Goal: Task Accomplishment & Management: Use online tool/utility

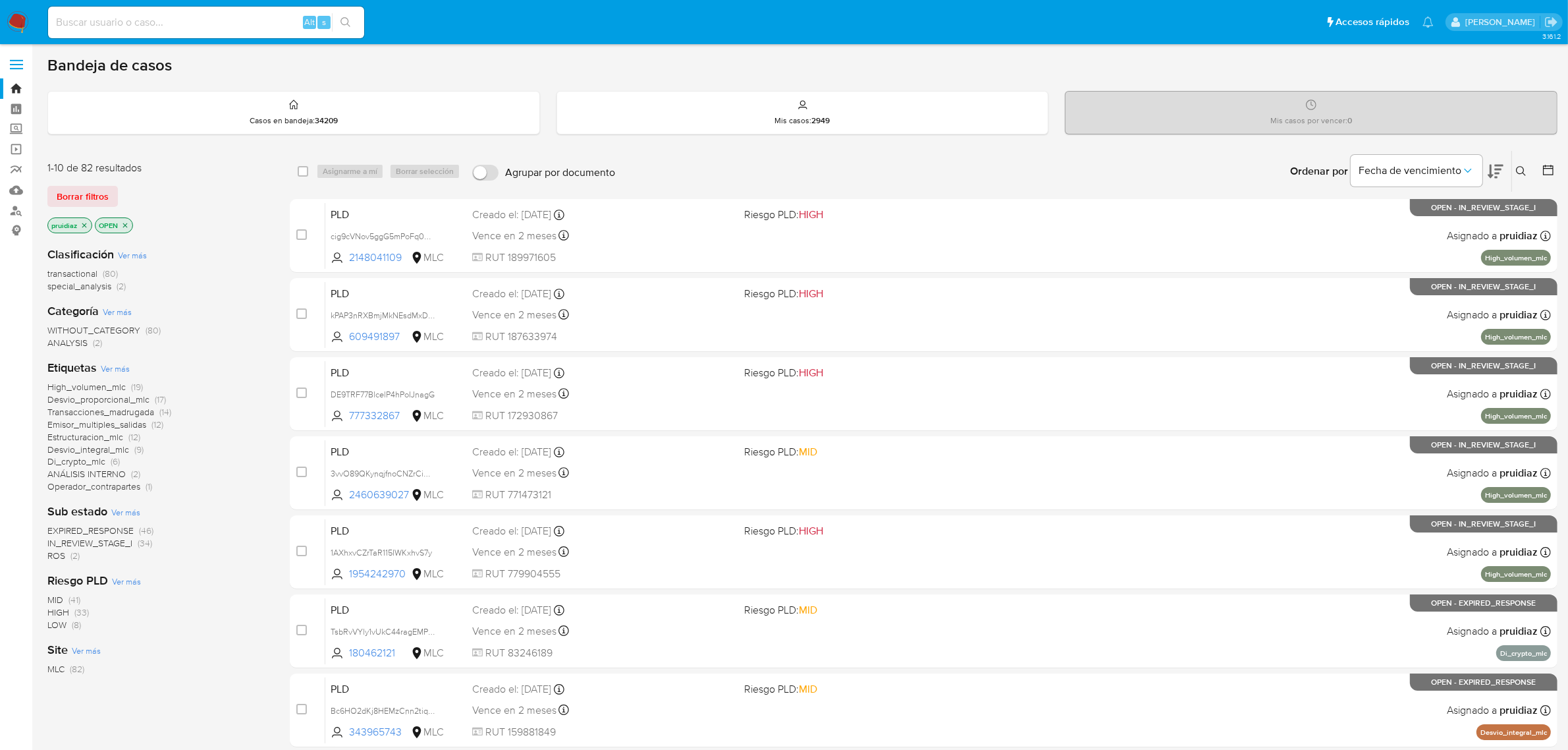
click at [1053, 160] on button at bounding box center [1495, 171] width 16 height 40
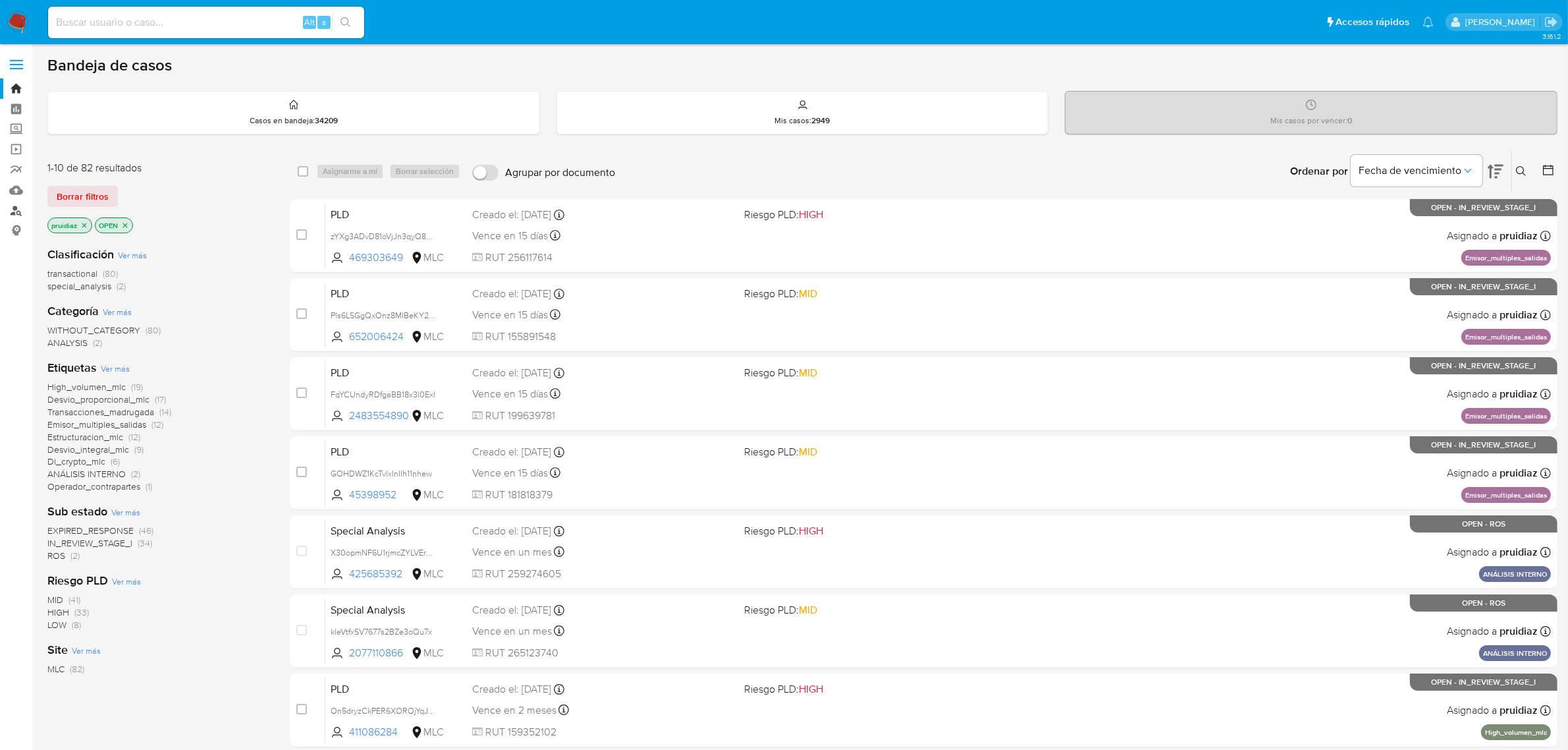
click at [16, 207] on link "Buscador de personas" at bounding box center [78, 210] width 157 height 20
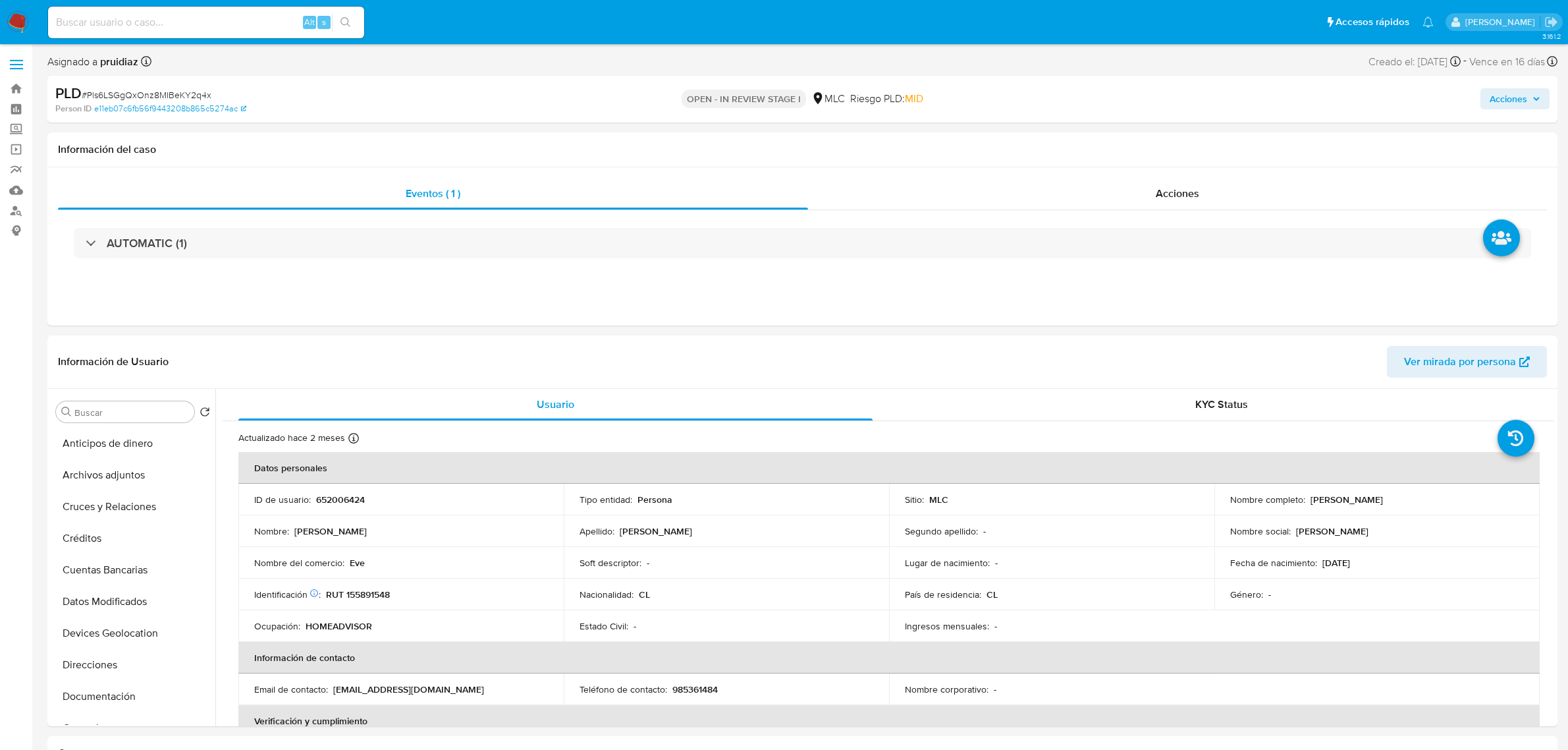
select select "10"
click at [81, 507] on button "Cruces y Relaciones" at bounding box center [128, 506] width 154 height 32
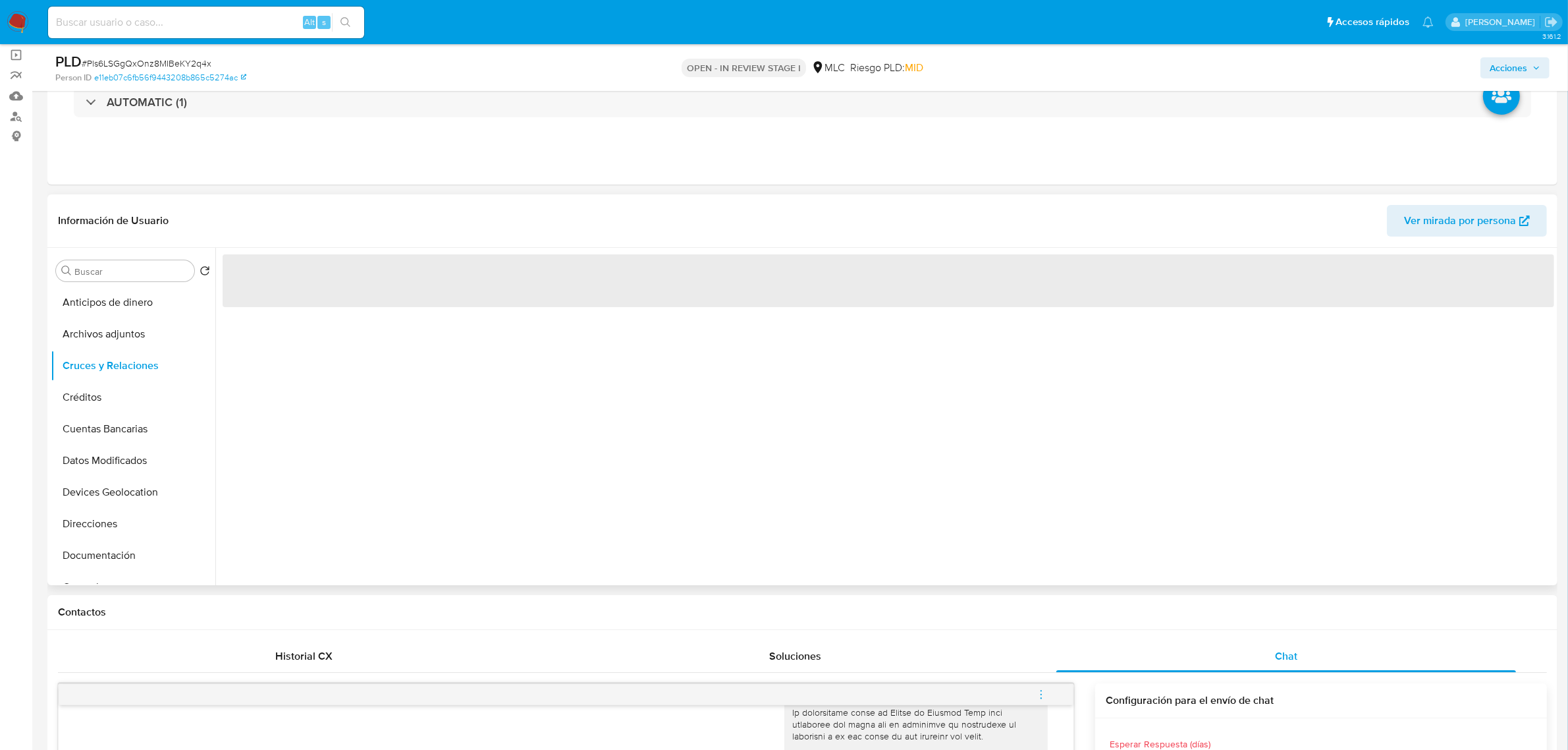
scroll to position [165, 0]
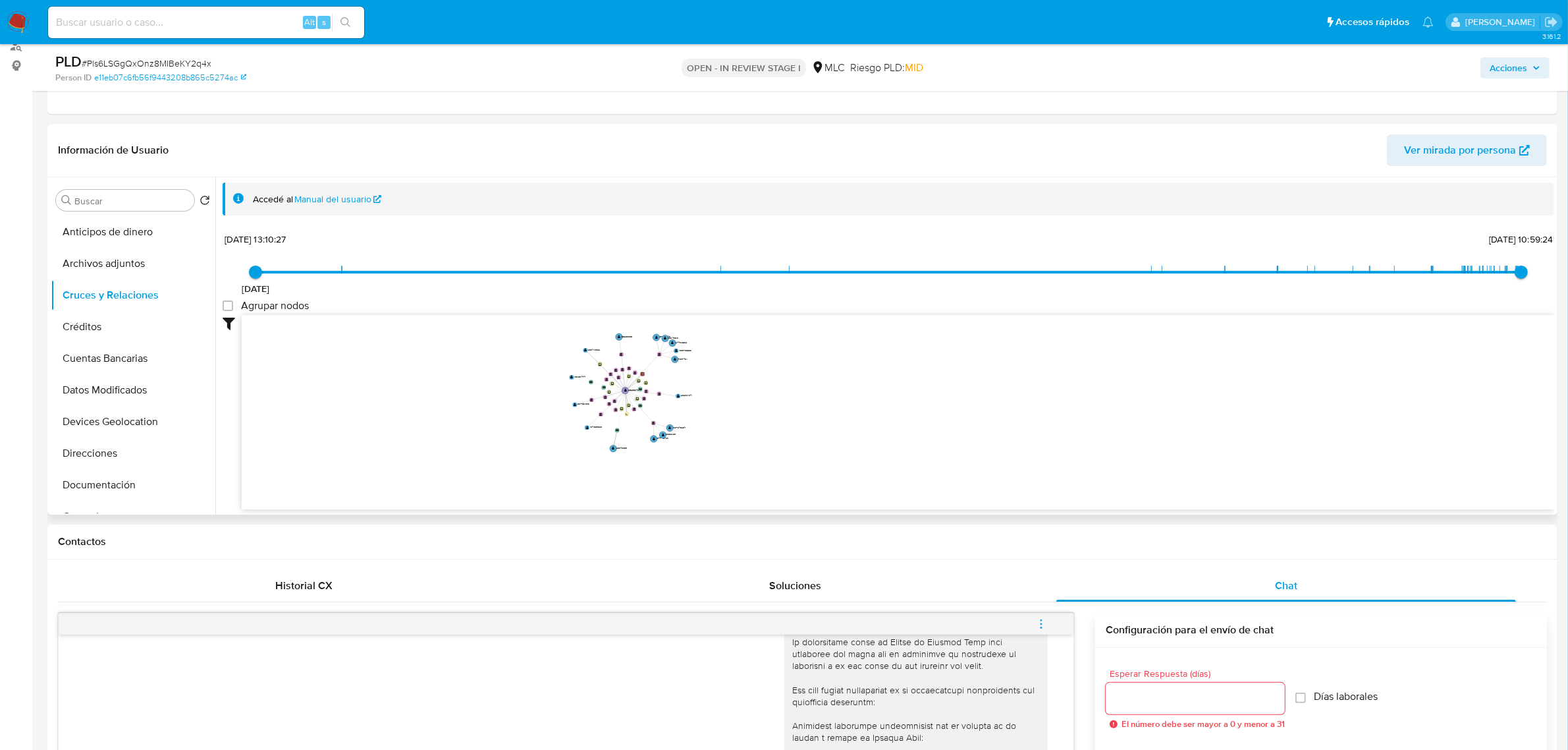
click at [861, 385] on icon "device-676ed6021dc8c4ada192f8ec  user-652006424  652006424 device-683f11caf43…" at bounding box center [898, 410] width 1312 height 191
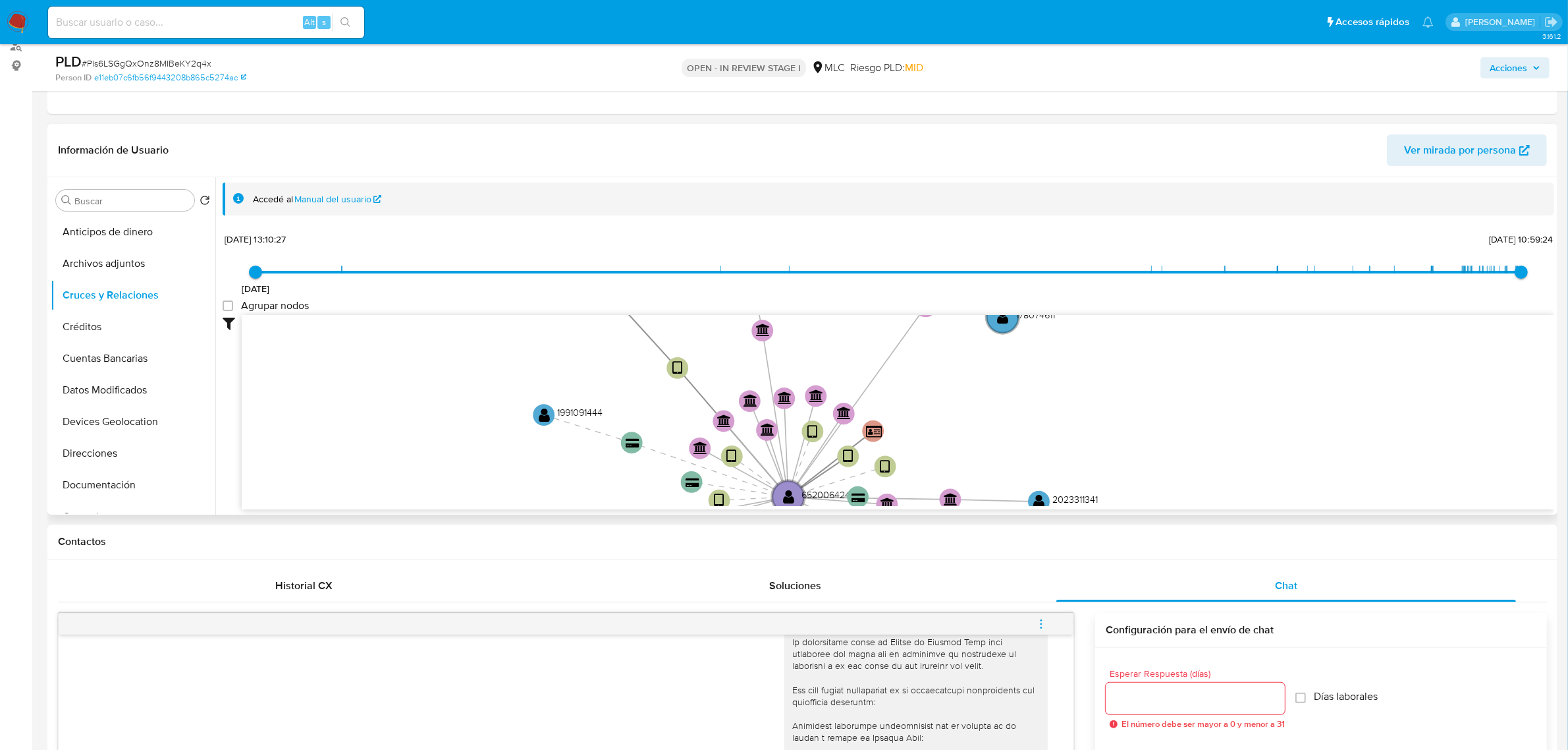
drag, startPoint x: 958, startPoint y: 371, endPoint x: 1042, endPoint y: 370, distance: 84.0
click at [1042, 370] on icon "device-676ed6021dc8c4ada192f8ec  user-652006424  652006424 device-683f11caf43…" at bounding box center [898, 410] width 1312 height 191
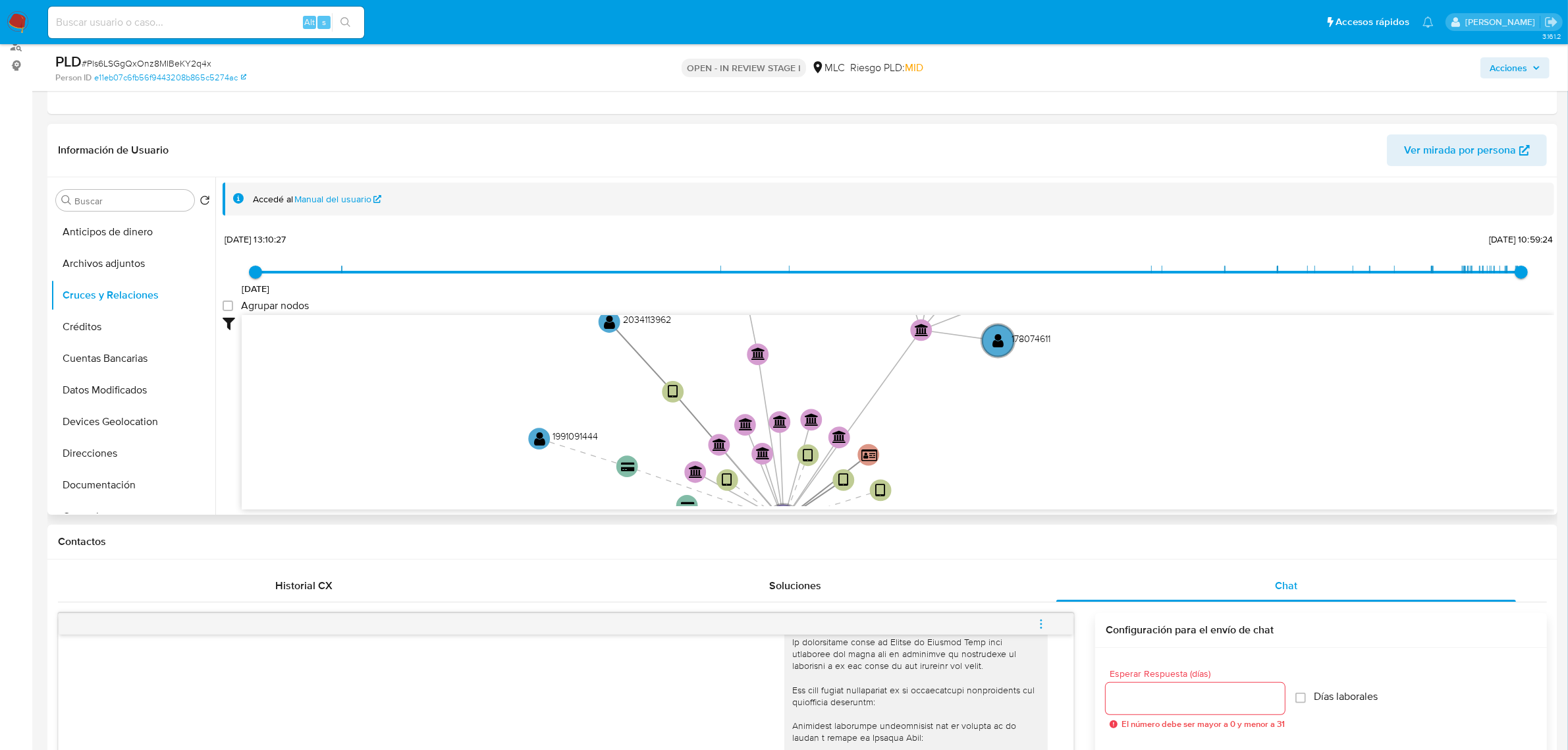
drag, startPoint x: 1089, startPoint y: 382, endPoint x: 1085, endPoint y: 392, distance: 10.8
click at [1085, 392] on icon "device-676ed6021dc8c4ada192f8ec  user-652006424  652006424 device-683f11caf43…" at bounding box center [898, 410] width 1312 height 191
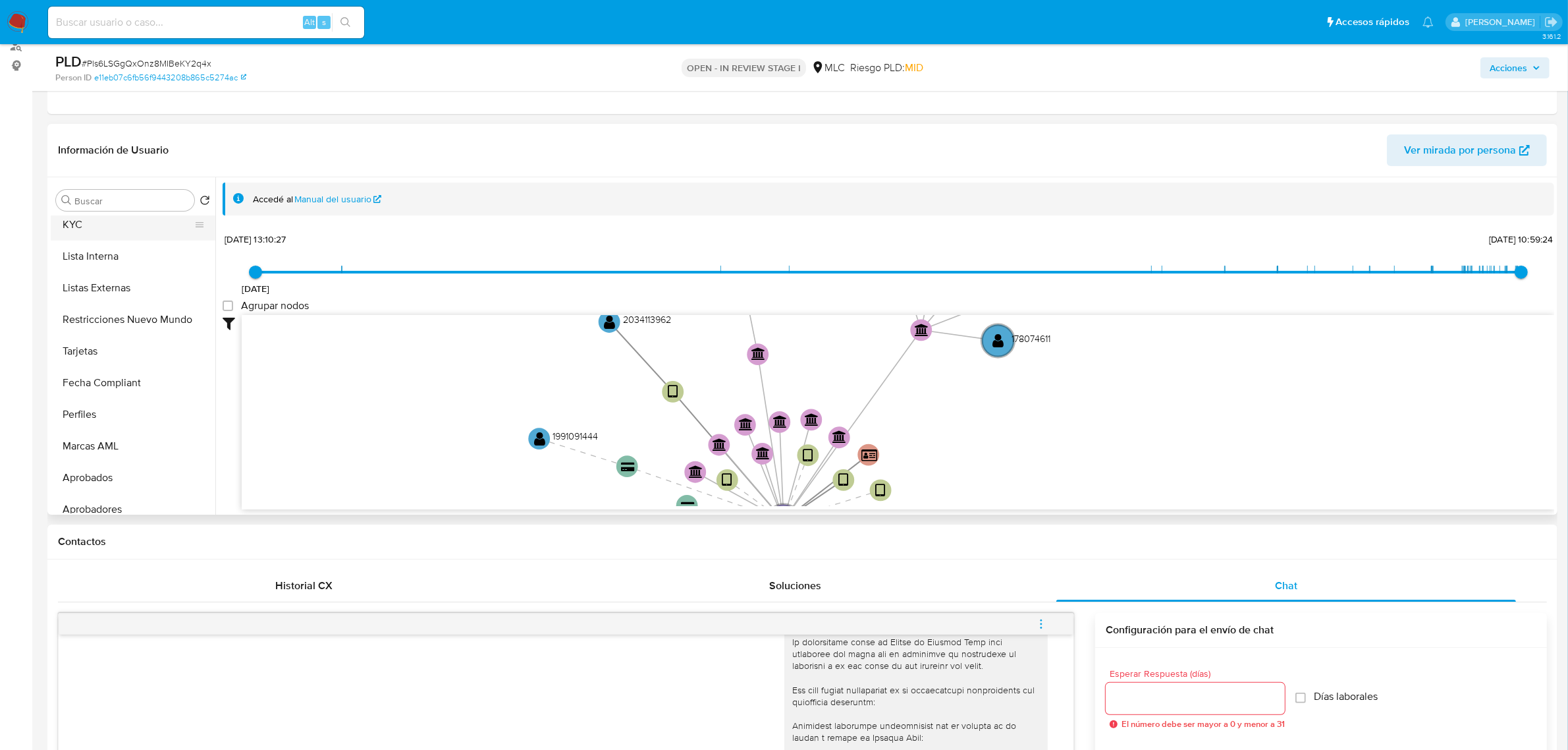
click at [86, 218] on button "KYC" at bounding box center [128, 224] width 154 height 32
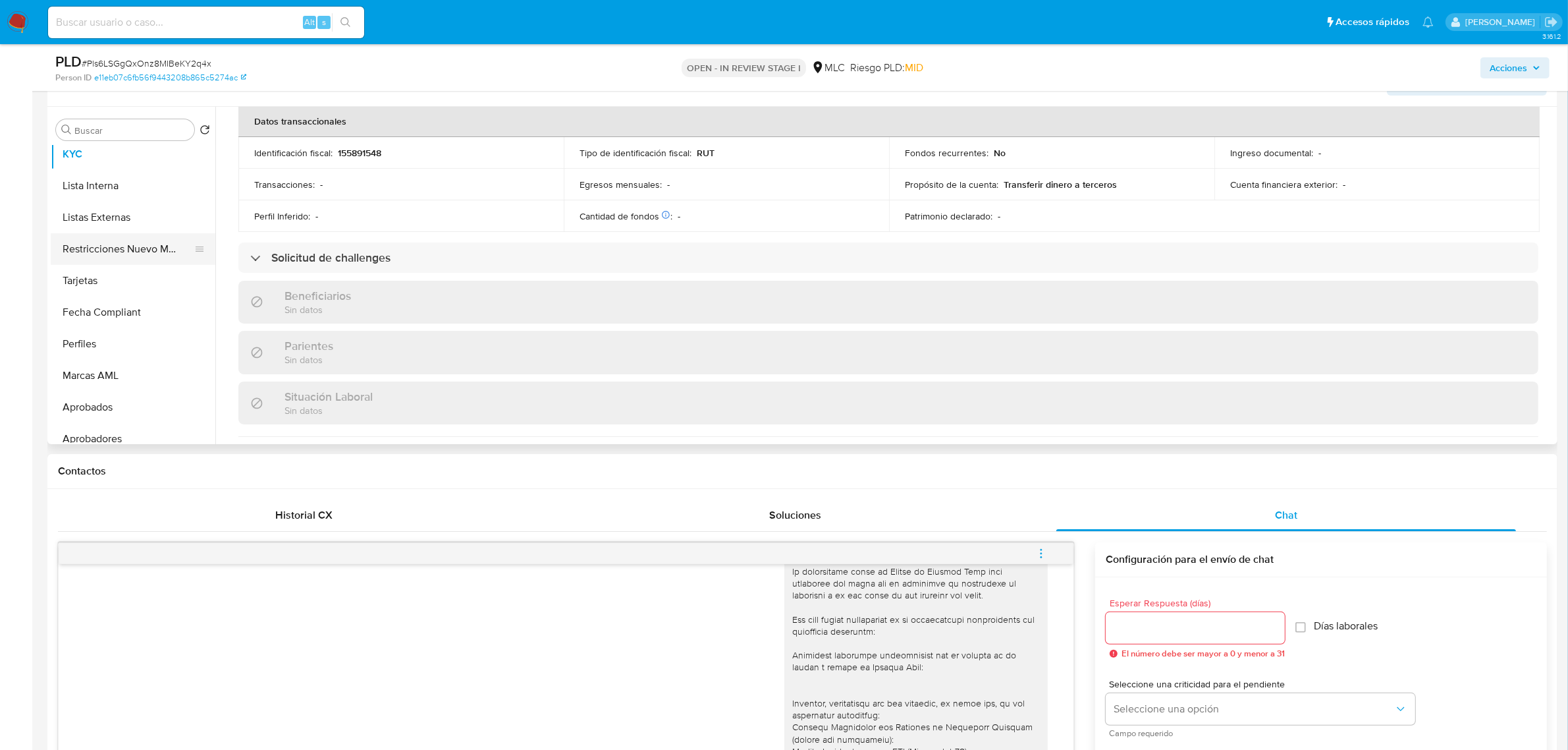
scroll to position [329, 0]
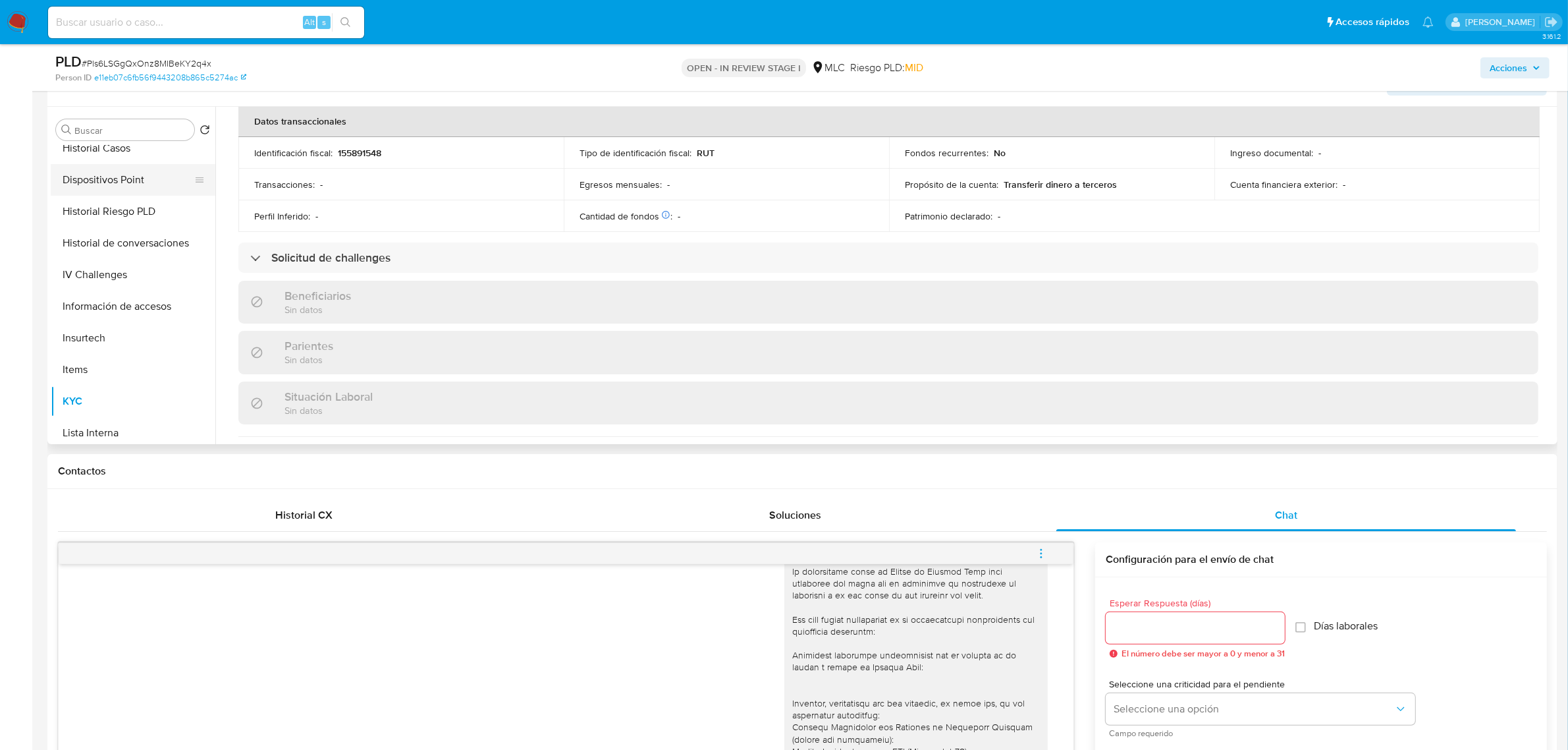
click at [108, 176] on button "Dispositivos Point" at bounding box center [128, 180] width 154 height 32
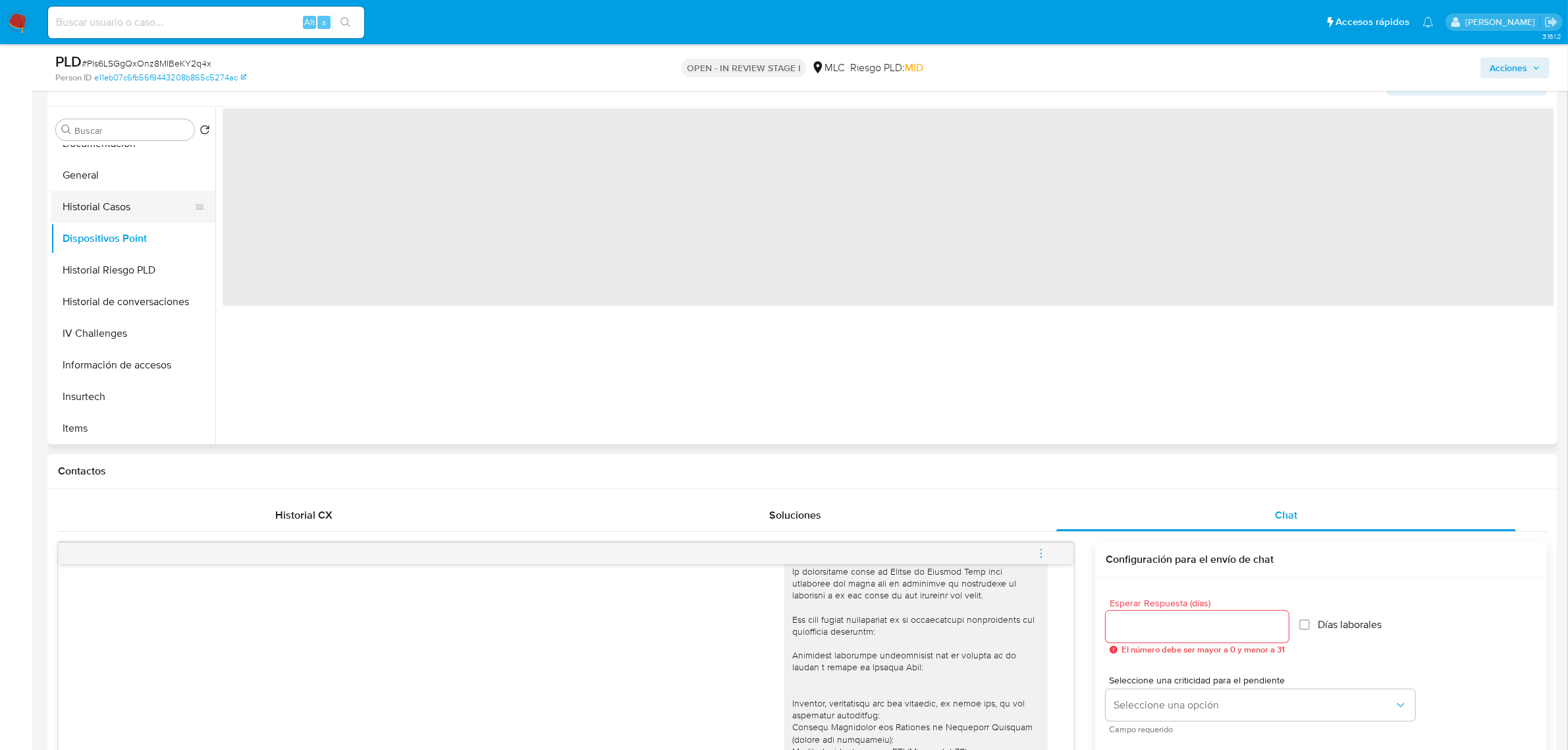
scroll to position [247, 0]
click at [102, 225] on button "Historial Casos" at bounding box center [128, 230] width 154 height 32
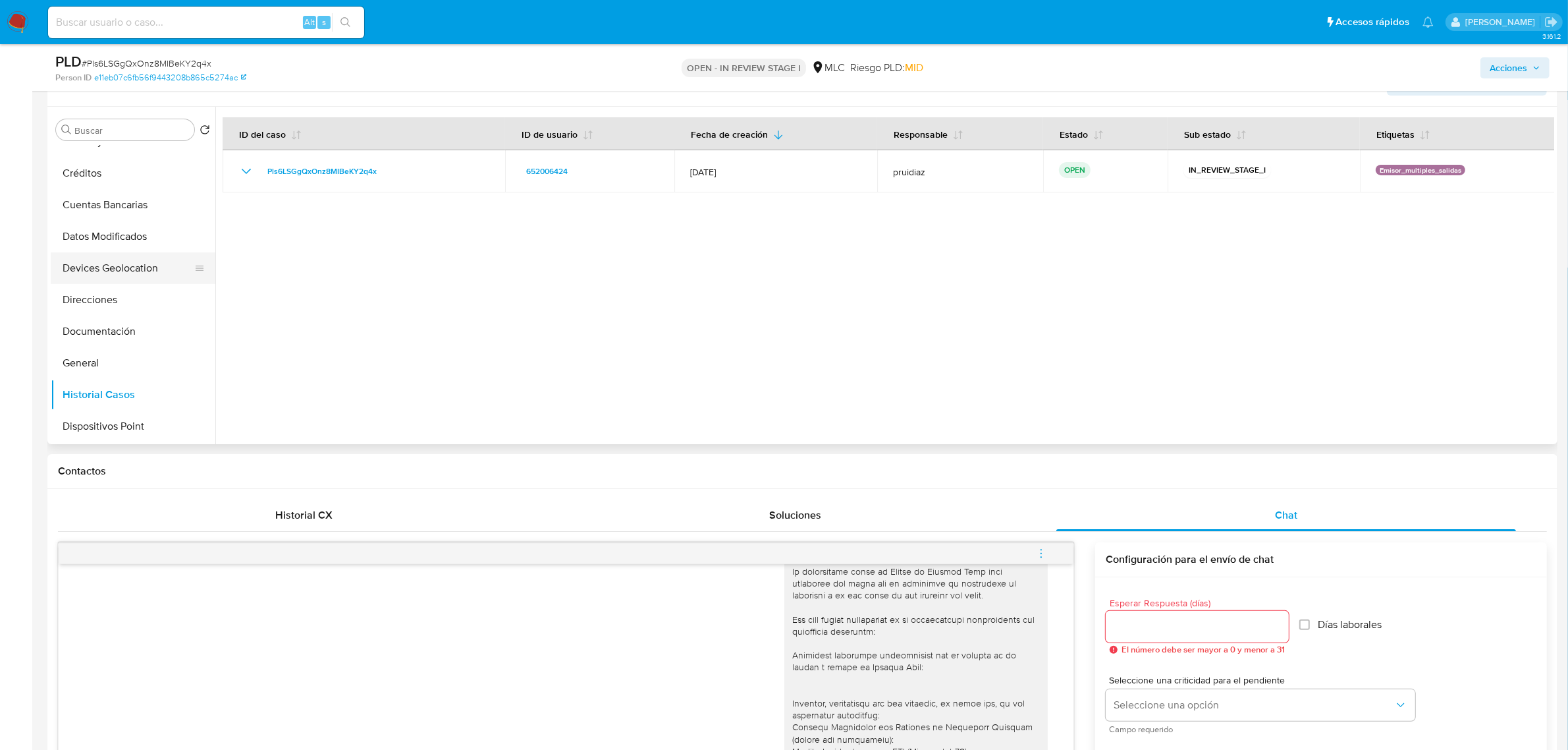
scroll to position [83, 0]
click at [123, 264] on button "Devices Geolocation" at bounding box center [128, 269] width 154 height 32
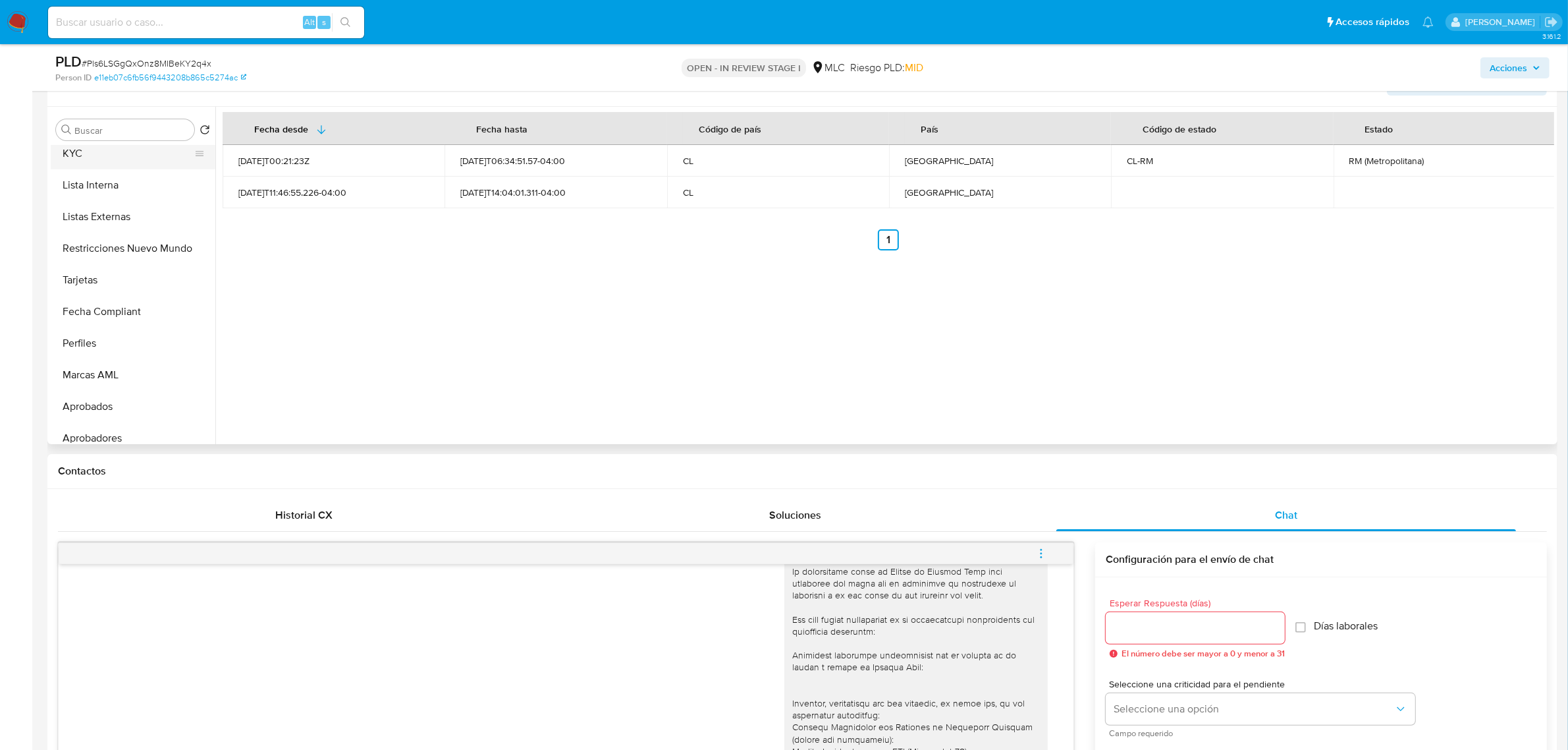
scroll to position [537, 0]
click at [91, 201] on button "KYC" at bounding box center [128, 193] width 154 height 32
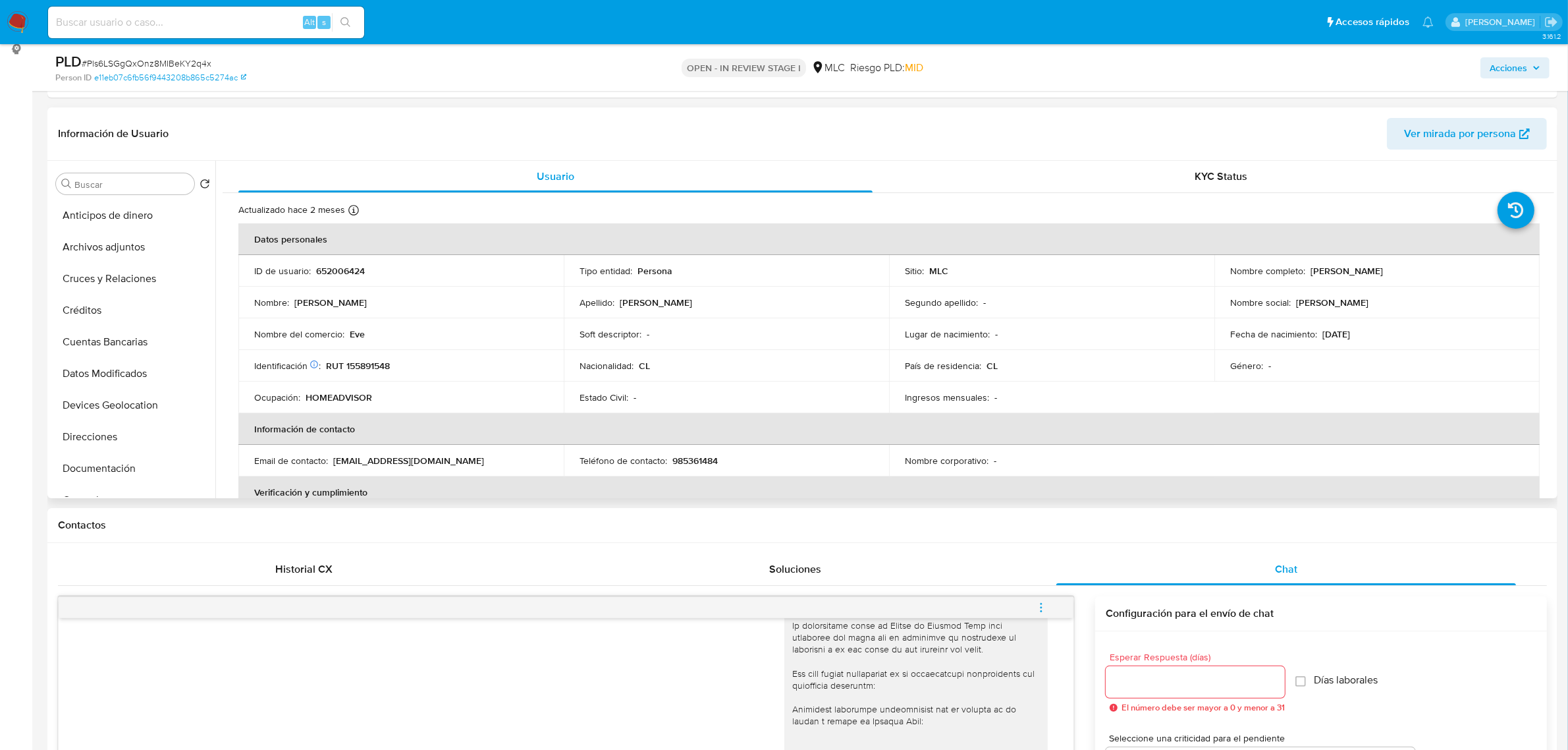
scroll to position [0, 0]
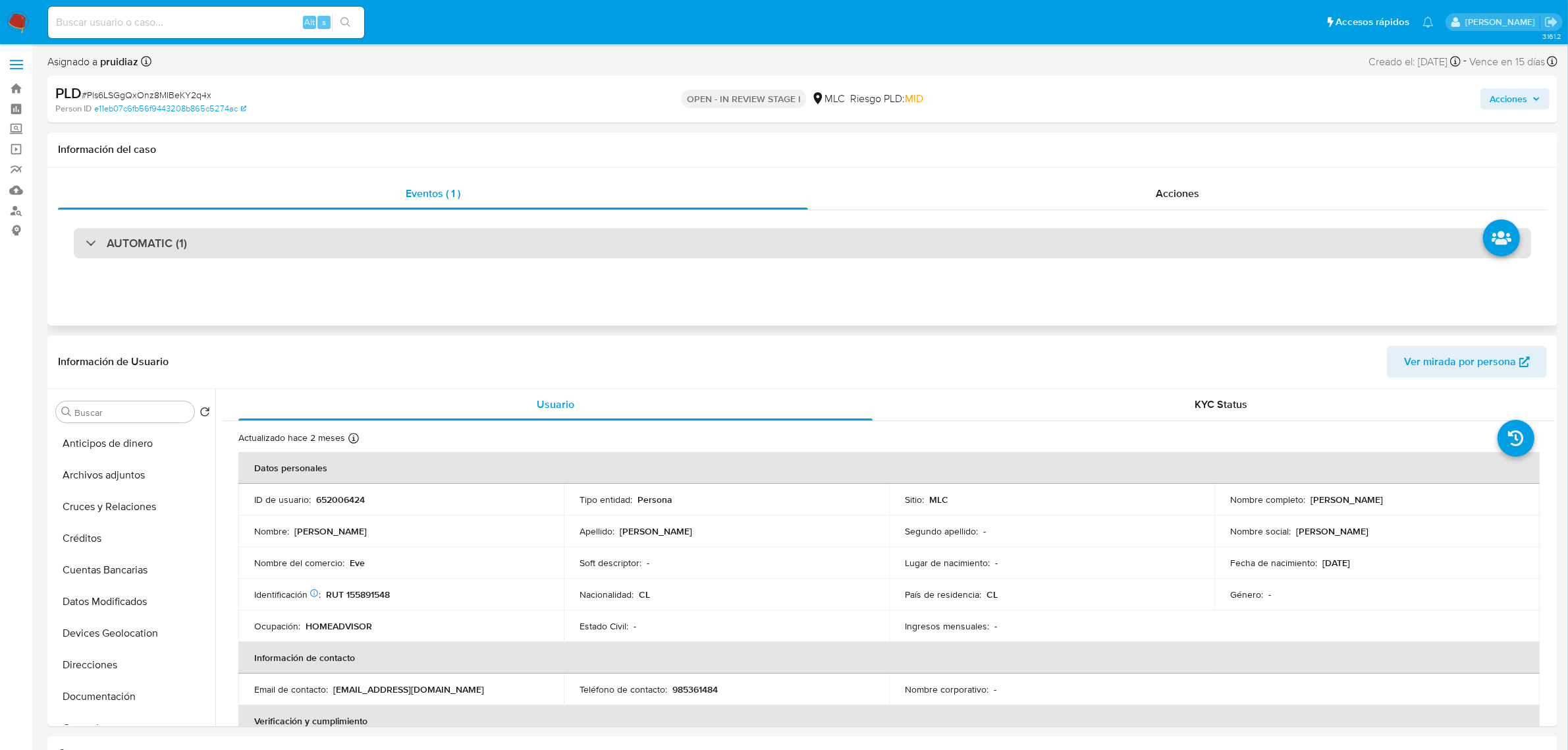
click at [149, 247] on h3 "AUTOMATIC (1)" at bounding box center [146, 243] width 80 height 15
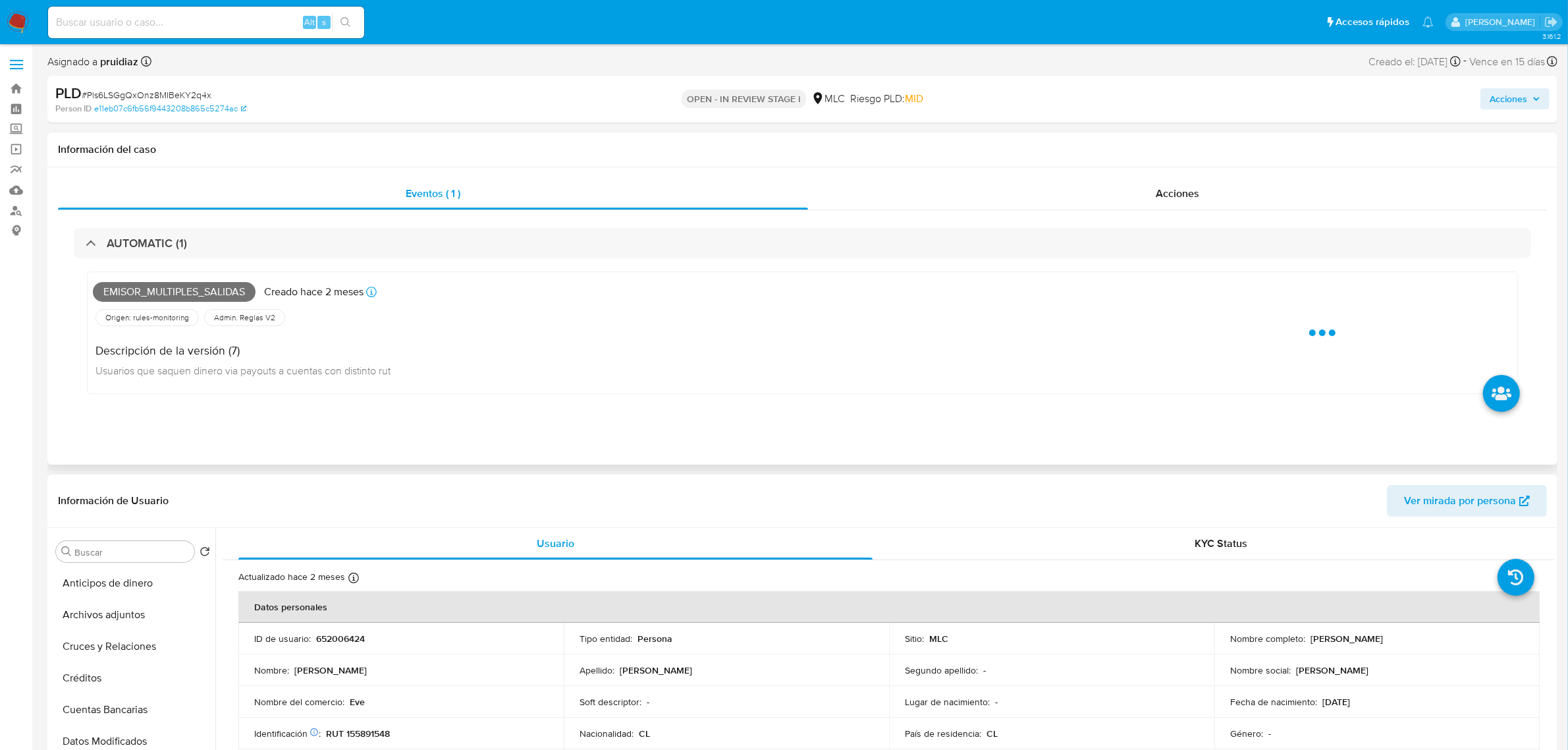
click at [140, 294] on span "Emisor_multiples_salidas" at bounding box center [174, 291] width 163 height 19
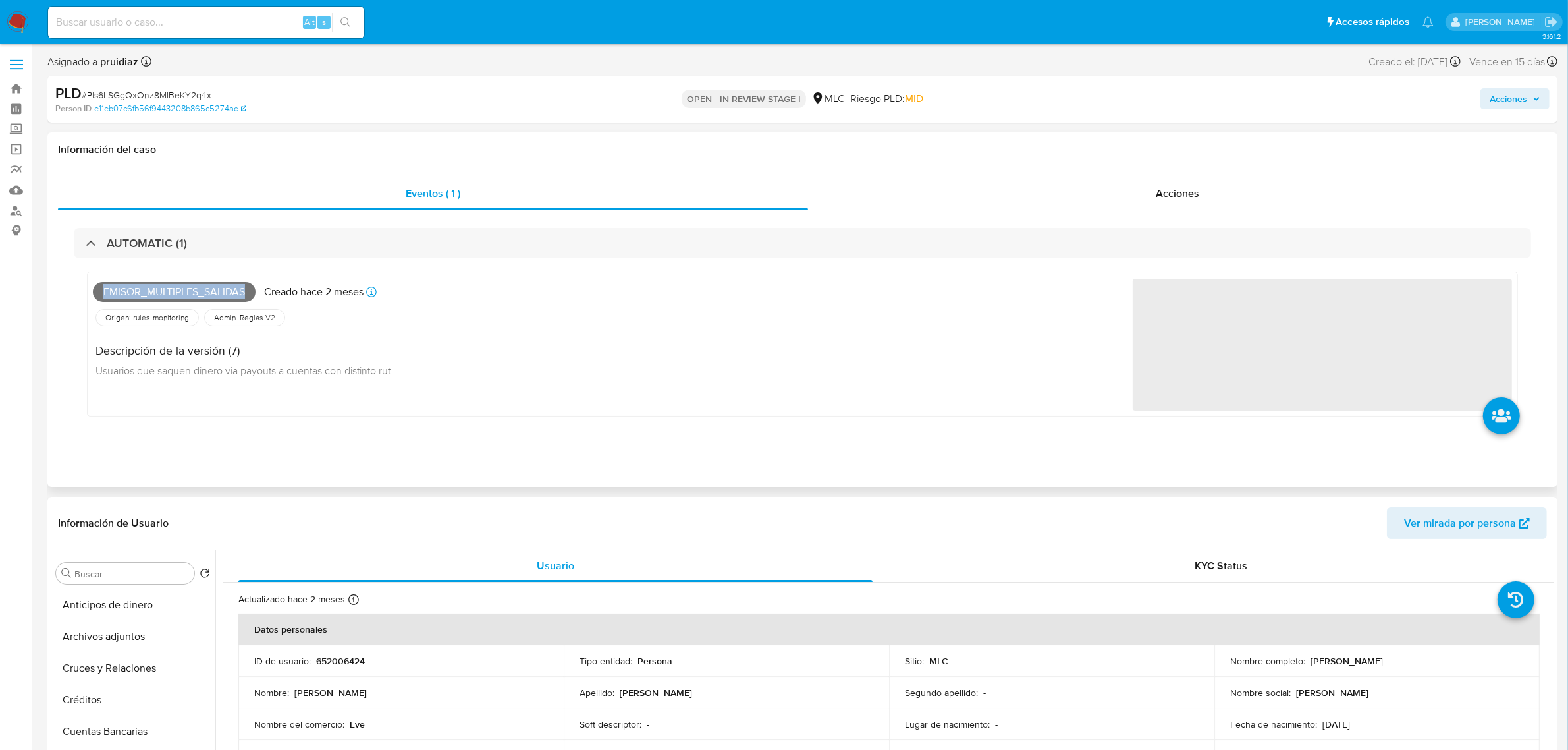
copy span "Emisor_multiples_salidas"
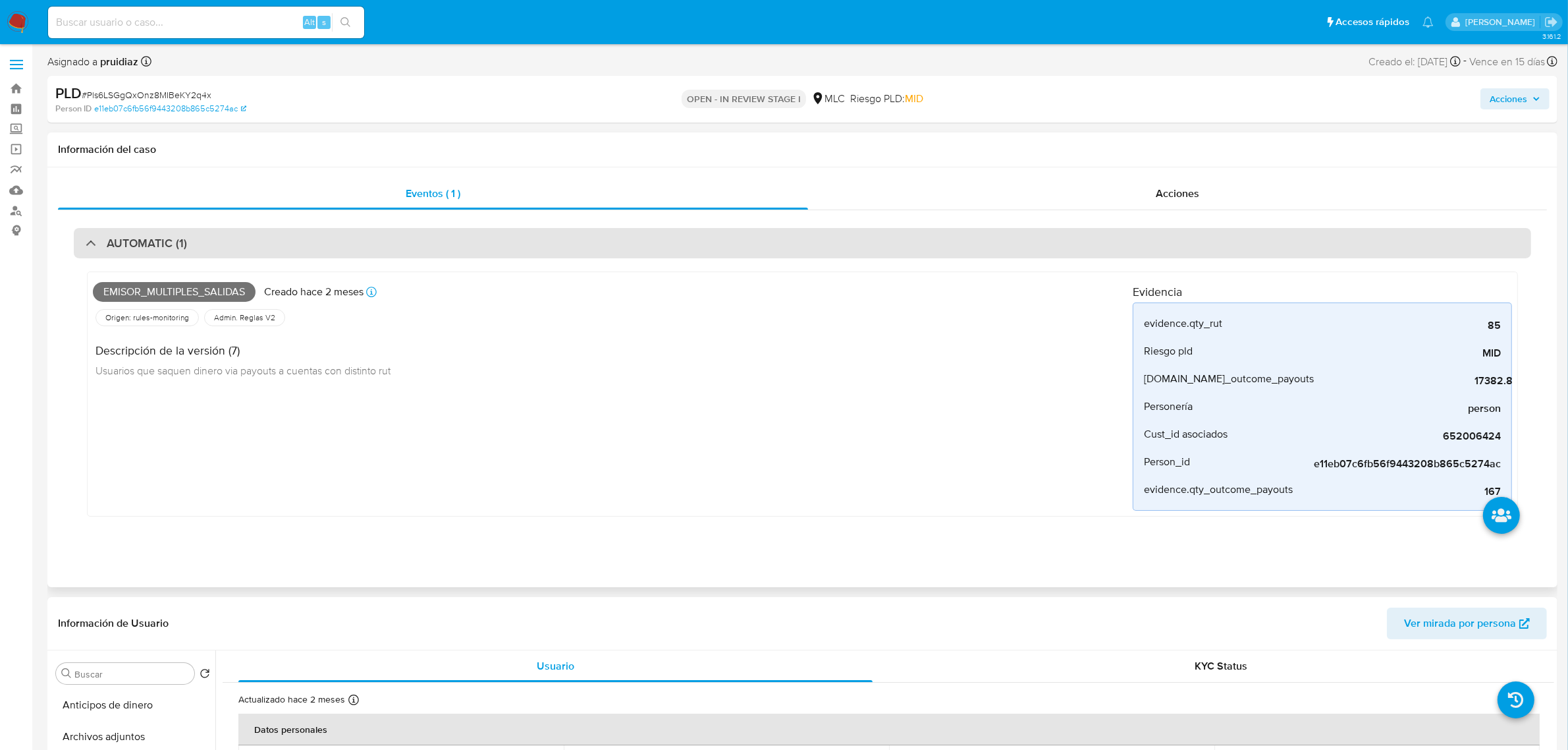
click at [149, 239] on h3 "AUTOMATIC (1)" at bounding box center [146, 243] width 80 height 15
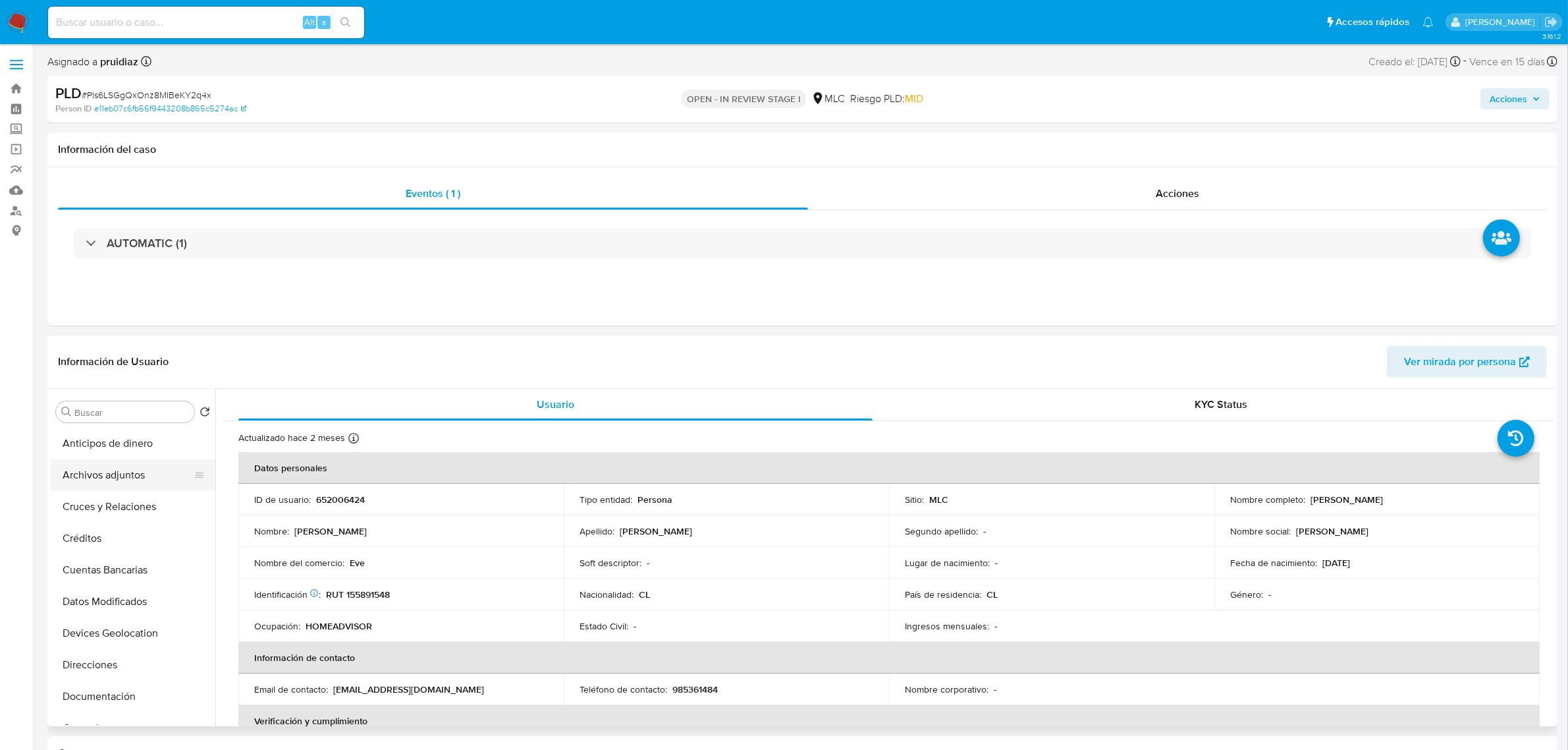
click at [112, 485] on button "Archivos adjuntos" at bounding box center [128, 474] width 154 height 32
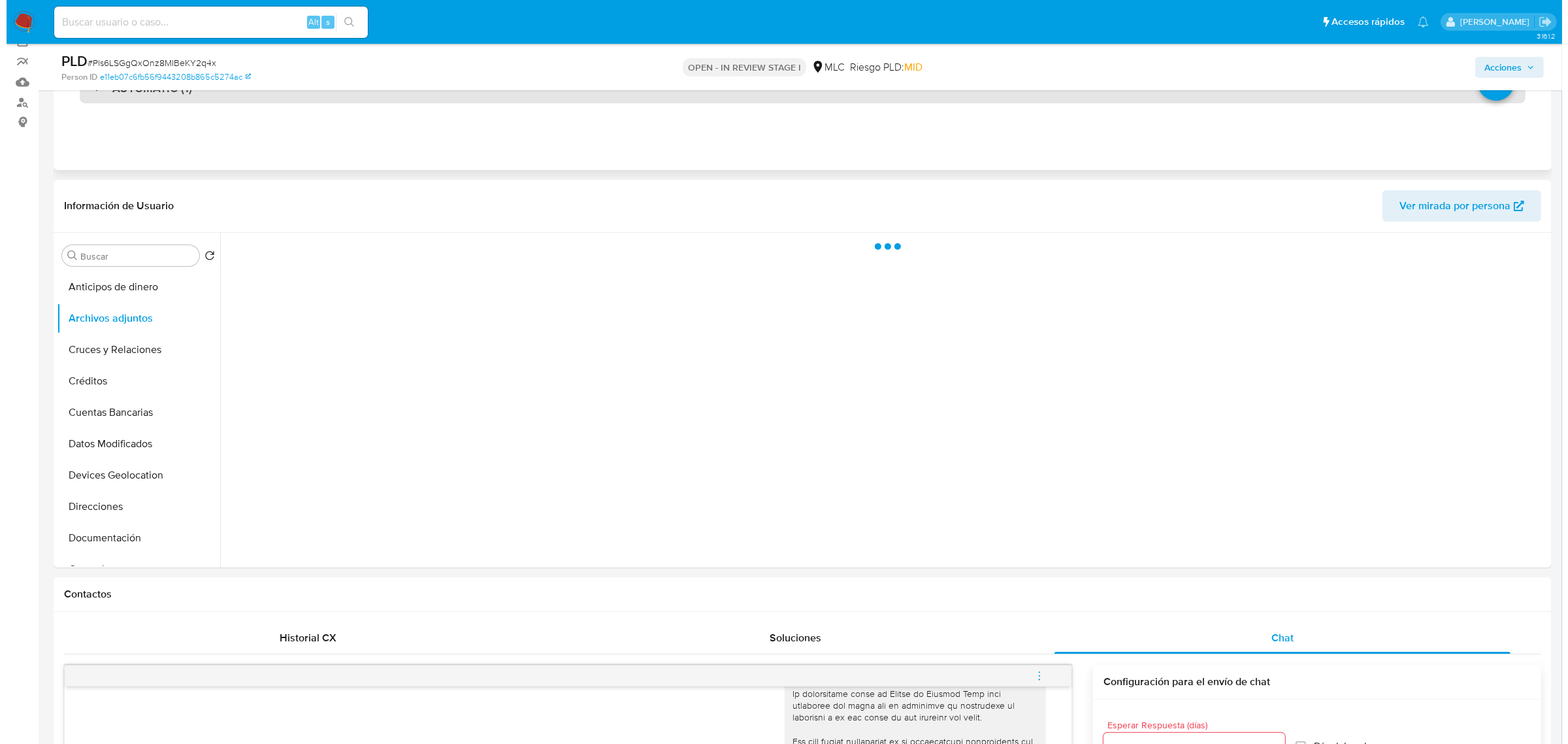
scroll to position [164, 0]
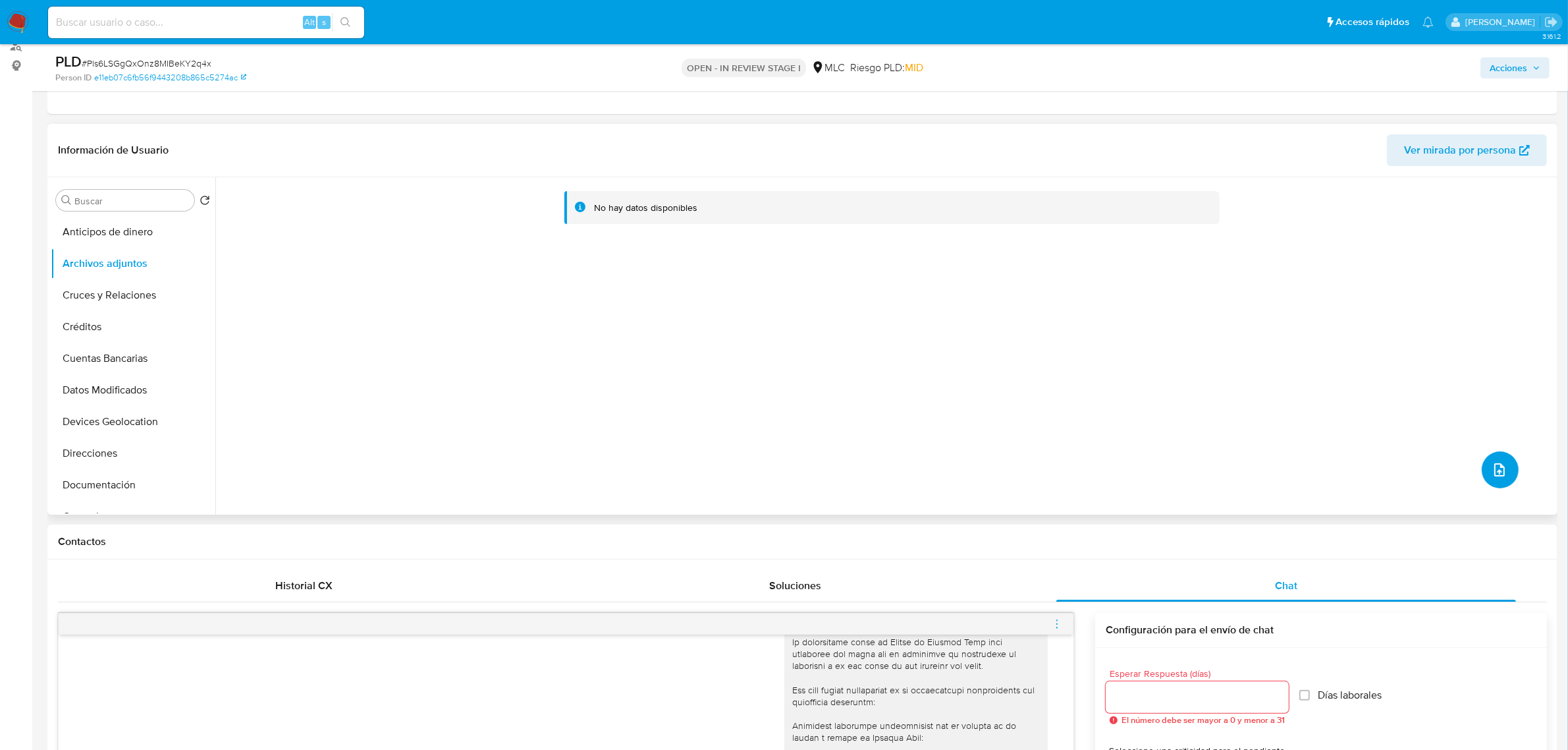
click at [1511, 471] on button "upload-file" at bounding box center [1500, 470] width 37 height 37
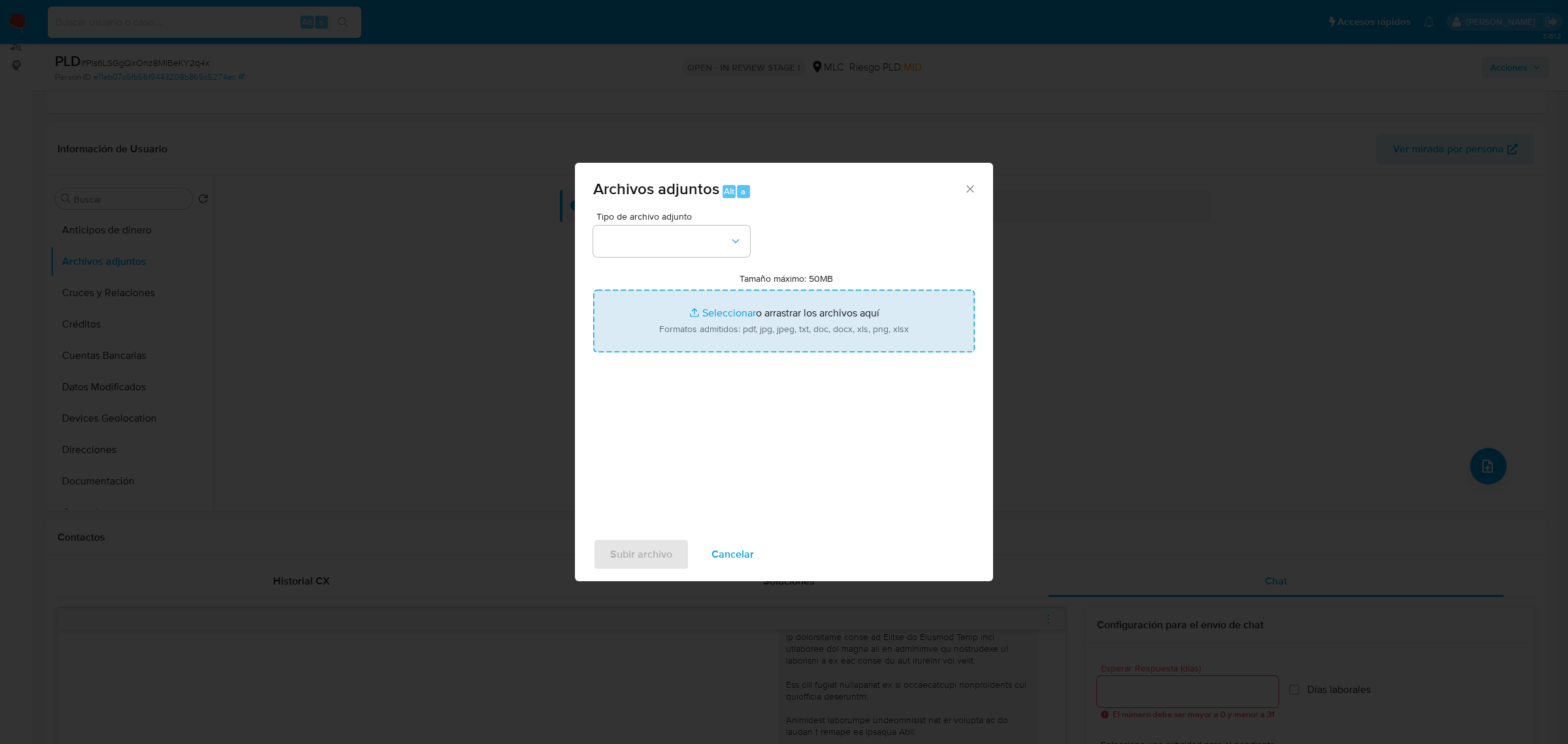
click at [721, 299] on input "Tamaño máximo: 50MB Seleccionar archivos" at bounding box center [783, 321] width 381 height 63
type input "C:\fakepath\652006424 - 24_09_2025.xlsx"
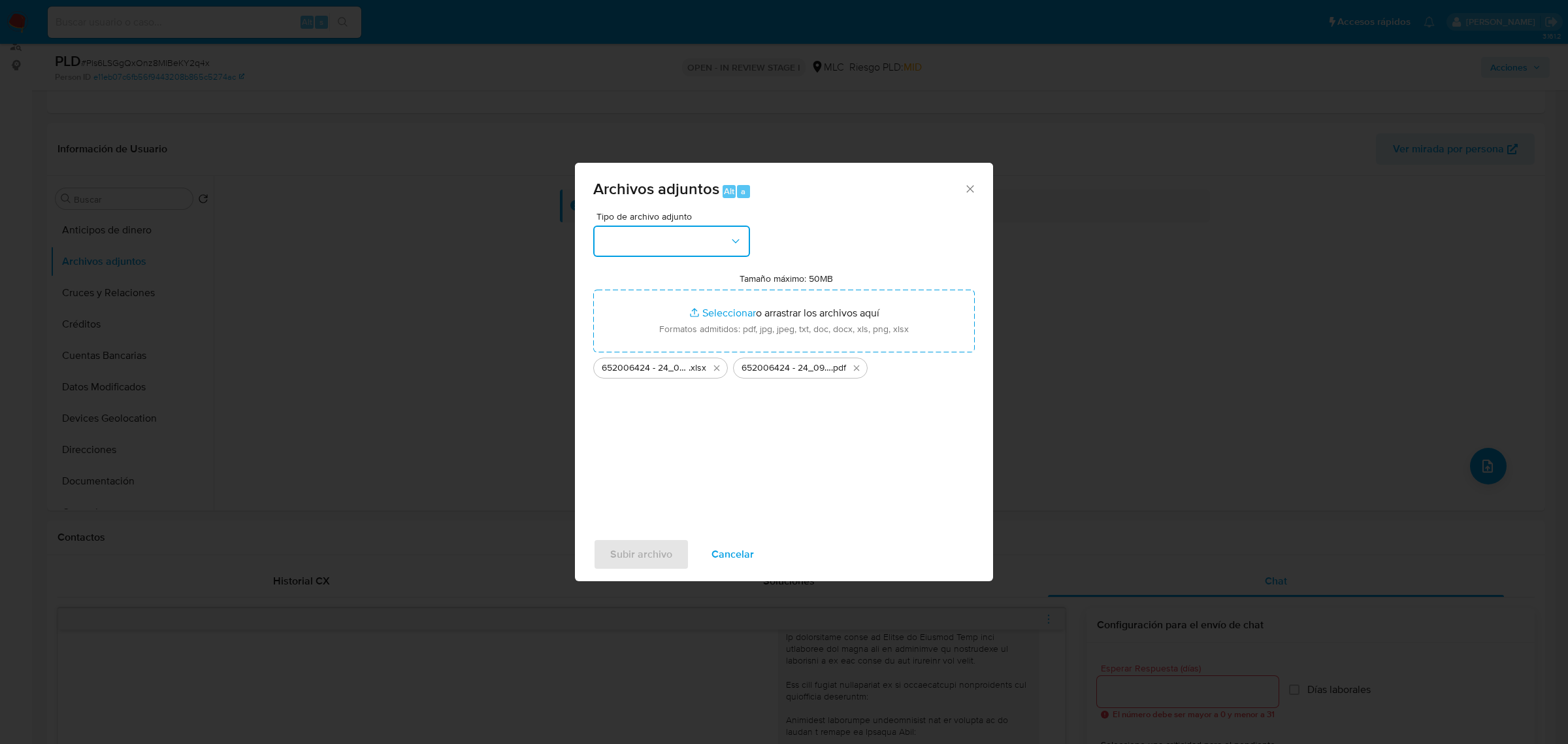
click at [729, 230] on button "button" at bounding box center [671, 241] width 156 height 31
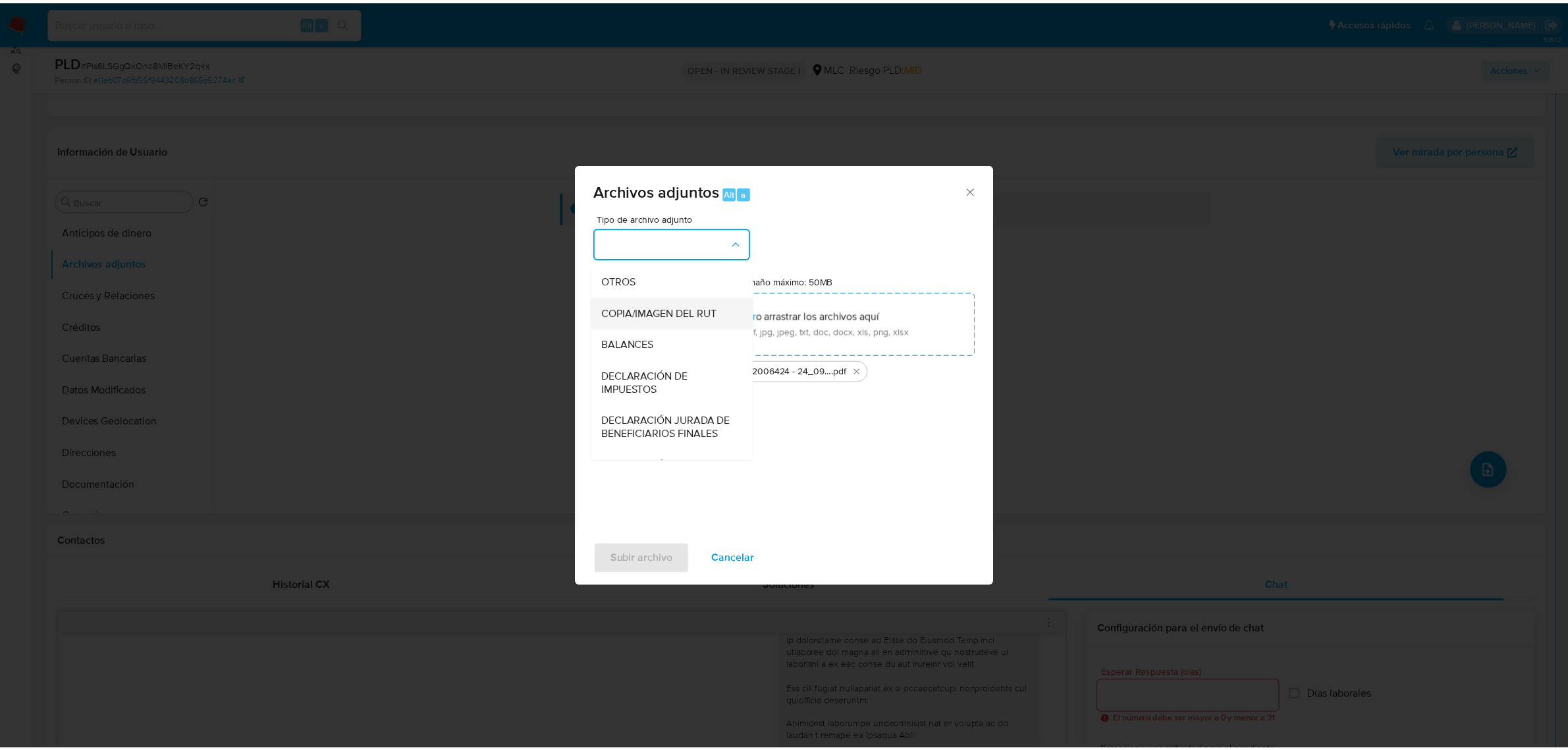
scroll to position [218, 0]
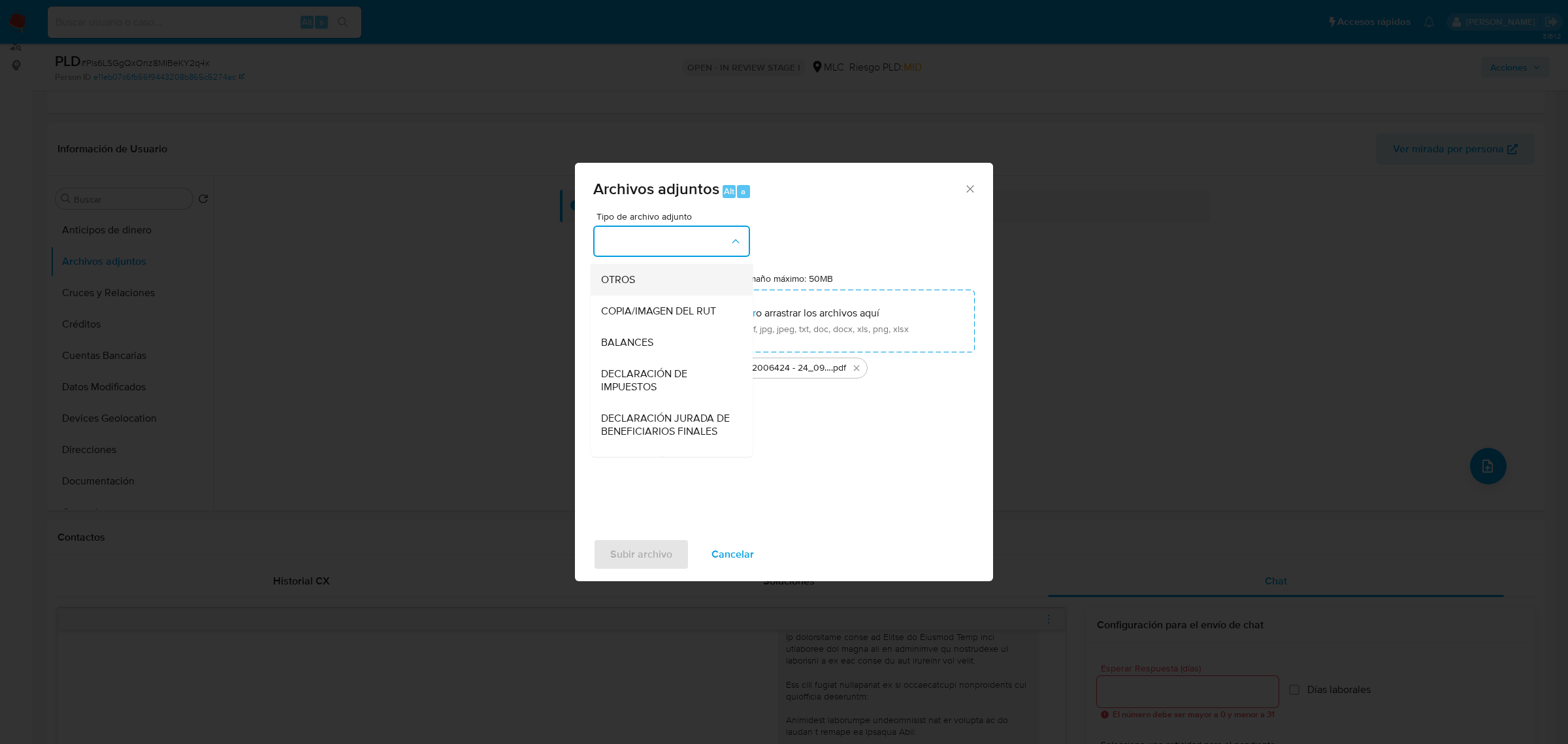
click at [645, 295] on div "OTROS" at bounding box center [668, 278] width 133 height 31
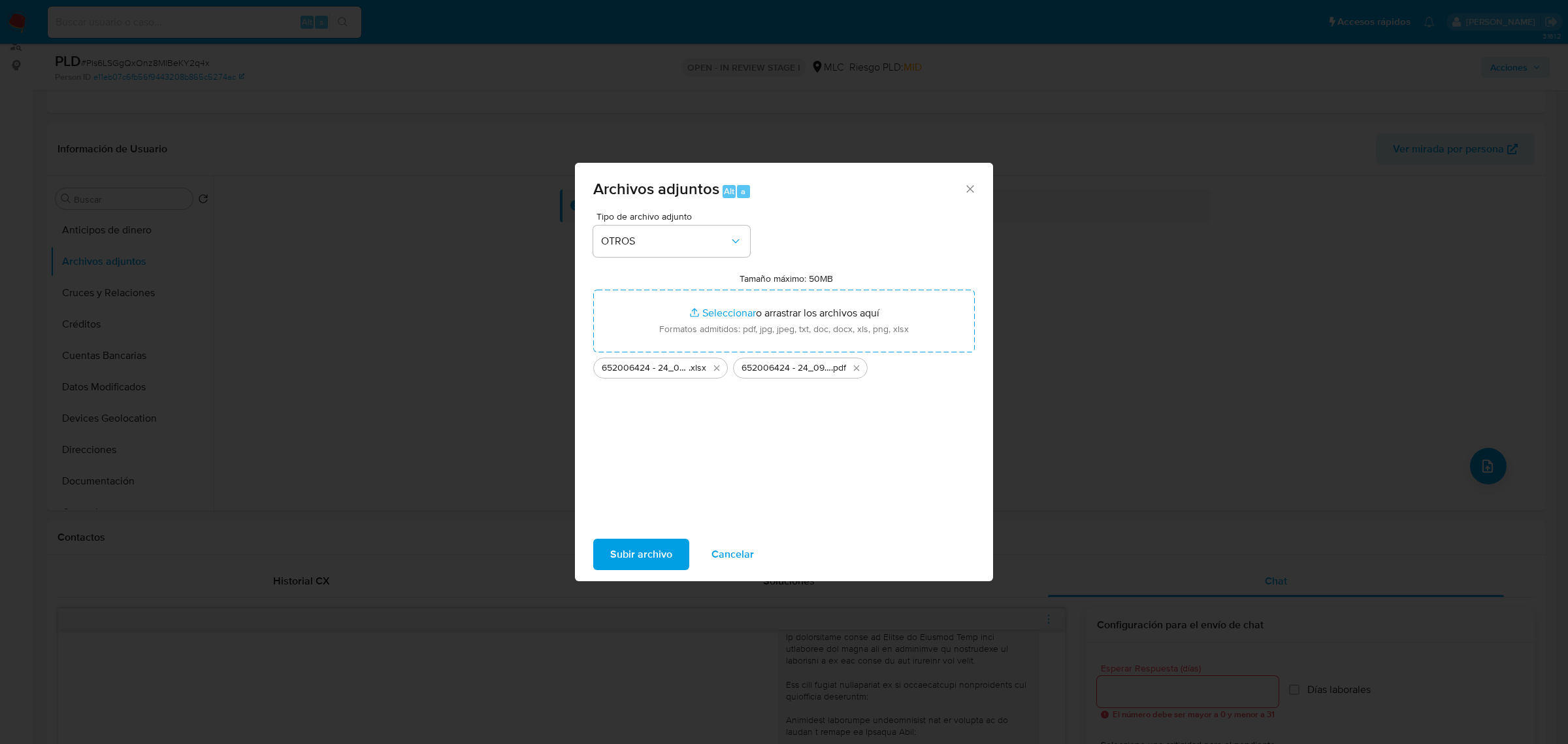
click at [629, 547] on span "Subir archivo" at bounding box center [640, 555] width 62 height 29
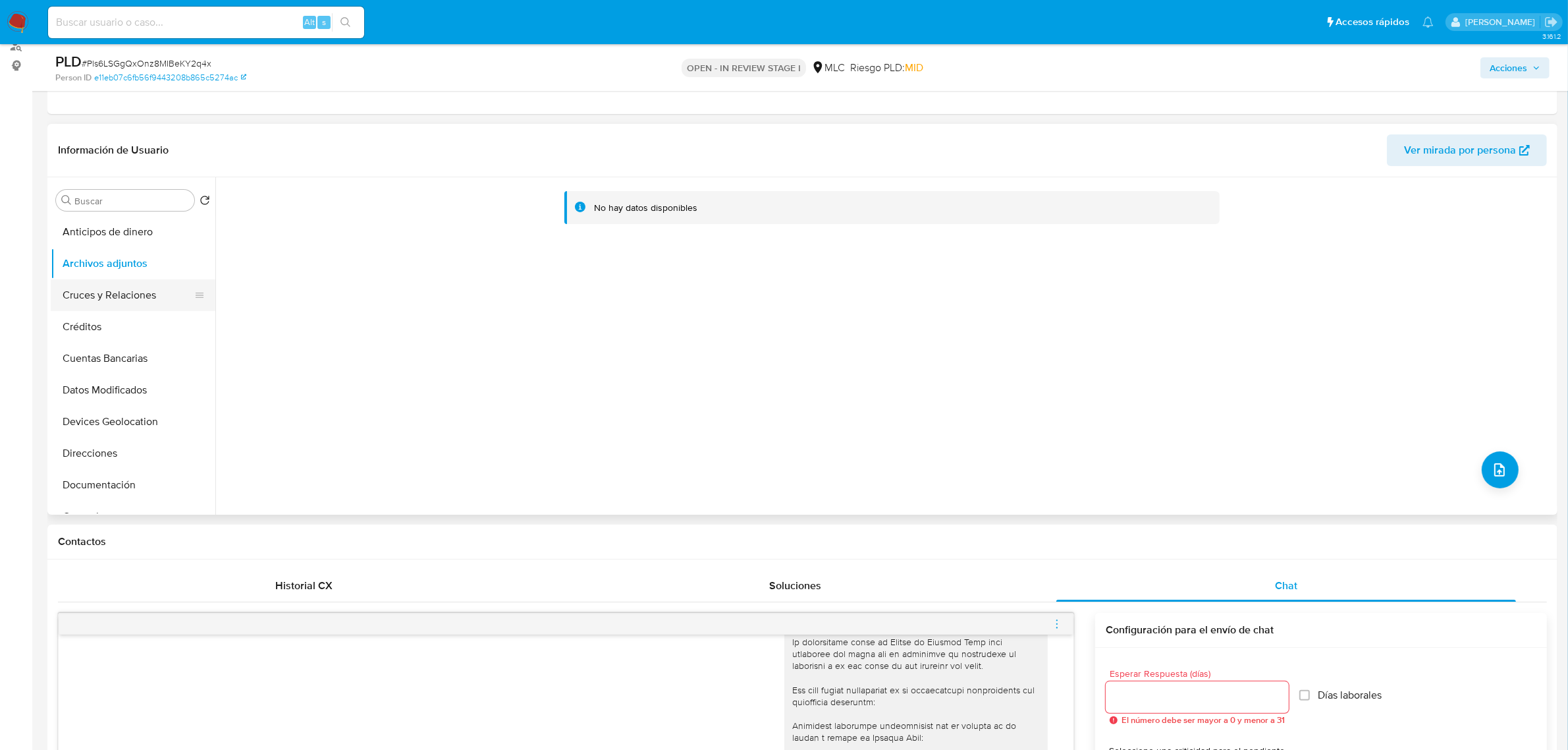
click at [87, 280] on button "Cruces y Relaciones" at bounding box center [128, 294] width 154 height 32
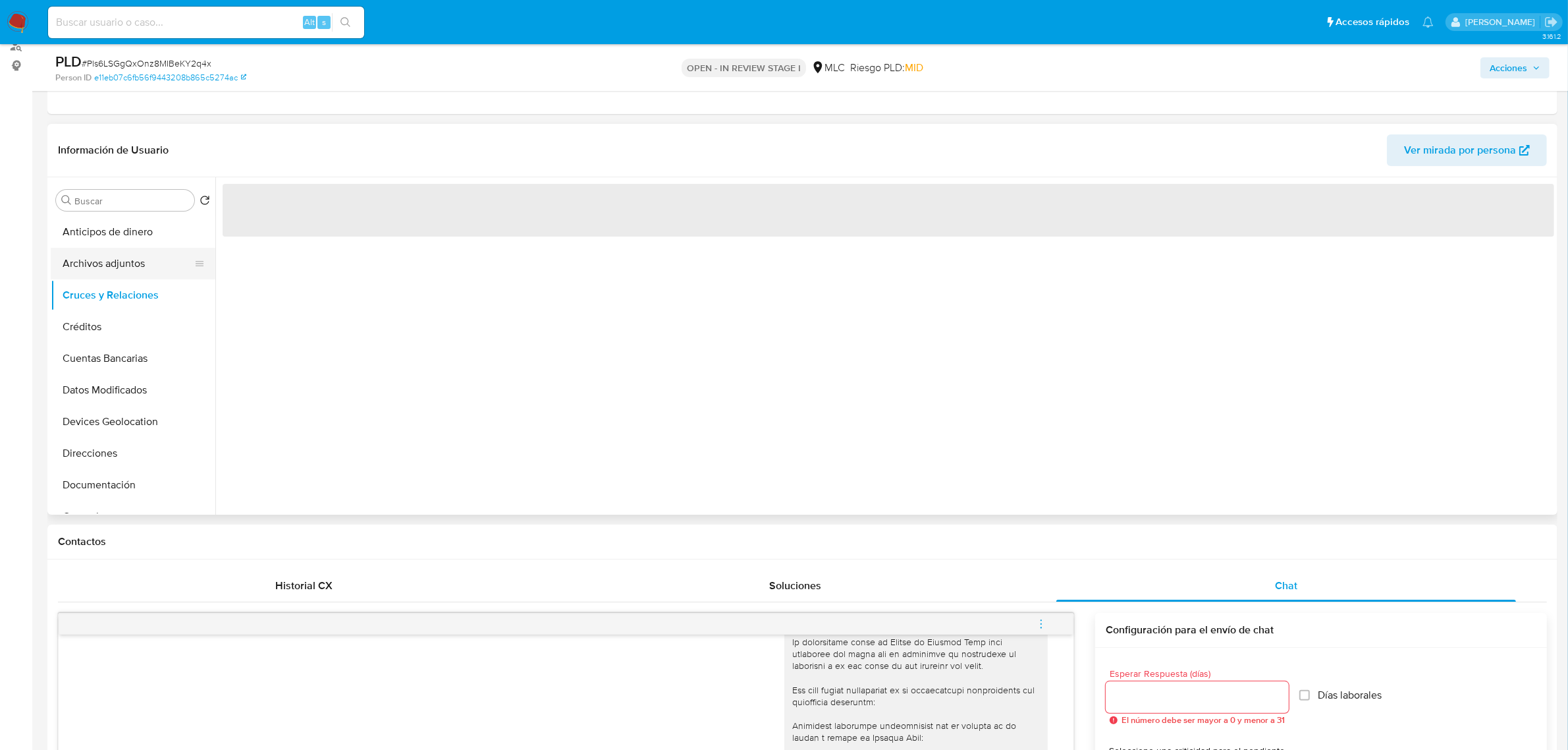
click at [112, 264] on button "Archivos adjuntos" at bounding box center [128, 263] width 154 height 32
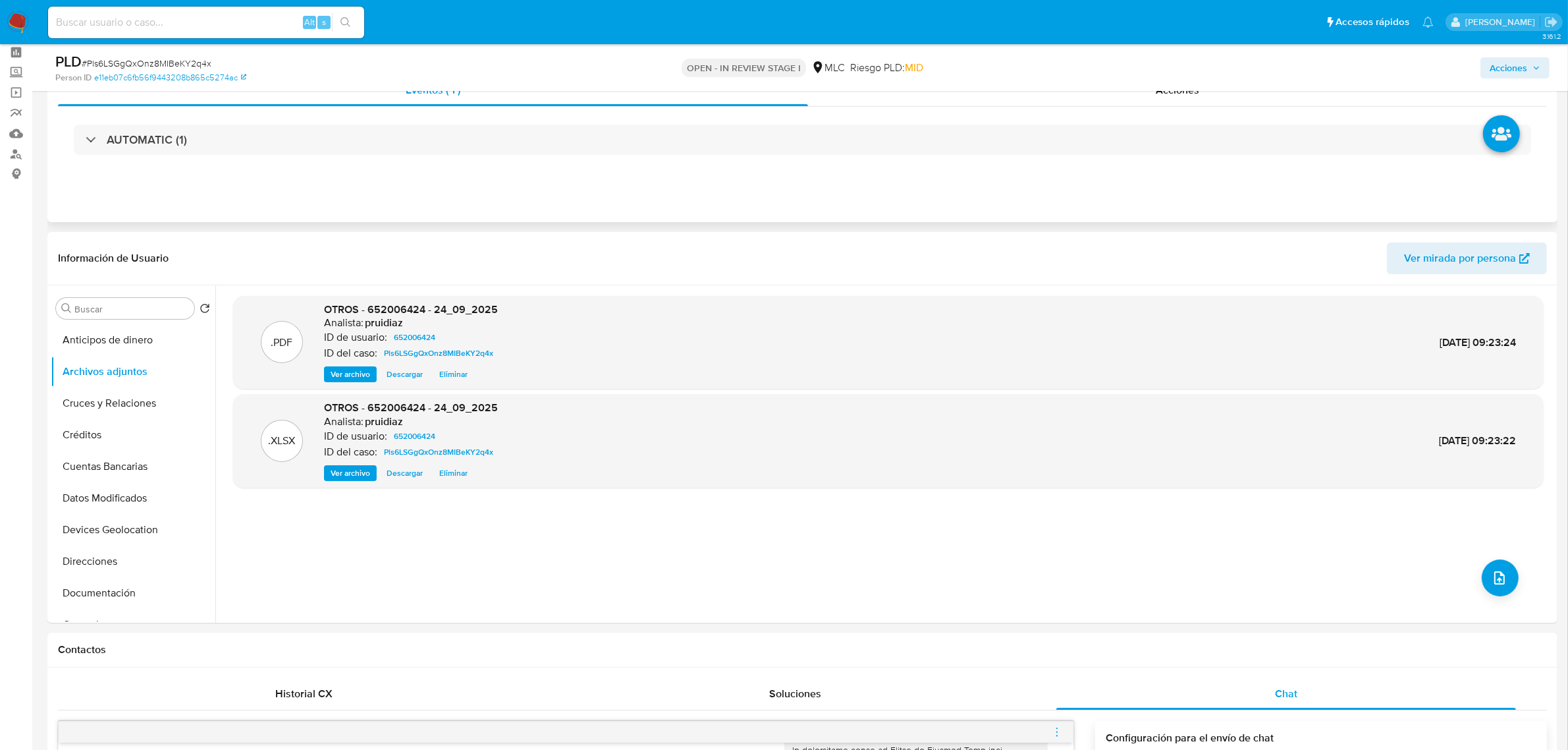
scroll to position [0, 0]
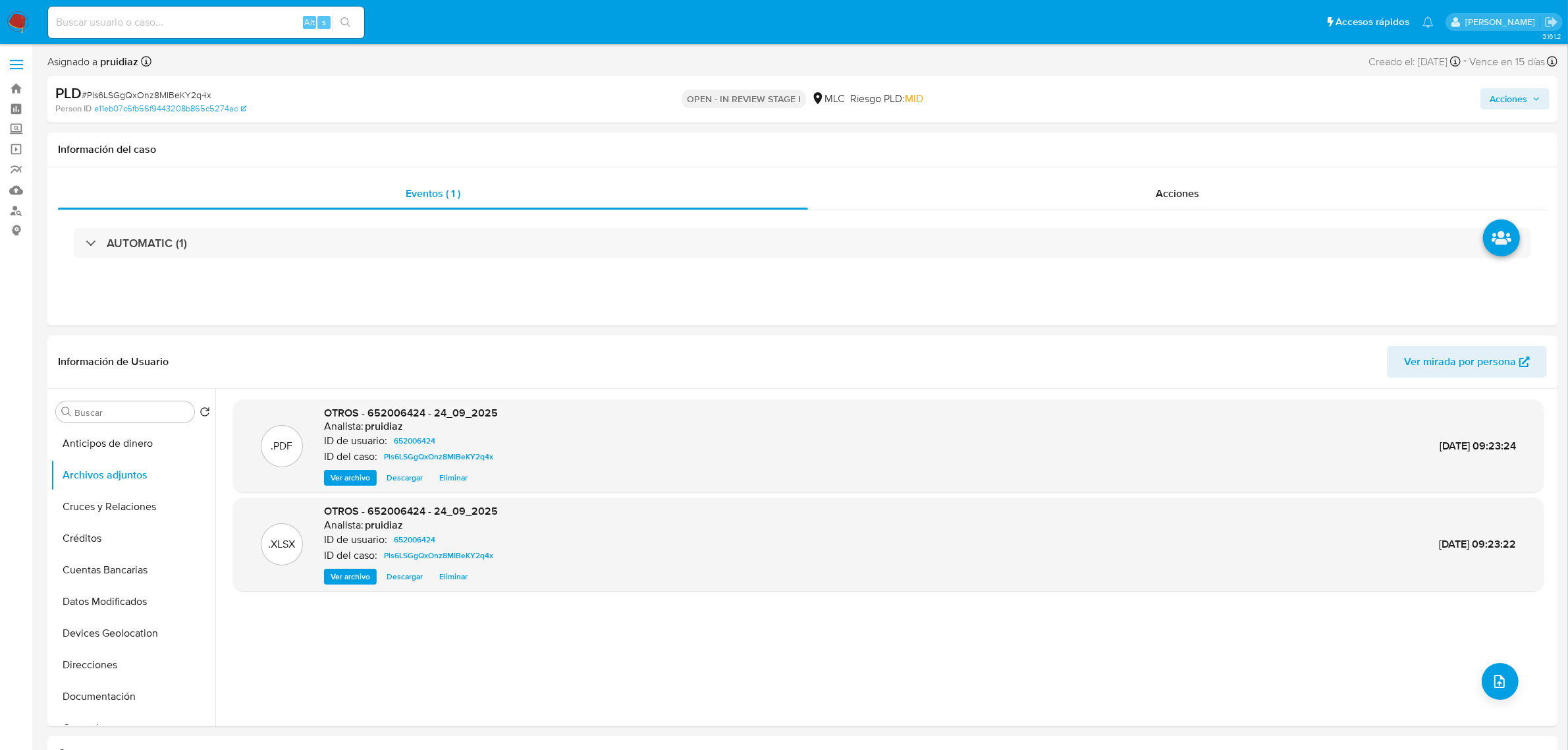
click at [1532, 103] on icon "button" at bounding box center [1536, 99] width 8 height 8
click at [1132, 156] on div "Resolución del caso Alt r" at bounding box center [1156, 141] width 126 height 34
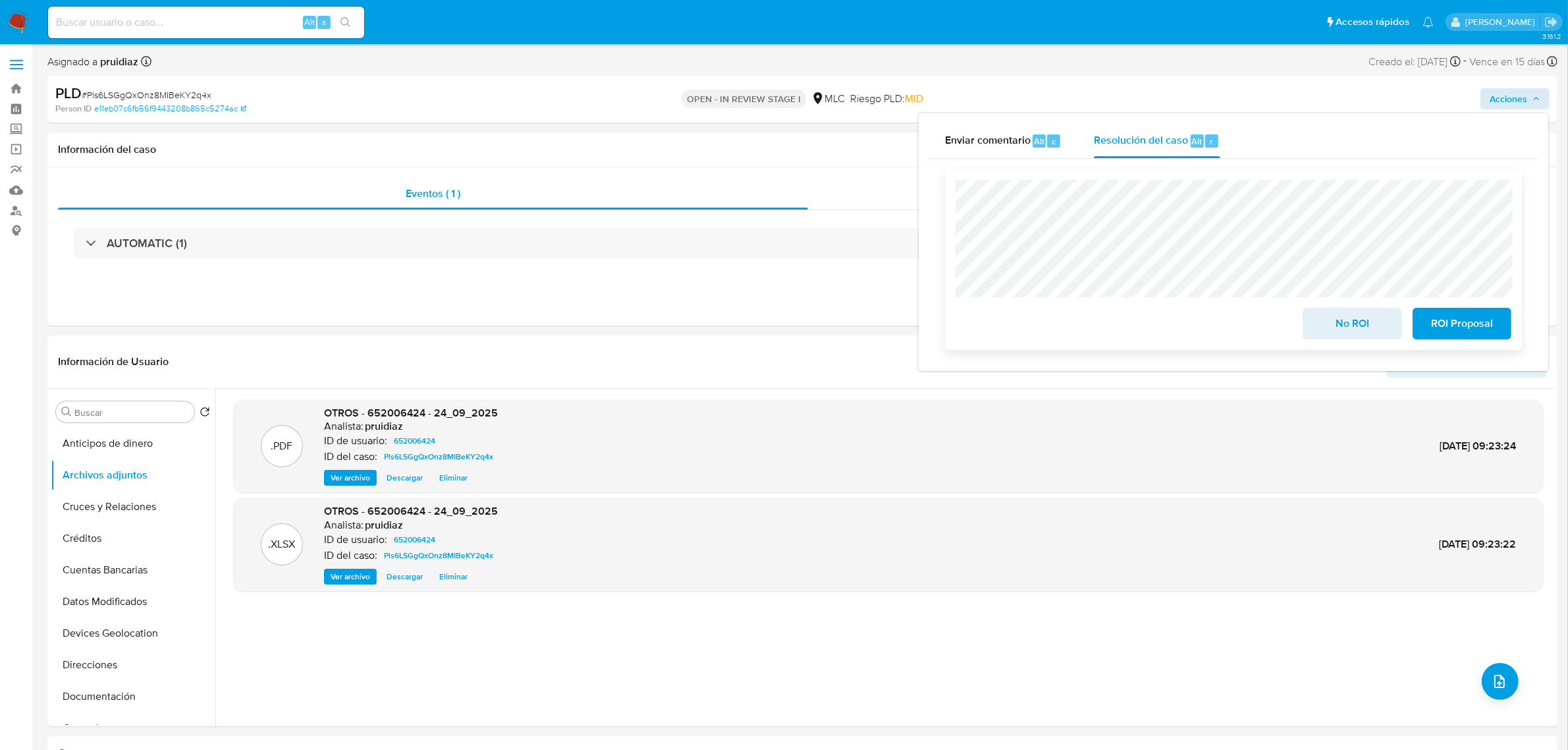
click at [1469, 314] on span "ROI Proposal" at bounding box center [1462, 324] width 65 height 29
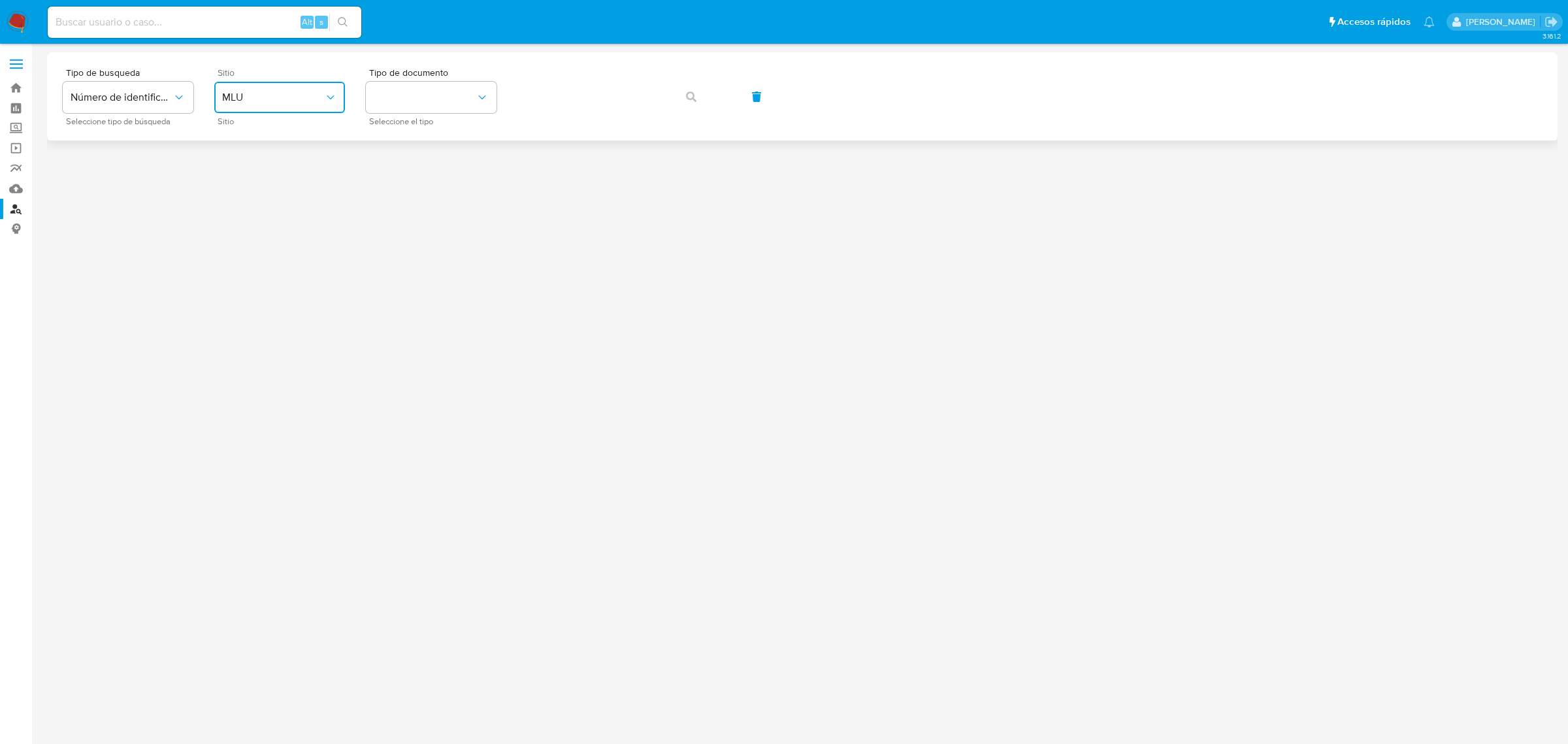
click at [282, 88] on button "MLU" at bounding box center [279, 97] width 131 height 31
click at [249, 319] on div "MLC" at bounding box center [276, 320] width 108 height 31
click at [437, 109] on button "identificationType" at bounding box center [431, 97] width 131 height 31
click at [416, 142] on div "RUT RUT" at bounding box center [428, 139] width 108 height 44
click at [688, 96] on icon "button" at bounding box center [691, 96] width 10 height 10
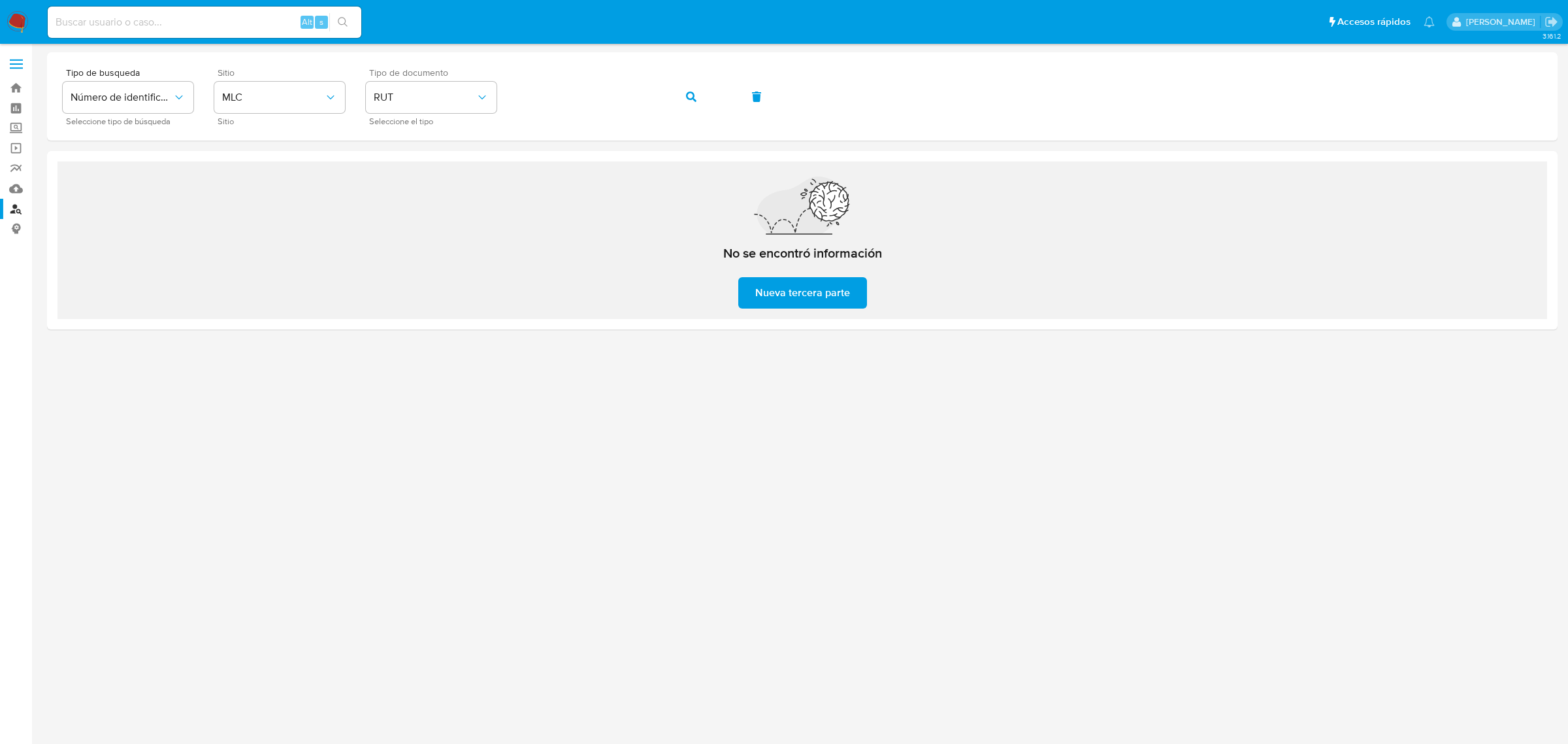
click at [874, 455] on div at bounding box center [802, 370] width 1510 height 636
click at [694, 96] on icon "button" at bounding box center [691, 96] width 10 height 10
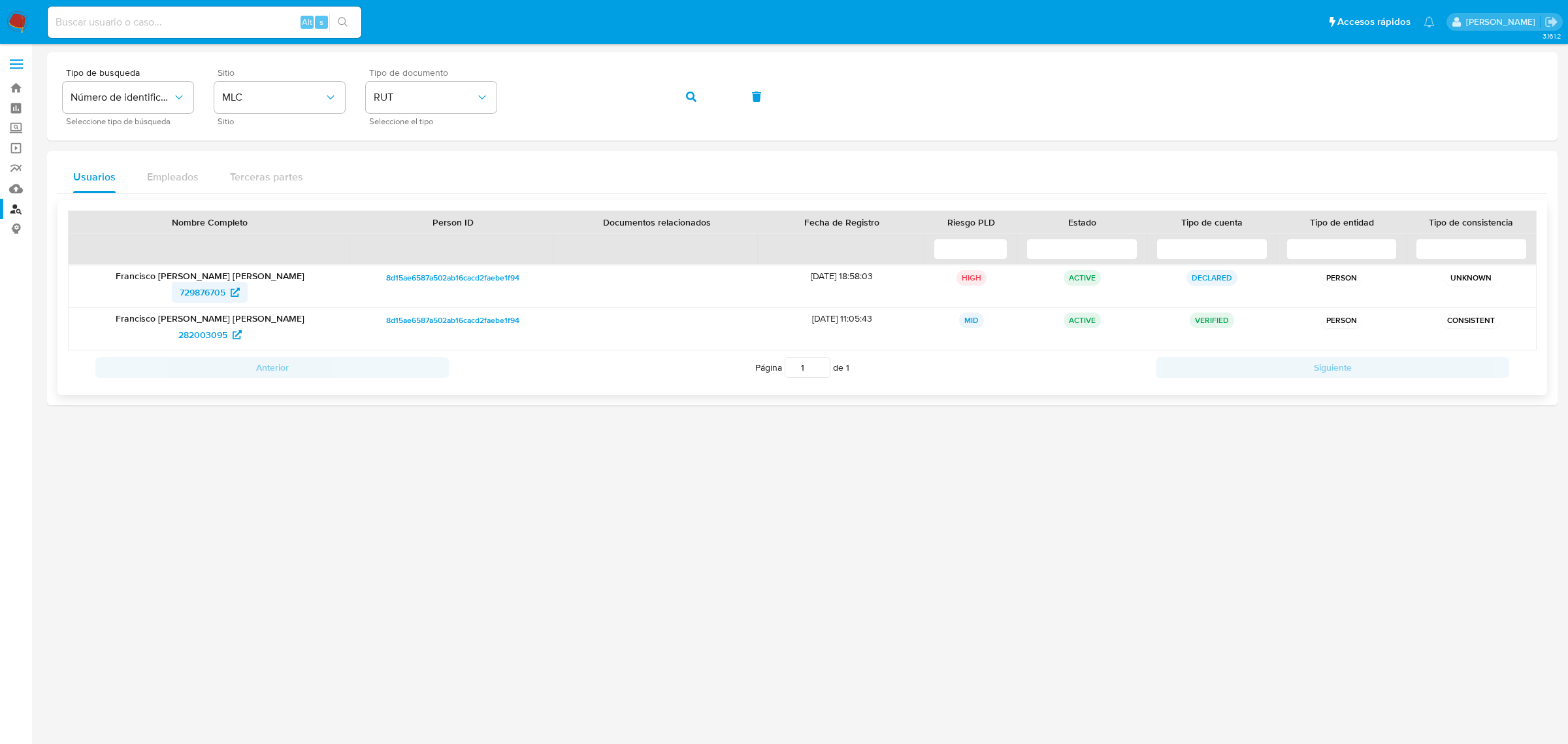
click at [193, 296] on span "729876705" at bounding box center [202, 292] width 46 height 21
click at [200, 334] on span "282003095" at bounding box center [202, 335] width 49 height 21
click at [16, 24] on img at bounding box center [18, 22] width 22 height 22
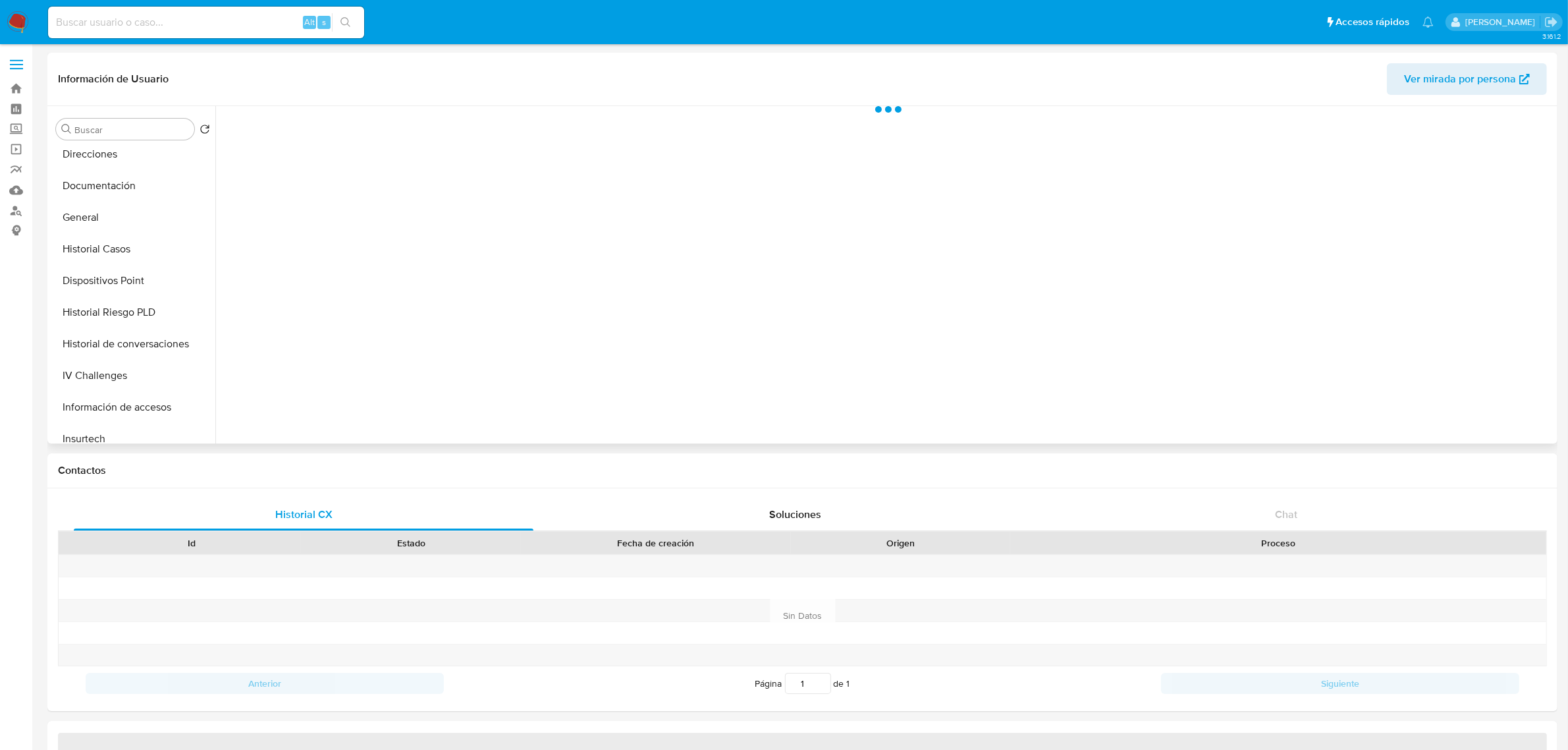
scroll to position [247, 0]
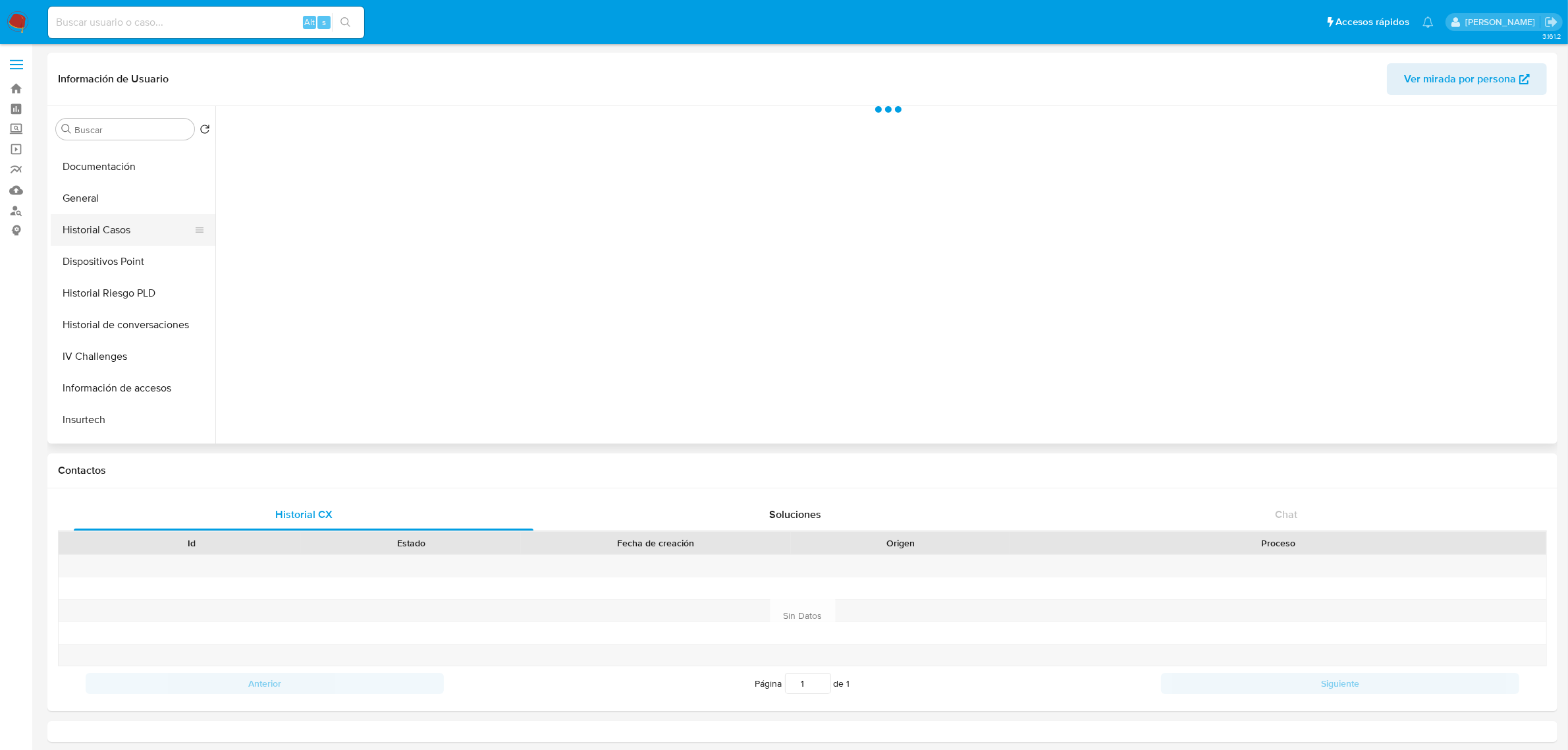
click at [116, 231] on button "Historial Casos" at bounding box center [128, 230] width 154 height 32
select select "10"
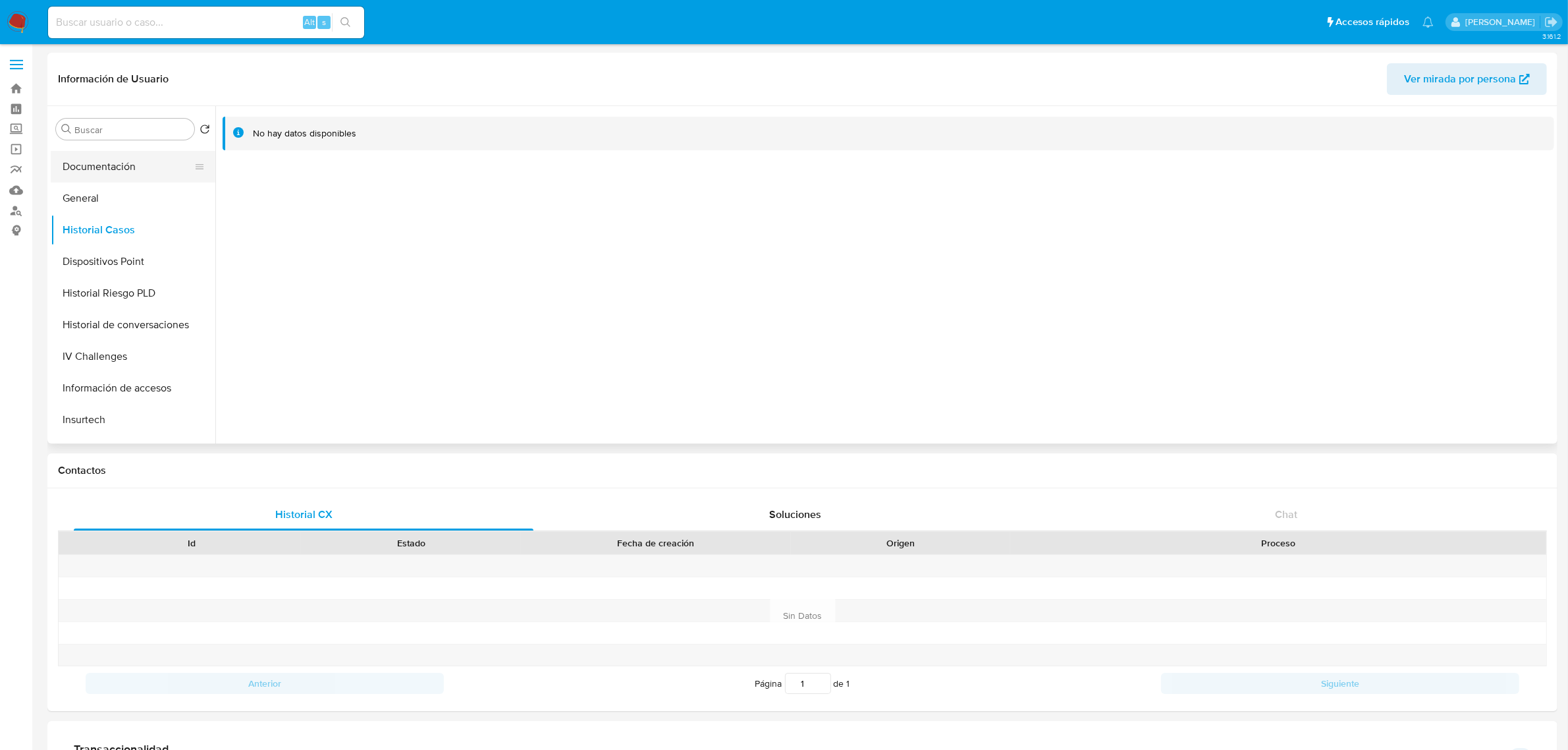
click at [108, 172] on button "Documentación" at bounding box center [128, 166] width 154 height 32
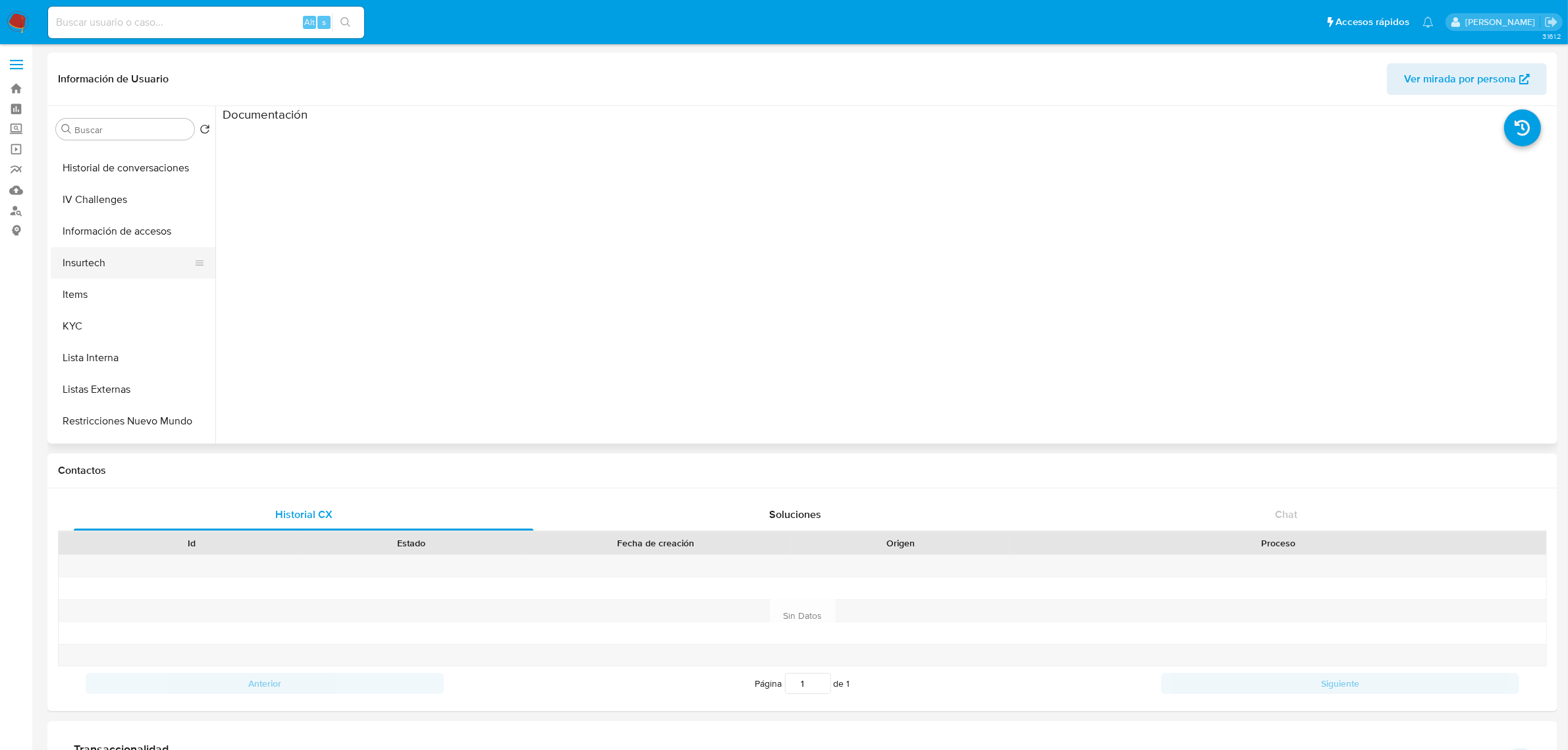
scroll to position [412, 0]
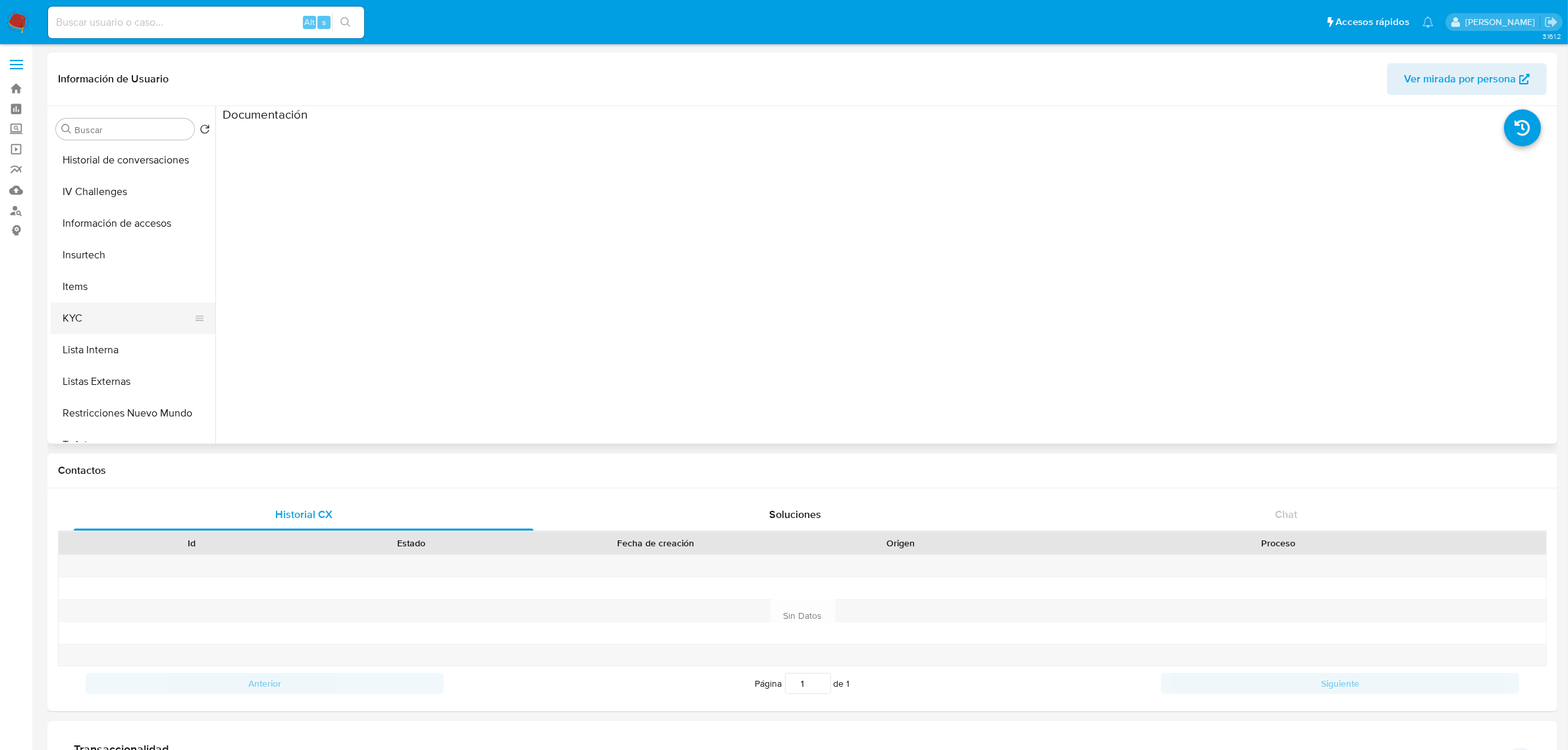
click at [81, 321] on button "KYC" at bounding box center [128, 318] width 154 height 32
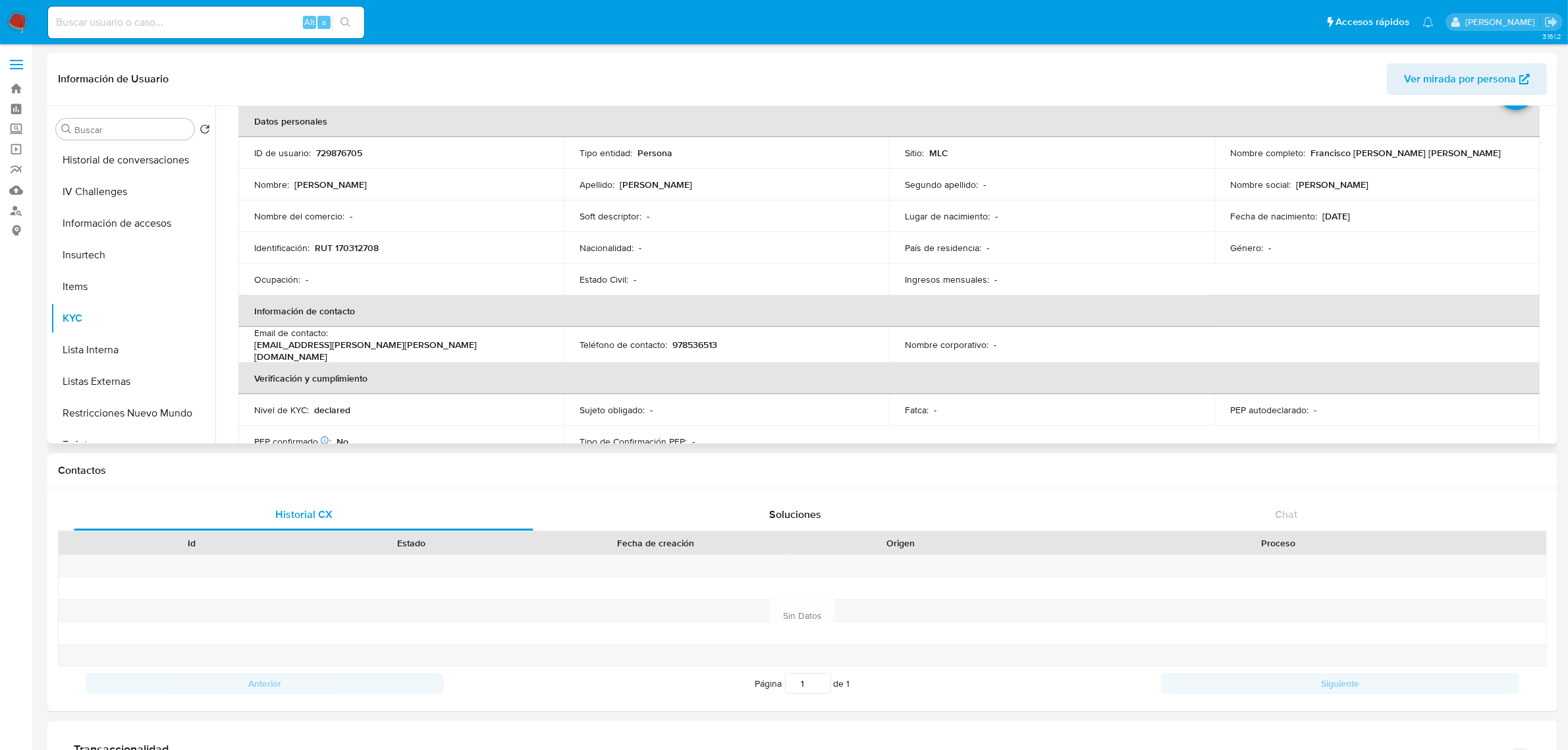
scroll to position [0, 0]
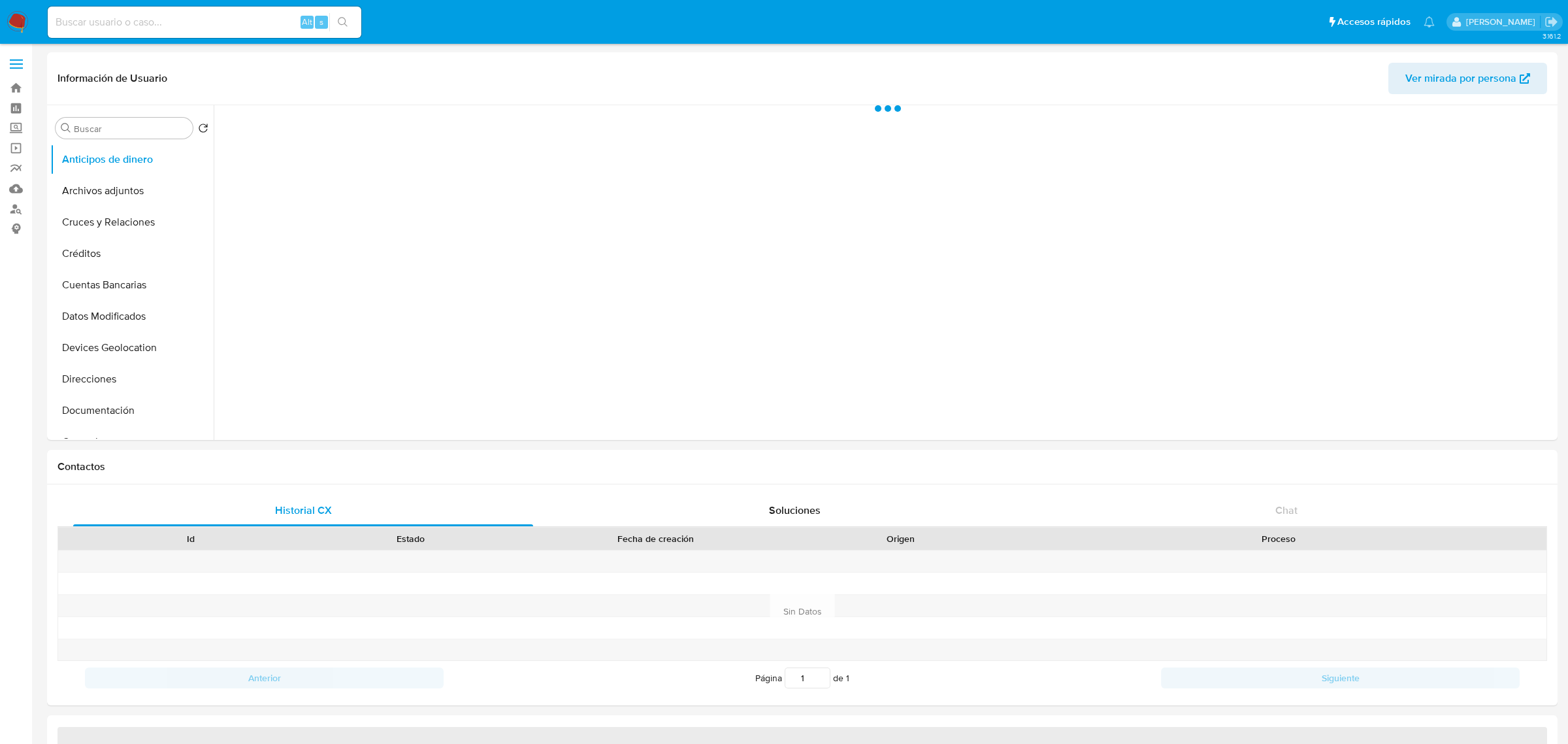
select select "10"
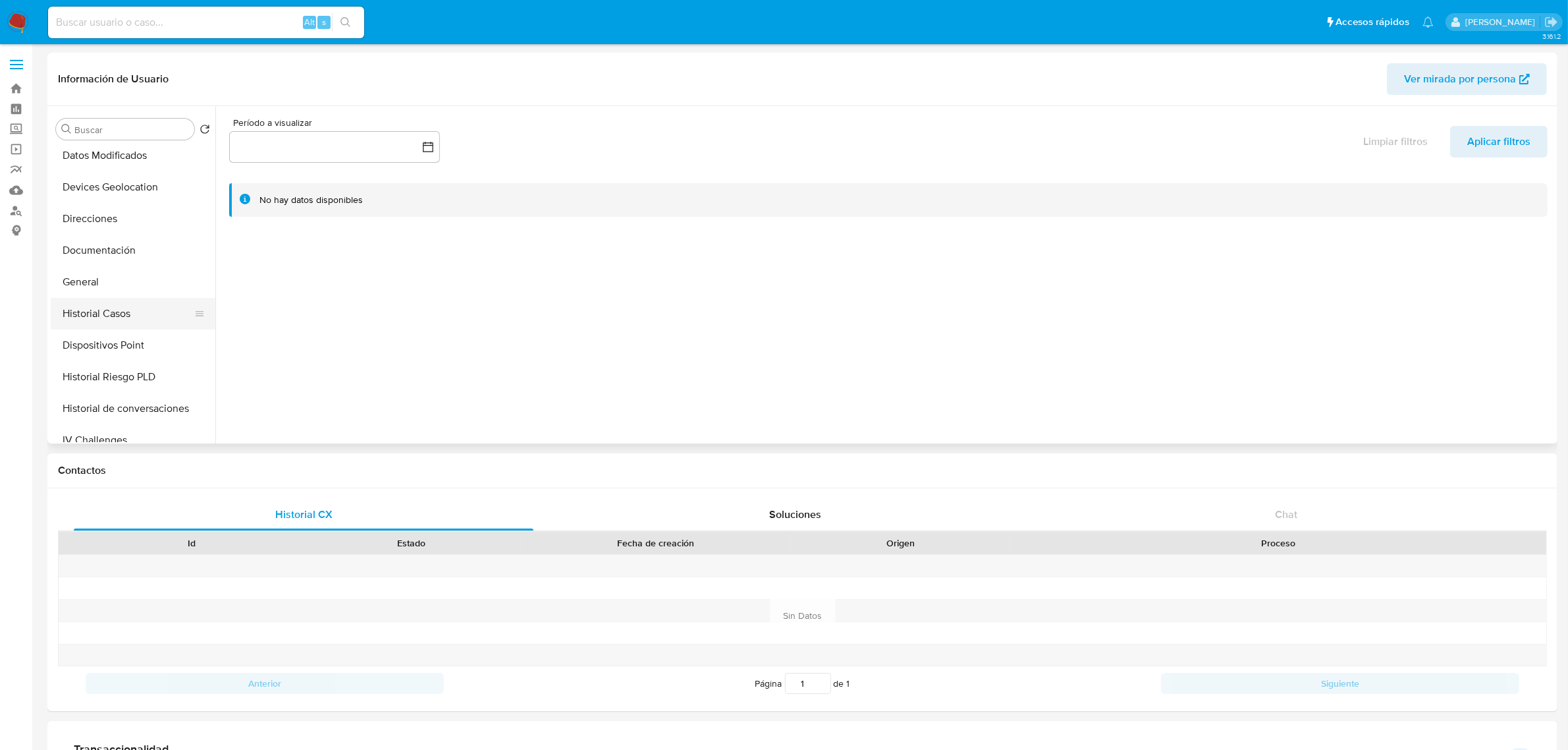
scroll to position [165, 0]
click at [87, 304] on button "Historial Casos" at bounding box center [128, 311] width 154 height 32
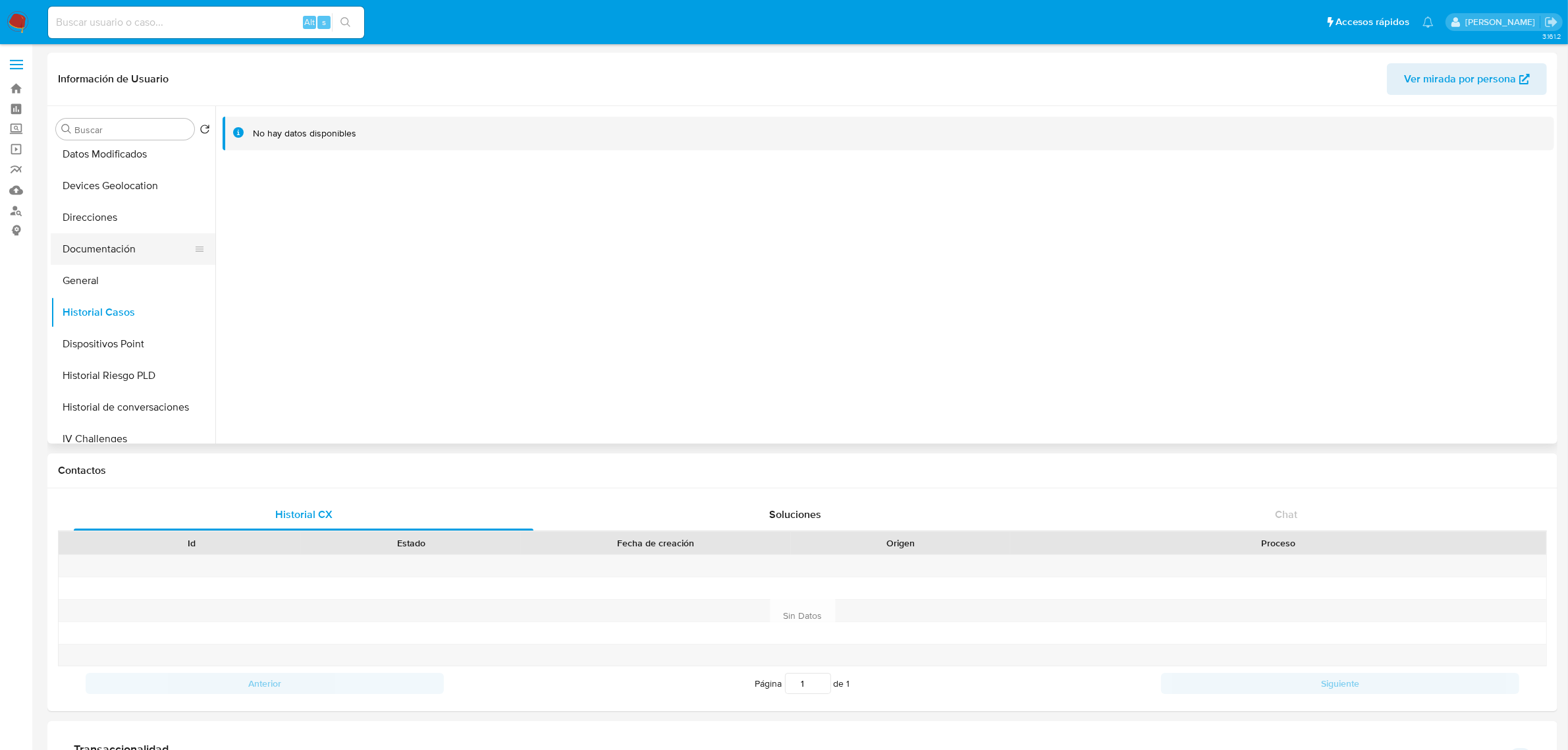
click at [87, 249] on button "Documentación" at bounding box center [128, 248] width 154 height 32
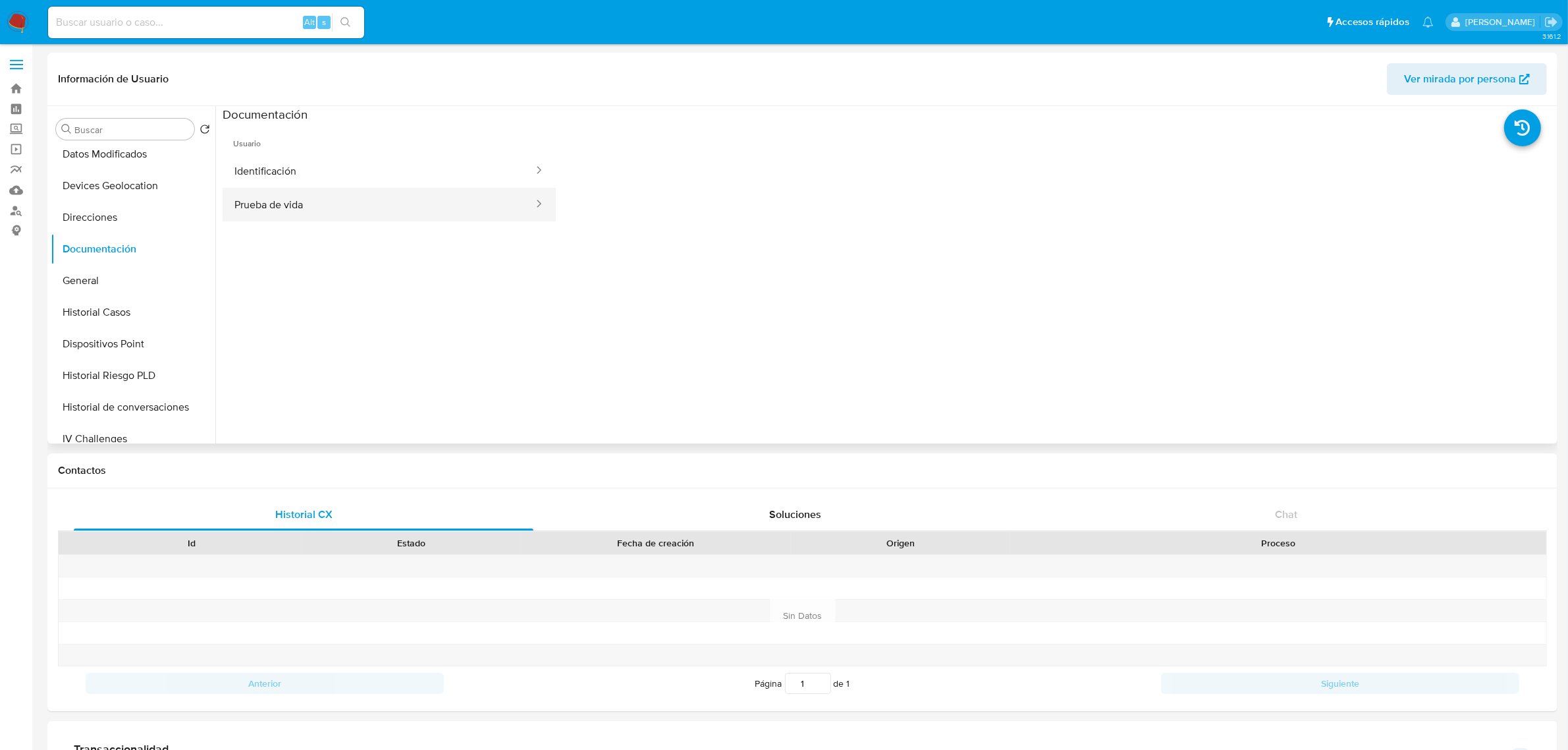
click at [278, 193] on button "Prueba de vida" at bounding box center [378, 205] width 312 height 34
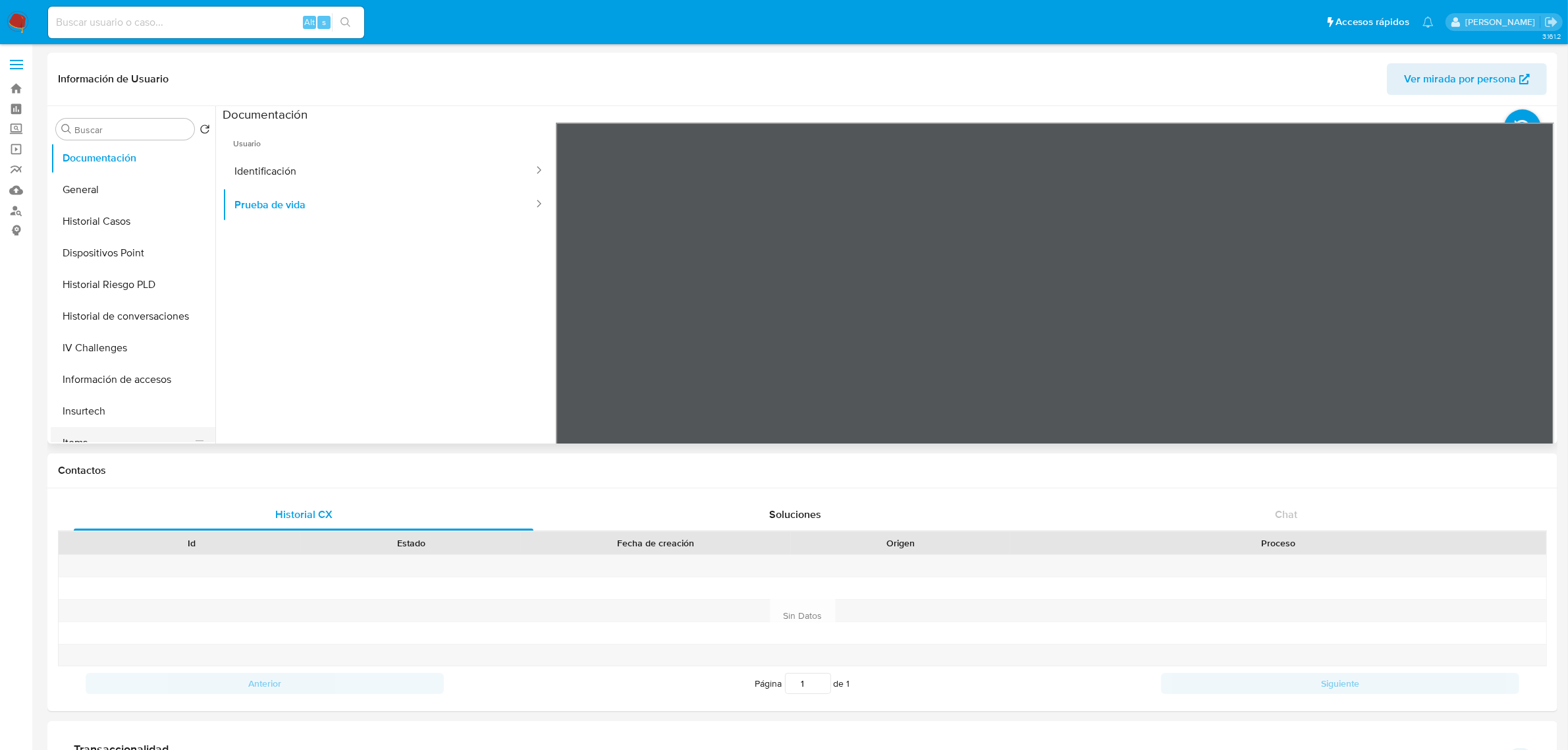
scroll to position [412, 0]
click at [71, 318] on button "KYC" at bounding box center [128, 318] width 154 height 32
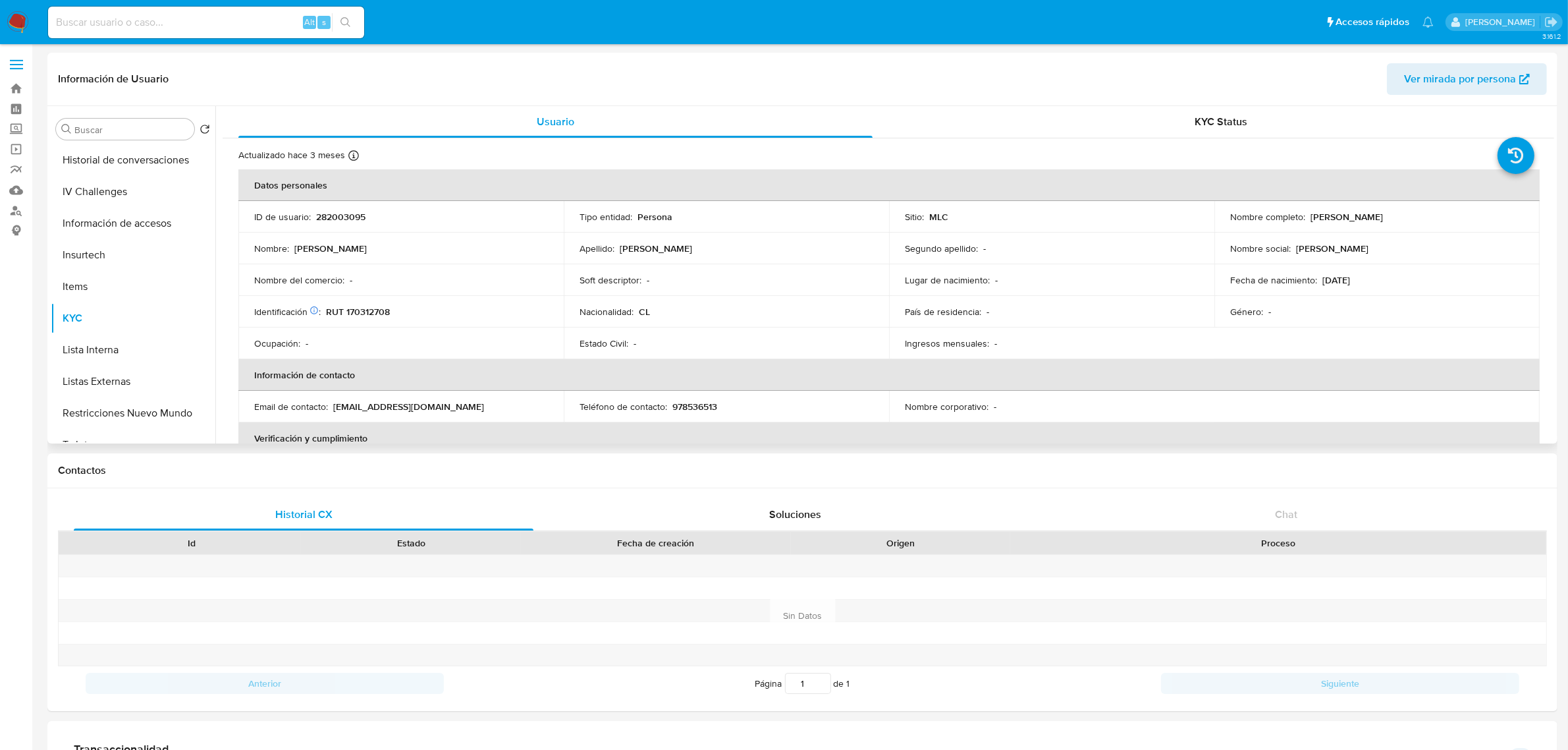
drag, startPoint x: 1452, startPoint y: 222, endPoint x: 1288, endPoint y: 221, distance: 164.0
click at [1288, 221] on div "Nombre completo : Francisco Andrés Torres Vicencio" at bounding box center [1376, 217] width 294 height 12
click at [1356, 221] on p "Francisco Andrés Torres Vicencio" at bounding box center [1346, 217] width 73 height 12
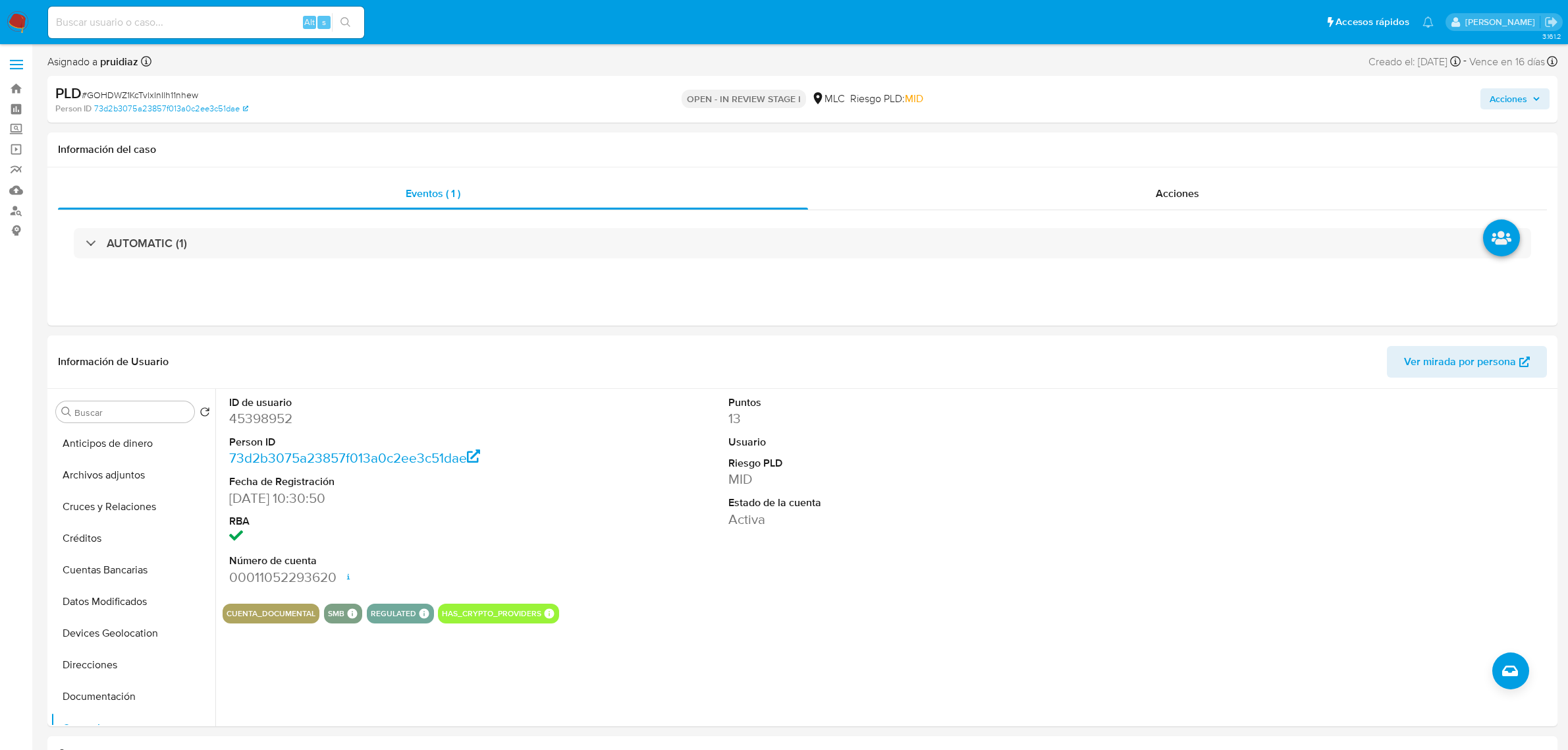
select select "10"
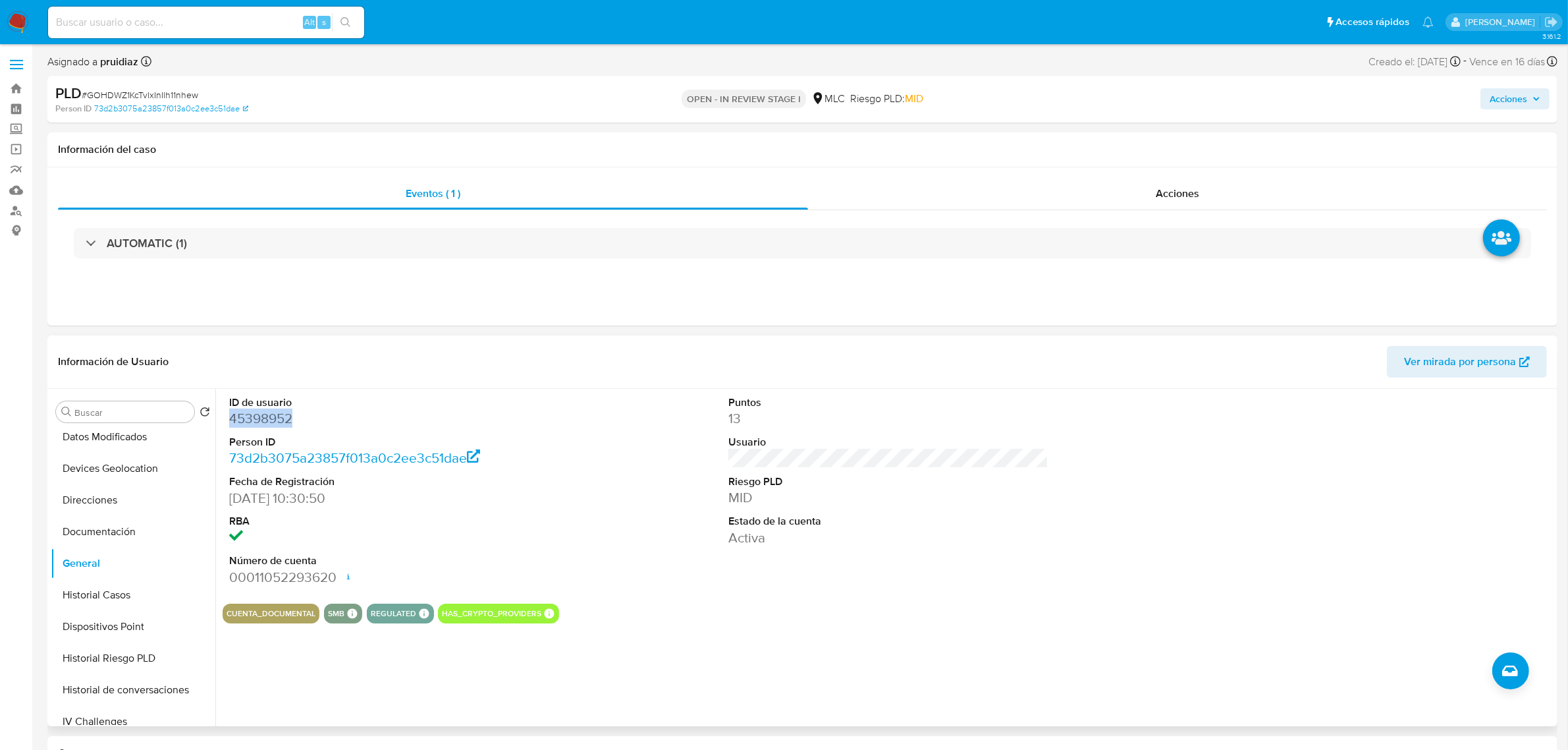
click at [268, 422] on dd "45398952" at bounding box center [389, 418] width 320 height 19
click at [271, 417] on dd "45398952" at bounding box center [389, 418] width 320 height 19
click at [160, 94] on span "# GOHDWZ1KcTvlxInIlh11nhew" at bounding box center [140, 95] width 116 height 13
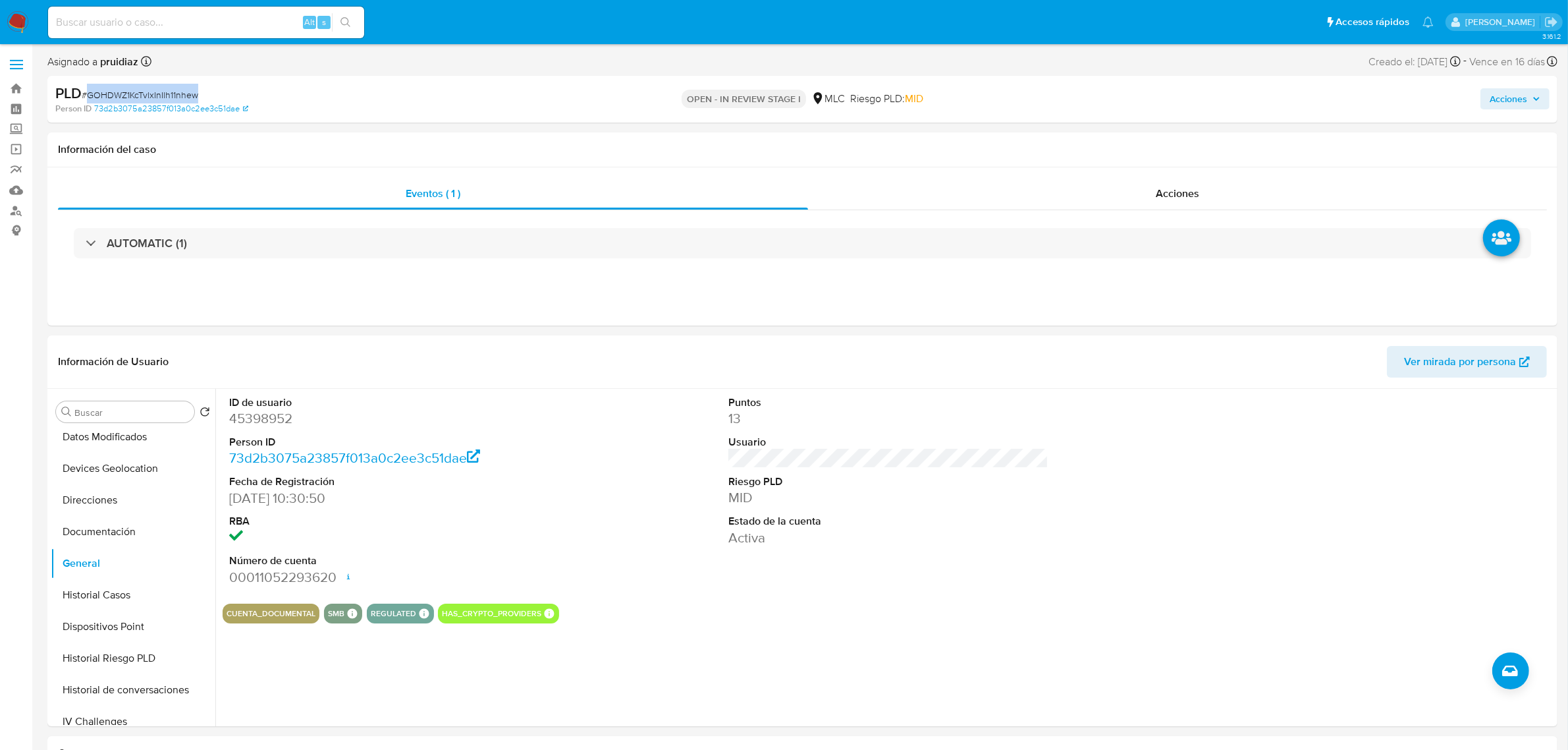
click at [160, 94] on span "# GOHDWZ1KcTvlxInIlh11nhew" at bounding box center [140, 95] width 116 height 13
click at [150, 84] on div "PLD # GOHDWZ1KcTvlxInIlh11nhew" at bounding box center [302, 93] width 493 height 19
click at [145, 89] on span "# GOHDWZ1KcTvlxInIlh11nhew" at bounding box center [140, 95] width 116 height 13
copy span "GOHDWZ1KcTvlxInIlh11nhew"
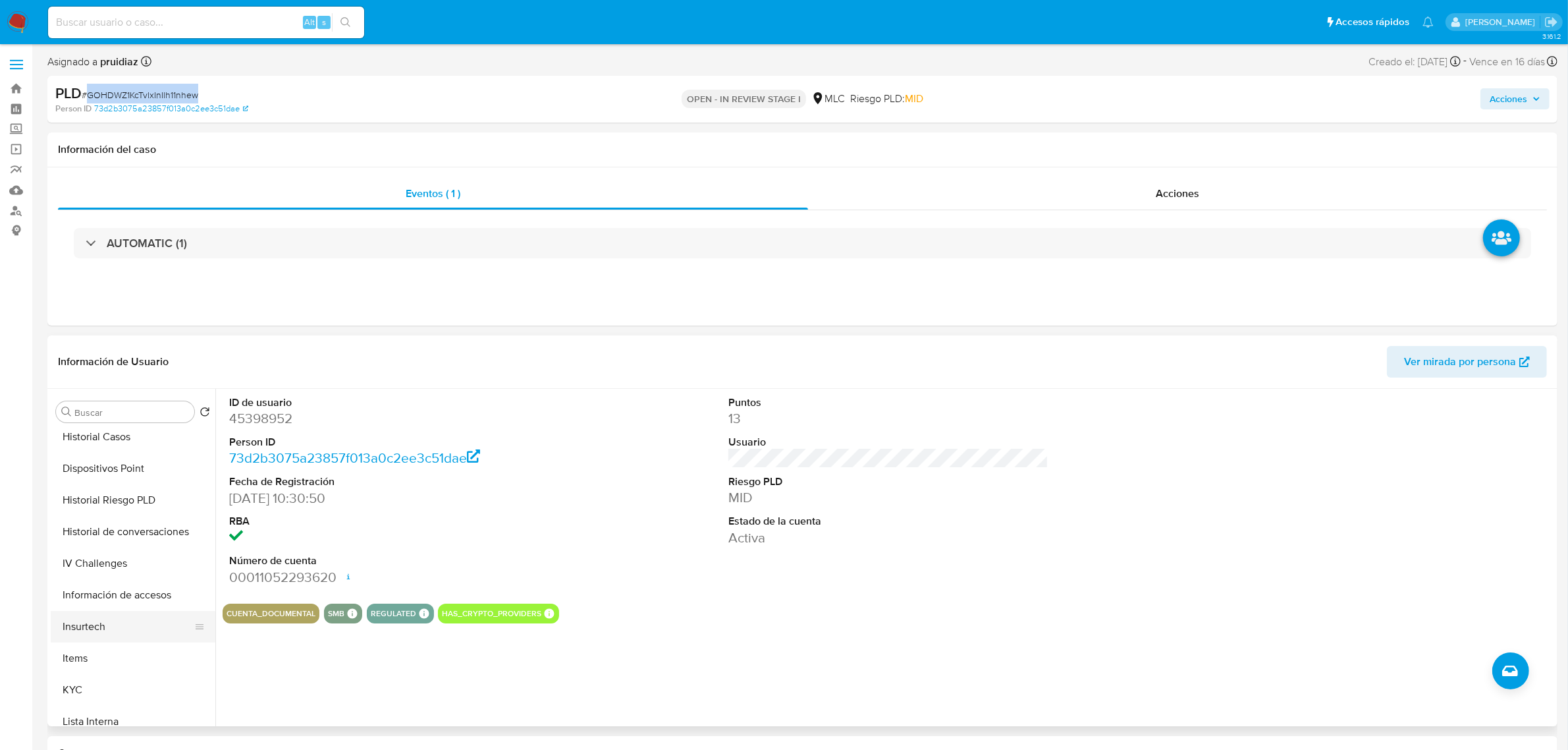
scroll to position [329, 0]
drag, startPoint x: 116, startPoint y: 674, endPoint x: 222, endPoint y: 269, distance: 418.6
click at [116, 676] on button "KYC" at bounding box center [133, 683] width 165 height 32
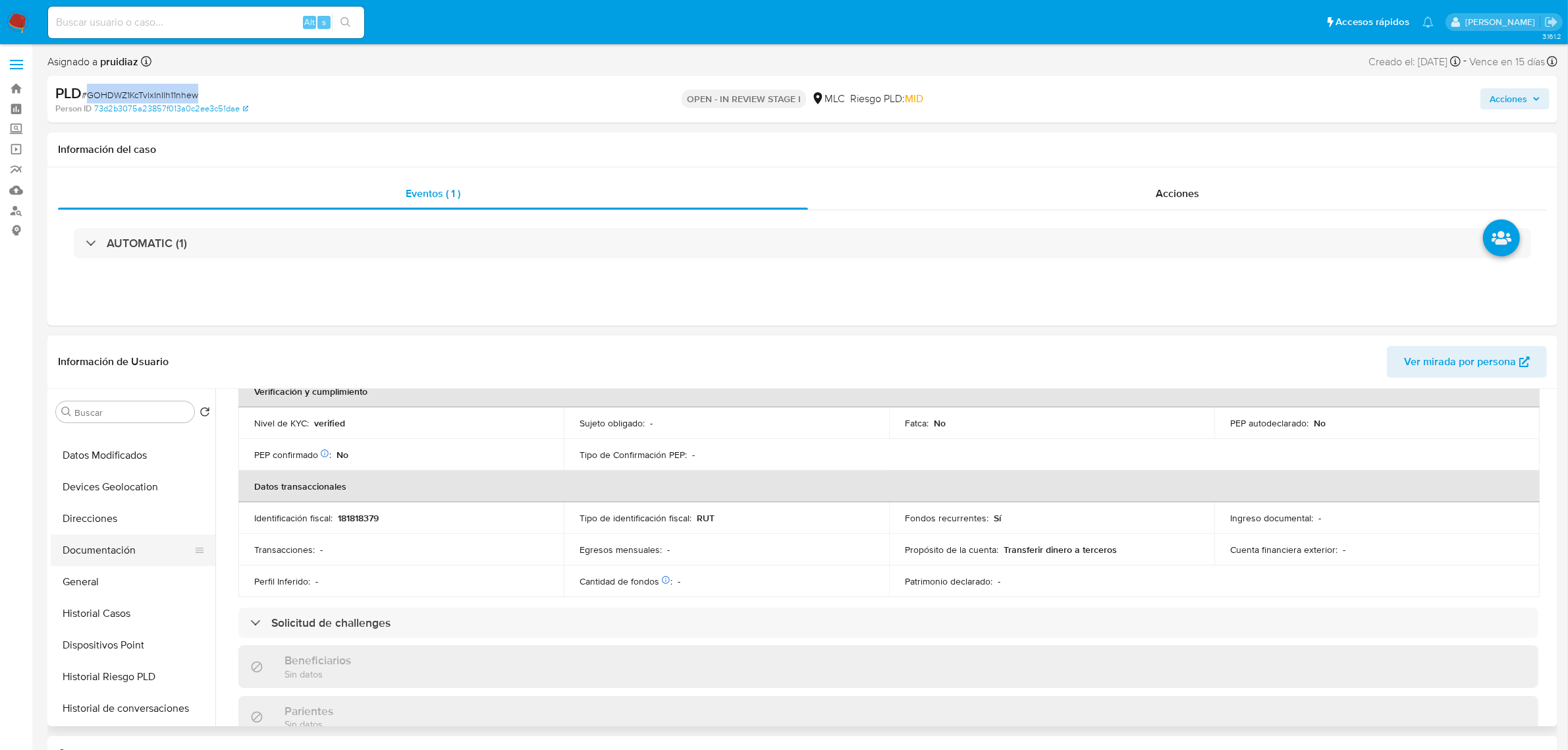
scroll to position [247, 0]
click at [109, 517] on button "Historial Casos" at bounding box center [128, 512] width 154 height 32
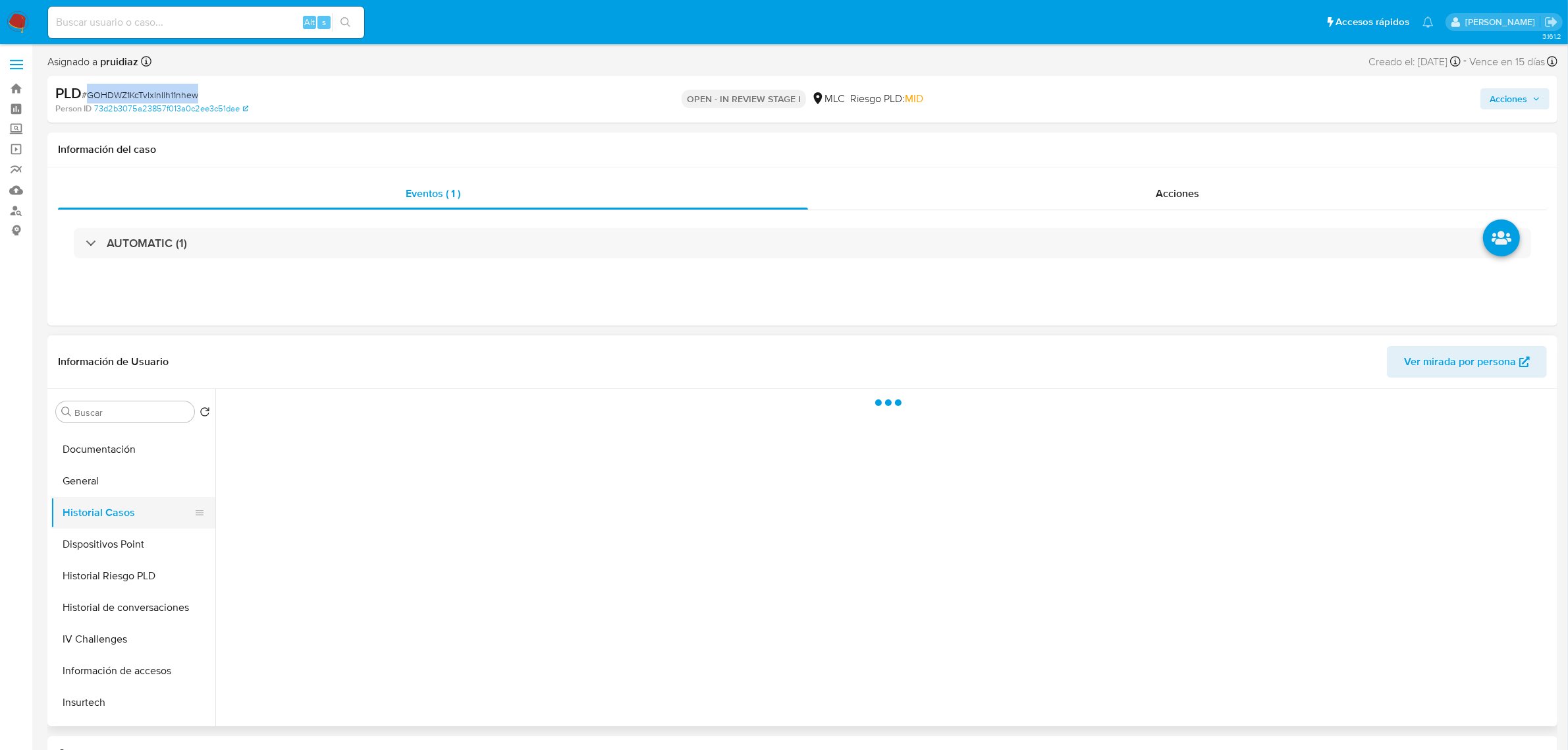
scroll to position [0, 0]
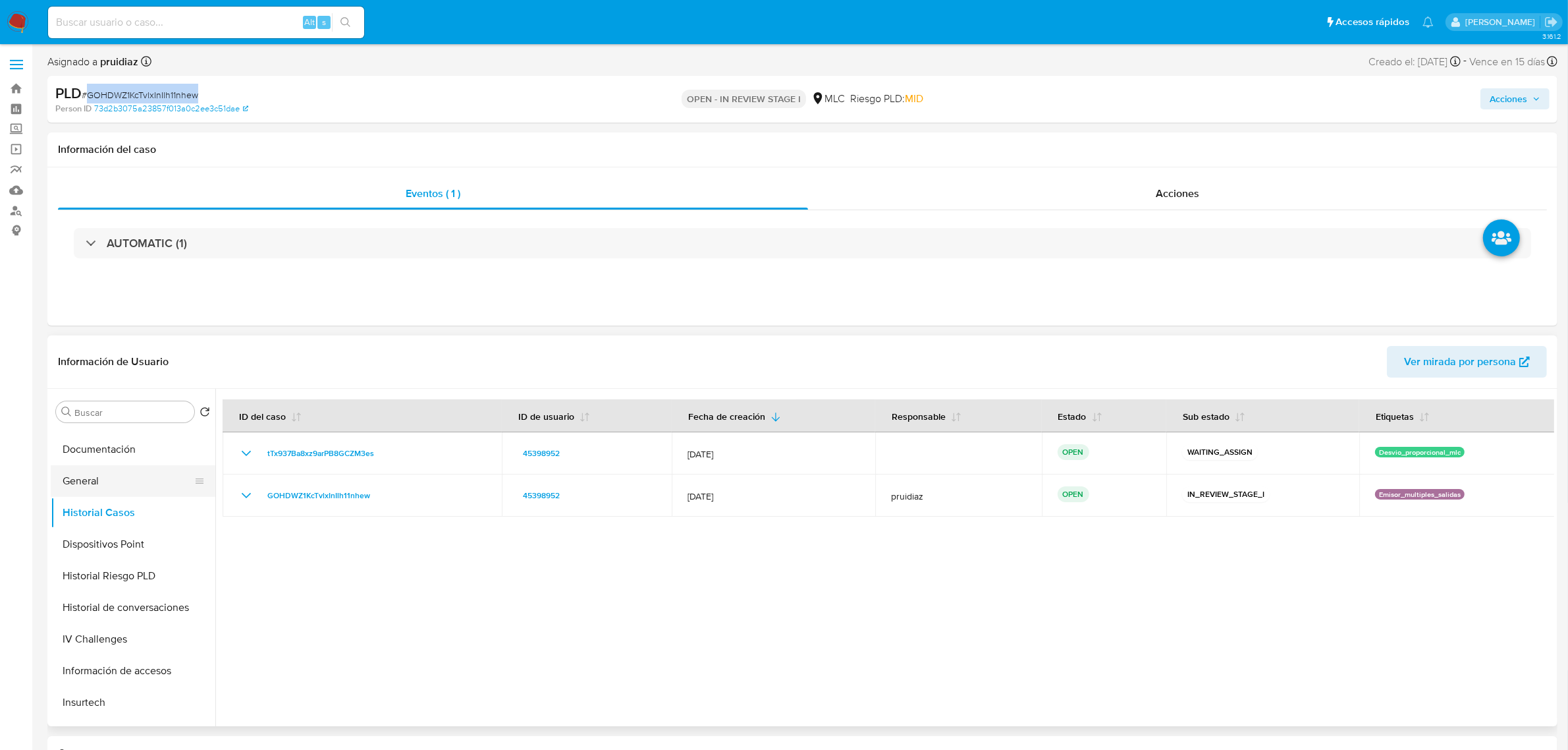
click at [86, 472] on button "General" at bounding box center [128, 481] width 154 height 32
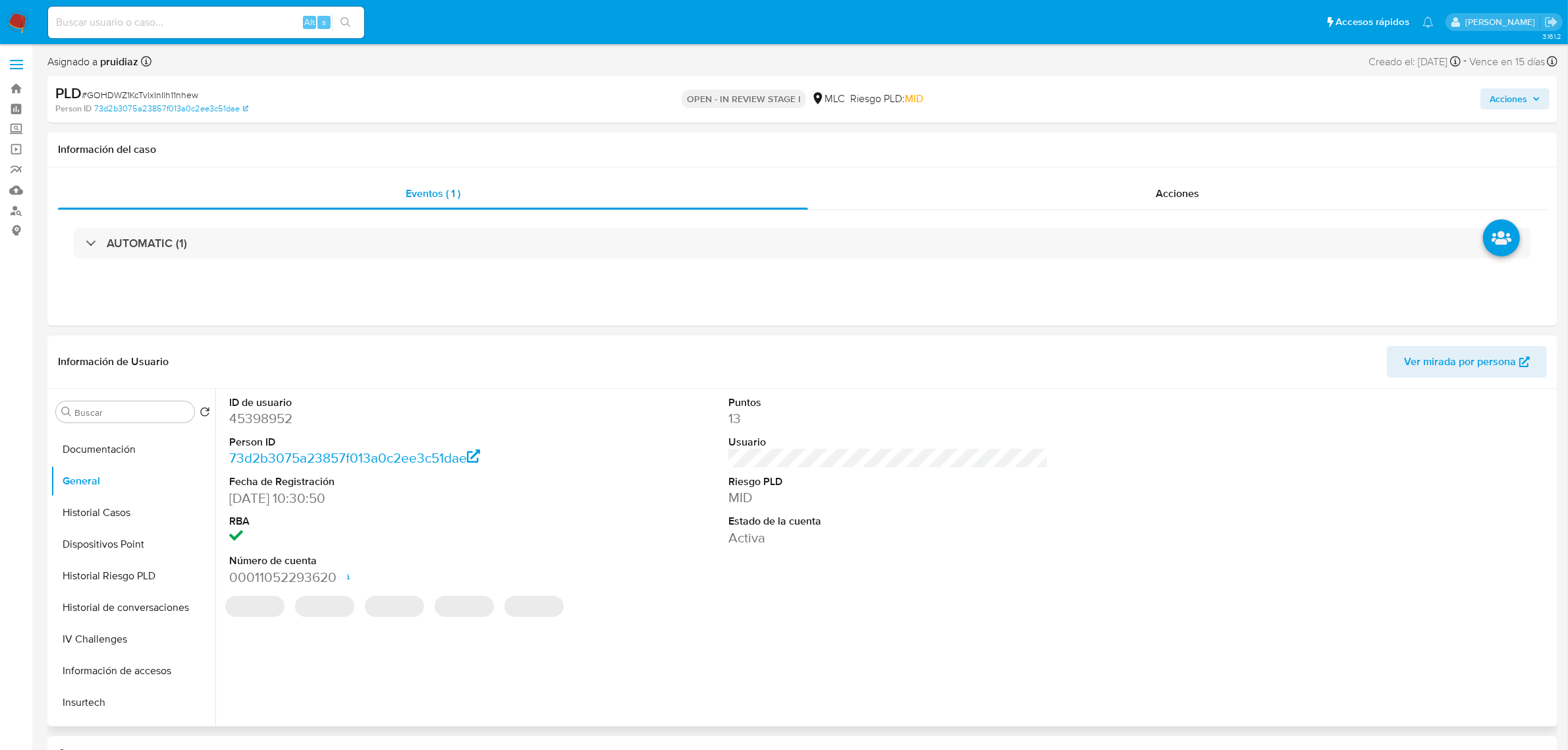
click at [243, 426] on dd "45398952" at bounding box center [389, 418] width 320 height 19
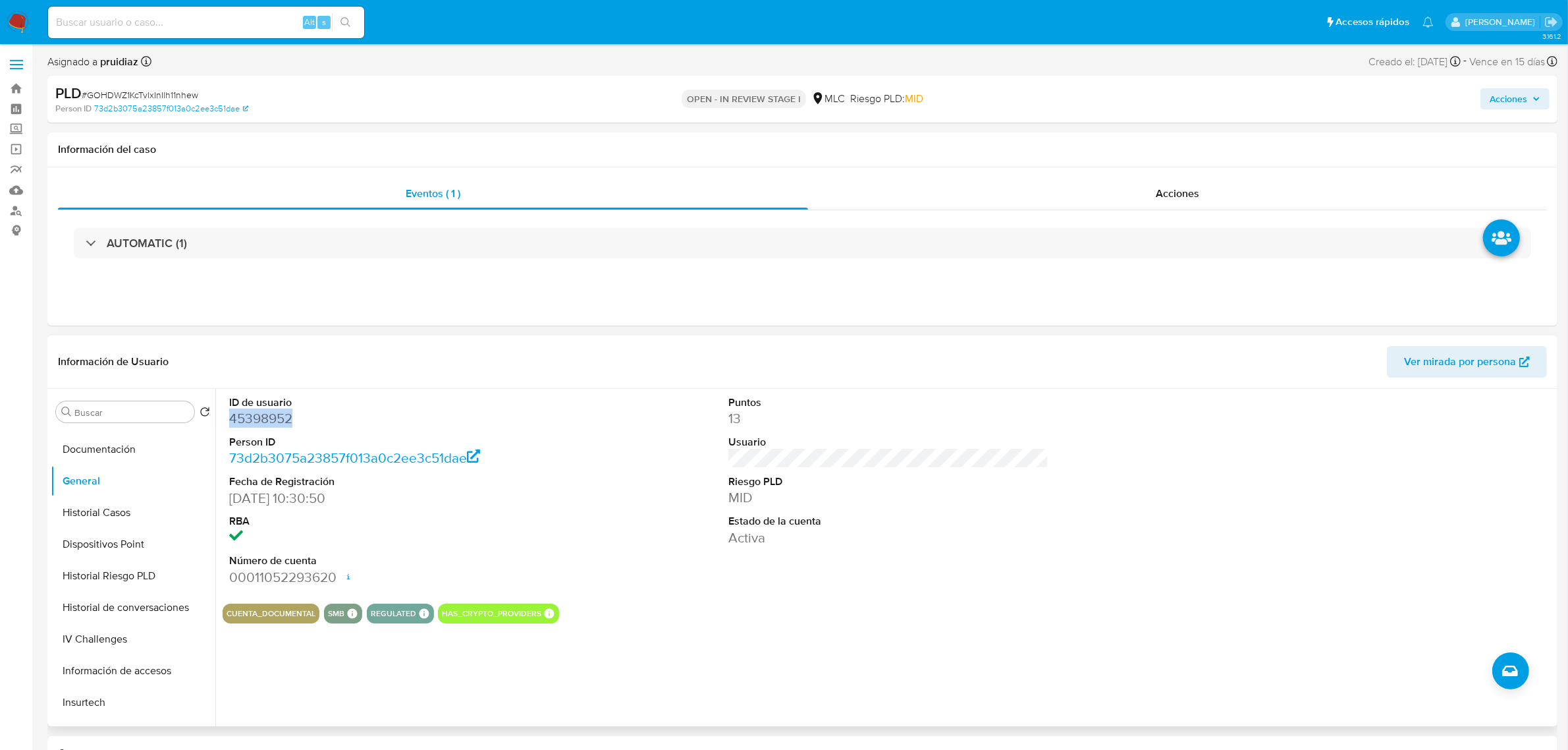
copy dd "45398952"
click at [94, 517] on button "KYC" at bounding box center [128, 518] width 154 height 32
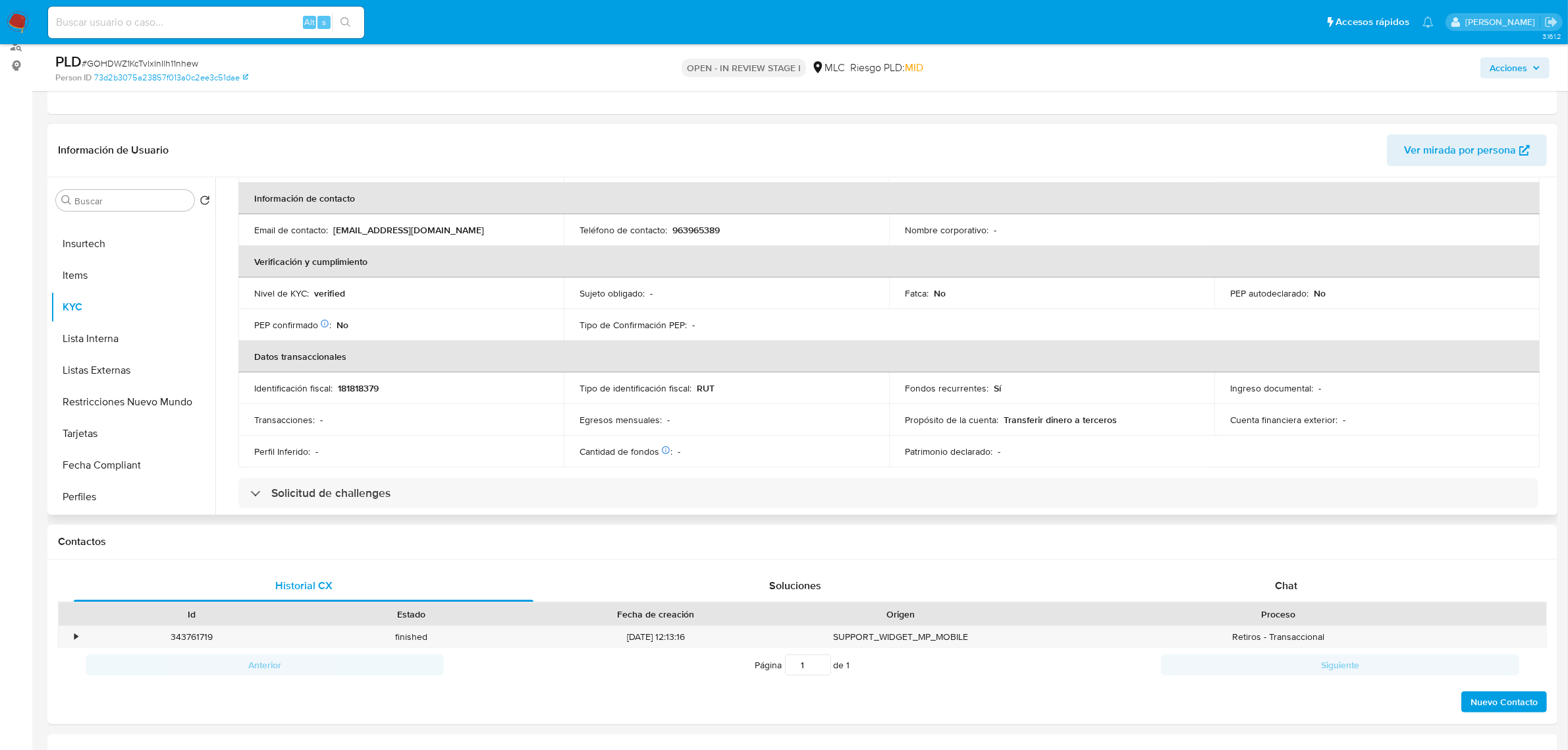
scroll to position [83, 0]
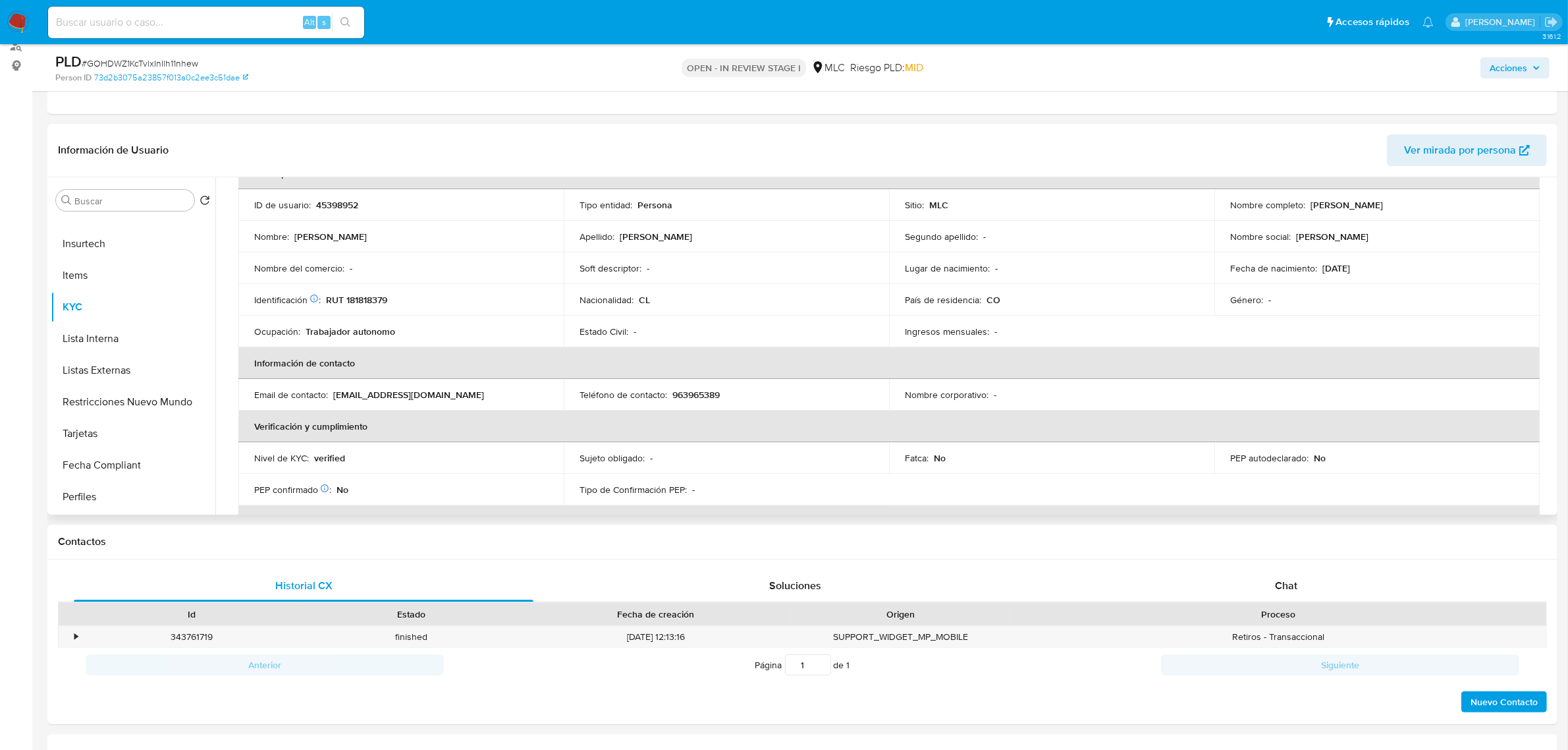
click at [374, 297] on p "RUT 181818379" at bounding box center [357, 299] width 61 height 12
copy p "181818379"
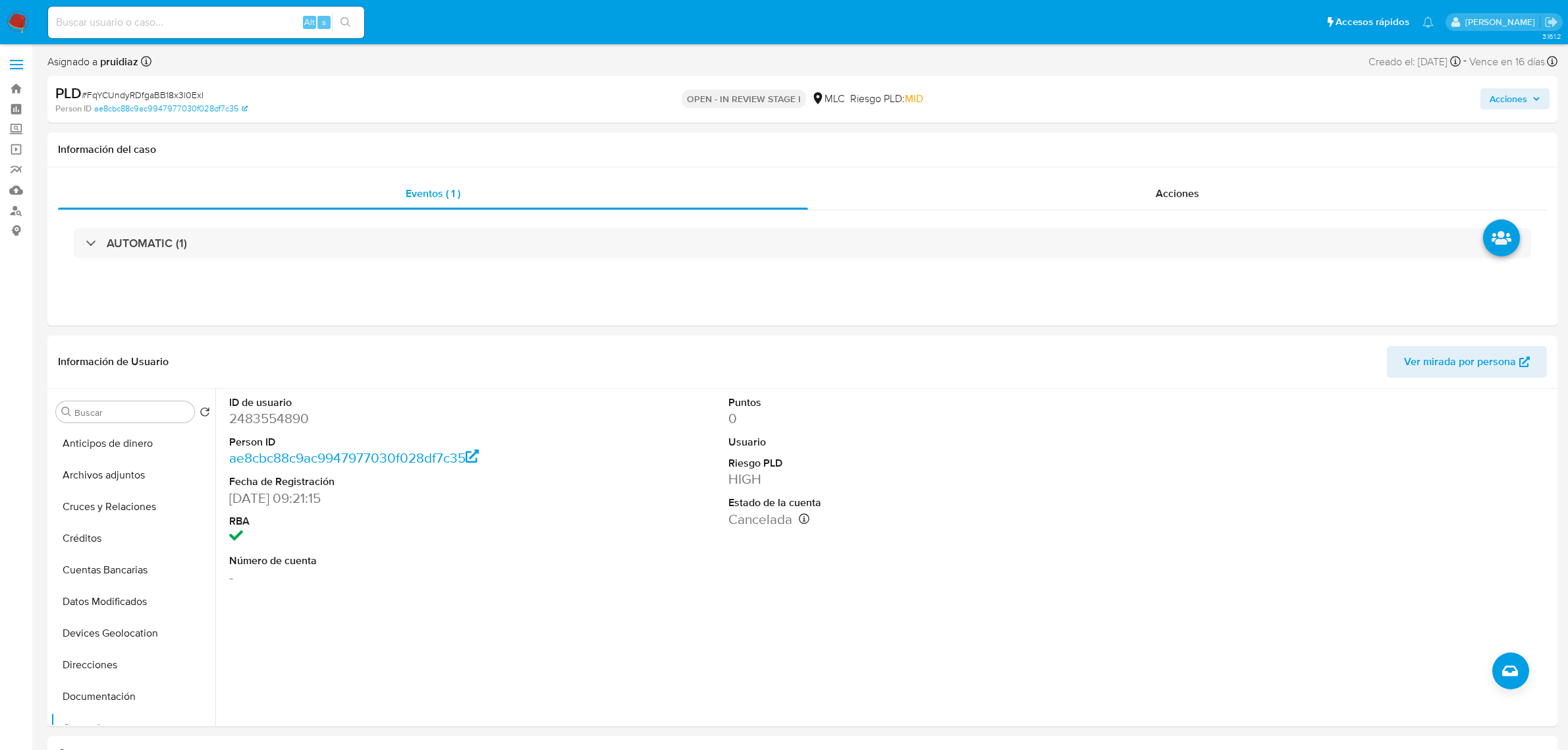
select select "10"
click at [277, 424] on dd "2483554890" at bounding box center [389, 418] width 320 height 19
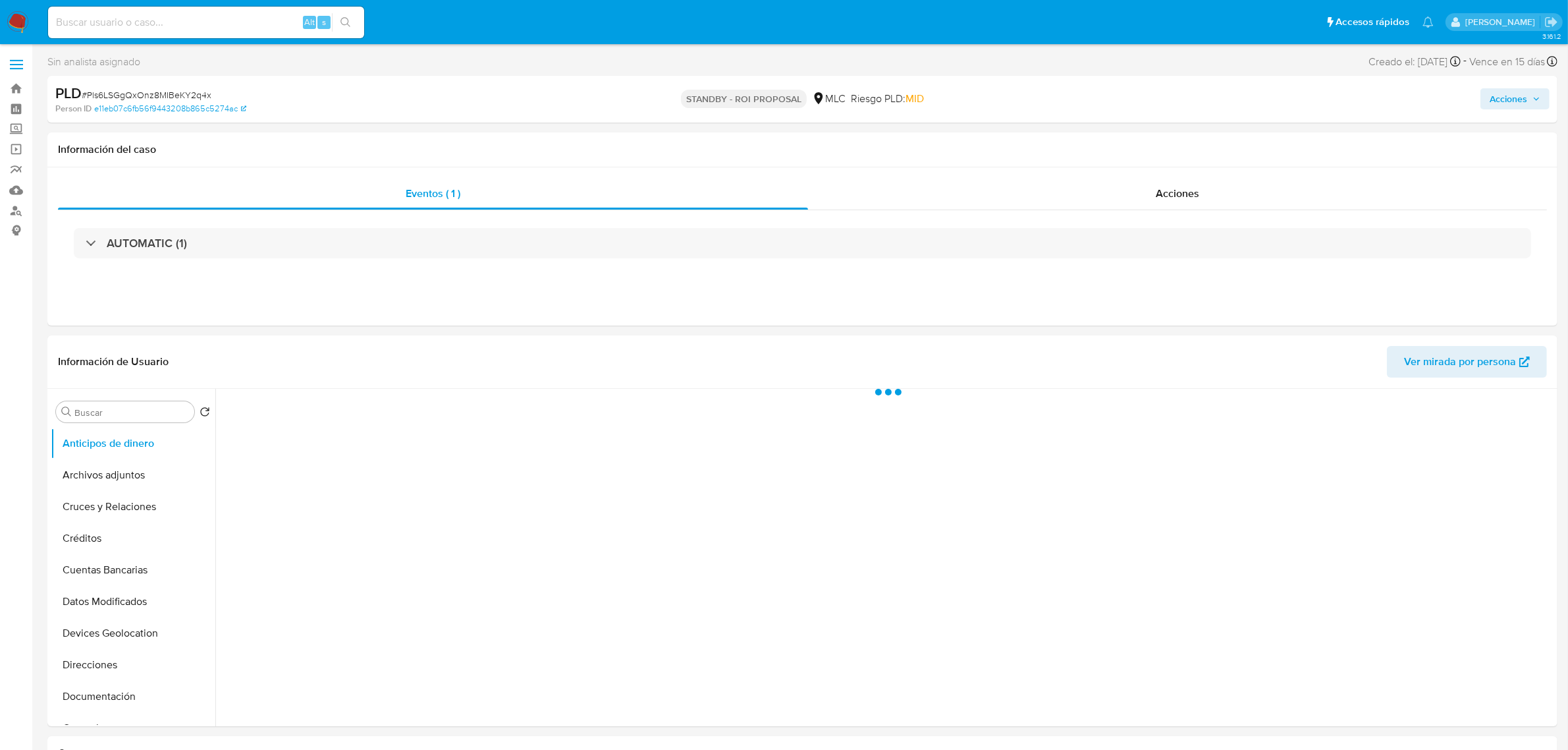
select select "10"
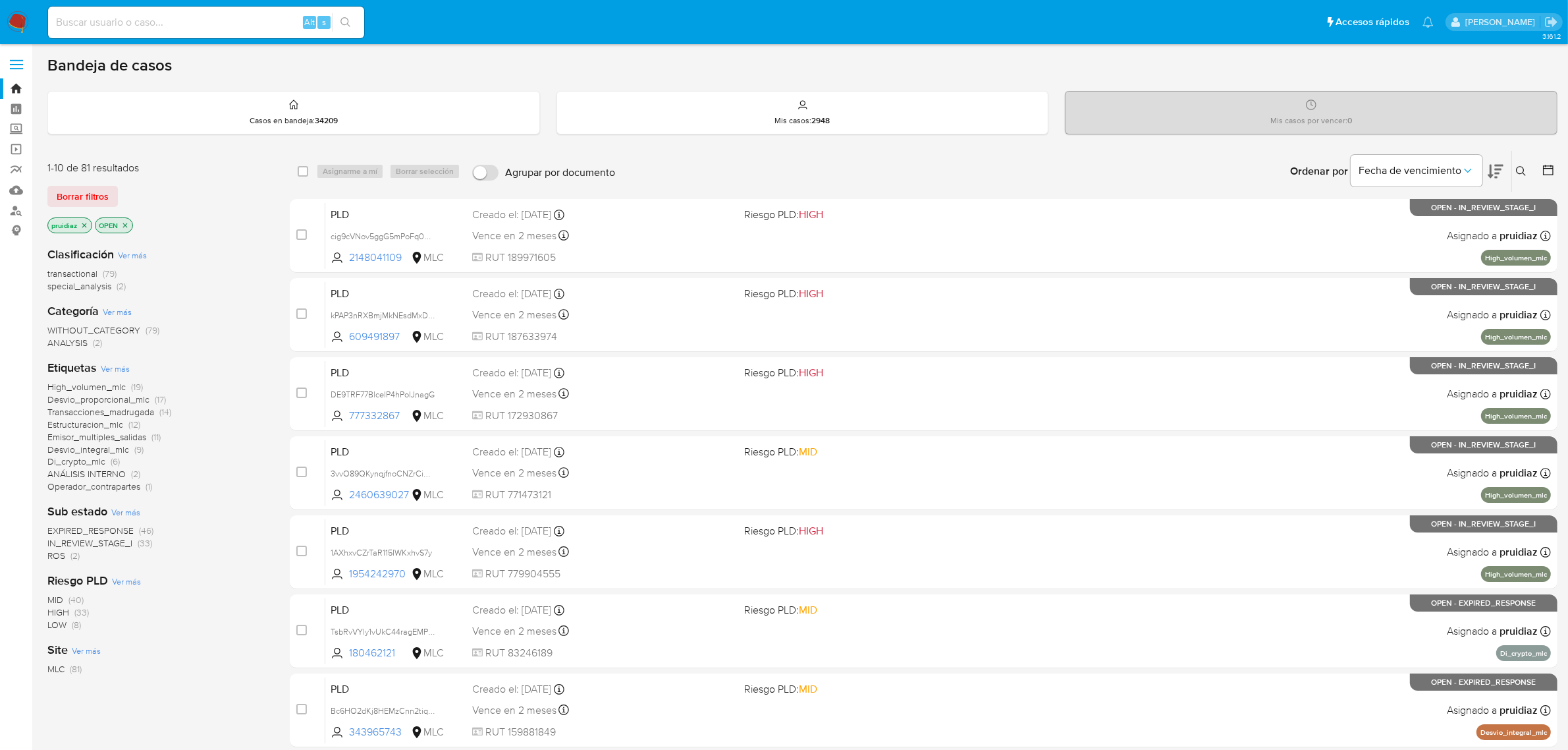
click at [1496, 173] on icon at bounding box center [1495, 172] width 16 height 14
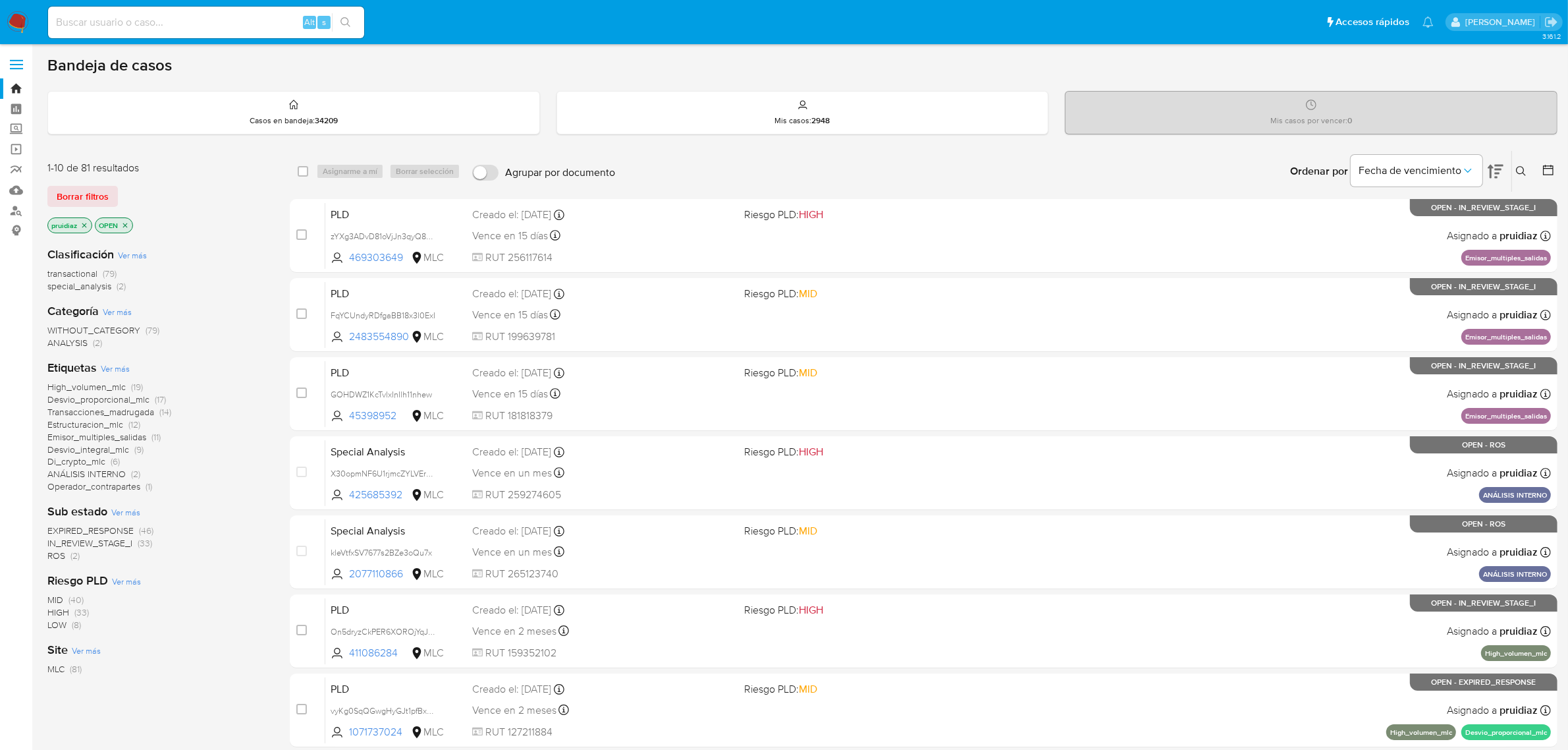
click at [15, 24] on img at bounding box center [18, 23] width 23 height 23
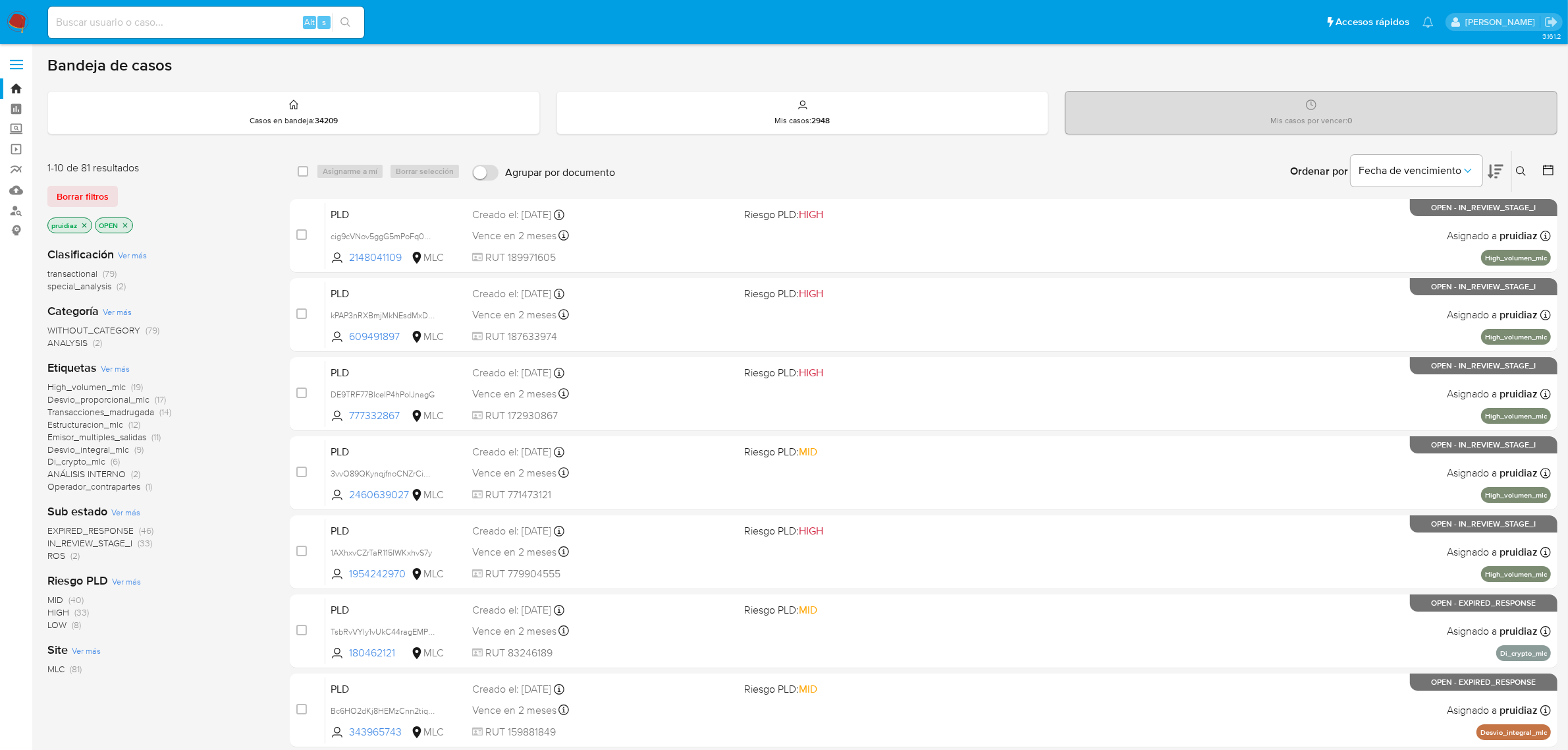
click at [1492, 172] on icon at bounding box center [1495, 172] width 16 height 16
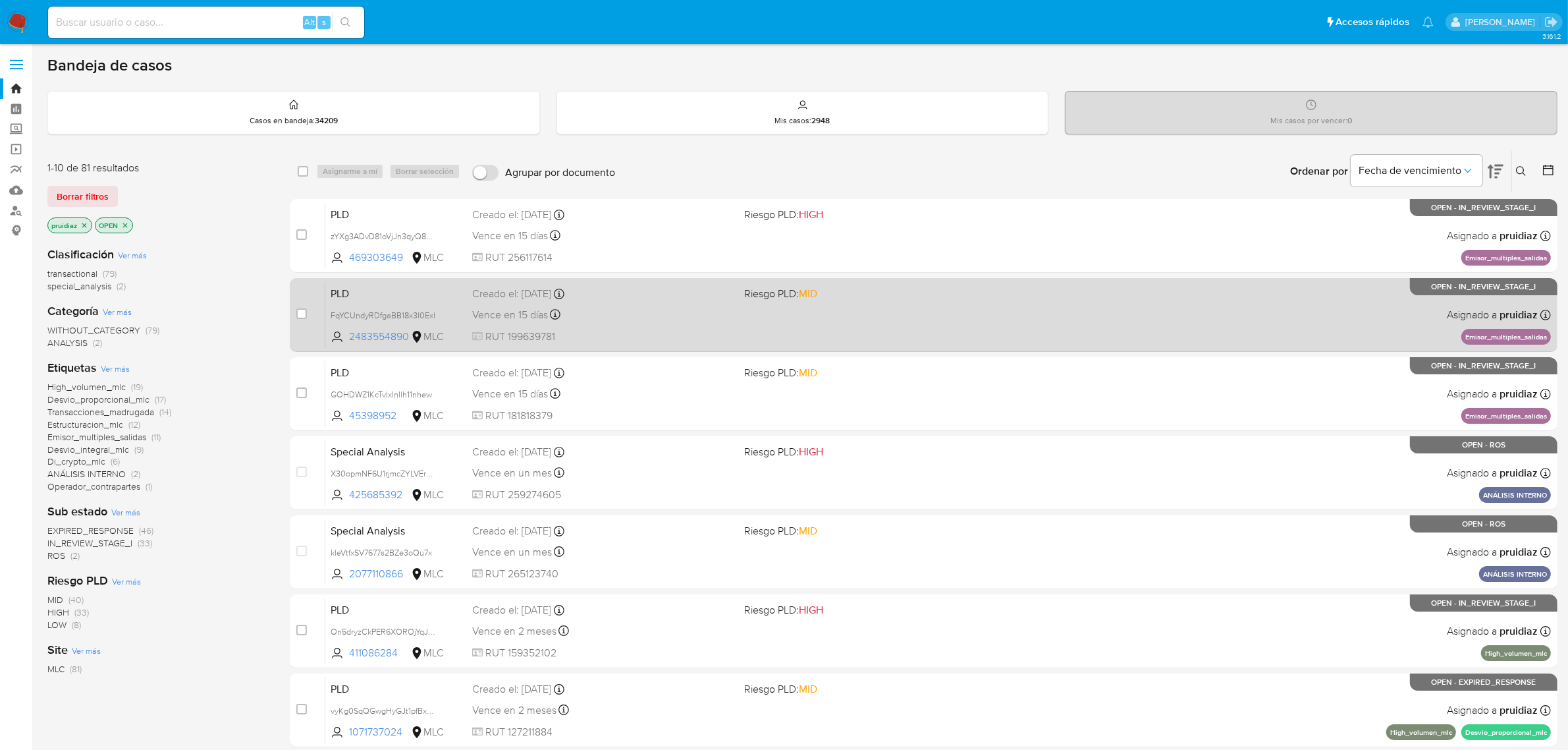
click at [618, 318] on div "Vence en 15 días Vence el 10/10/2025 16:08:53" at bounding box center [603, 315] width 262 height 18
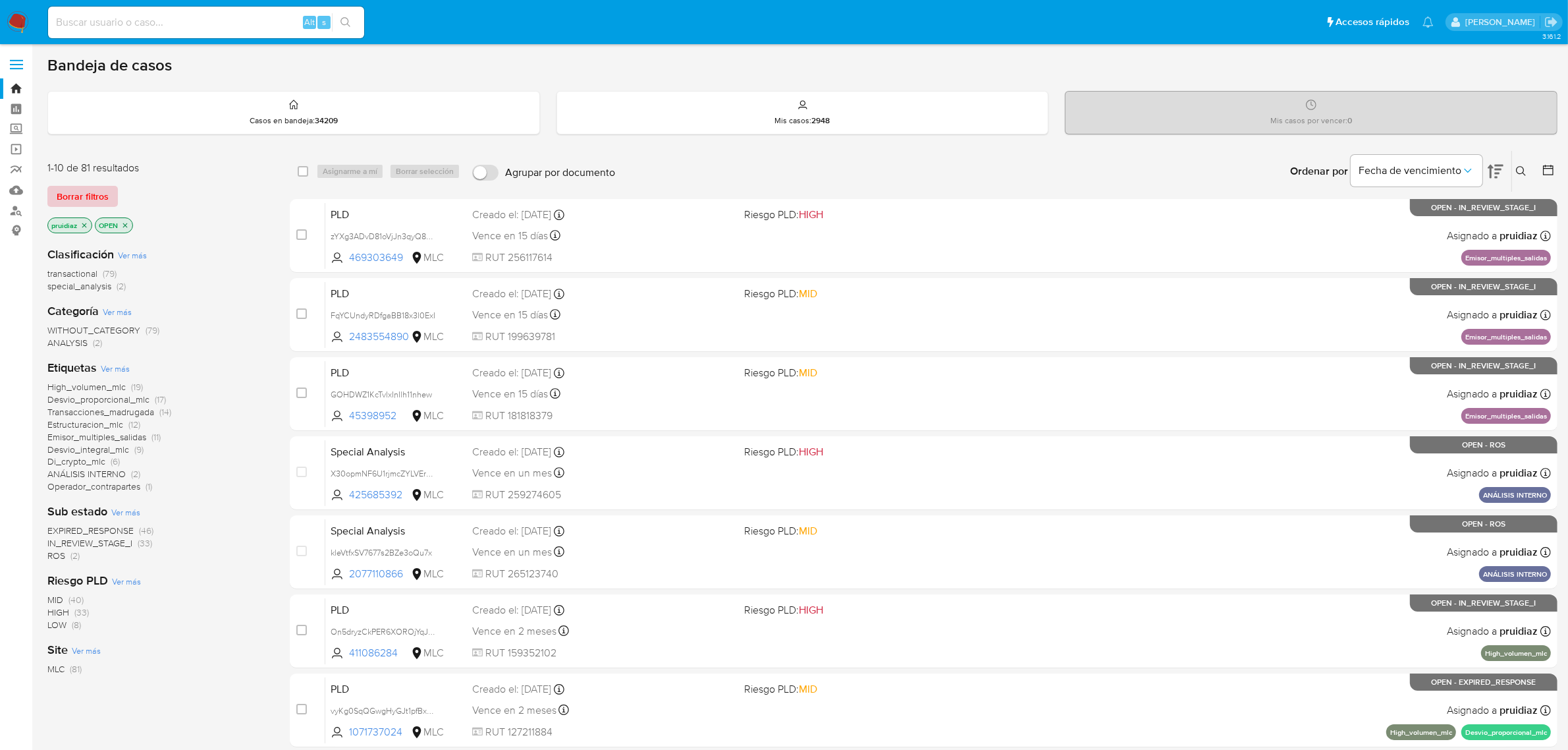
click at [89, 187] on span "Borrar filtros" at bounding box center [82, 196] width 52 height 19
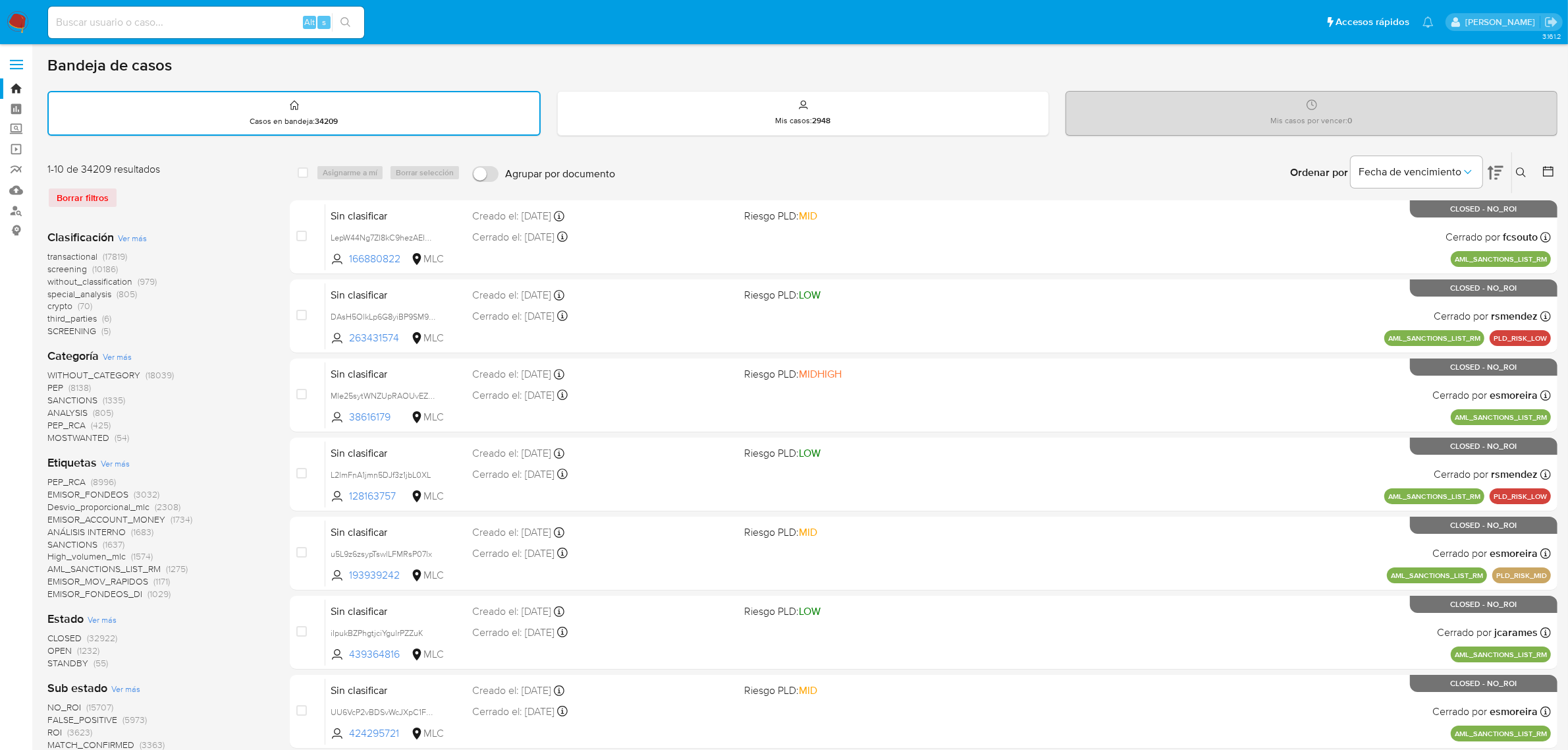
click at [1525, 173] on icon at bounding box center [1520, 172] width 11 height 11
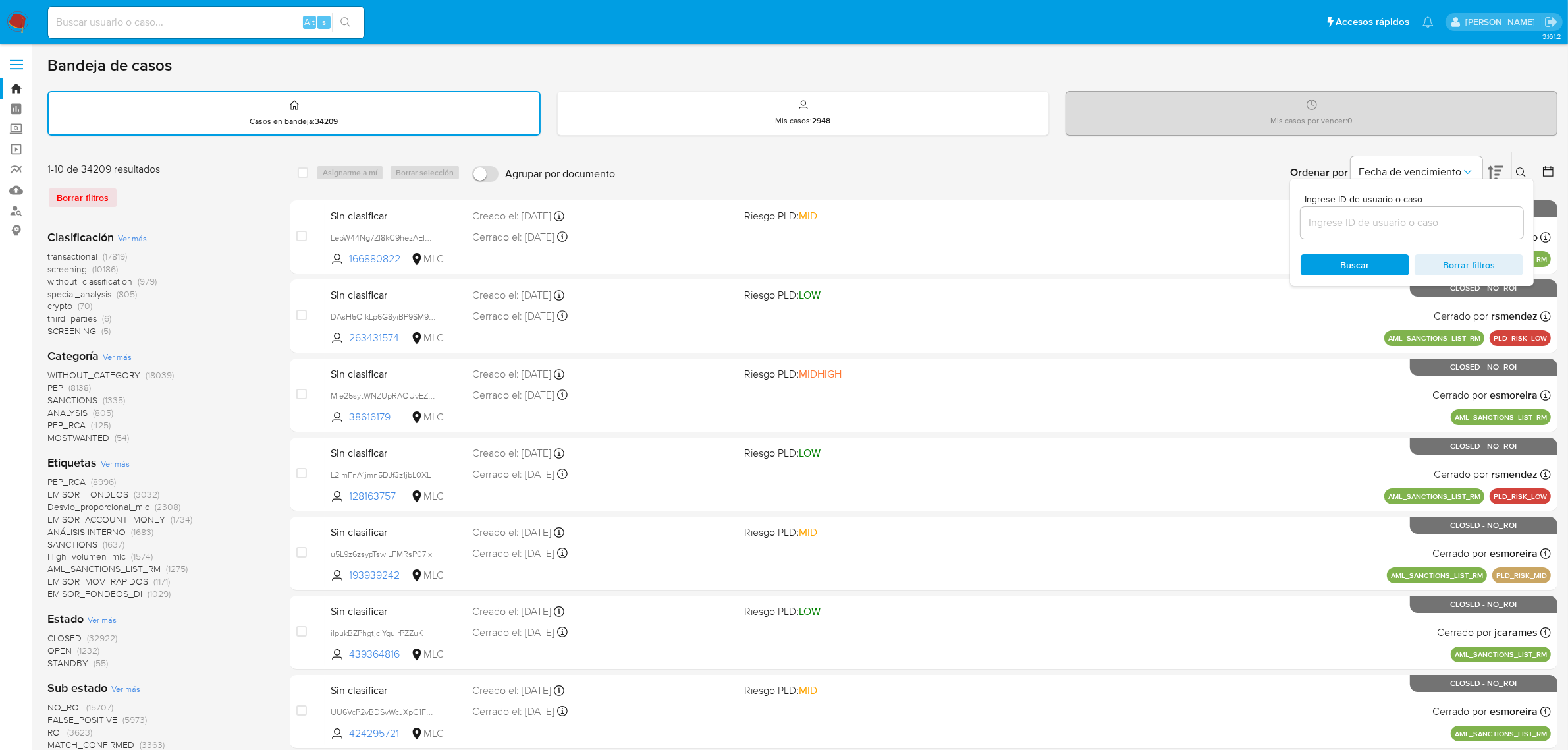
click at [1312, 222] on input at bounding box center [1411, 222] width 222 height 17
type input "45398952"
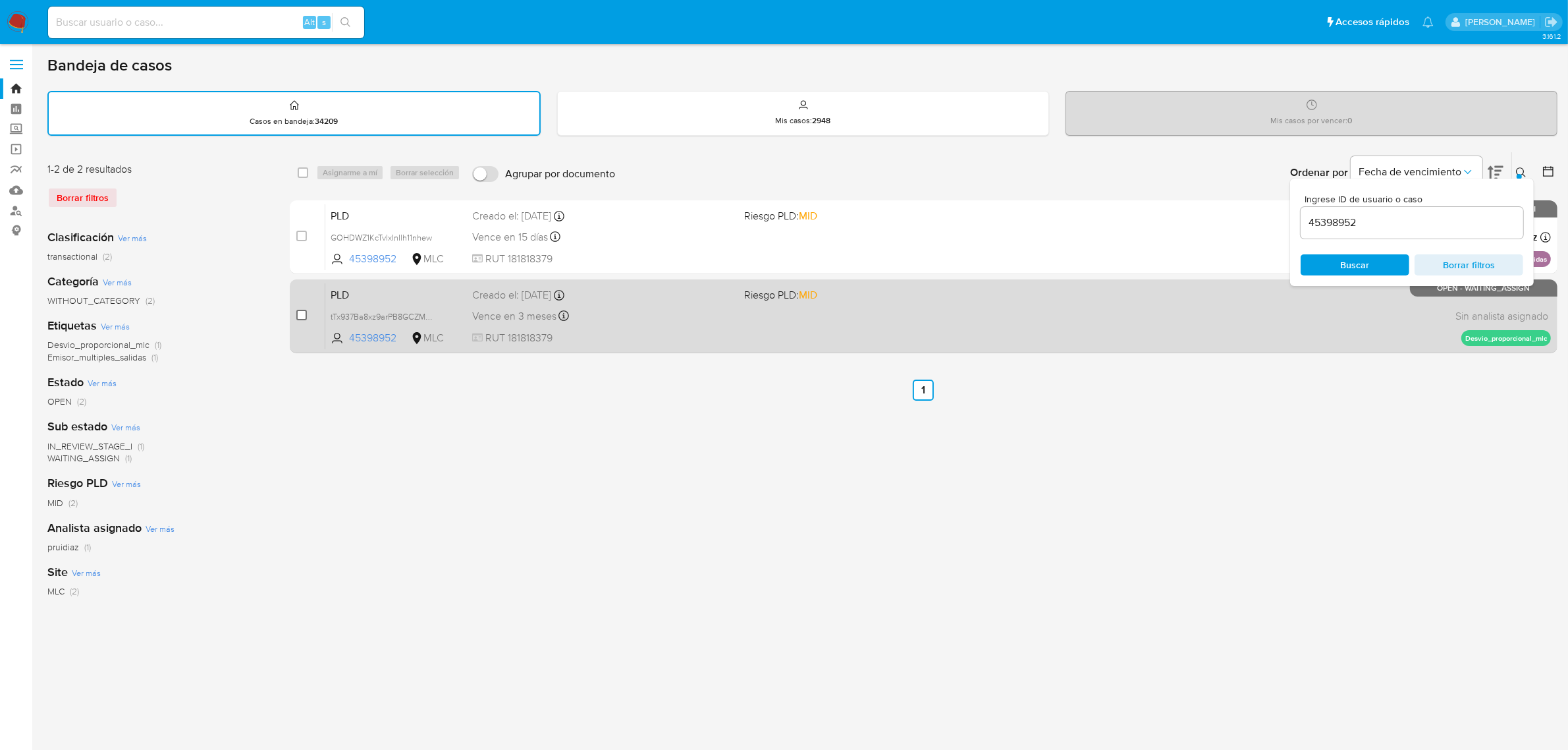
click at [299, 311] on input "checkbox" at bounding box center [301, 315] width 11 height 11
checkbox input "true"
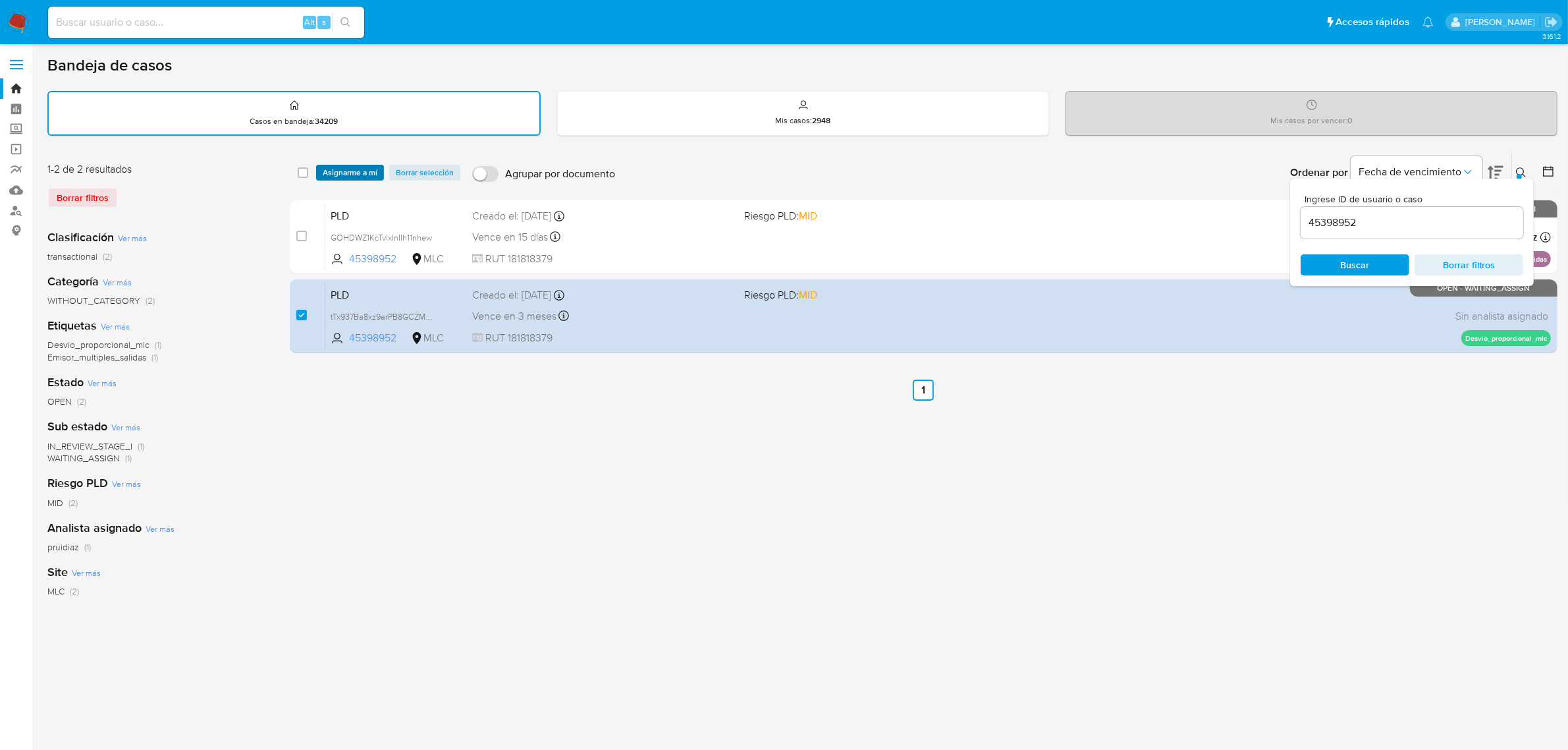
click at [344, 172] on span "Asignarme a mí" at bounding box center [350, 172] width 55 height 13
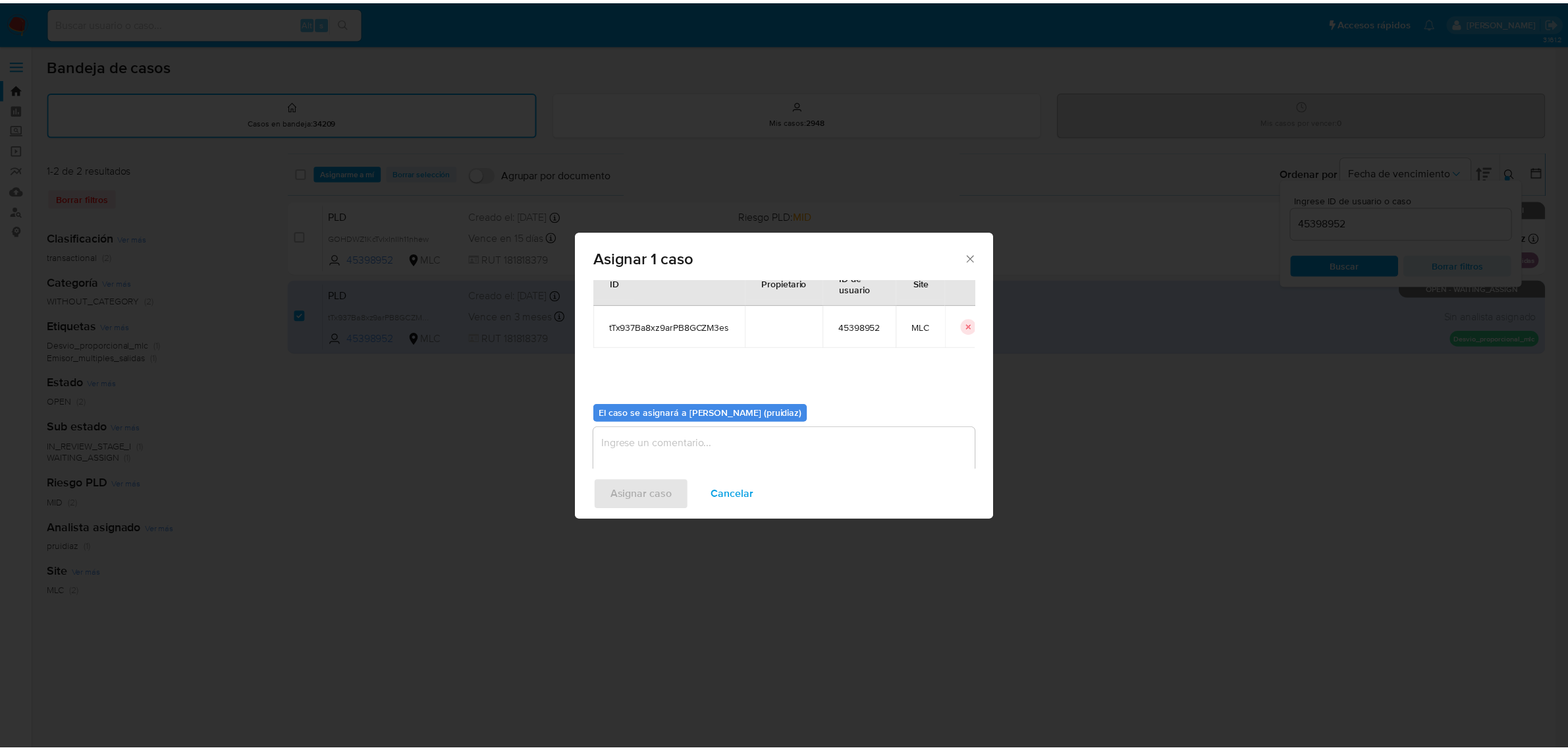
scroll to position [67, 0]
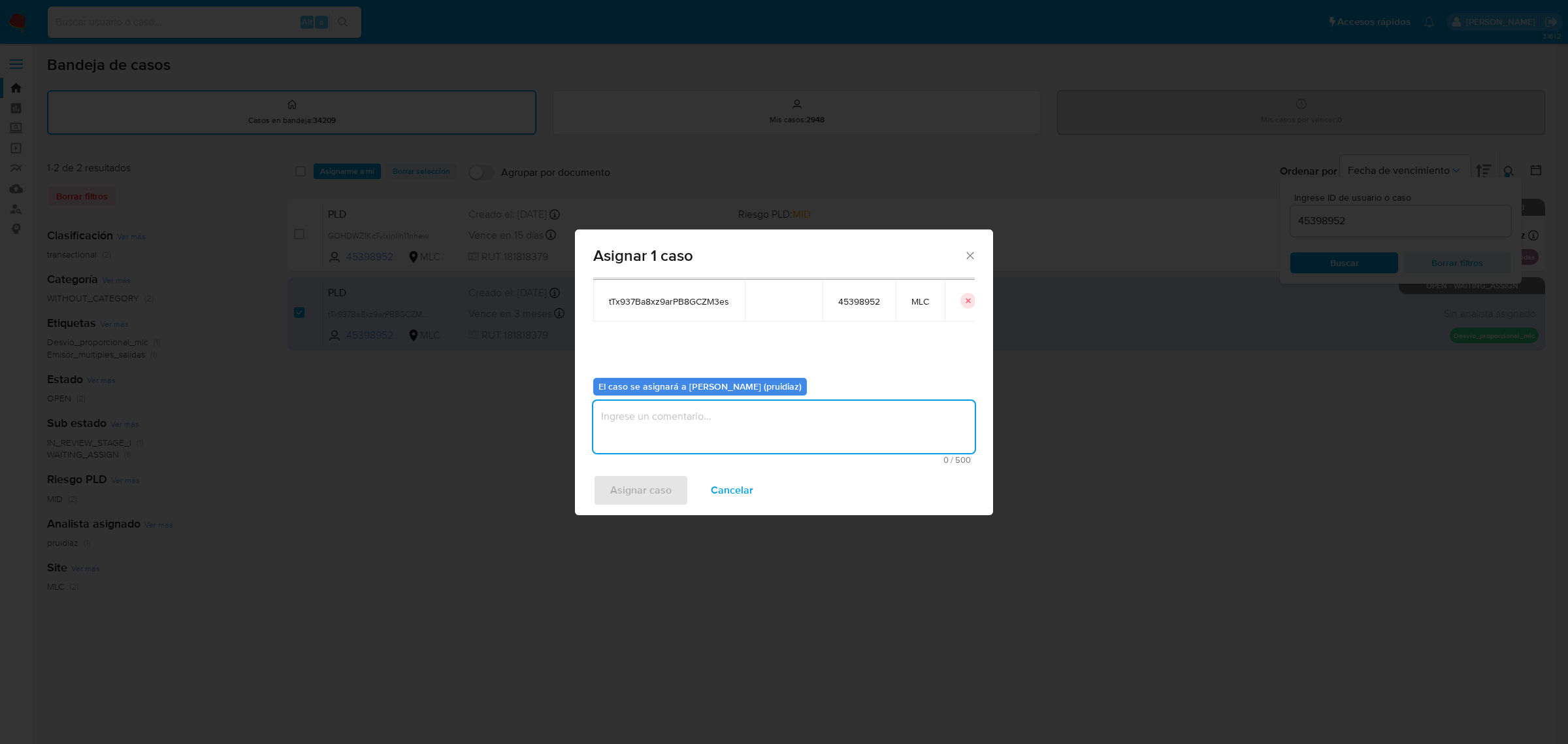
click at [802, 409] on textarea "assign-modal" at bounding box center [783, 426] width 381 height 52
type textarea "-"
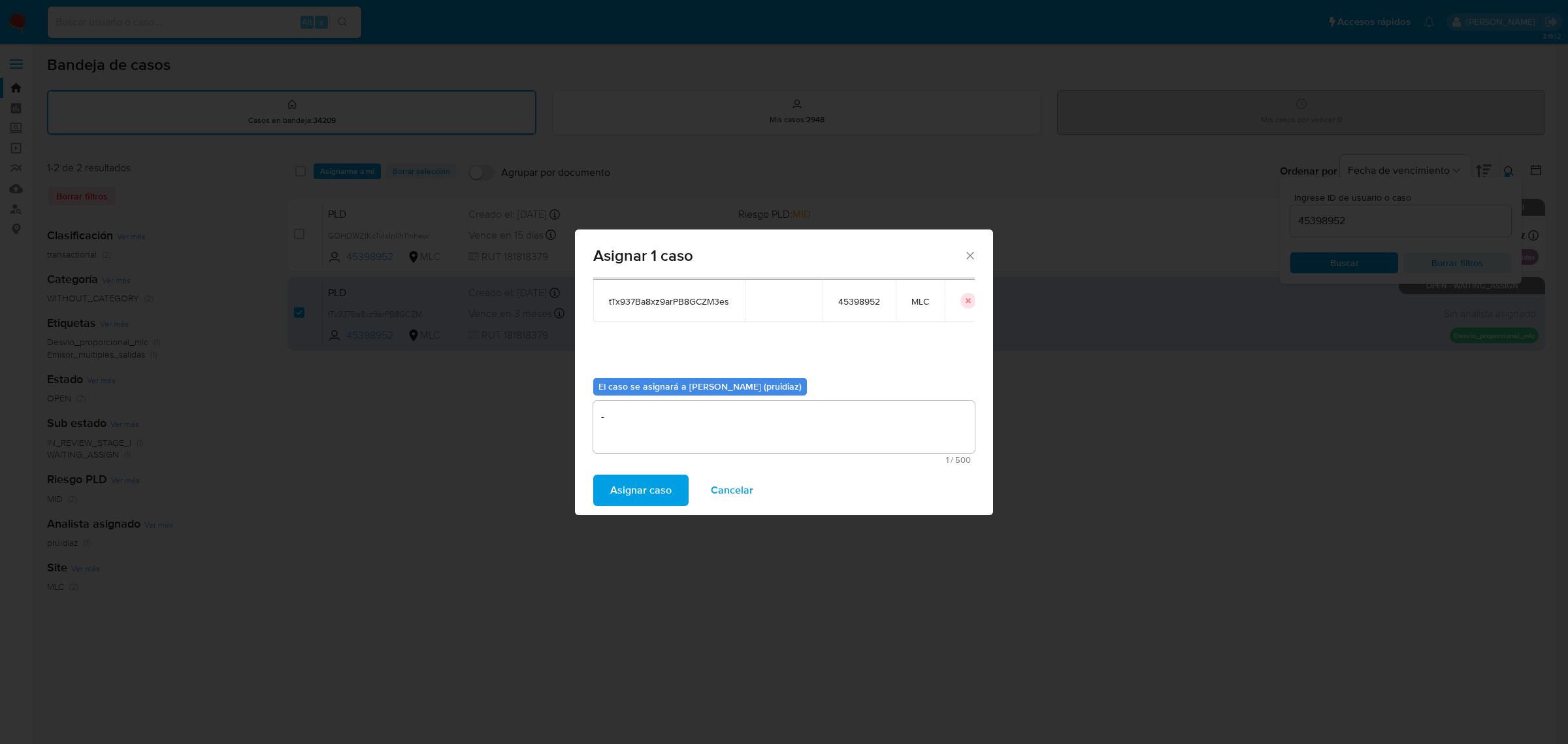
click at [655, 498] on span "Asignar caso" at bounding box center [640, 490] width 62 height 29
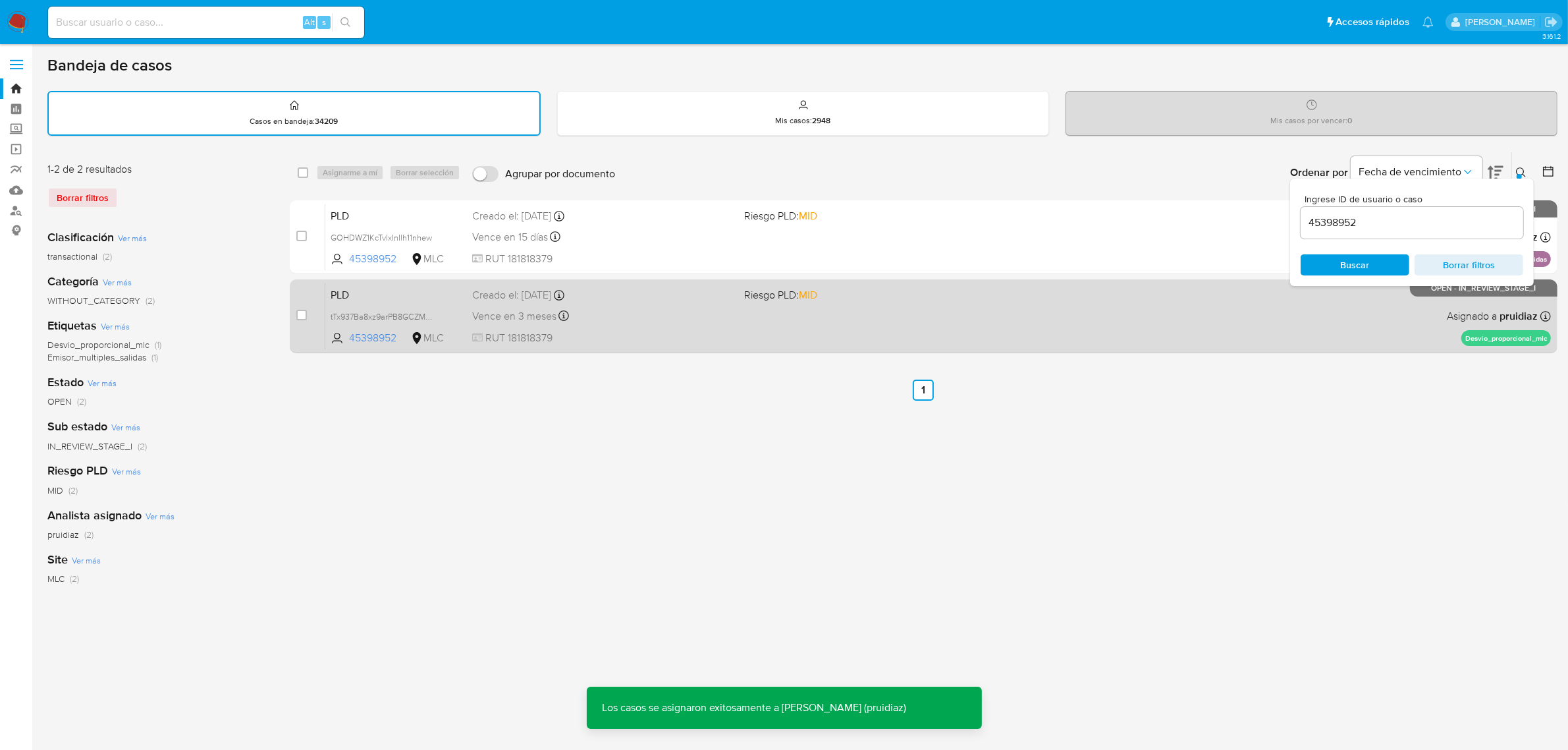
click at [678, 341] on span "RUT 181818379" at bounding box center [603, 338] width 262 height 15
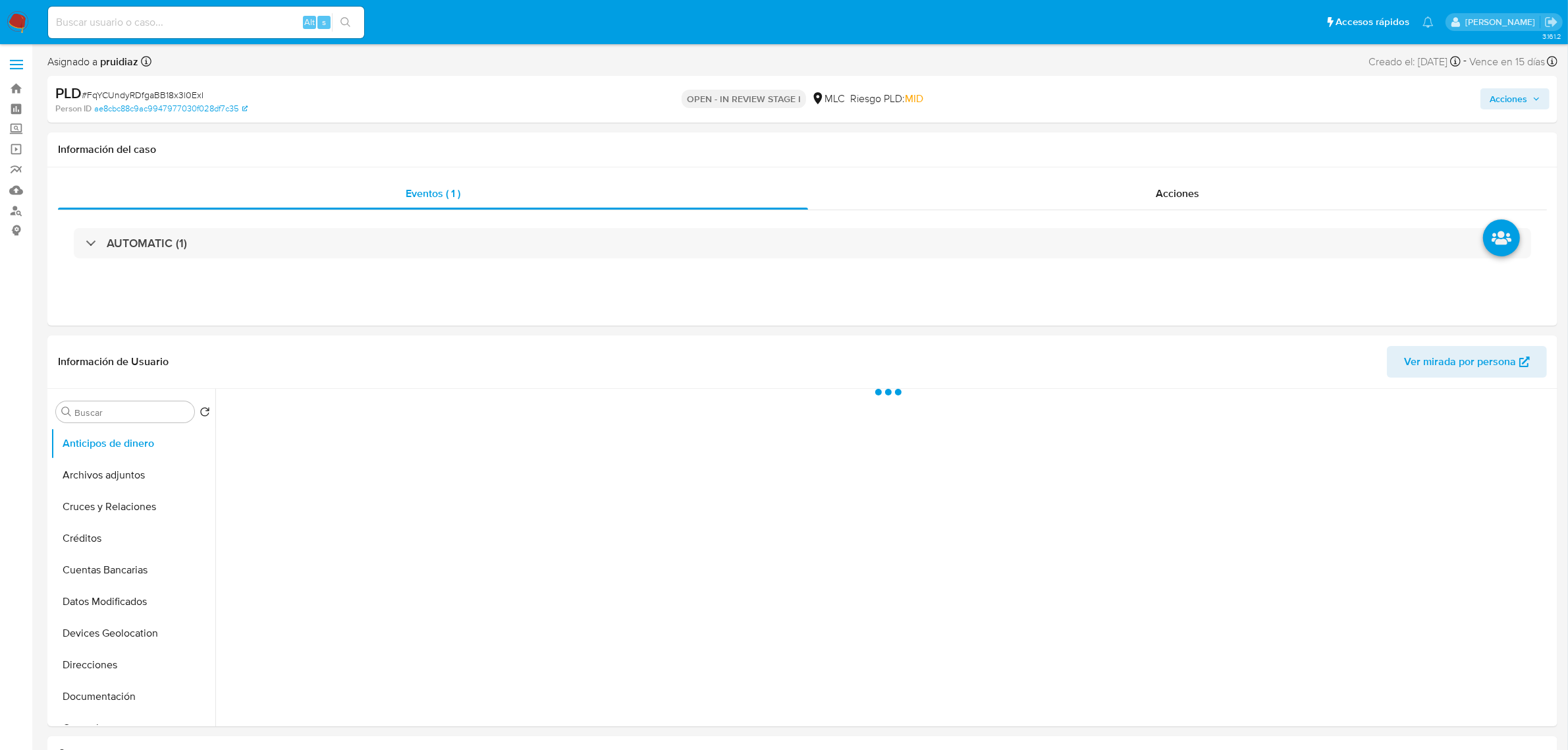
select select "10"
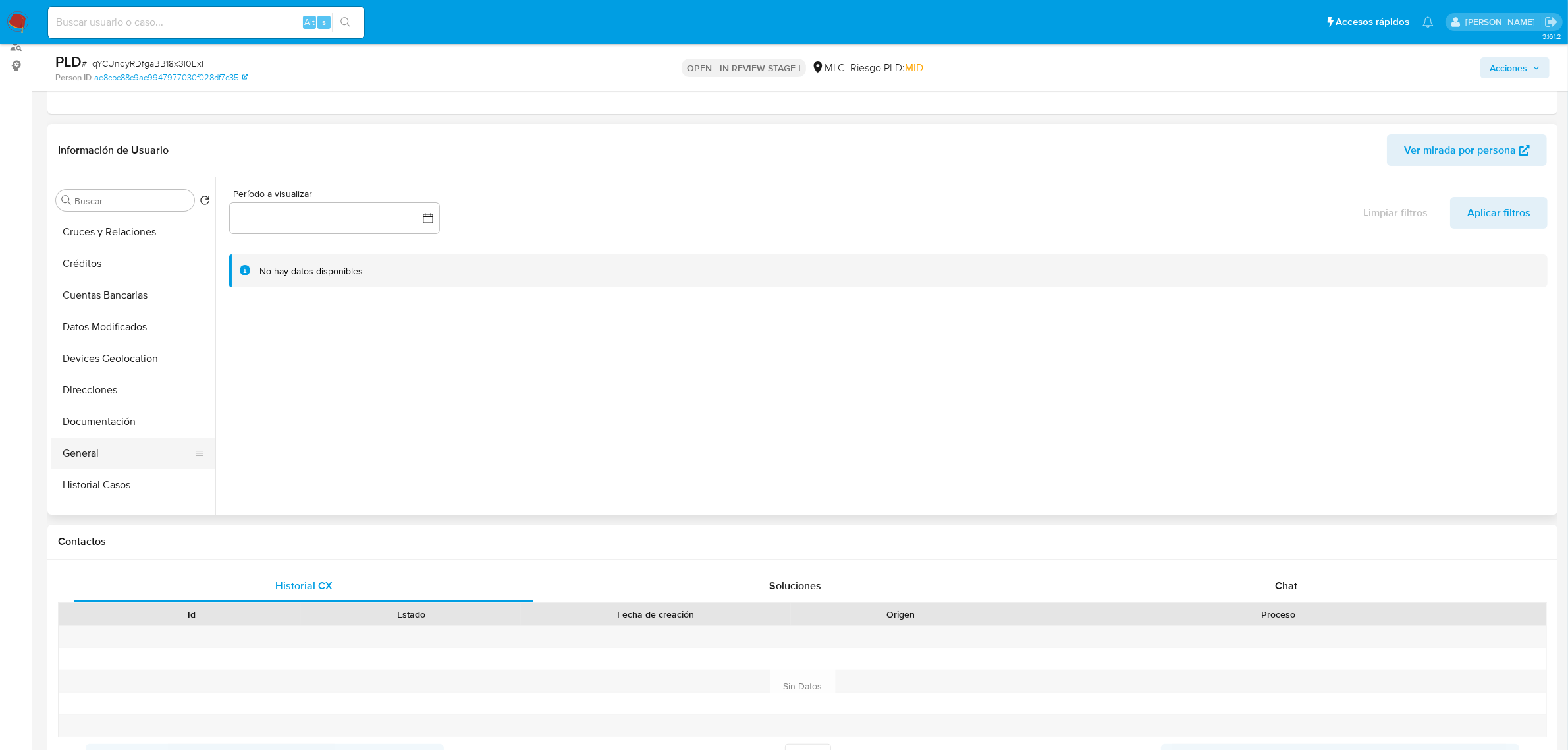
scroll to position [165, 0]
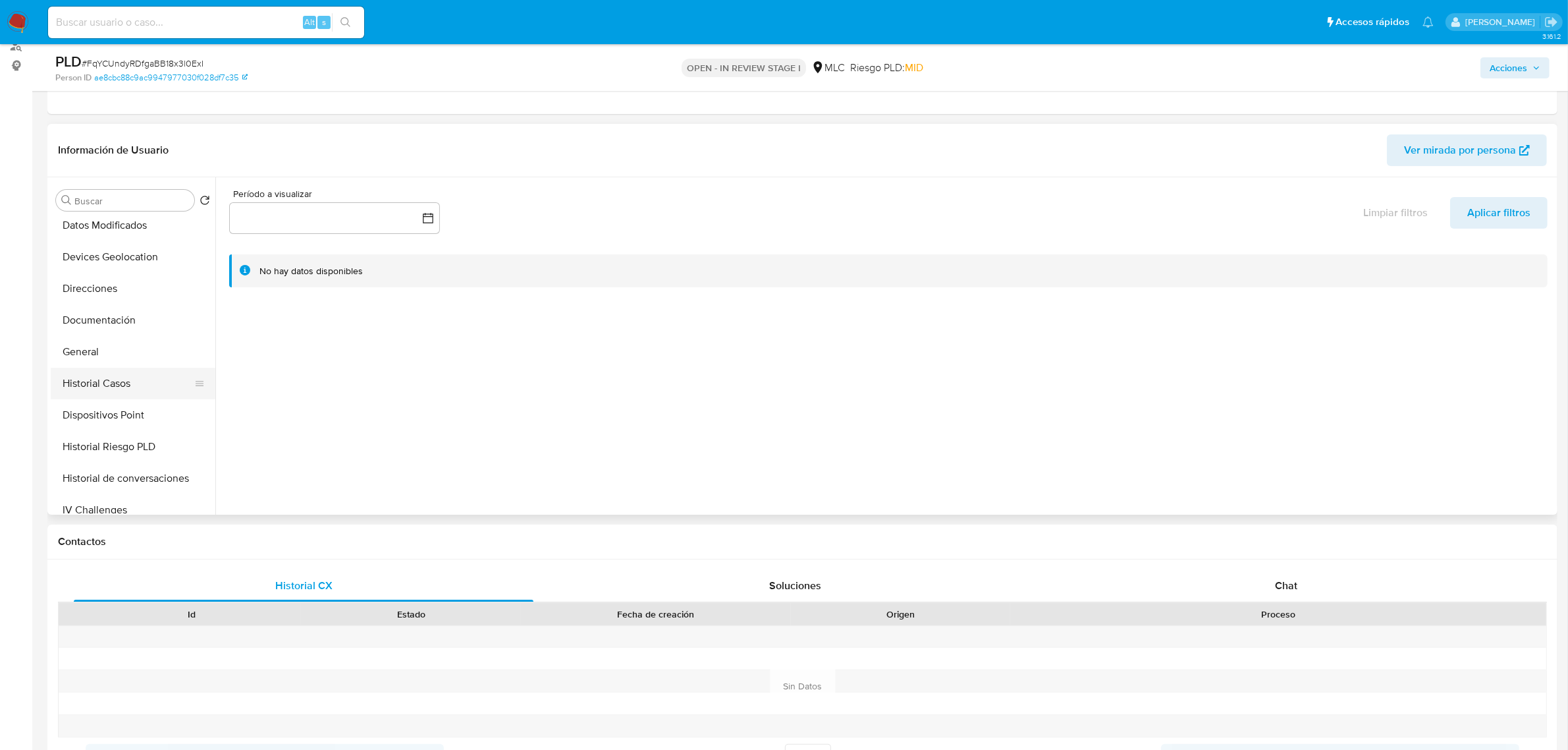
click at [123, 387] on button "Historial Casos" at bounding box center [128, 383] width 154 height 32
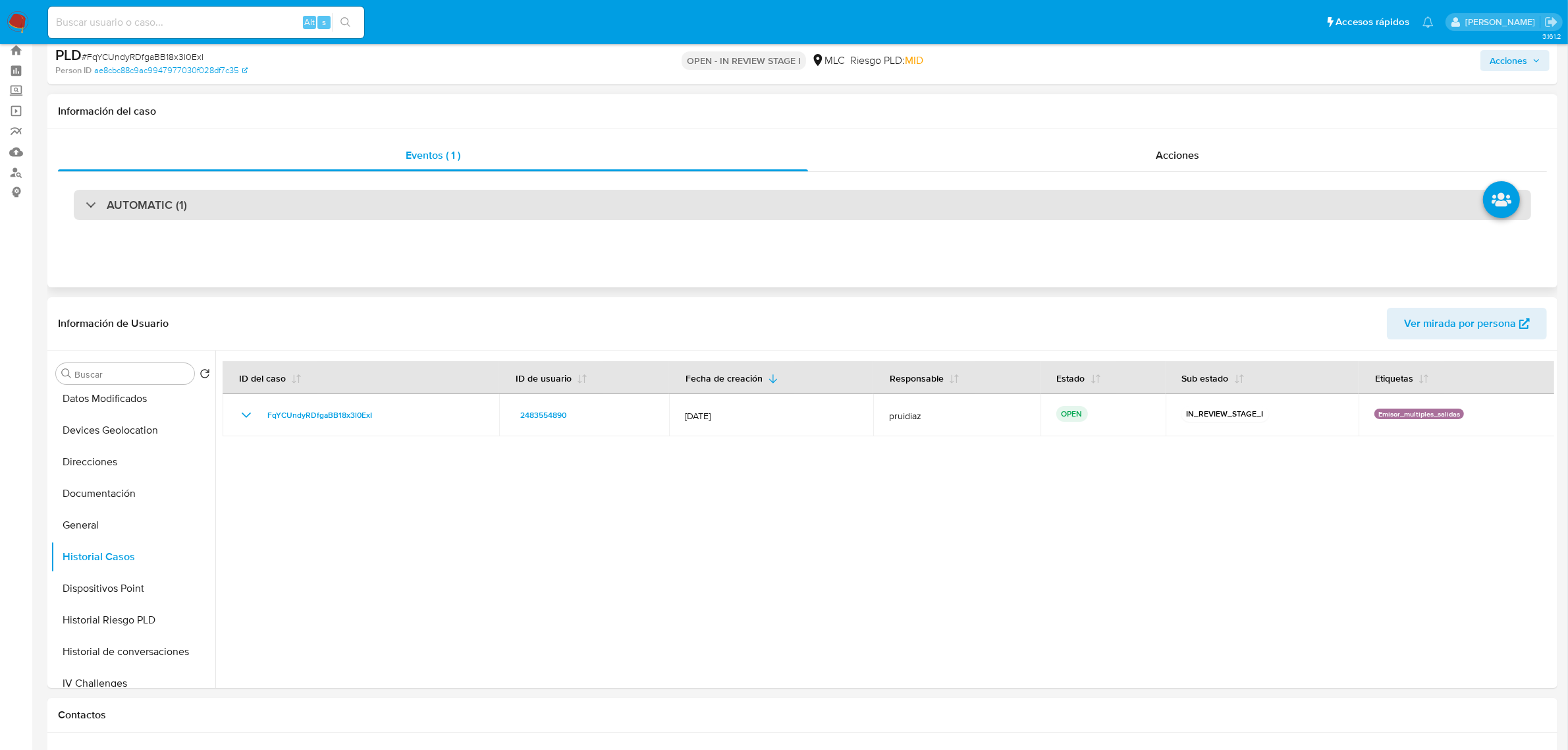
scroll to position [0, 0]
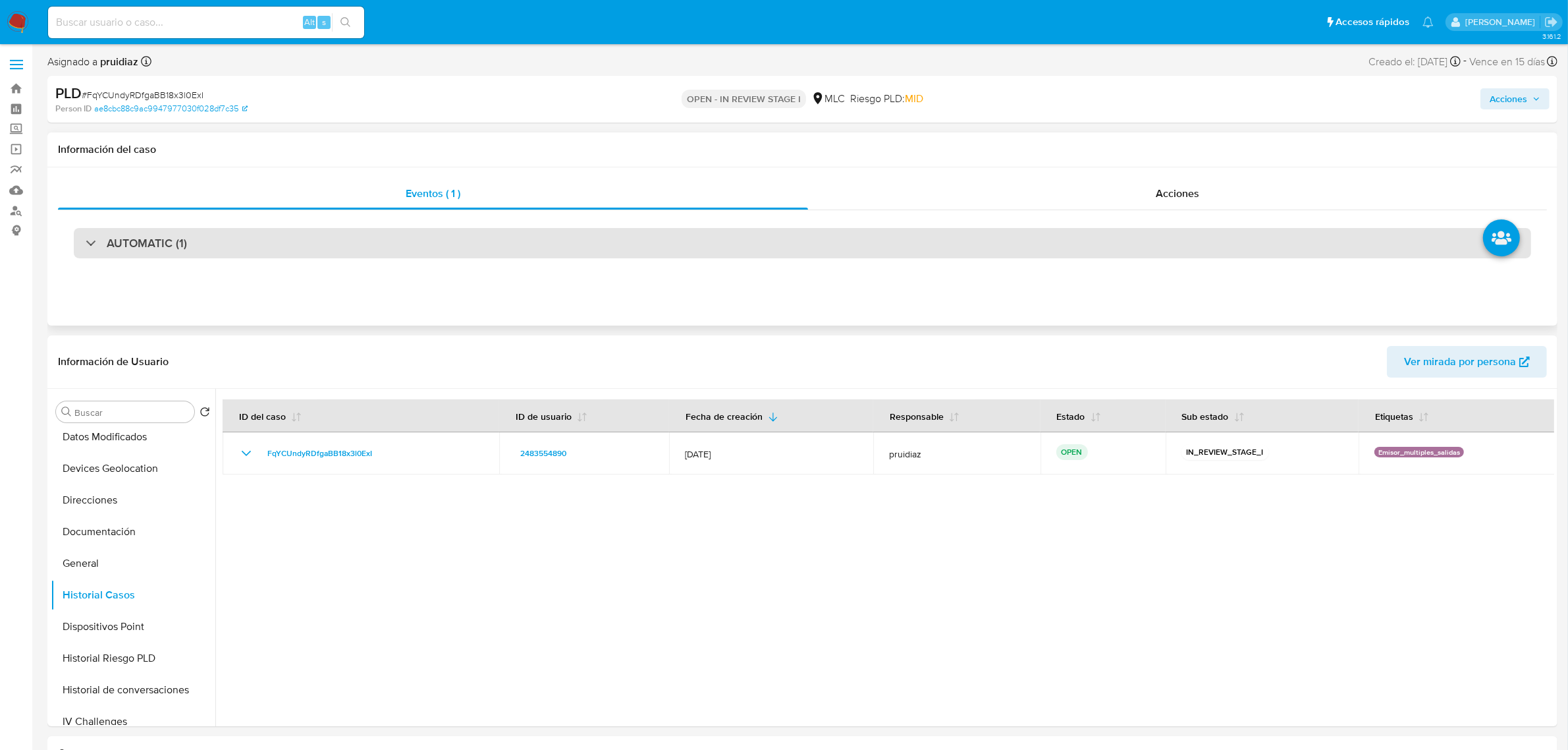
click at [176, 248] on h3 "AUTOMATIC (1)" at bounding box center [146, 243] width 80 height 15
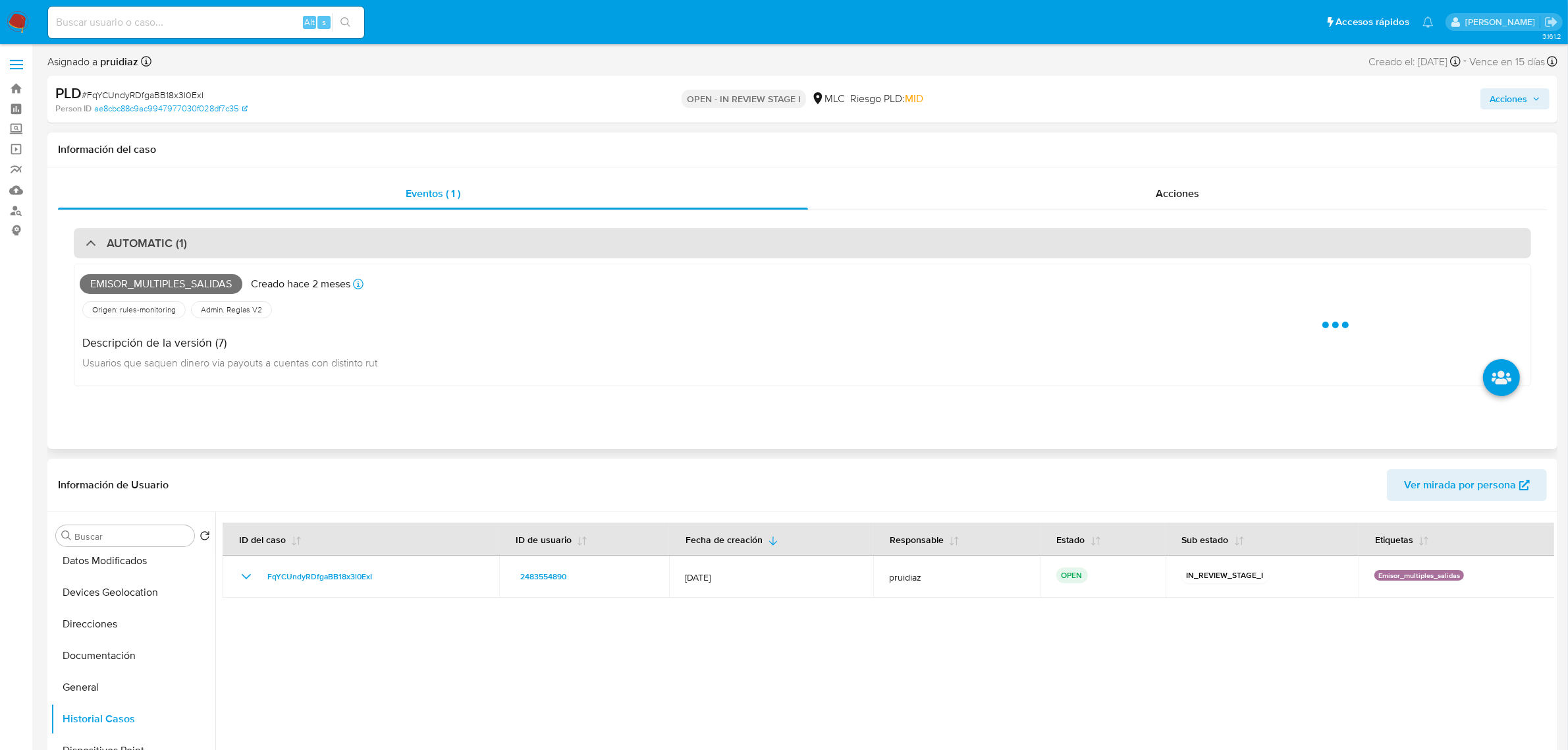
click at [178, 249] on h3 "AUTOMATIC (1)" at bounding box center [146, 243] width 80 height 15
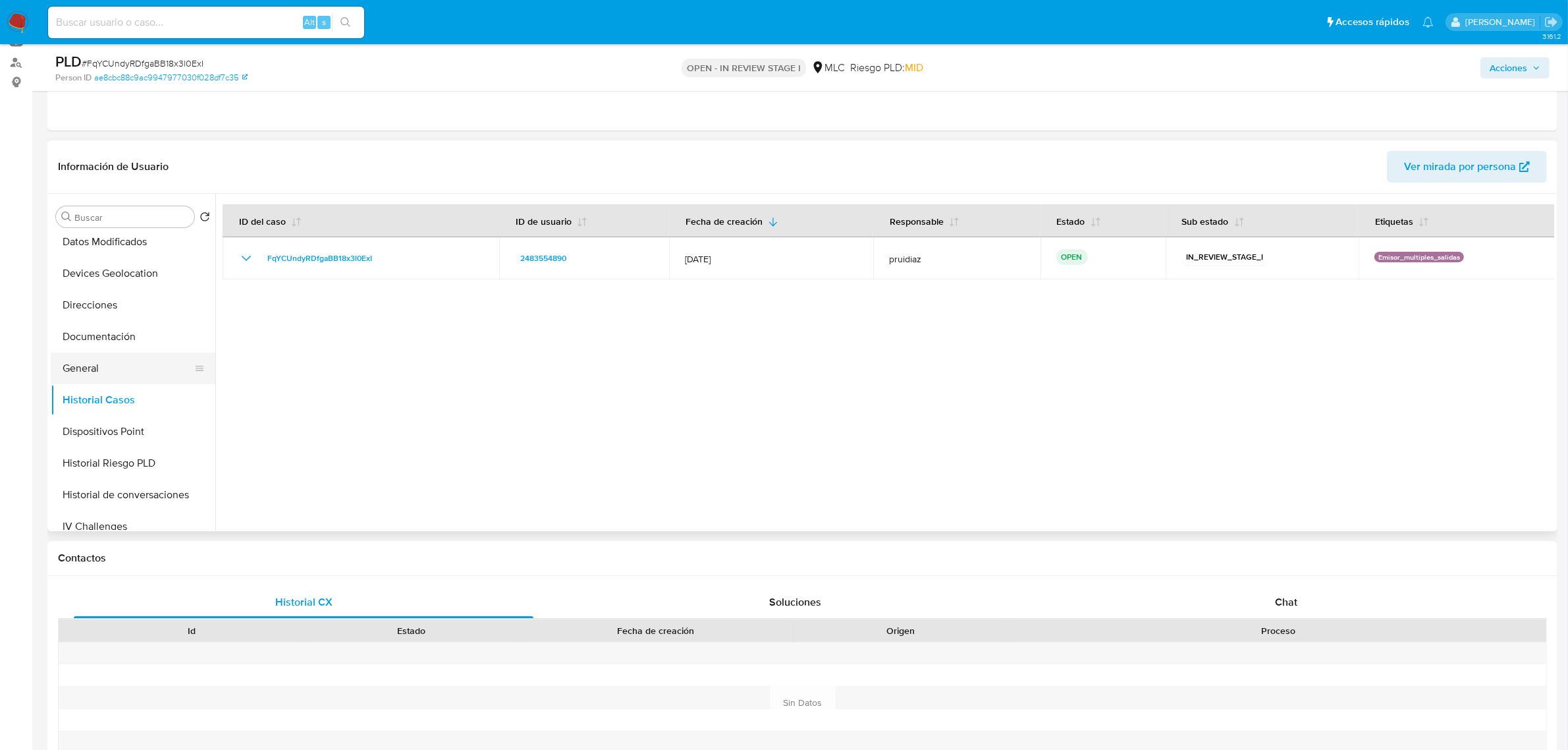
scroll to position [165, 0]
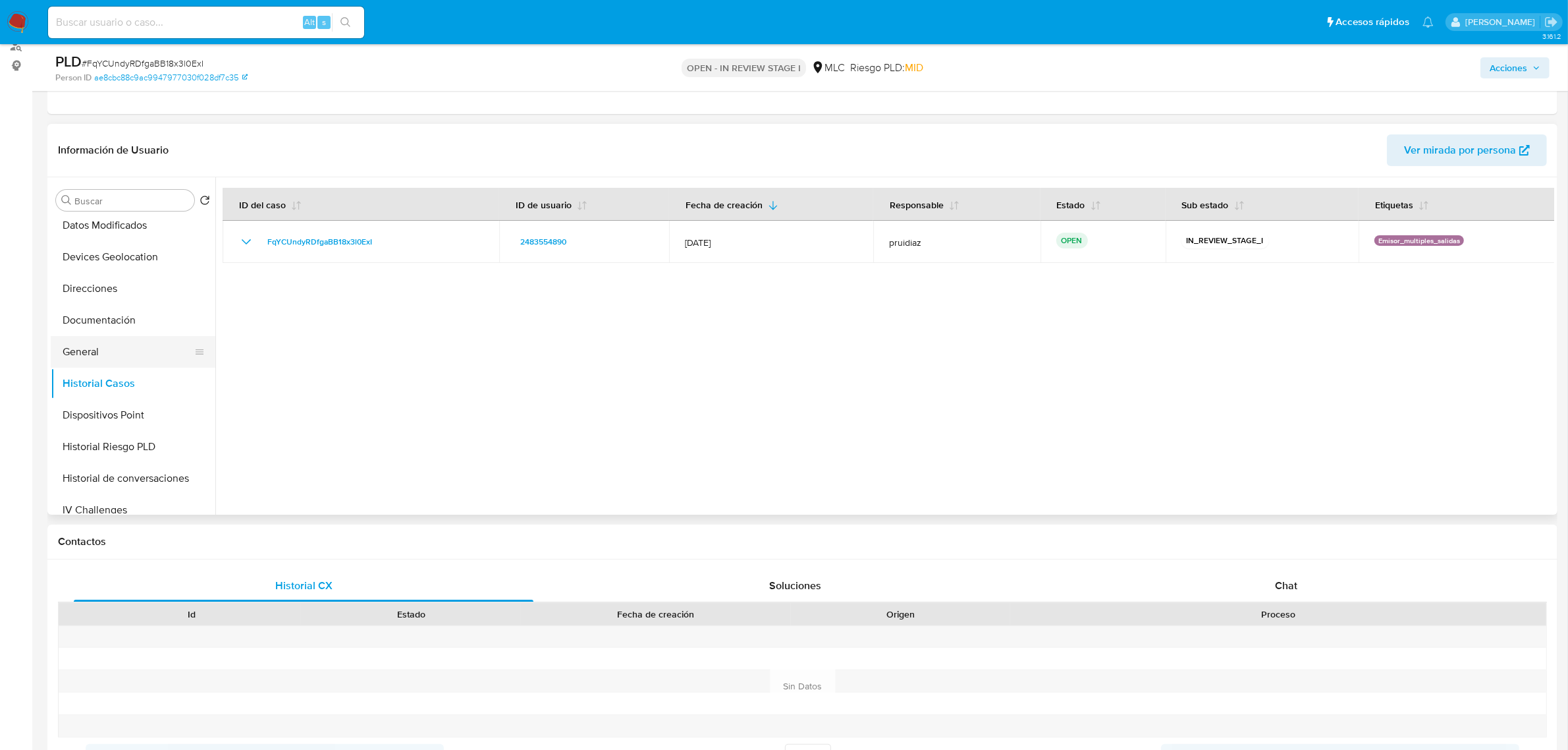
click at [122, 351] on button "General" at bounding box center [128, 351] width 154 height 32
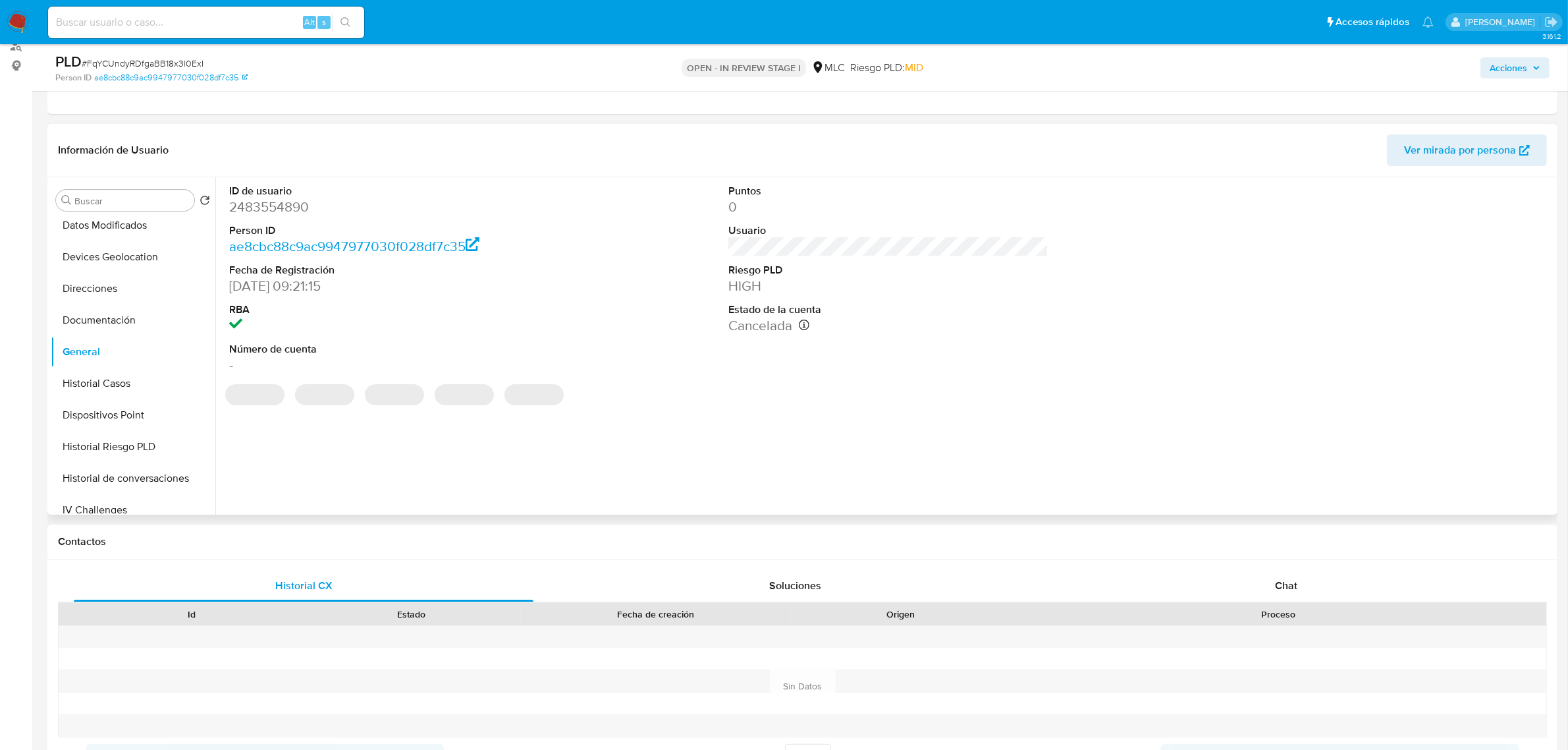
click at [268, 209] on dd "2483554890" at bounding box center [389, 206] width 320 height 19
copy dd "2483554890"
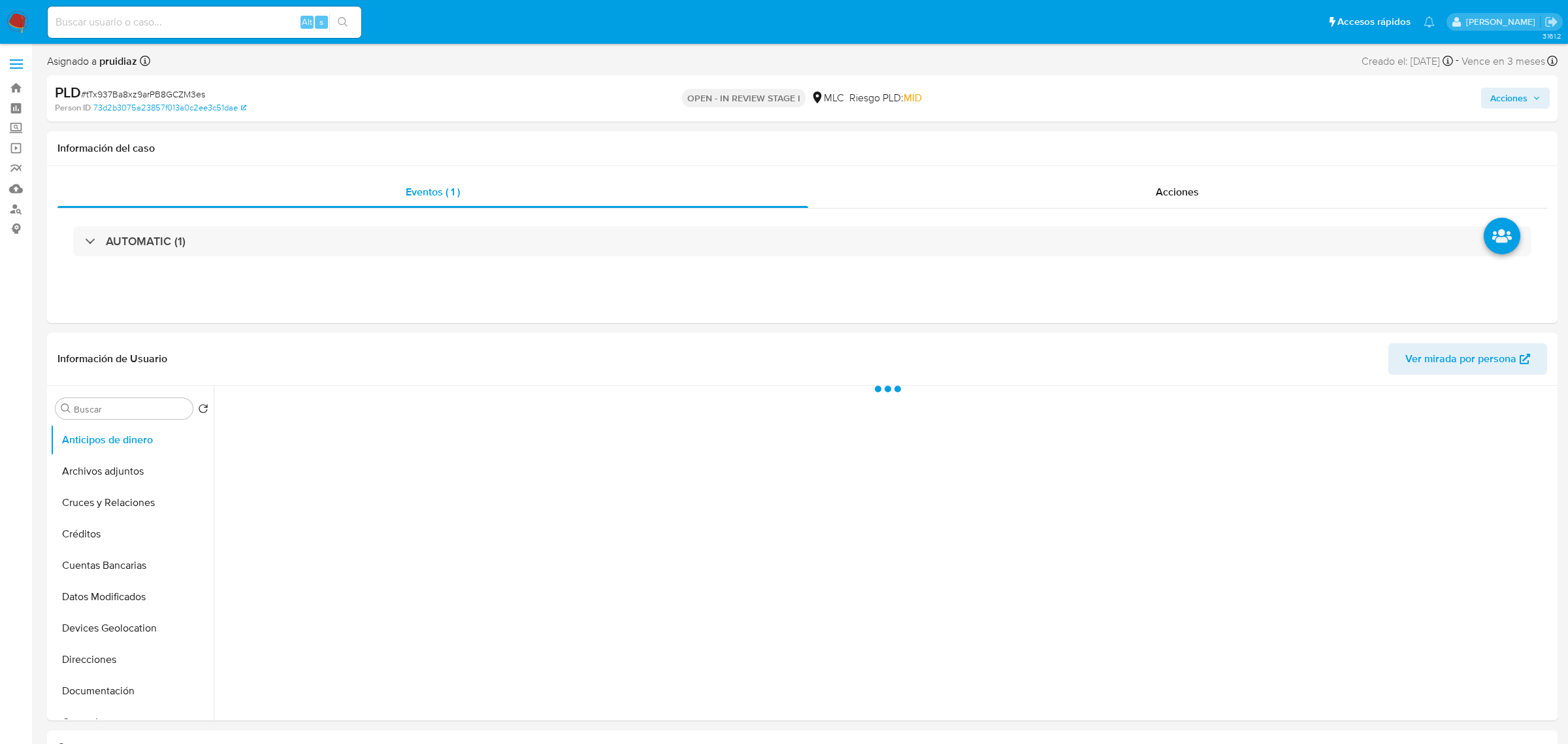
select select "10"
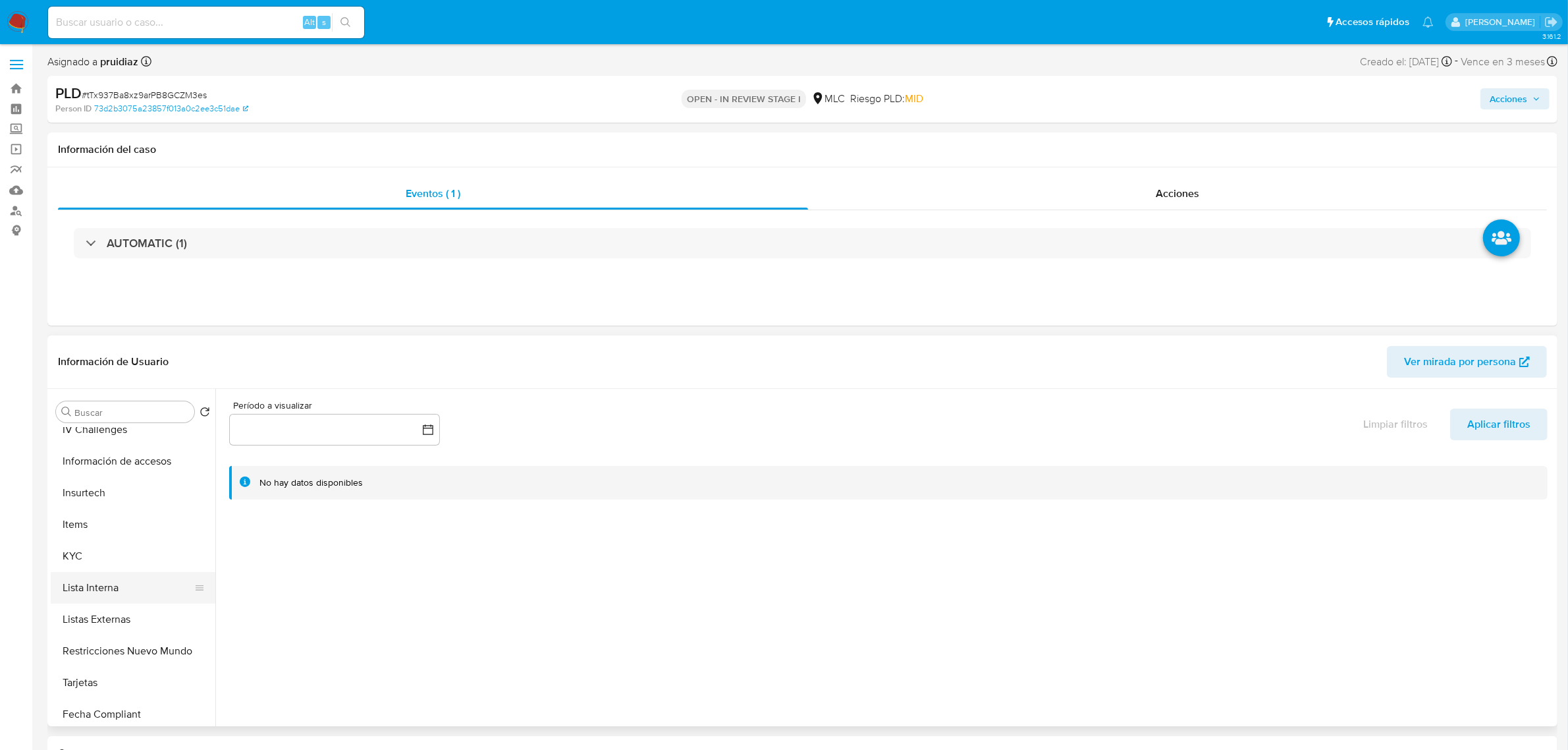
scroll to position [494, 0]
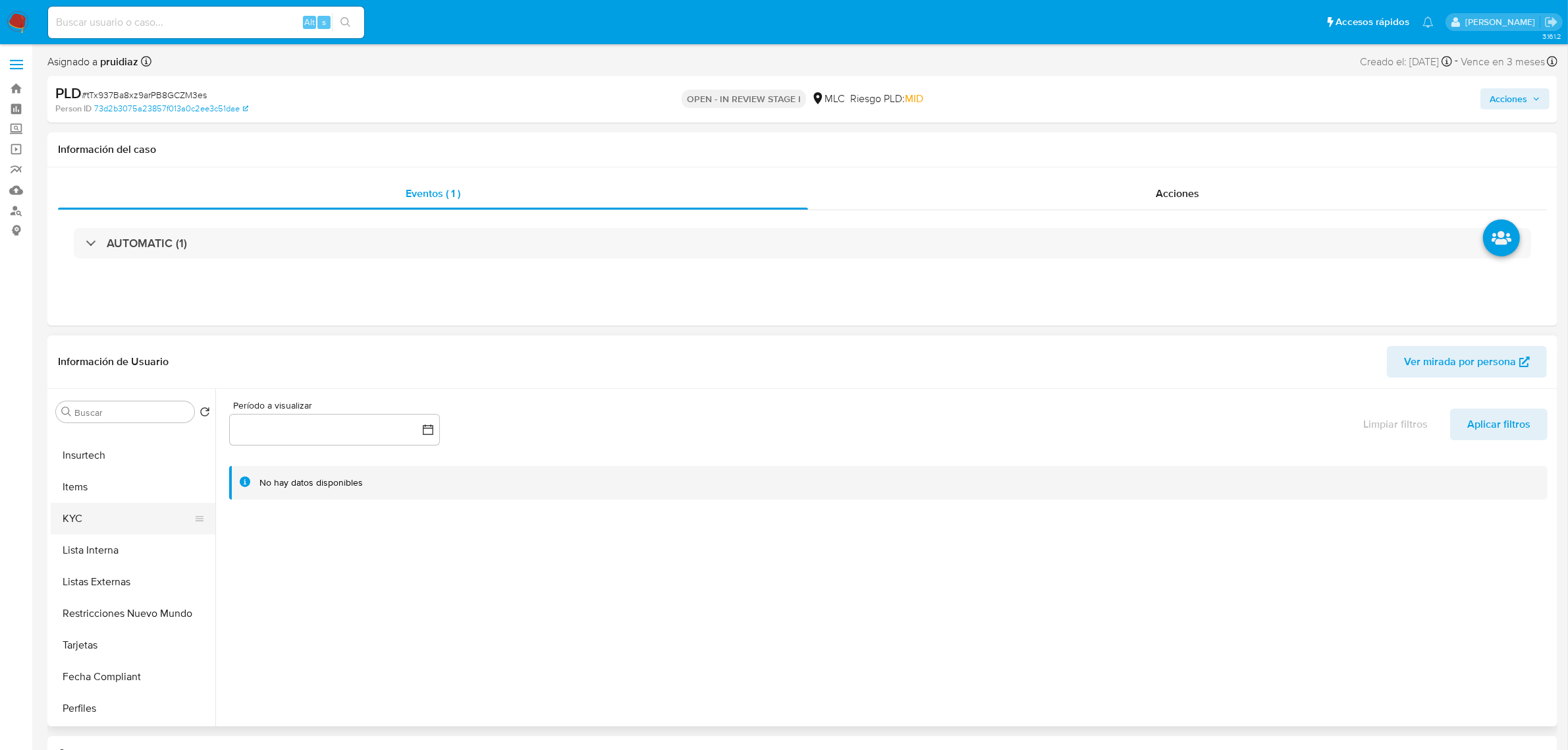
click at [99, 529] on button "KYC" at bounding box center [128, 518] width 154 height 32
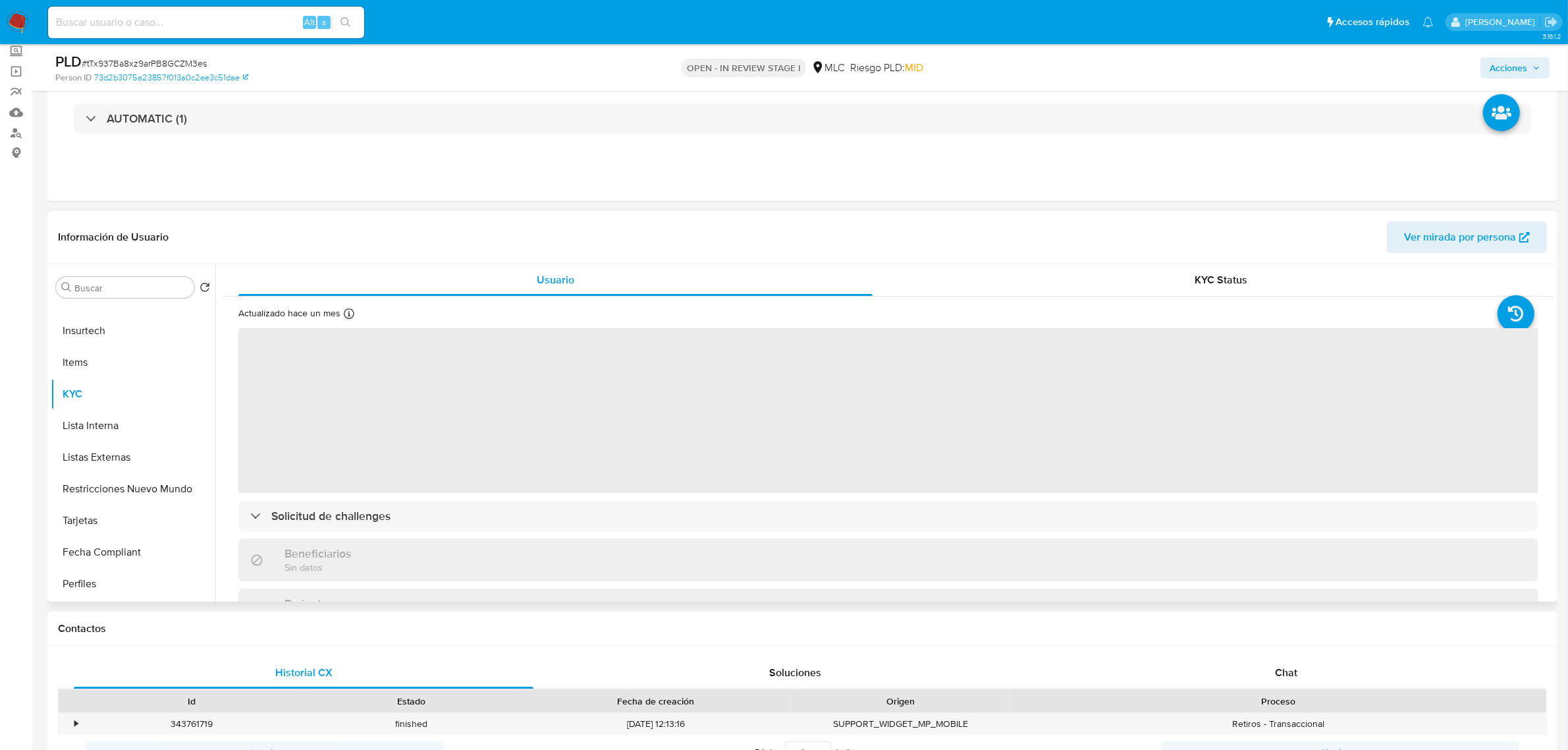
scroll to position [83, 0]
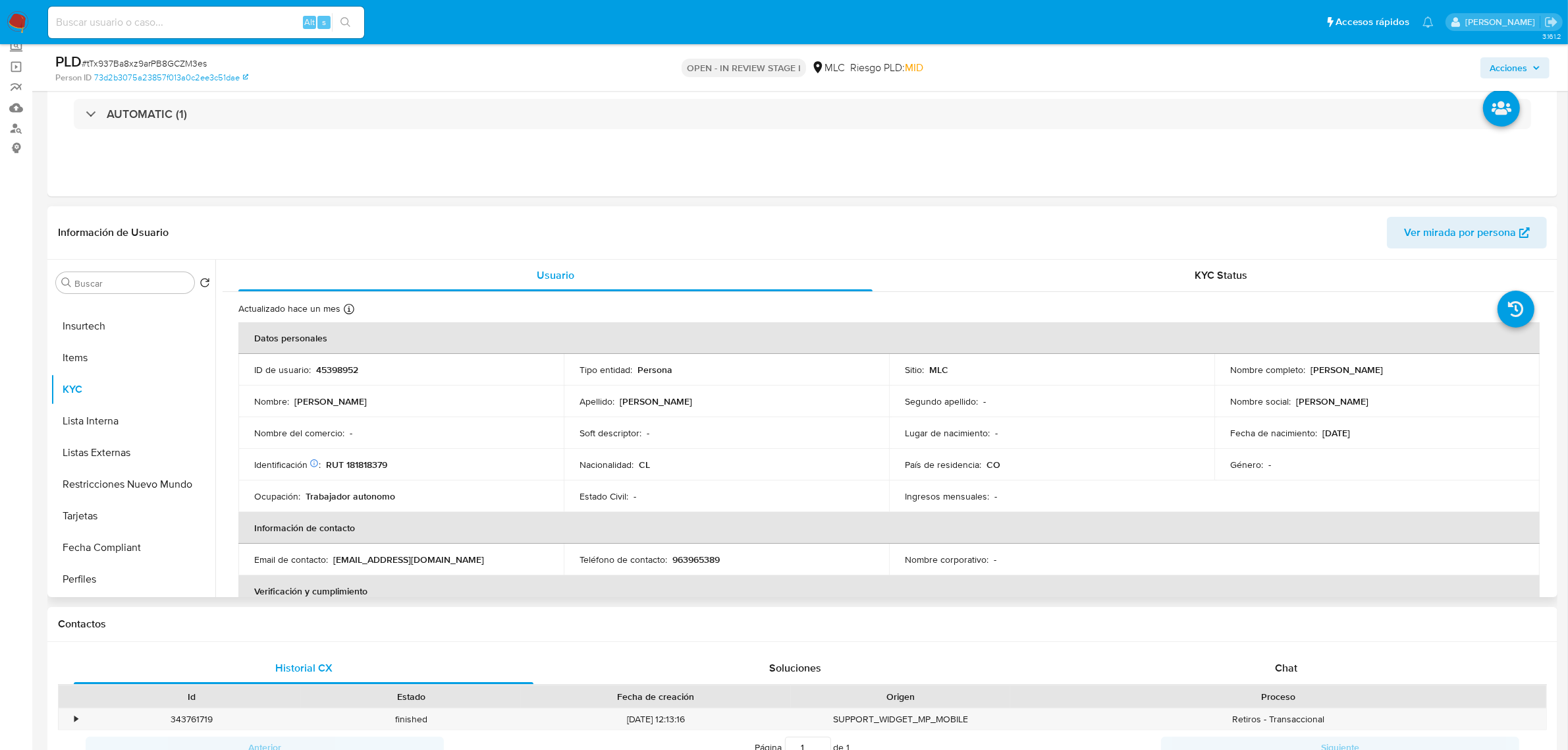
click at [366, 456] on td "Identificación Nº de serie: 523279127 : RUT 181818379" at bounding box center [401, 464] width 325 height 32
click at [366, 465] on p "RUT 181818379" at bounding box center [357, 464] width 61 height 12
copy p "181818379"
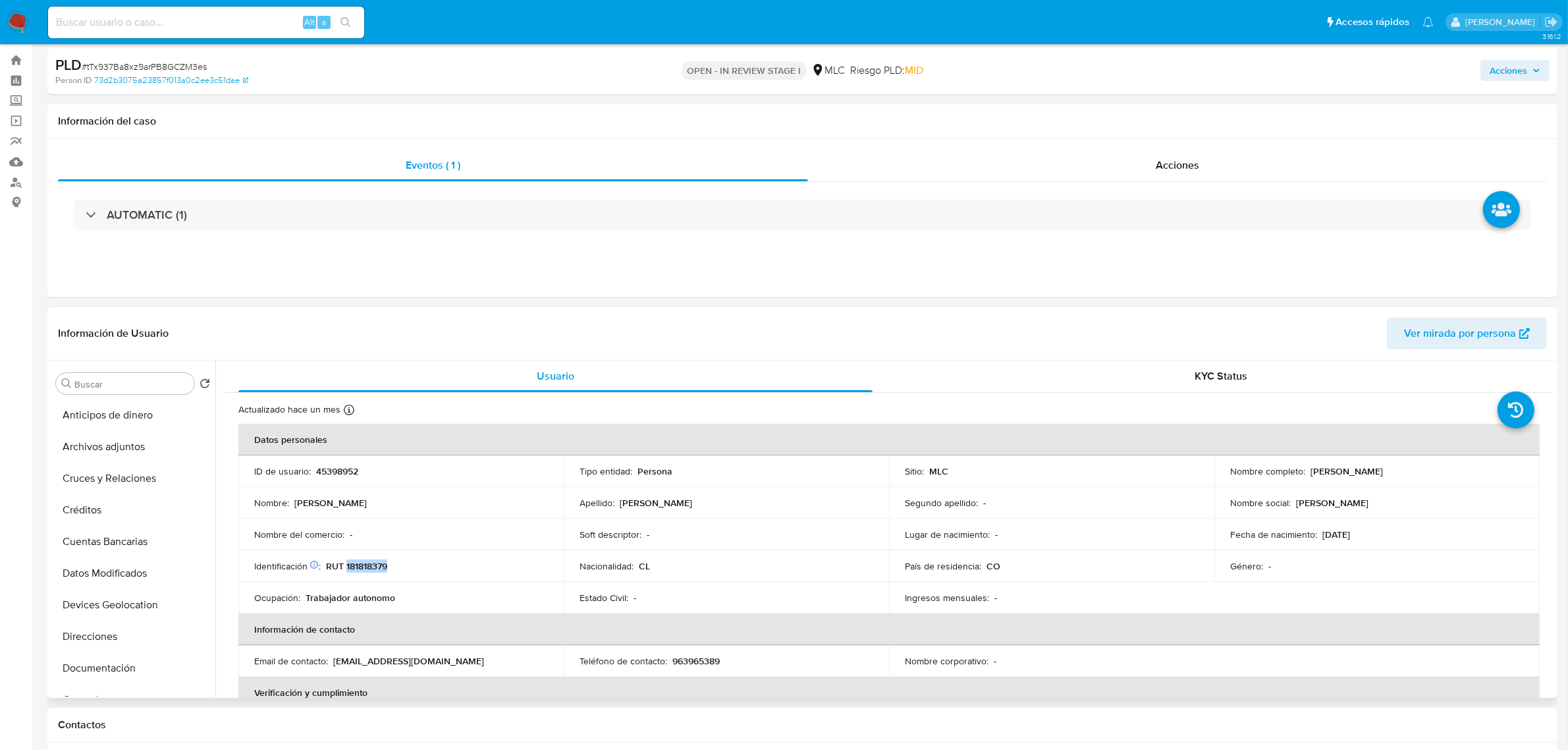
scroll to position [0, 0]
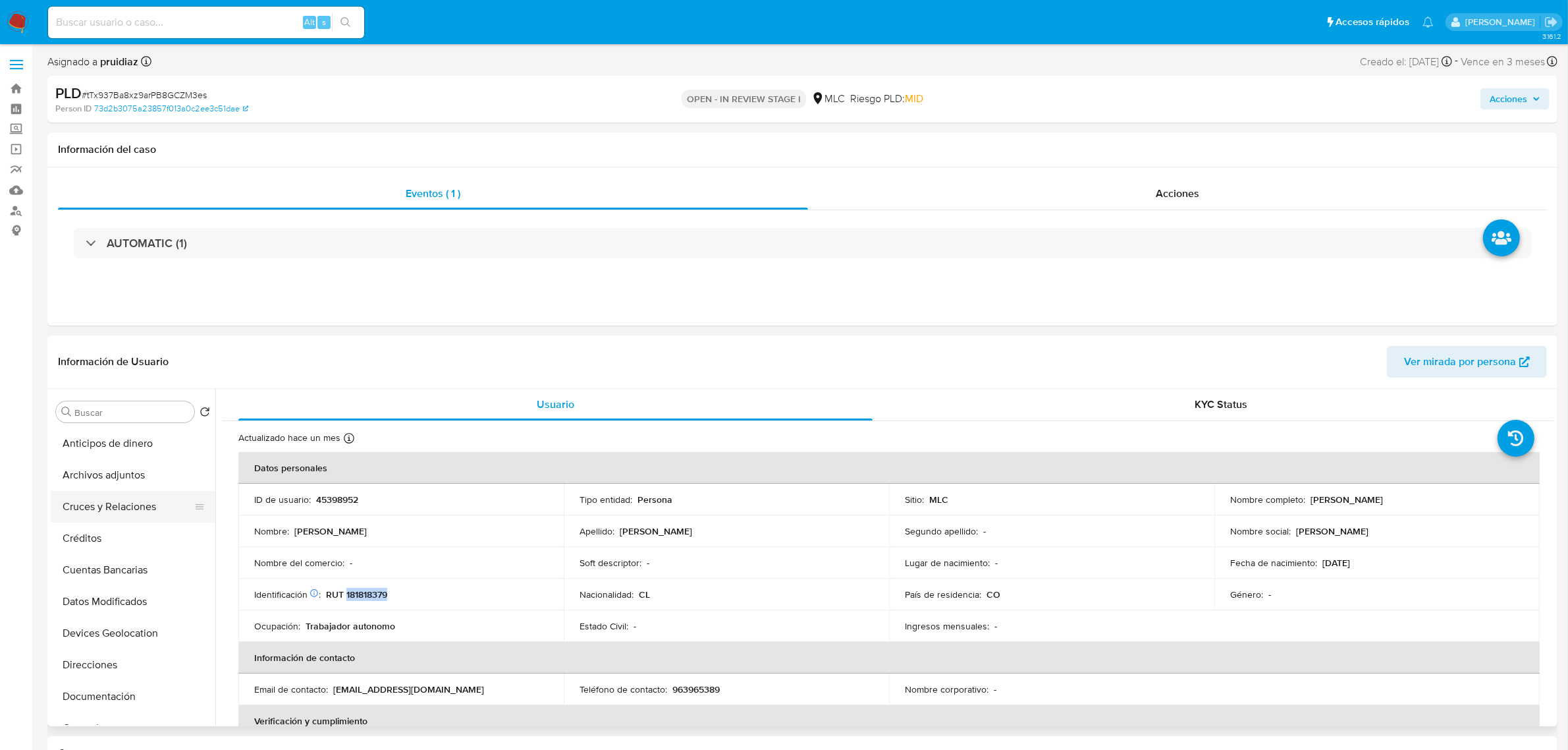
click at [114, 501] on button "Cruces y Relaciones" at bounding box center [128, 506] width 154 height 32
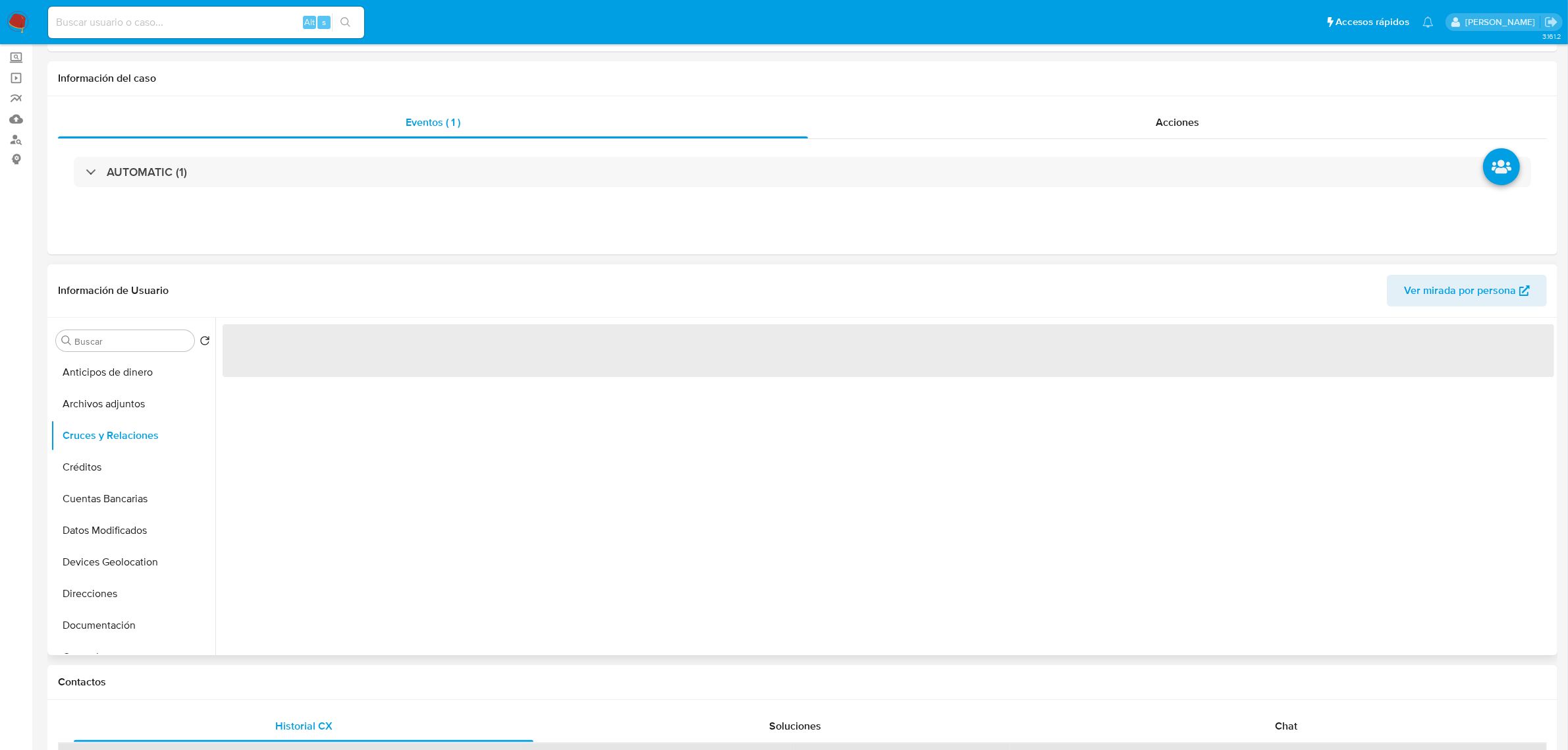
scroll to position [165, 0]
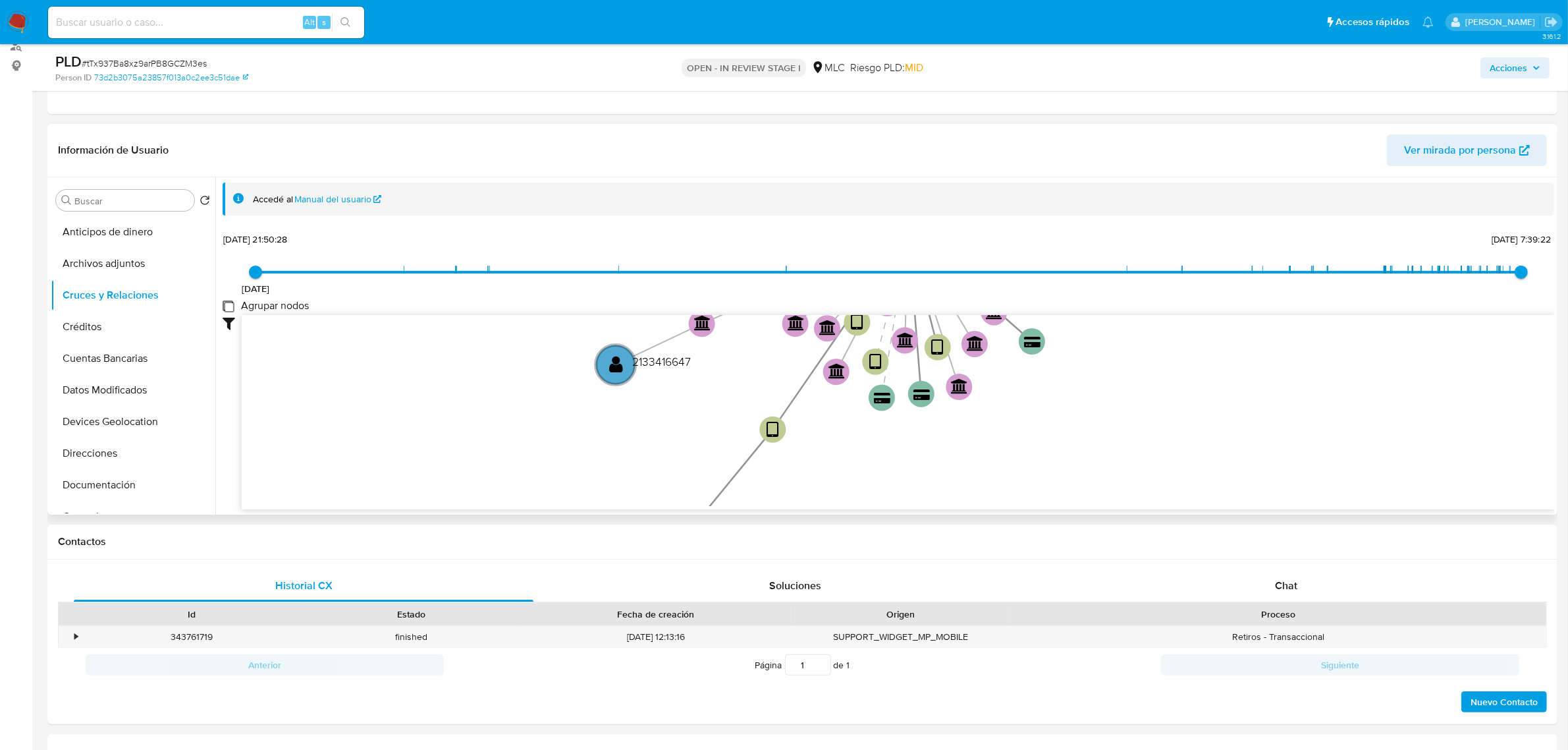
click at [229, 307] on group_nodes "Agrupar nodos" at bounding box center [227, 305] width 11 height 11
checkbox group_nodes "true"
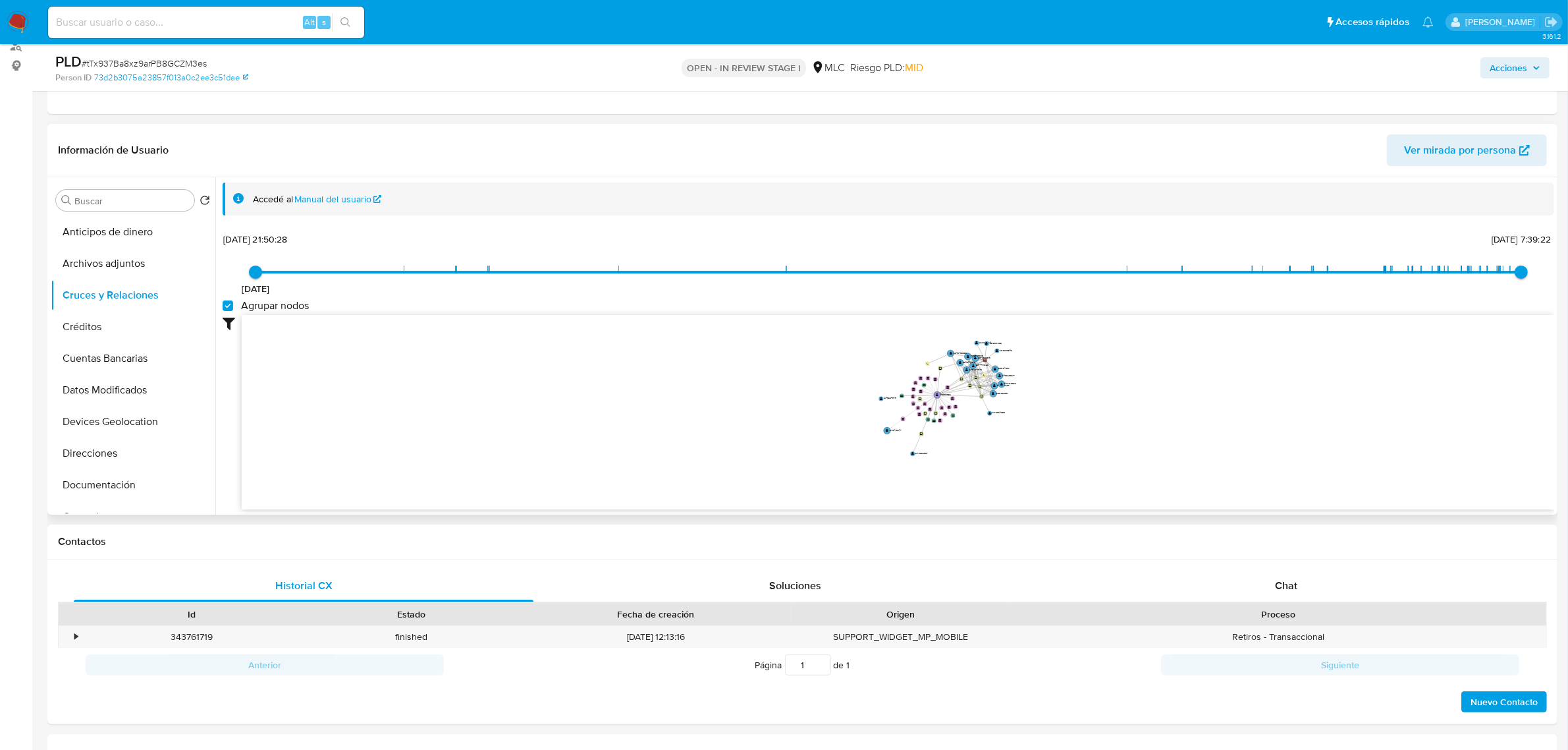
drag, startPoint x: 1031, startPoint y: 389, endPoint x: 1015, endPoint y: 400, distance: 19.4
click at [1015, 400] on icon "user-45398952  45398952 device-624c86cd08813b00197f548e  user-2077738120  20…" at bounding box center [898, 410] width 1312 height 191
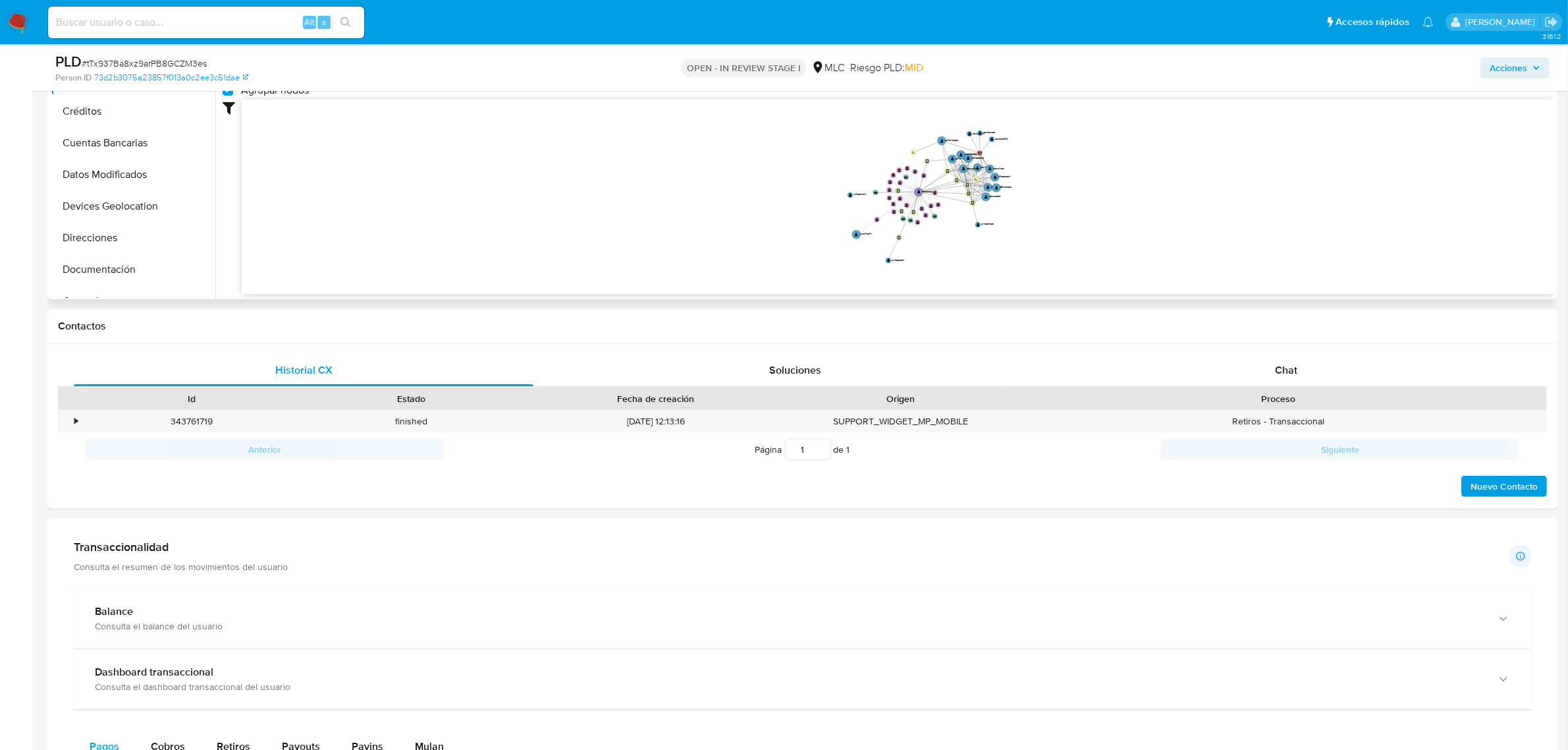
scroll to position [412, 0]
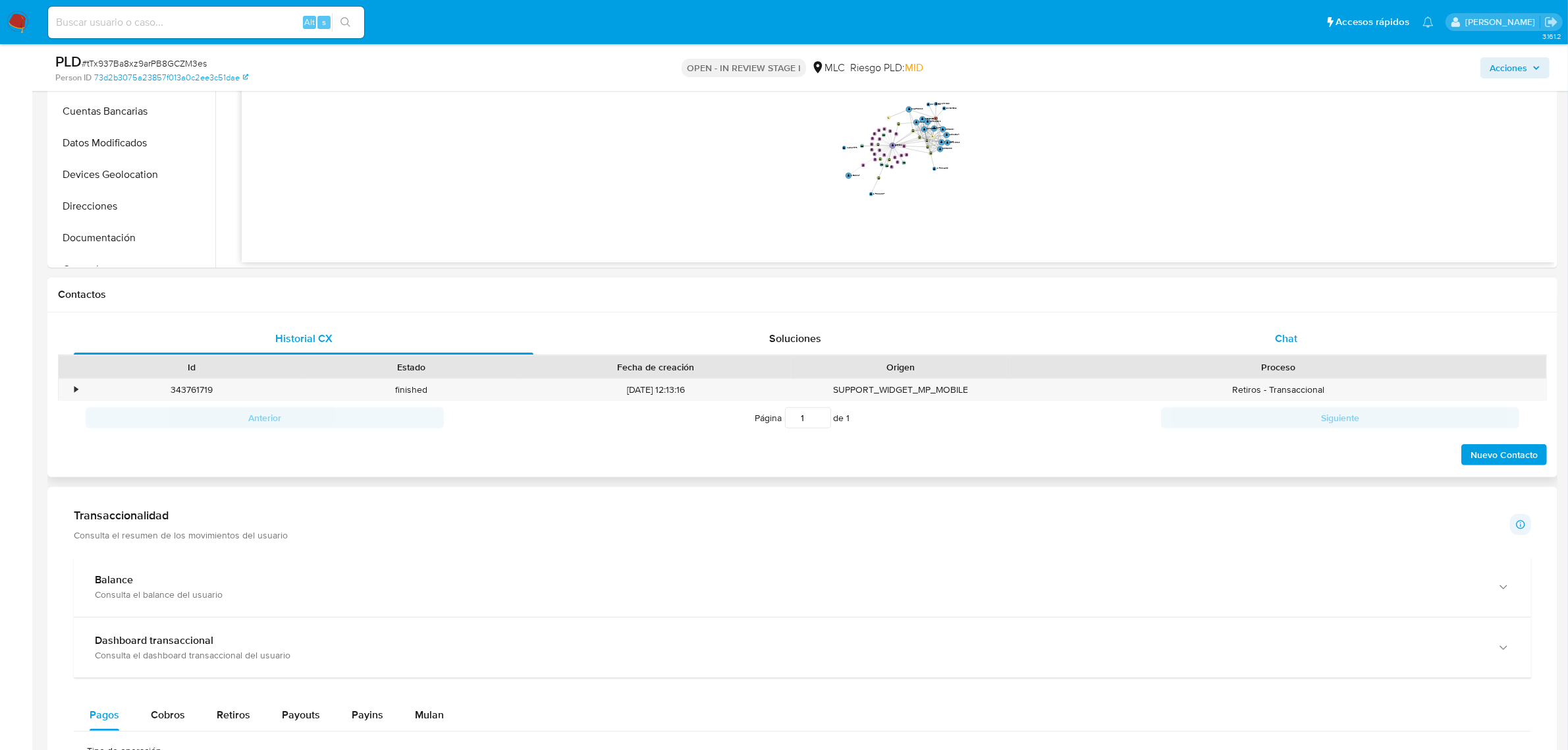
click at [1314, 332] on div "Chat" at bounding box center [1286, 338] width 459 height 32
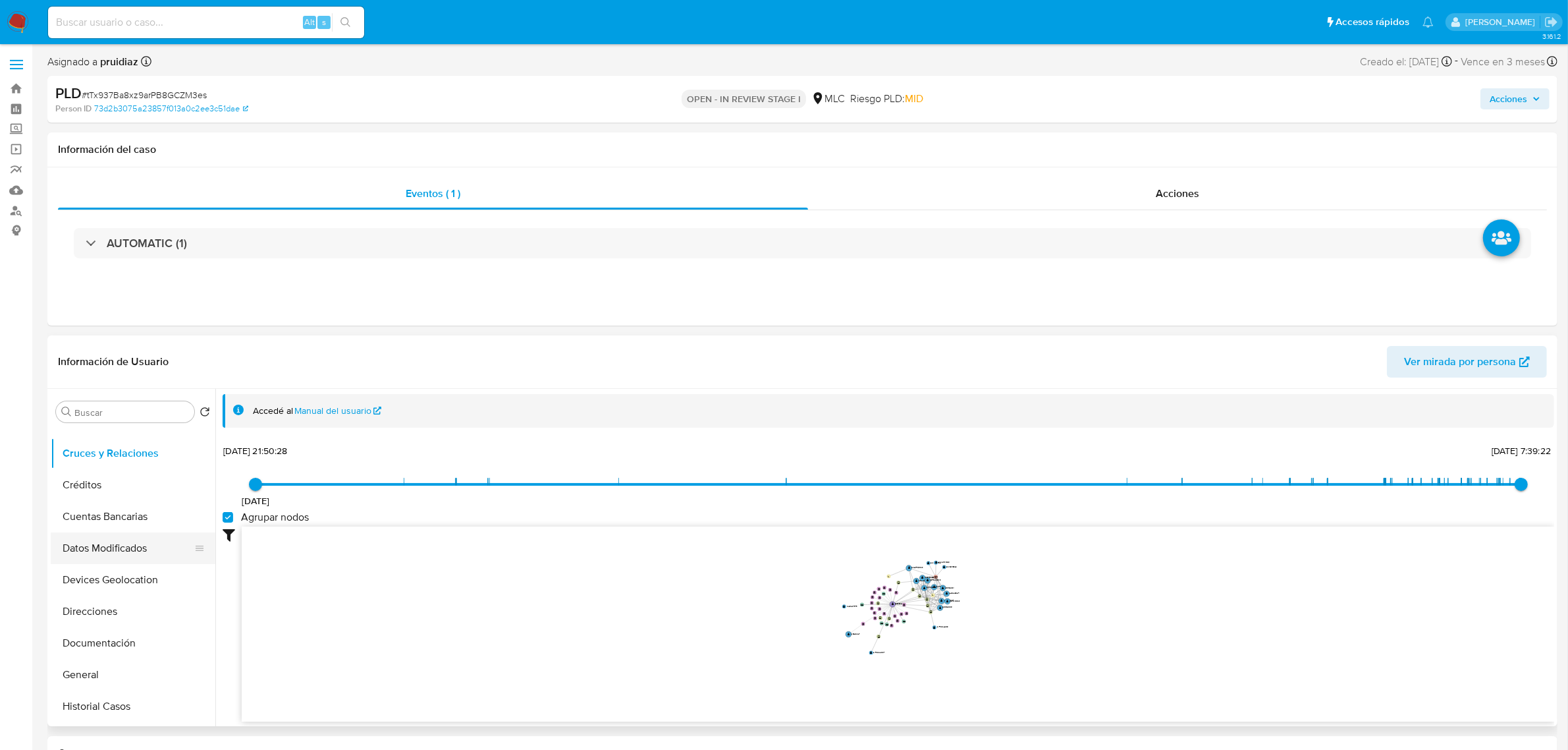
scroll to position [83, 0]
drag, startPoint x: 108, startPoint y: 621, endPoint x: 162, endPoint y: 502, distance: 130.7
click at [108, 621] on button "Documentación" at bounding box center [133, 613] width 165 height 32
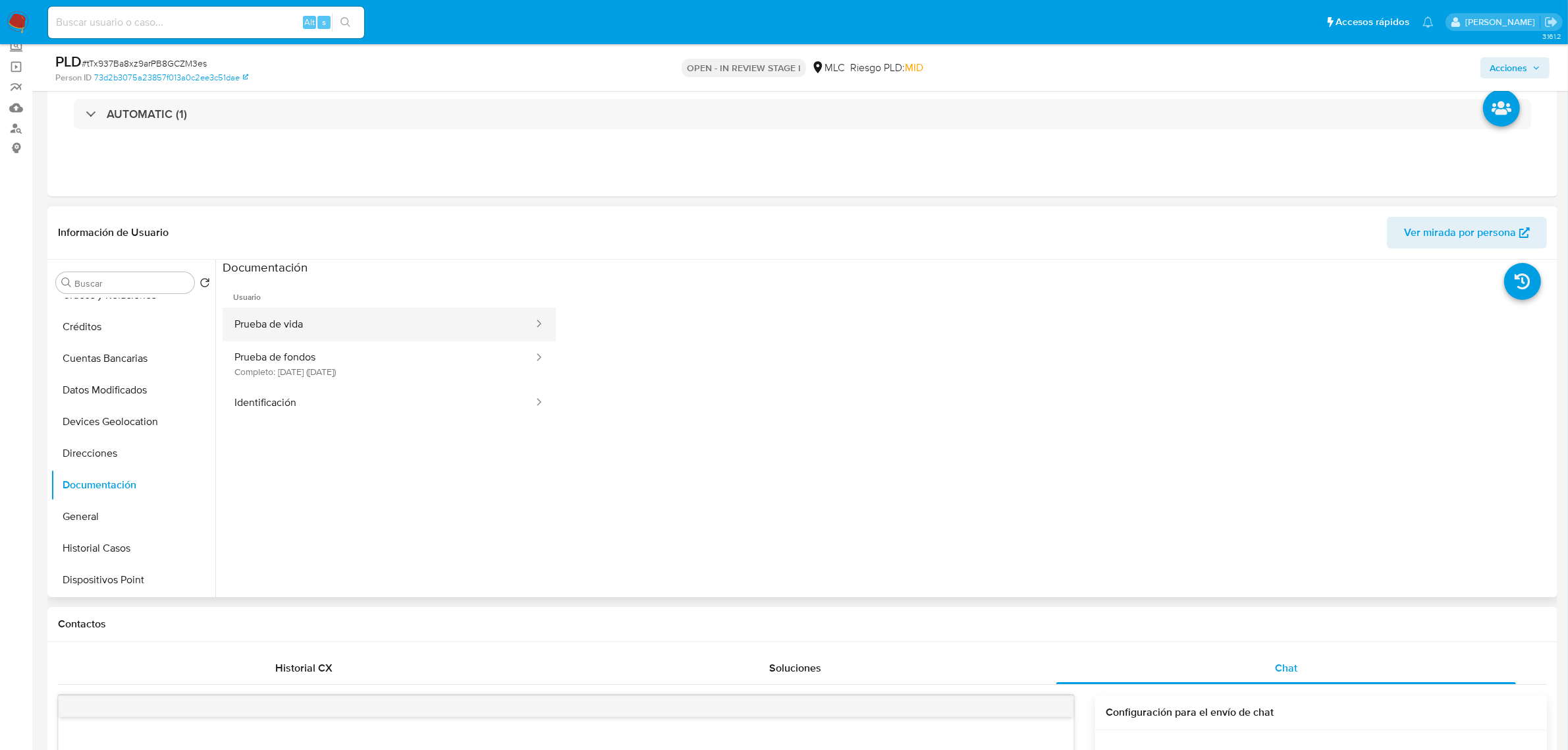
click at [317, 320] on button "Prueba de vida" at bounding box center [378, 324] width 312 height 34
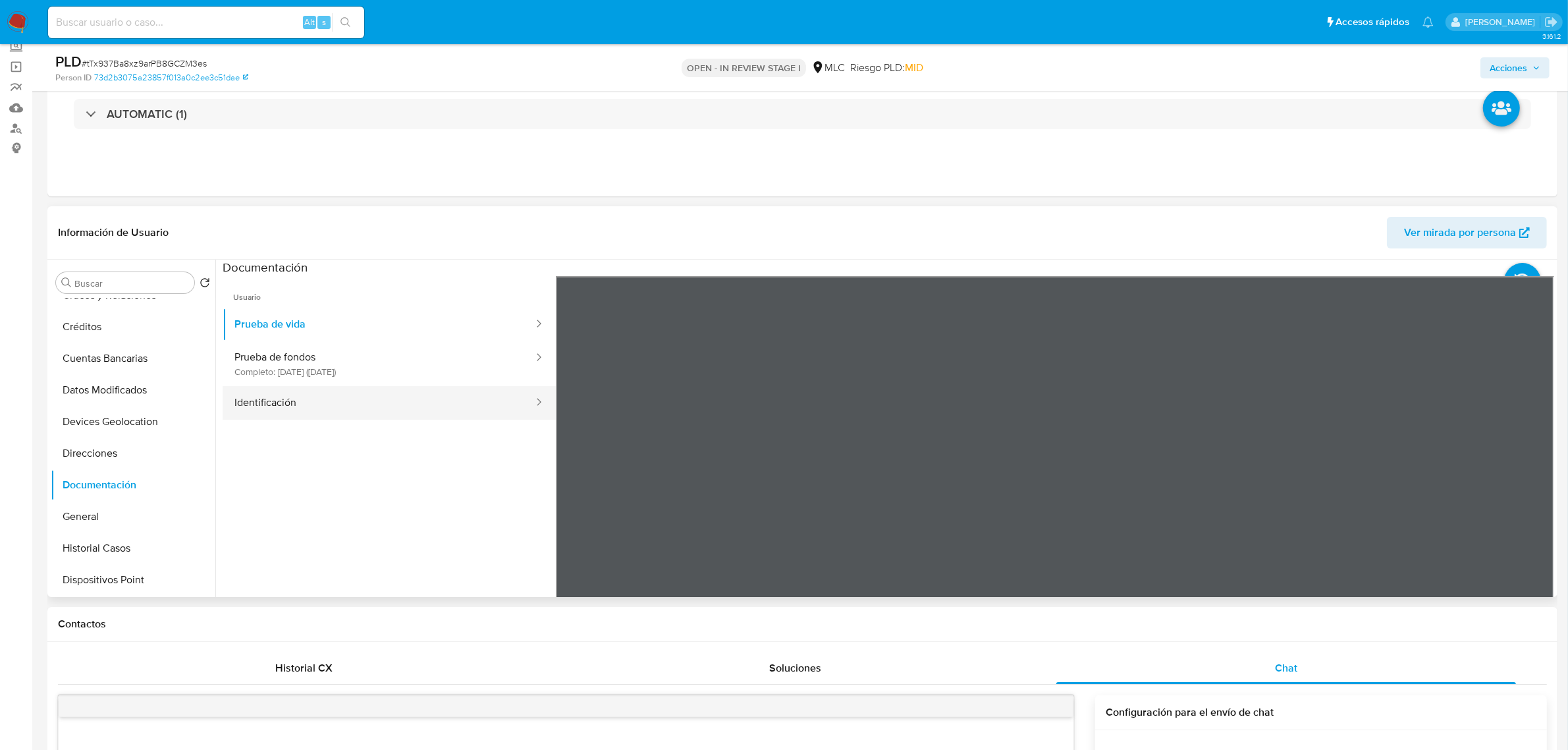
click at [306, 397] on button "Identificación" at bounding box center [378, 403] width 312 height 34
click at [324, 324] on button "Prueba de vida" at bounding box center [378, 324] width 312 height 34
click at [339, 362] on button "Prueba de fondos Completo: [DATE] ([DATE])" at bounding box center [378, 363] width 312 height 44
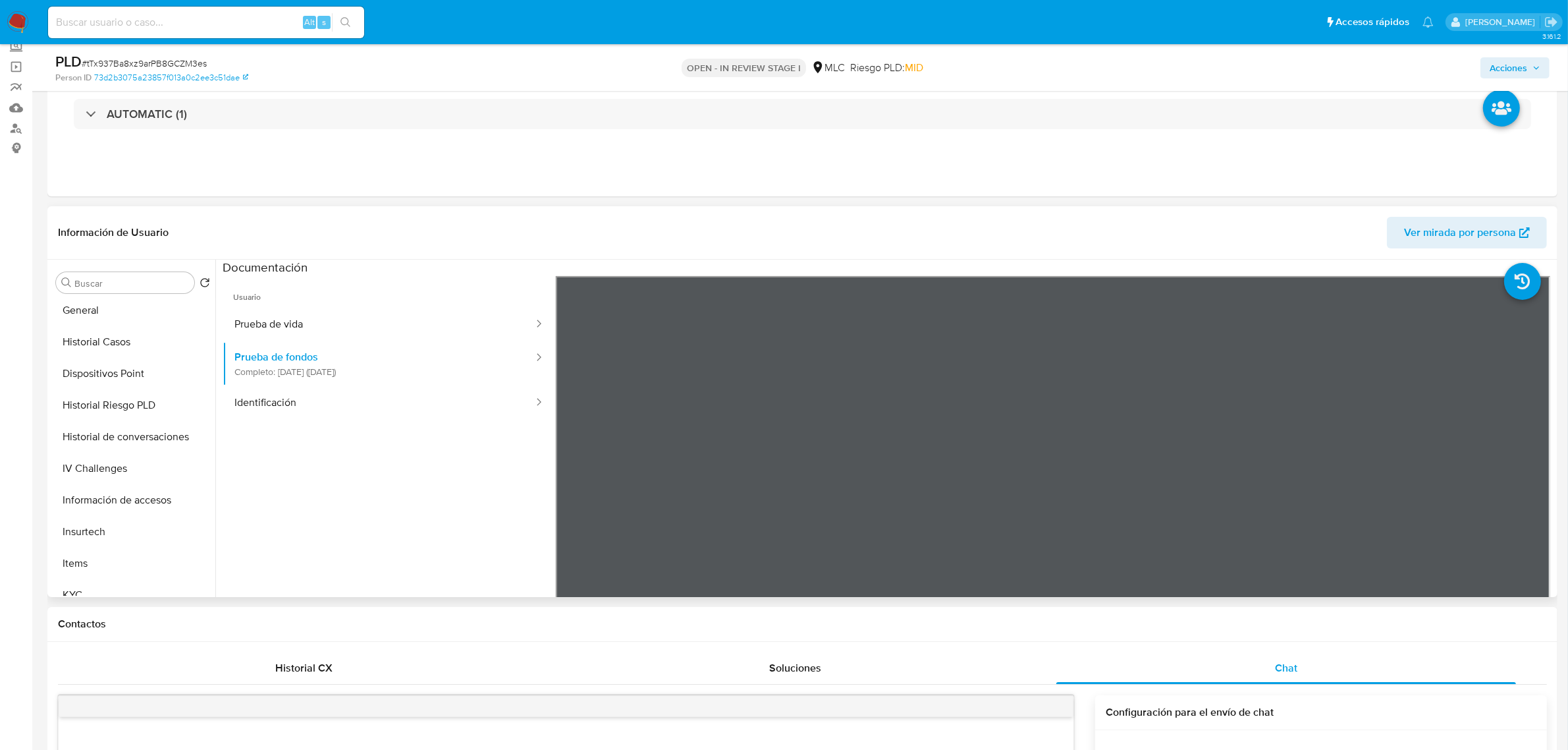
scroll to position [494, 0]
click at [80, 391] on button "KYC" at bounding box center [128, 389] width 154 height 32
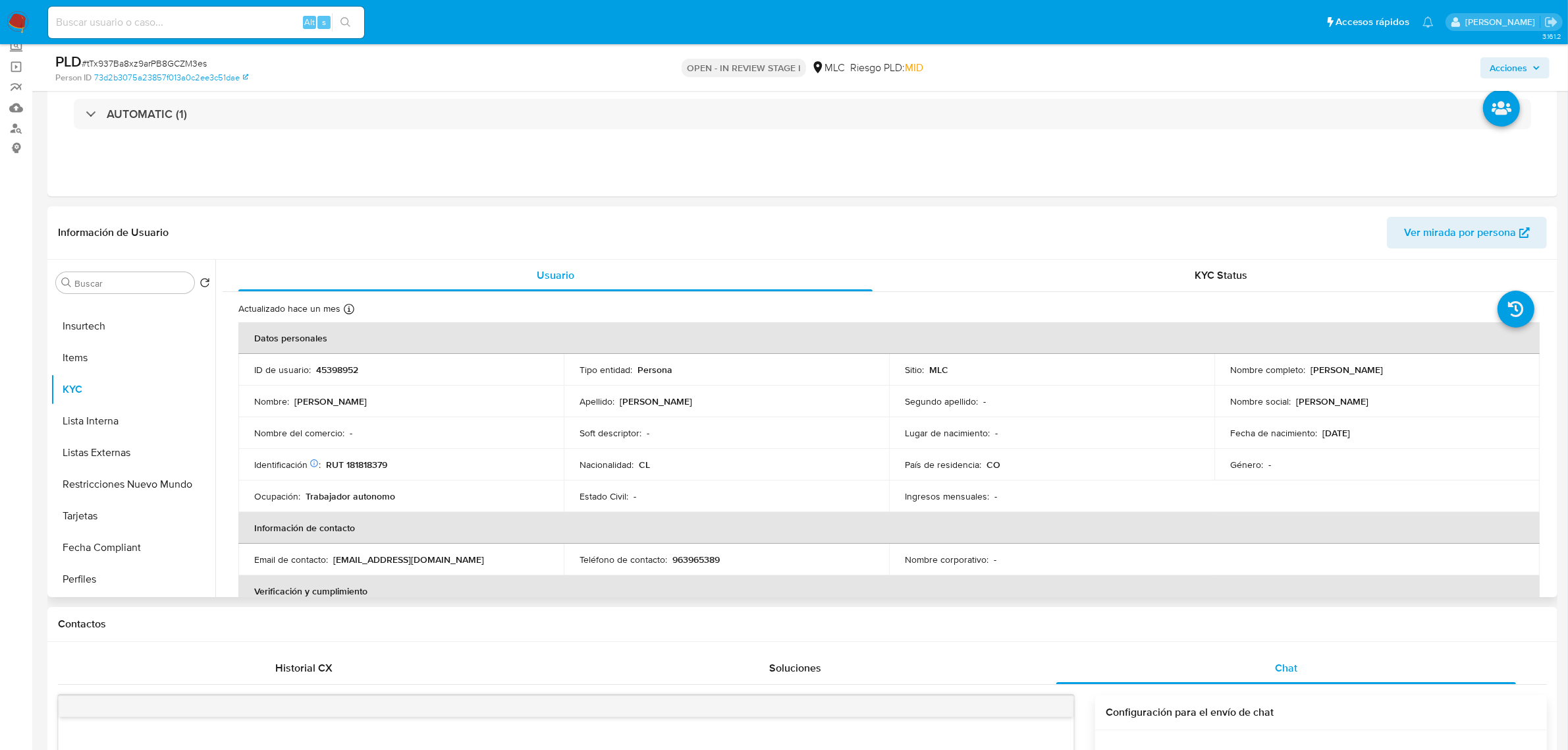
drag, startPoint x: 1454, startPoint y: 382, endPoint x: 1306, endPoint y: 369, distance: 148.6
click at [1306, 369] on td "Nombre completo : [PERSON_NAME]" at bounding box center [1376, 369] width 325 height 32
copy p "[PERSON_NAME]"
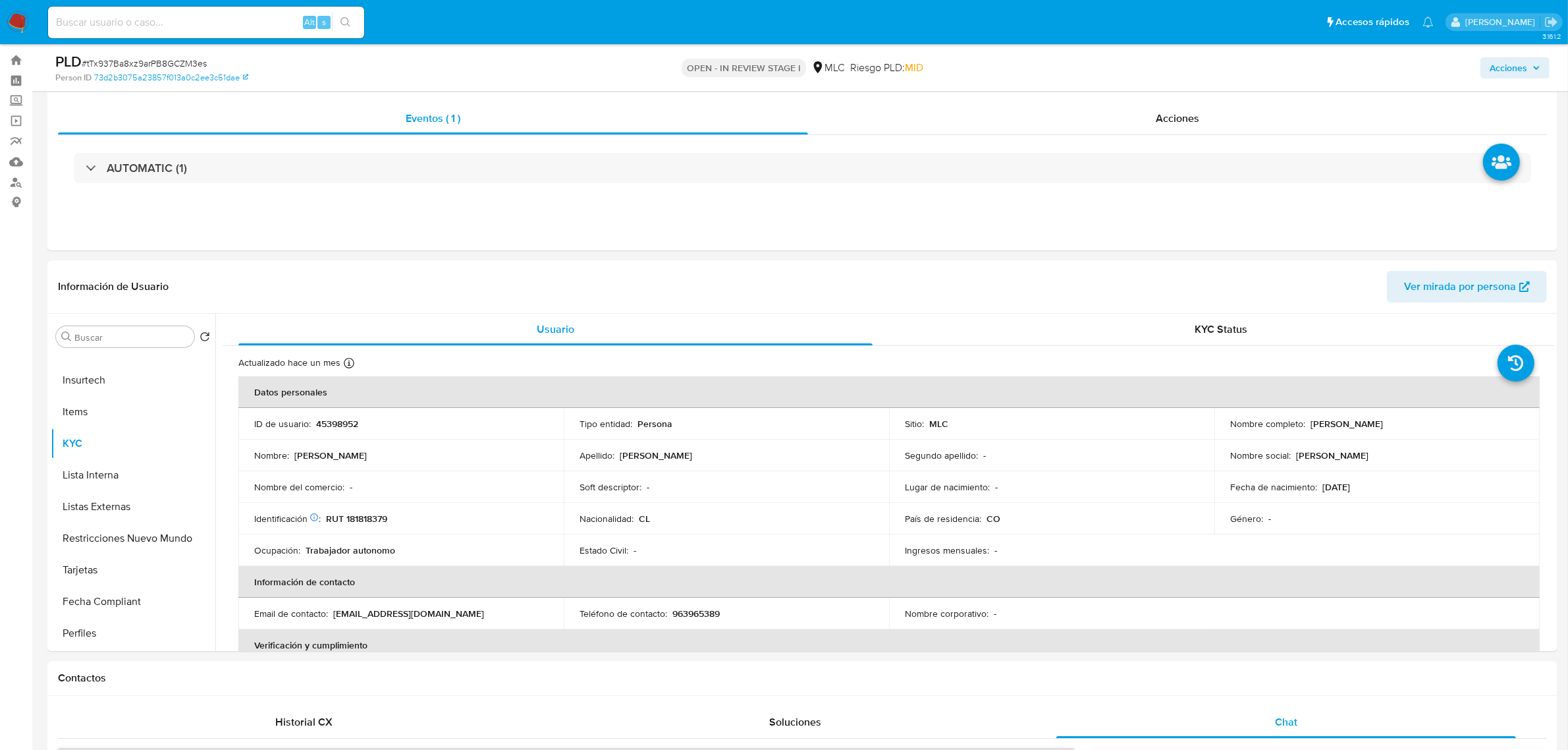
scroll to position [0, 0]
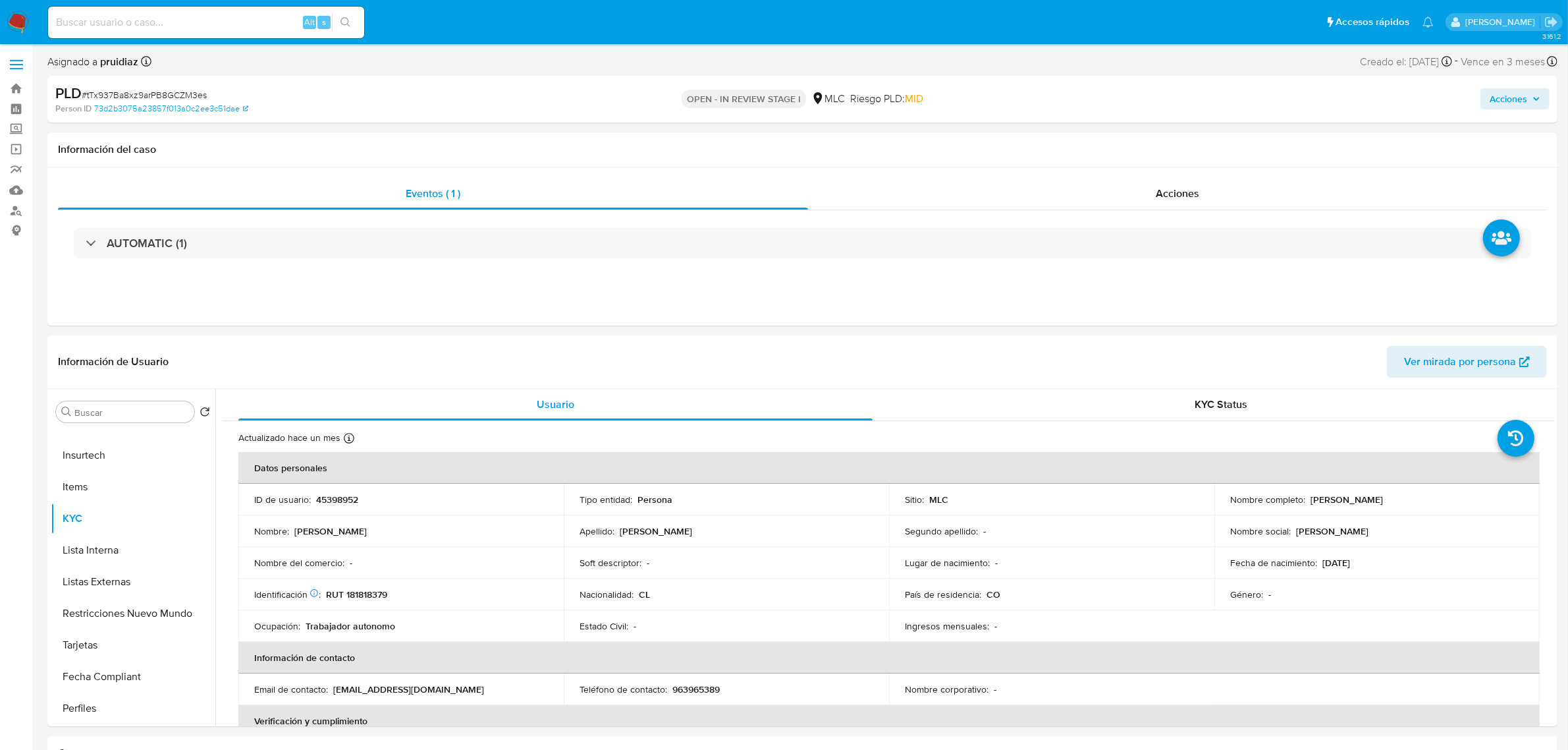
click at [133, 62] on b "pruidiaz" at bounding box center [117, 61] width 40 height 15
click at [127, 94] on span "# tTx937Ba8xz9arPB8GCZM3es" at bounding box center [144, 95] width 125 height 13
copy span "tTx937Ba8xz9arPB8GCZM3es"
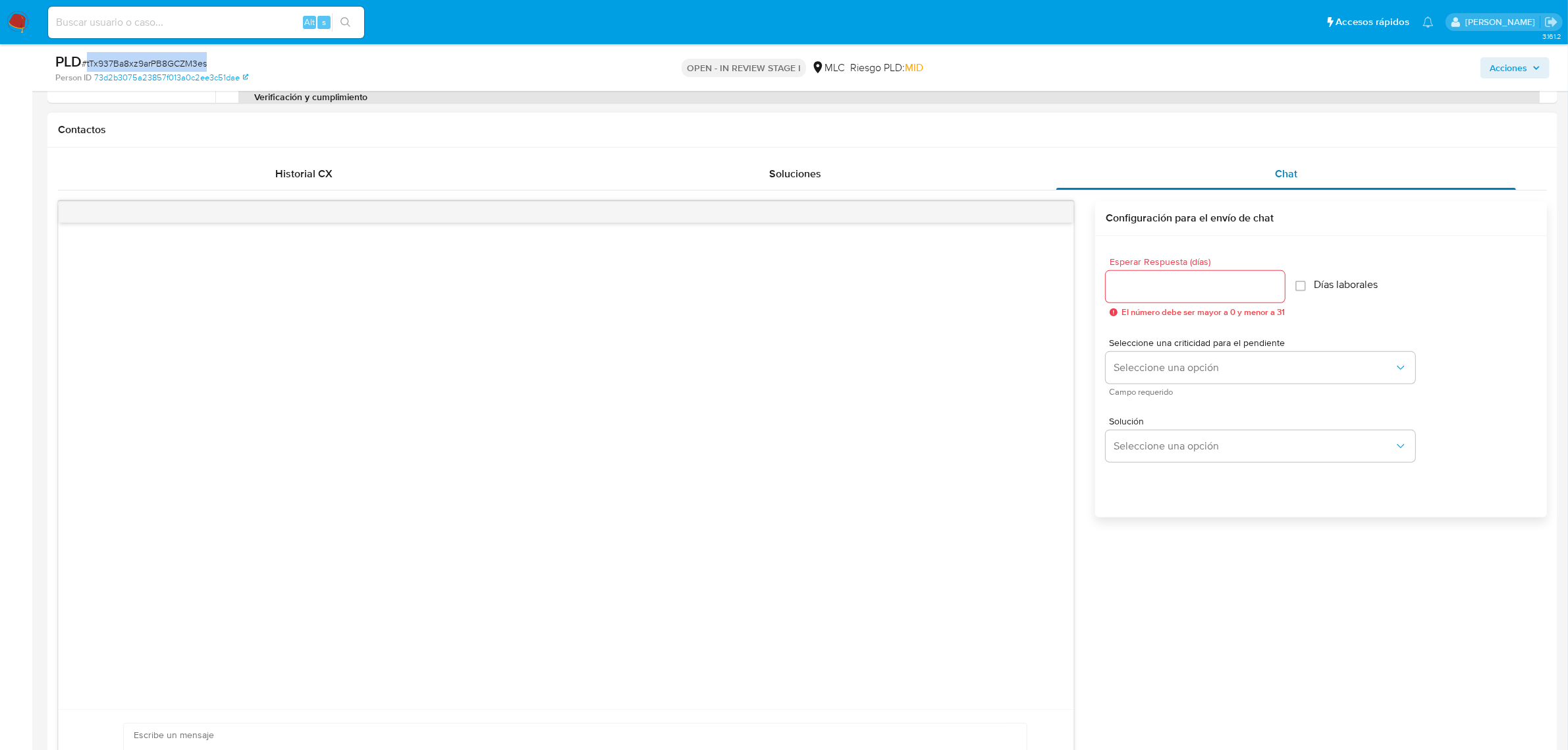
click at [1279, 163] on div "Chat" at bounding box center [1286, 173] width 459 height 32
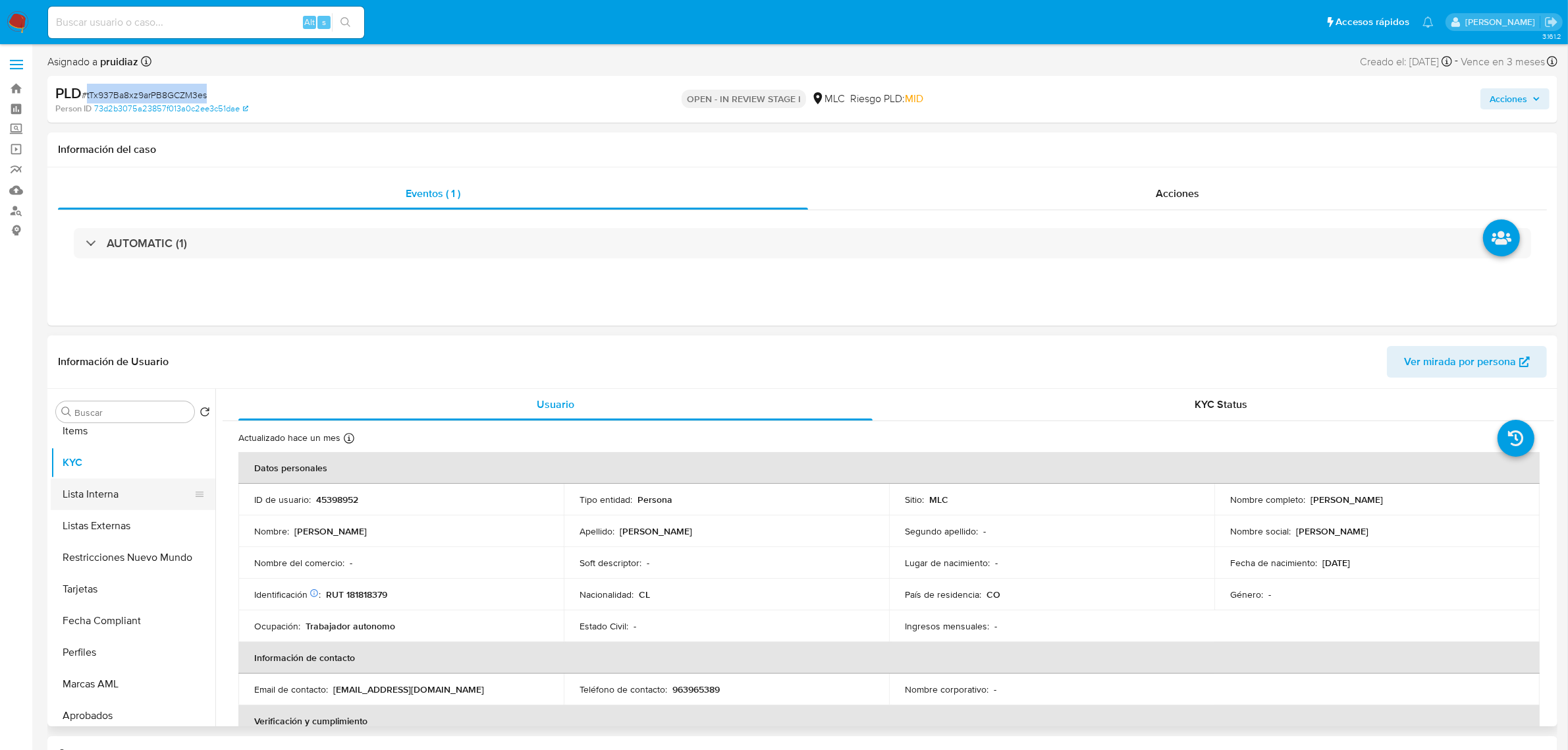
scroll to position [619, 0]
click at [133, 474] on button "Restricciones Nuevo Mundo" at bounding box center [128, 488] width 154 height 32
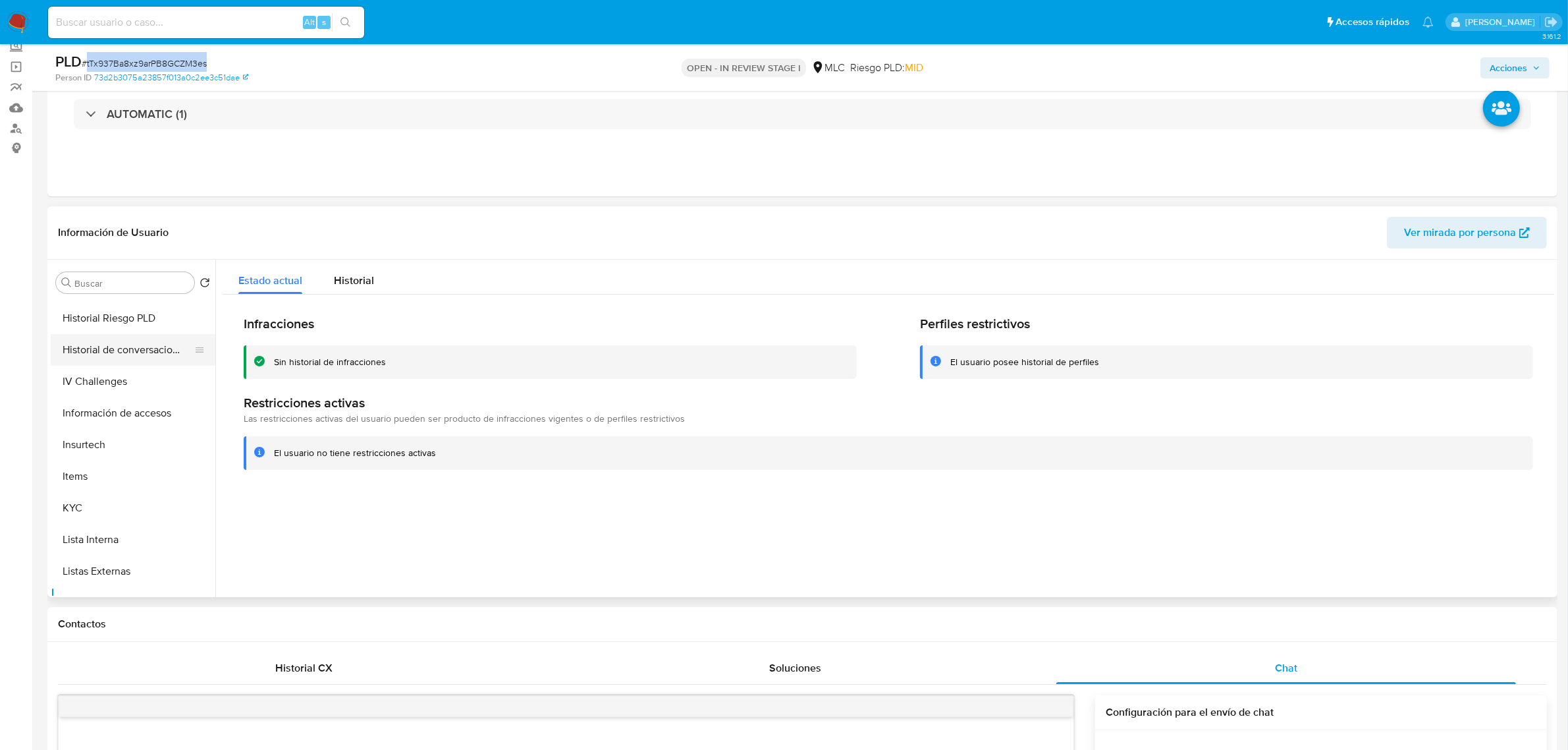
scroll to position [290, 0]
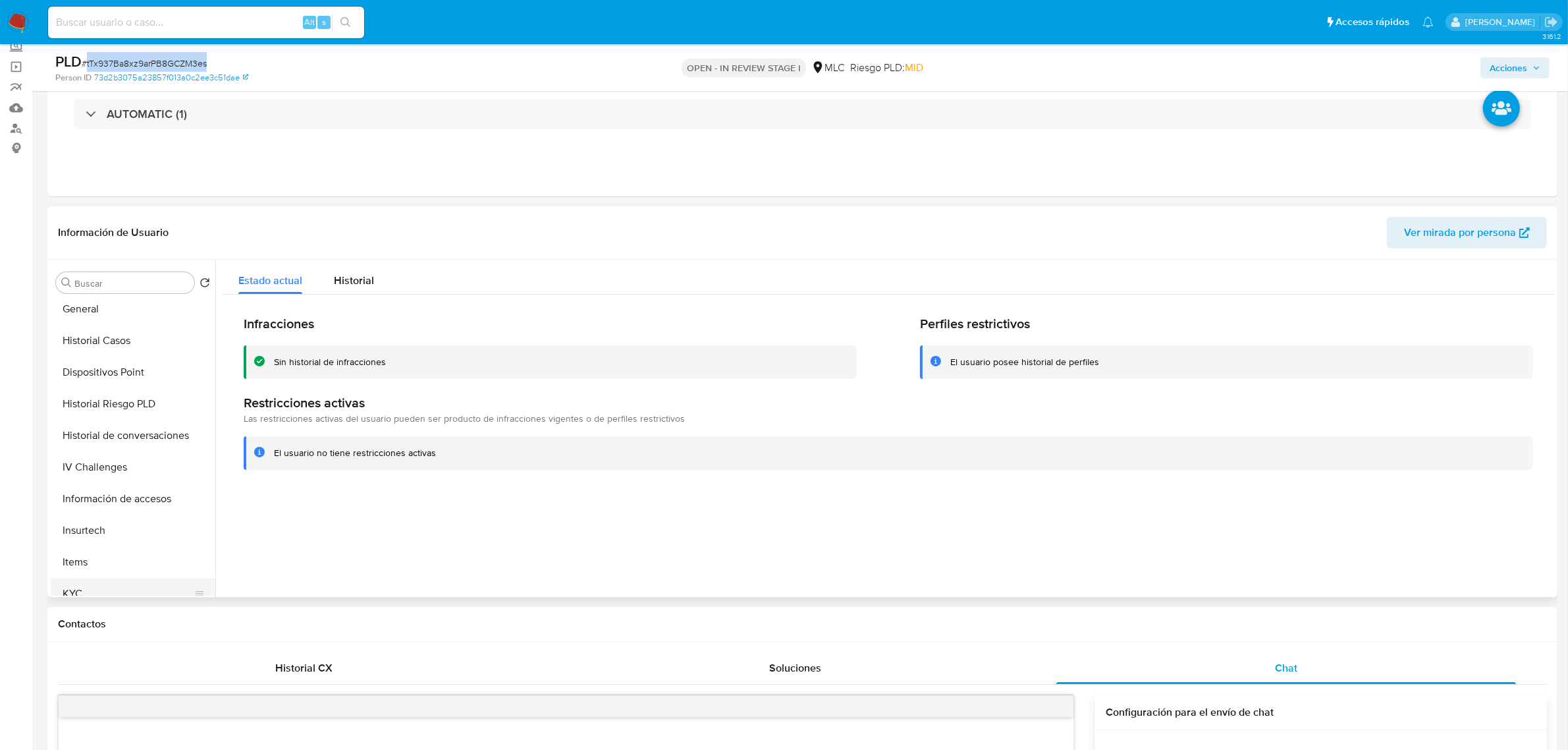
click at [76, 595] on button "KYC" at bounding box center [128, 593] width 154 height 32
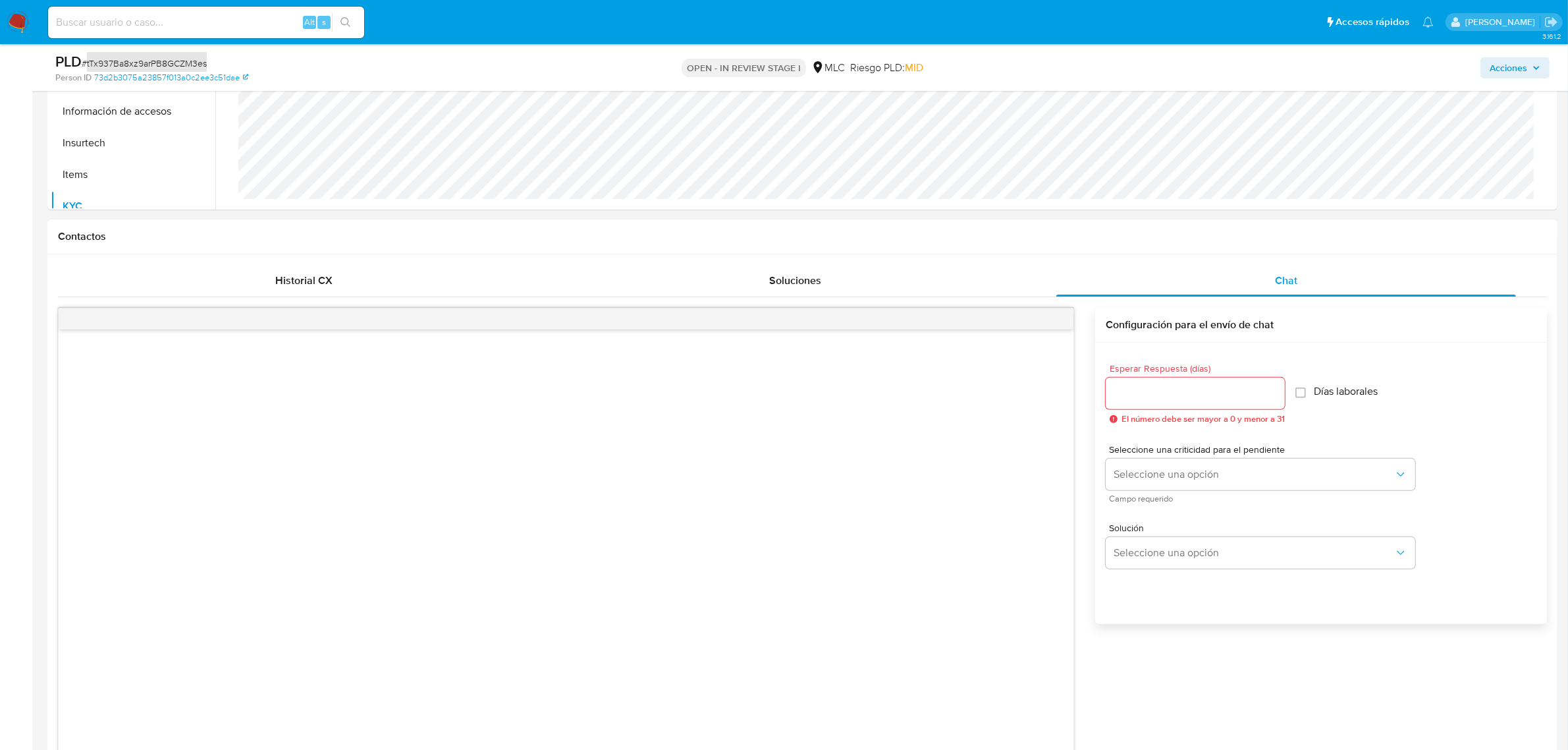
scroll to position [494, 0]
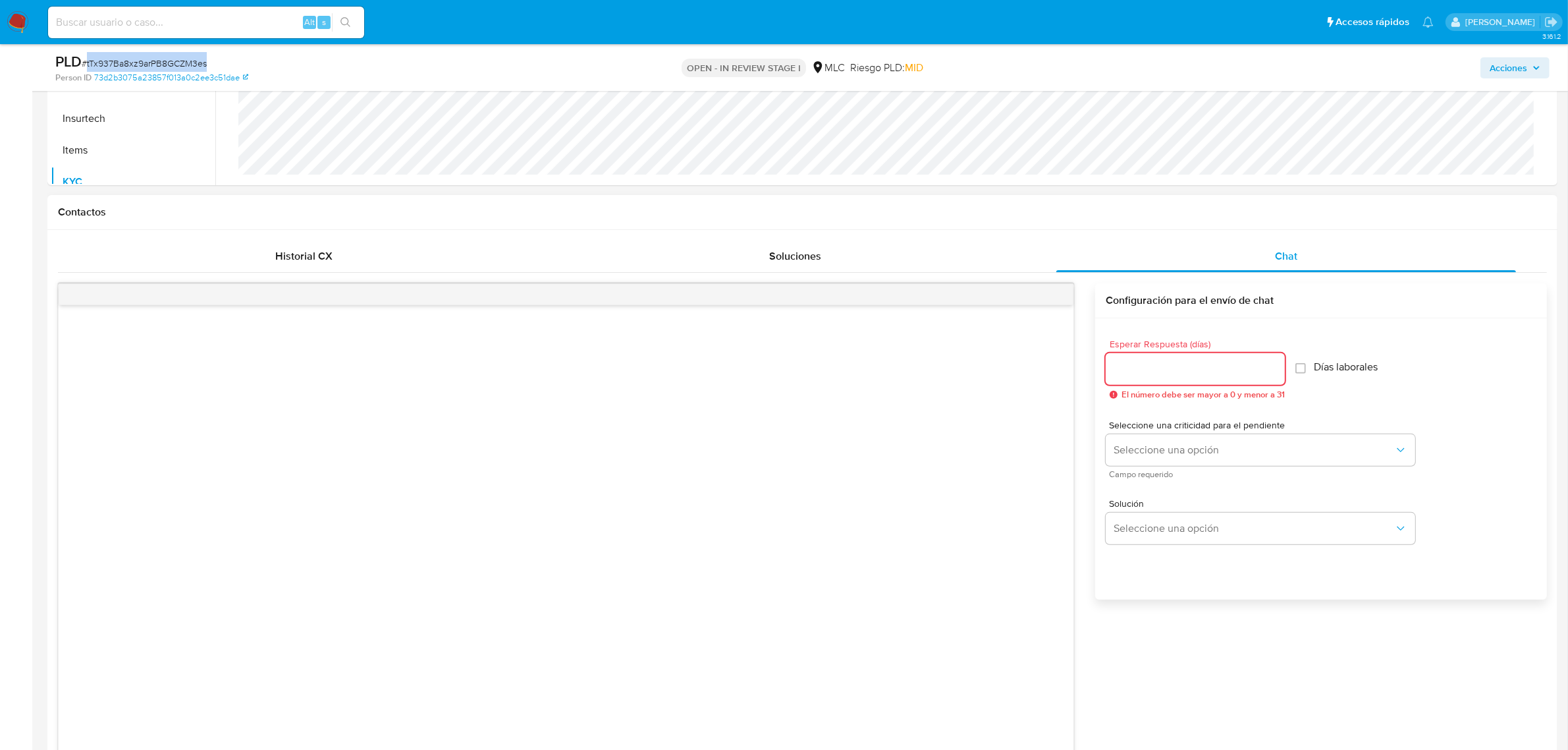
click at [1186, 377] on input "Esperar Respuesta (días)" at bounding box center [1194, 368] width 179 height 17
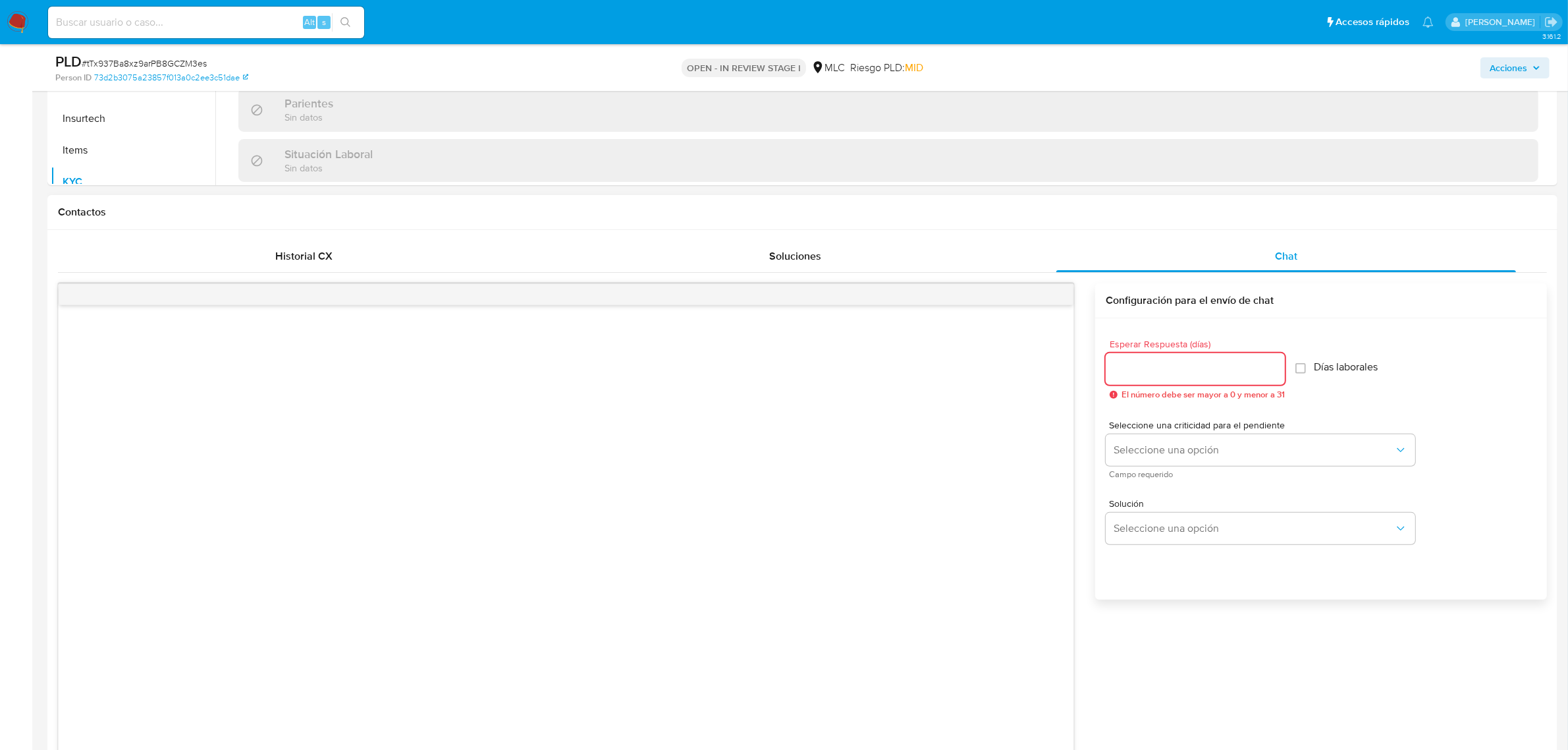
scroll to position [384, 0]
click at [1147, 371] on input "Esperar Respuesta (días)" at bounding box center [1194, 368] width 179 height 17
type input "3"
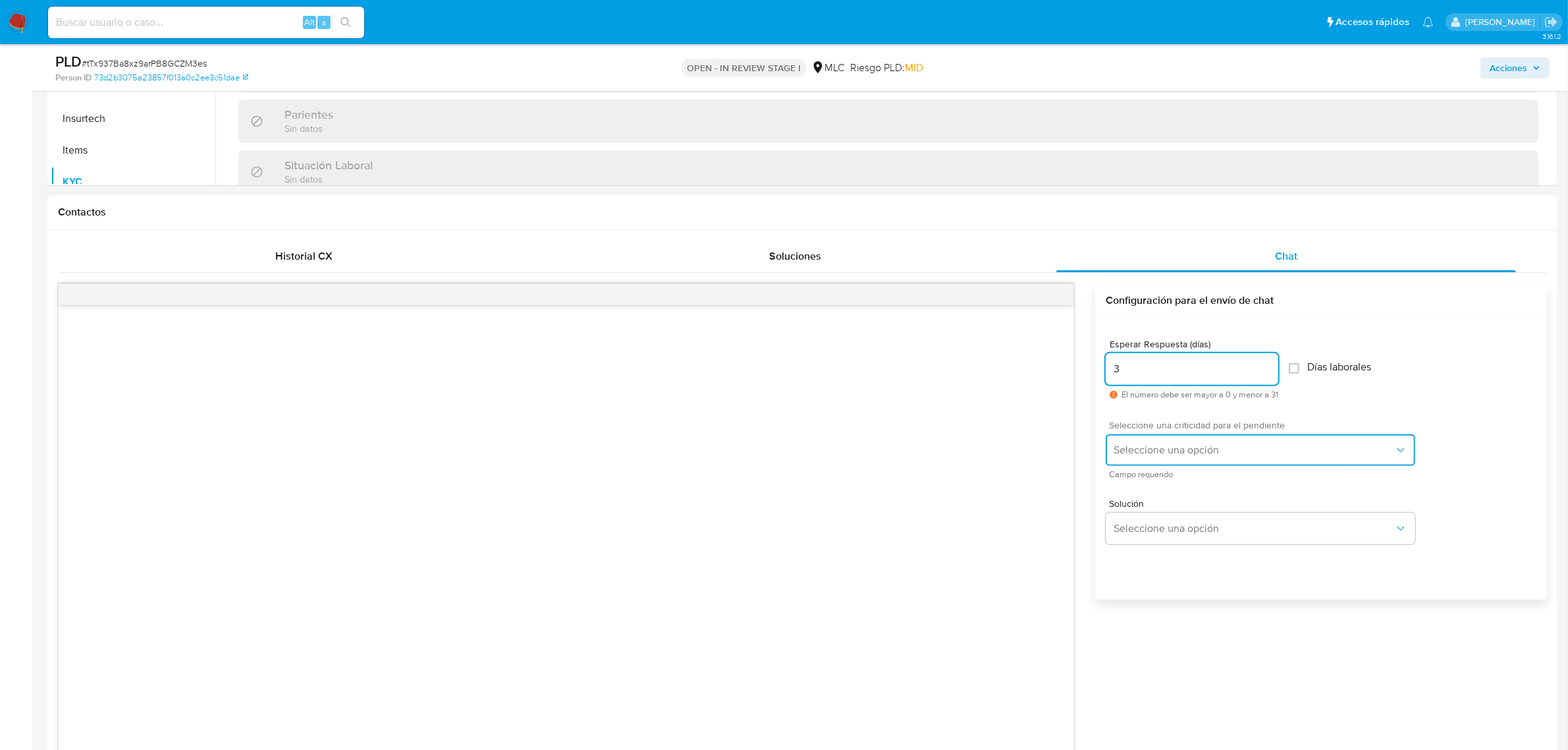
click at [1150, 453] on span "Seleccione una opción" at bounding box center [1253, 450] width 281 height 13
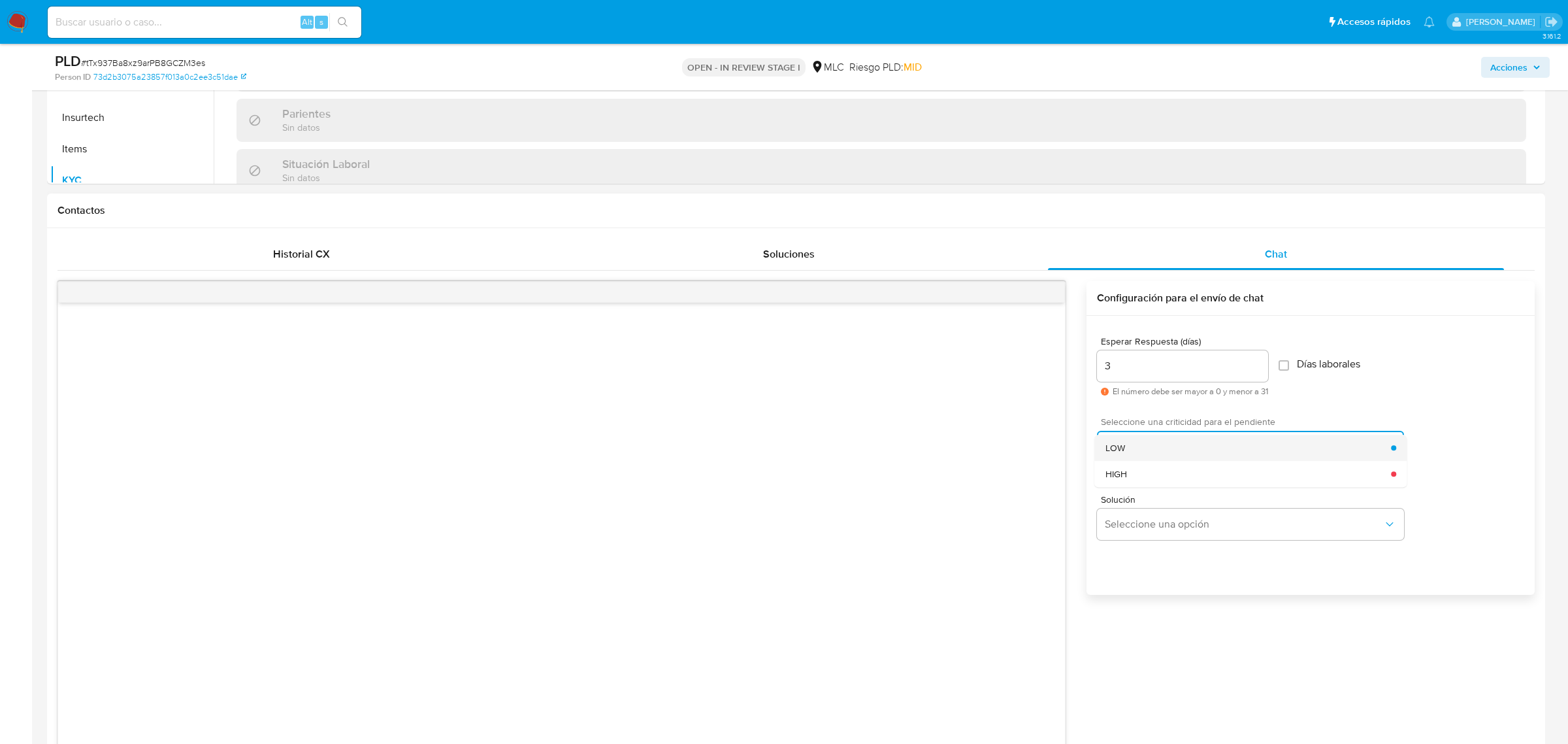
click at [1118, 449] on span "LOW" at bounding box center [1115, 447] width 19 height 12
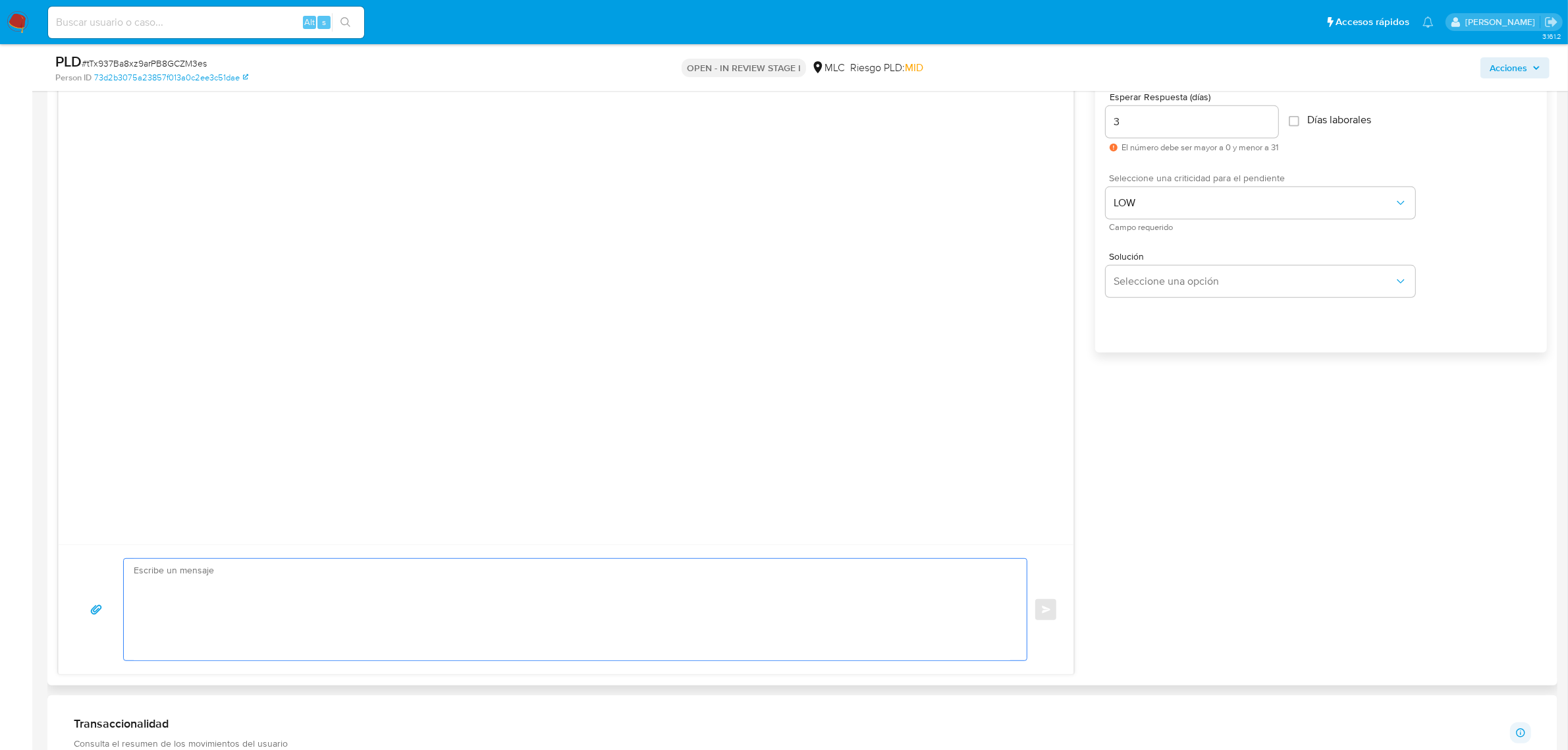
click at [361, 578] on textarea at bounding box center [572, 608] width 877 height 101
paste textarea "Lore IPS, Do sitametcons adipi el Seddoe te Incidid Utla etdo magnaaliq eni adm…"
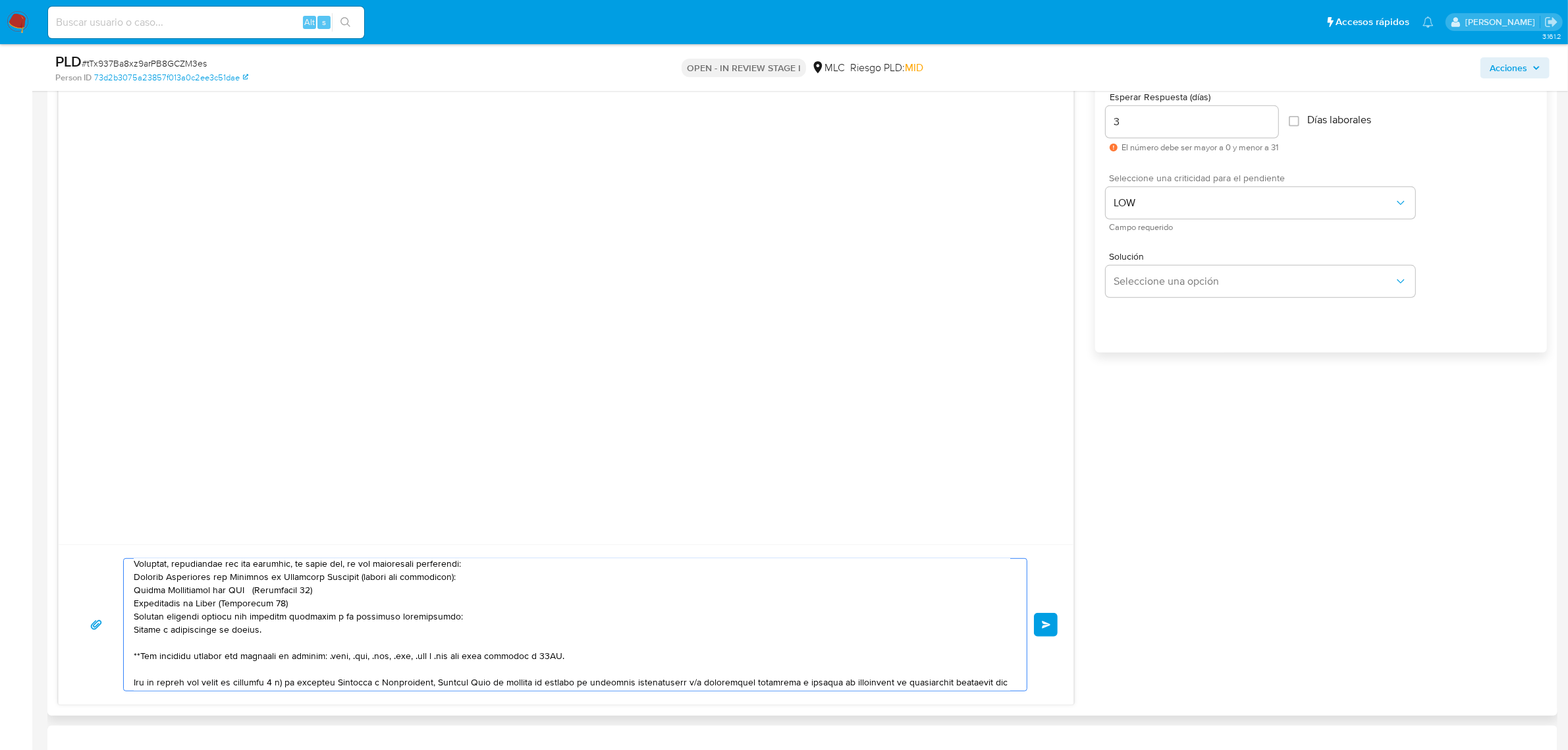
scroll to position [0, 0]
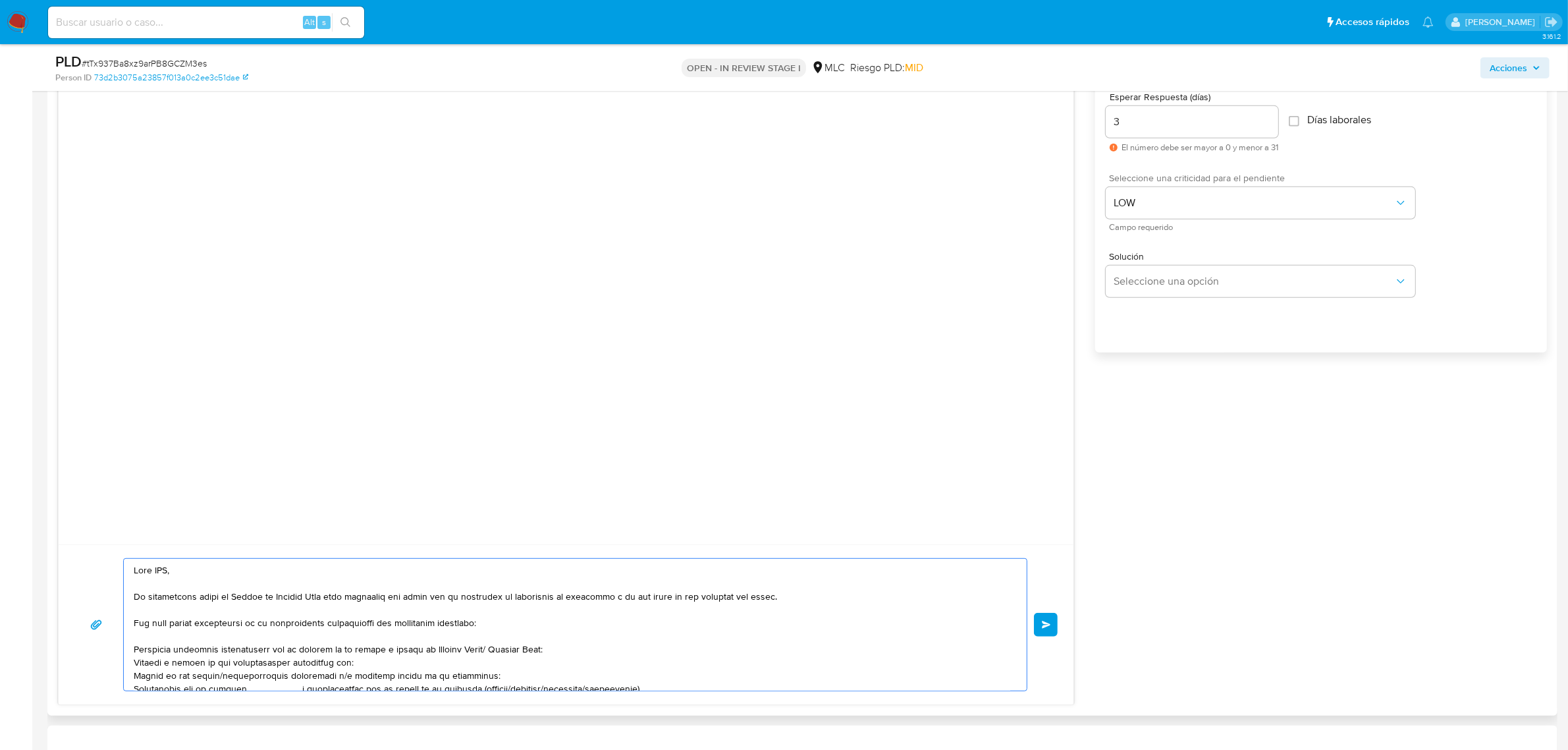
drag, startPoint x: 171, startPoint y: 583, endPoint x: 87, endPoint y: 564, distance: 86.1
click at [87, 564] on div "Enviar" at bounding box center [566, 625] width 983 height 133
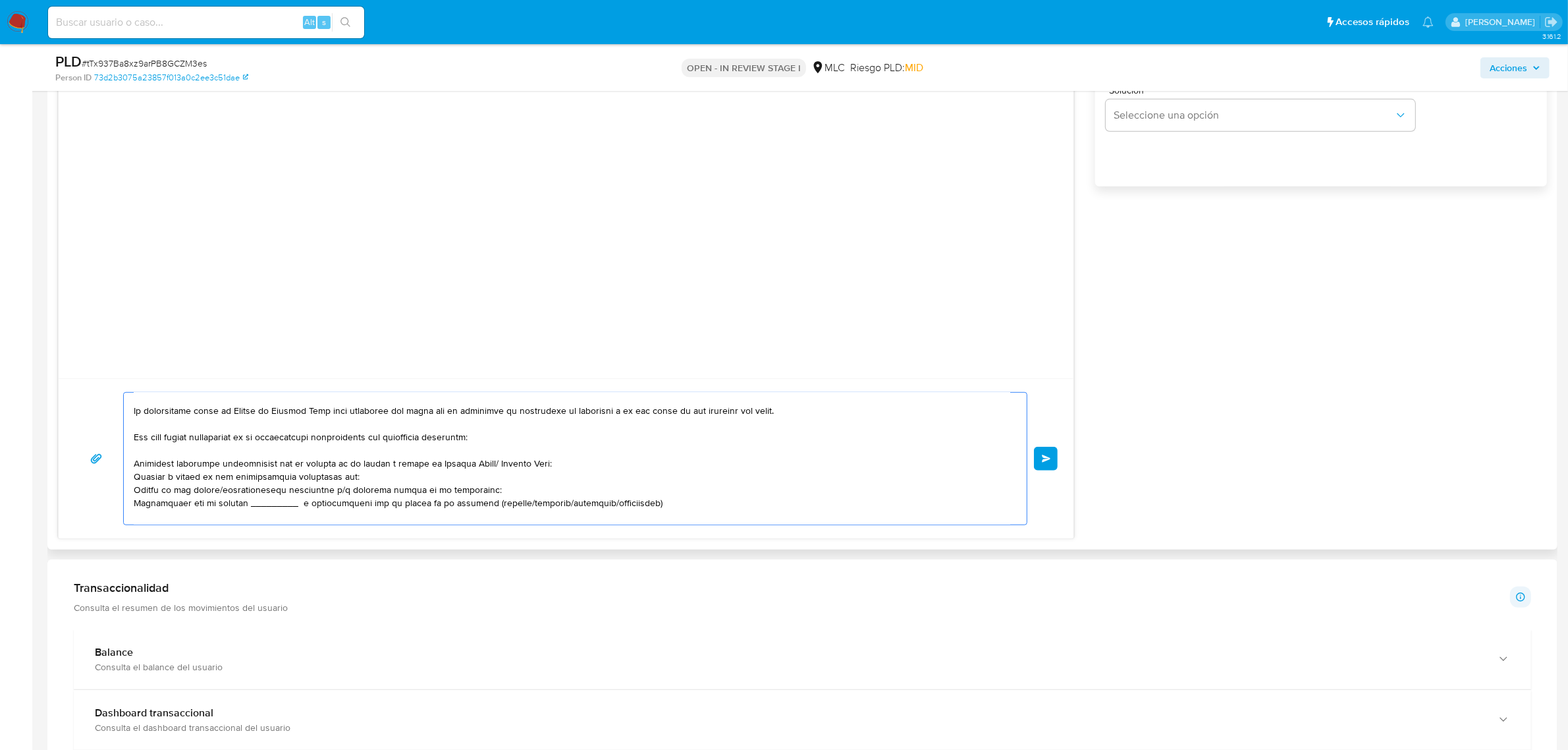
scroll to position [19, 0]
drag, startPoint x: 486, startPoint y: 464, endPoint x: 423, endPoint y: 470, distance: 63.3
click at [423, 470] on textarea at bounding box center [572, 458] width 877 height 132
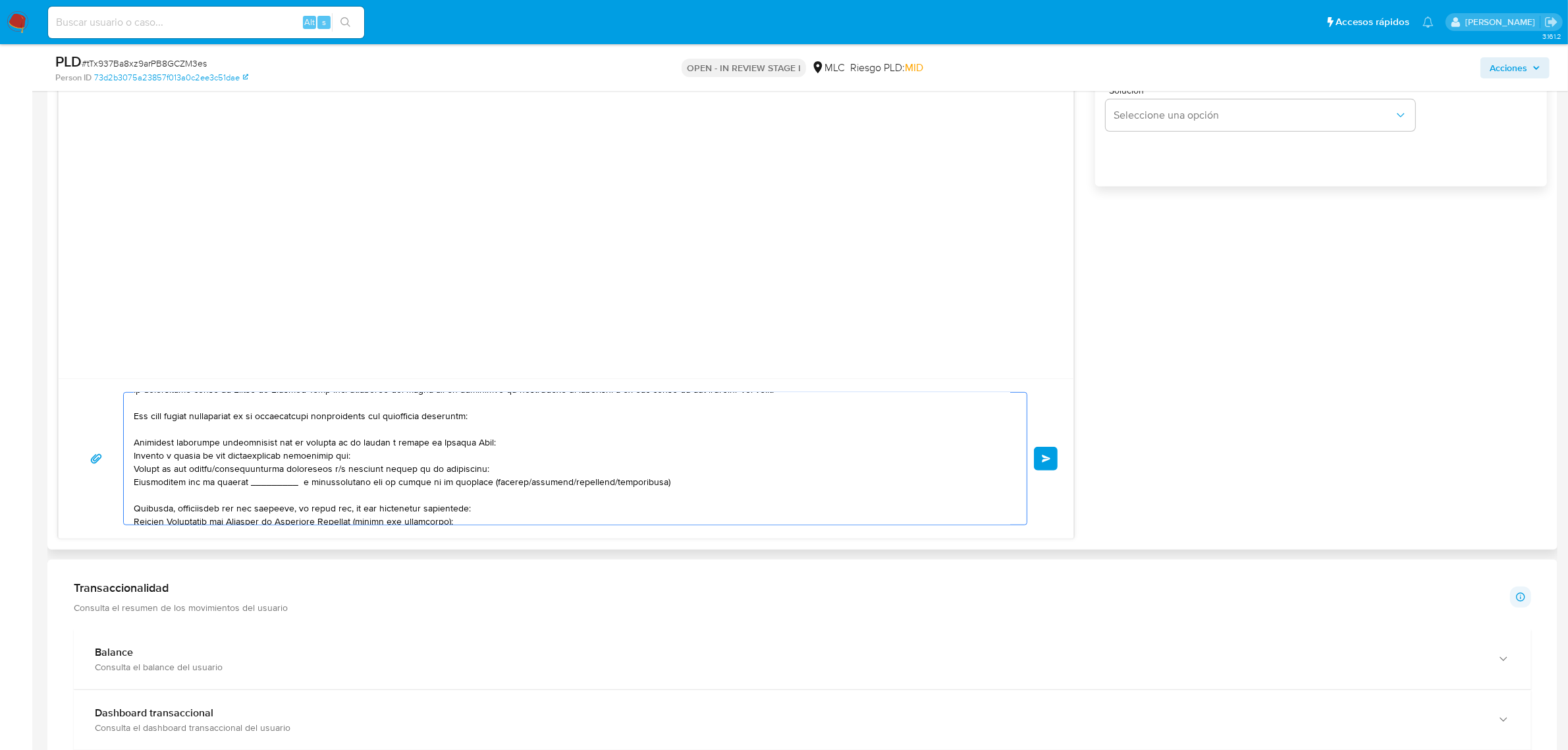
scroll to position [43, 0]
click at [349, 455] on textarea at bounding box center [572, 458] width 877 height 132
click at [337, 466] on textarea at bounding box center [572, 458] width 877 height 132
drag, startPoint x: 678, startPoint y: 488, endPoint x: 104, endPoint y: 482, distance: 574.0
click at [104, 482] on div "Enviar" at bounding box center [566, 458] width 983 height 133
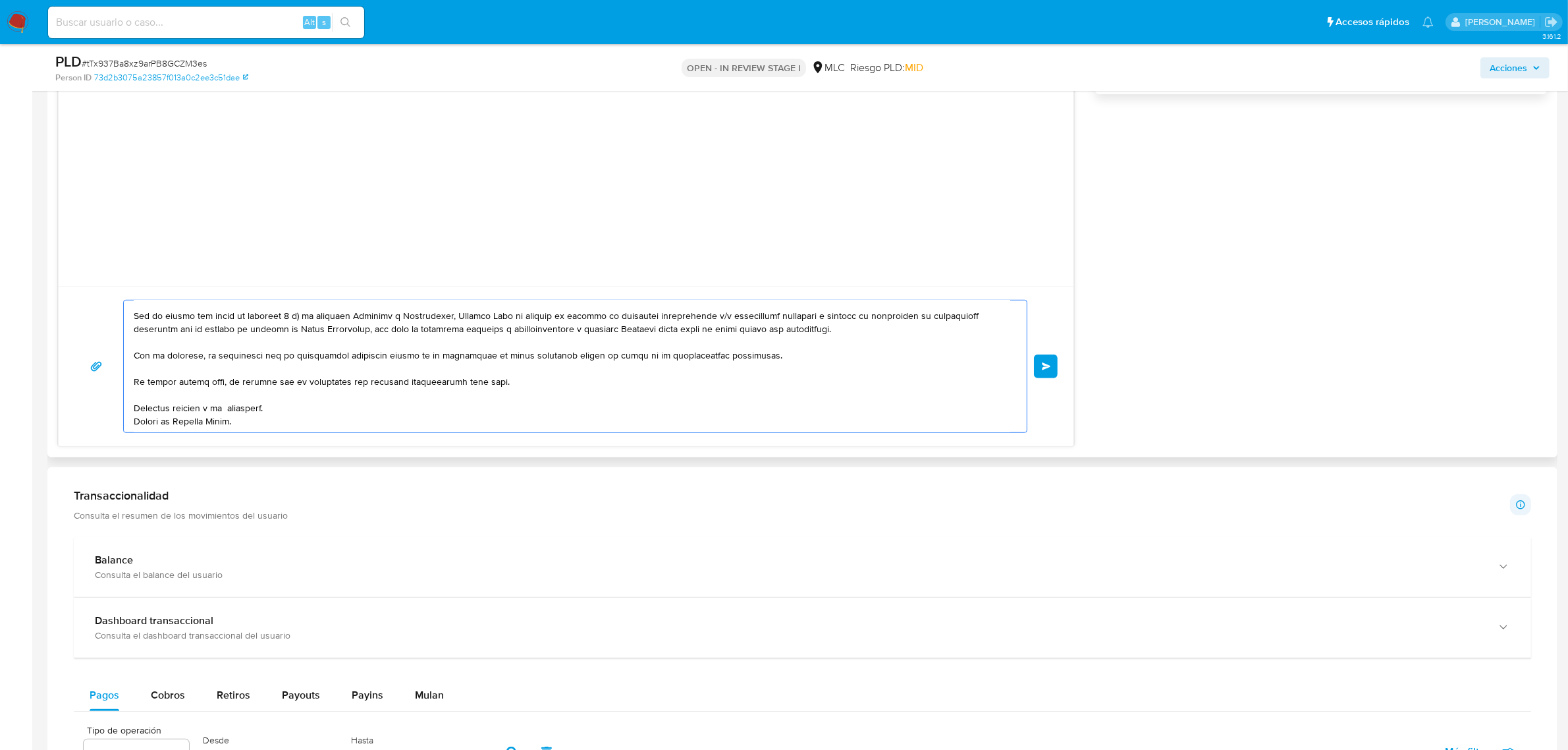
scroll to position [1002, 0]
type textarea "Lore. Ip dolorsitame conse ad Elitse do Eiusmod Temp inci utlaboree dol magna a…"
click at [1046, 362] on span "Enviar" at bounding box center [1046, 364] width 9 height 8
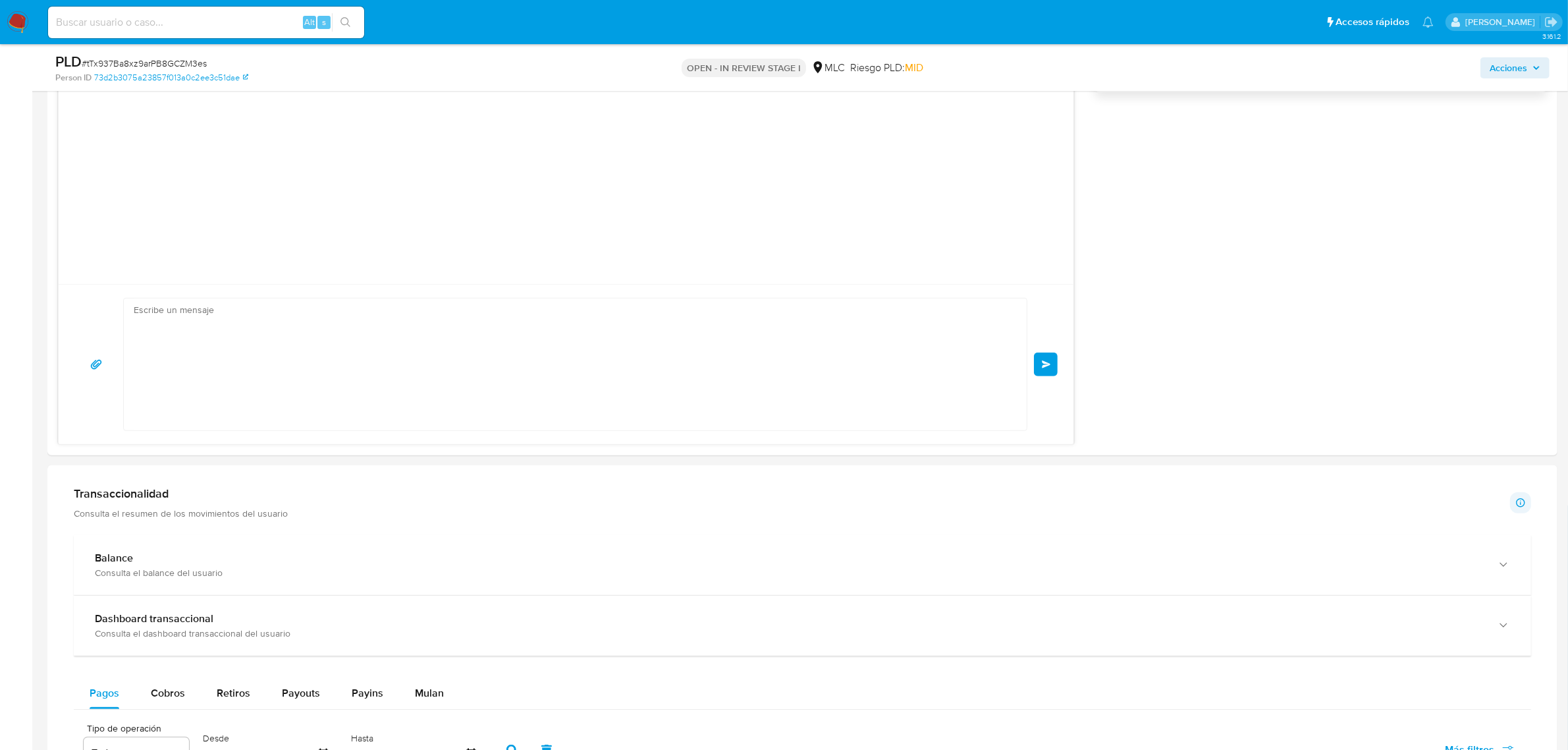
scroll to position [117, 0]
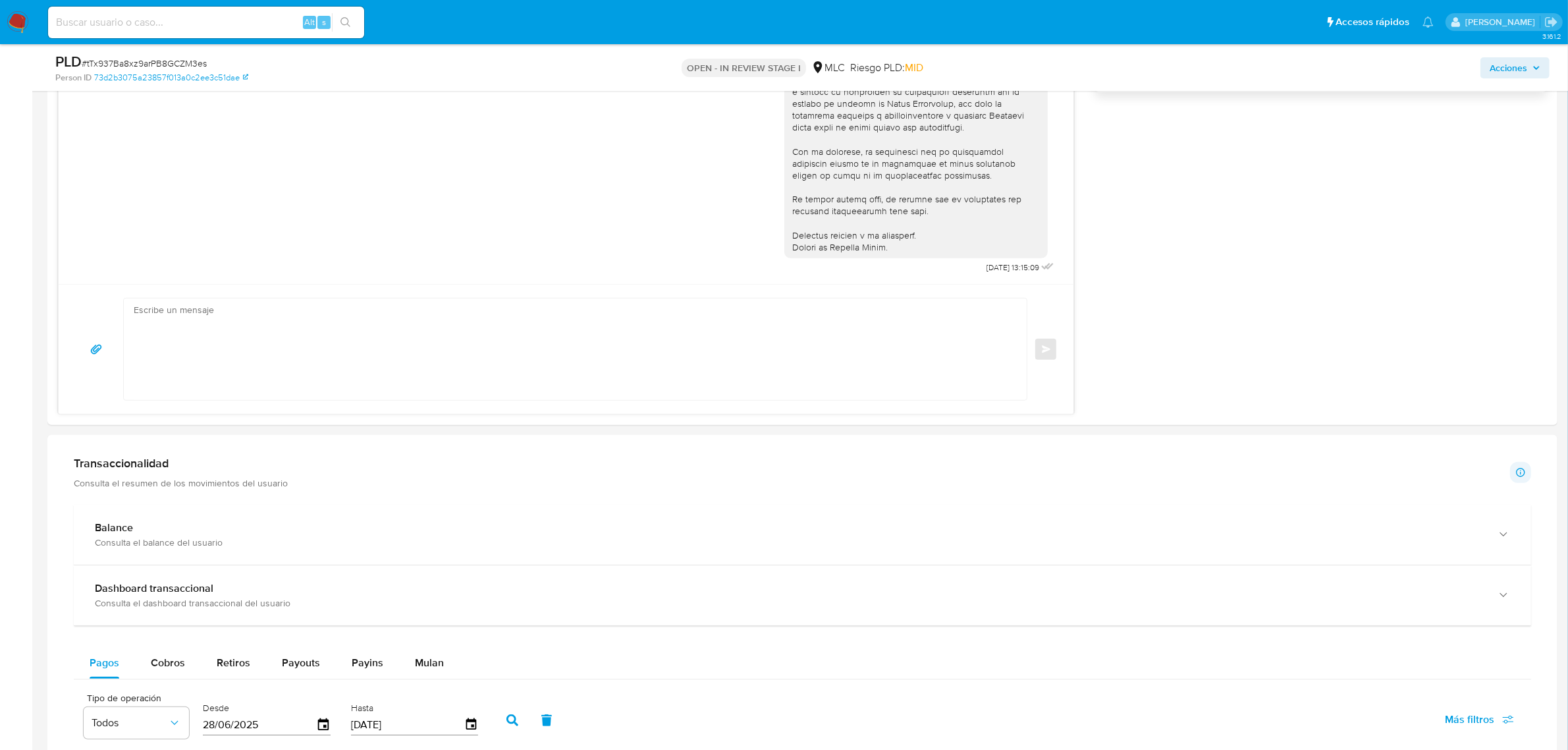
click at [130, 60] on span "# tTx937Ba8xz9arPB8GCZM3es" at bounding box center [144, 63] width 125 height 13
copy span "tTx937Ba8xz9arPB8GCZM3es"
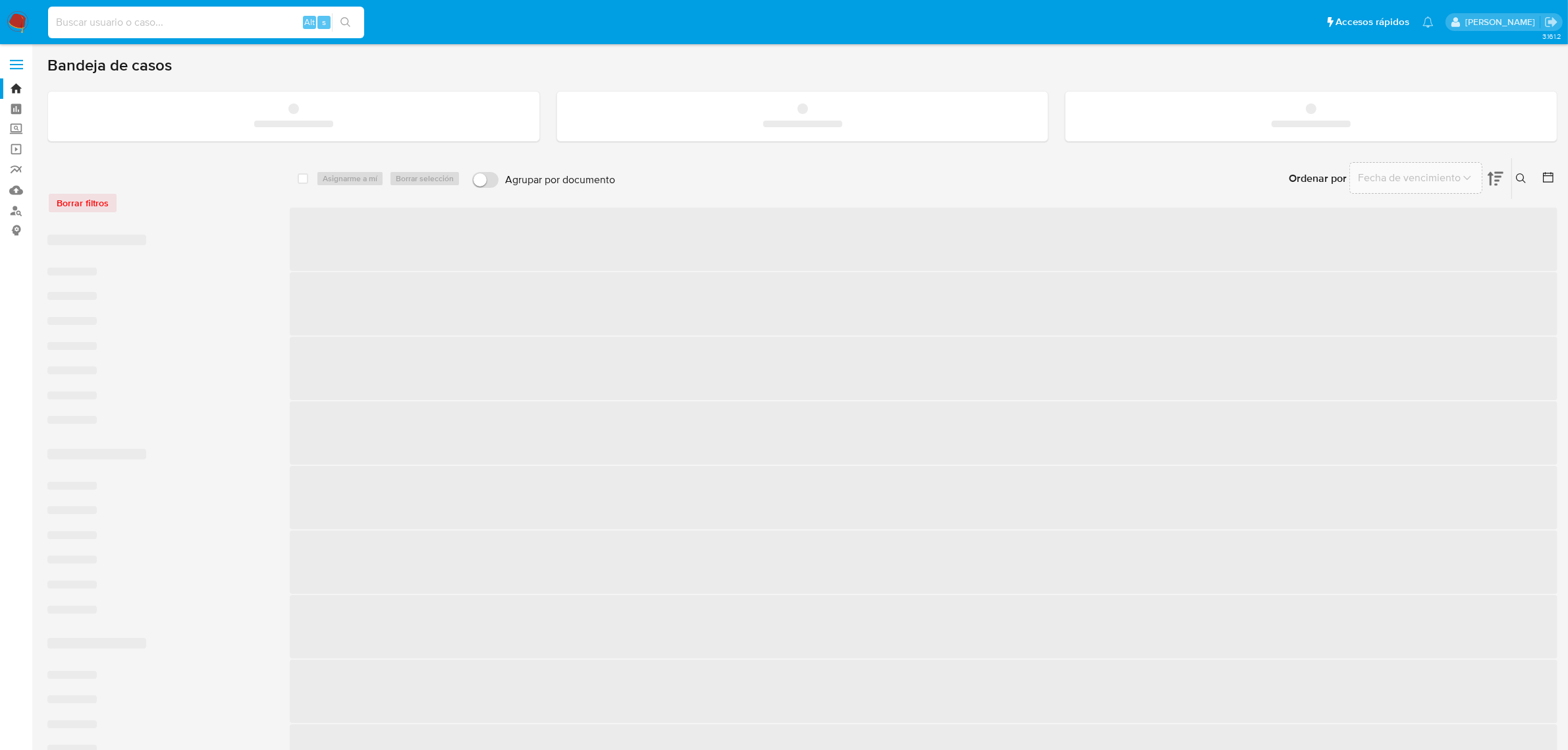
click at [186, 22] on input at bounding box center [205, 22] width 316 height 17
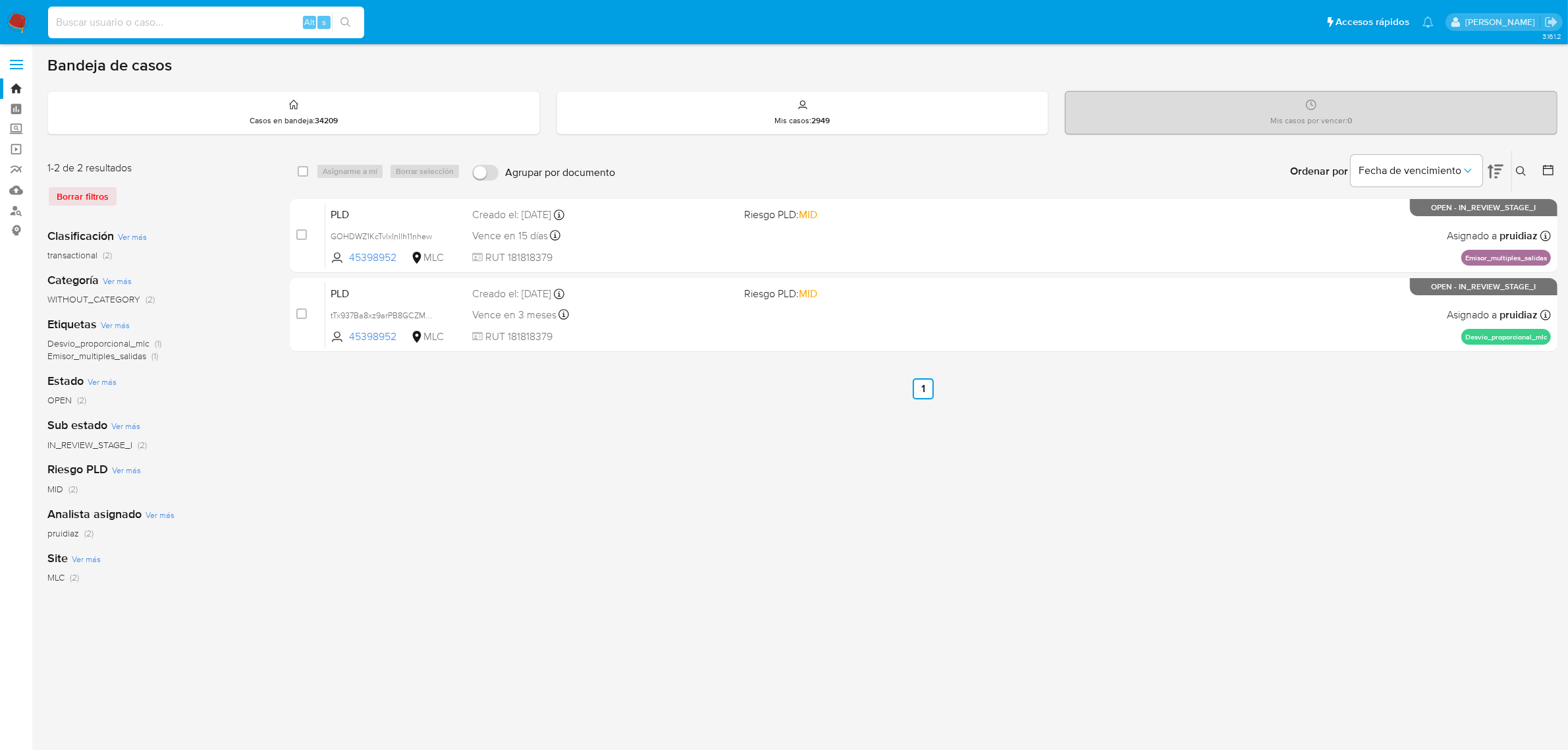
click at [186, 22] on input at bounding box center [205, 22] width 316 height 17
paste input "2406280271"
type input "2406280271"
click at [350, 11] on div "2406280271 Alt s" at bounding box center [205, 22] width 316 height 32
click at [348, 21] on icon "search-icon" at bounding box center [345, 22] width 10 height 10
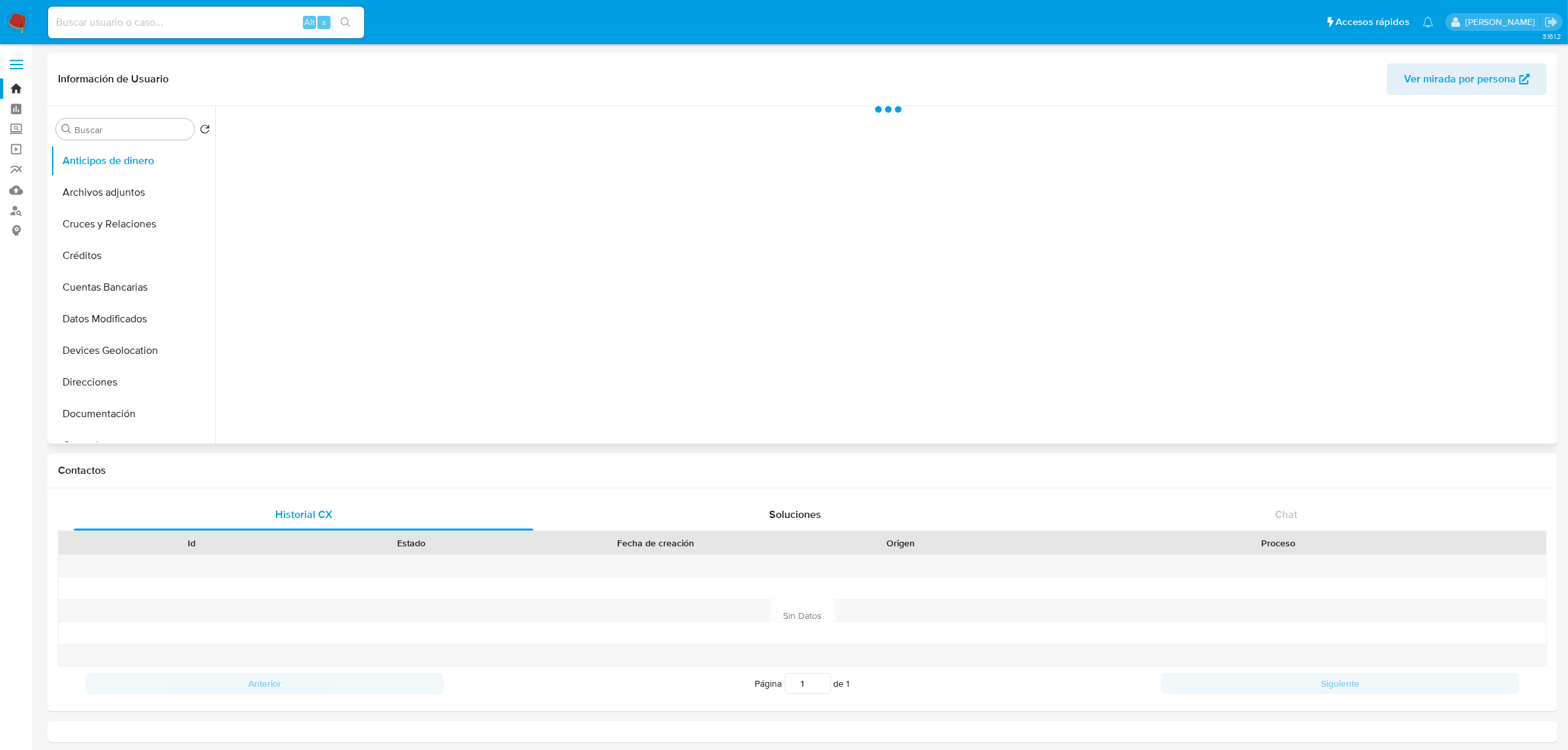
select select "10"
click at [126, 461] on button "Historial Casos" at bounding box center [128, 477] width 154 height 32
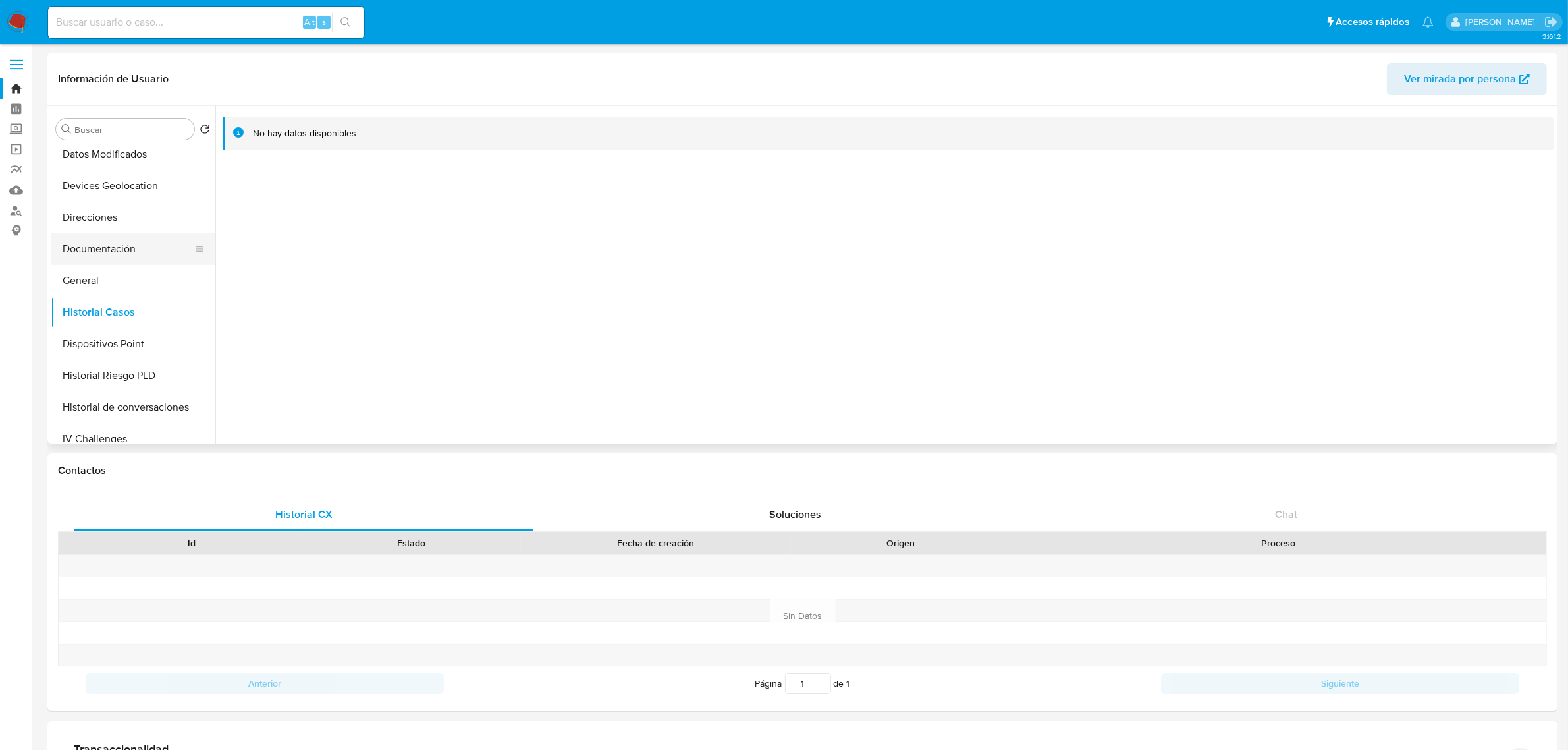
click at [112, 246] on button "Documentación" at bounding box center [128, 248] width 154 height 32
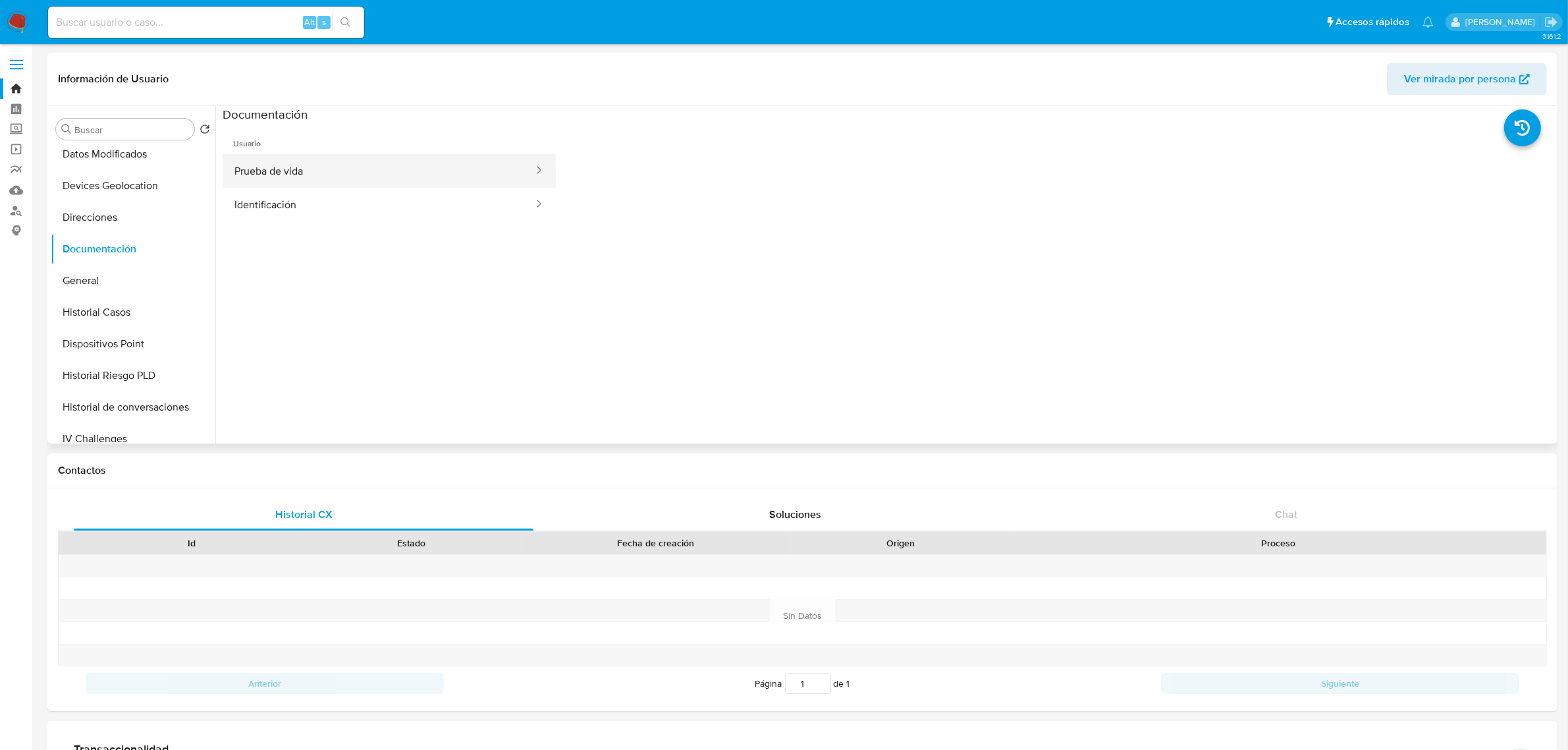
click at [304, 176] on button "Prueba de vida" at bounding box center [378, 172] width 312 height 34
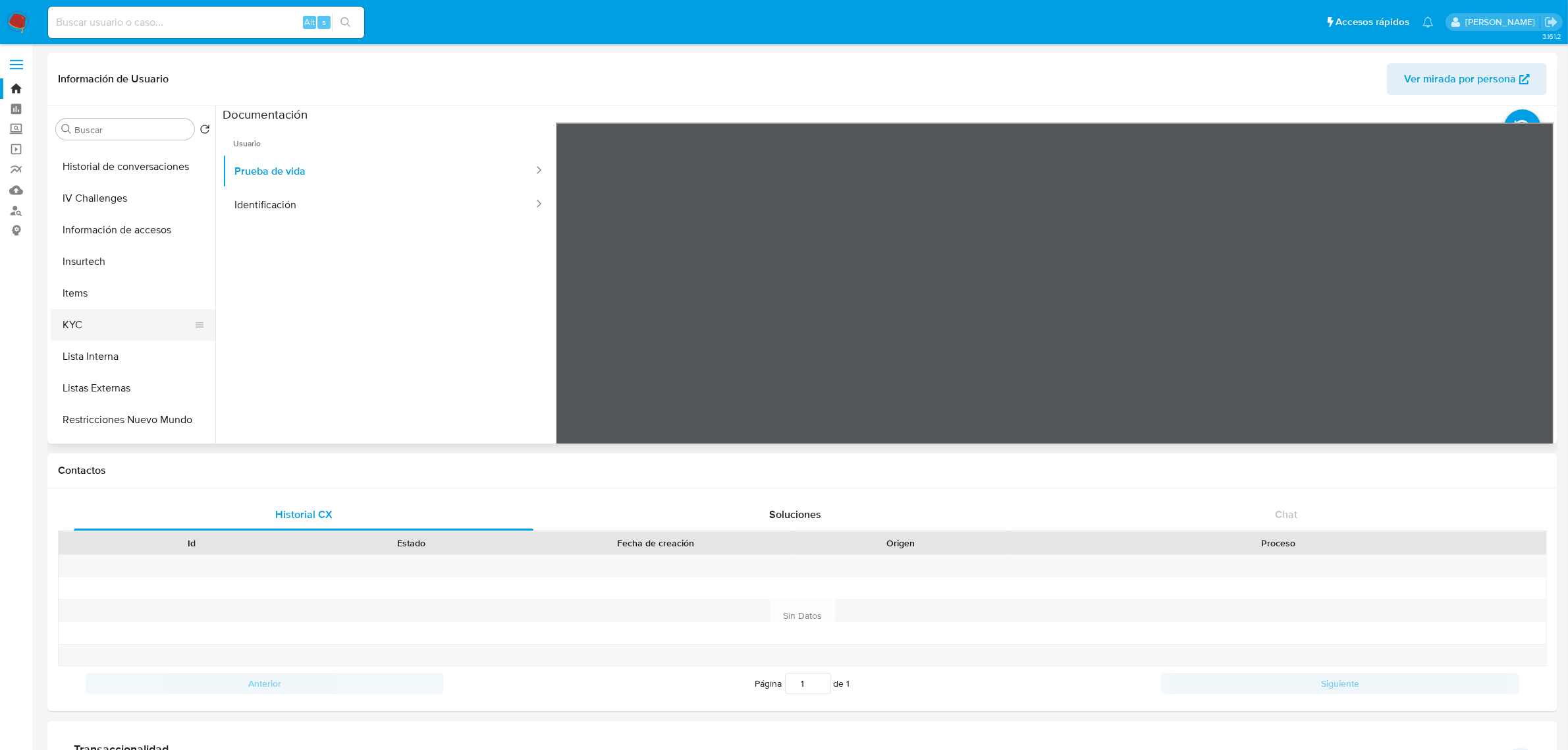
scroll to position [412, 0]
click at [90, 324] on button "KYC" at bounding box center [128, 318] width 154 height 32
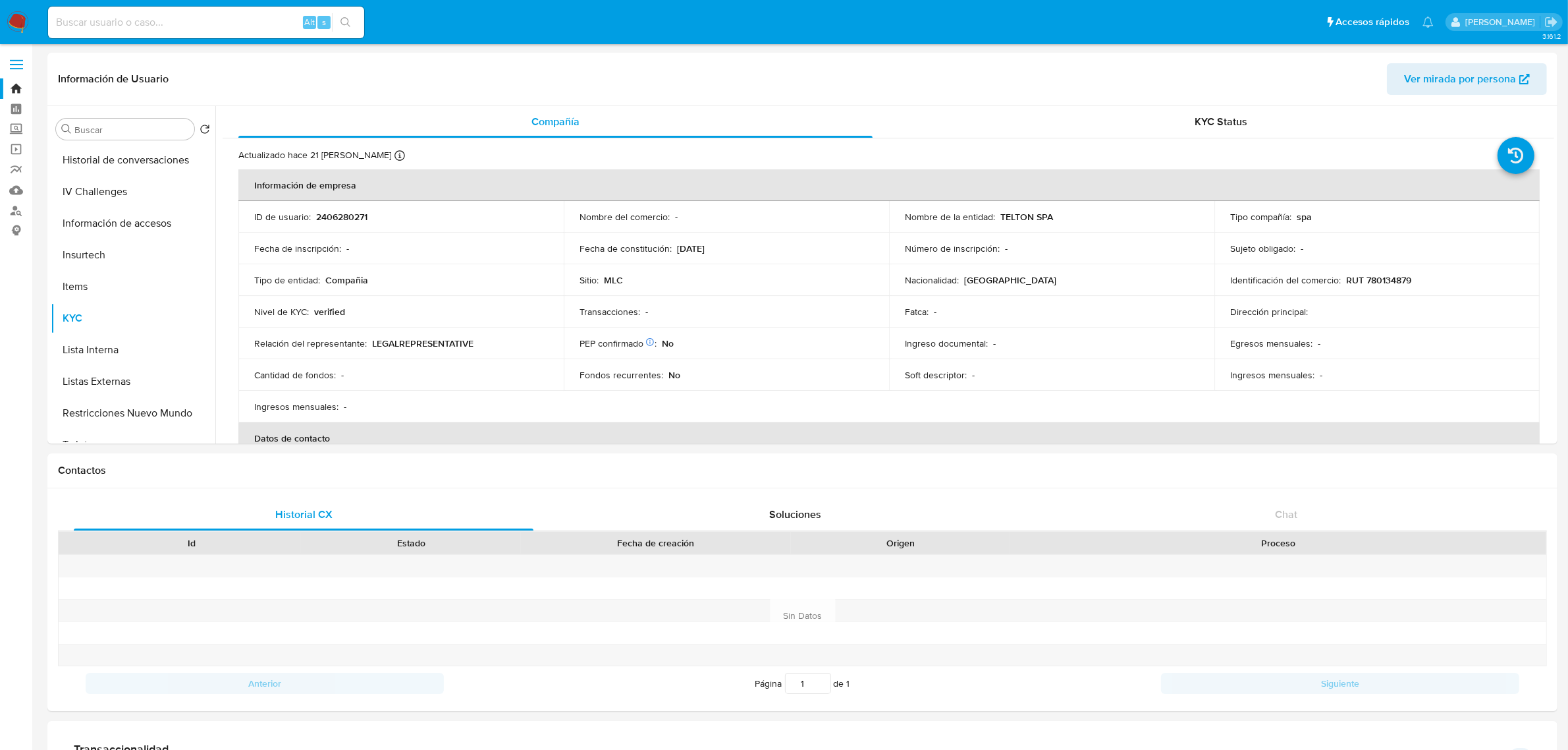
click at [171, 20] on input at bounding box center [205, 22] width 316 height 17
paste input "2077738120"
type input "2077738120"
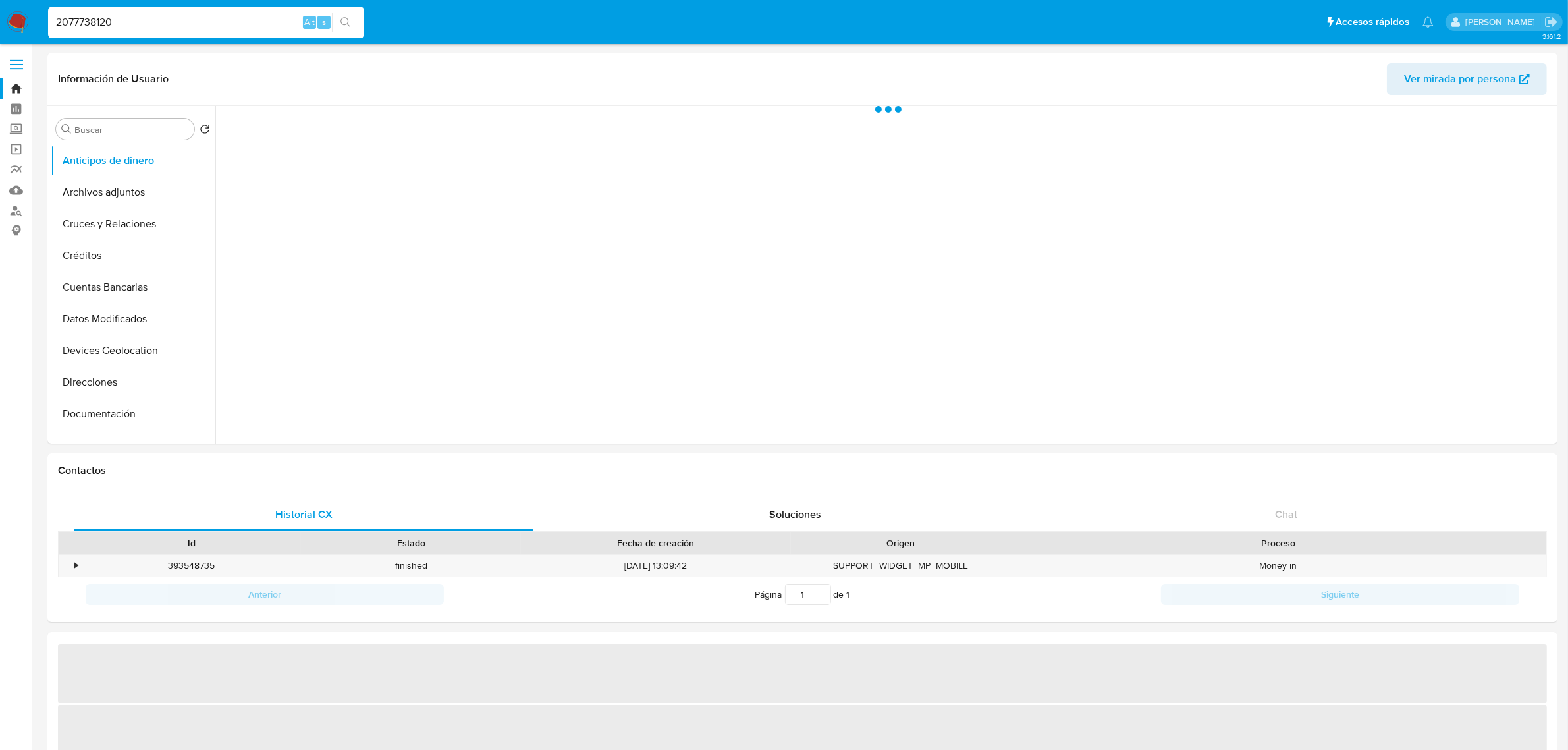
select select "10"
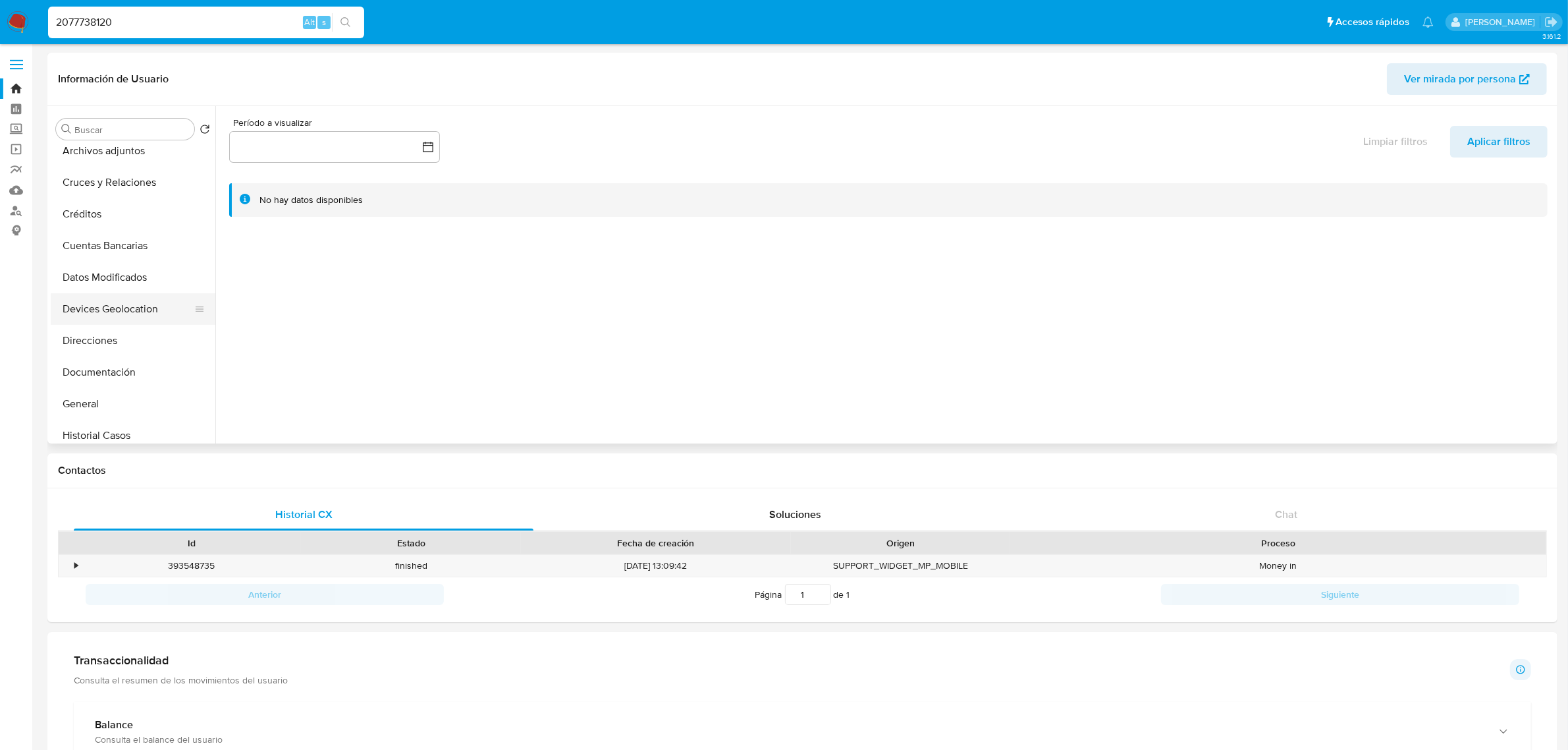
scroll to position [83, 0]
click at [124, 329] on button "Documentación" at bounding box center [128, 331] width 154 height 32
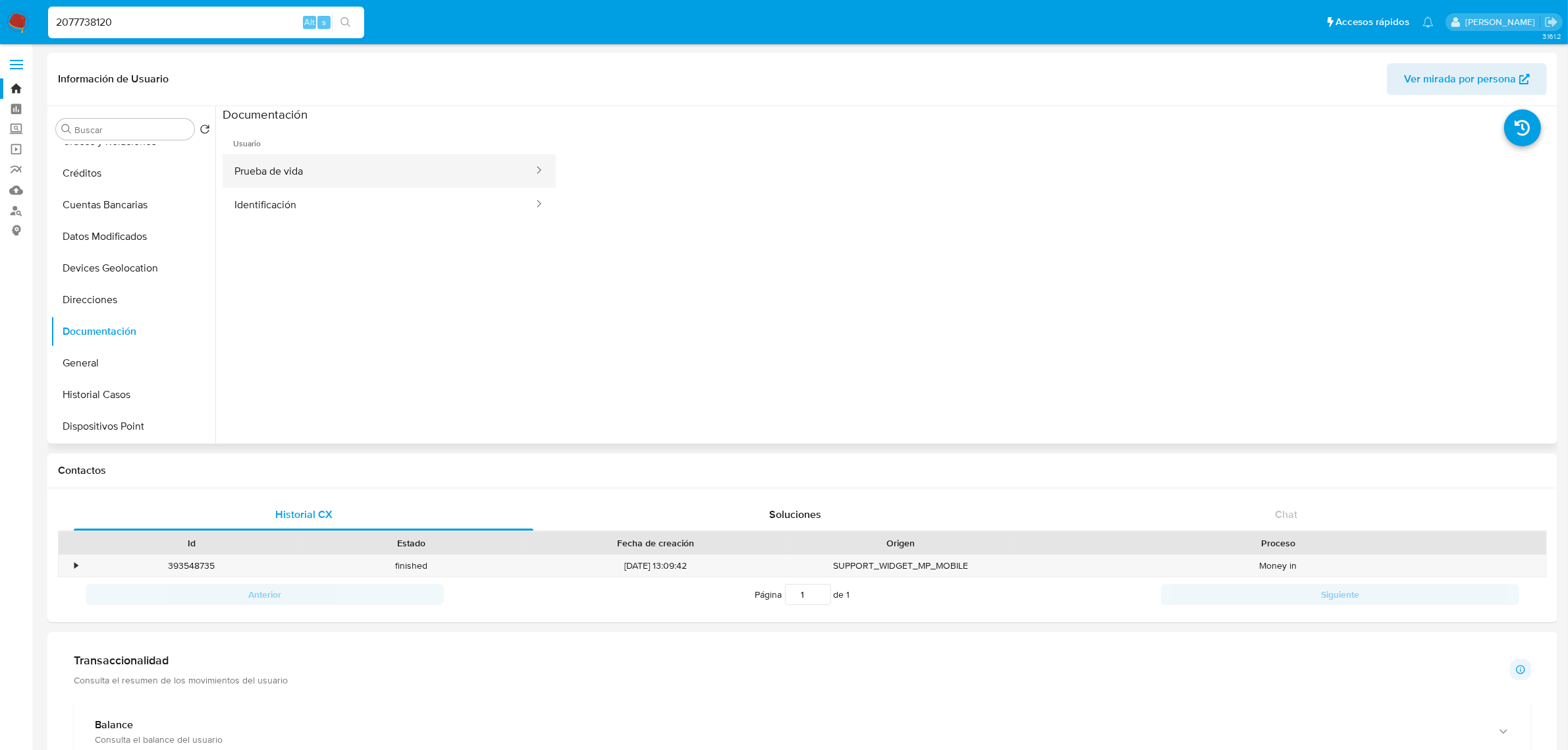
click at [294, 168] on button "Prueba de vida" at bounding box center [378, 172] width 312 height 34
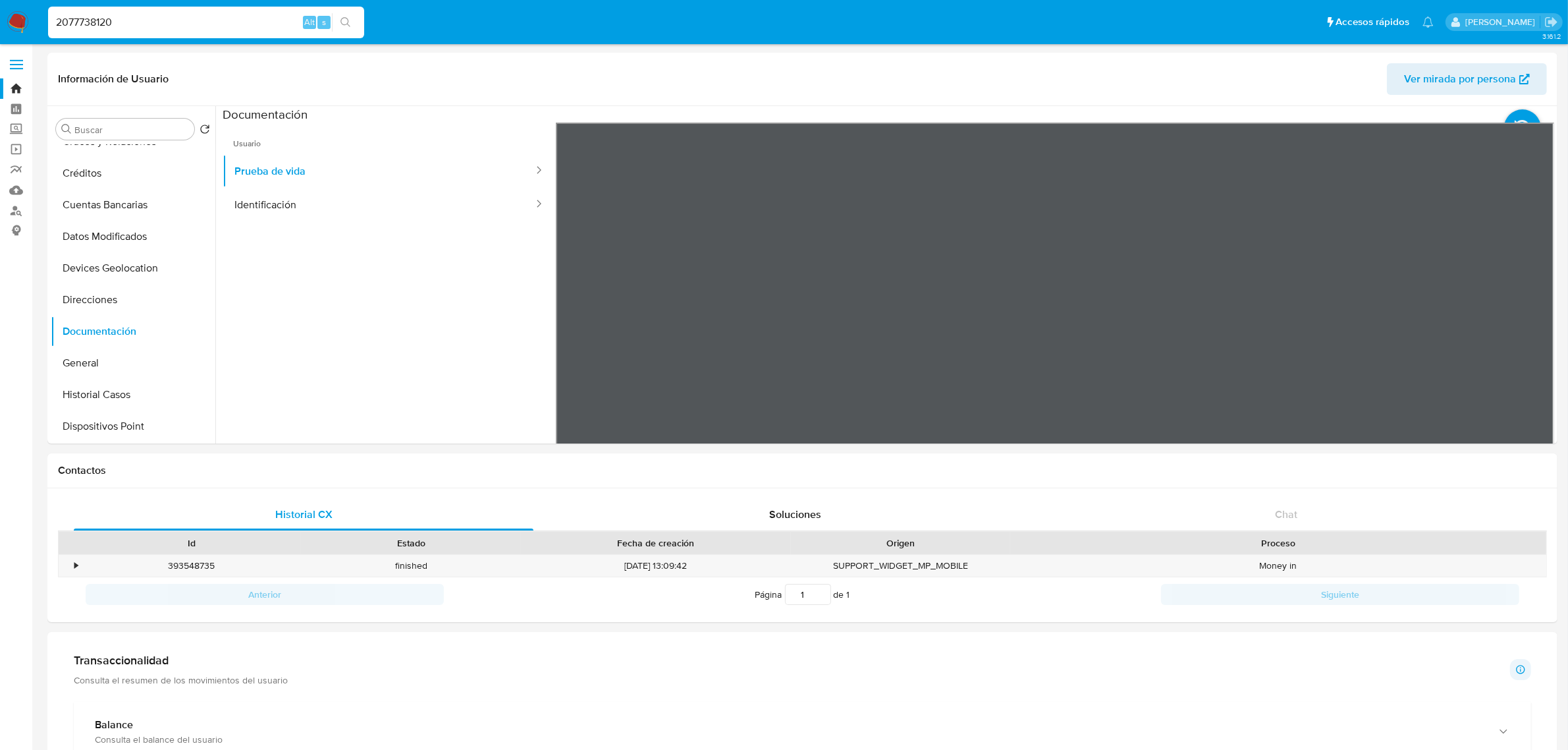
click at [171, 24] on input "2077738120" at bounding box center [205, 22] width 316 height 17
paste input "331472697"
type input "2331472697"
click at [347, 23] on icon "search-icon" at bounding box center [345, 22] width 10 height 10
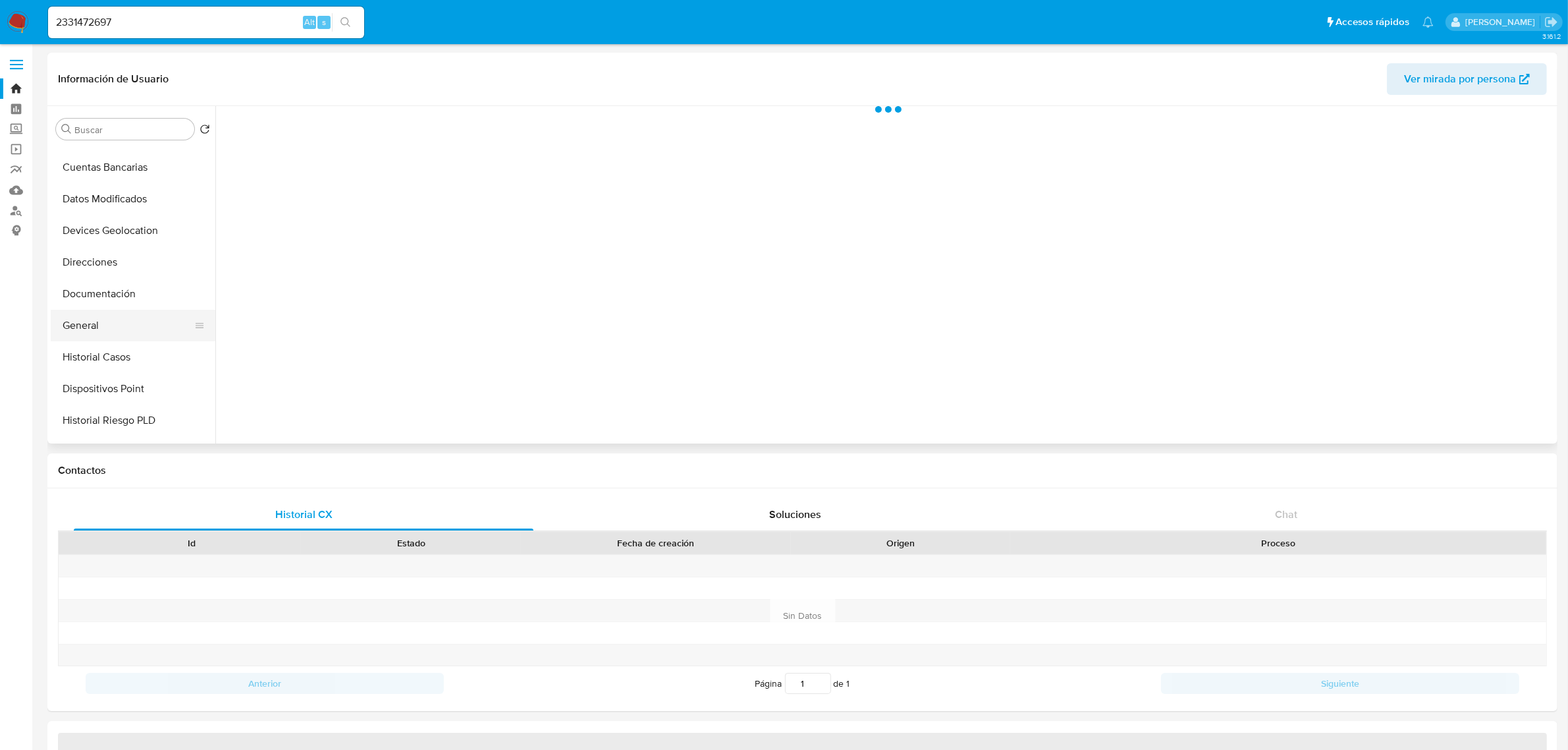
scroll to position [165, 0]
click at [113, 247] on button "Documentación" at bounding box center [128, 248] width 154 height 32
select select "10"
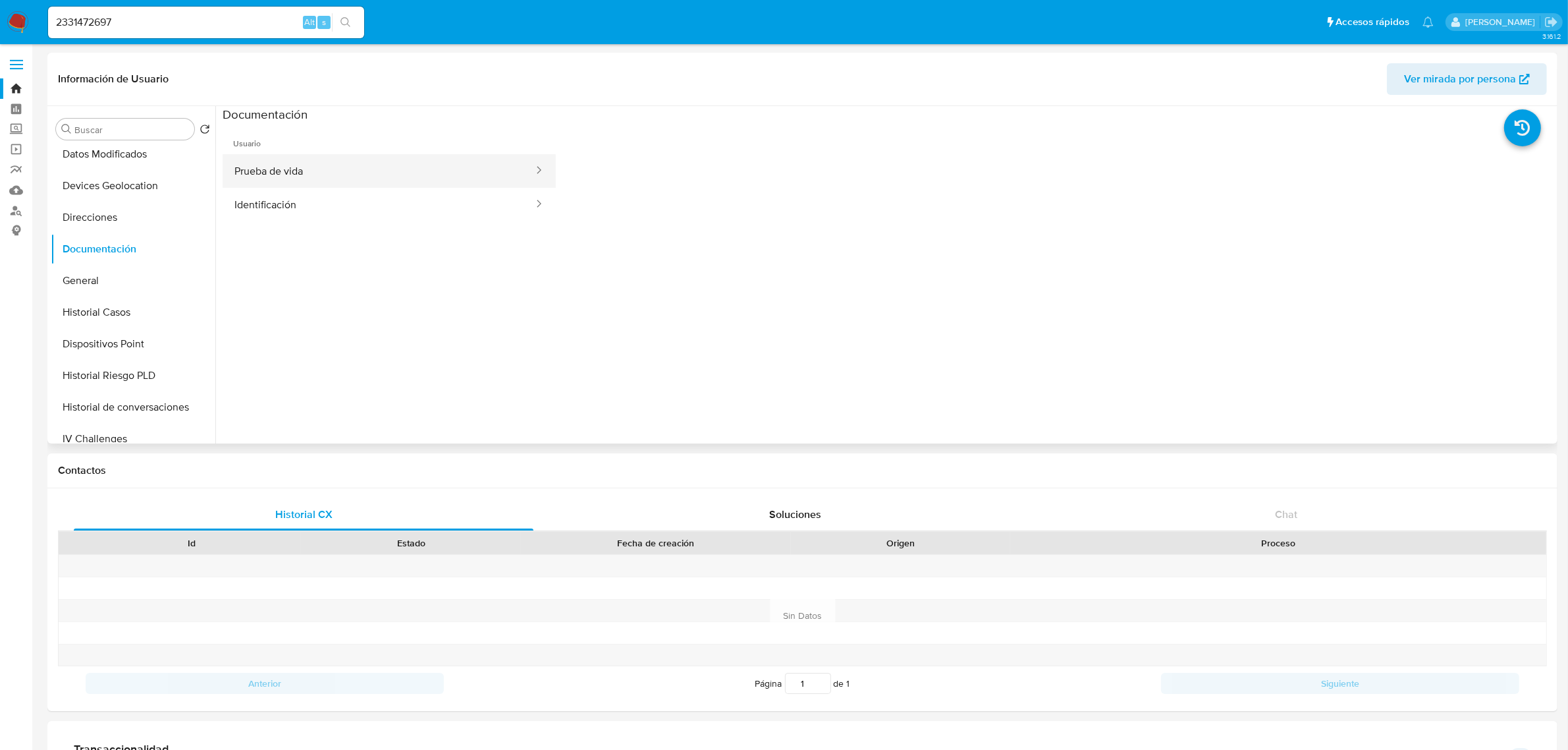
click at [349, 175] on button "Prueba de vida" at bounding box center [378, 172] width 312 height 34
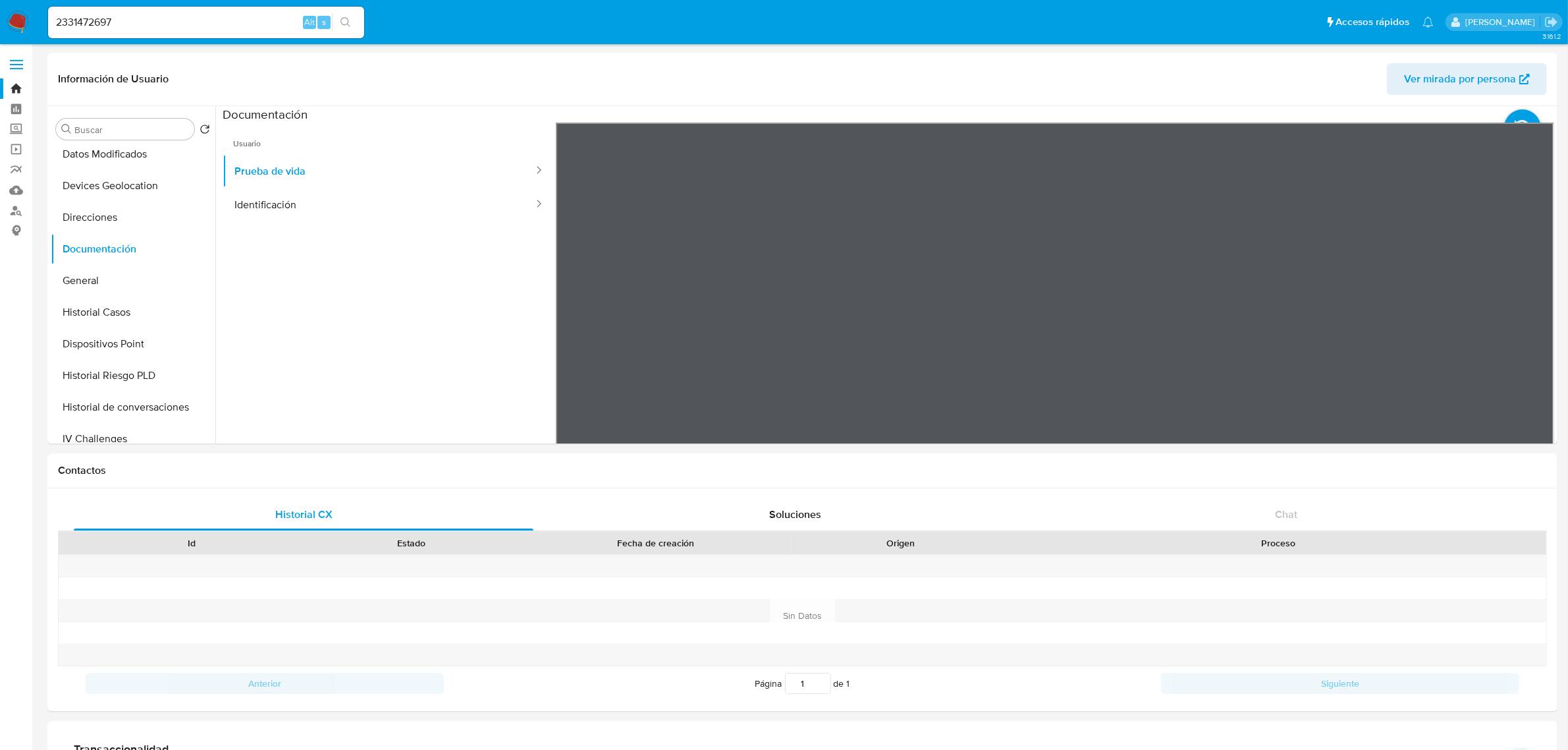
click at [178, 37] on div "2331472697 Alt s" at bounding box center [205, 22] width 316 height 32
click at [175, 28] on input "2331472697" at bounding box center [205, 22] width 316 height 17
paste input "471610063"
type input "2471610063"
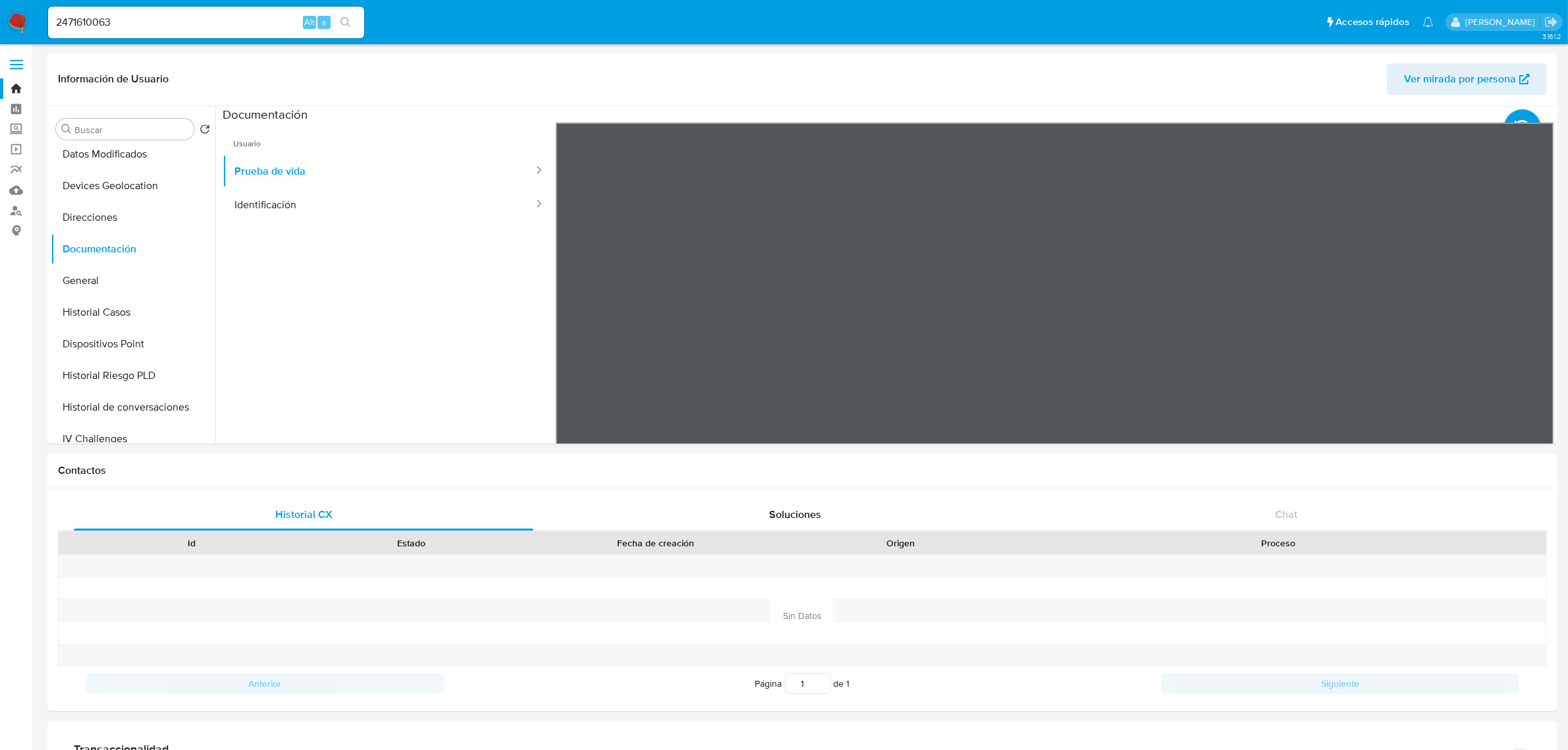
click at [351, 21] on button "search-icon" at bounding box center [344, 22] width 27 height 19
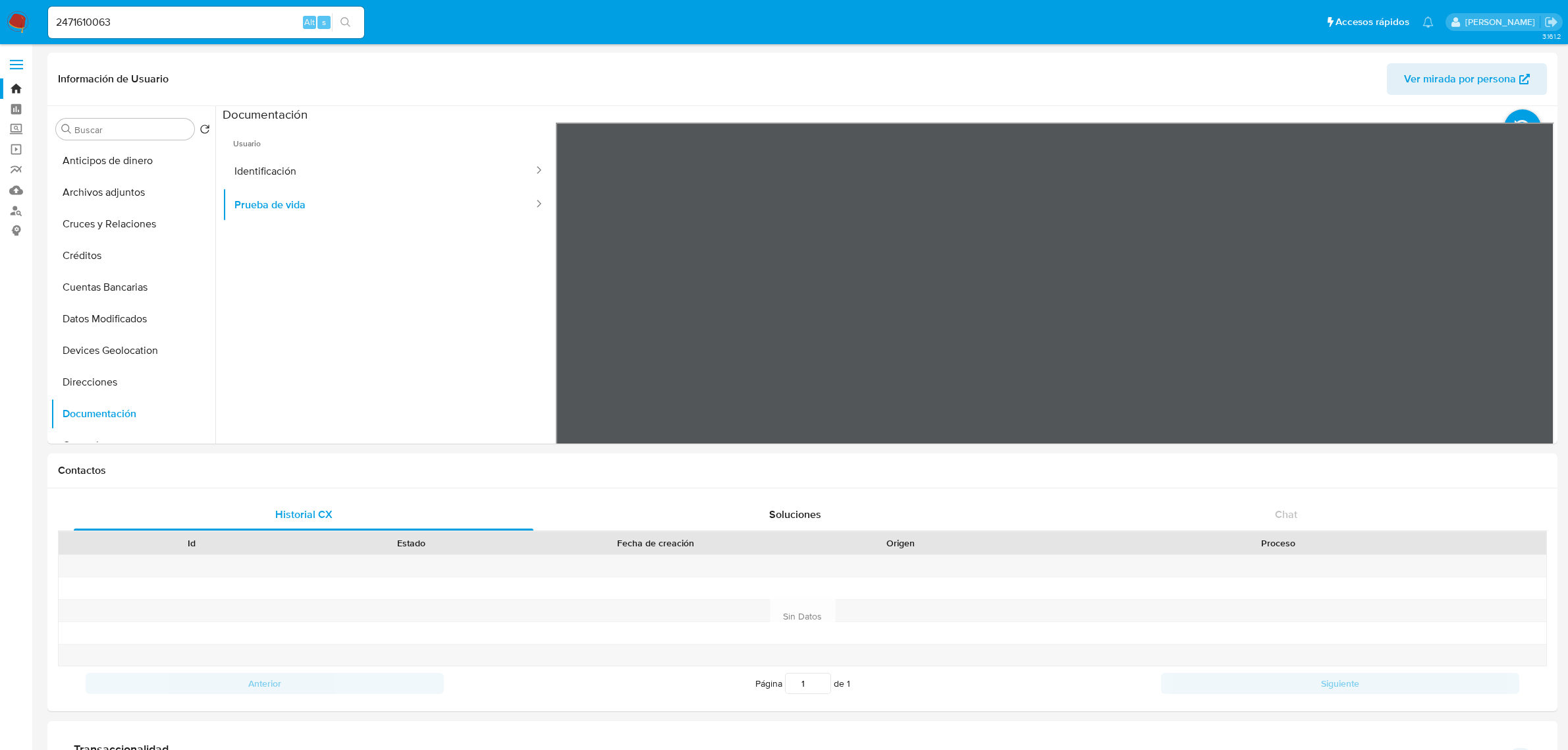
select select "10"
click at [126, 22] on input "2471610063" at bounding box center [205, 22] width 316 height 17
paste input "531284945"
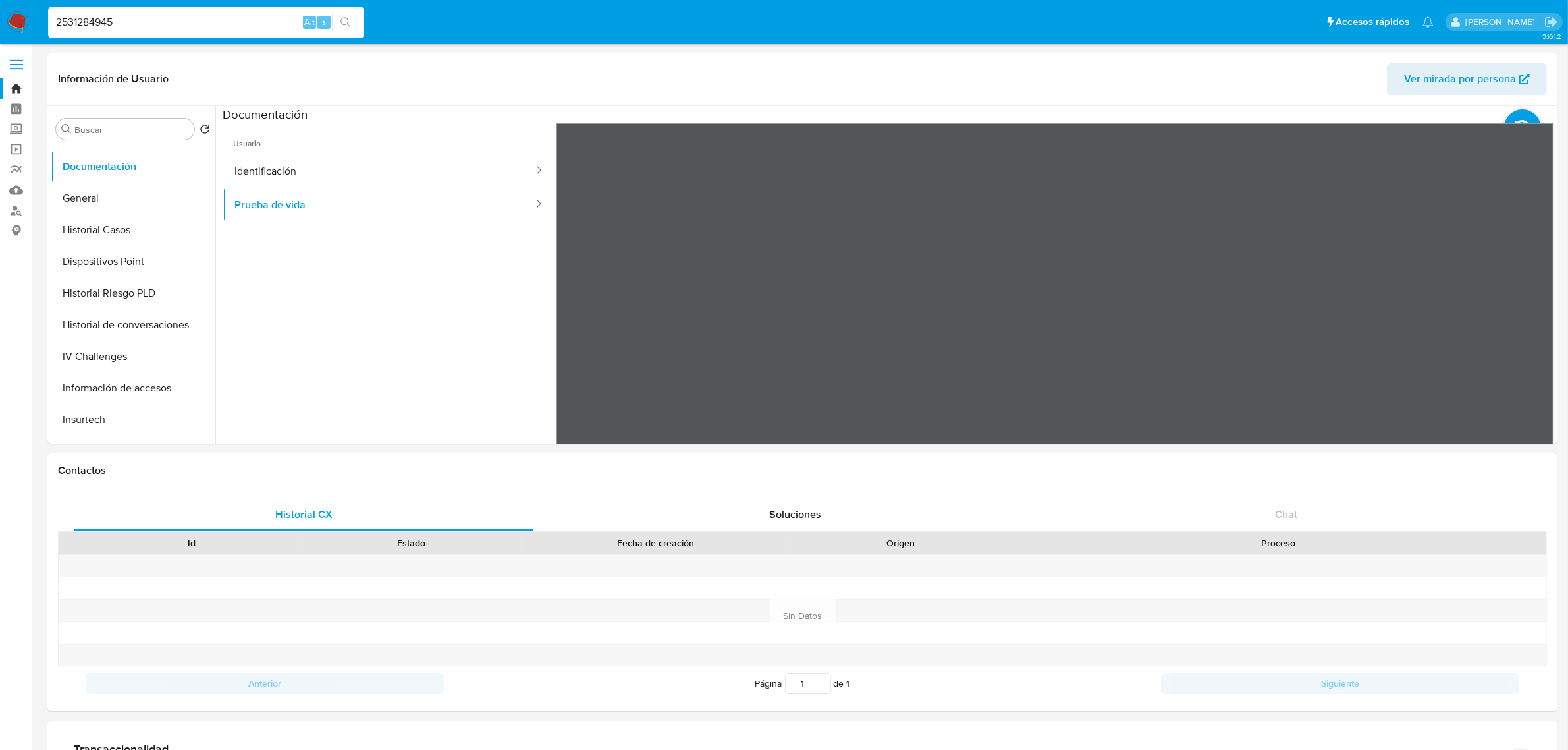
type input "2531284945"
click at [349, 21] on icon "search-icon" at bounding box center [345, 22] width 11 height 11
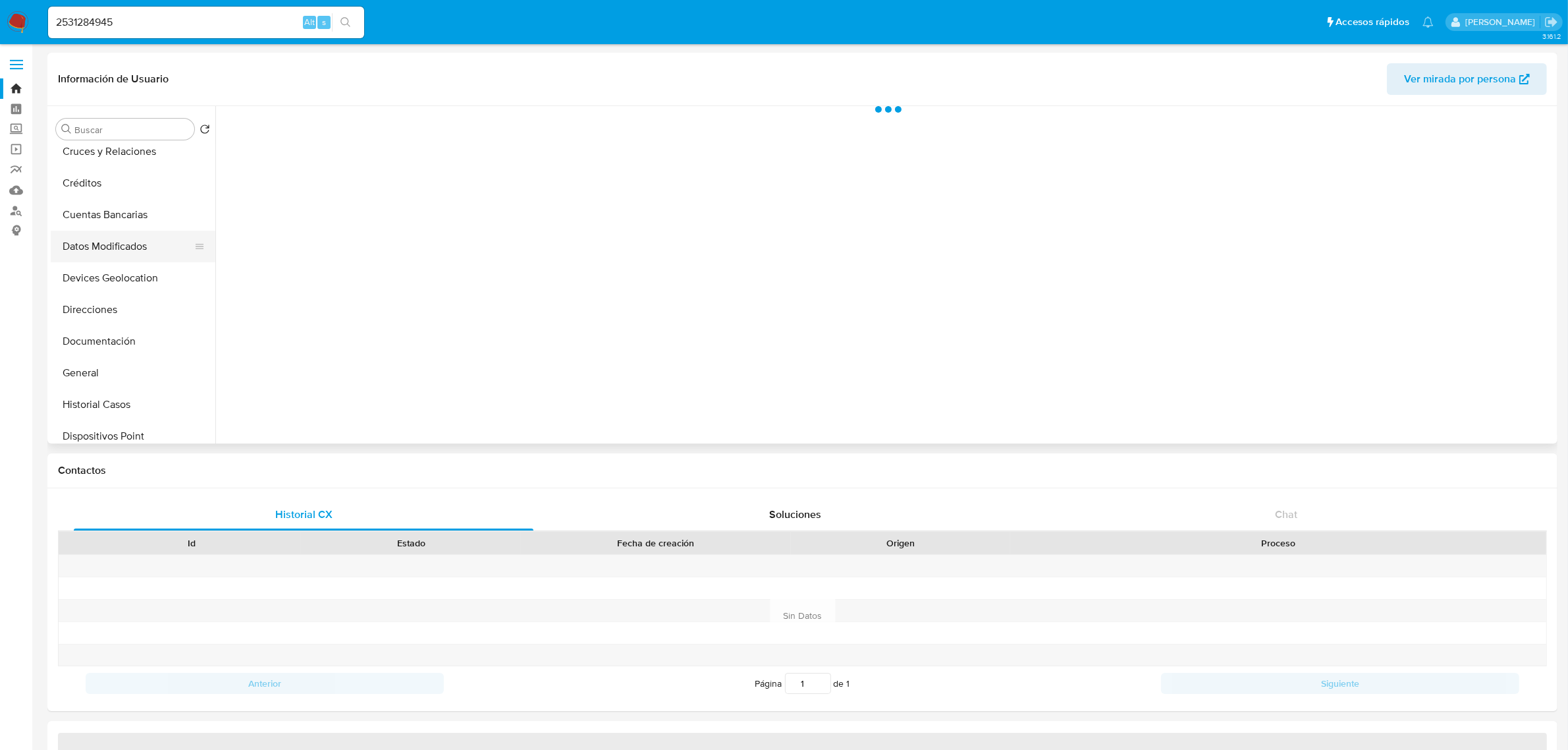
scroll to position [83, 0]
select select "10"
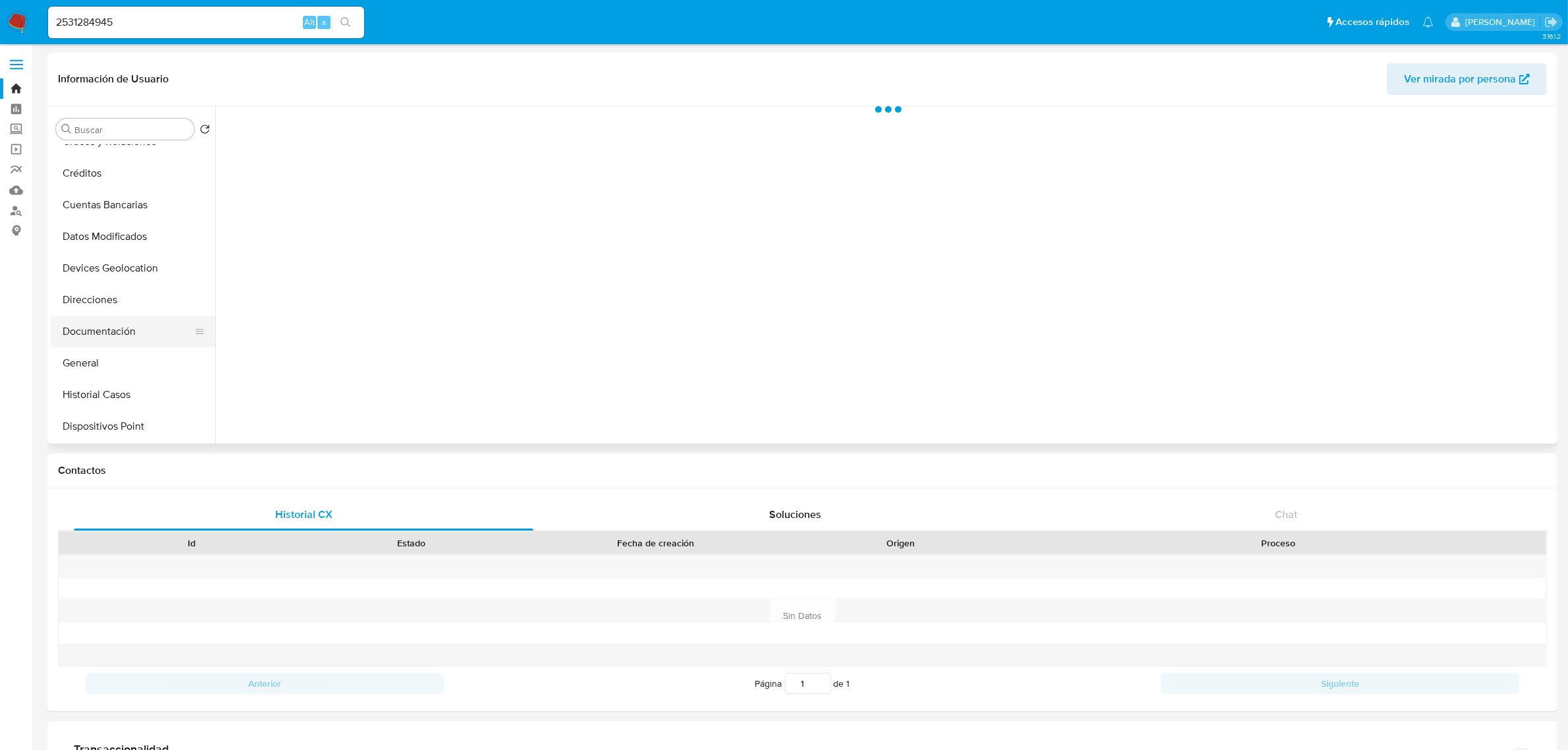
click at [94, 328] on button "Documentación" at bounding box center [128, 331] width 154 height 32
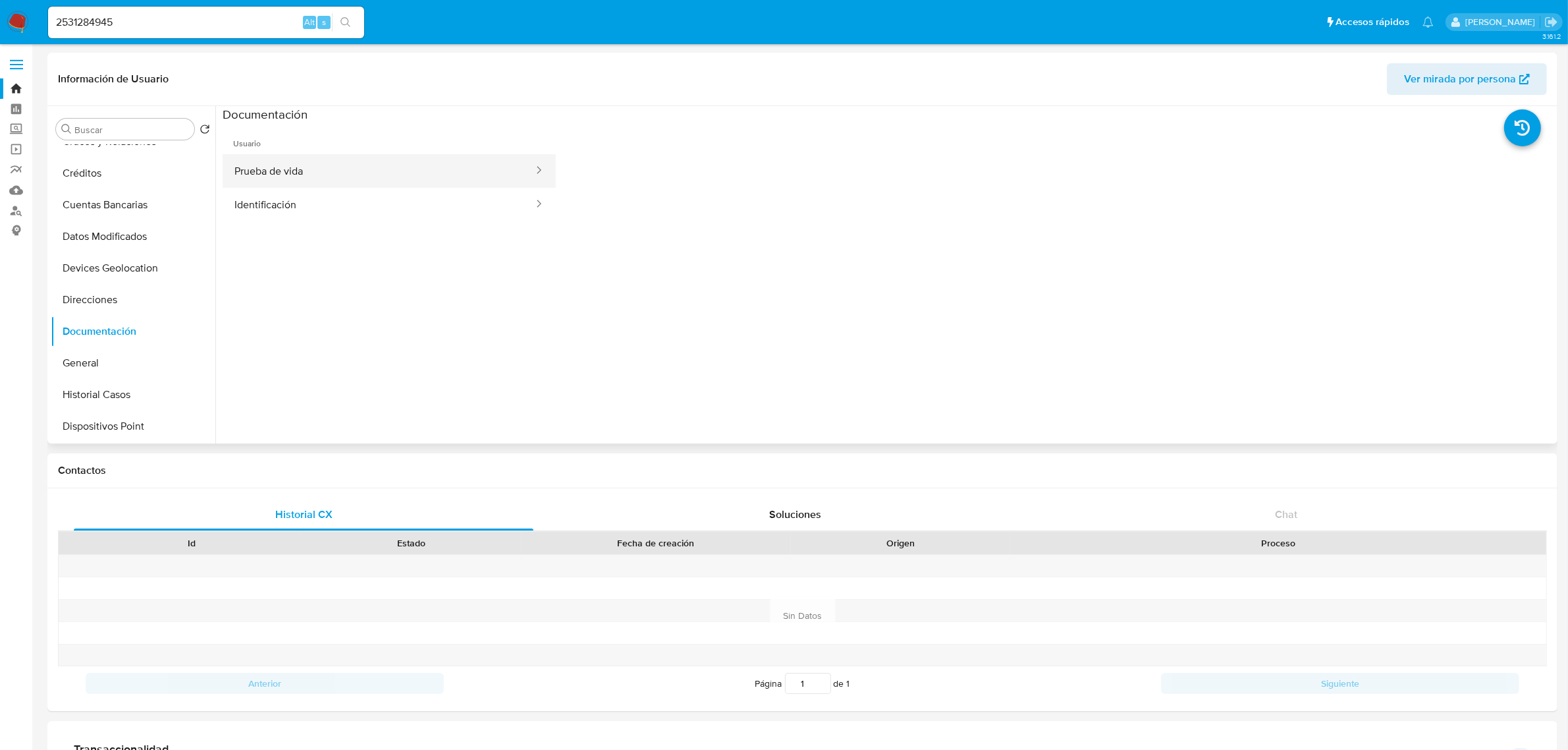
click at [344, 179] on button "Prueba de vida" at bounding box center [378, 172] width 312 height 34
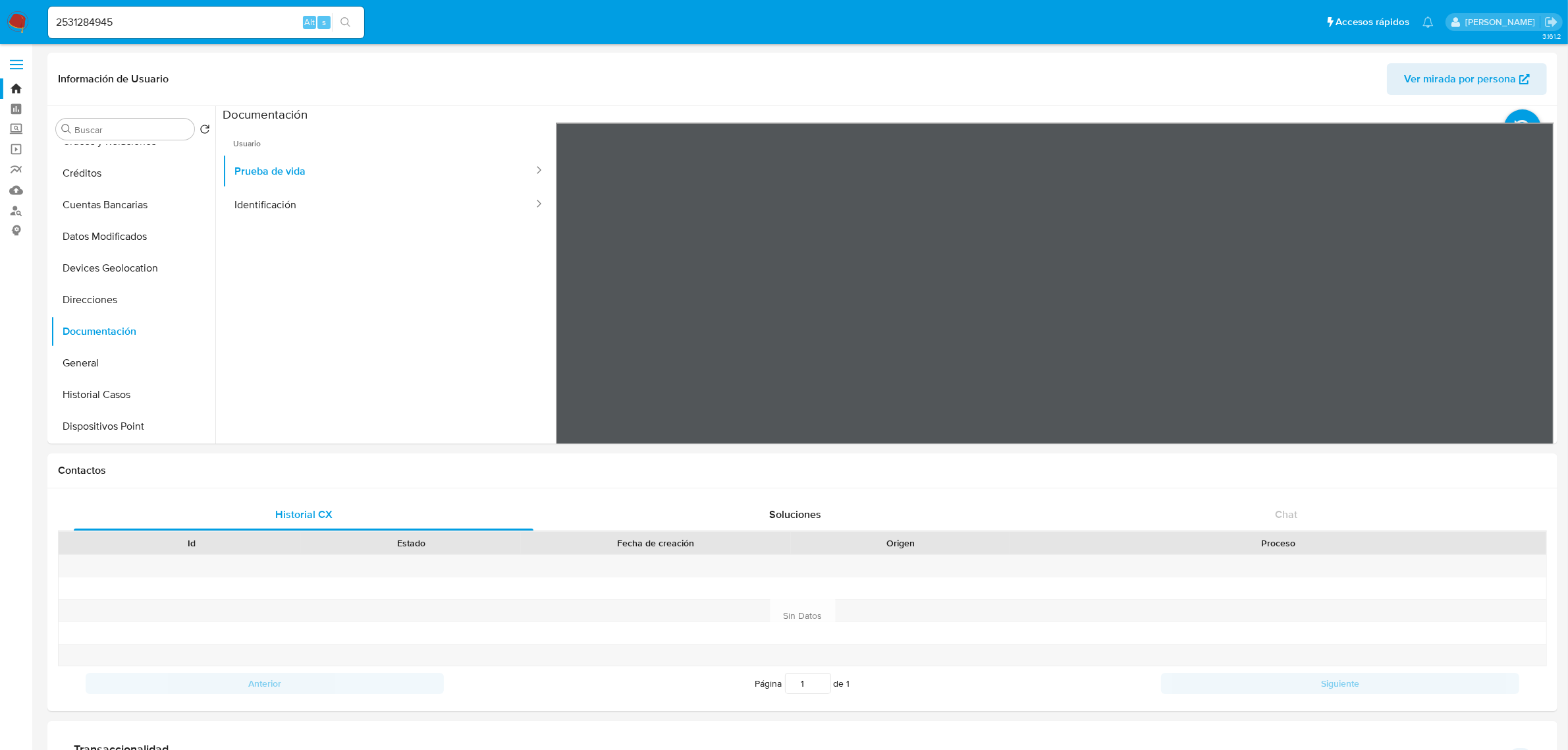
click at [140, 19] on input "2531284945" at bounding box center [205, 22] width 316 height 17
paste input "198670938"
type input "1986709385"
click at [344, 13] on button "search-icon" at bounding box center [344, 22] width 27 height 19
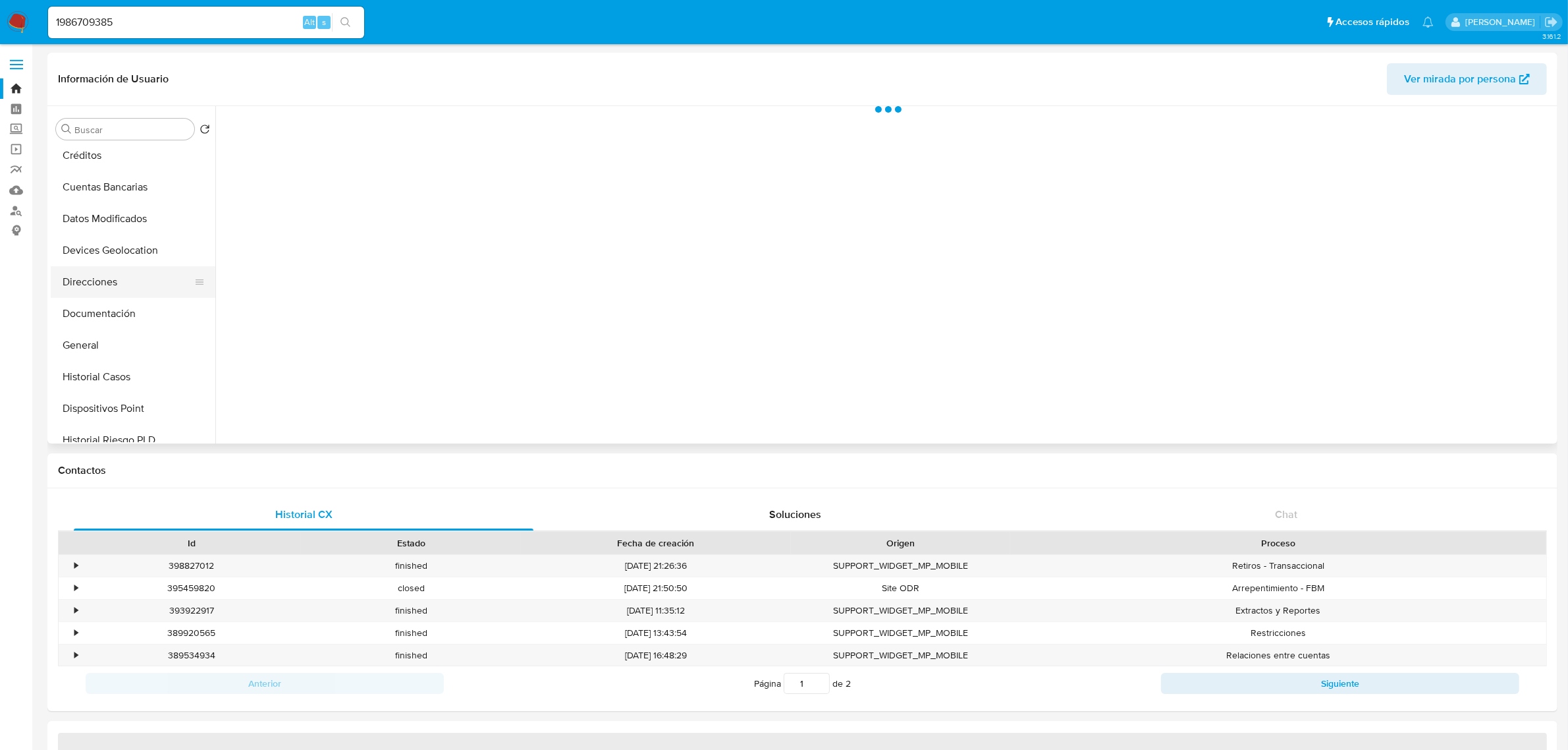
scroll to position [165, 0]
click at [104, 252] on button "Documentación" at bounding box center [128, 248] width 154 height 32
select select "10"
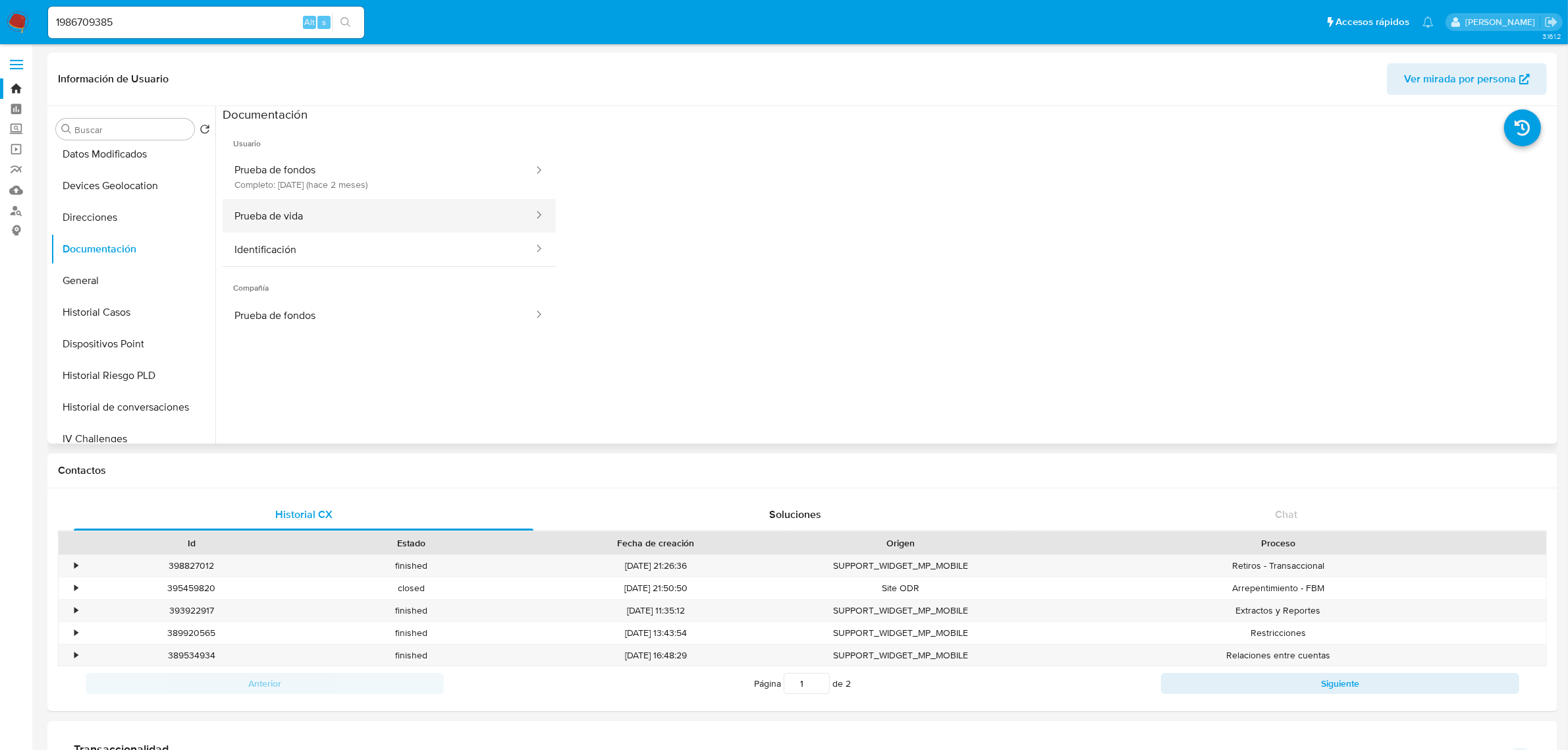
click at [333, 214] on button "Prueba de vida" at bounding box center [378, 216] width 312 height 34
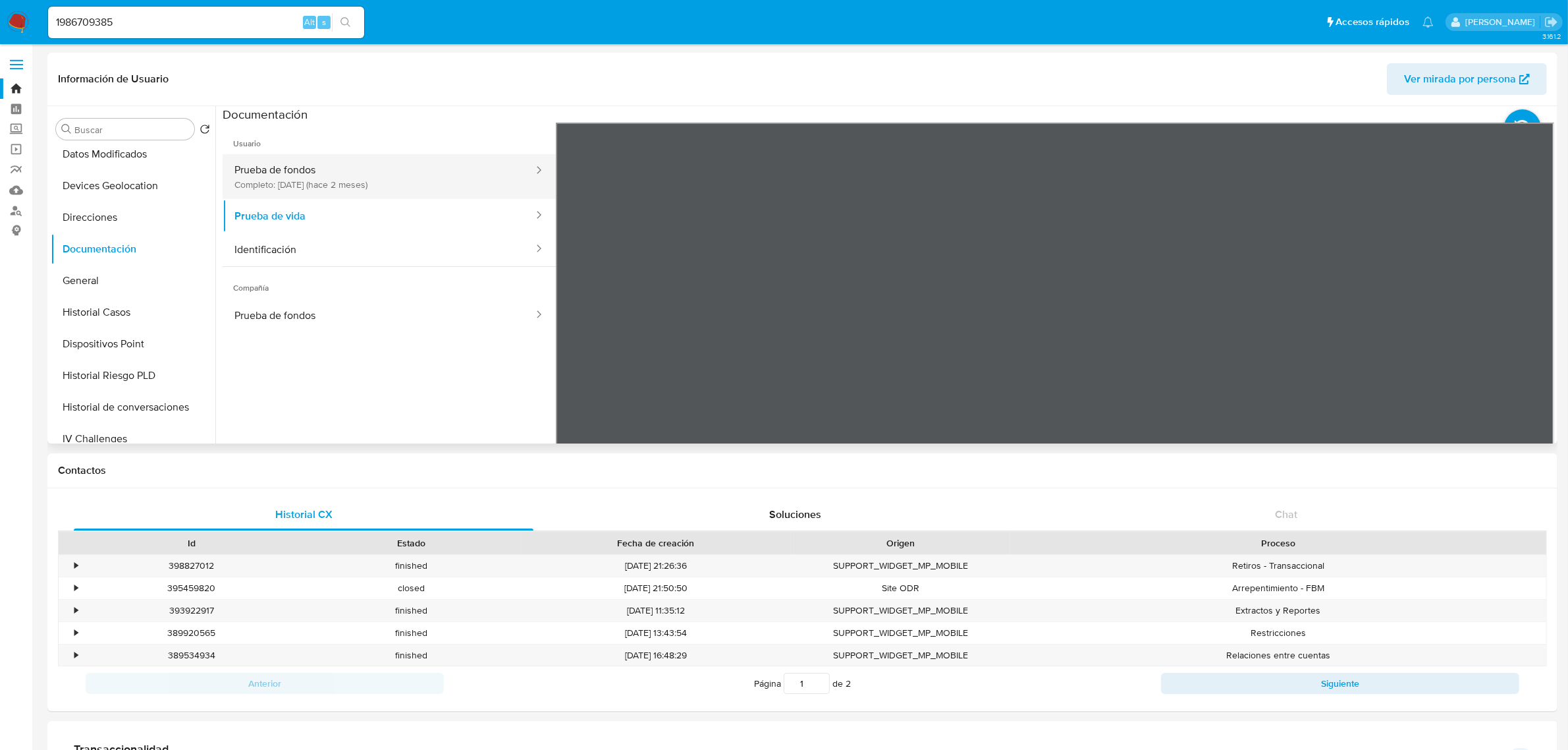
scroll to position [40, 0]
click at [366, 179] on button "Prueba de fondos Completo: 07/08/2025 (hace 2 meses)" at bounding box center [378, 176] width 312 height 44
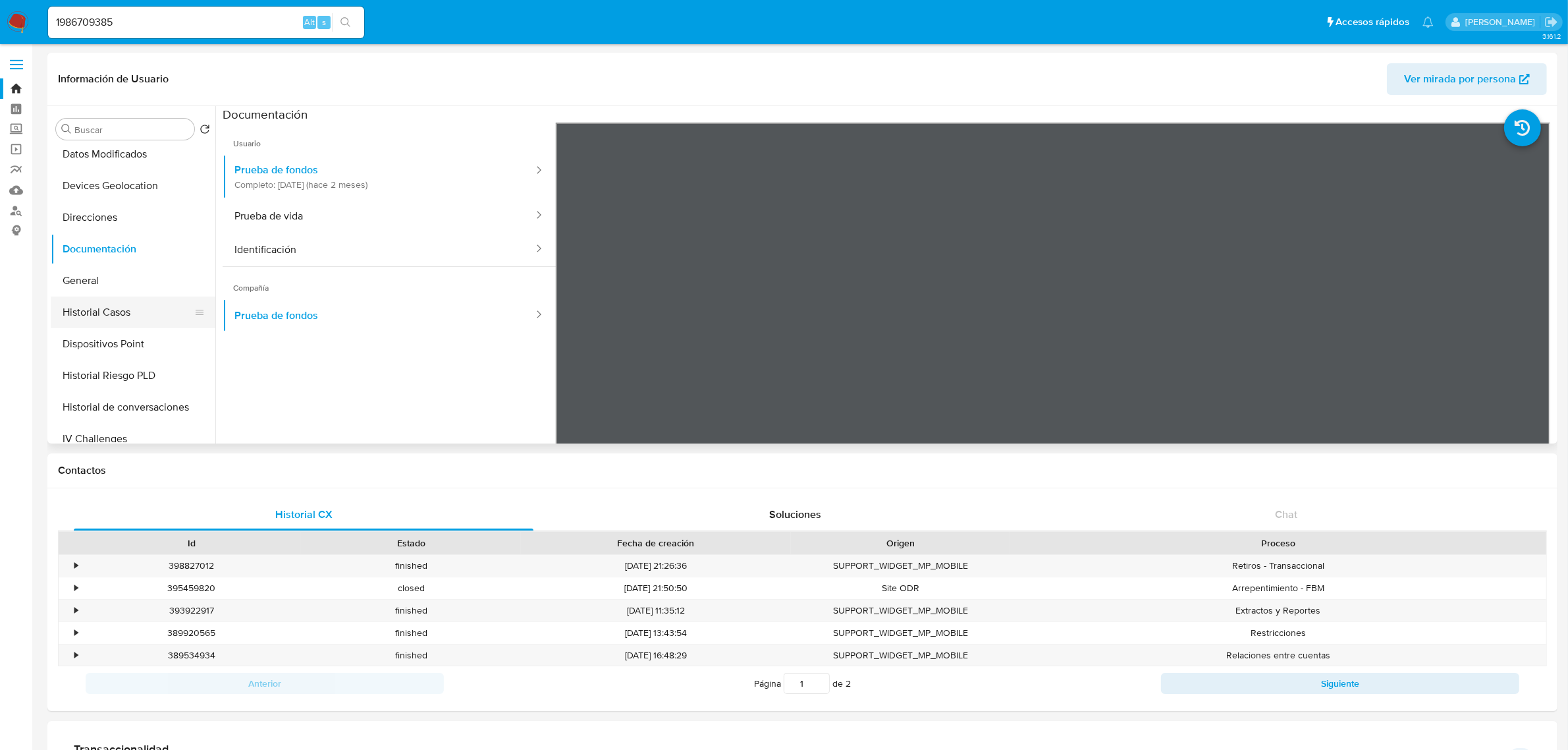
click at [97, 320] on button "Historial Casos" at bounding box center [128, 311] width 154 height 32
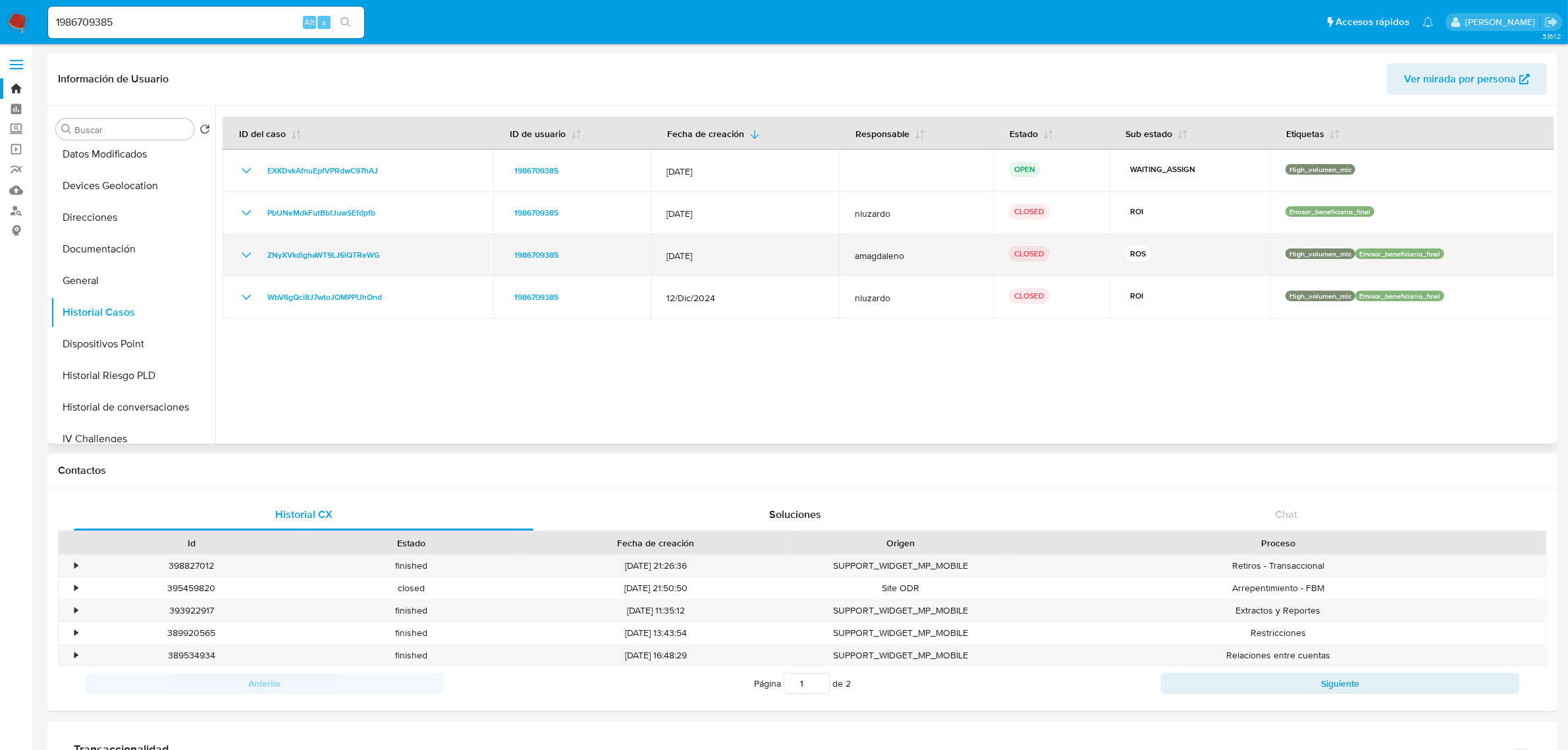
drag, startPoint x: 408, startPoint y: 252, endPoint x: 253, endPoint y: 262, distance: 155.3
click at [253, 262] on div "ZNyXVkdlghaWT9LJ6lQTReWG" at bounding box center [358, 255] width 239 height 16
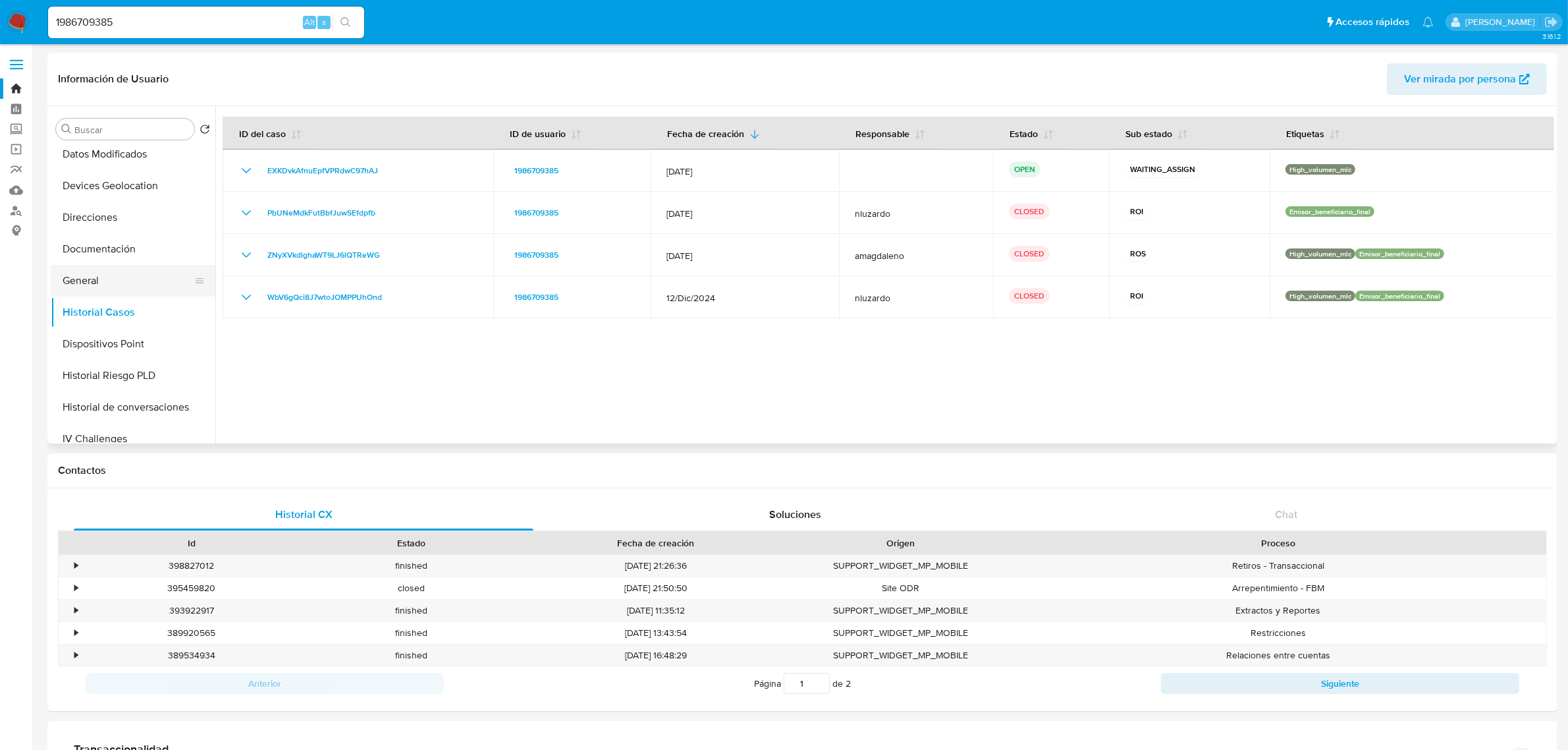
click at [80, 282] on button "General" at bounding box center [128, 280] width 154 height 32
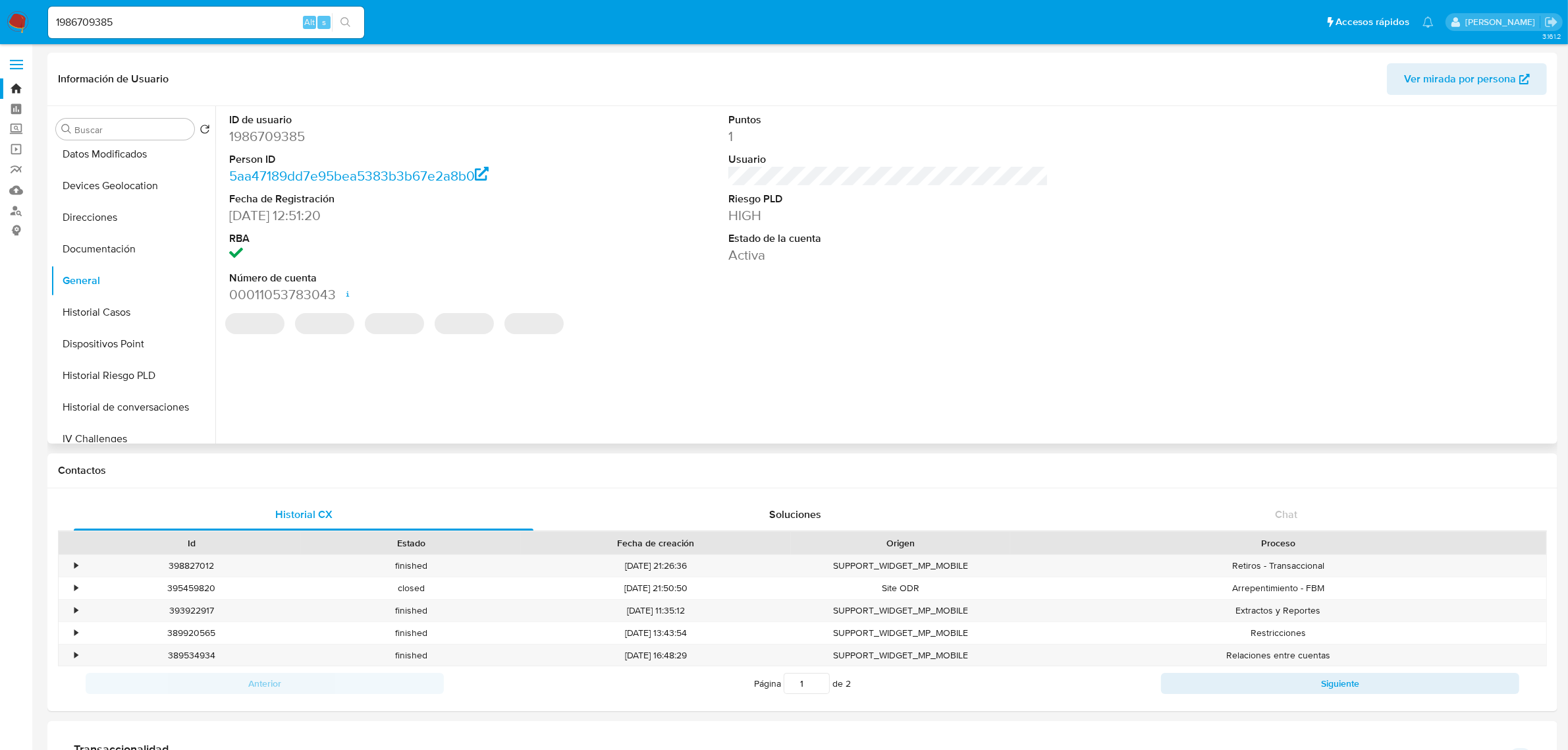
click at [265, 133] on dd "1986709385" at bounding box center [389, 136] width 320 height 19
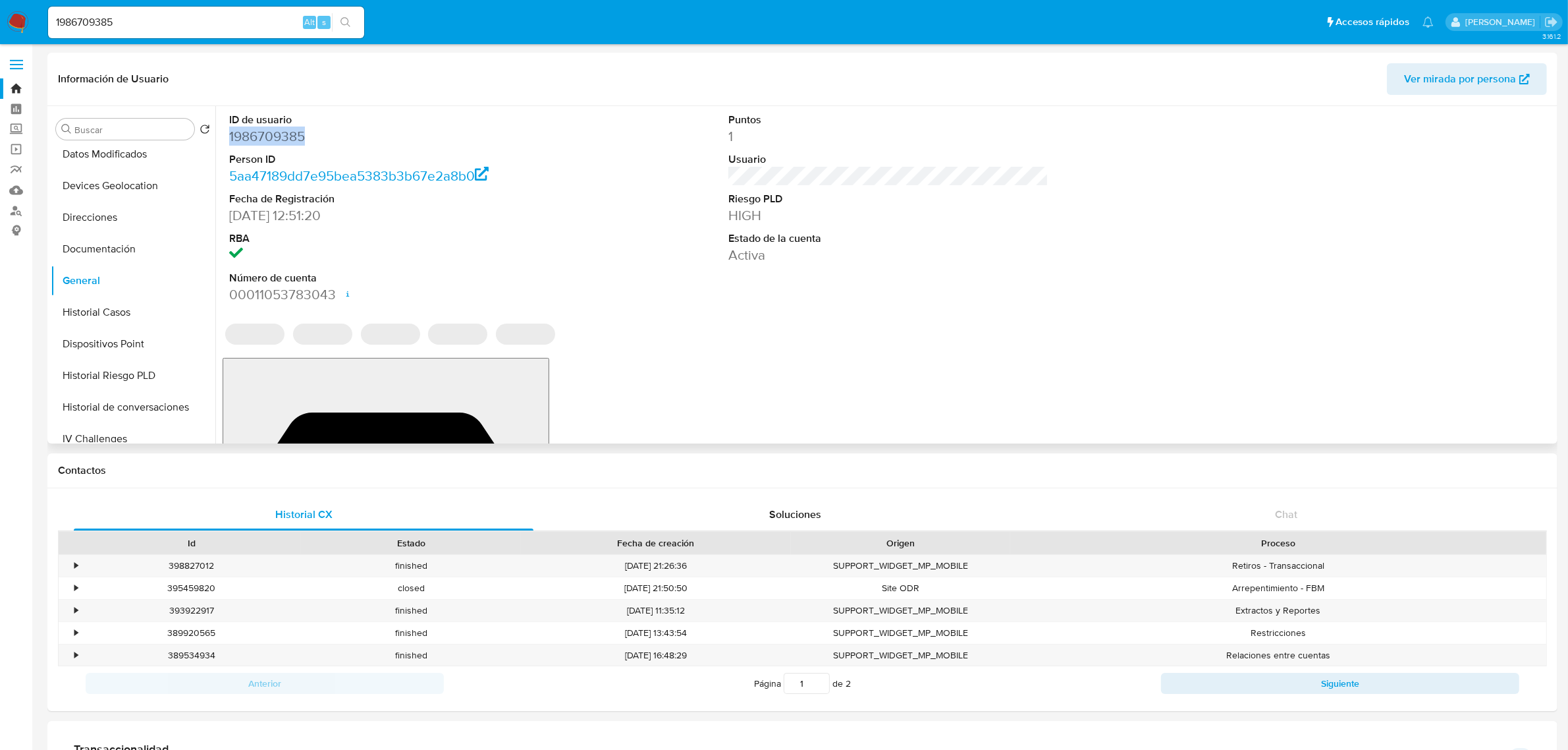
copy dd "1986709385"
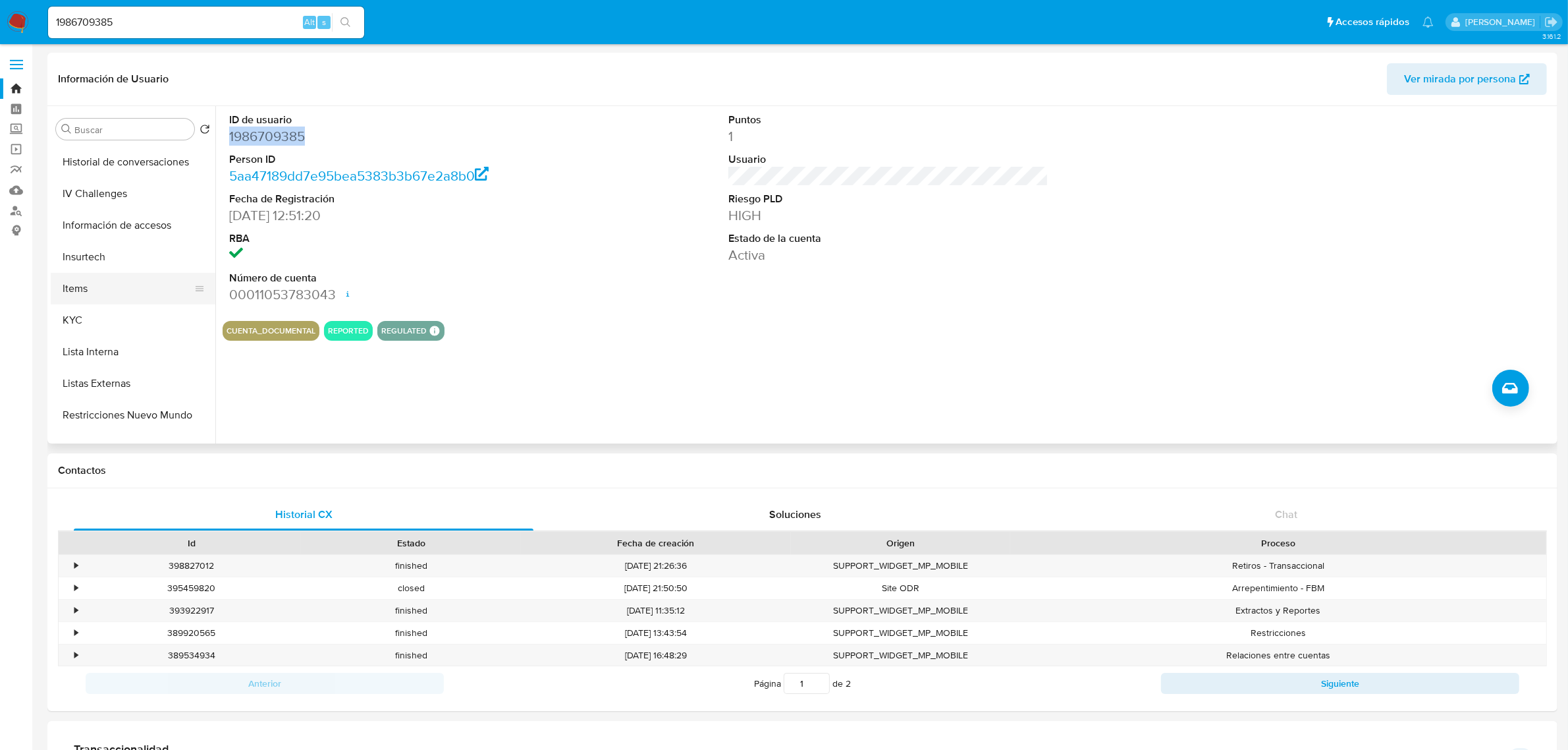
scroll to position [412, 0]
click at [84, 311] on button "KYC" at bounding box center [128, 318] width 154 height 32
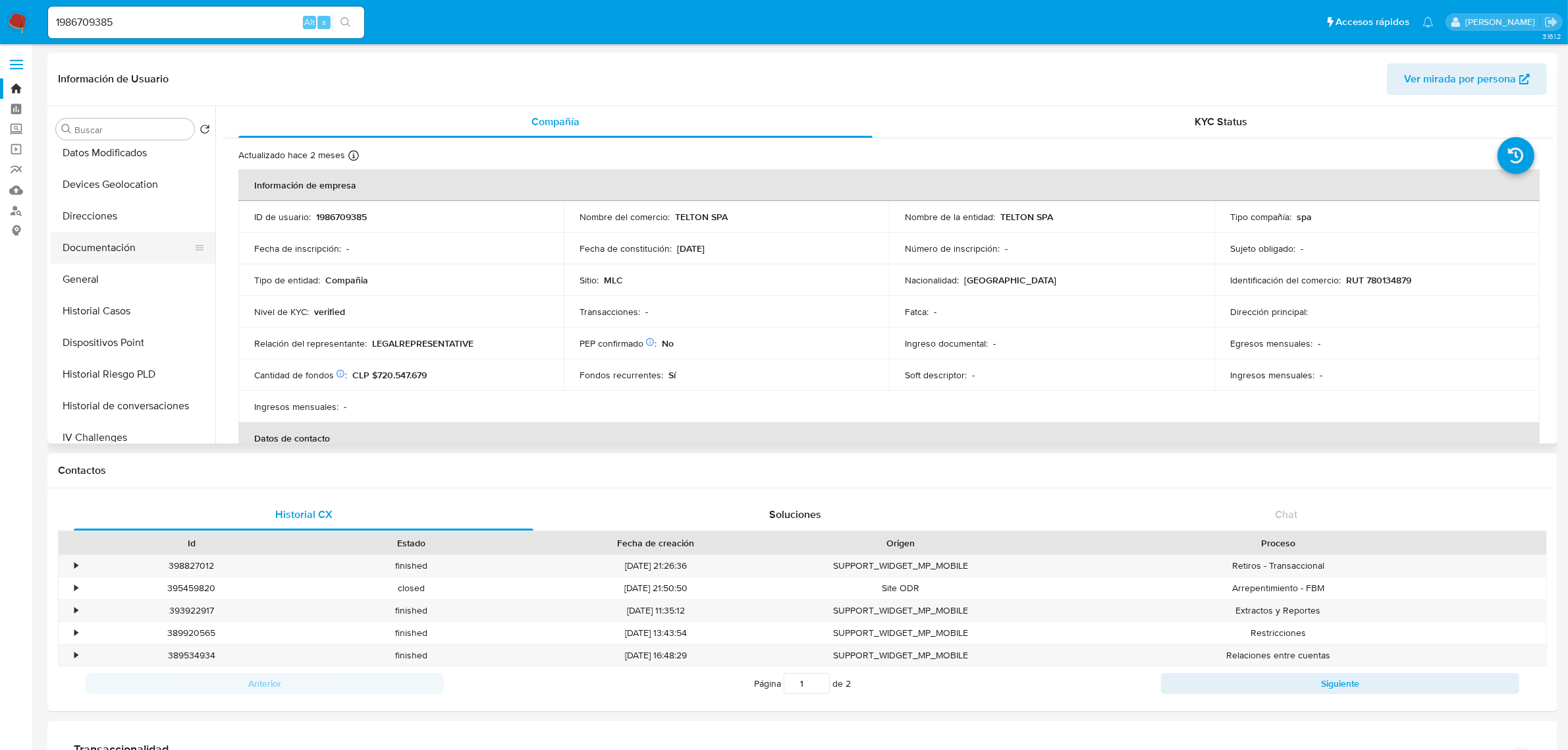
scroll to position [165, 0]
click at [109, 240] on button "Documentación" at bounding box center [128, 248] width 154 height 32
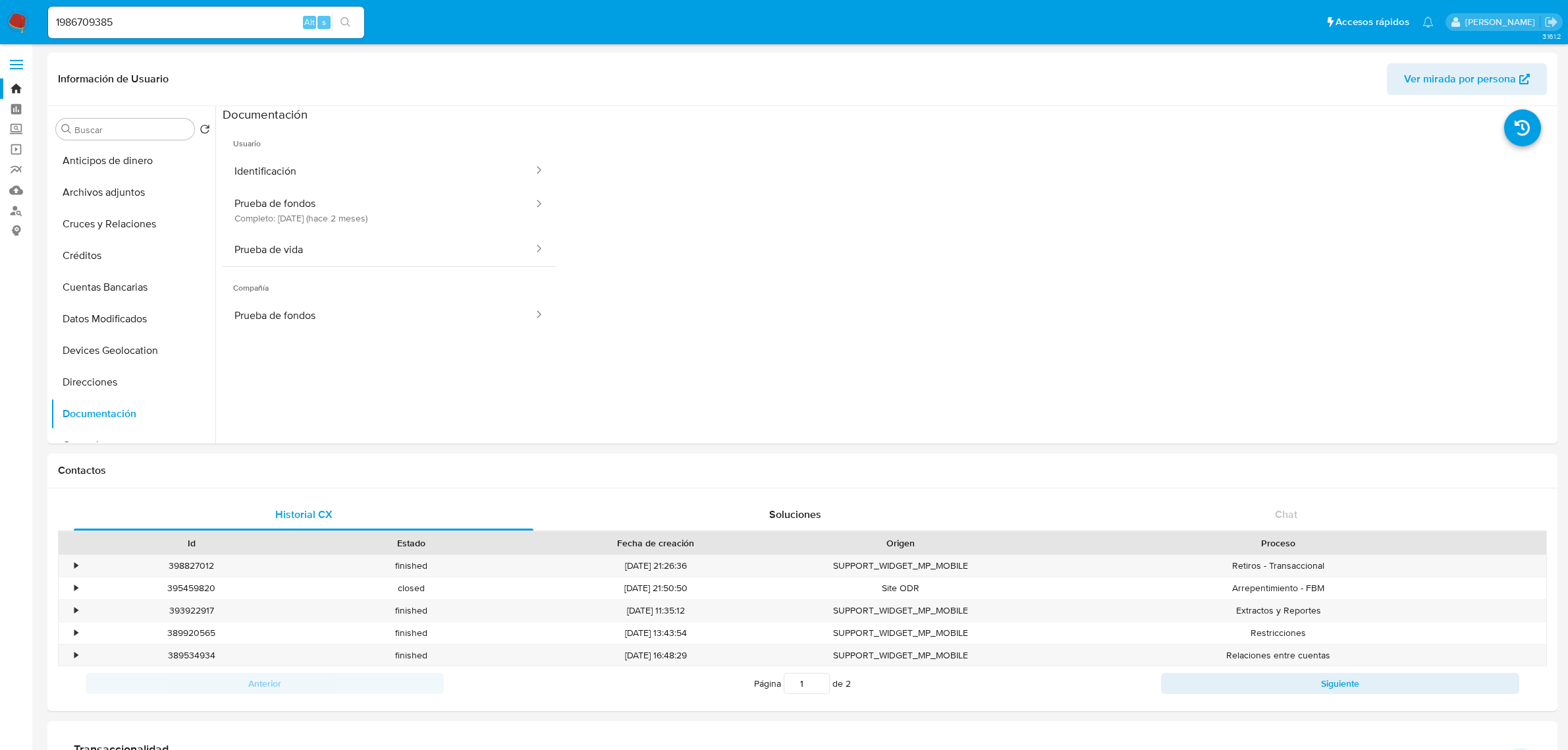
select select "10"
click at [332, 213] on button "Prueba de fondos Completo: 07/08/2025 (hace 2 meses)" at bounding box center [378, 210] width 312 height 44
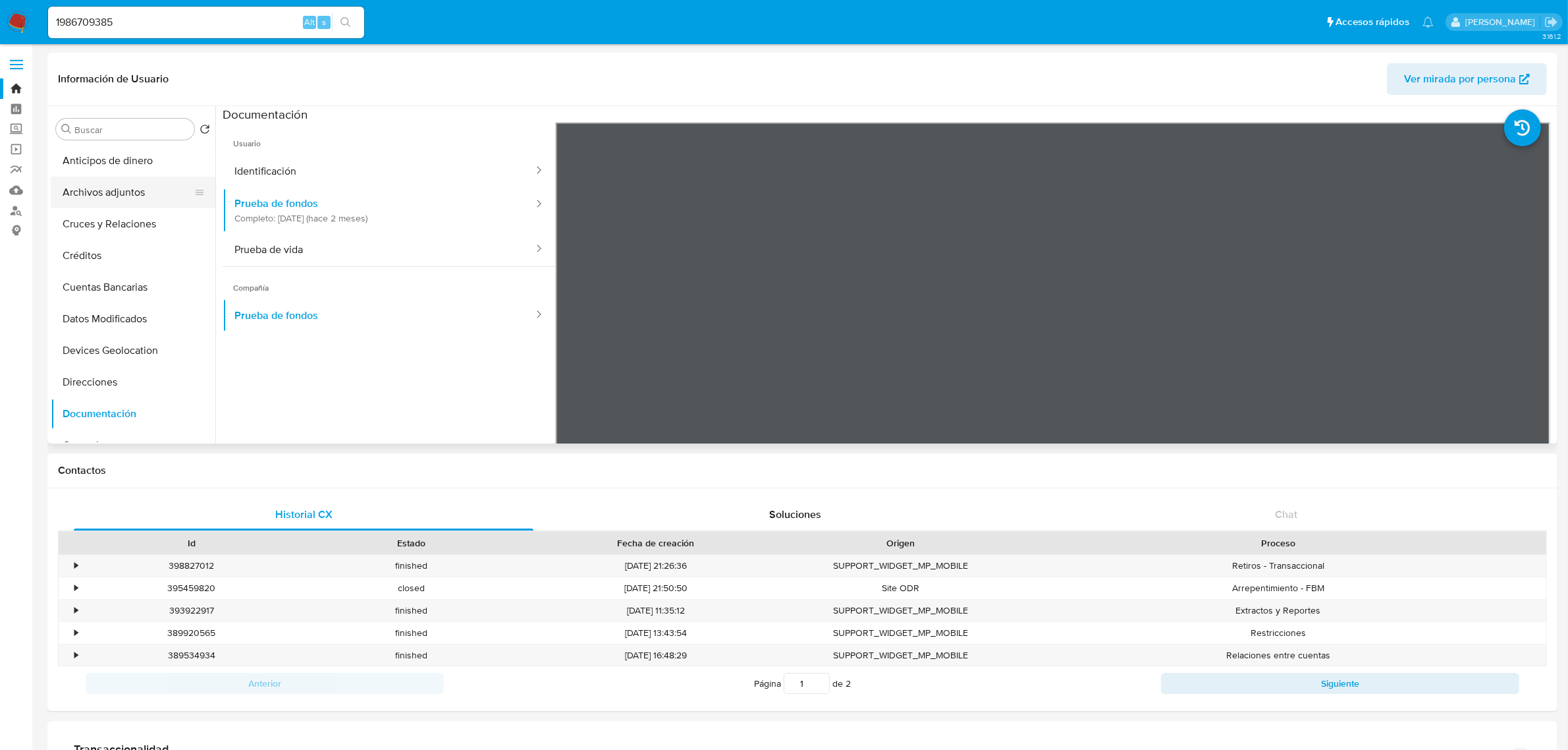
click at [111, 194] on button "Archivos adjuntos" at bounding box center [128, 192] width 154 height 32
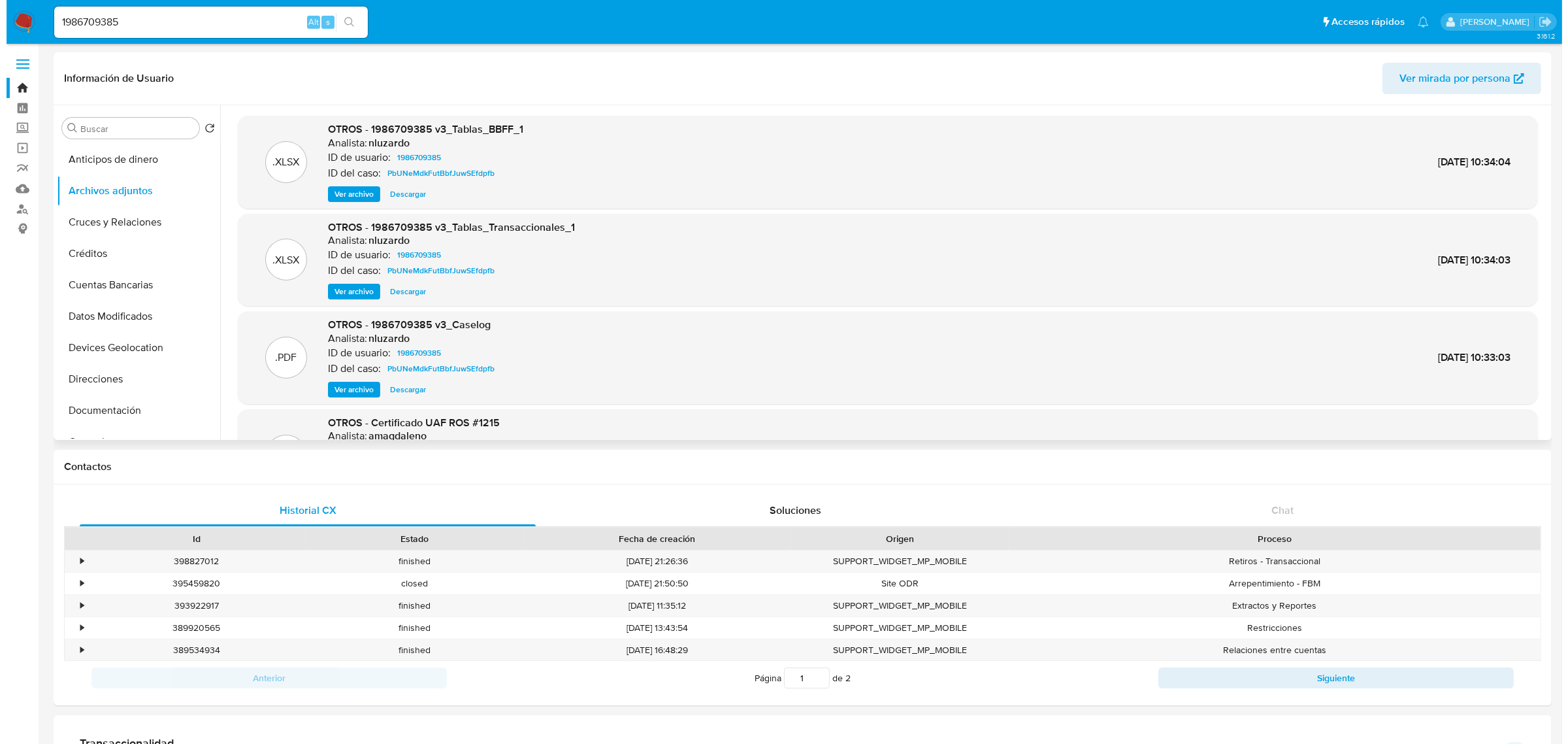
scroll to position [109, 0]
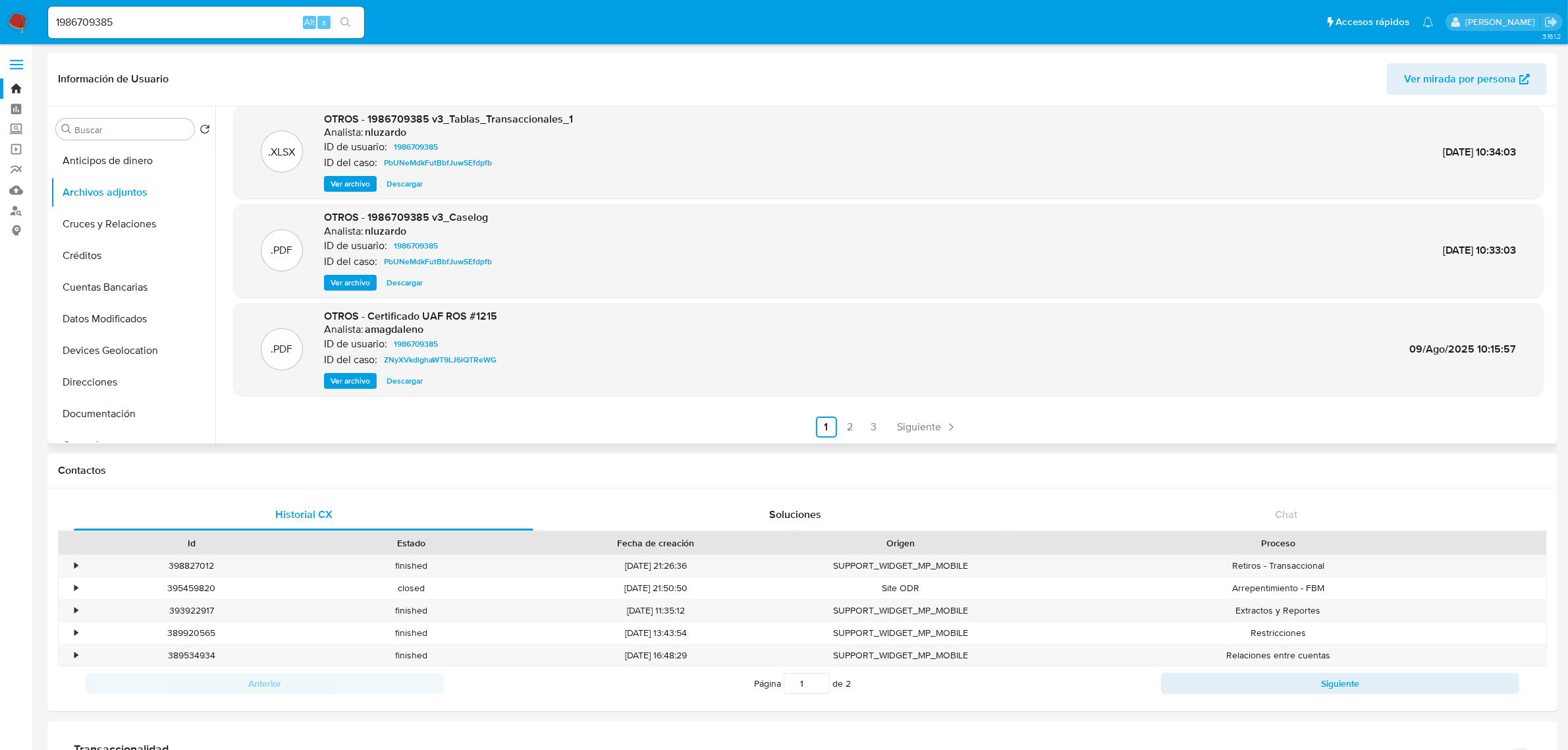
click at [349, 285] on span "Ver archivo" at bounding box center [350, 282] width 40 height 13
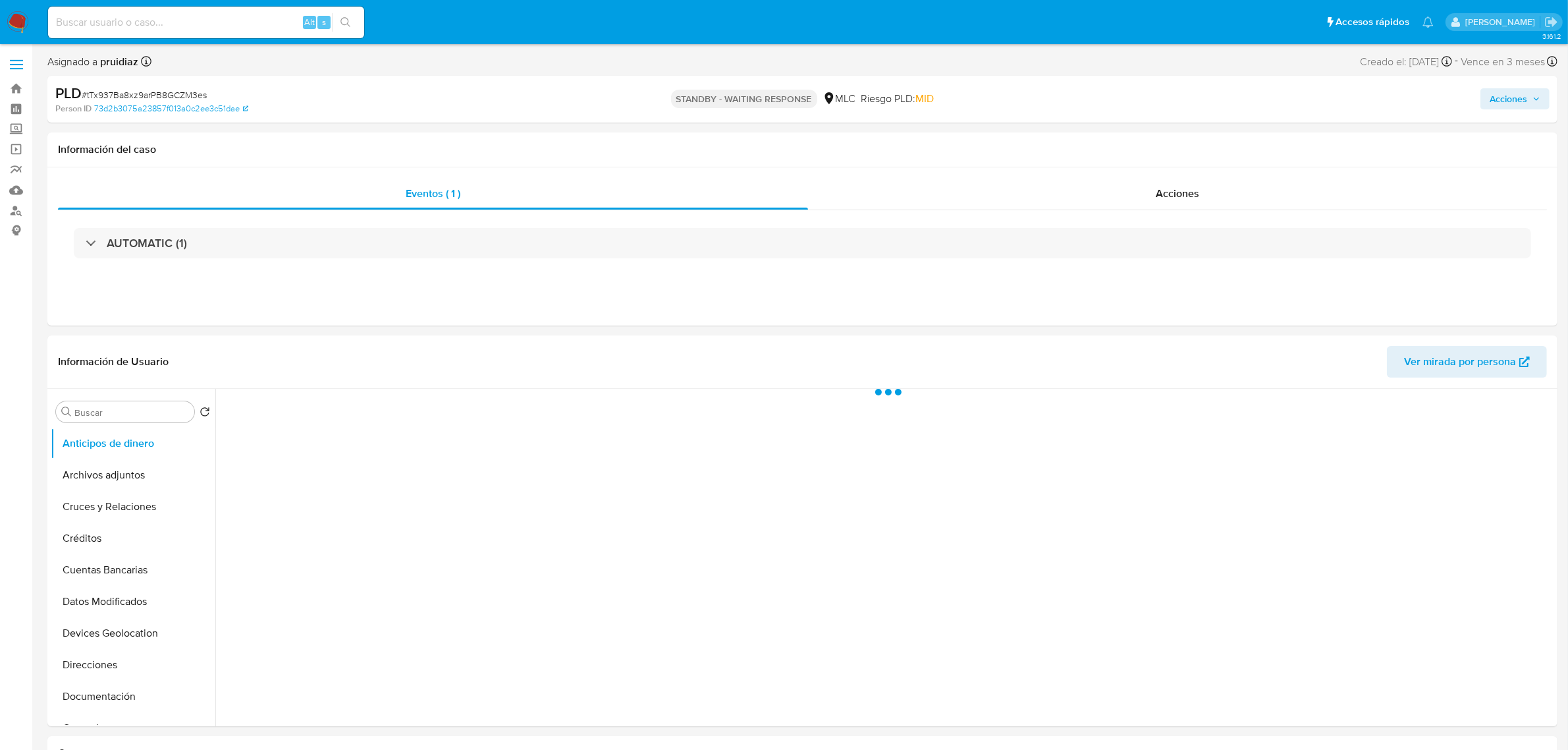
select select "10"
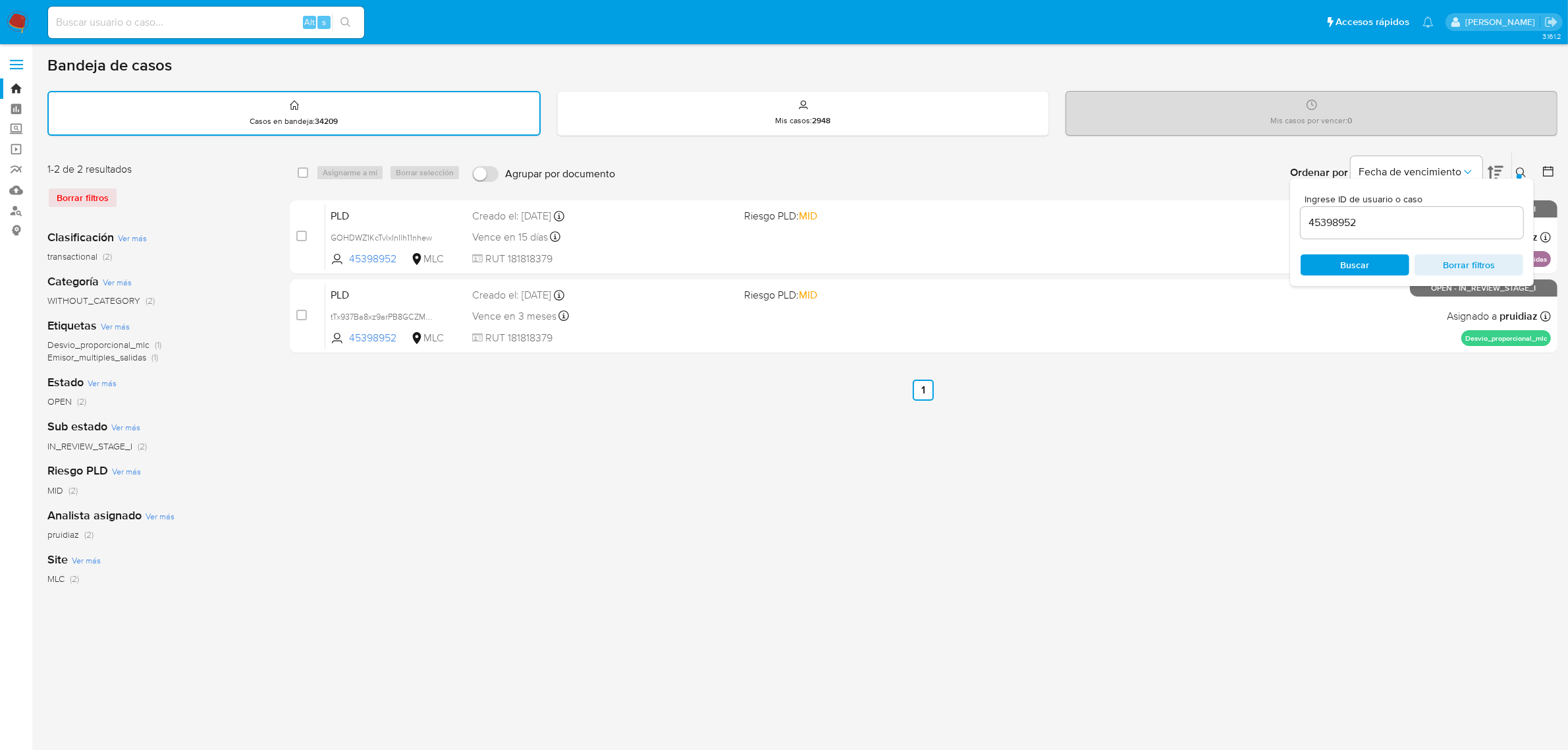
drag, startPoint x: 0, startPoint y: 0, endPoint x: 21, endPoint y: 24, distance: 31.9
click at [21, 24] on img at bounding box center [18, 23] width 23 height 23
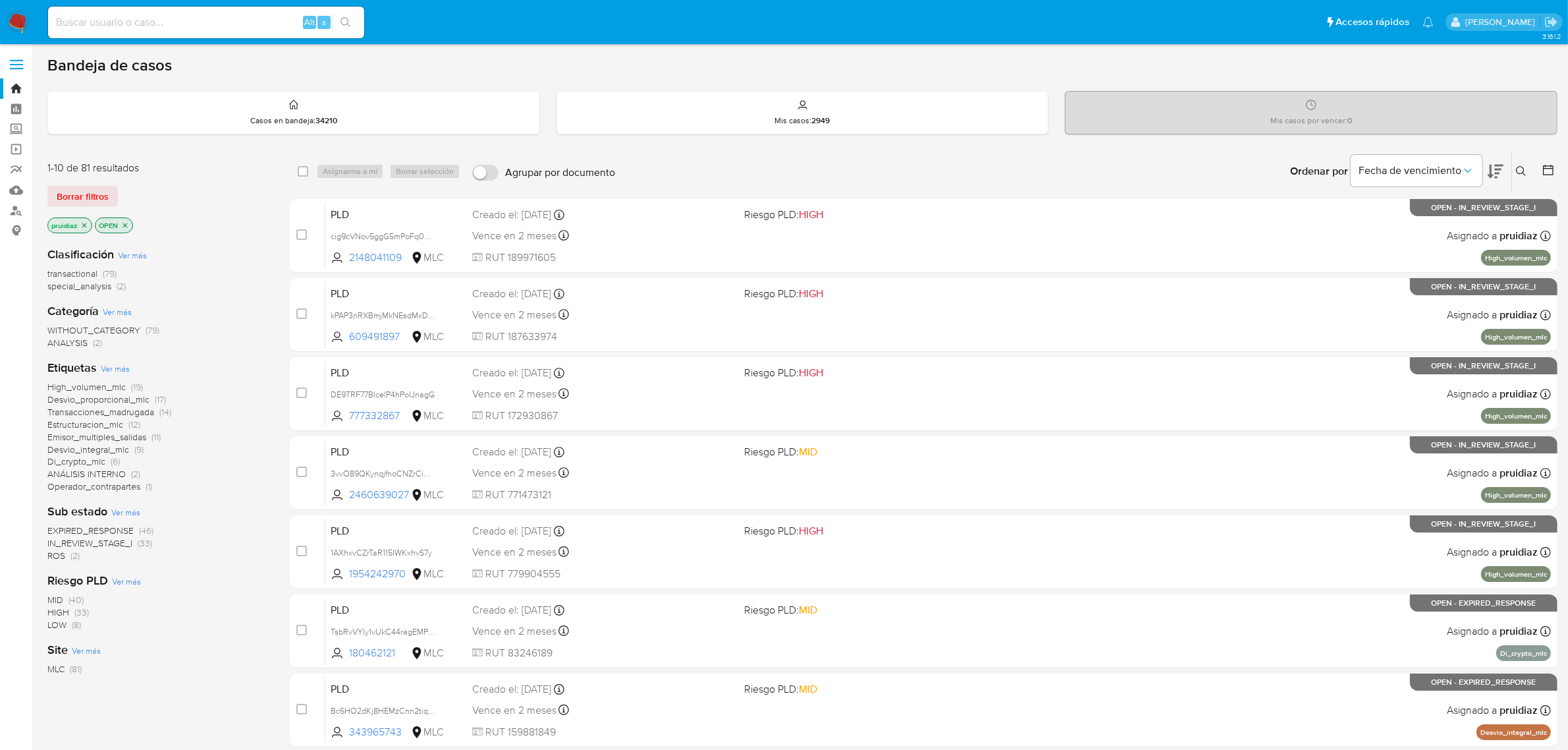
click at [1498, 170] on icon at bounding box center [1495, 172] width 16 height 16
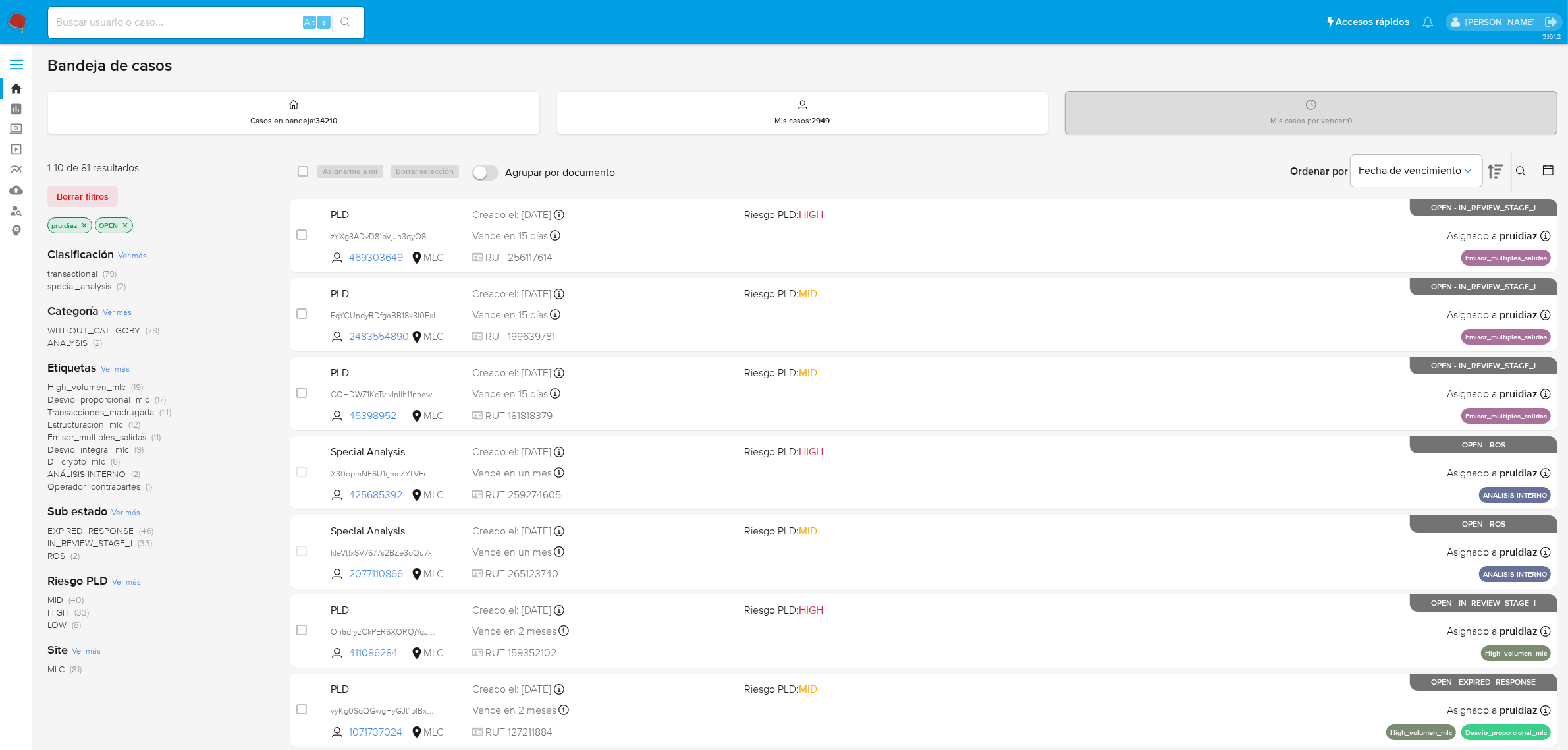
click at [20, 17] on img at bounding box center [18, 23] width 23 height 23
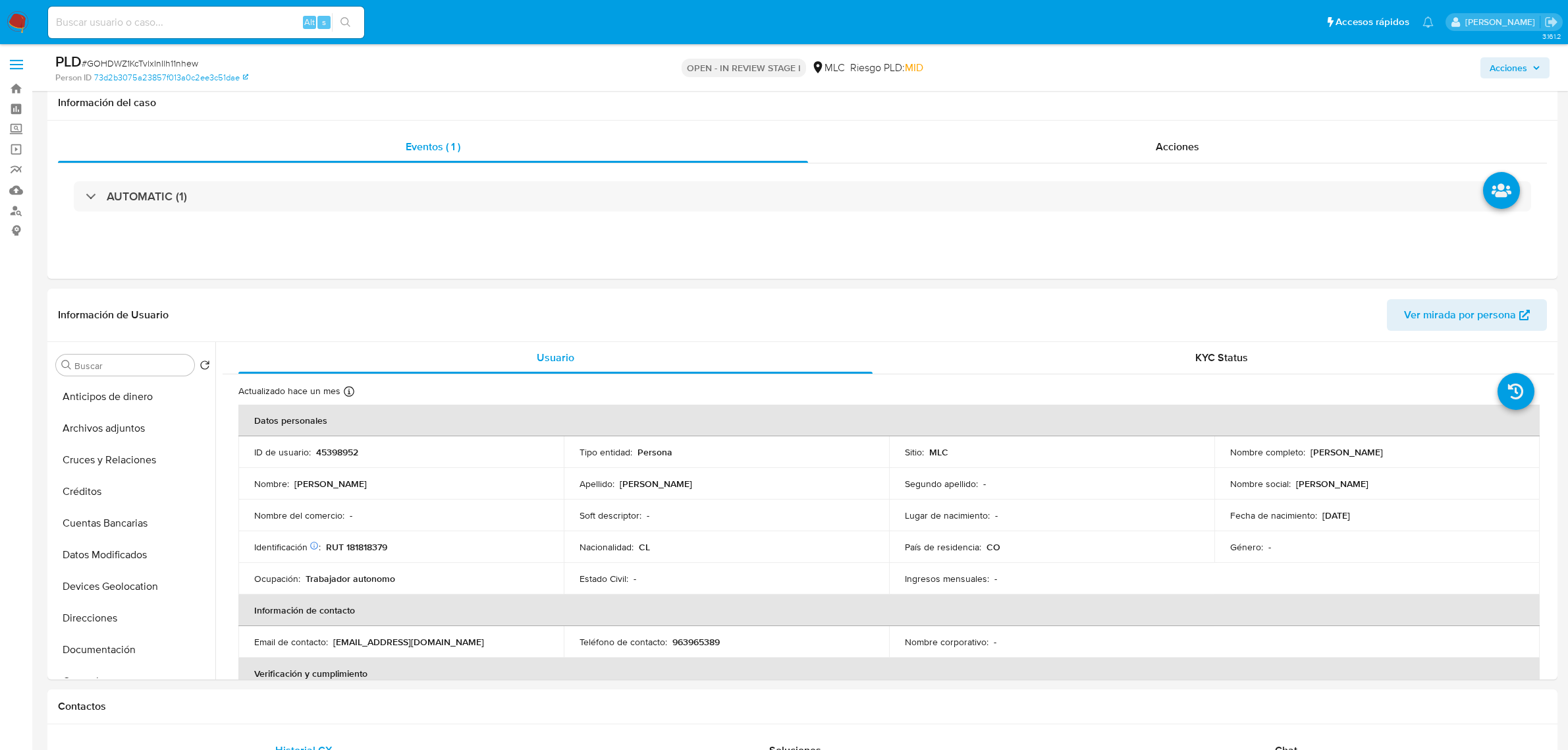
select select "10"
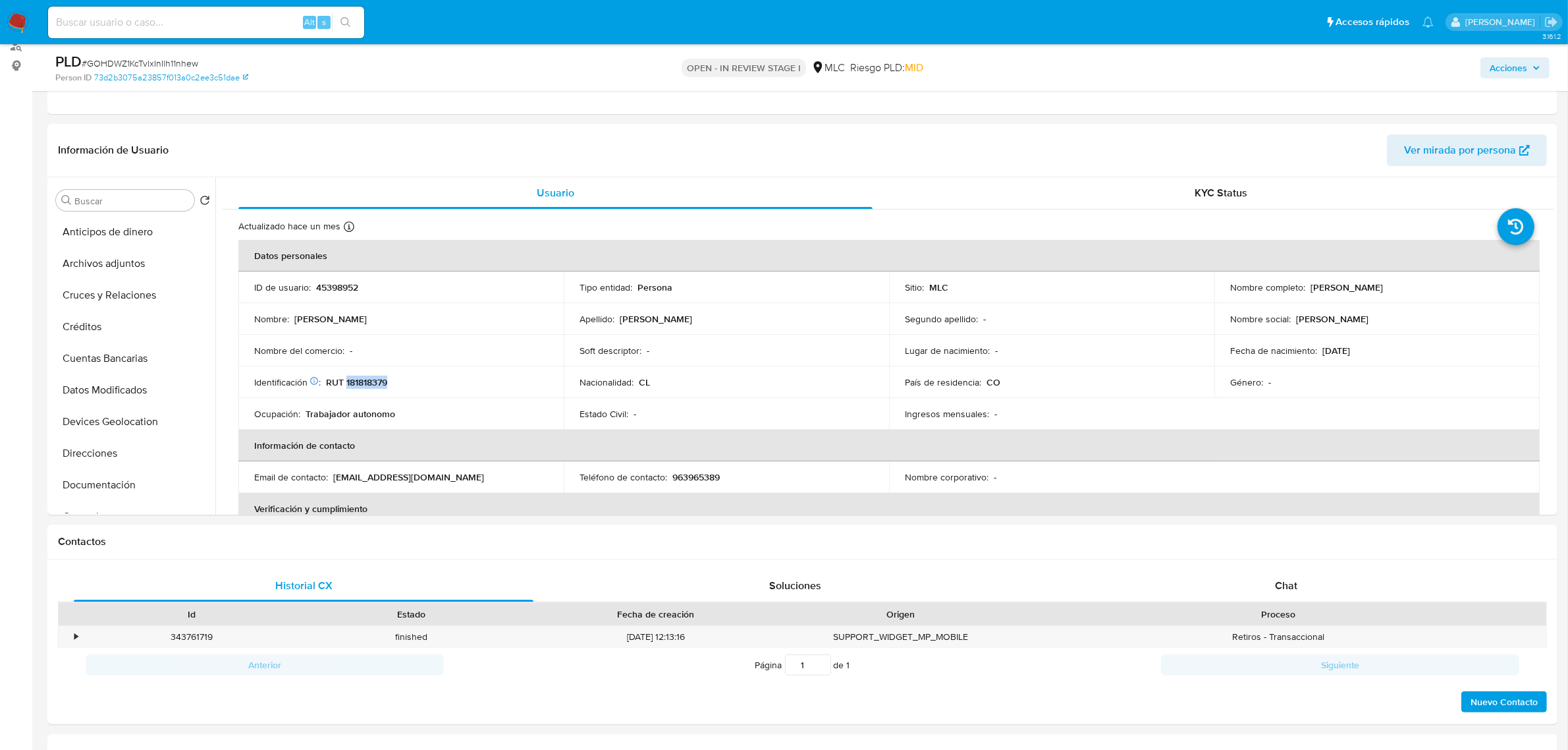
scroll to position [83, 0]
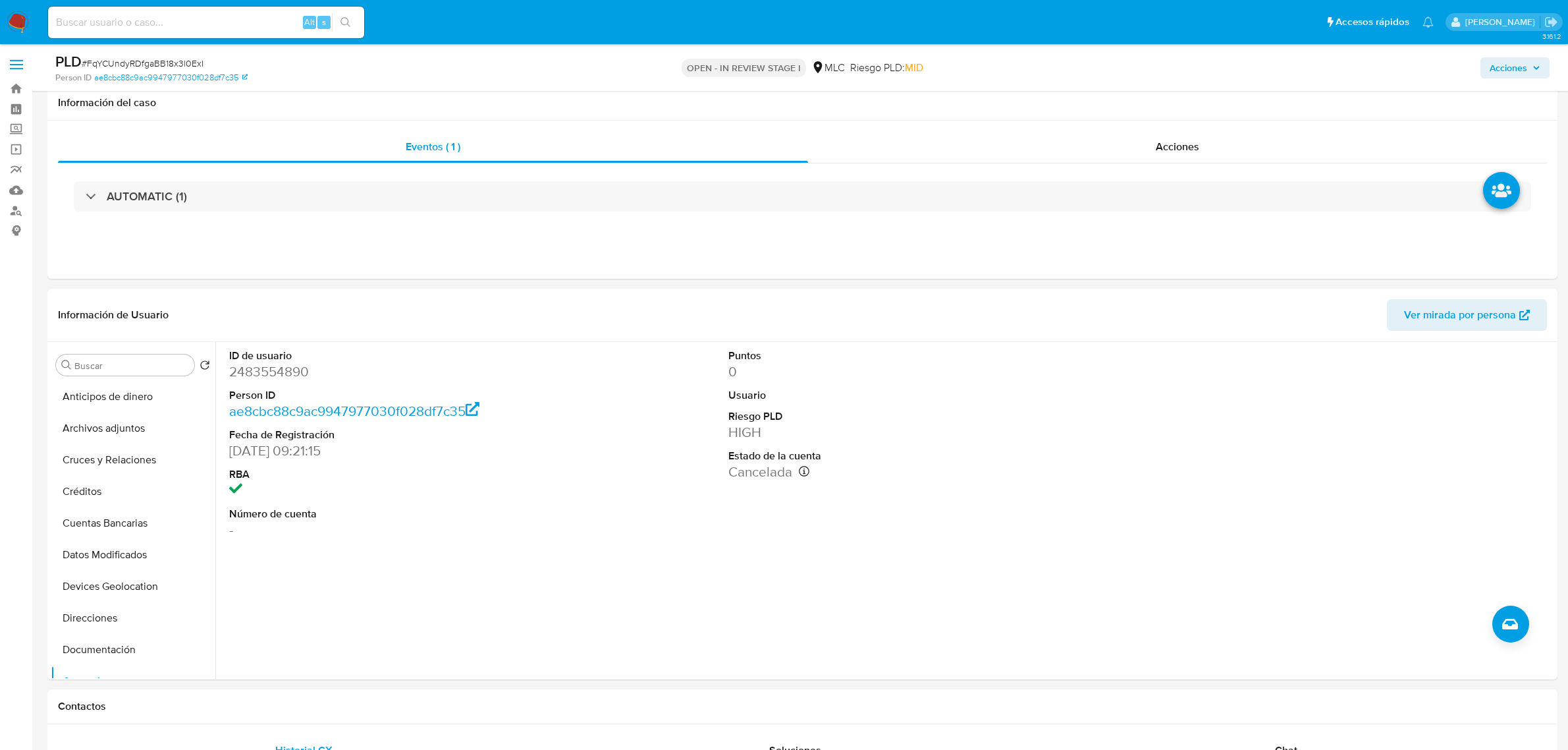
select select "10"
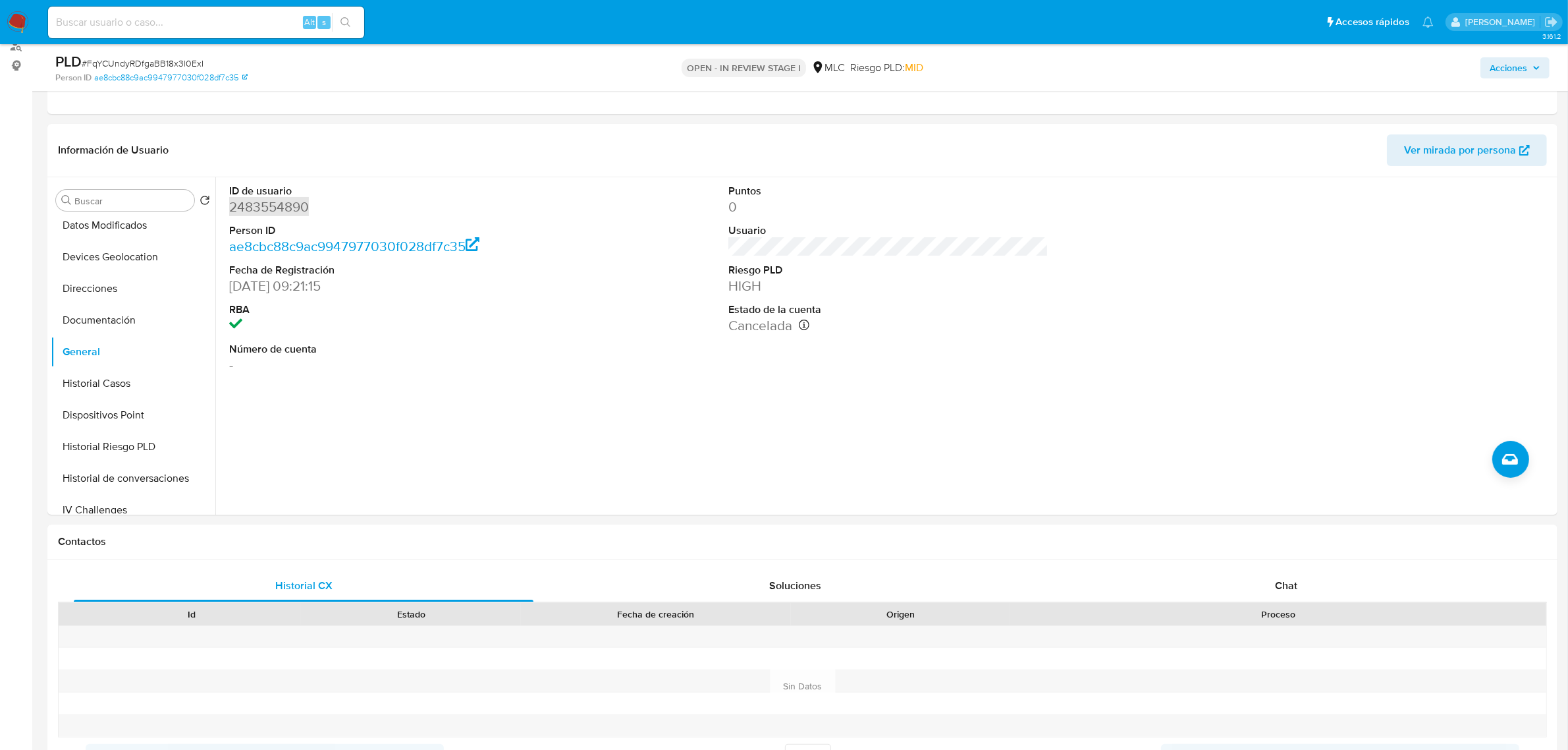
scroll to position [83, 0]
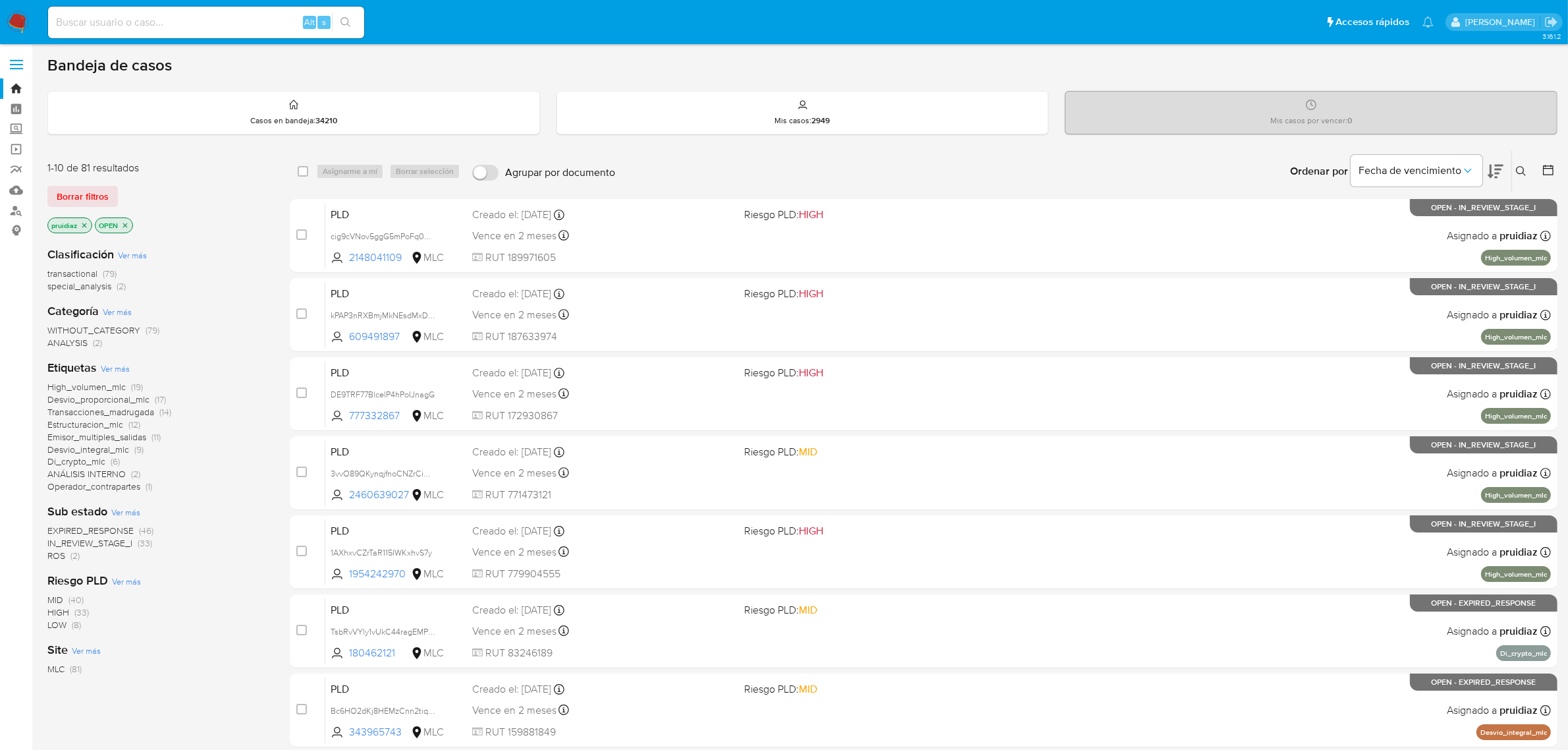
click at [1499, 172] on icon at bounding box center [1495, 172] width 16 height 16
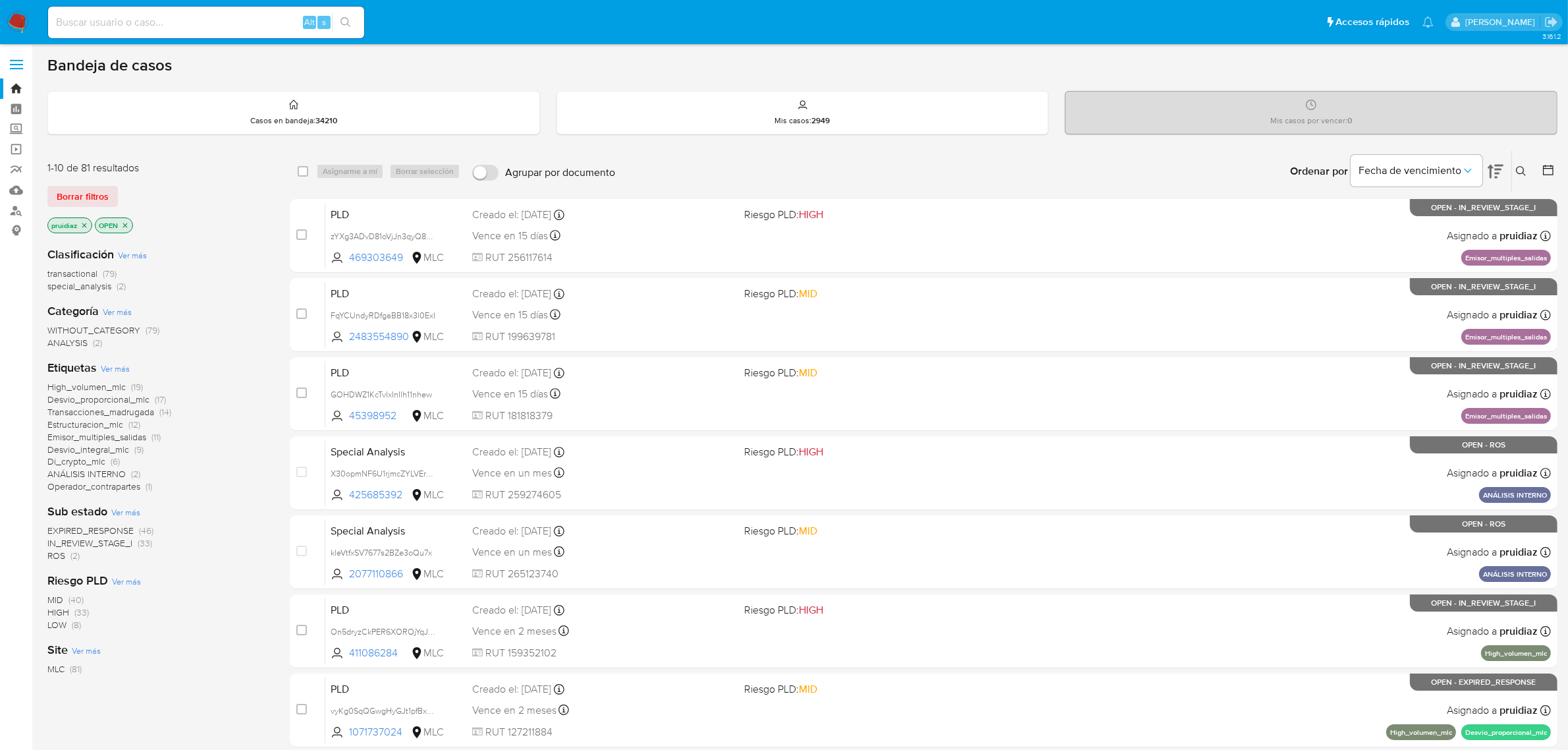
click at [8, 20] on img at bounding box center [18, 23] width 23 height 23
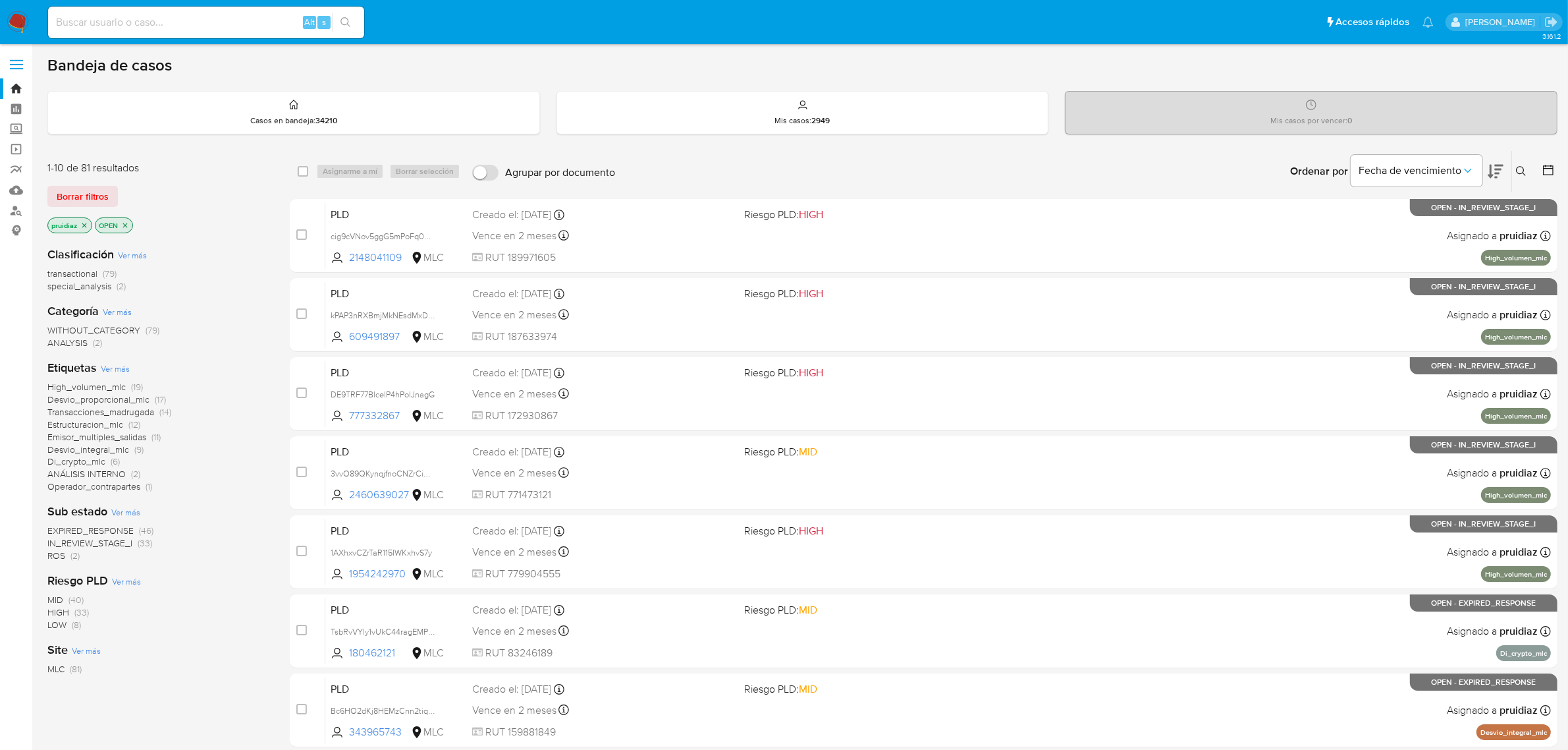
click at [1492, 183] on button at bounding box center [1495, 171] width 16 height 40
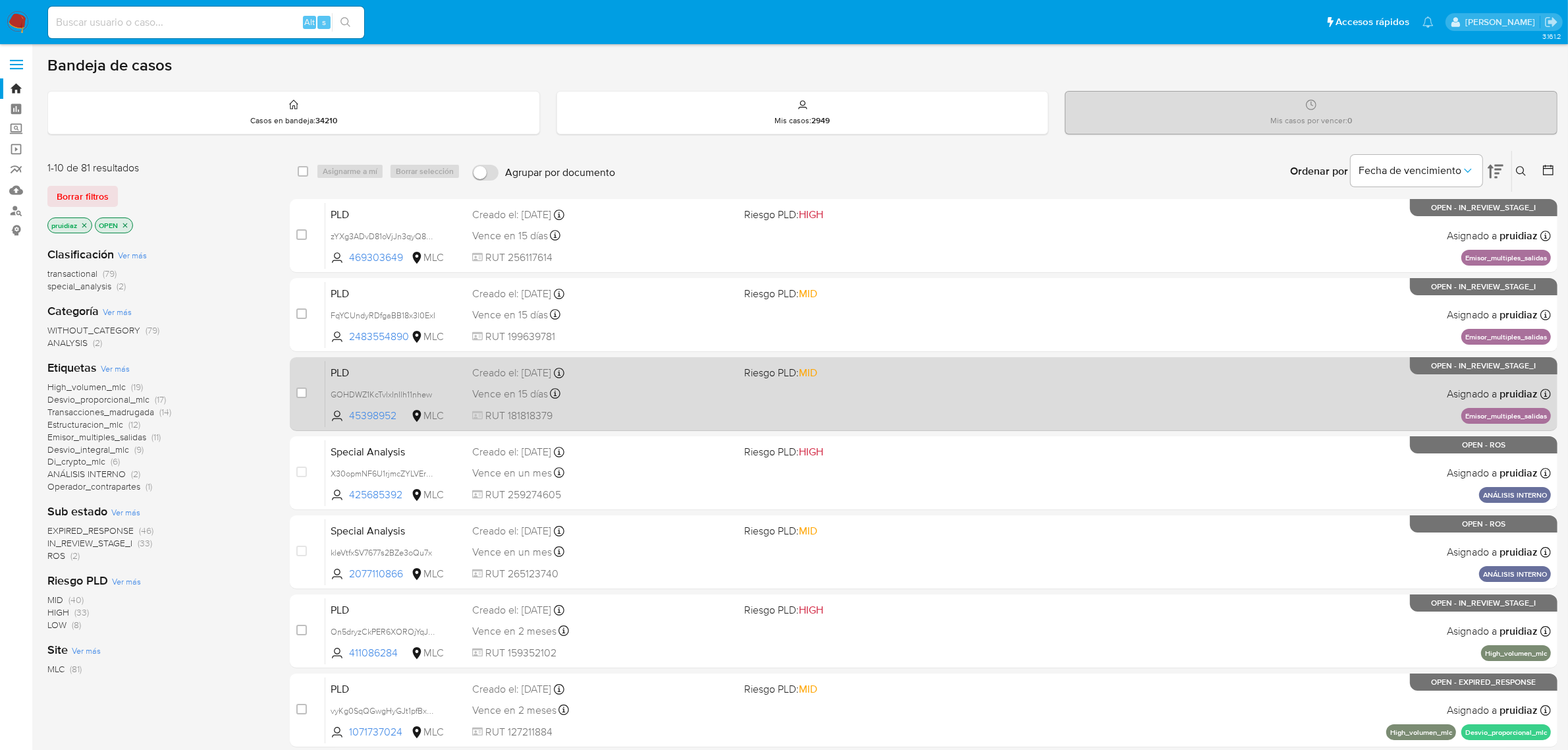
click at [637, 402] on div "Vence en 15 días Vence el [DATE] 16:10:07" at bounding box center [603, 393] width 262 height 18
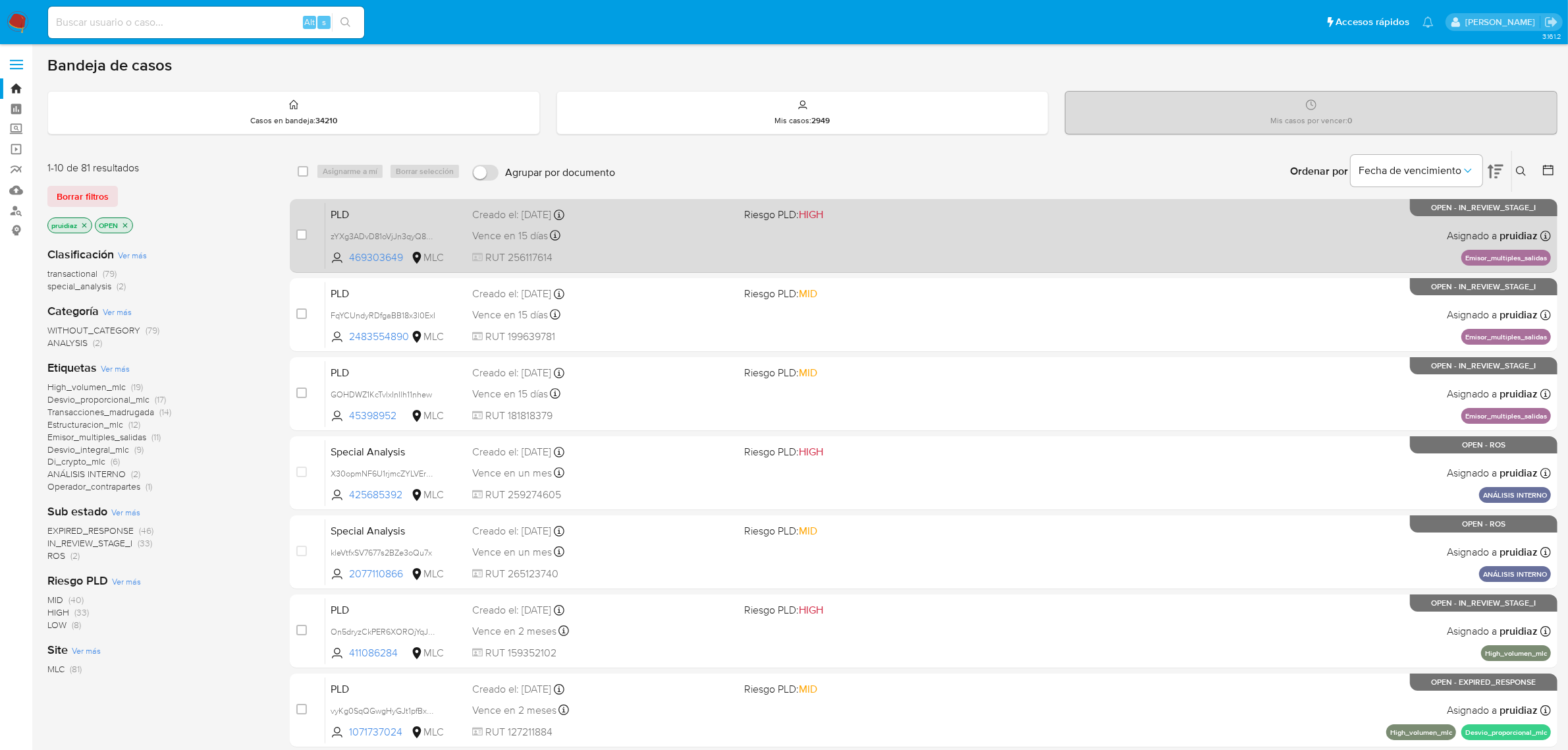
click at [693, 257] on span "RUT 256117614" at bounding box center [603, 257] width 262 height 15
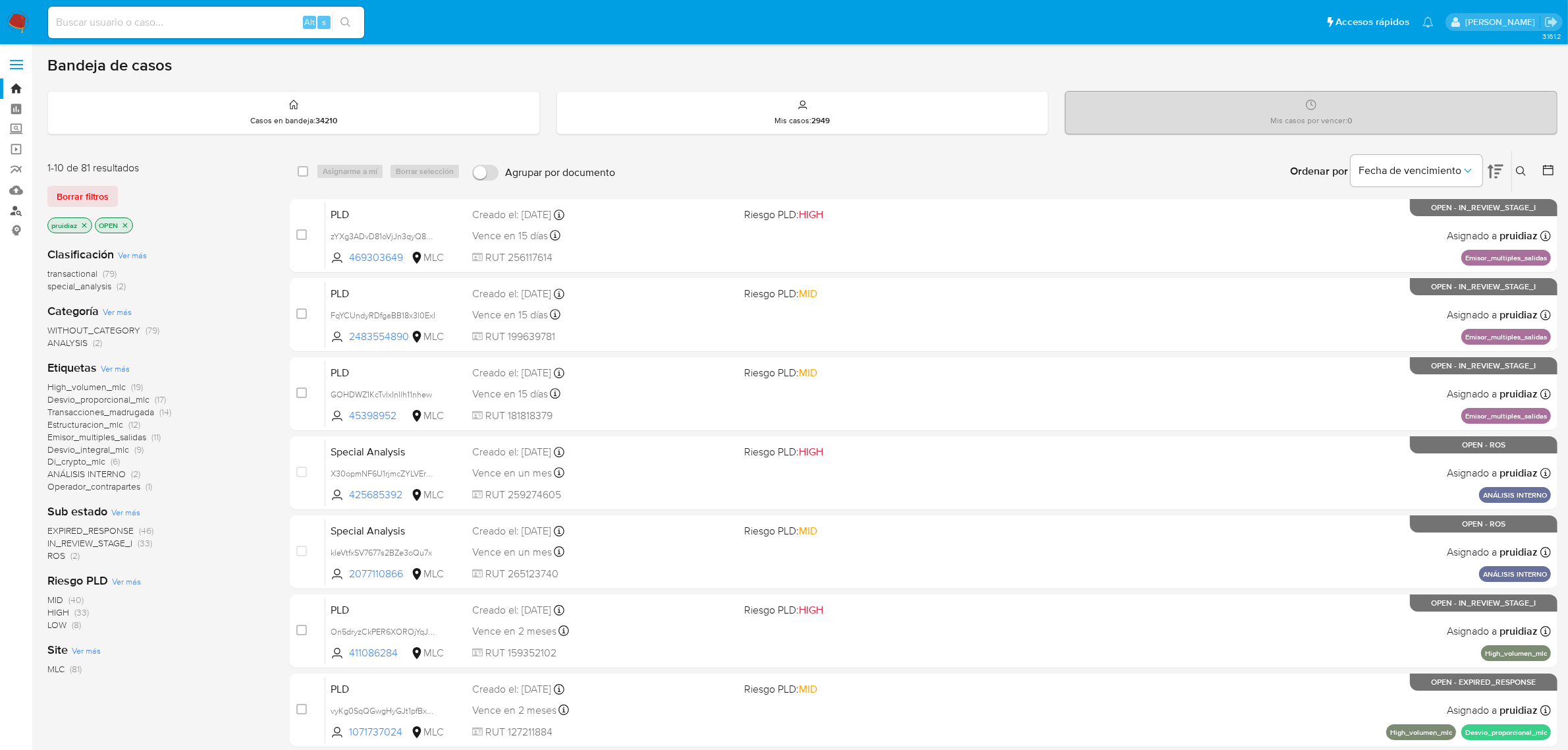
click at [11, 214] on link "Buscador de personas" at bounding box center [78, 210] width 157 height 20
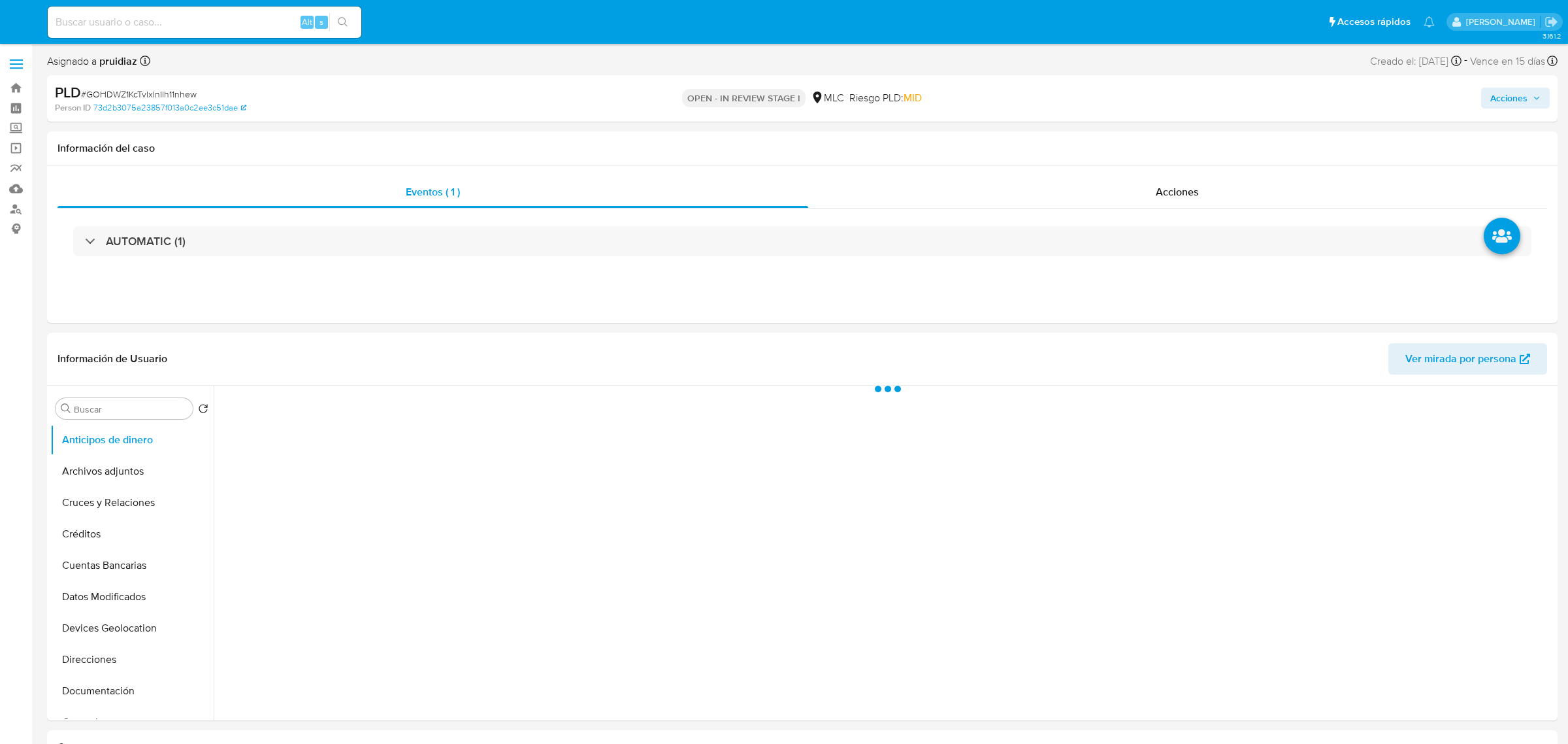
select select "10"
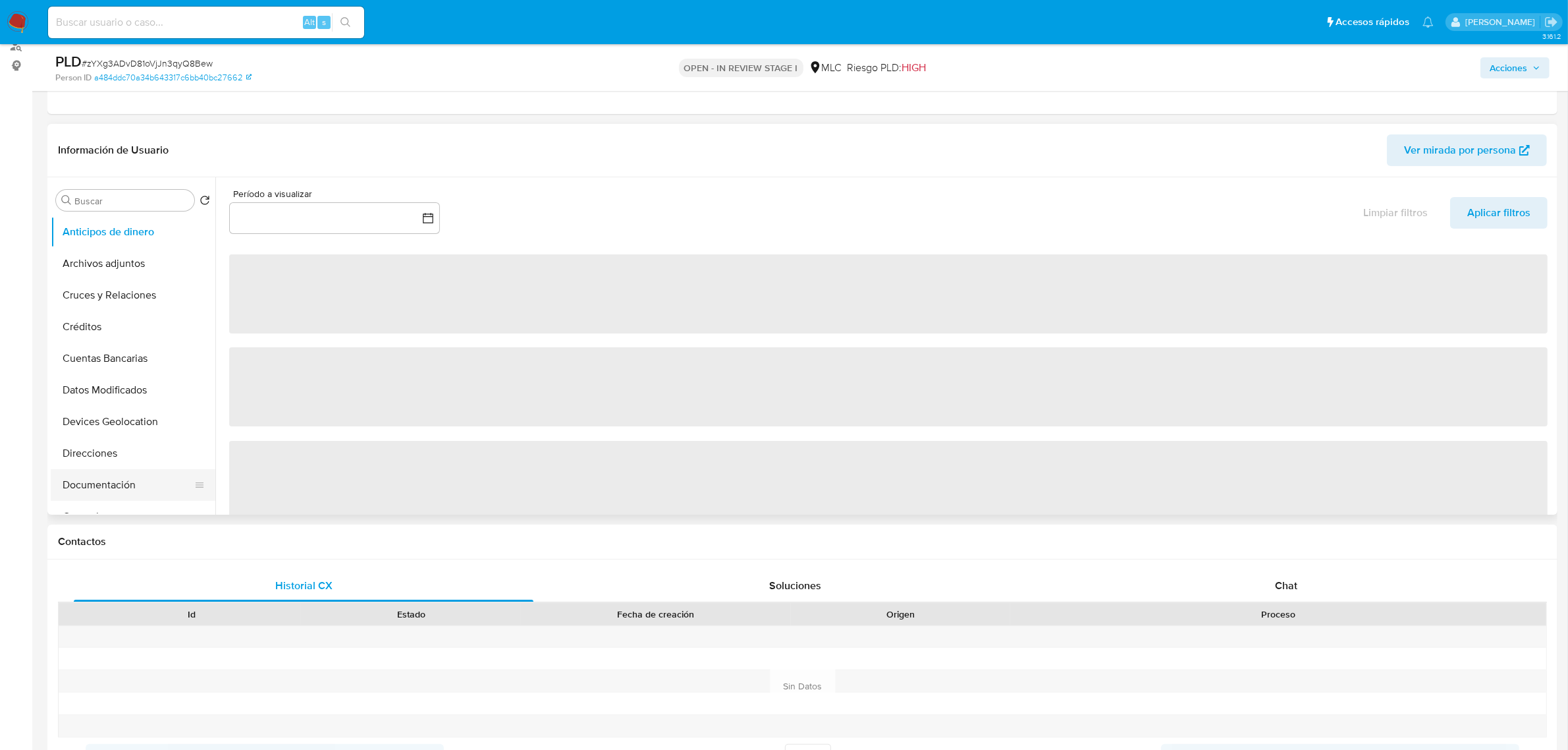
scroll to position [83, 0]
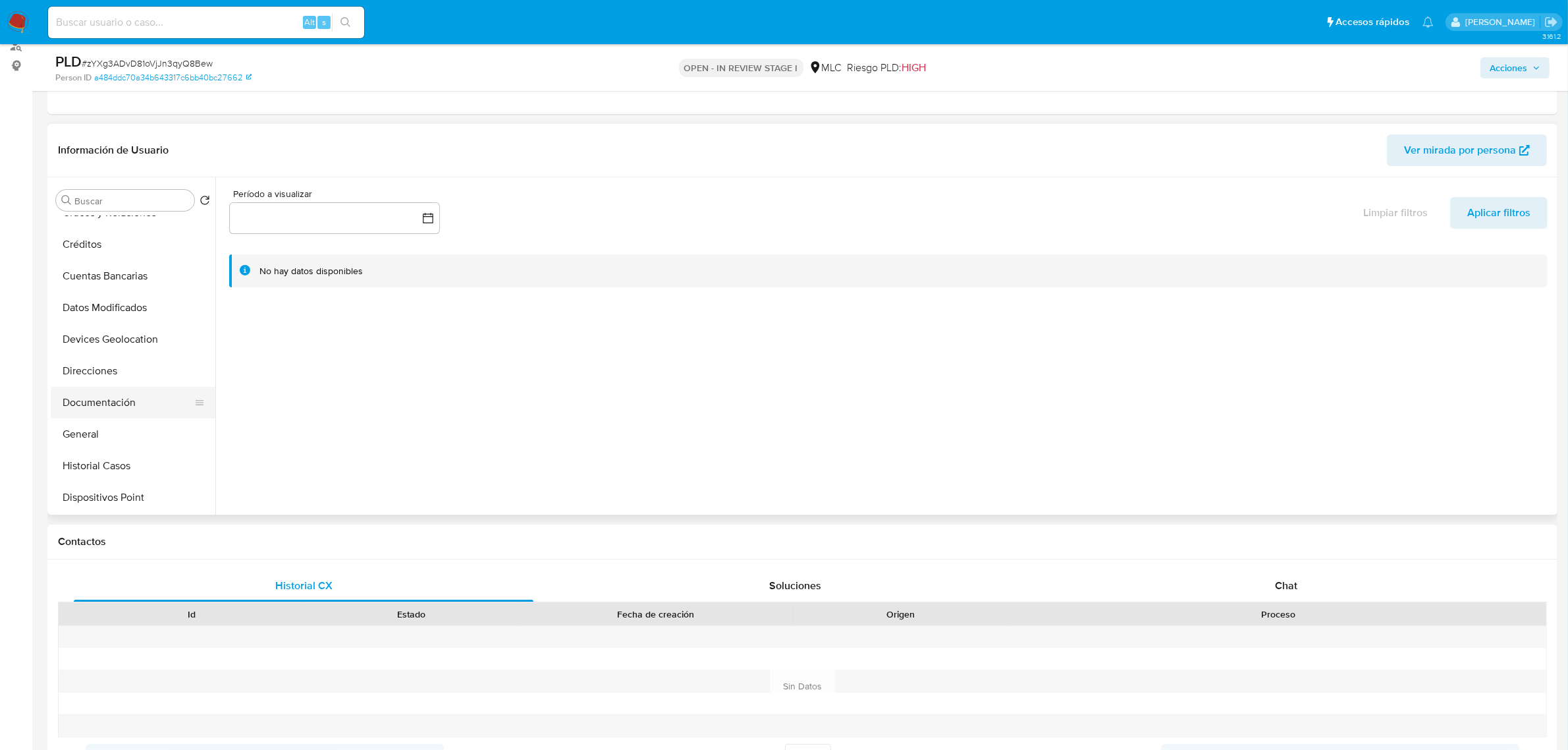
click at [101, 402] on button "Documentación" at bounding box center [128, 402] width 154 height 32
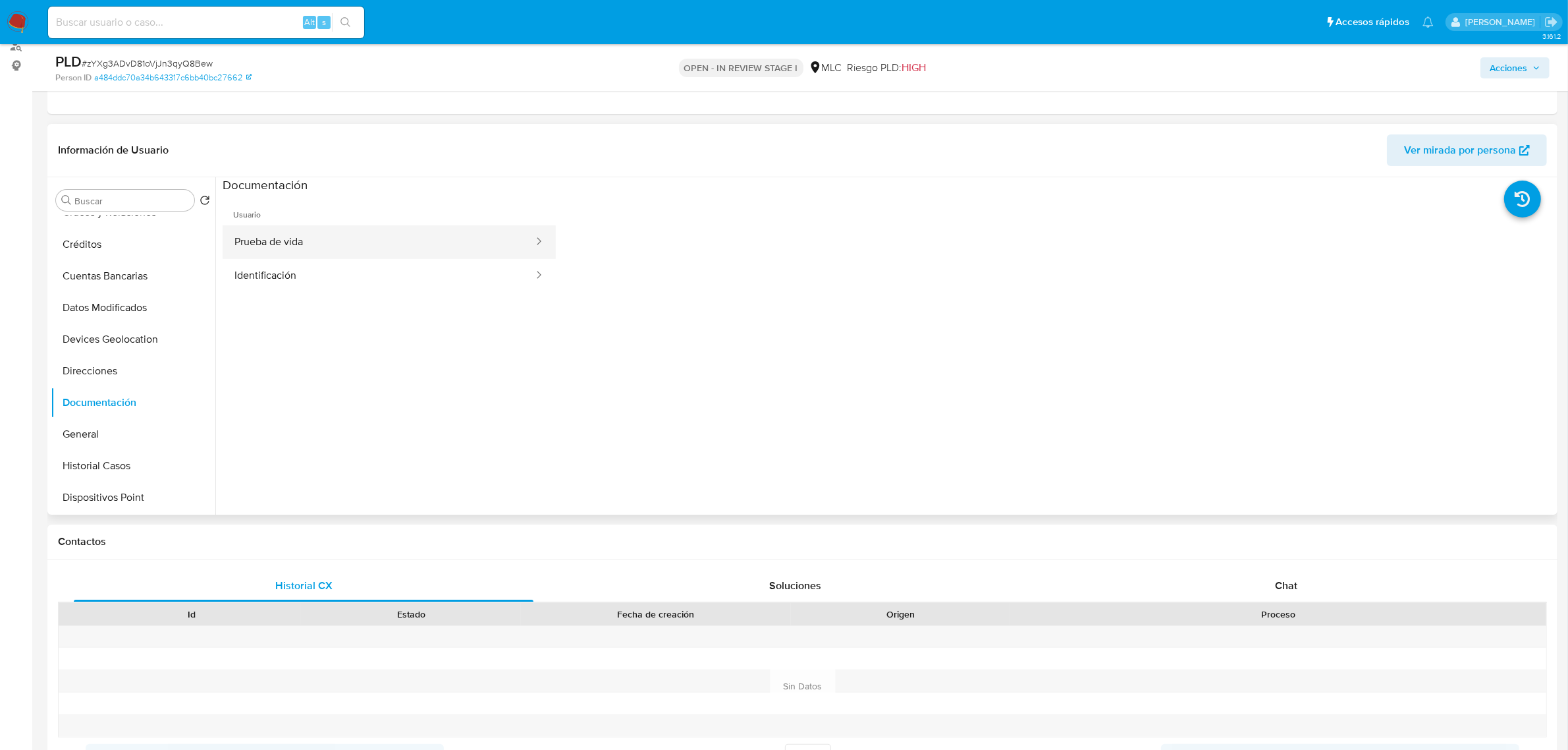
click at [281, 247] on button "Prueba de vida" at bounding box center [378, 242] width 312 height 34
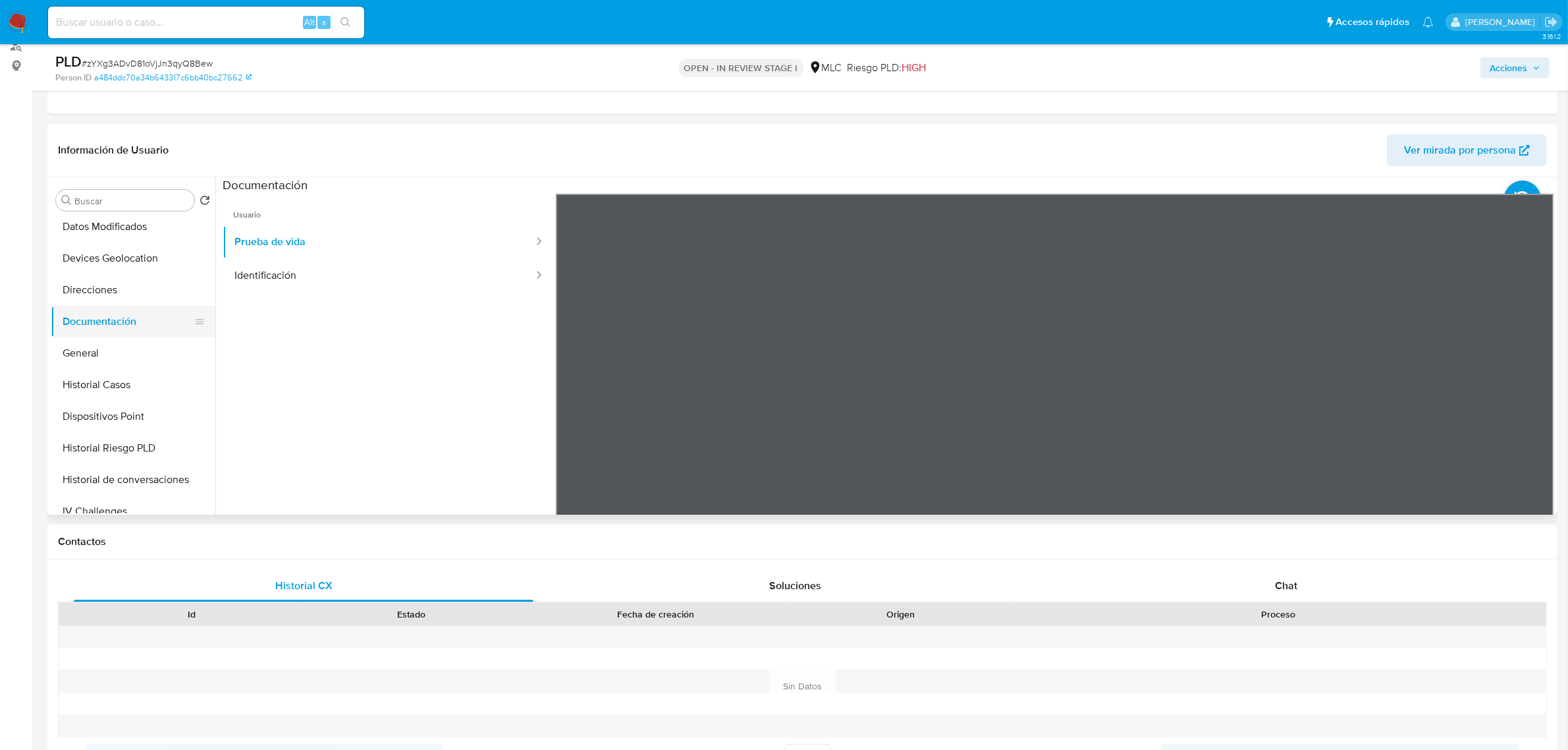
scroll to position [165, 0]
click at [83, 347] on button "General" at bounding box center [128, 351] width 154 height 32
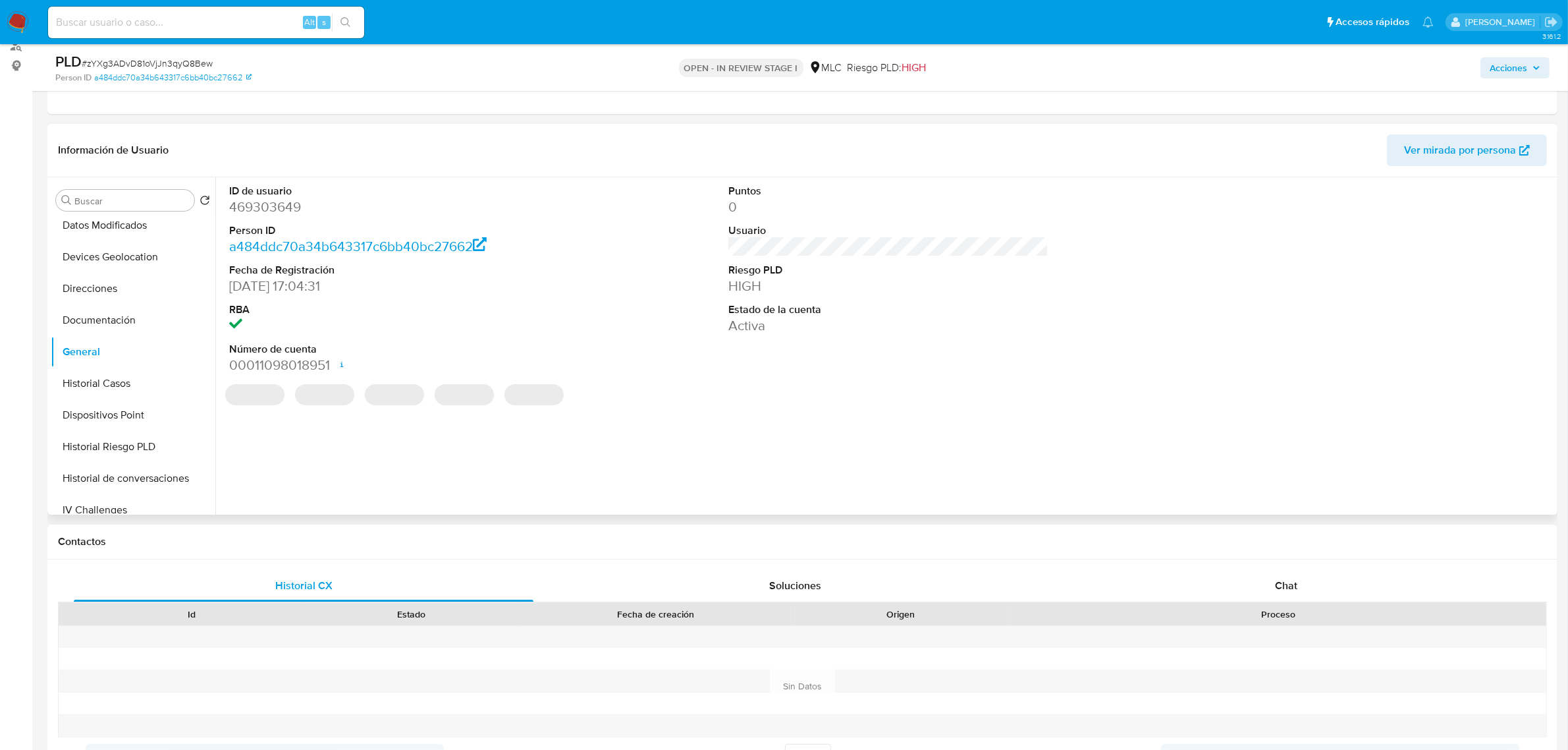
click at [267, 211] on dd "469303649" at bounding box center [389, 206] width 320 height 19
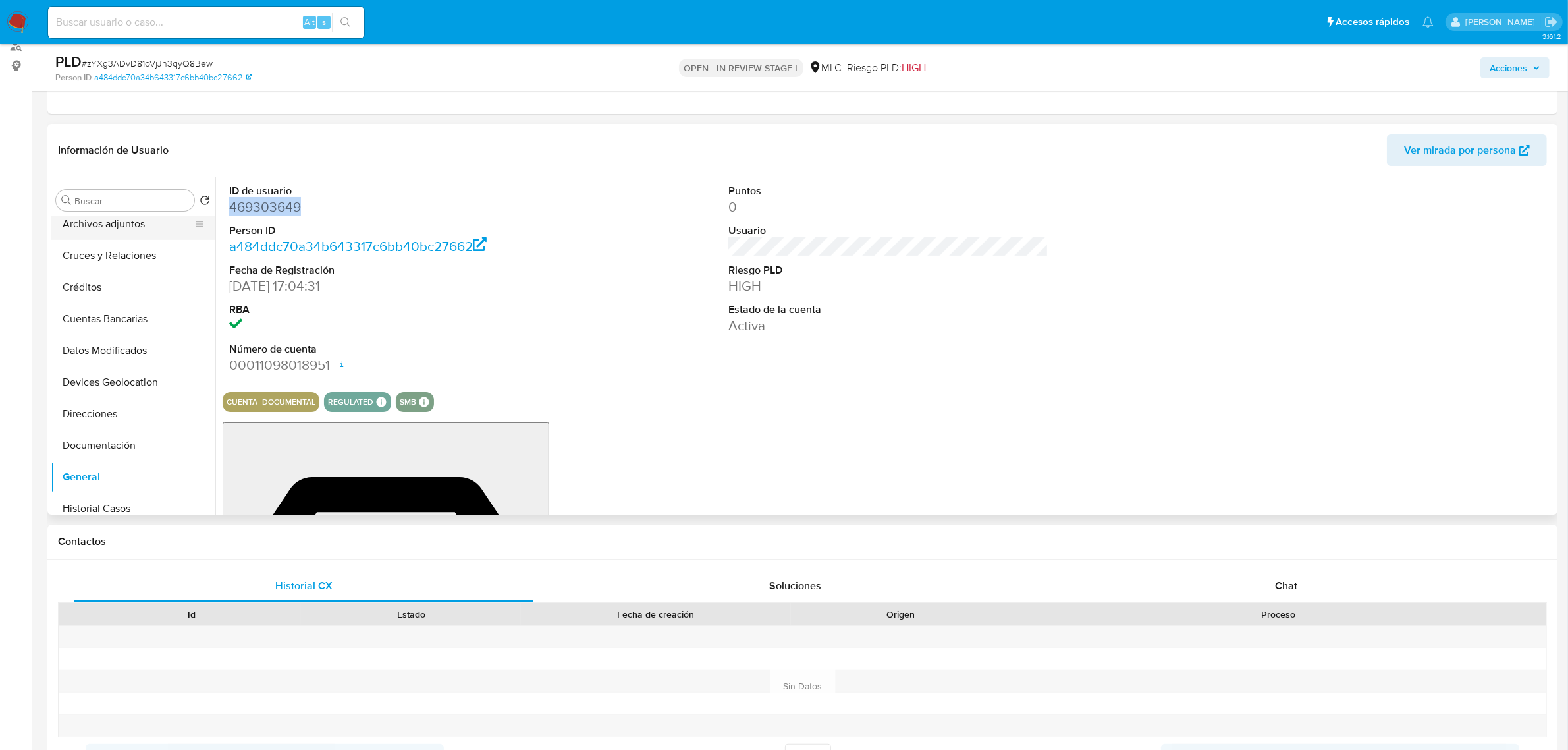
scroll to position [0, 0]
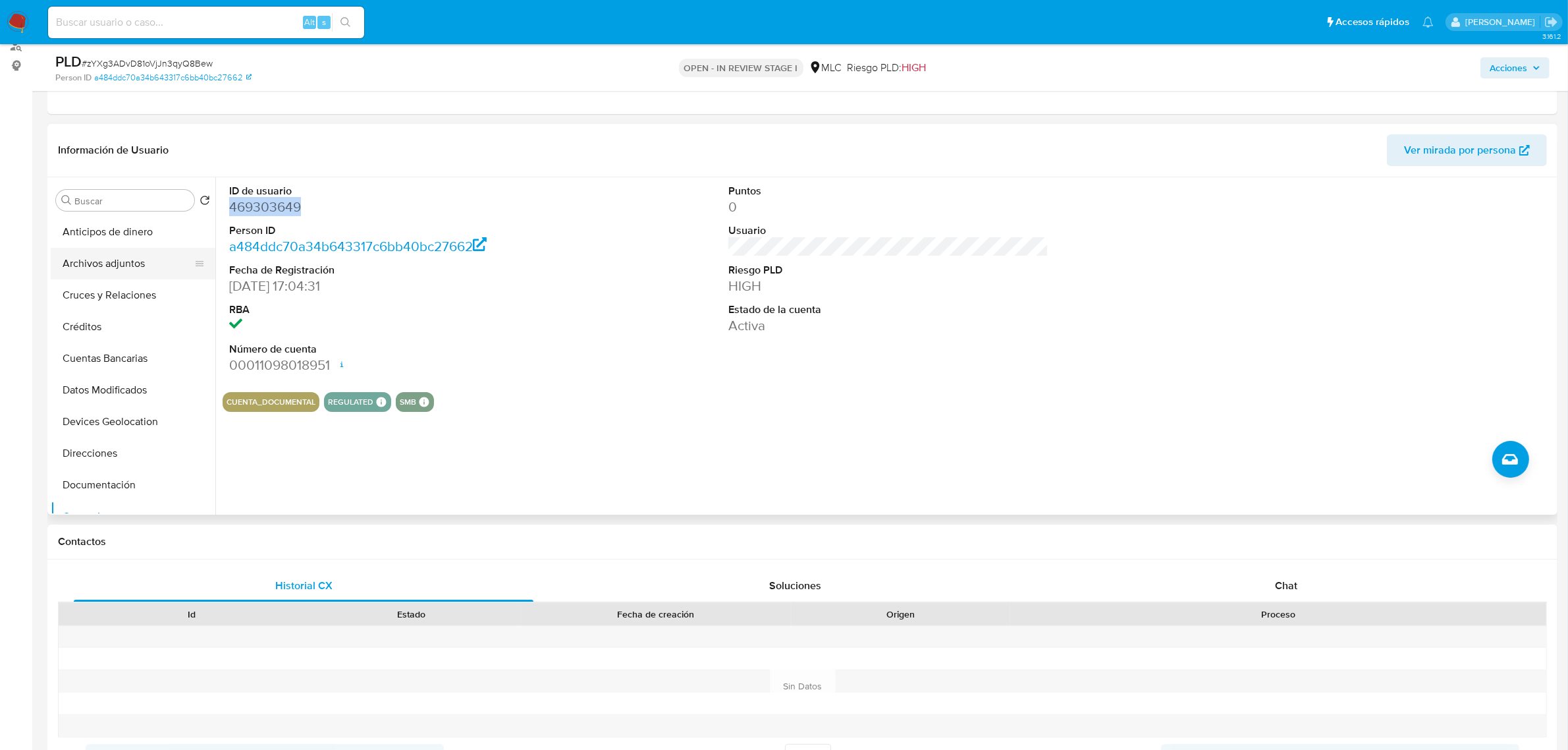
click at [114, 269] on button "Archivos adjuntos" at bounding box center [128, 263] width 154 height 32
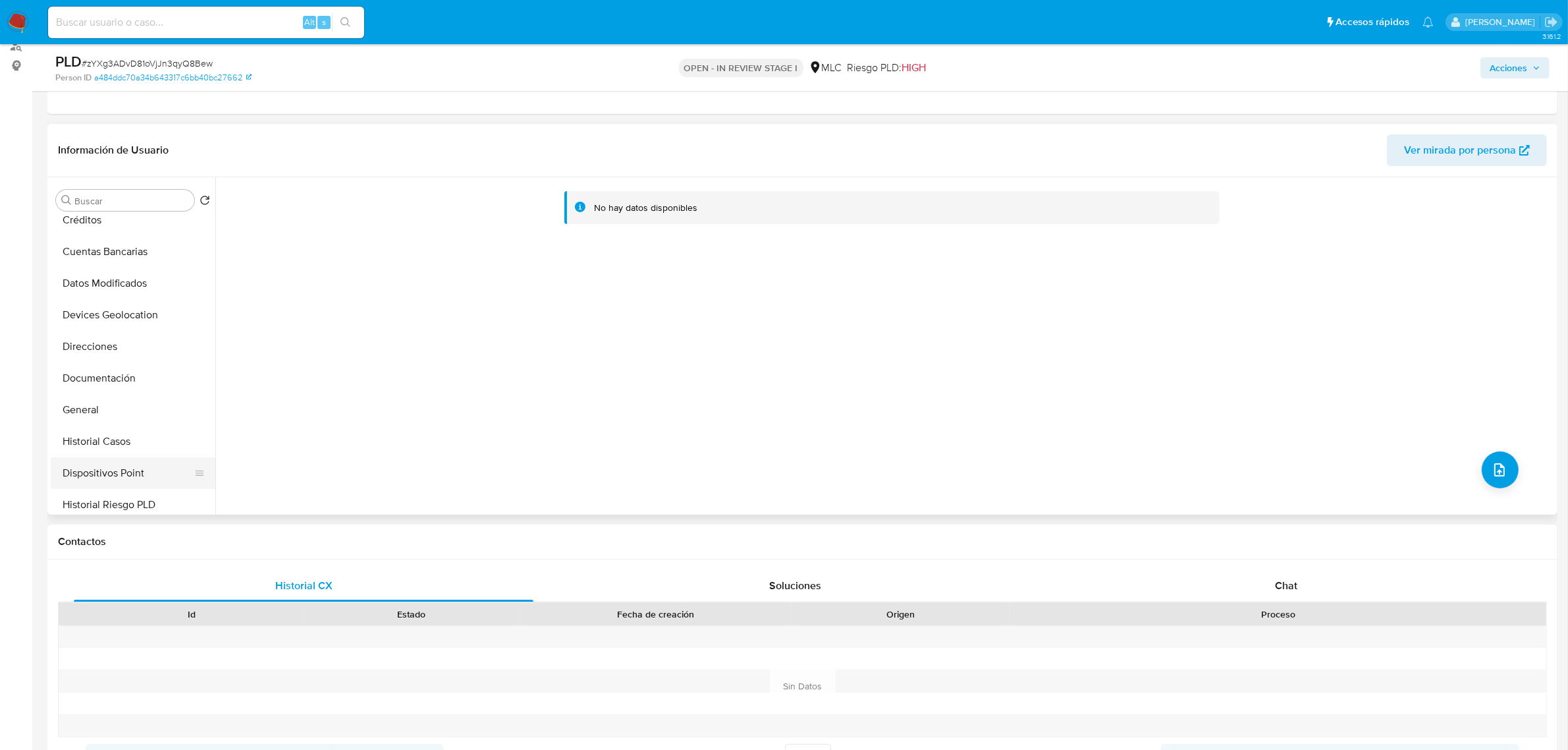
scroll to position [247, 0]
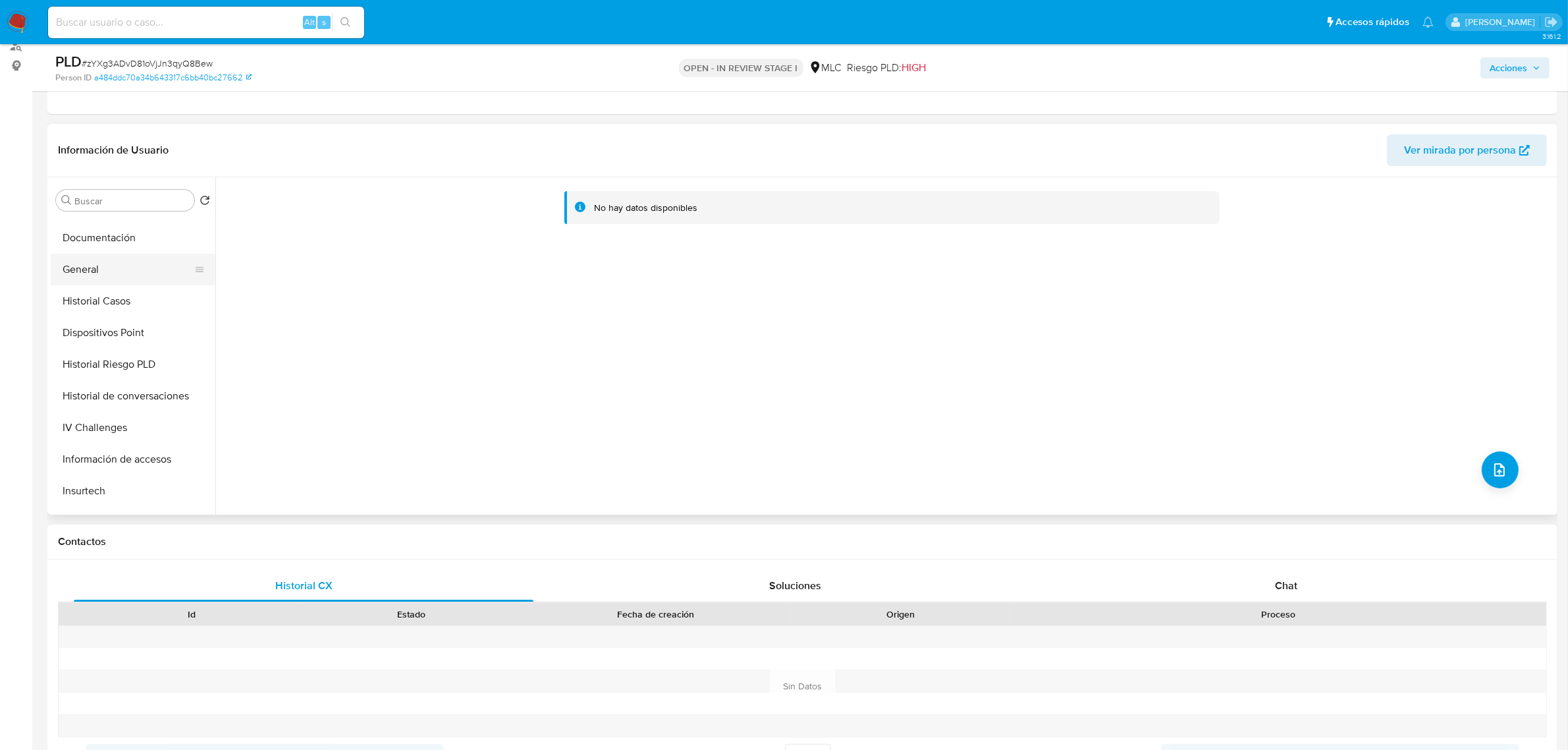
click at [82, 271] on button "General" at bounding box center [128, 269] width 154 height 32
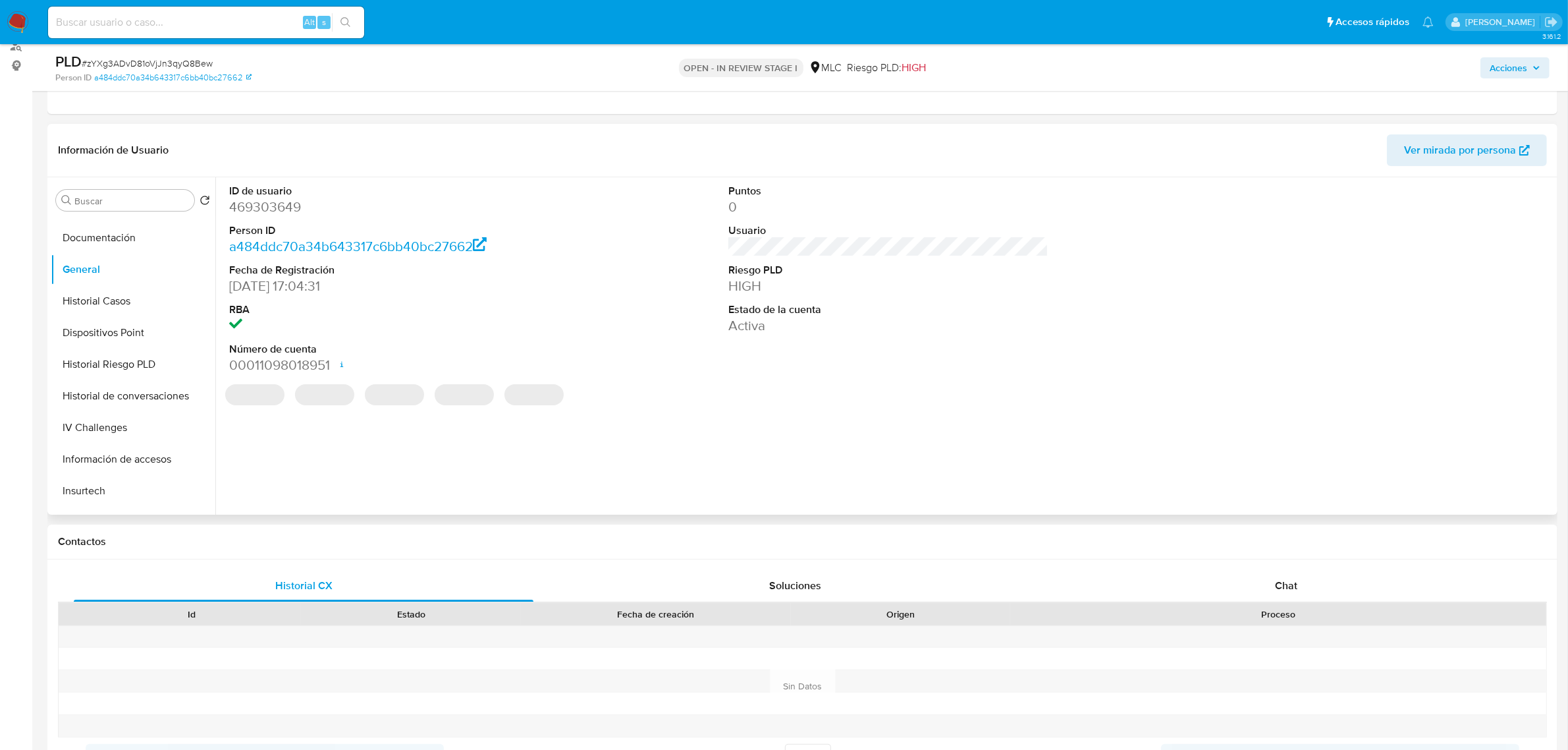
click at [272, 203] on dd "469303649" at bounding box center [389, 206] width 320 height 19
copy dd "469303649"
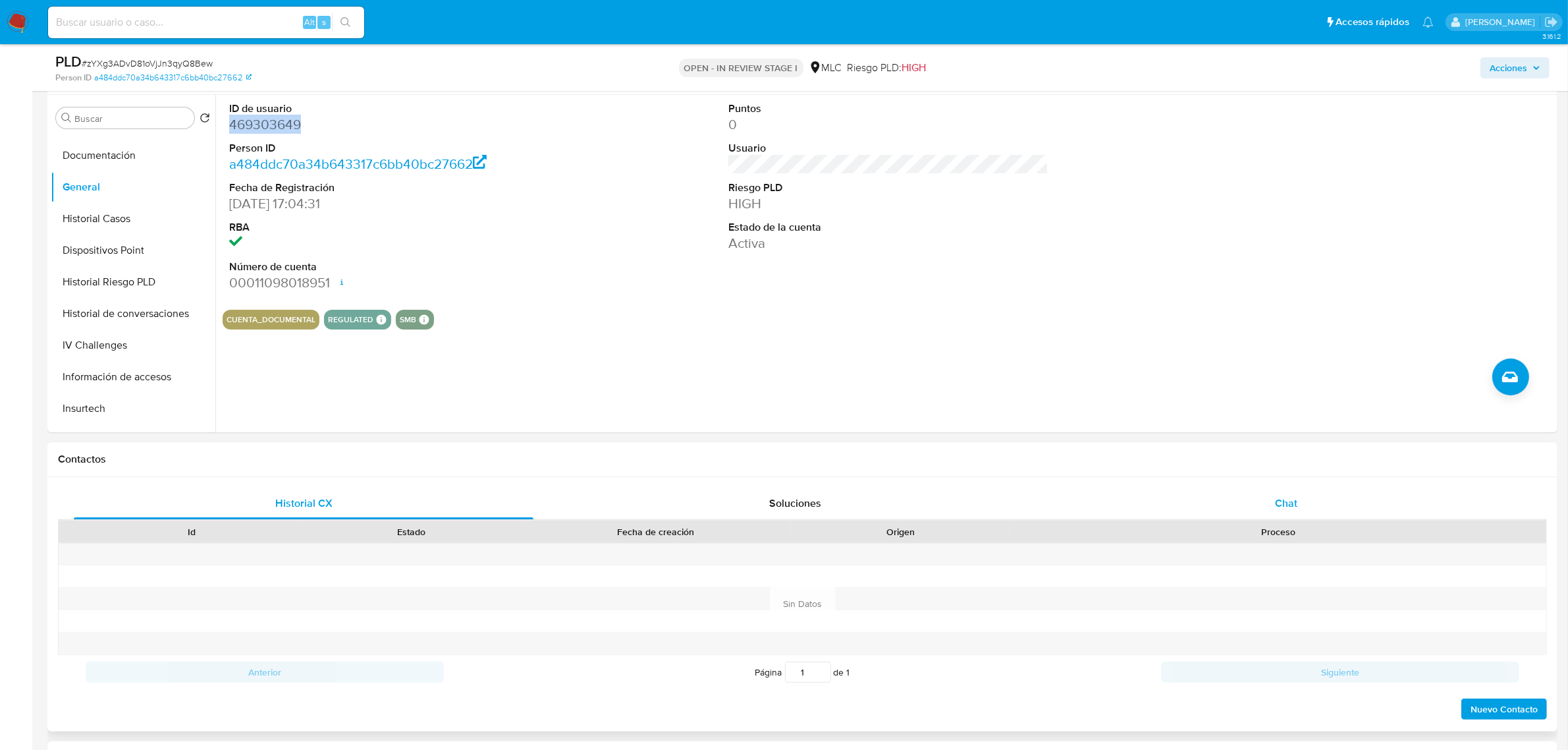
click at [1285, 495] on span "Chat" at bounding box center [1286, 502] width 23 height 15
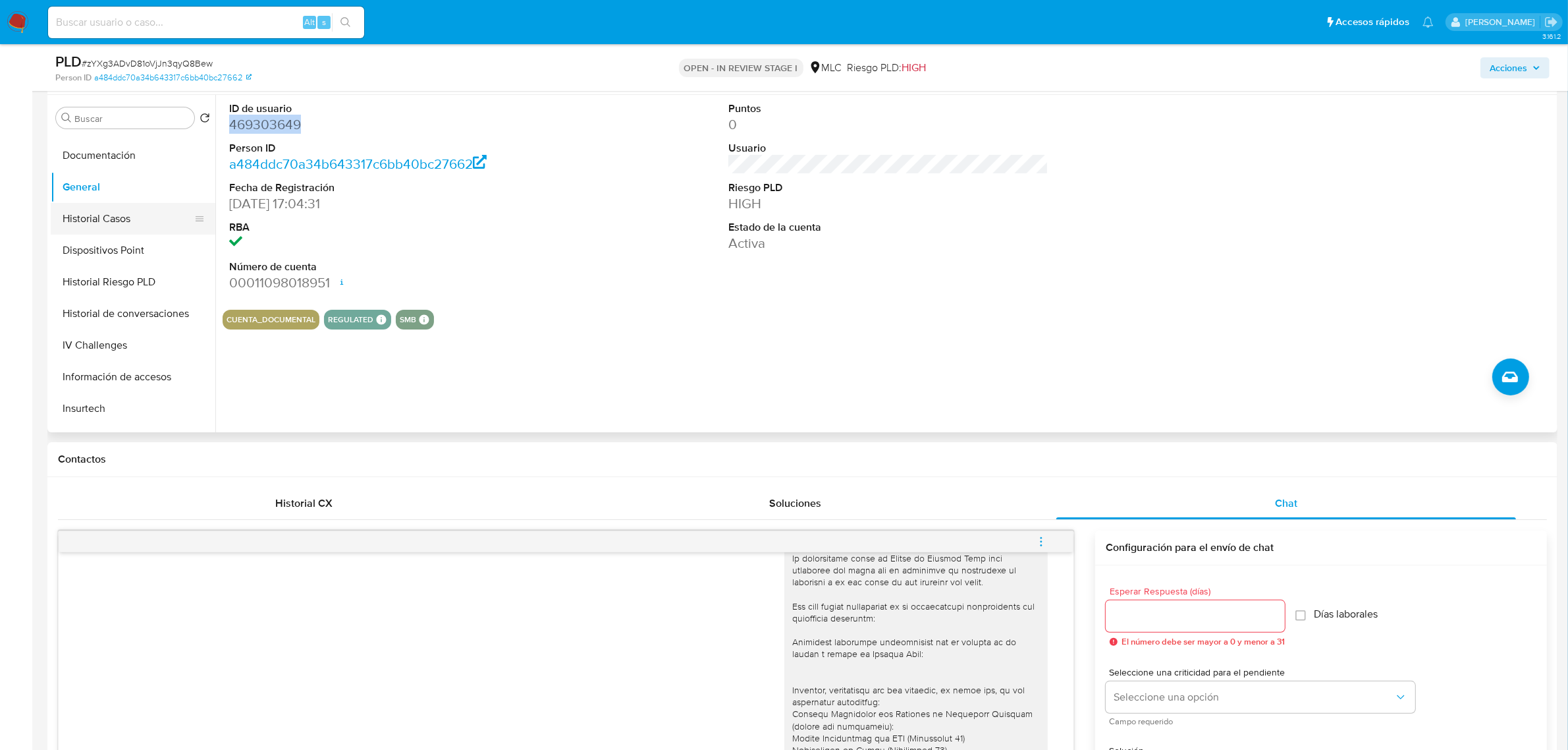
click at [130, 225] on button "Historial Casos" at bounding box center [128, 218] width 154 height 32
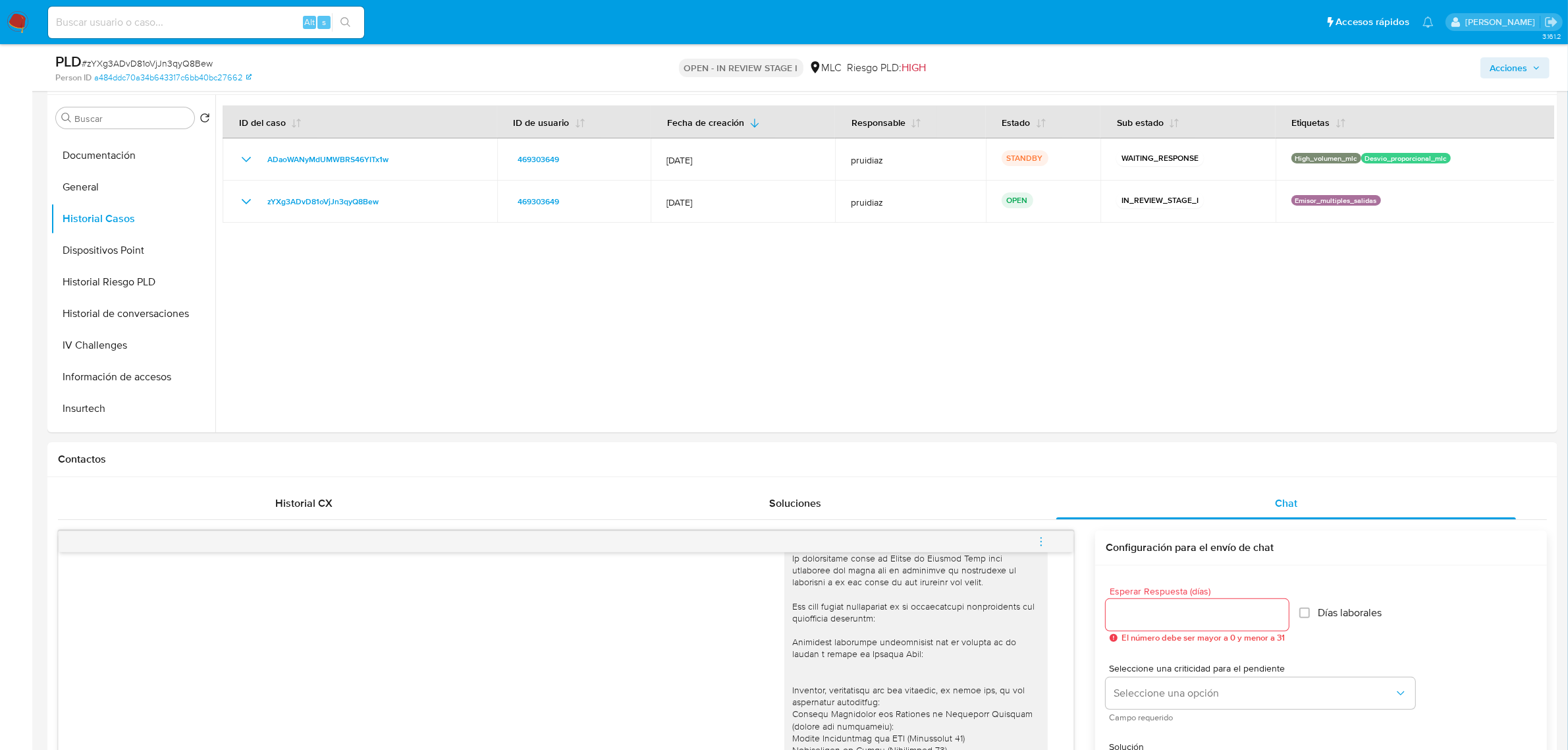
click at [150, 57] on span "# zYXg3ADvD81oVjJn3qyQ8Bew" at bounding box center [147, 63] width 131 height 13
copy span "zYXg3ADvD81oVjJn3qyQ8Bew"
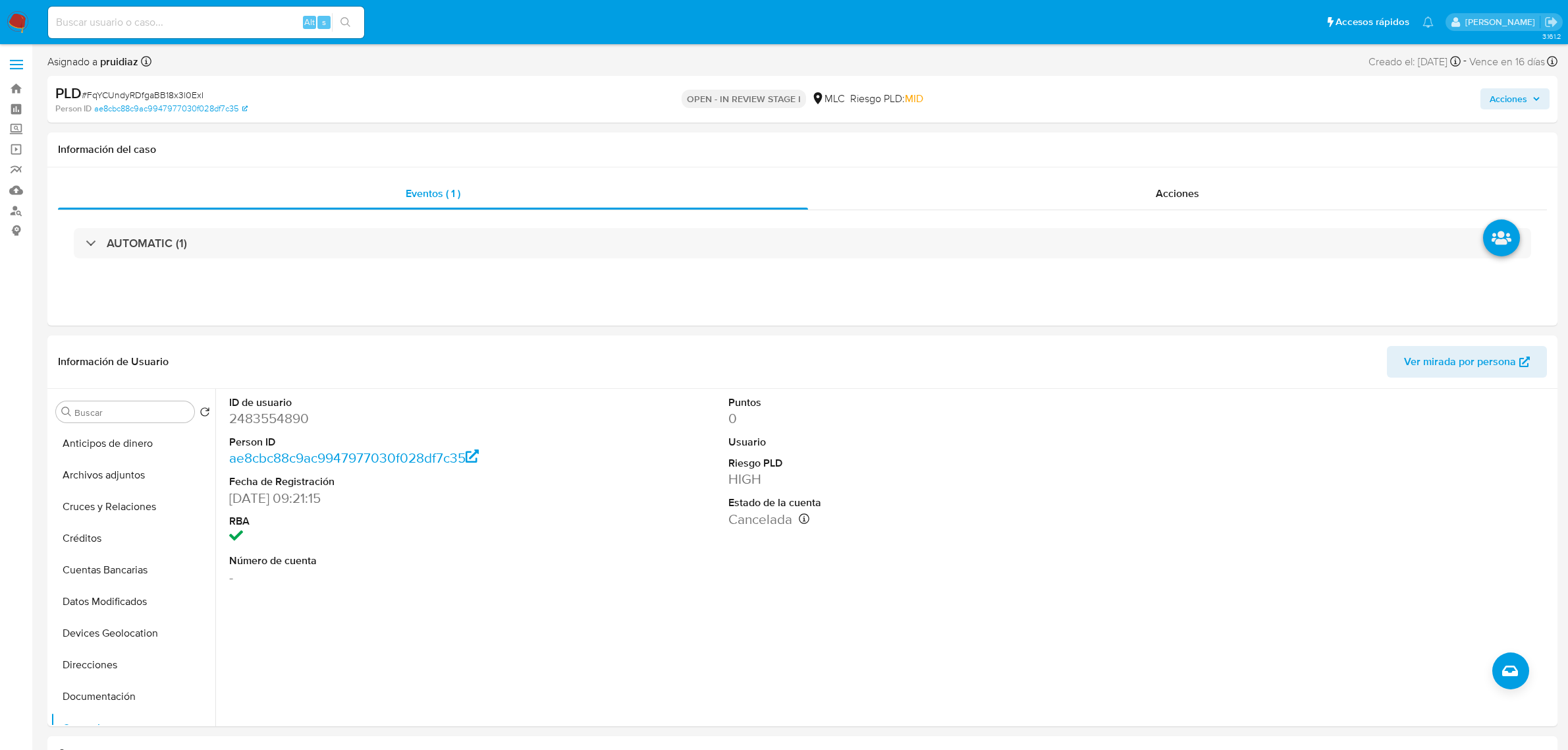
select select "10"
click at [277, 412] on dd "2483554890" at bounding box center [389, 418] width 320 height 19
click at [273, 409] on dl "ID de usuario 2483554890 Person ID ae8cbc88c9ac9947977030f028df7c35 Fecha de Re…" at bounding box center [389, 491] width 320 height 191
drag, startPoint x: 273, startPoint y: 409, endPoint x: 248, endPoint y: 420, distance: 27.3
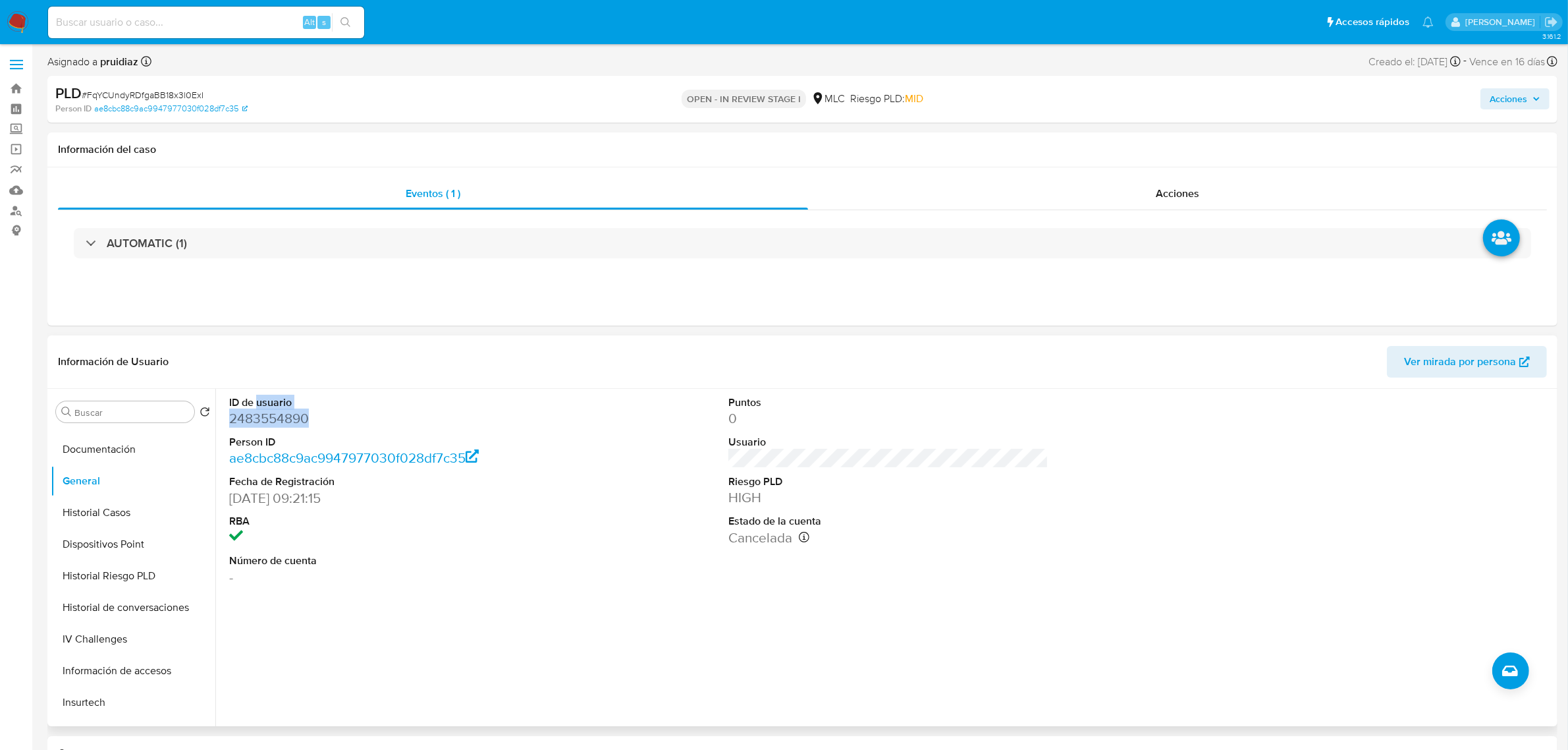
click at [248, 420] on dd "2483554890" at bounding box center [389, 418] width 320 height 19
click at [286, 420] on dd "2483554890" at bounding box center [389, 418] width 320 height 19
click at [271, 417] on dd "2483554890" at bounding box center [389, 418] width 320 height 19
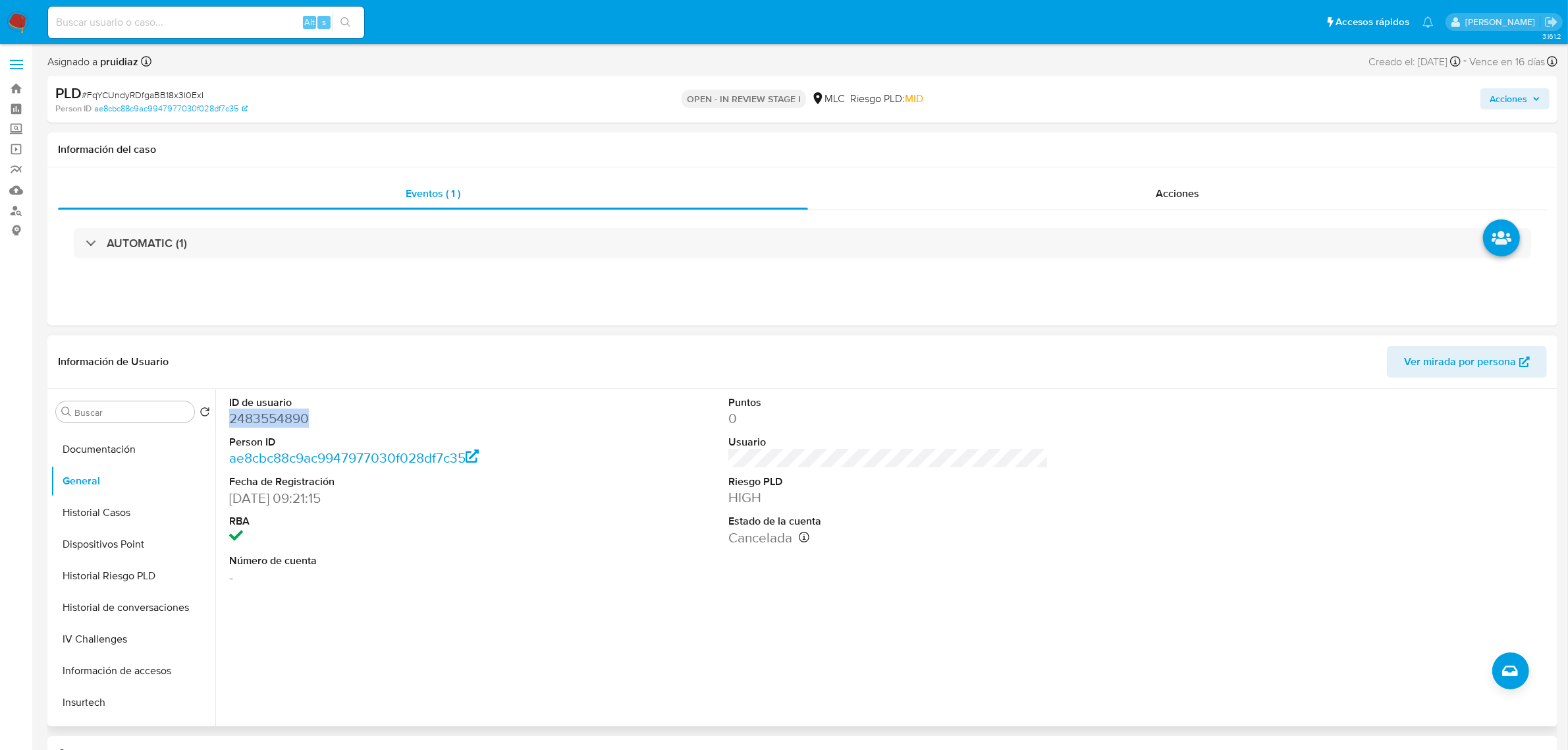
click at [271, 417] on dd "2483554890" at bounding box center [389, 418] width 320 height 19
click at [294, 402] on dt "ID de usuario" at bounding box center [389, 403] width 320 height 15
click at [271, 410] on dd "2483554890" at bounding box center [389, 418] width 320 height 19
click at [271, 419] on dd "2483554890" at bounding box center [389, 418] width 320 height 19
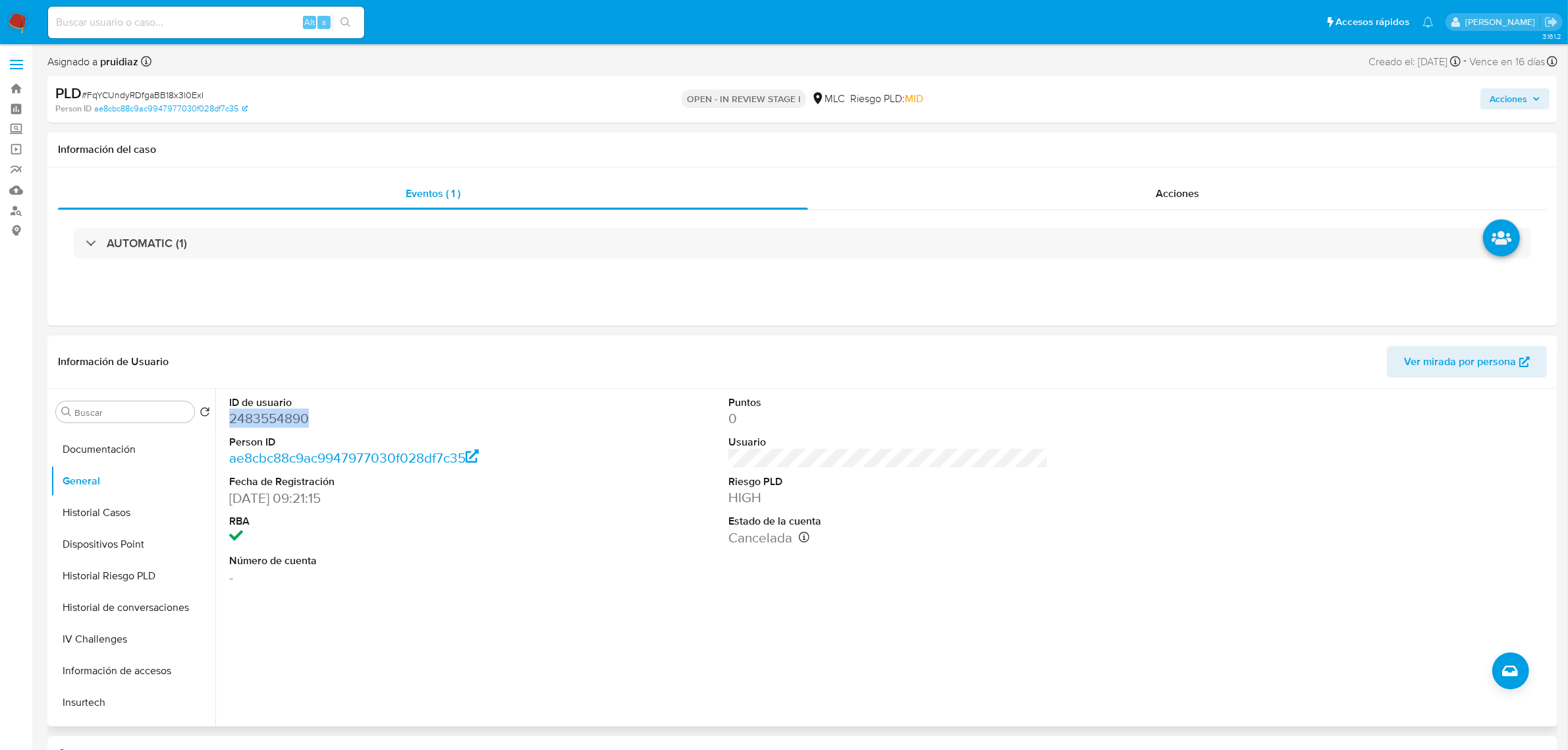
click at [271, 419] on dd "2483554890" at bounding box center [389, 418] width 320 height 19
click at [115, 94] on span "# FqYCUndyRDfgaBB18x3l0ExI" at bounding box center [142, 95] width 122 height 13
copy span "FqYCUndyRDfgaBB18x3l0ExI"
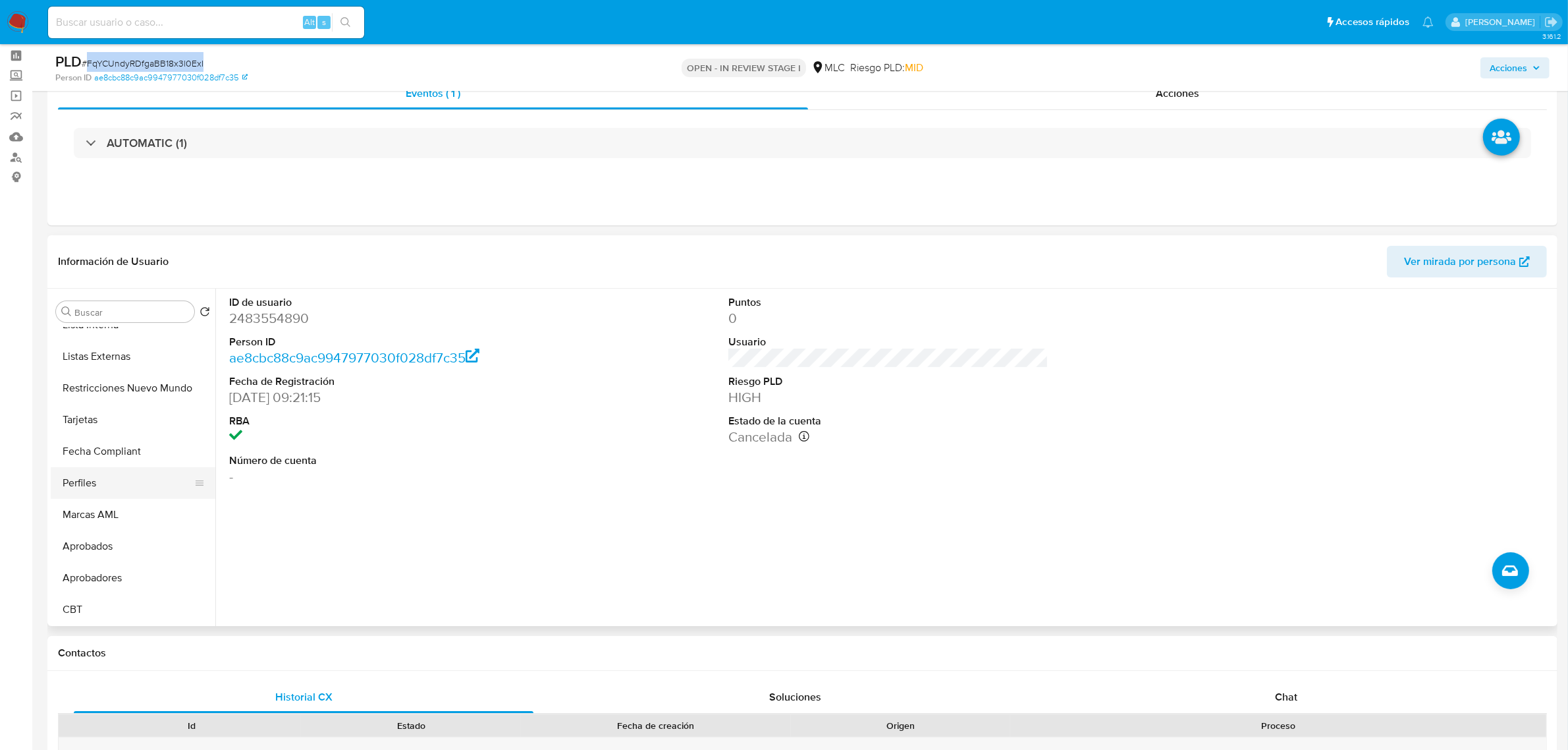
scroll to position [83, 0]
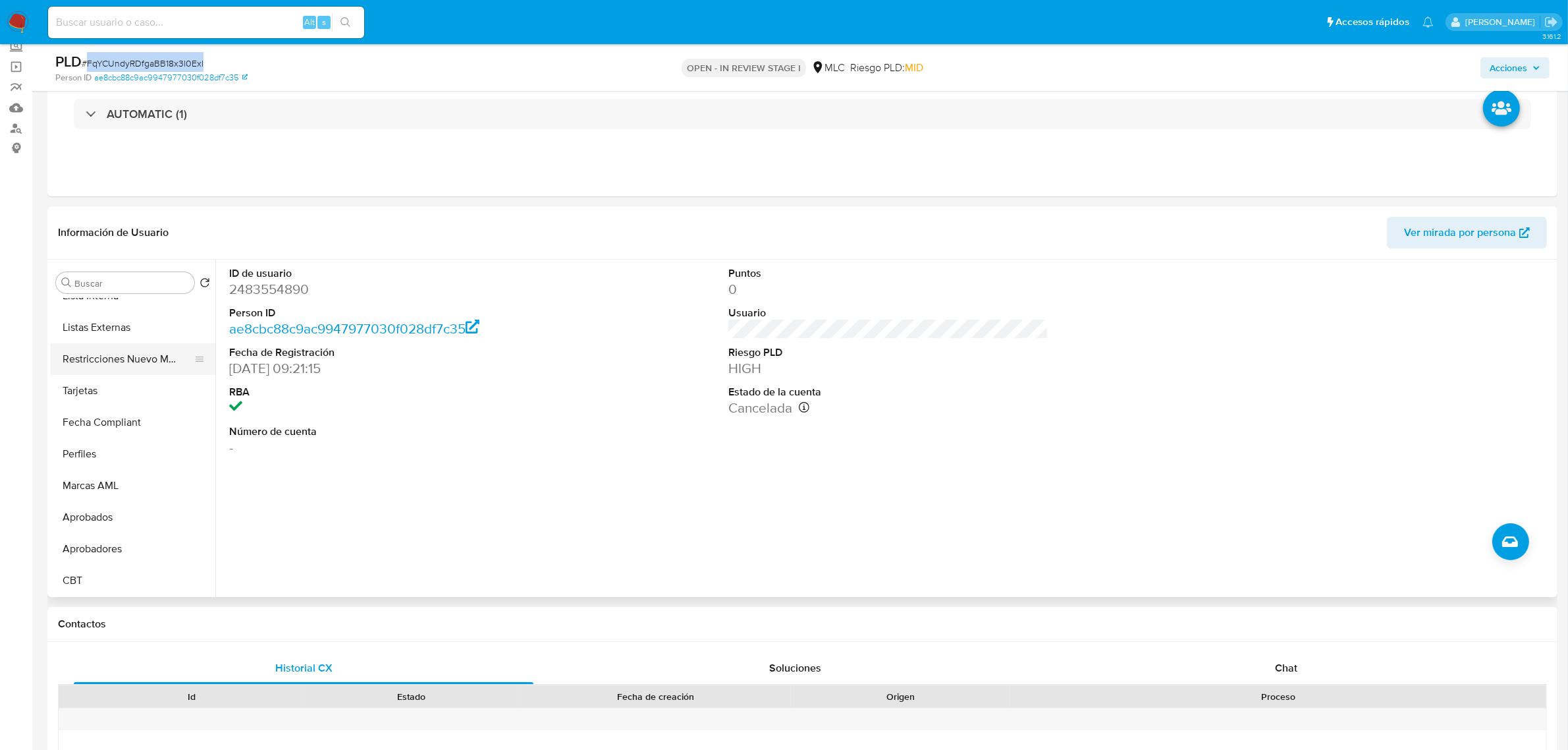
click at [125, 347] on button "Restricciones Nuevo Mundo" at bounding box center [128, 358] width 154 height 32
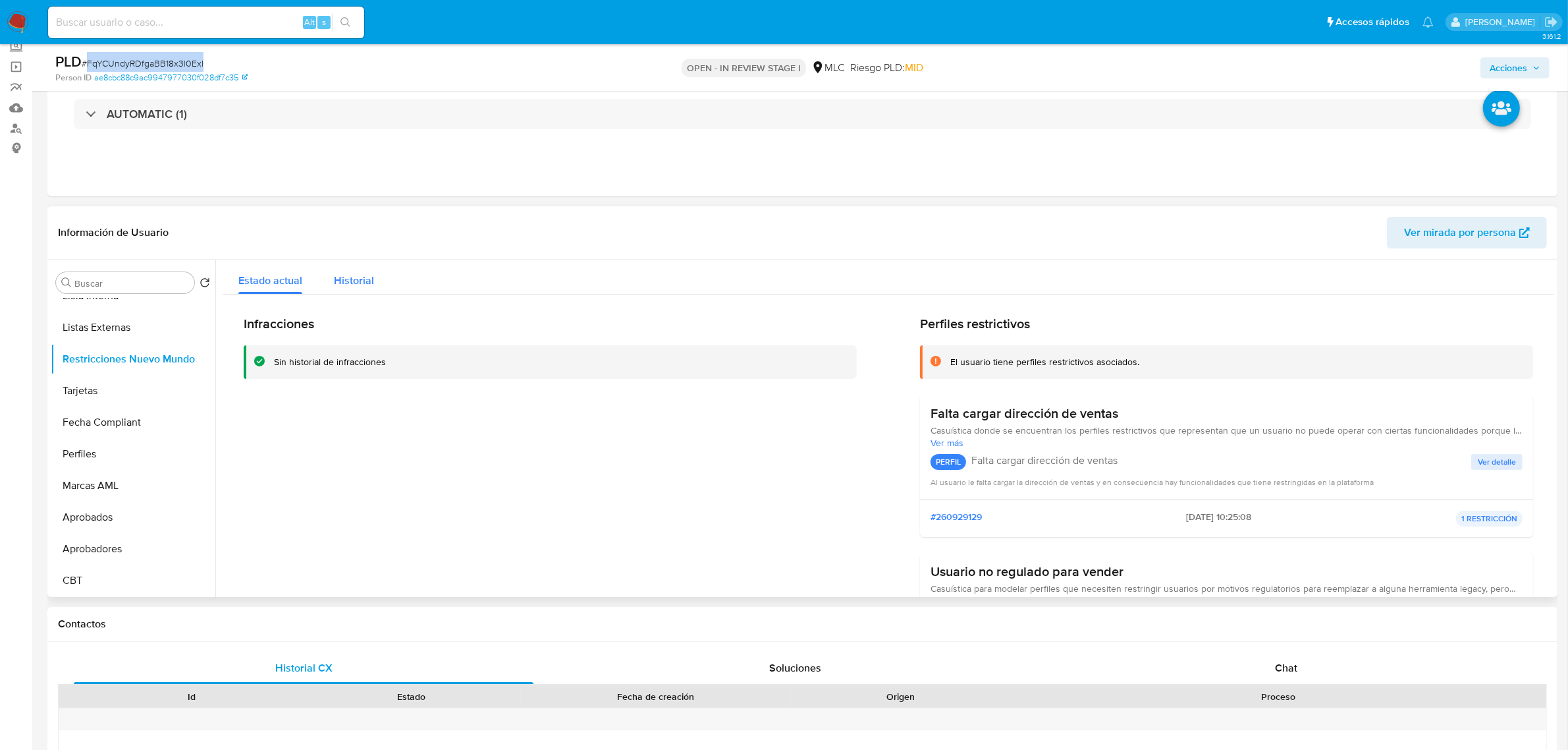
click at [343, 280] on span "Historial" at bounding box center [354, 280] width 40 height 15
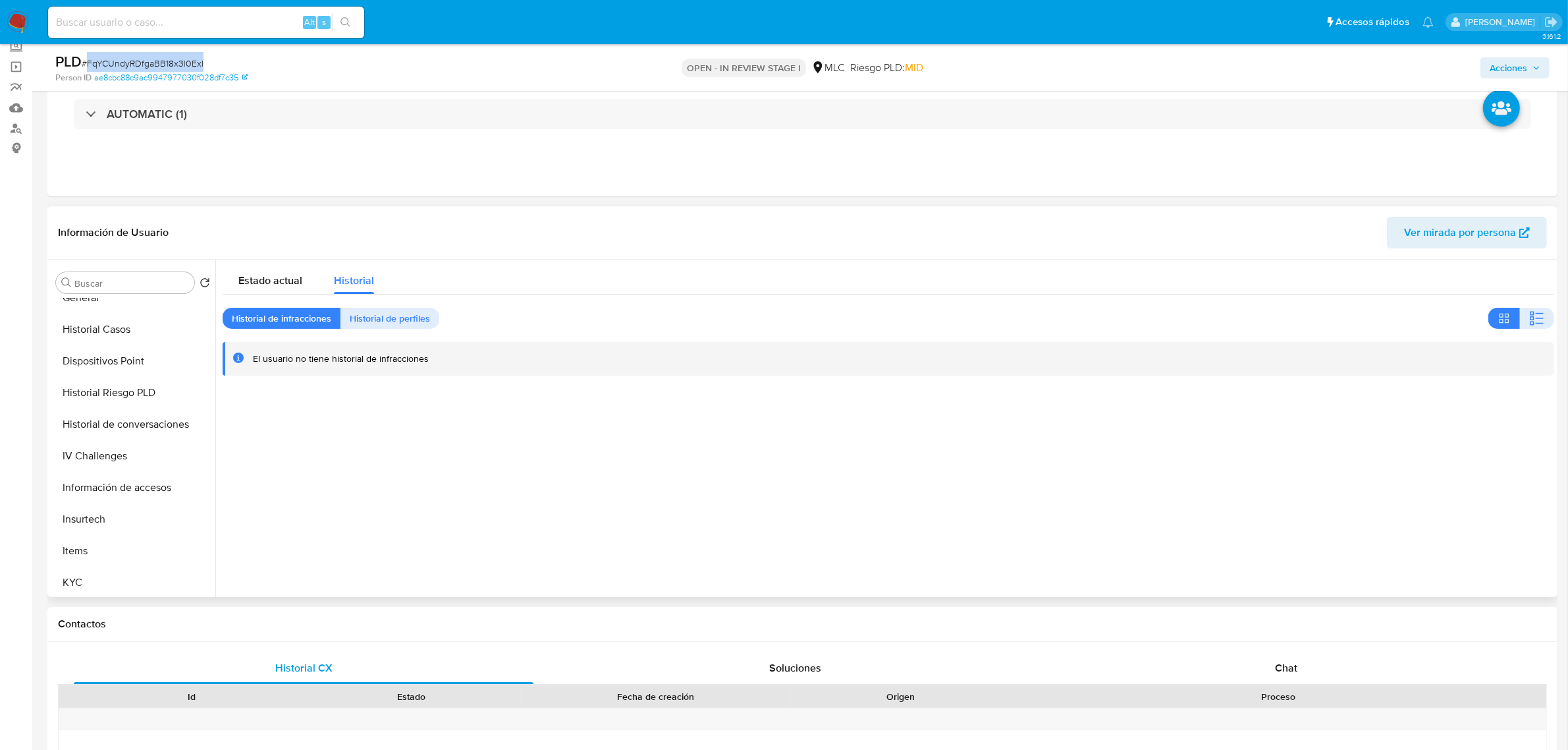
scroll to position [207, 0]
click at [109, 423] on button "Historial Casos" at bounding box center [128, 422] width 154 height 32
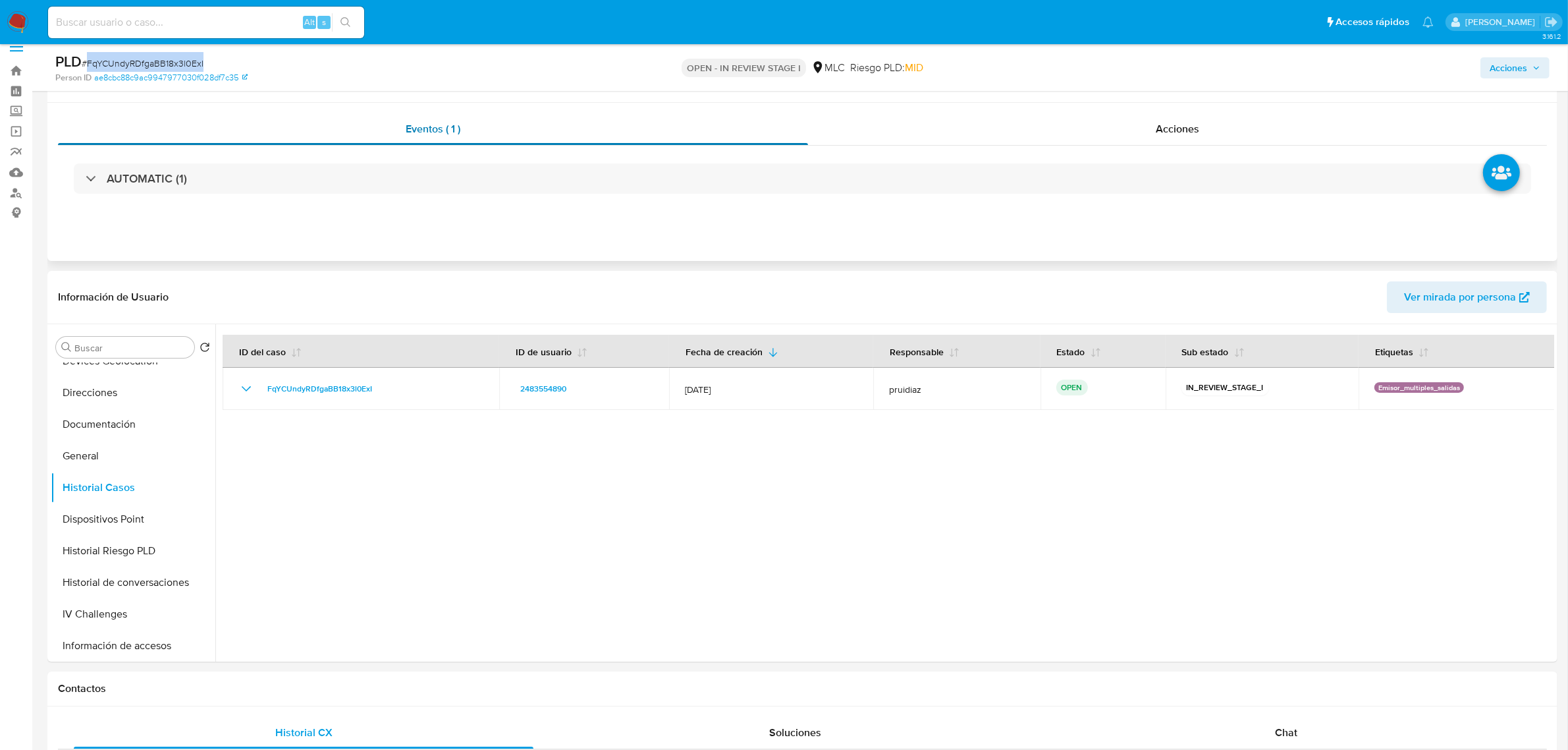
scroll to position [0, 0]
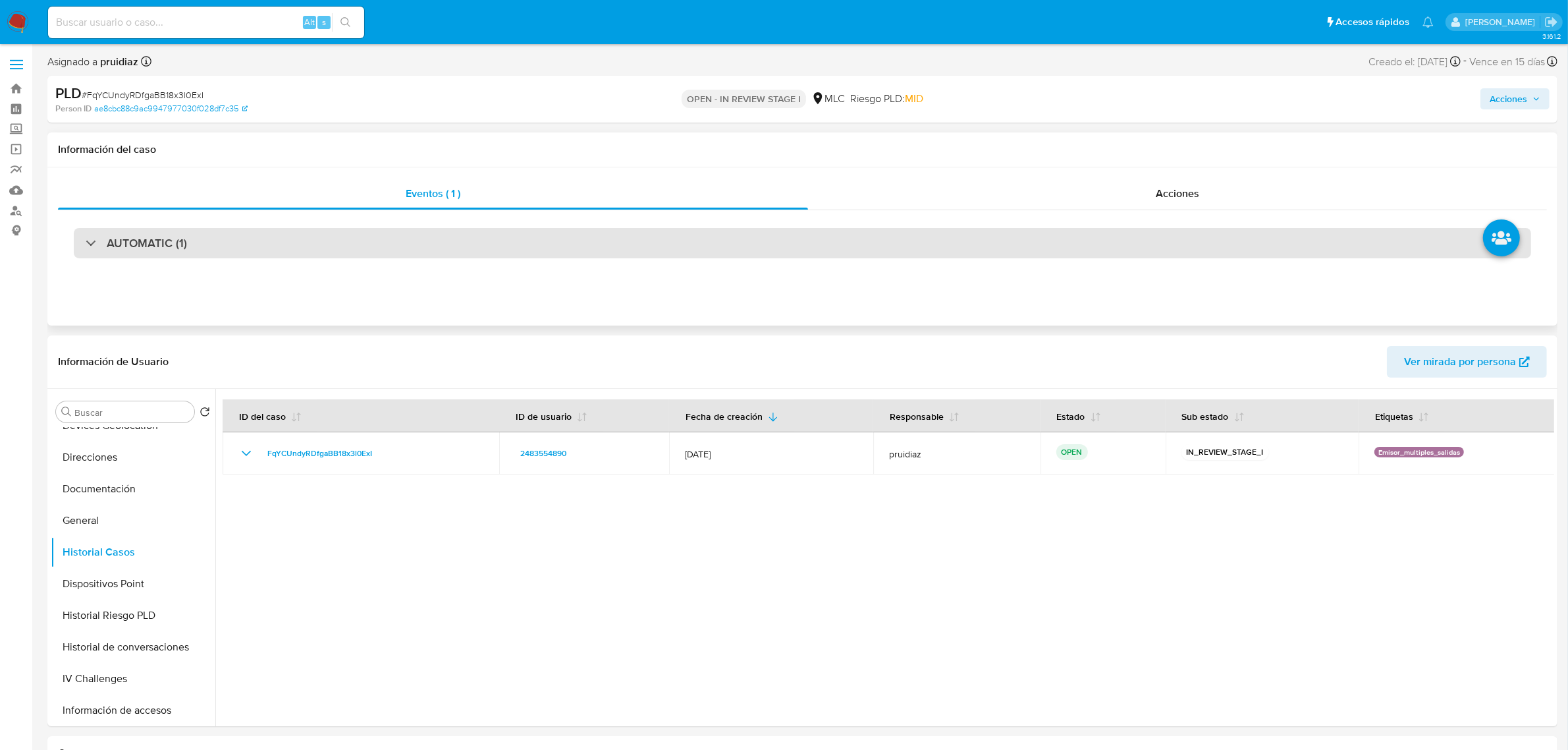
click at [182, 232] on div "AUTOMATIC (1)" at bounding box center [802, 243] width 1457 height 30
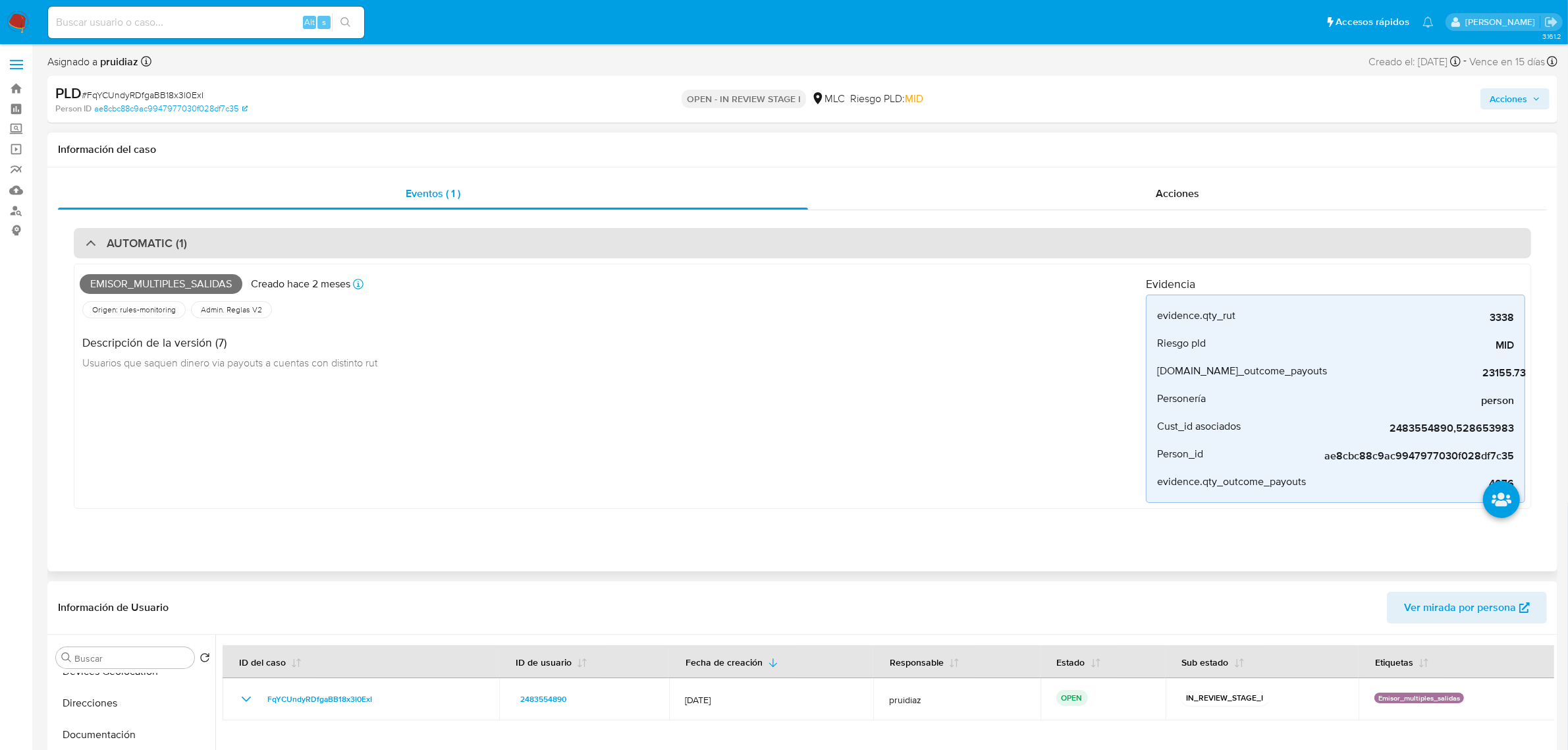
click at [179, 238] on h3 "AUTOMATIC (1)" at bounding box center [146, 243] width 80 height 15
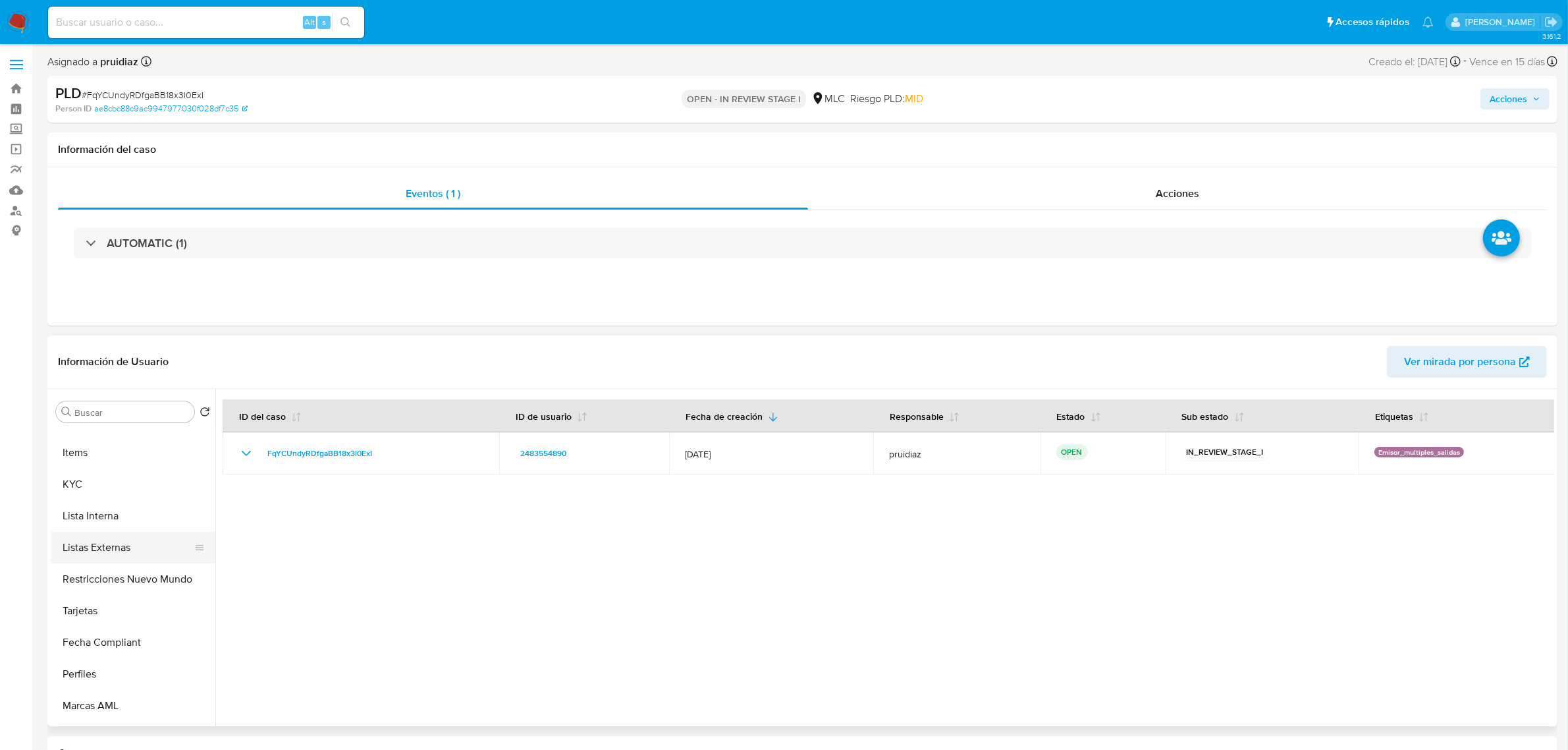
scroll to position [537, 0]
click at [71, 469] on button "KYC" at bounding box center [128, 475] width 154 height 32
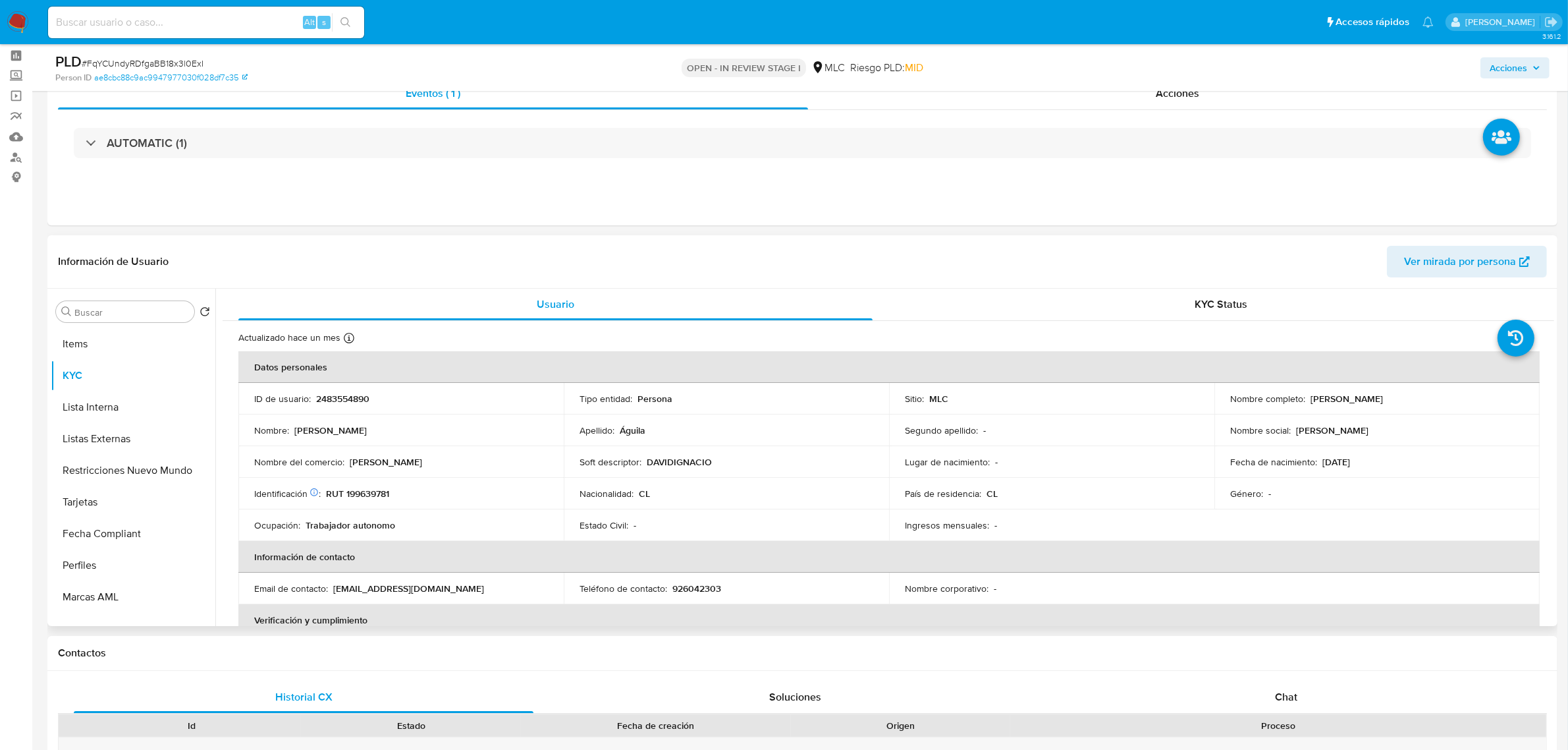
scroll to position [83, 0]
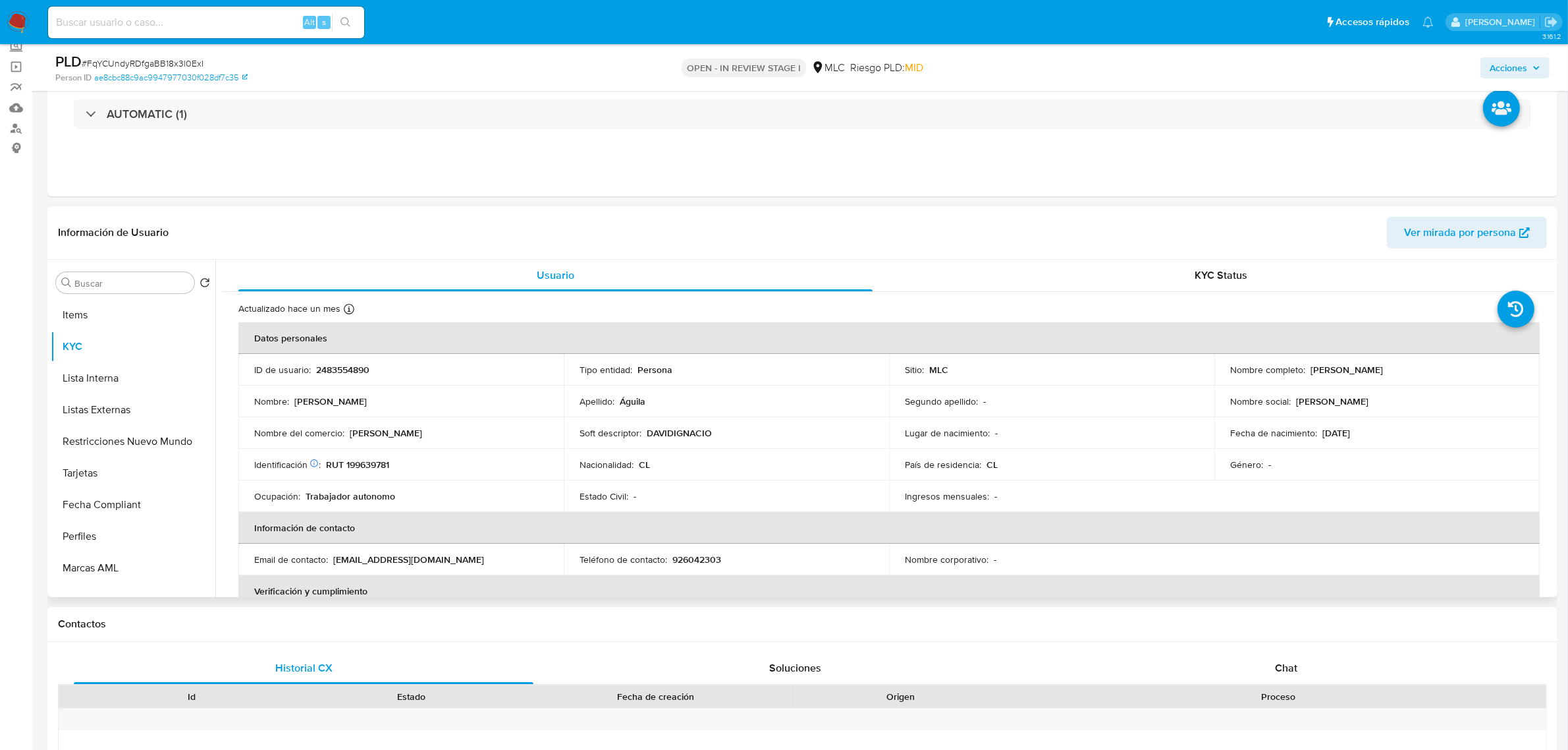
click at [378, 468] on p "RUT 199639781" at bounding box center [357, 464] width 63 height 12
copy p "199639781"
click at [382, 471] on td "Identificación Nº de serie: 530618273 : RUT 199639781" at bounding box center [401, 464] width 325 height 32
click at [381, 468] on p "RUT 199639781" at bounding box center [357, 464] width 63 height 12
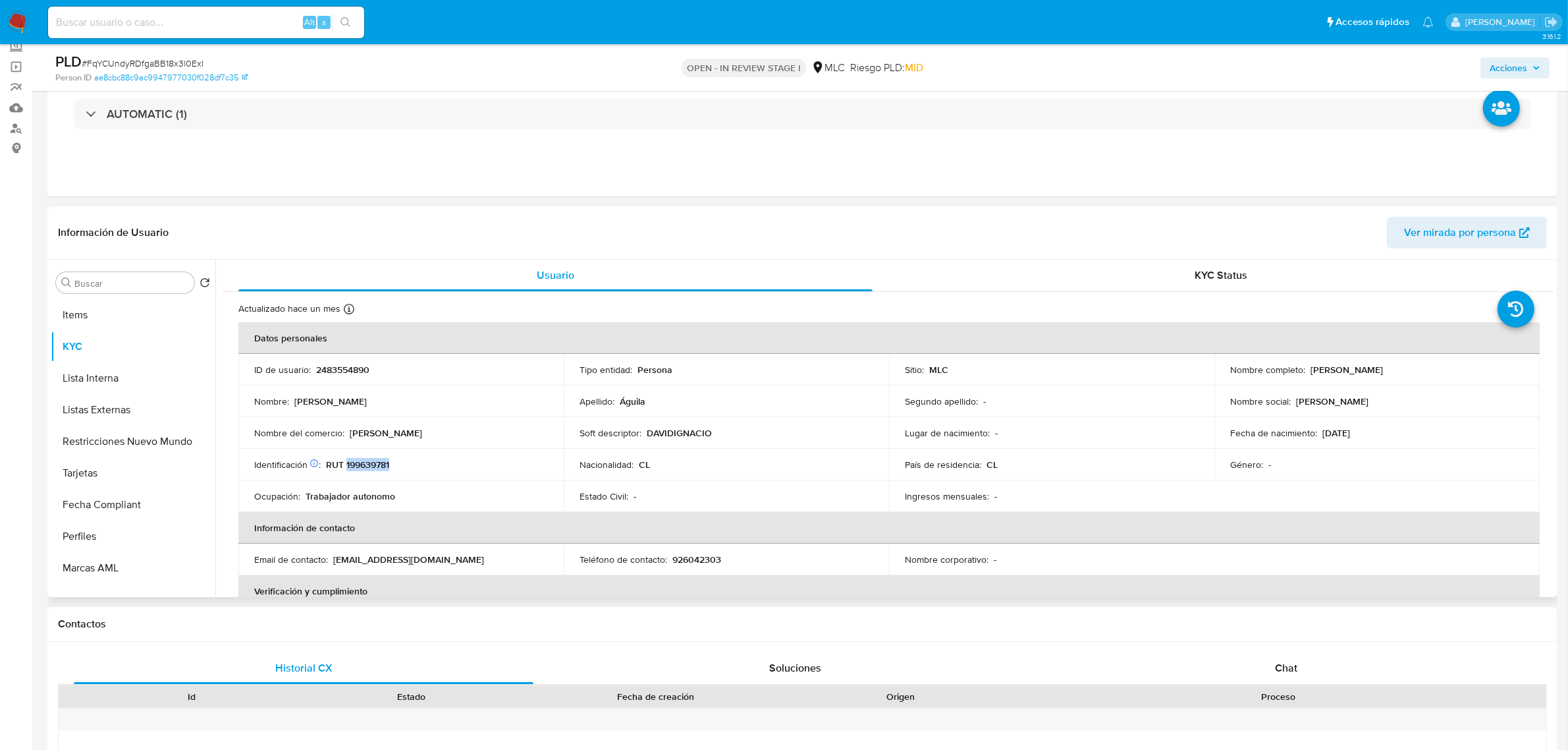
click at [381, 466] on p "RUT 199639781" at bounding box center [357, 464] width 63 height 12
copy p "199639781"
click at [133, 376] on button "Cruces y Relaciones" at bounding box center [128, 377] width 154 height 32
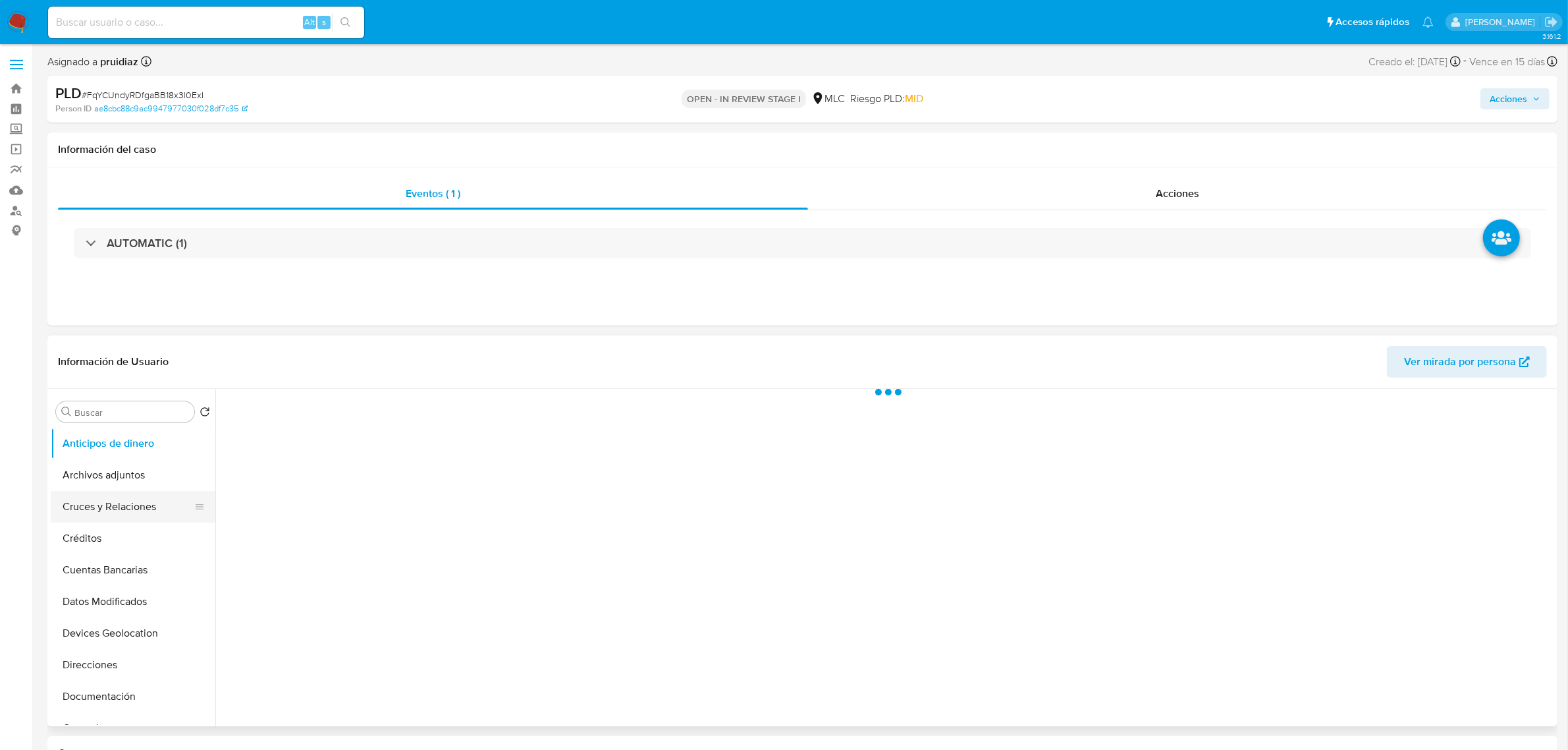
select select "10"
click at [113, 511] on button "Cruces y Relaciones" at bounding box center [128, 506] width 154 height 32
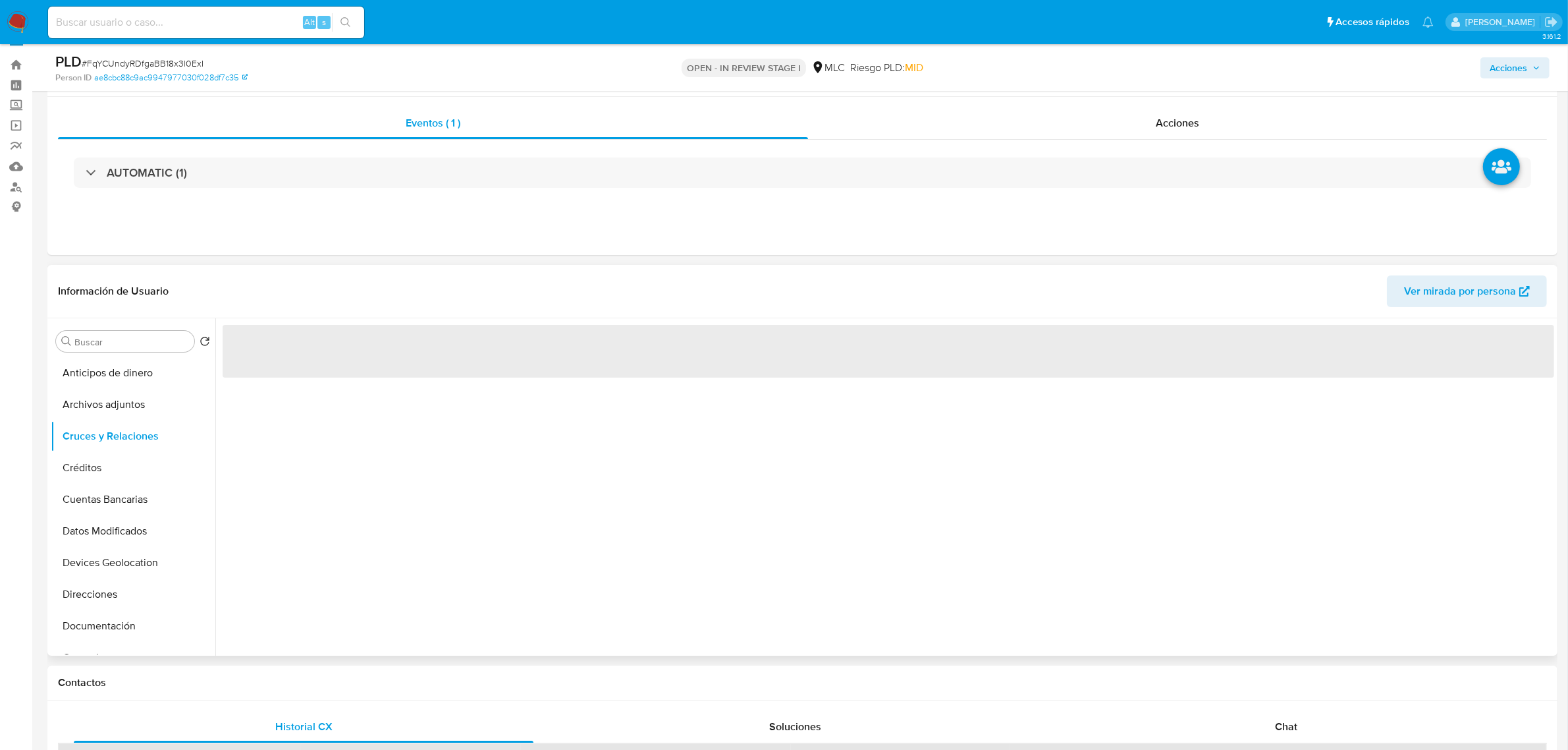
scroll to position [165, 0]
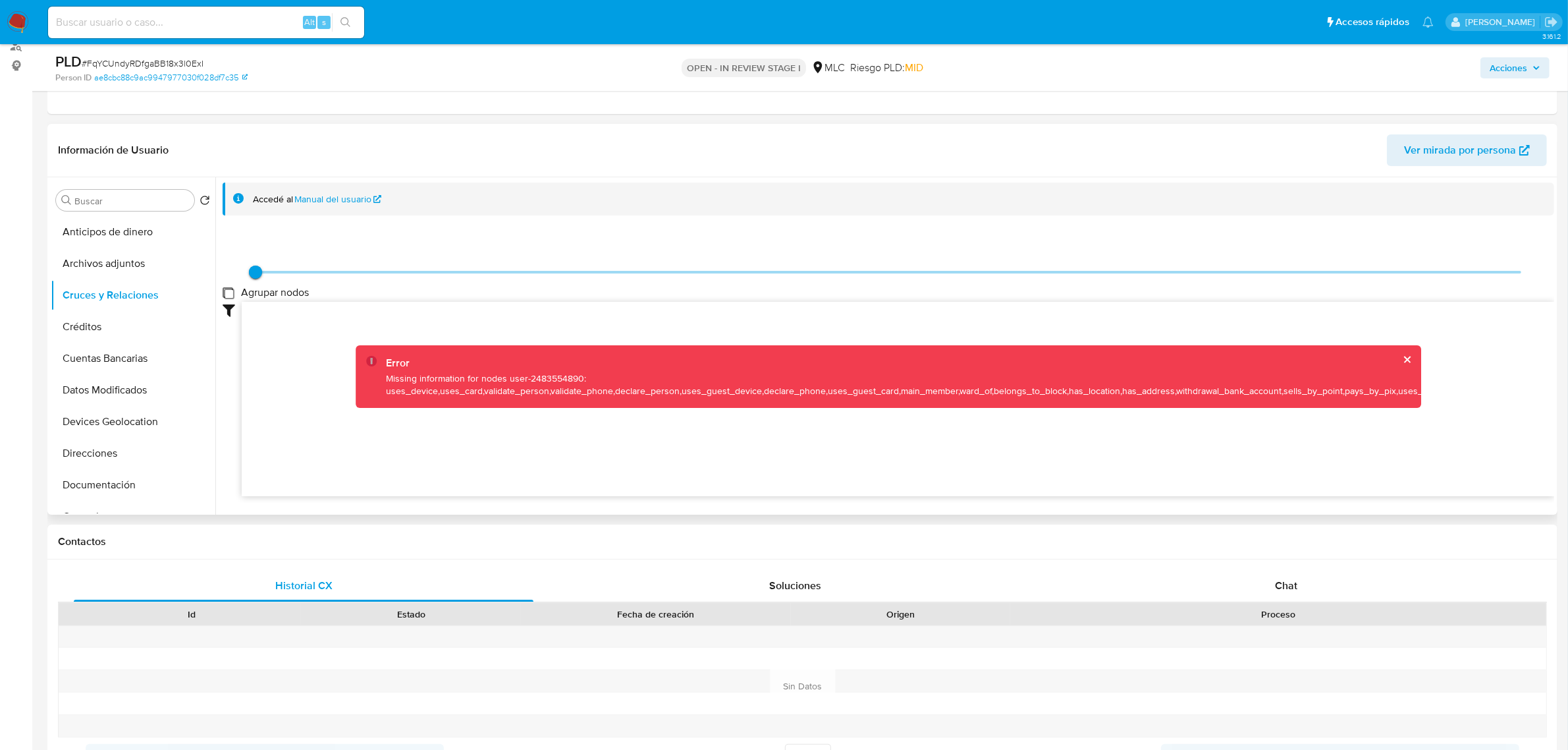
click at [230, 296] on group_nodes "Agrupar nodos" at bounding box center [227, 292] width 11 height 11
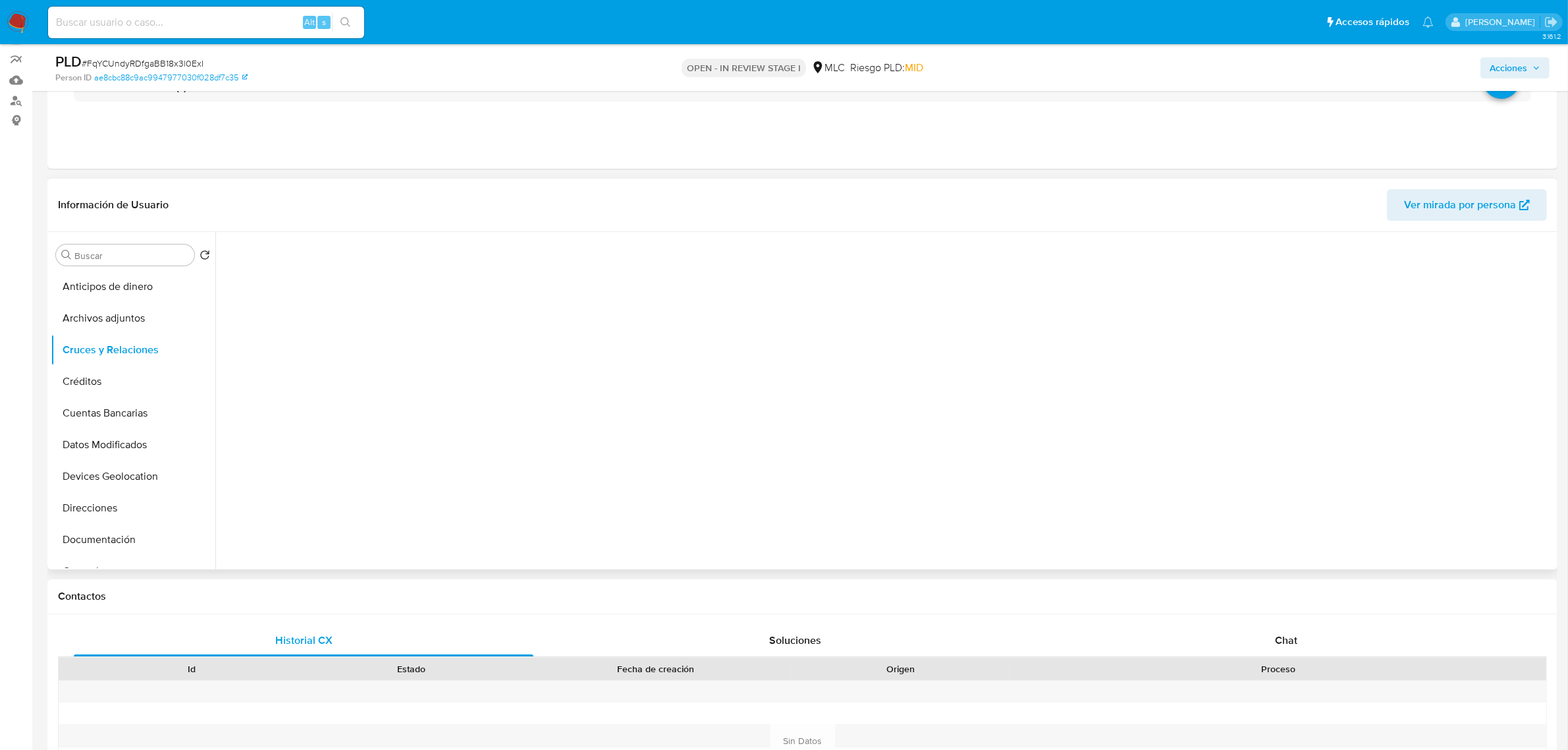
scroll to position [83, 0]
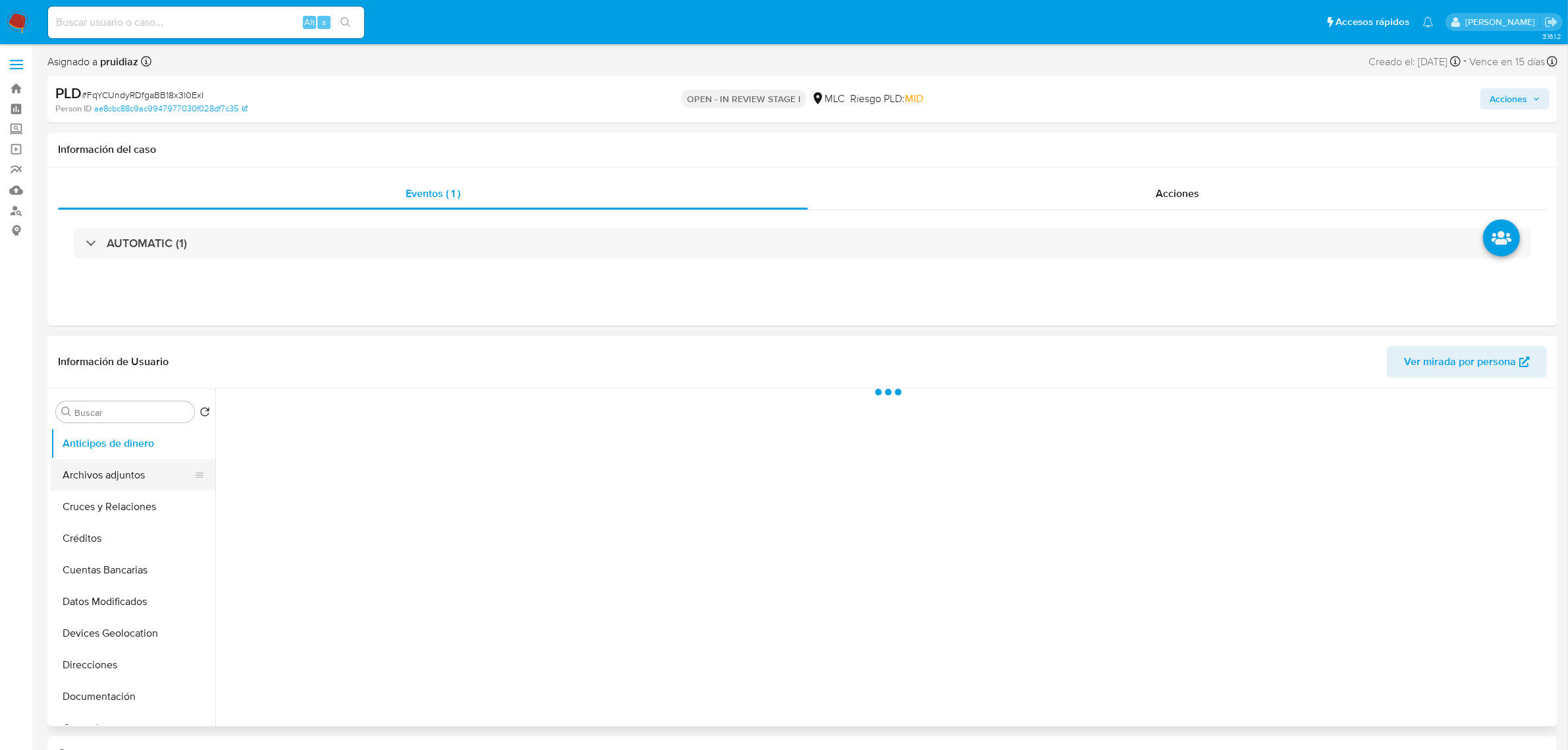
select select "10"
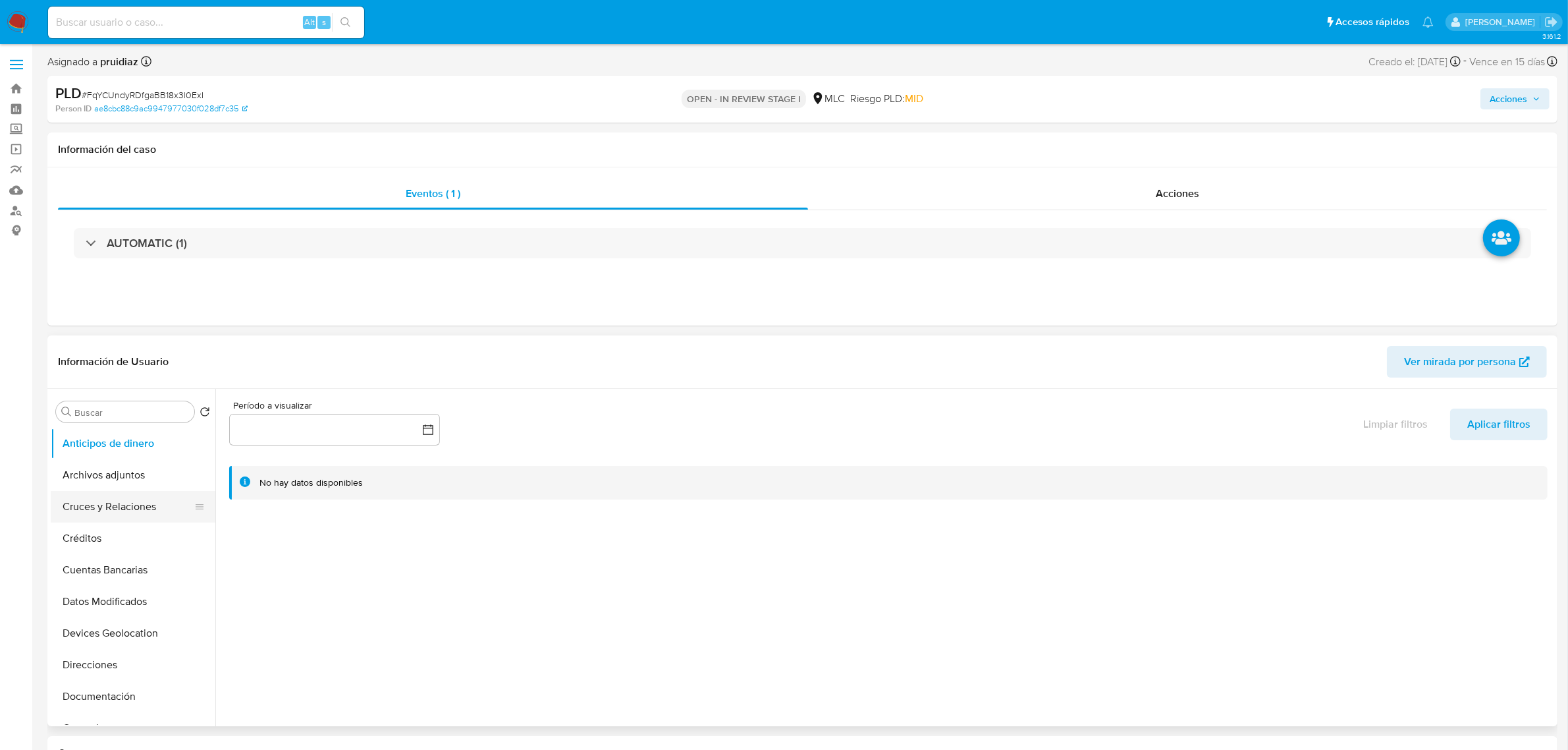
click at [103, 506] on button "Cruces y Relaciones" at bounding box center [128, 506] width 154 height 32
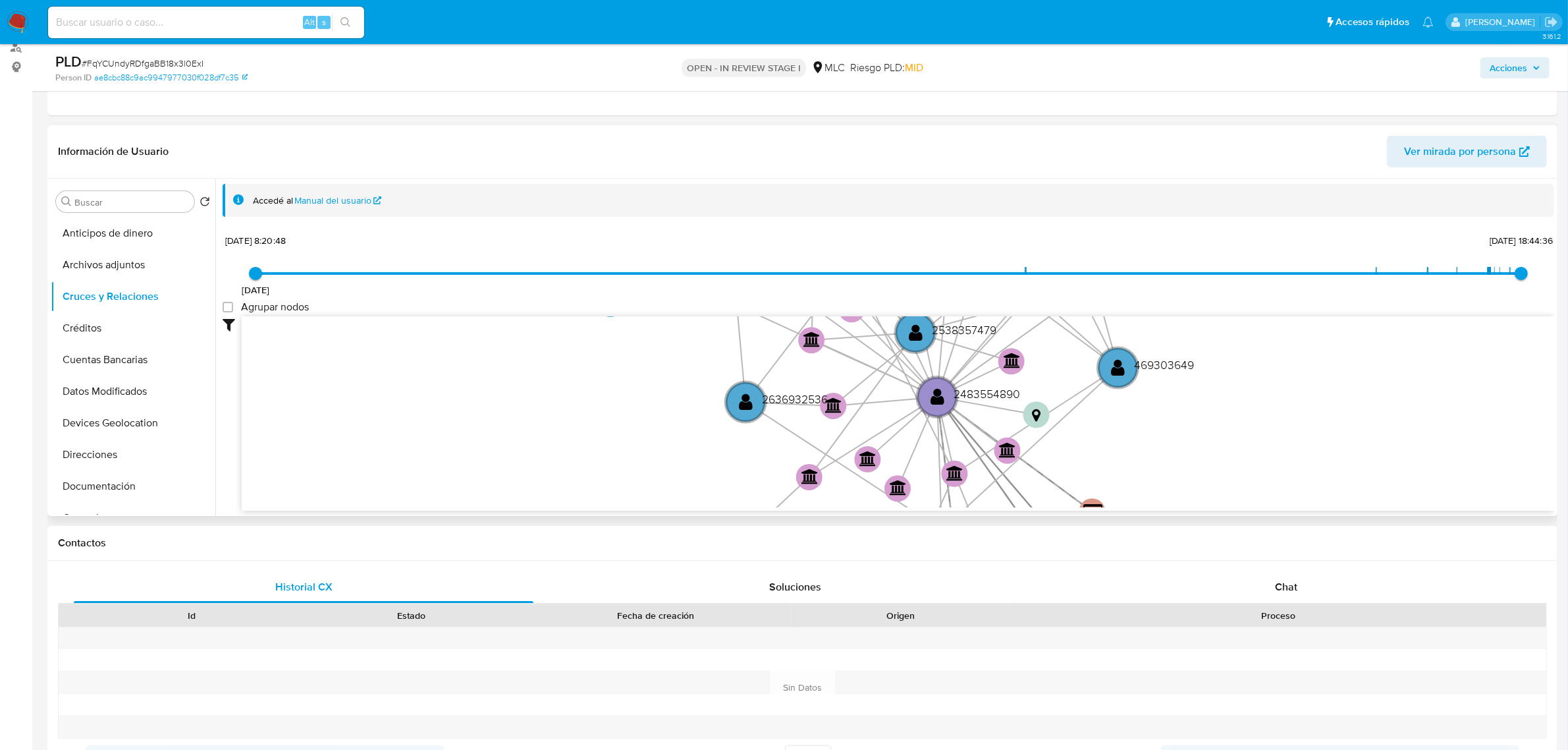
scroll to position [165, 0]
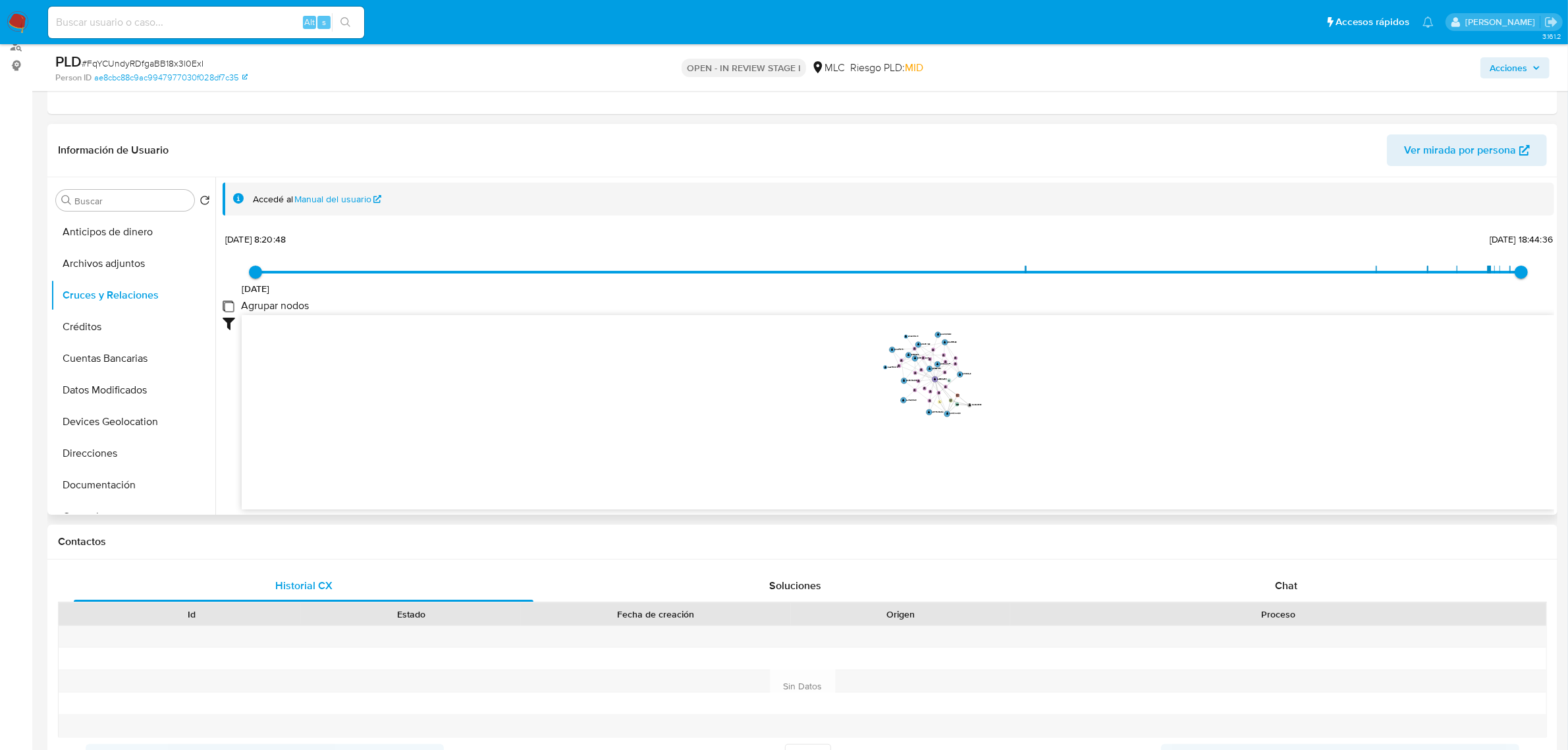
click at [224, 305] on group_nodes "Agrupar nodos" at bounding box center [227, 305] width 11 height 11
checkbox group_nodes "true"
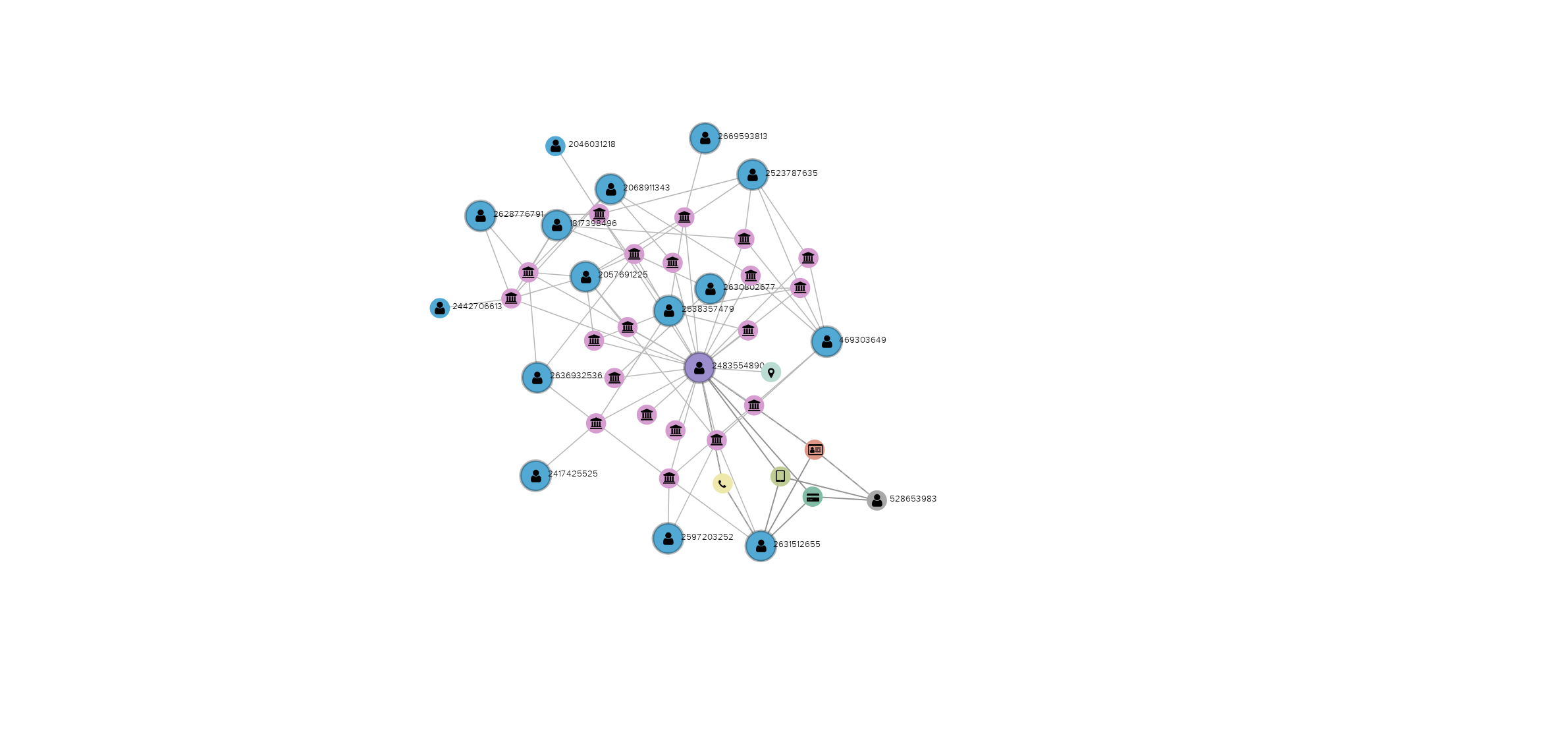
drag, startPoint x: 984, startPoint y: 388, endPoint x: 976, endPoint y: 422, distance: 34.9
click at [976, 422] on icon "device-67e5b7878e2798987d8c8e57  user-2631512655  2631512655 user-2483554890 …" at bounding box center [898, 410] width 1312 height 191
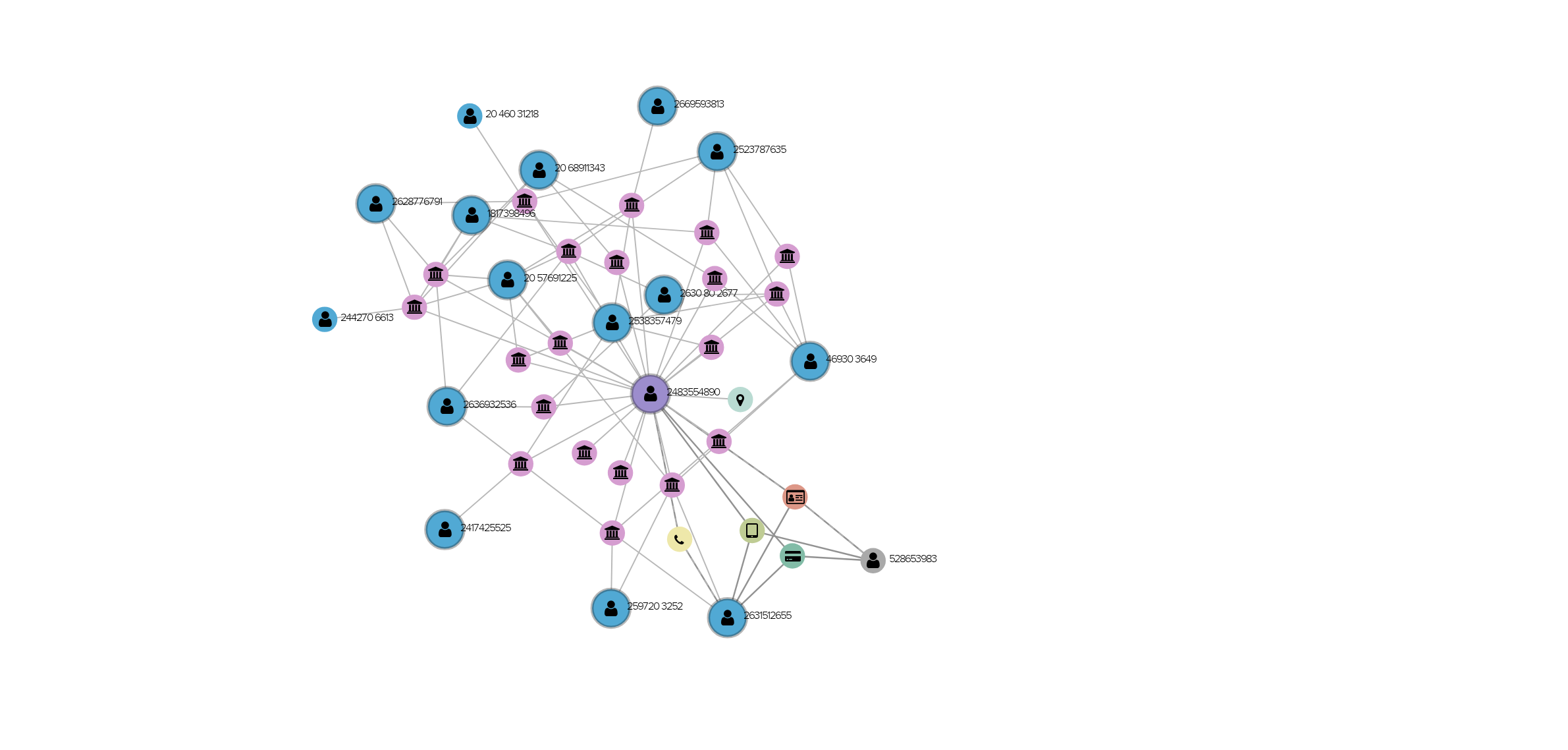
drag, startPoint x: 976, startPoint y: 422, endPoint x: 978, endPoint y: 431, distance: 9.2
click at [978, 431] on icon "device-67e5b7878e2798987d8c8e57  user-2631512655  2631512655 user-2483554890 …" at bounding box center [898, 410] width 1312 height 191
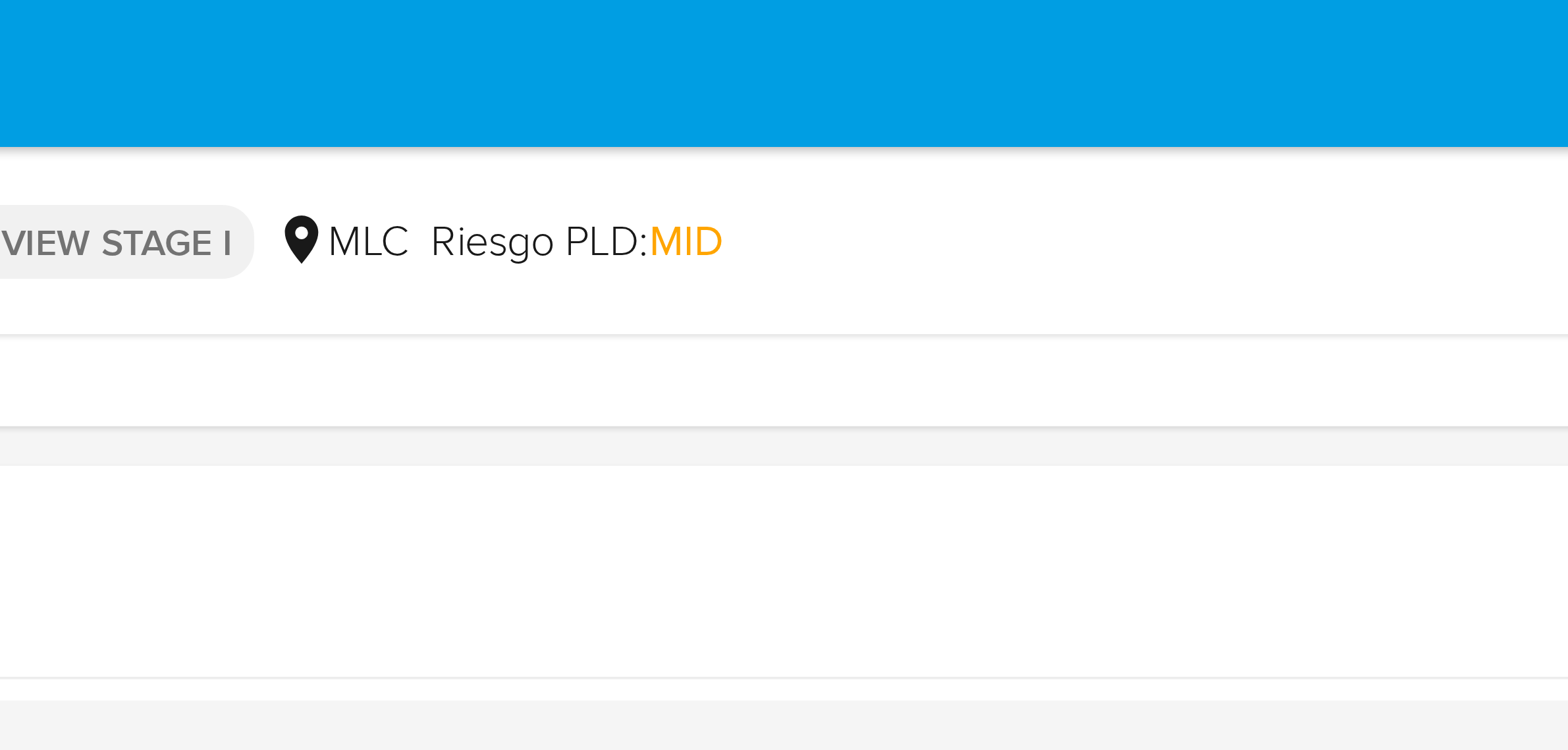
scroll to position [0, 0]
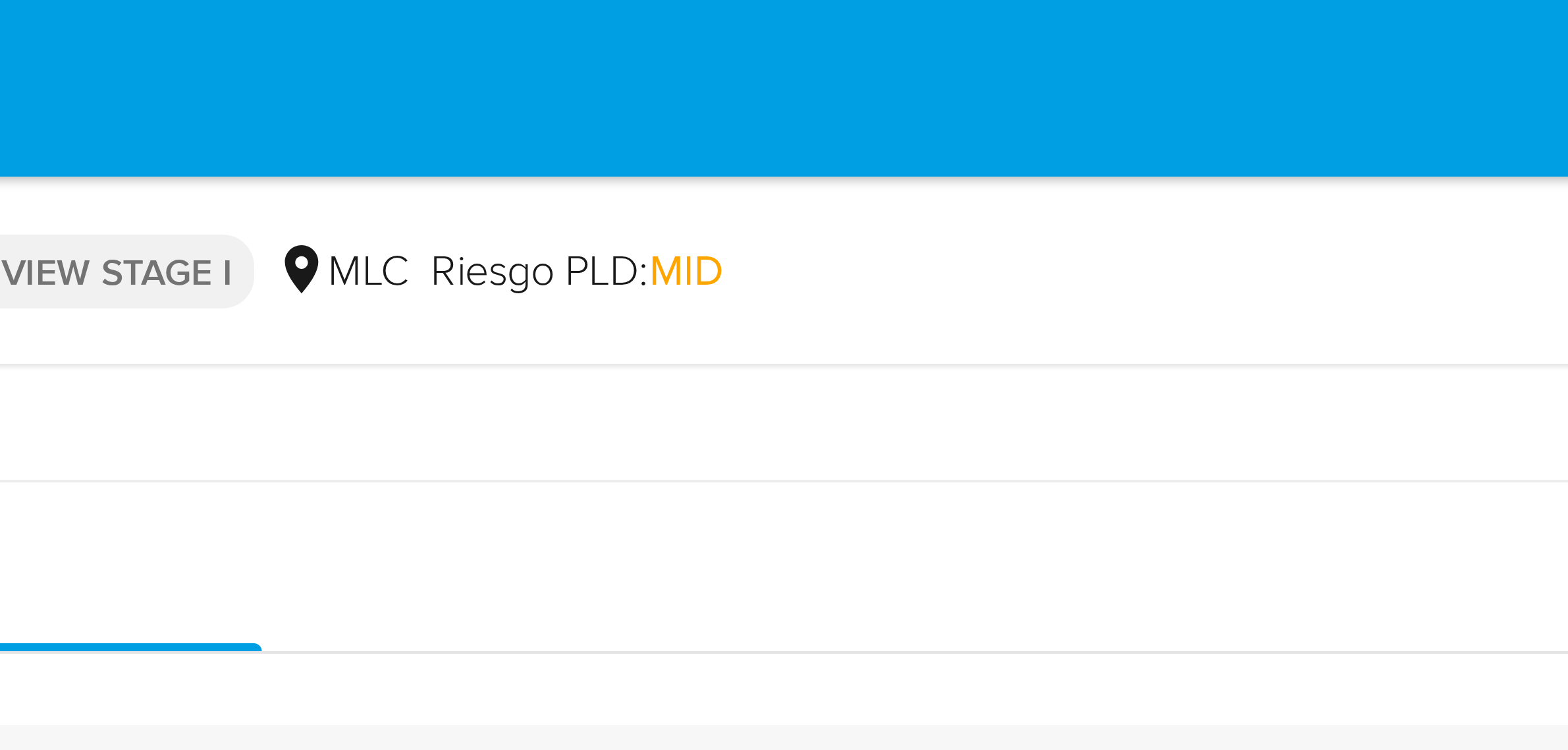
drag, startPoint x: 1135, startPoint y: 49, endPoint x: 1133, endPoint y: 12, distance: 37.1
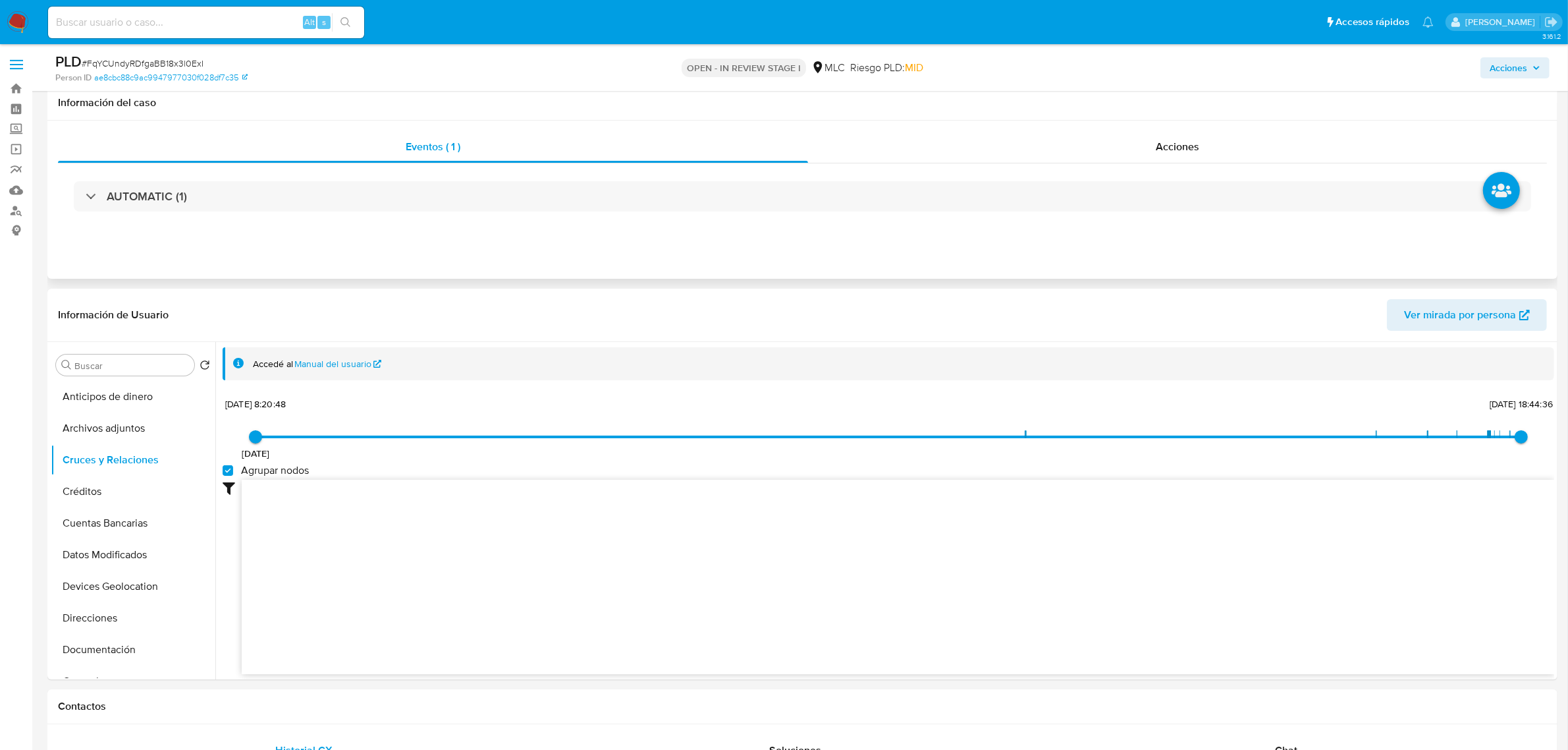
scroll to position [83, 0]
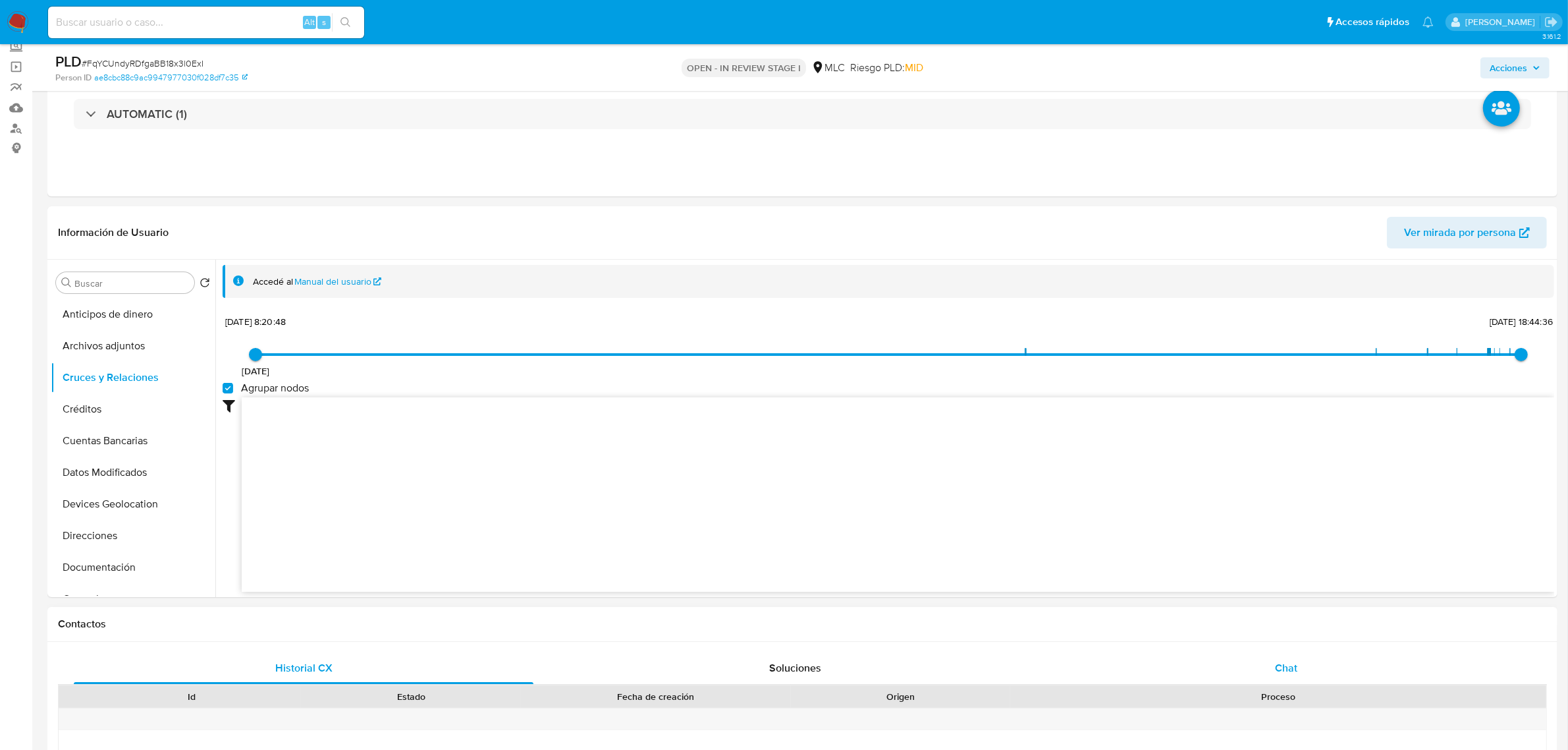
click at [1283, 663] on span "Chat" at bounding box center [1286, 667] width 23 height 15
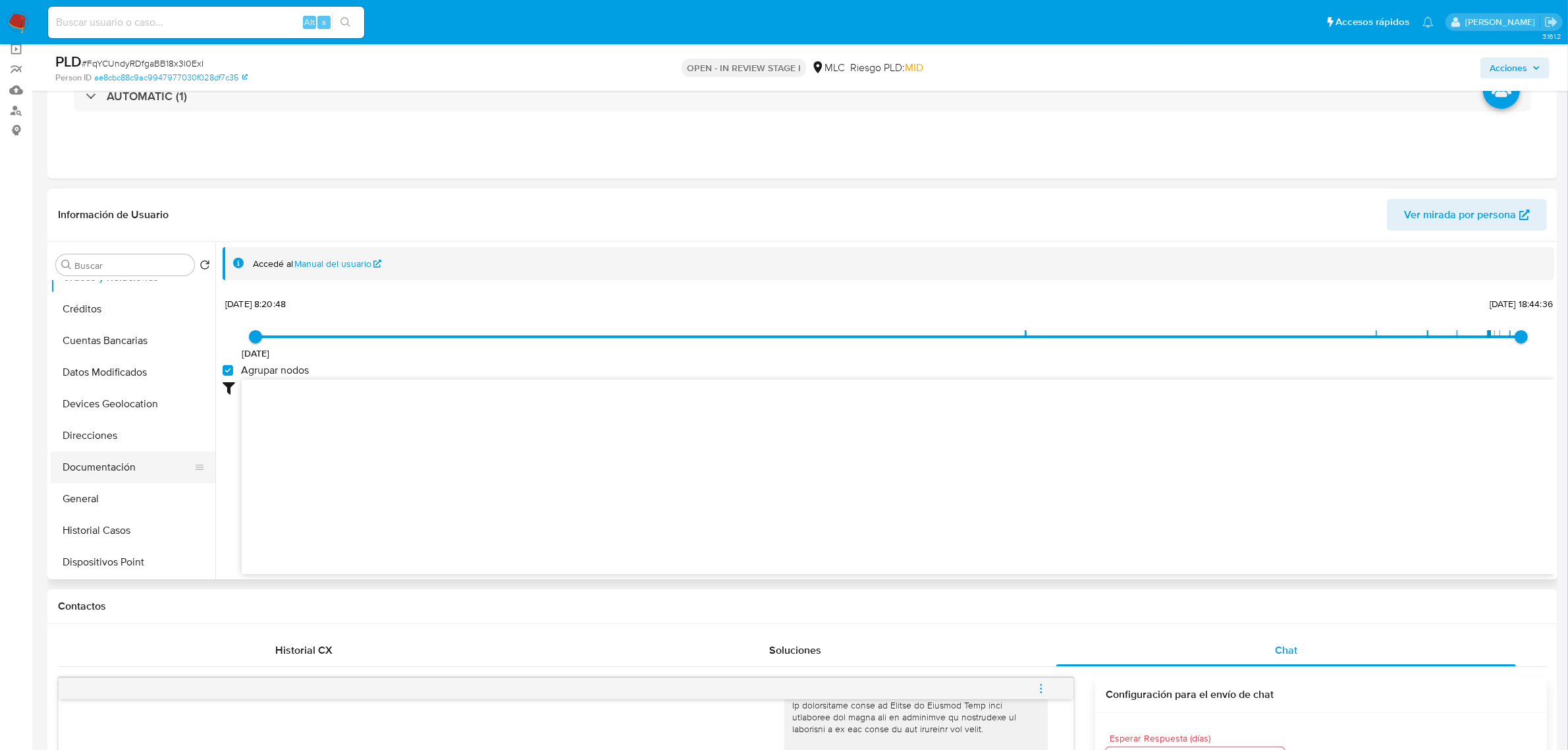
click at [119, 466] on button "Documentación" at bounding box center [128, 467] width 154 height 32
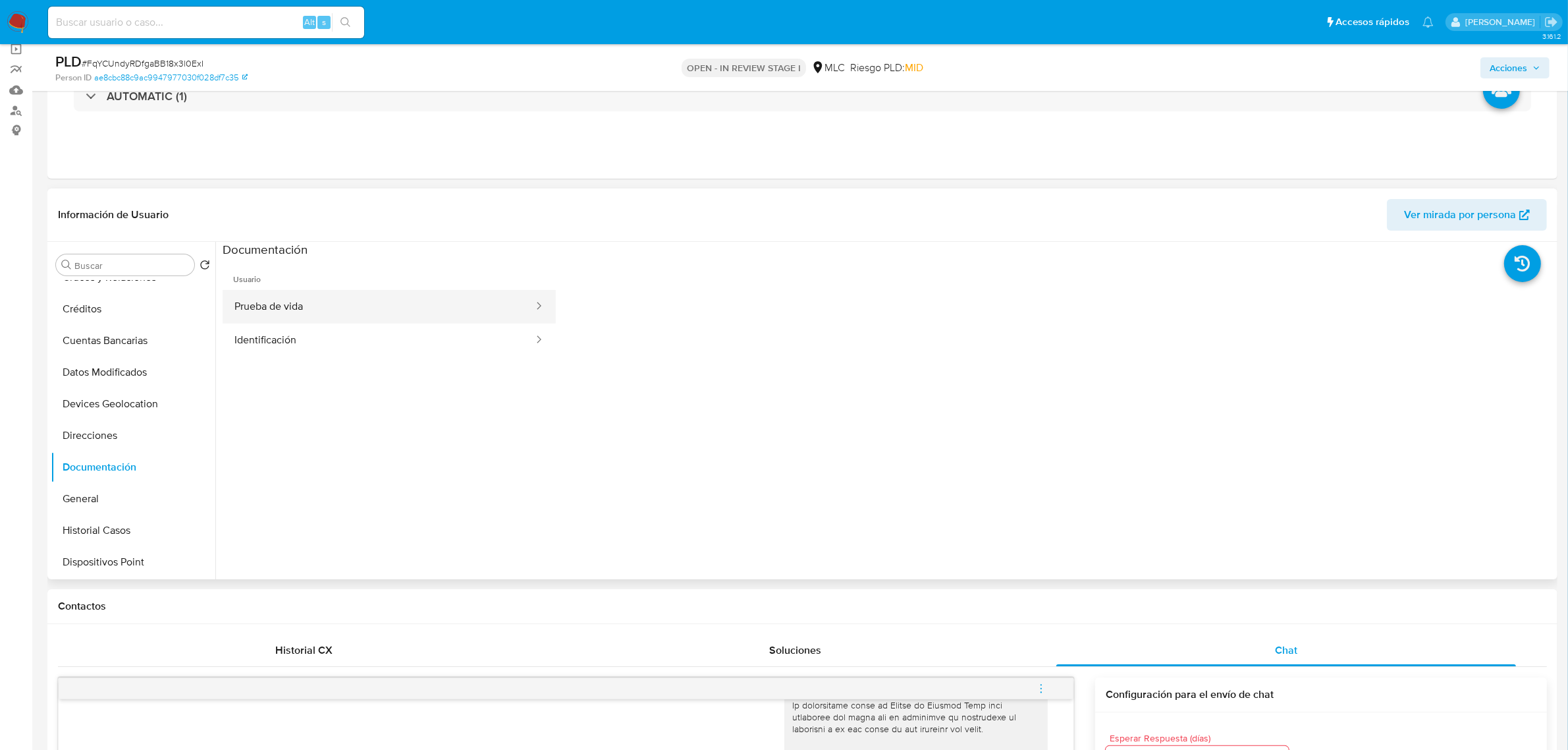
click at [321, 308] on button "Prueba de vida" at bounding box center [378, 307] width 312 height 34
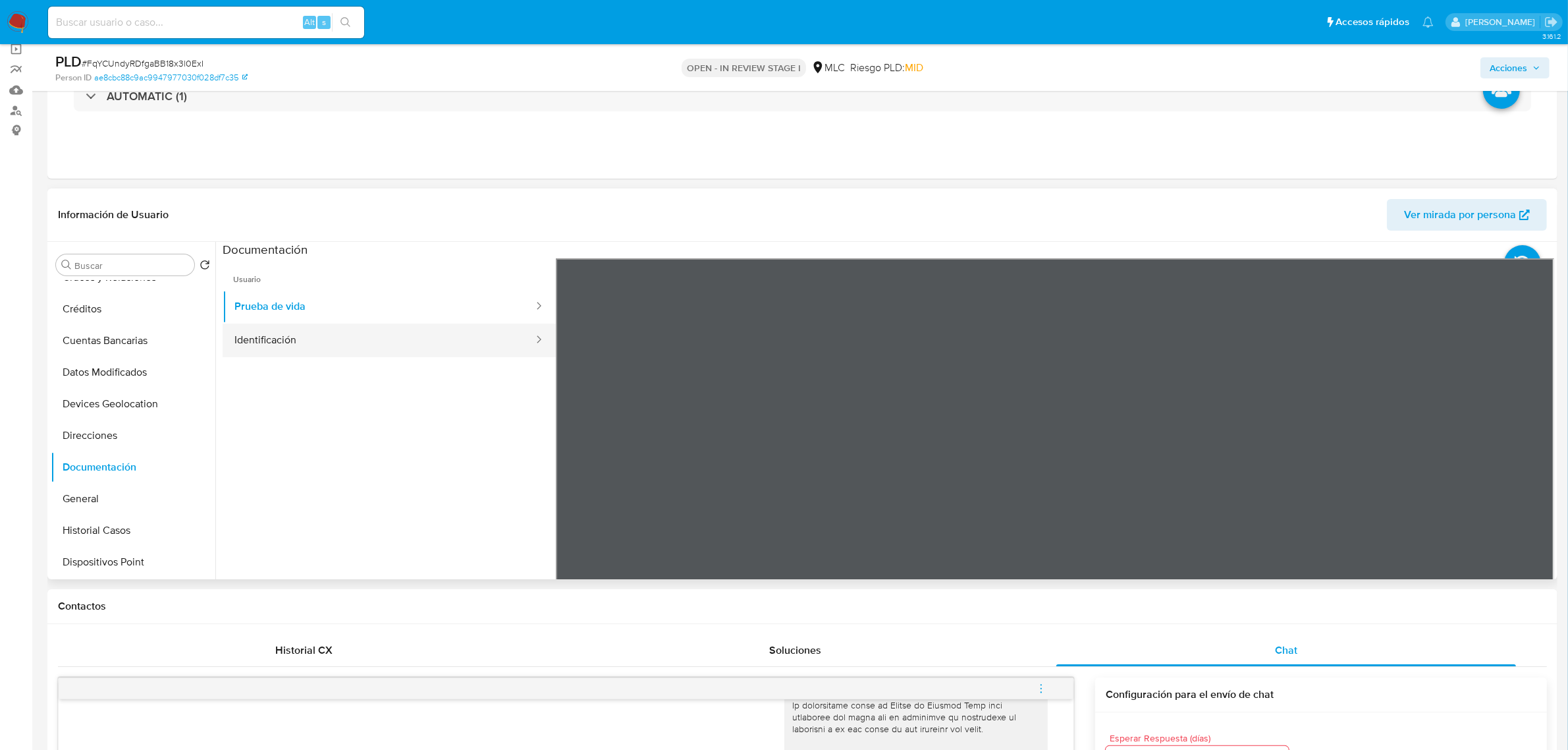
click at [246, 337] on button "Identificación" at bounding box center [378, 341] width 312 height 34
click at [1534, 476] on icon at bounding box center [1537, 472] width 27 height 27
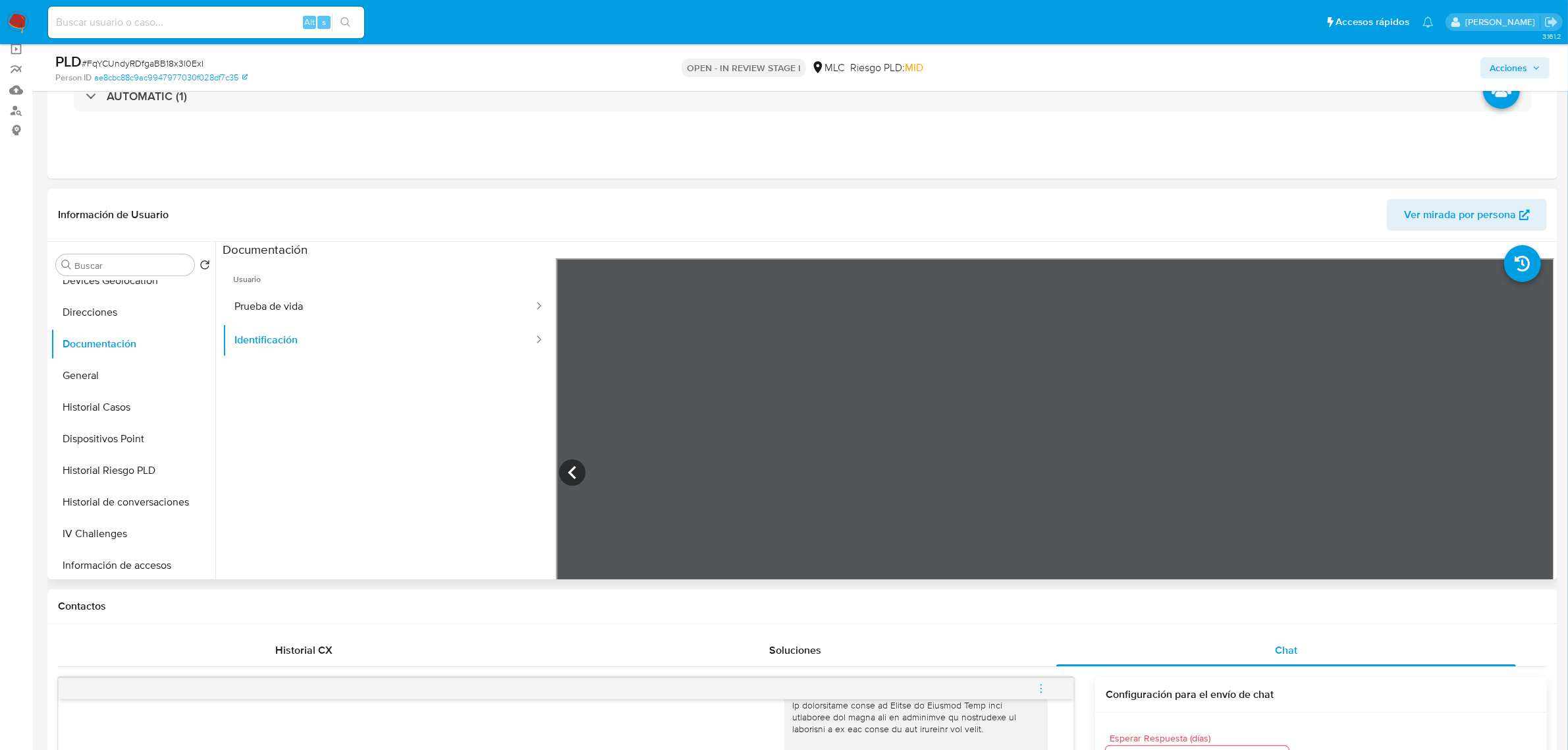
scroll to position [412, 0]
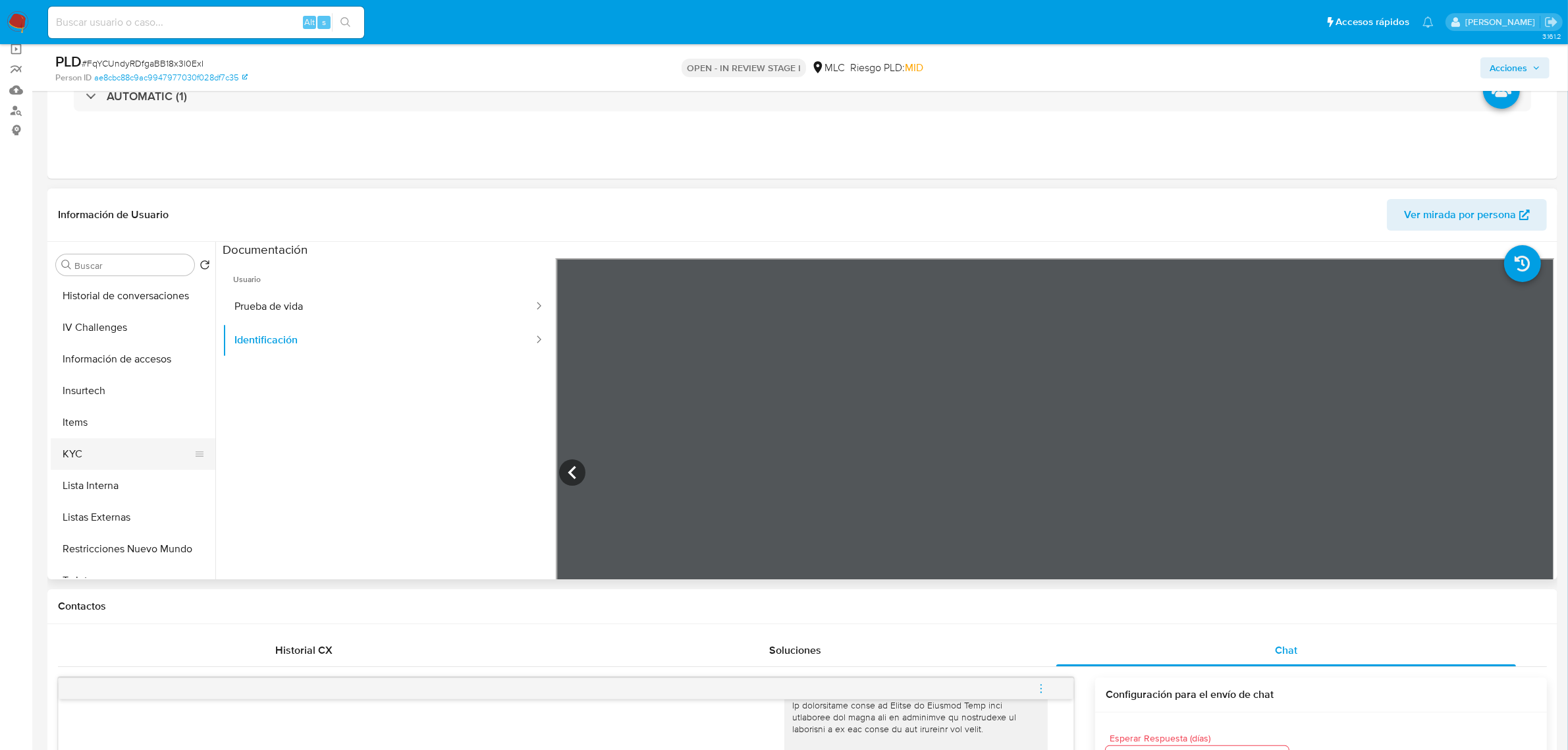
click at [87, 456] on button "KYC" at bounding box center [128, 453] width 154 height 32
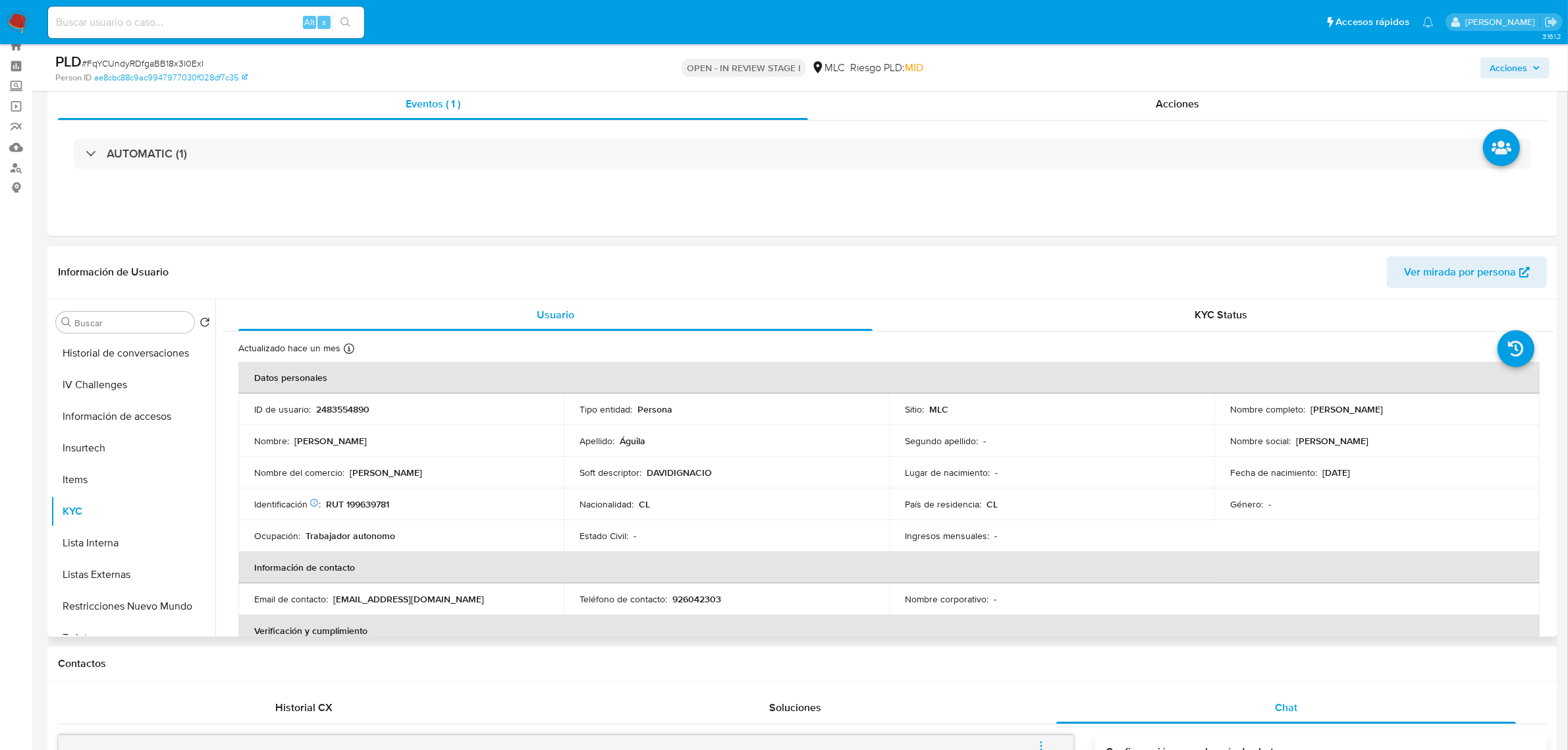
scroll to position [83, 0]
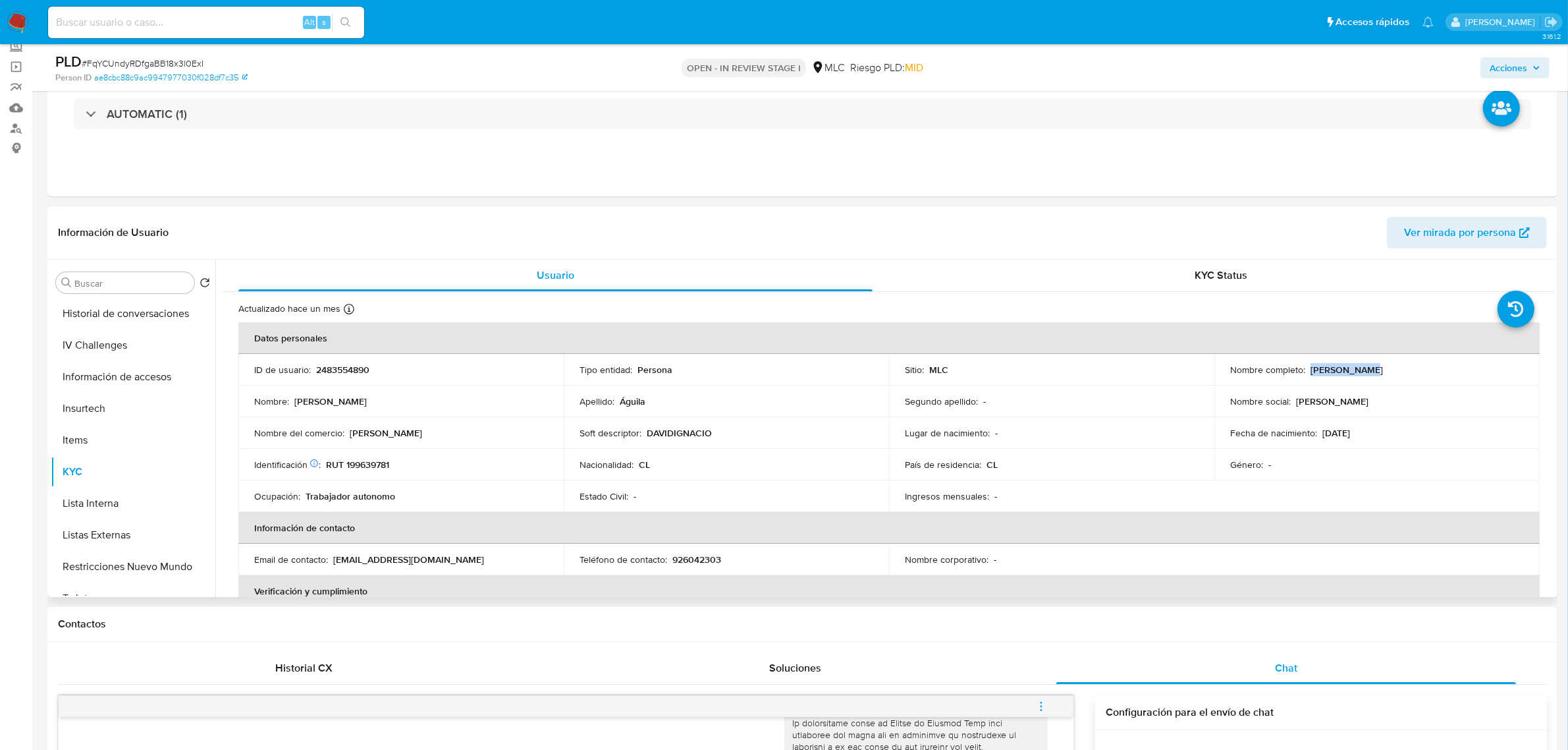
drag, startPoint x: 1394, startPoint y: 372, endPoint x: 1308, endPoint y: 372, distance: 86.0
click at [1308, 372] on div "Nombre completo : David Águila" at bounding box center [1376, 369] width 294 height 12
click at [1310, 372] on p "David Águila" at bounding box center [1346, 369] width 73 height 12
drag, startPoint x: 1371, startPoint y: 371, endPoint x: 1306, endPoint y: 373, distance: 65.0
click at [1306, 373] on div "Nombre completo : David Águila" at bounding box center [1376, 369] width 294 height 12
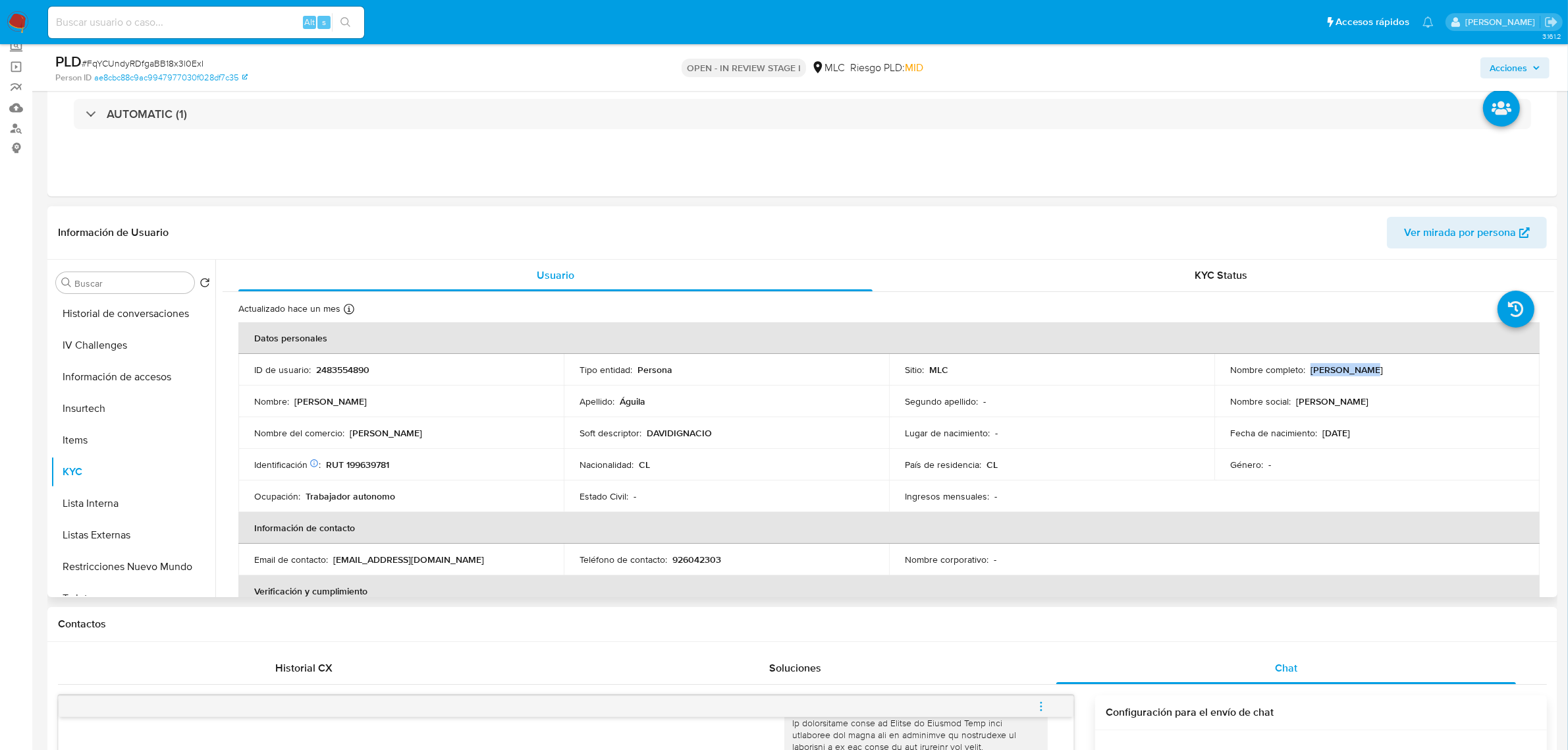
copy p "David Águila"
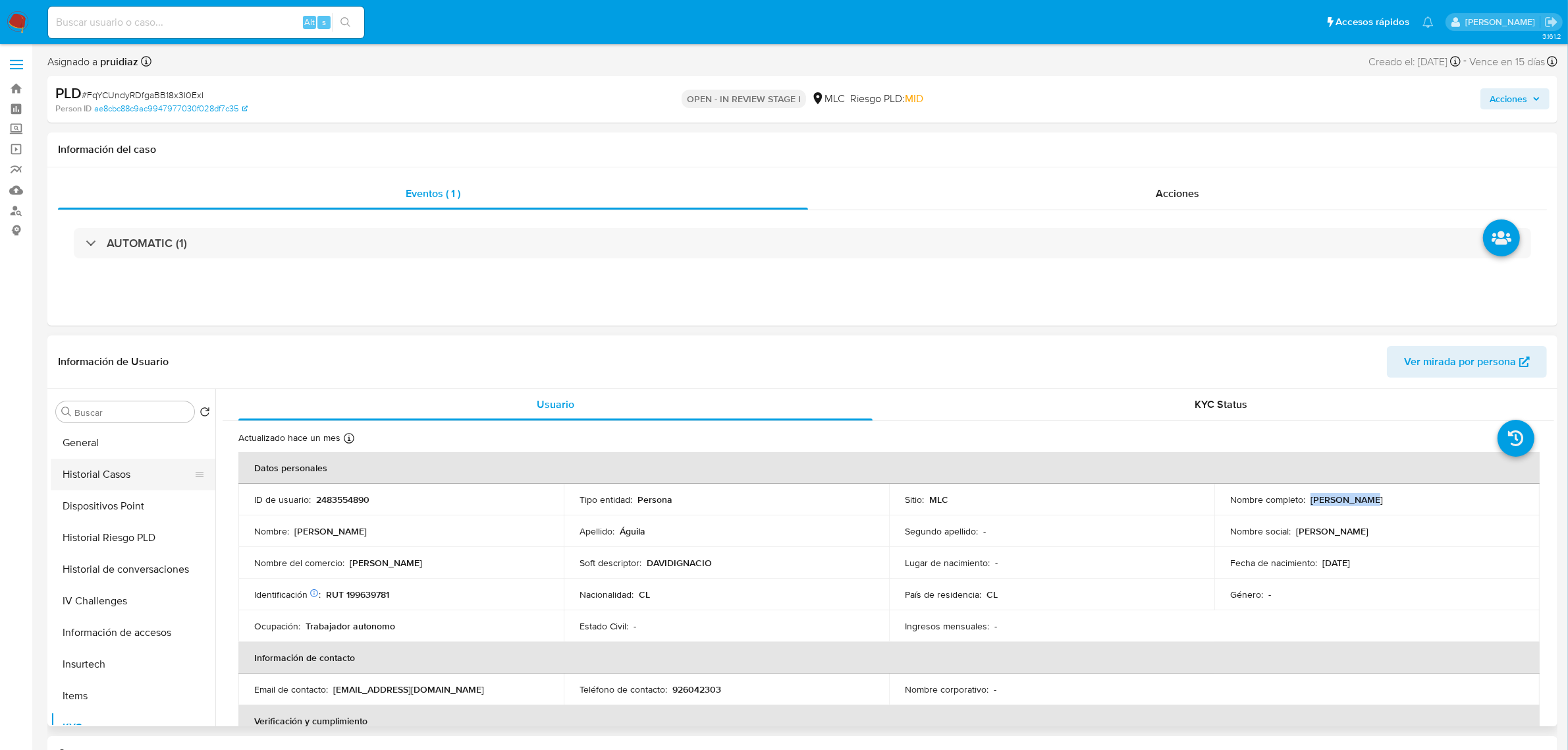
scroll to position [247, 0]
click at [106, 509] on button "Historial Casos" at bounding box center [128, 512] width 154 height 32
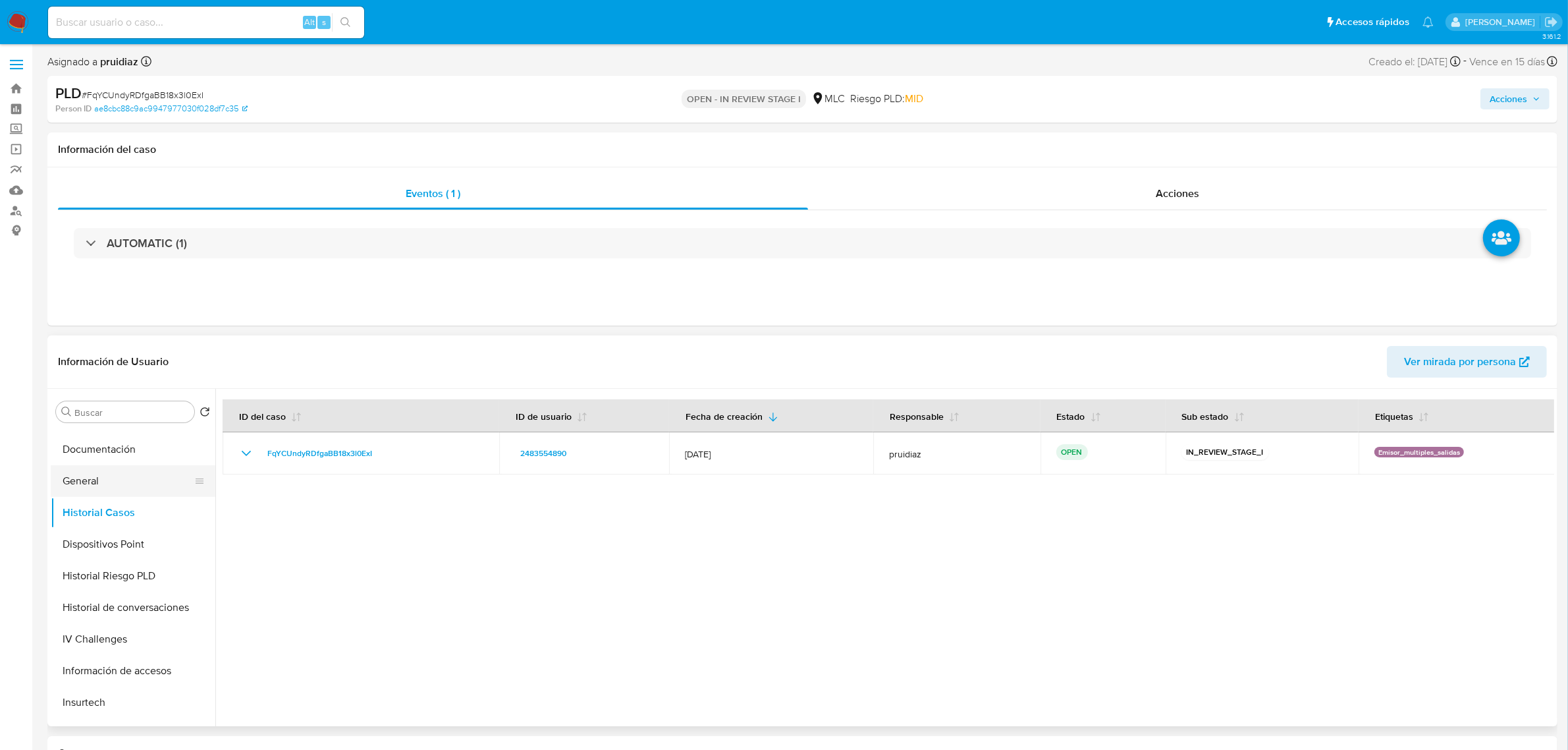
click at [93, 478] on button "General" at bounding box center [128, 481] width 154 height 32
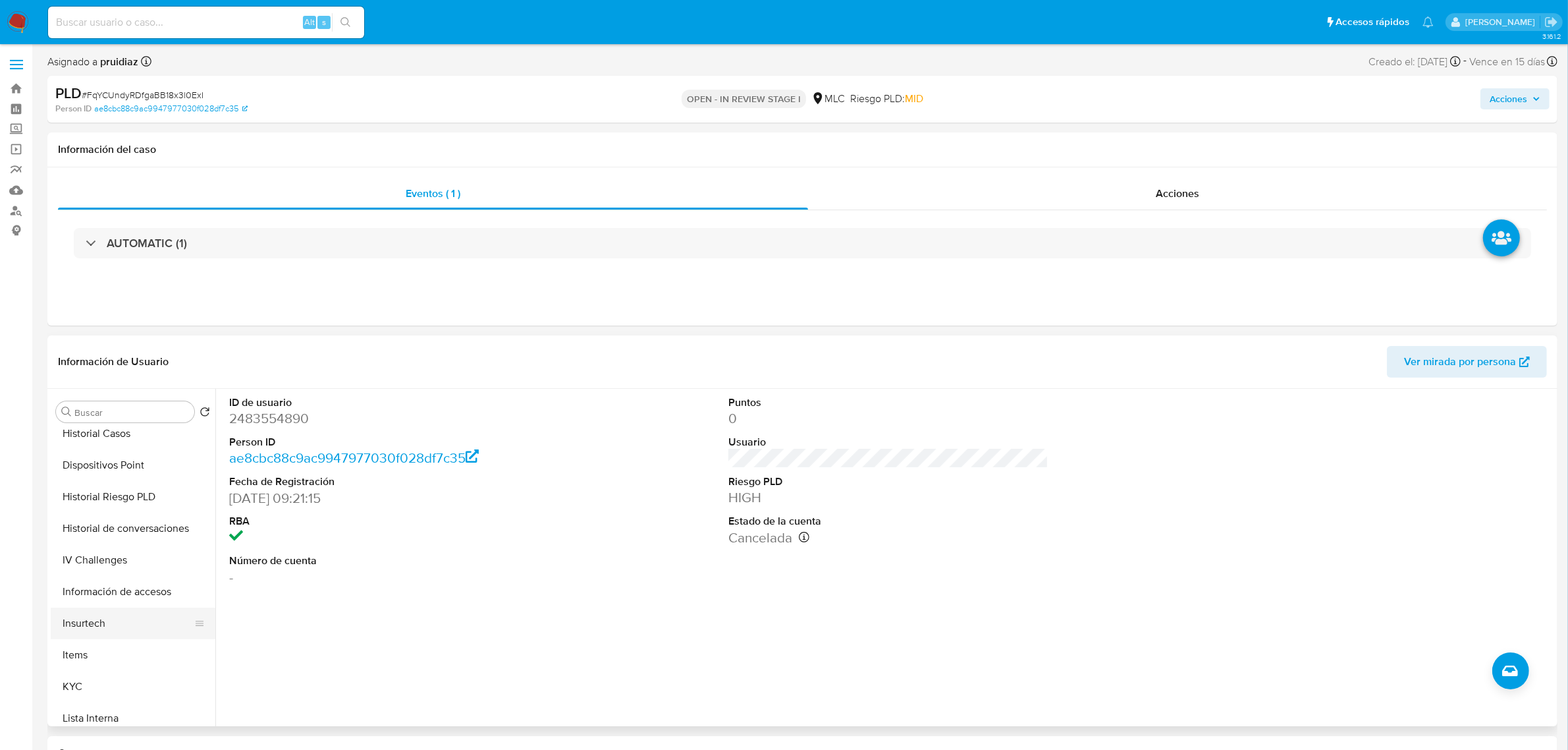
scroll to position [412, 0]
click at [90, 594] on button "KYC" at bounding box center [128, 600] width 154 height 32
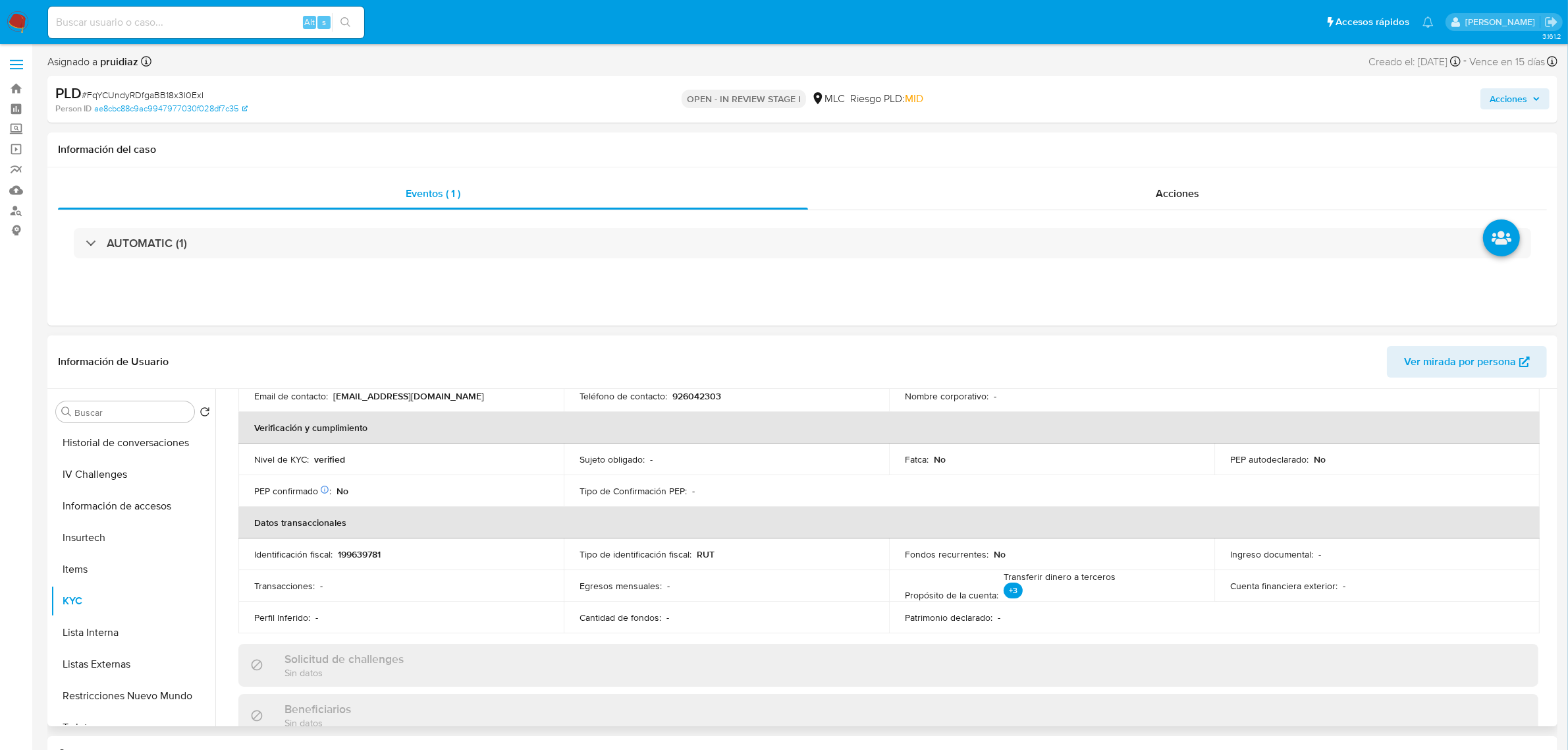
scroll to position [329, 0]
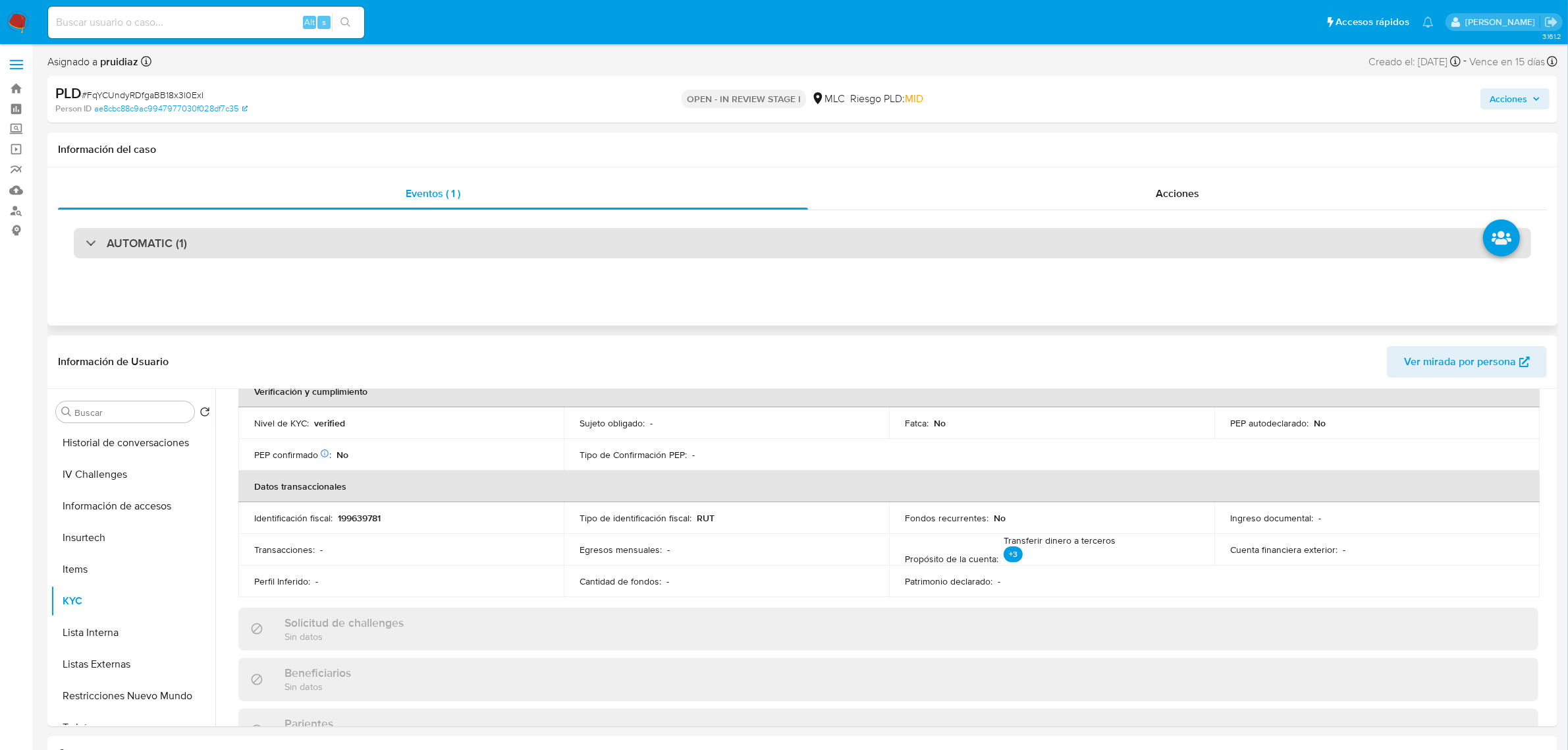
click at [142, 249] on h3 "AUTOMATIC (1)" at bounding box center [146, 243] width 80 height 15
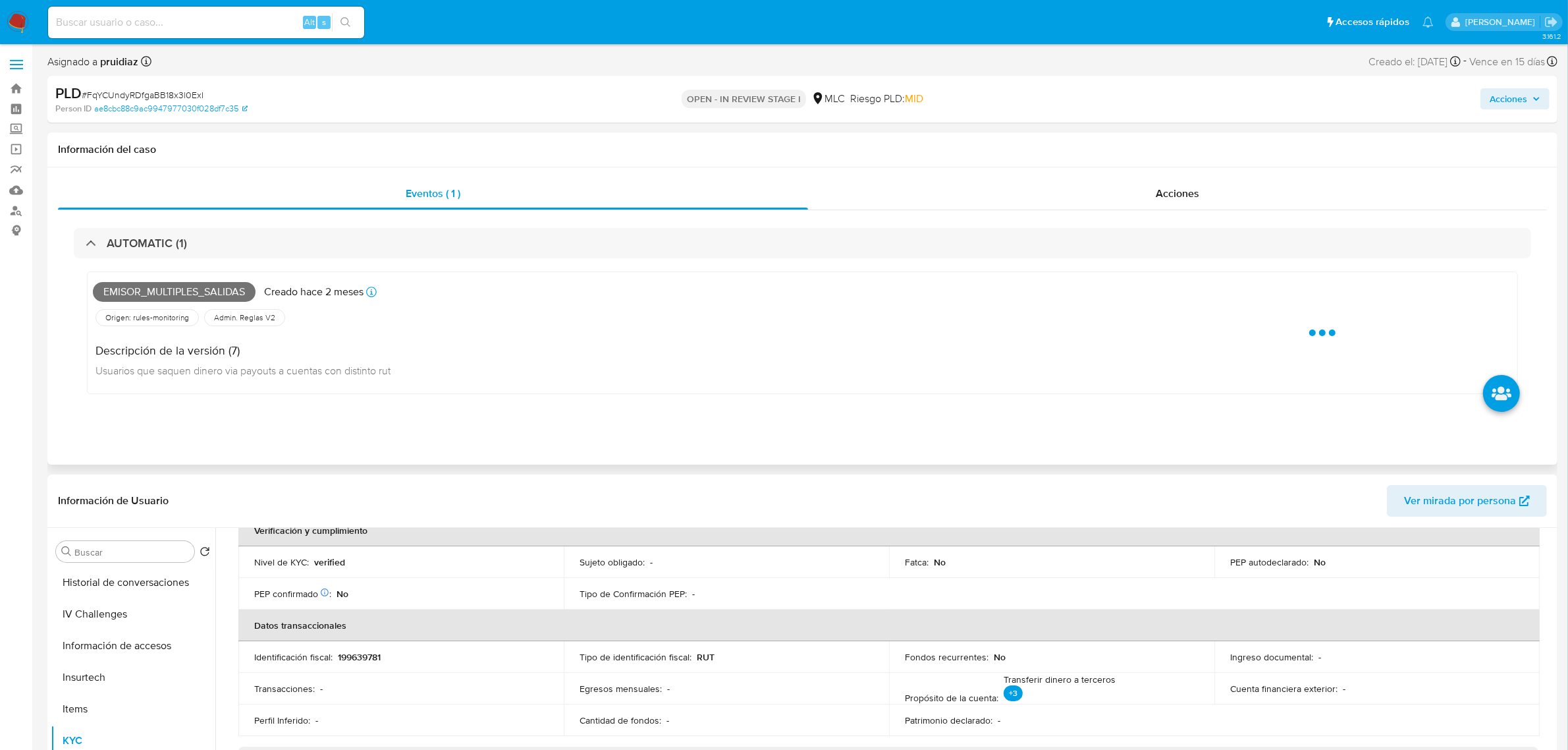
click at [125, 298] on span "Emisor_multiples_salidas" at bounding box center [174, 291] width 163 height 19
copy span "Emisor_multiples_salidas"
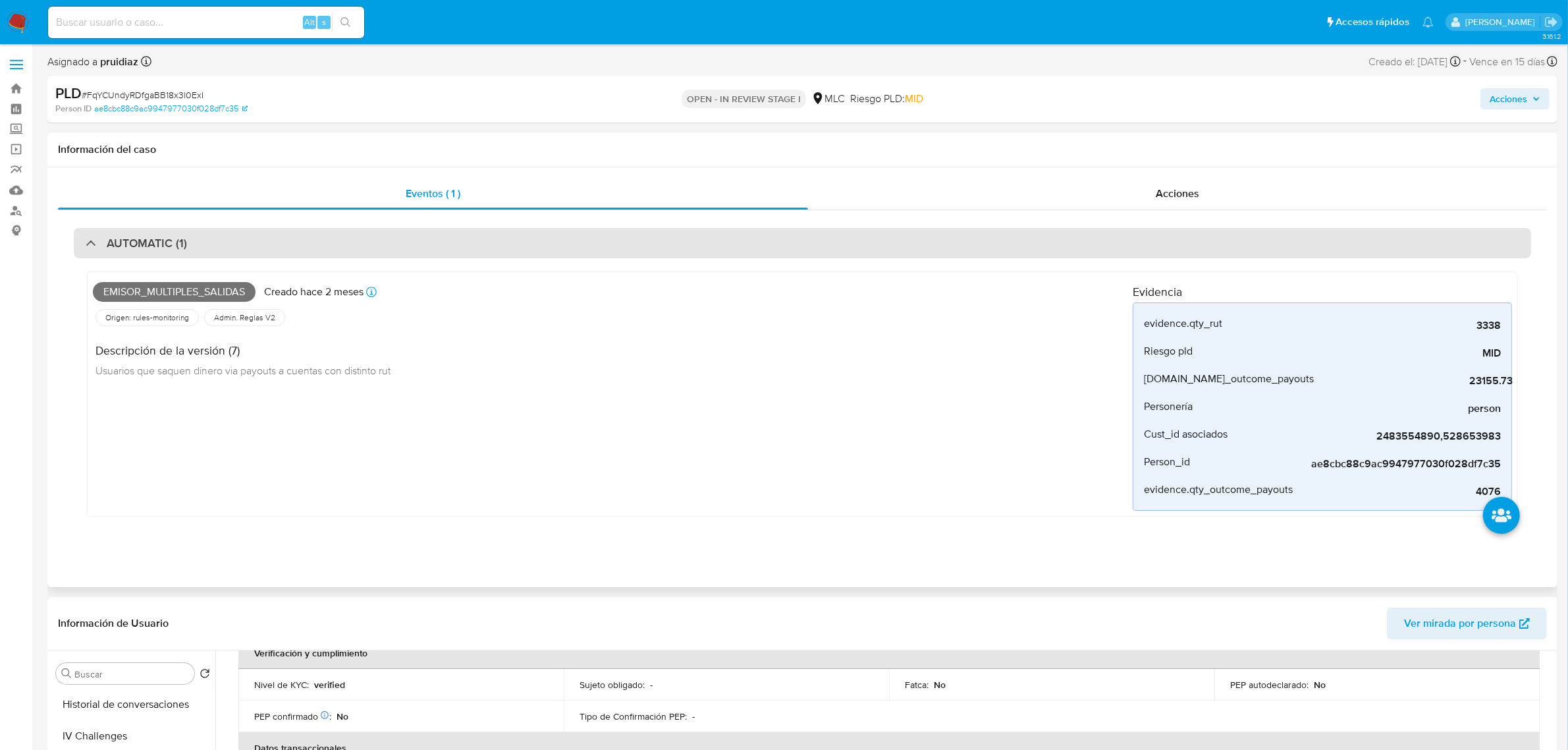
click at [175, 234] on div "AUTOMATIC (1)" at bounding box center [802, 243] width 1457 height 30
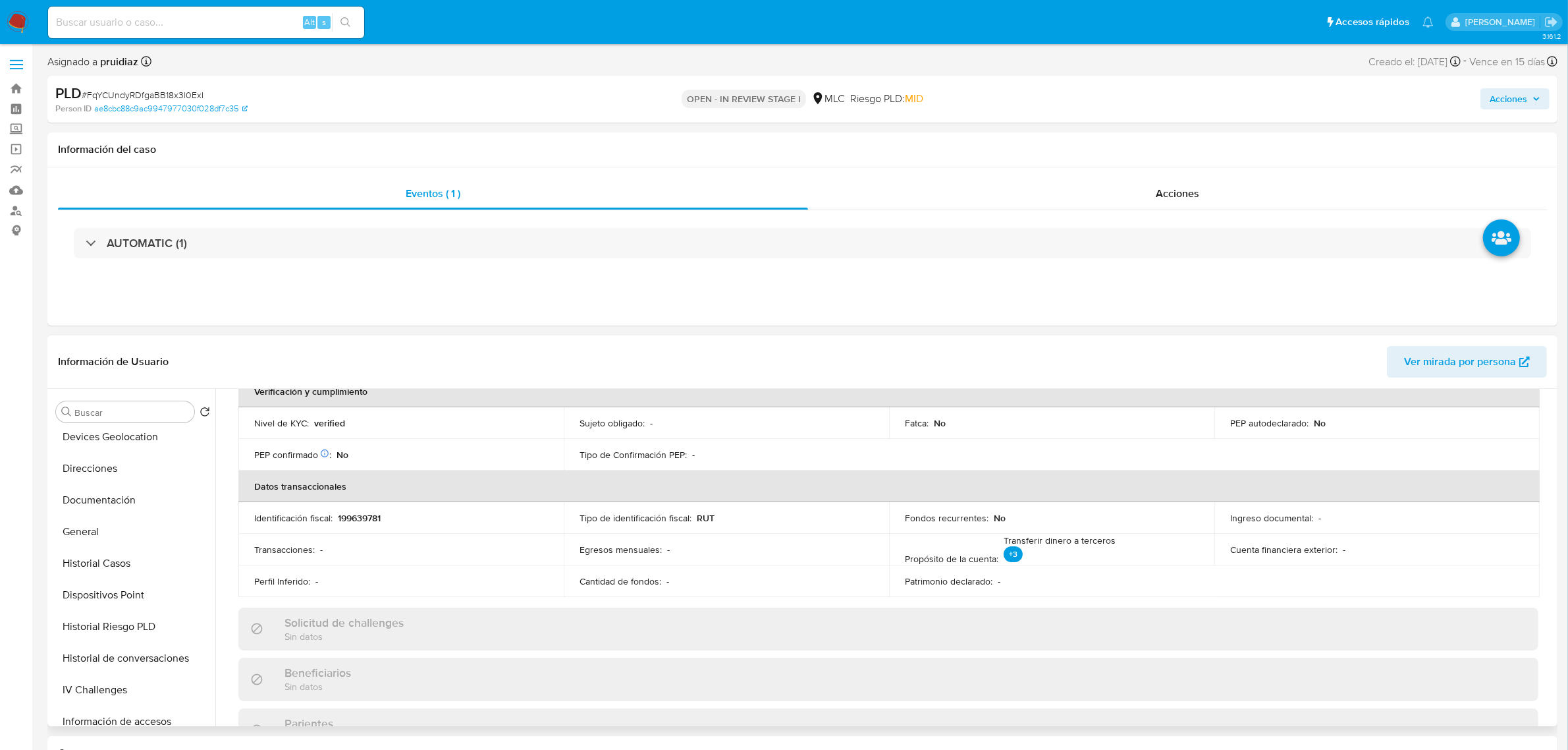
scroll to position [0, 0]
click at [129, 468] on button "Archivos adjuntos" at bounding box center [128, 474] width 154 height 32
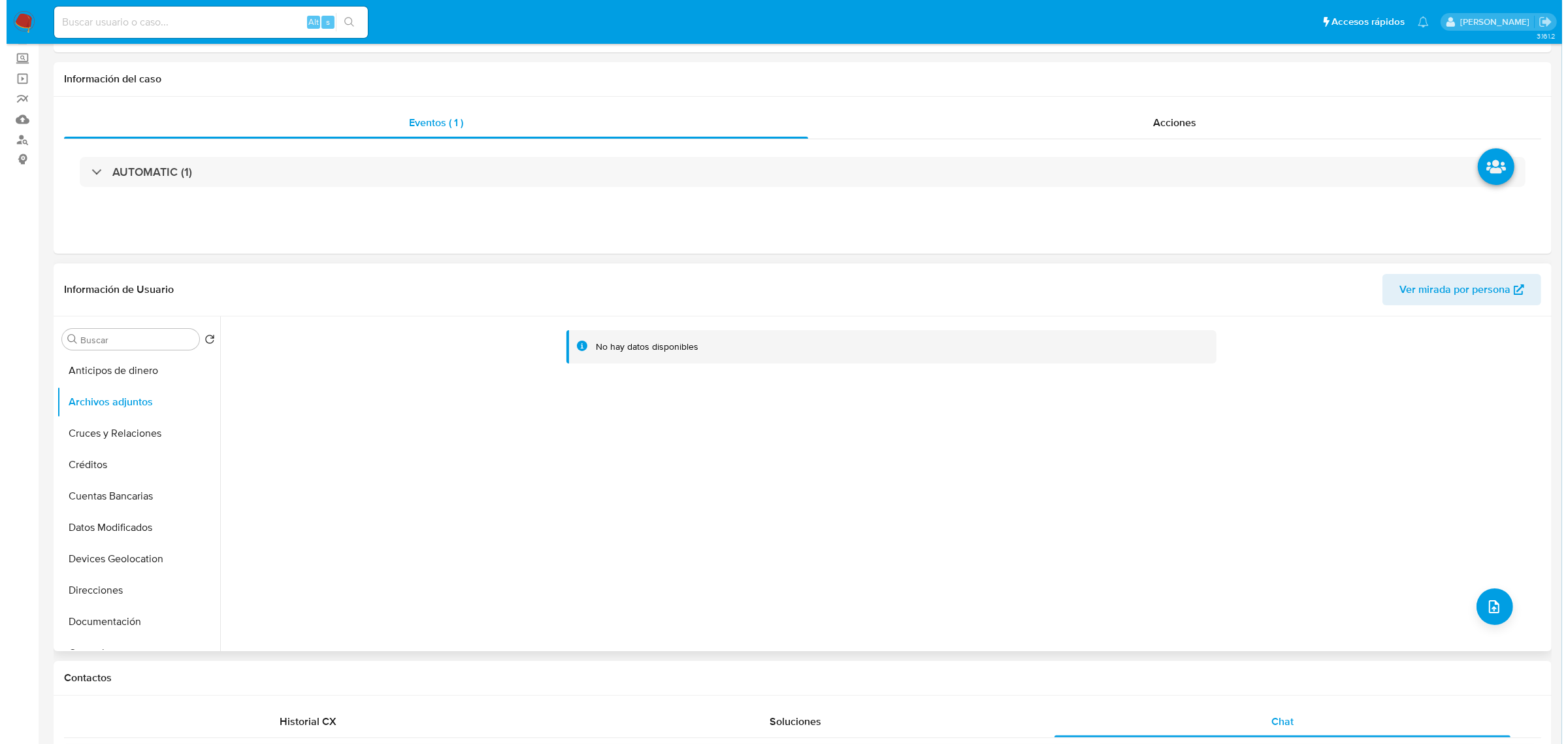
scroll to position [164, 0]
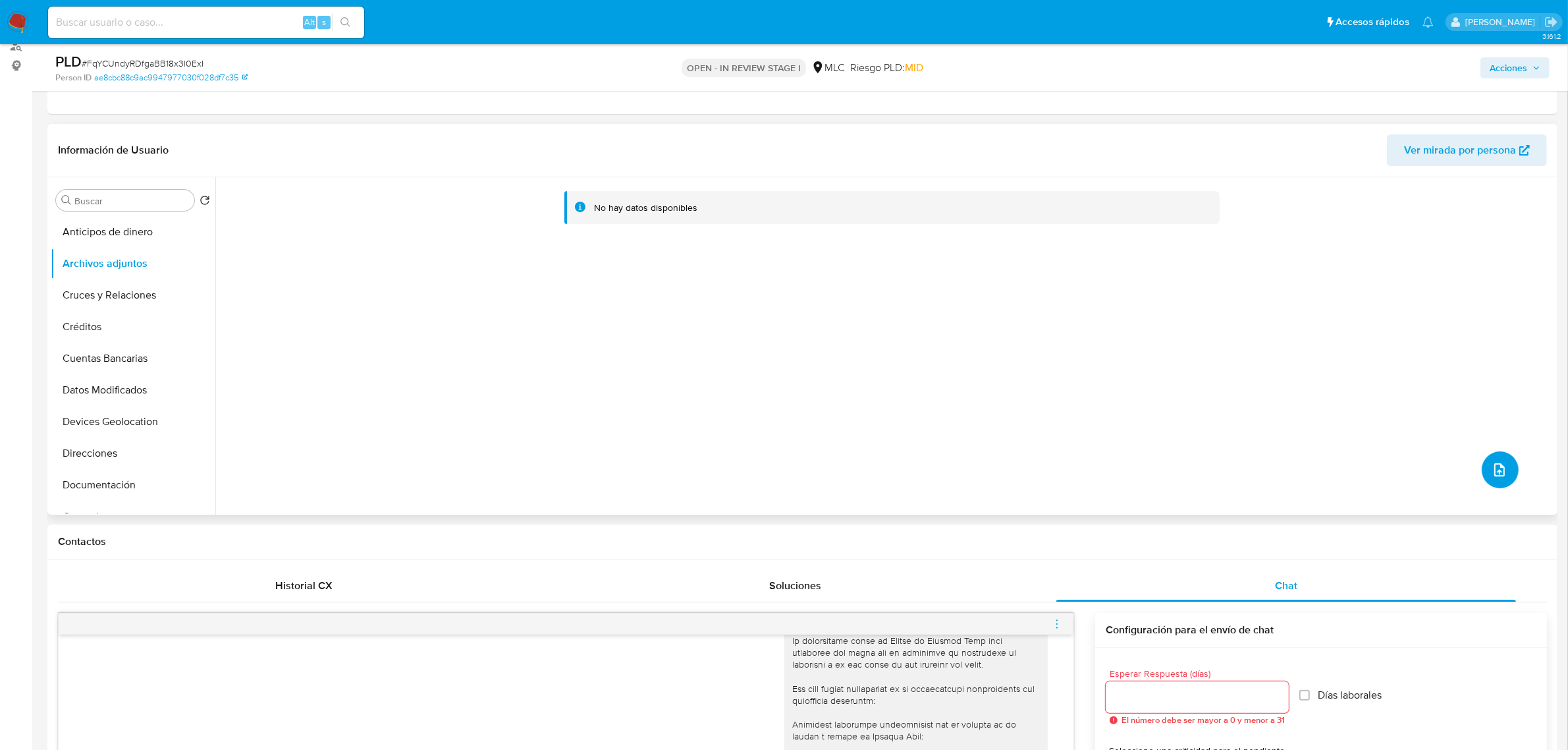
click at [1491, 463] on span "upload-file" at bounding box center [1499, 470] width 16 height 16
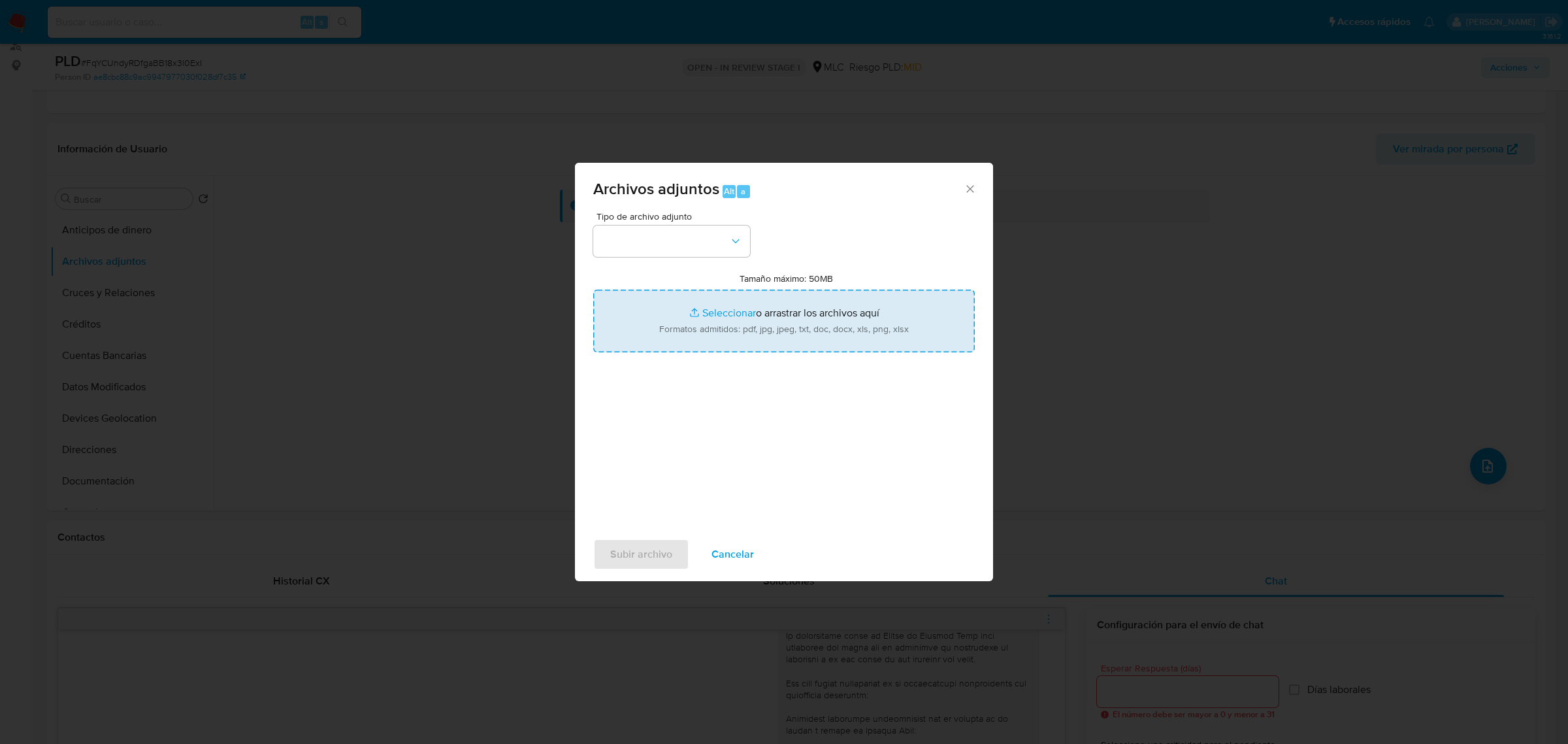
click at [740, 302] on input "Tamaño máximo: 50MB Seleccionar archivos" at bounding box center [783, 321] width 381 height 63
type input "C:\fakepath\2483554890 - 25_09_2025.xlsx"
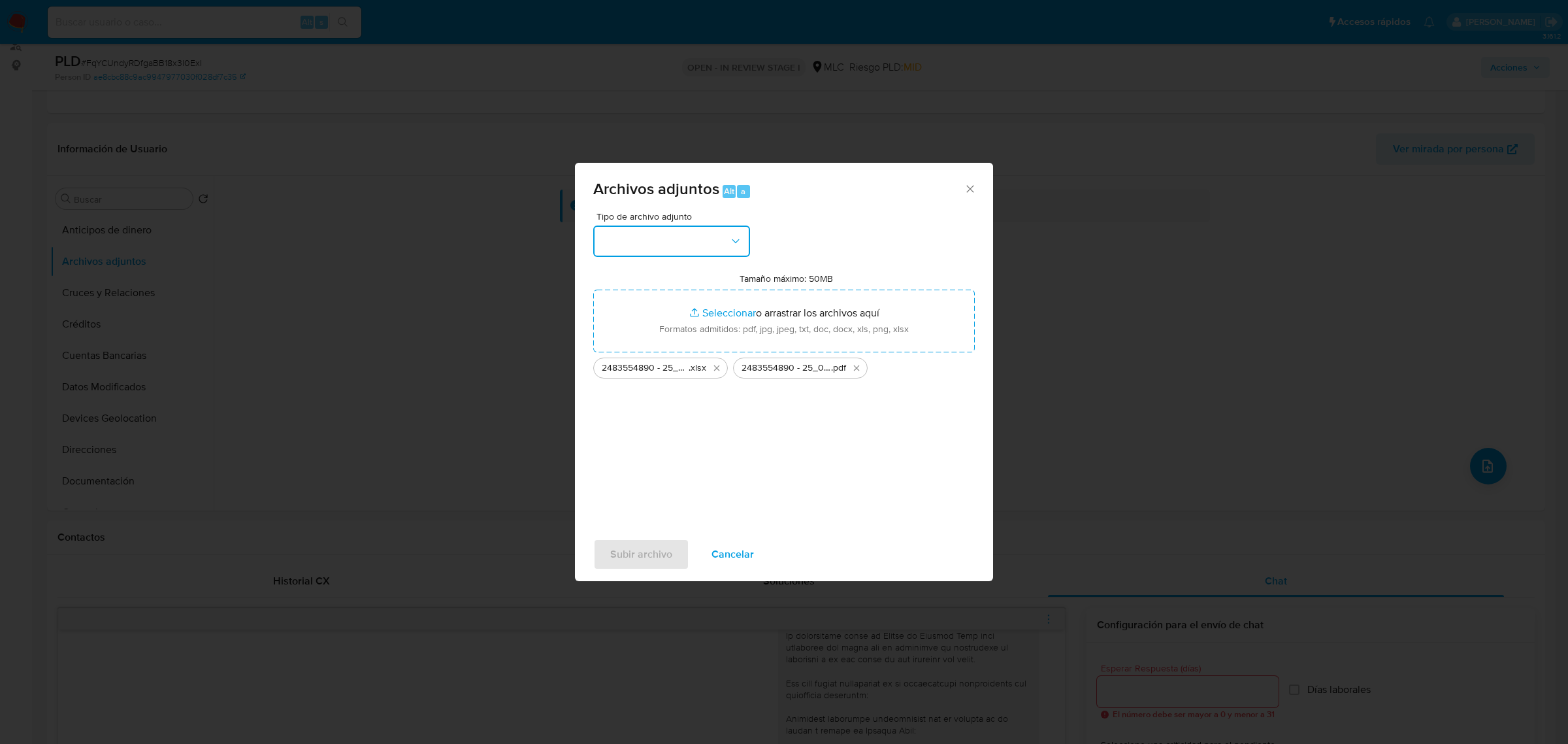
click at [645, 234] on button "button" at bounding box center [671, 241] width 156 height 31
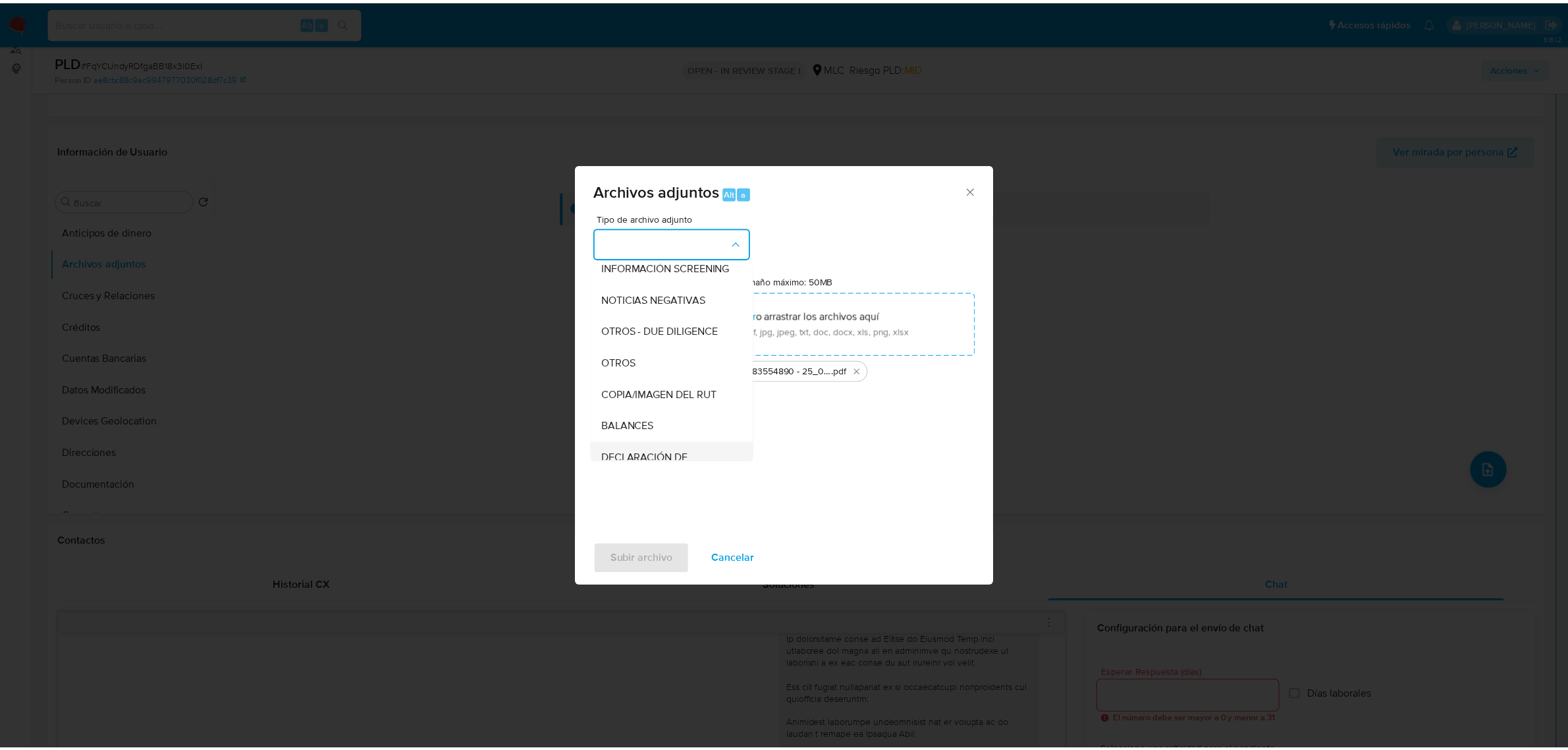
scroll to position [136, 0]
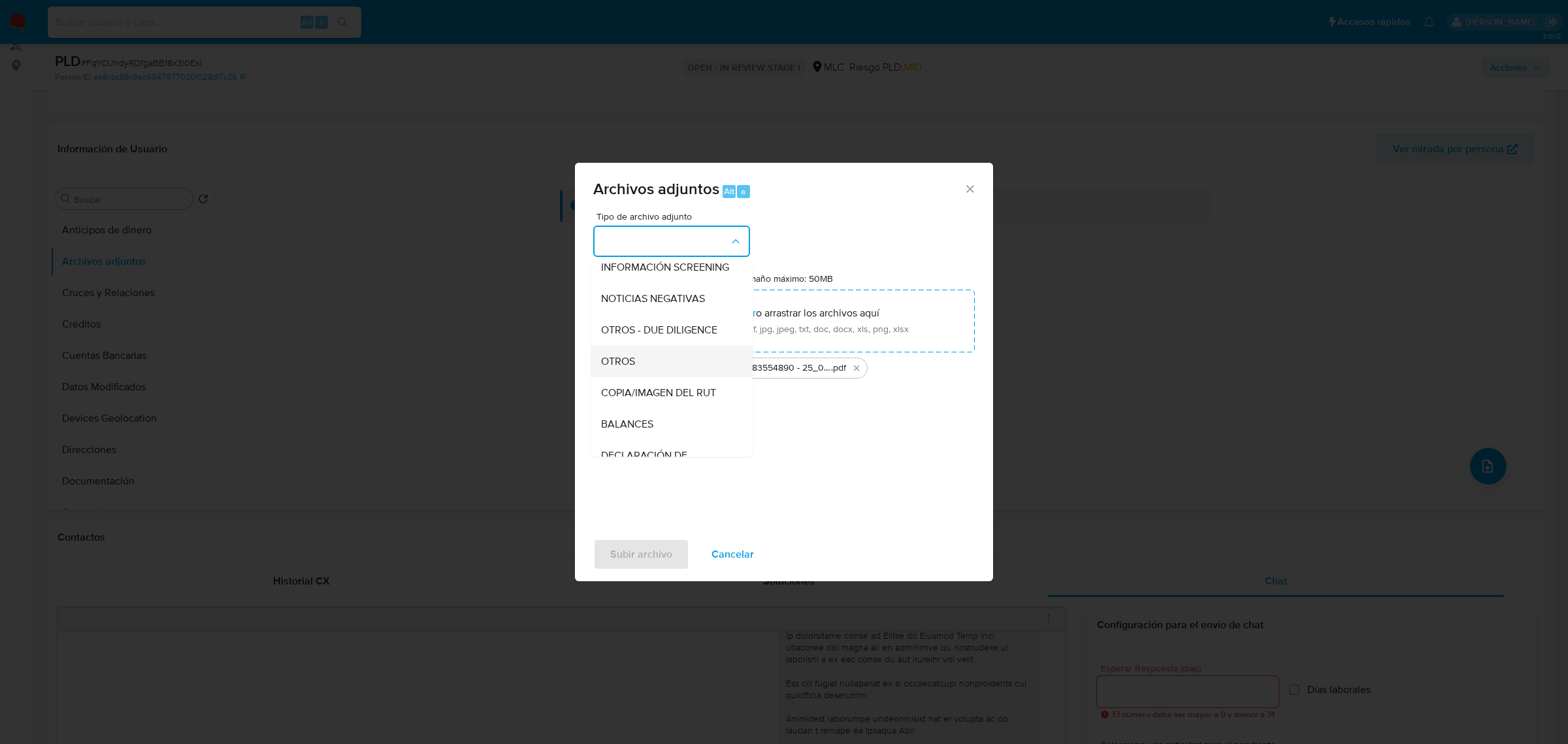
click at [611, 363] on div "OTROS" at bounding box center [668, 360] width 133 height 31
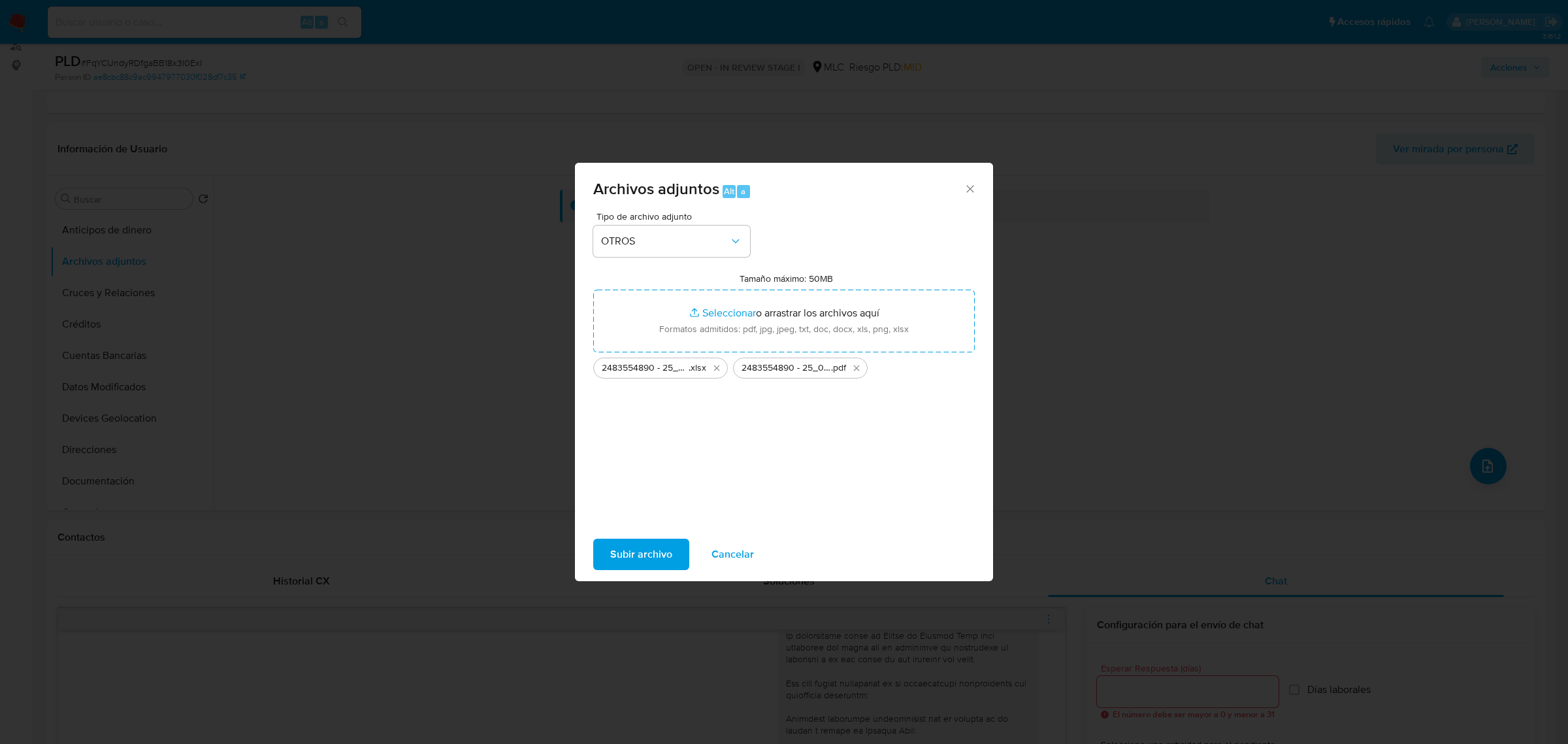
click at [652, 559] on span "Subir archivo" at bounding box center [640, 555] width 62 height 29
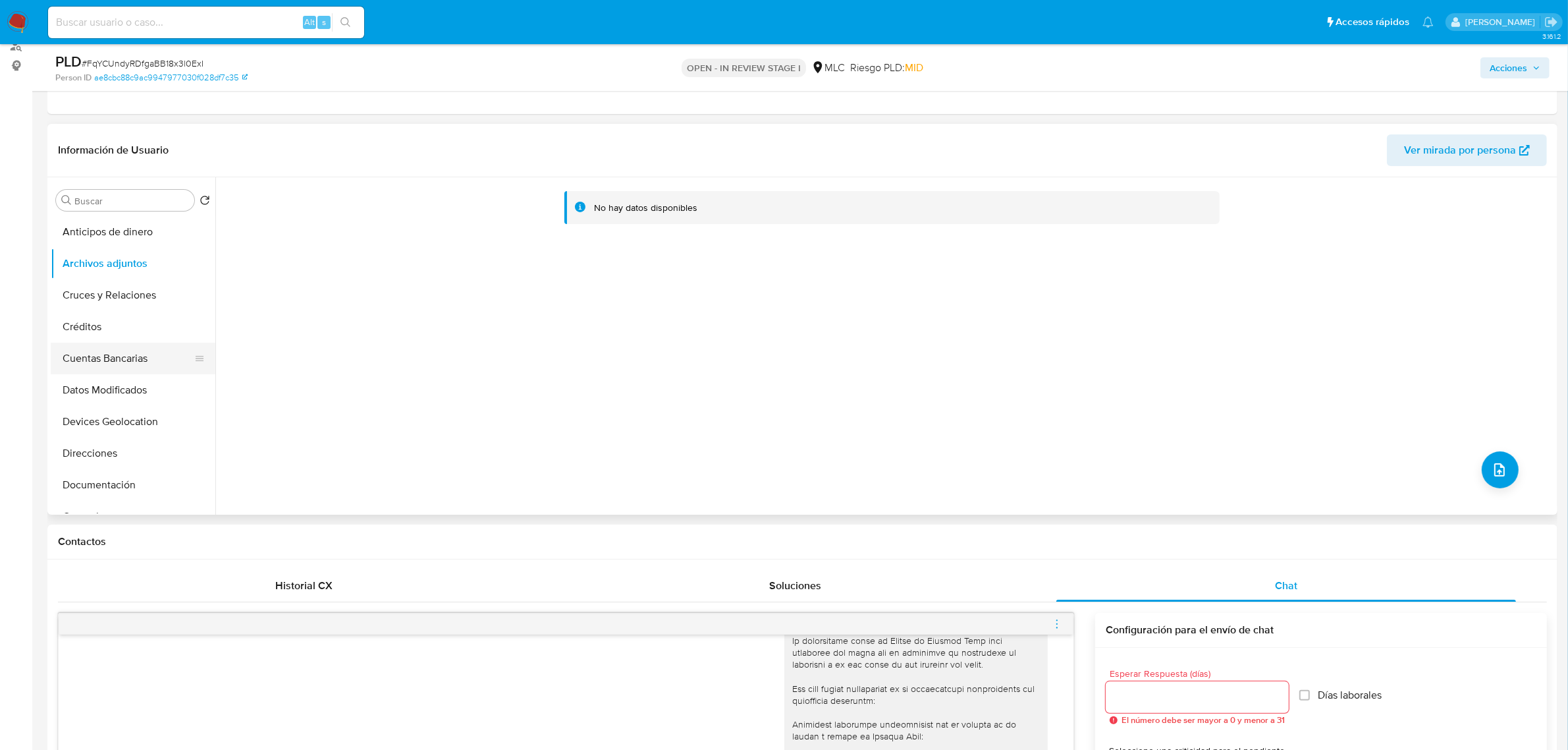
click at [116, 343] on button "Cuentas Bancarias" at bounding box center [128, 358] width 154 height 32
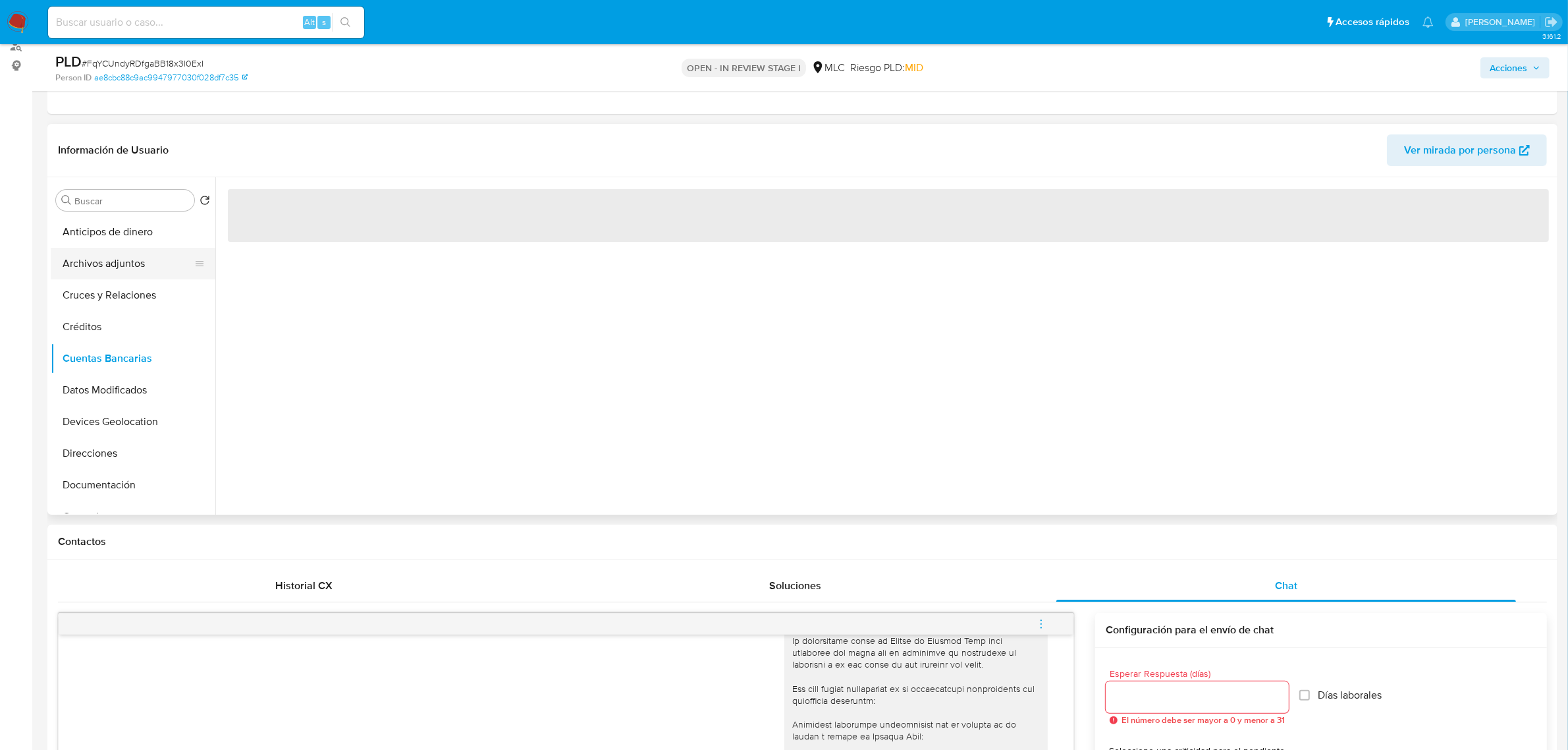
click at [125, 262] on button "Archivos adjuntos" at bounding box center [128, 263] width 154 height 32
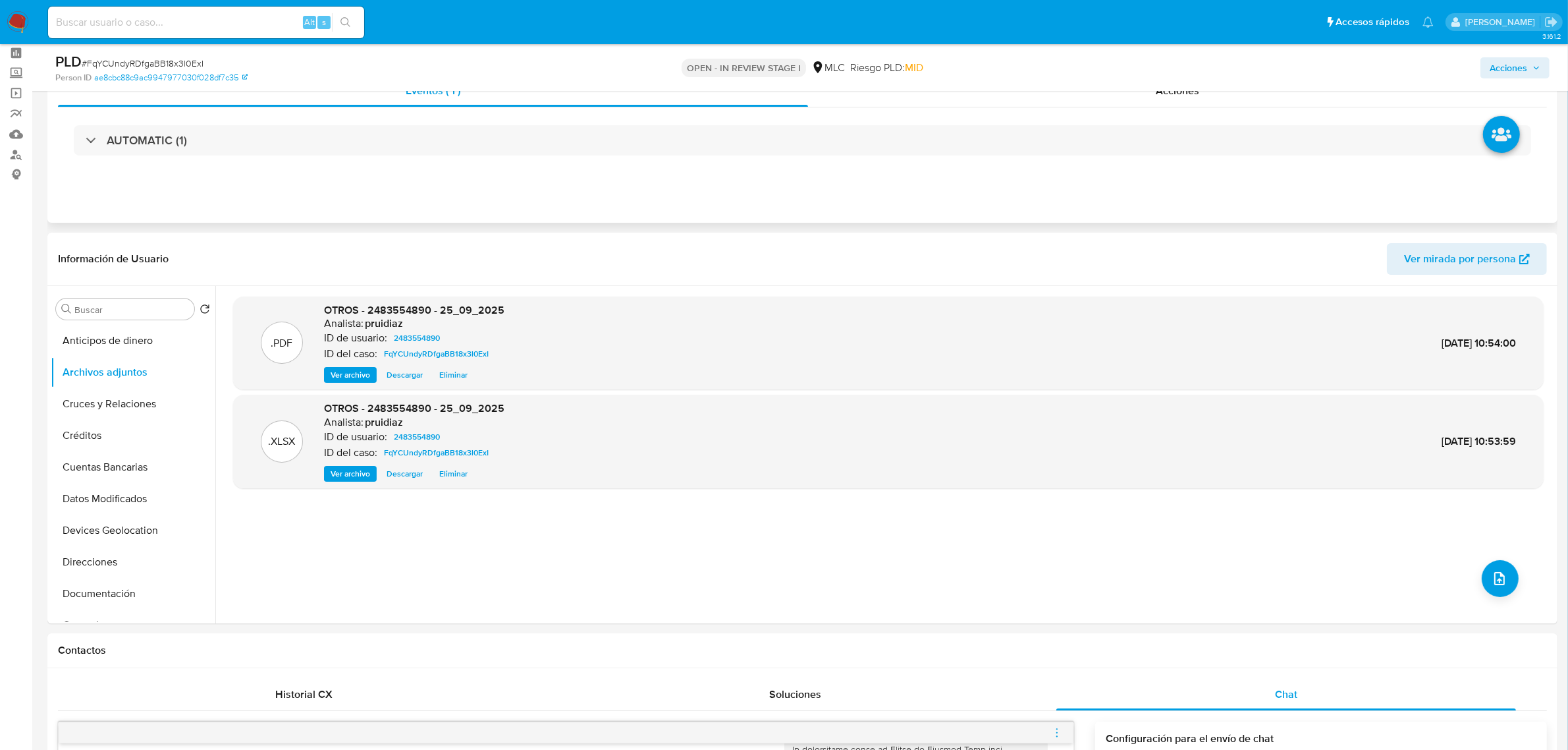
scroll to position [0, 0]
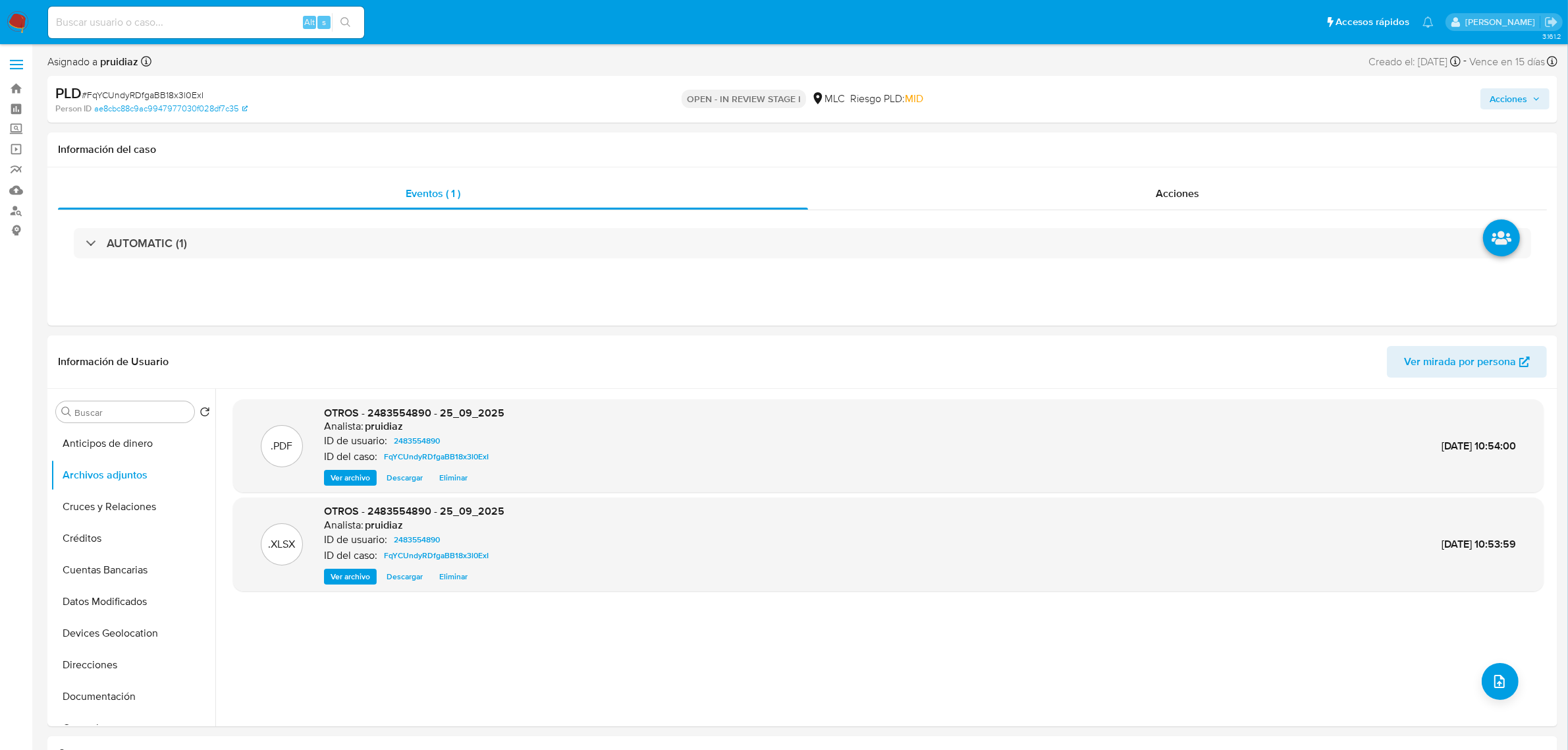
drag, startPoint x: 1493, startPoint y: 100, endPoint x: 1458, endPoint y: 109, distance: 36.1
click at [1493, 100] on span "Acciones" at bounding box center [1508, 99] width 37 height 21
click at [1098, 127] on div "Resolución del caso Alt r" at bounding box center [1156, 141] width 126 height 34
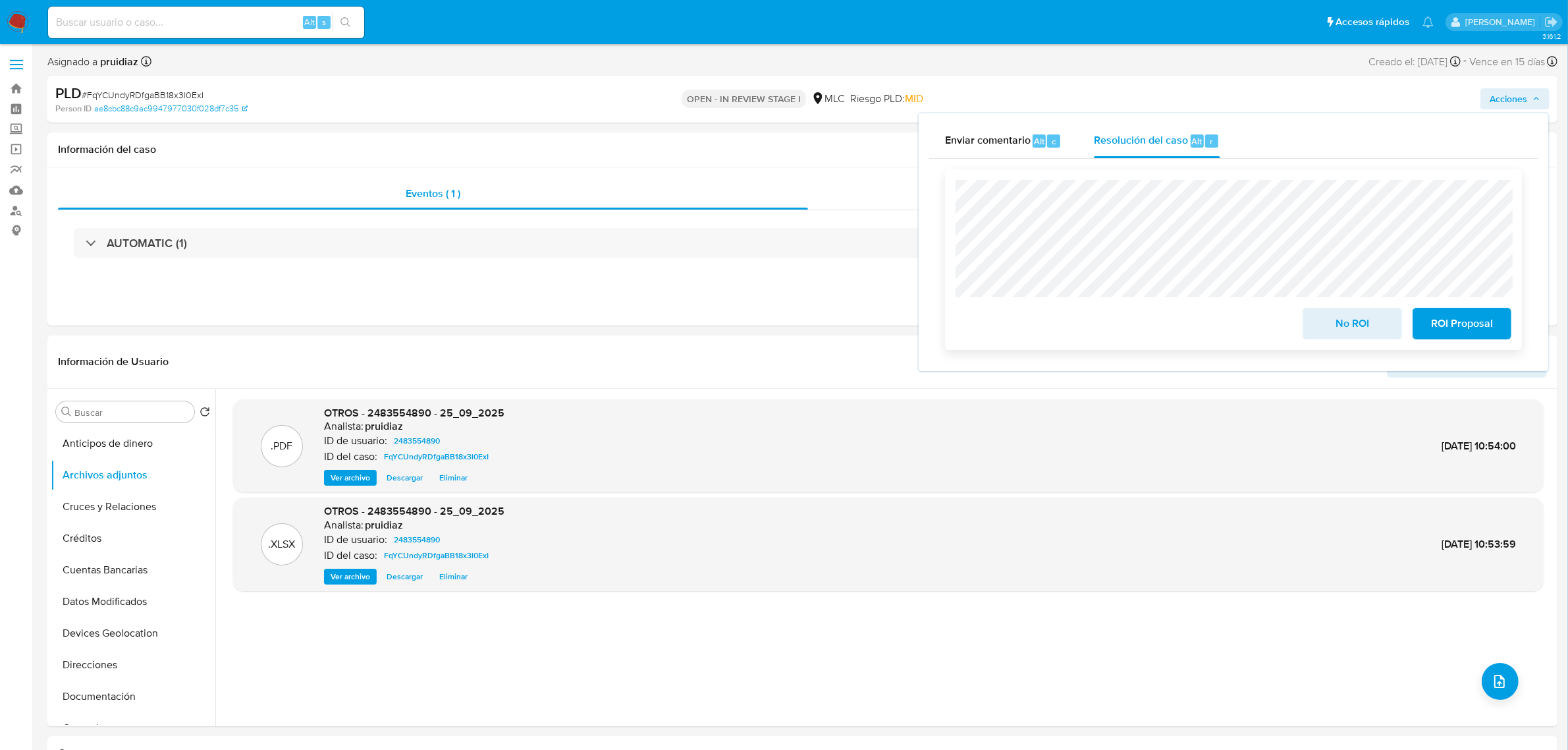
click at [1442, 332] on span "ROI Proposal" at bounding box center [1462, 324] width 65 height 29
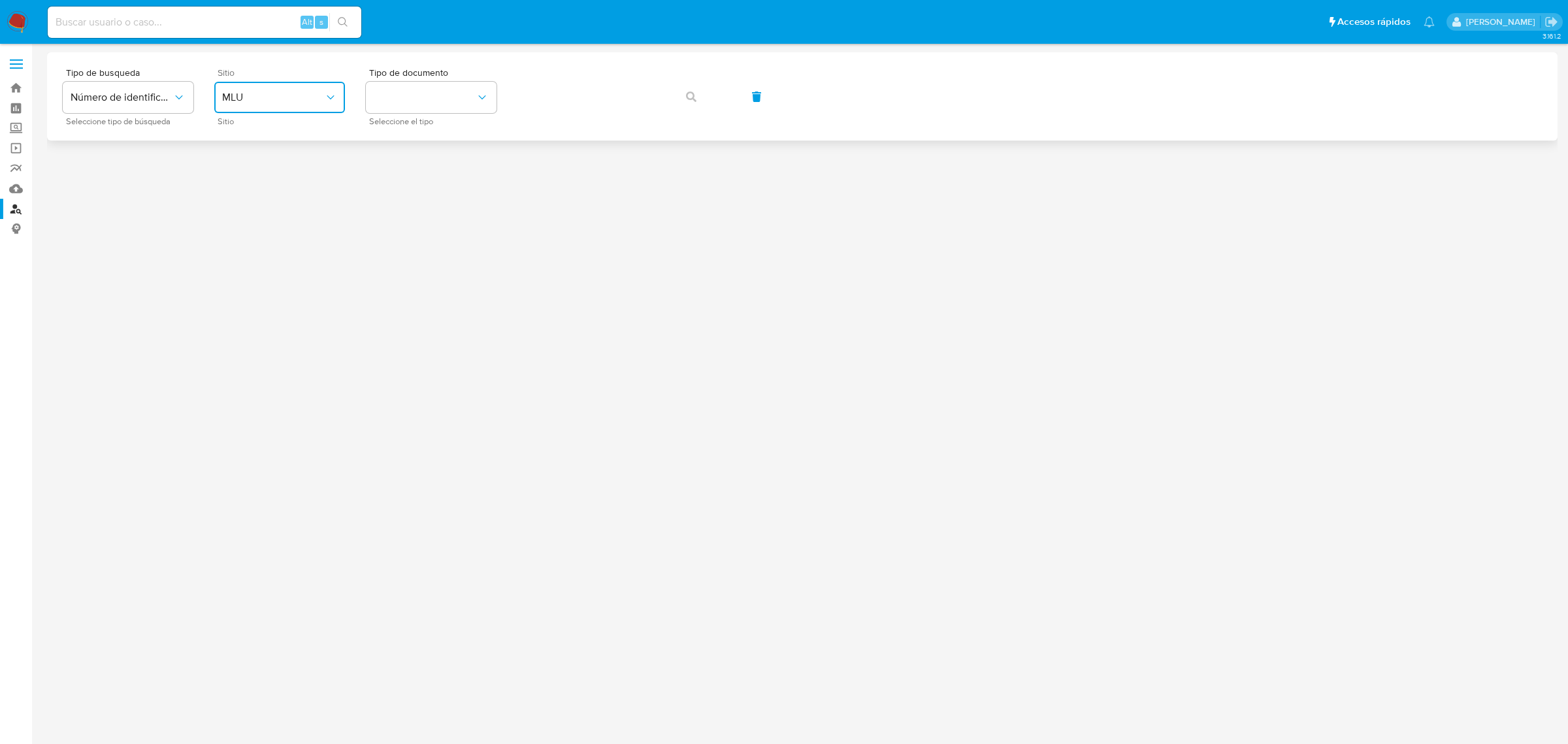
click at [315, 92] on span "MLU" at bounding box center [273, 97] width 102 height 13
click at [233, 307] on div "MLC" at bounding box center [276, 320] width 108 height 31
click at [393, 82] on button "identificationType" at bounding box center [431, 97] width 131 height 31
click at [381, 122] on div "RUT RUT" at bounding box center [428, 139] width 108 height 44
click at [560, 111] on div "Tipo de busqueda Número de identificación Seleccione tipo de búsqueda Sitio MLC…" at bounding box center [802, 96] width 1479 height 57
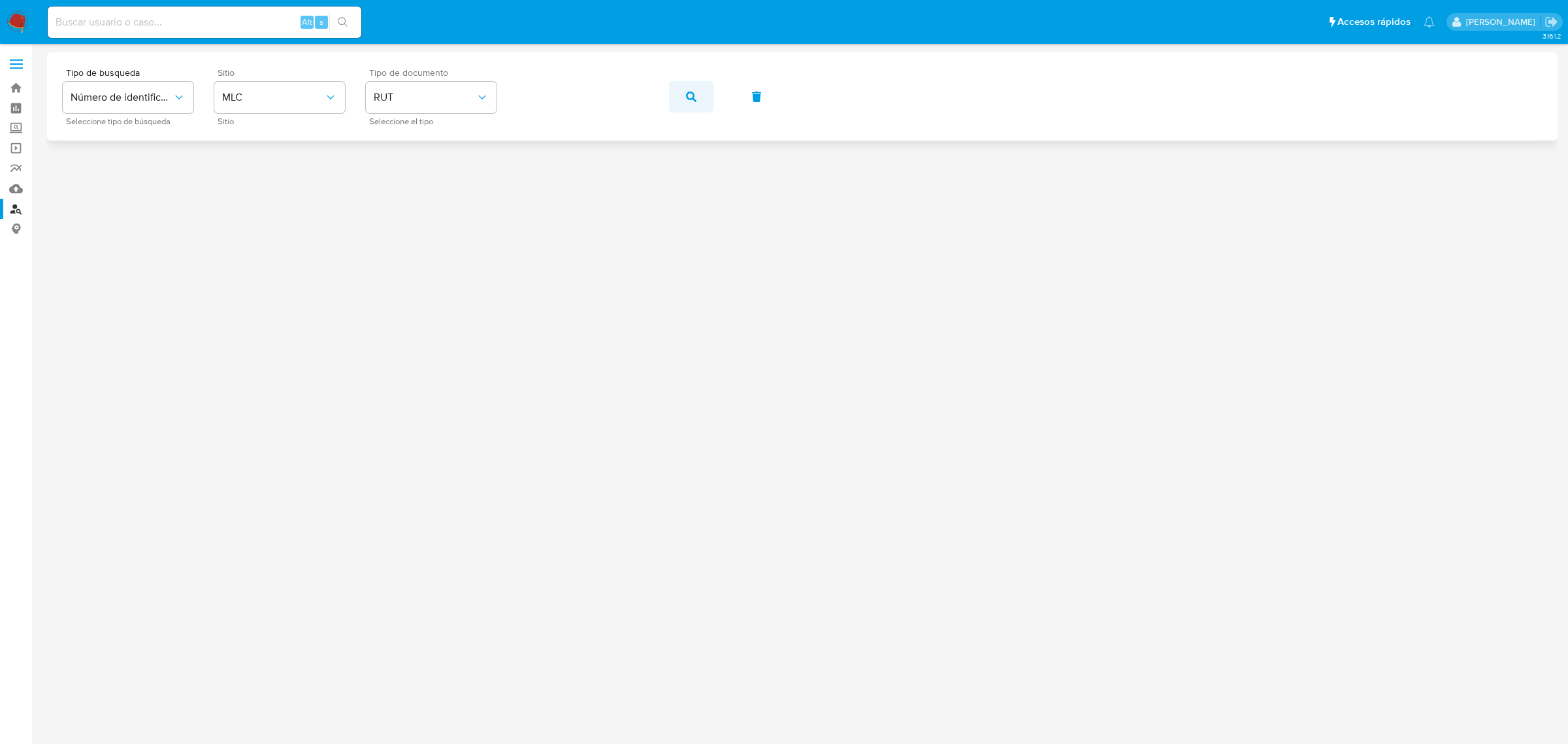
click at [672, 102] on button "button" at bounding box center [691, 96] width 44 height 31
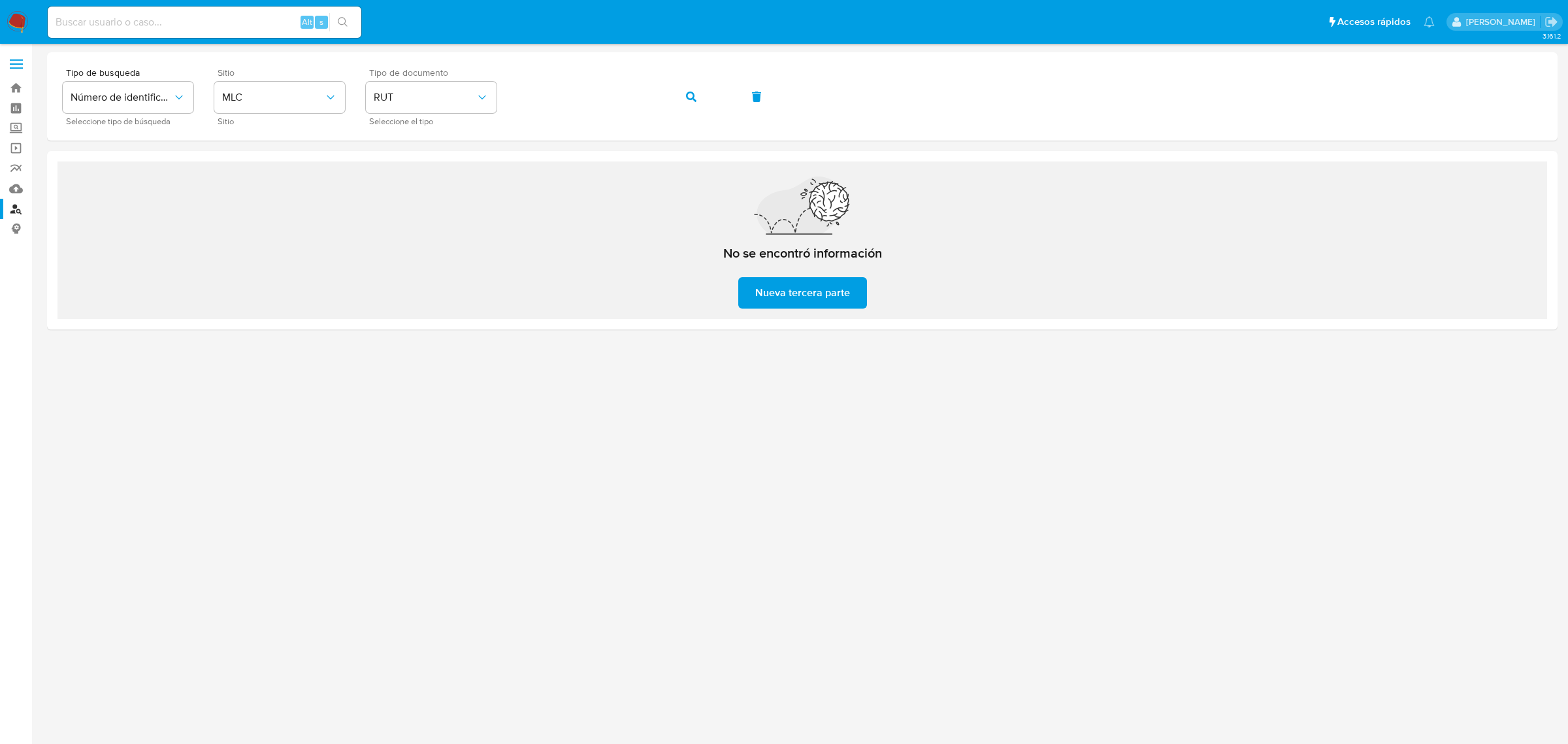
drag, startPoint x: 19, startPoint y: 21, endPoint x: 26, endPoint y: 14, distance: 9.9
click at [20, 19] on img at bounding box center [18, 22] width 22 height 22
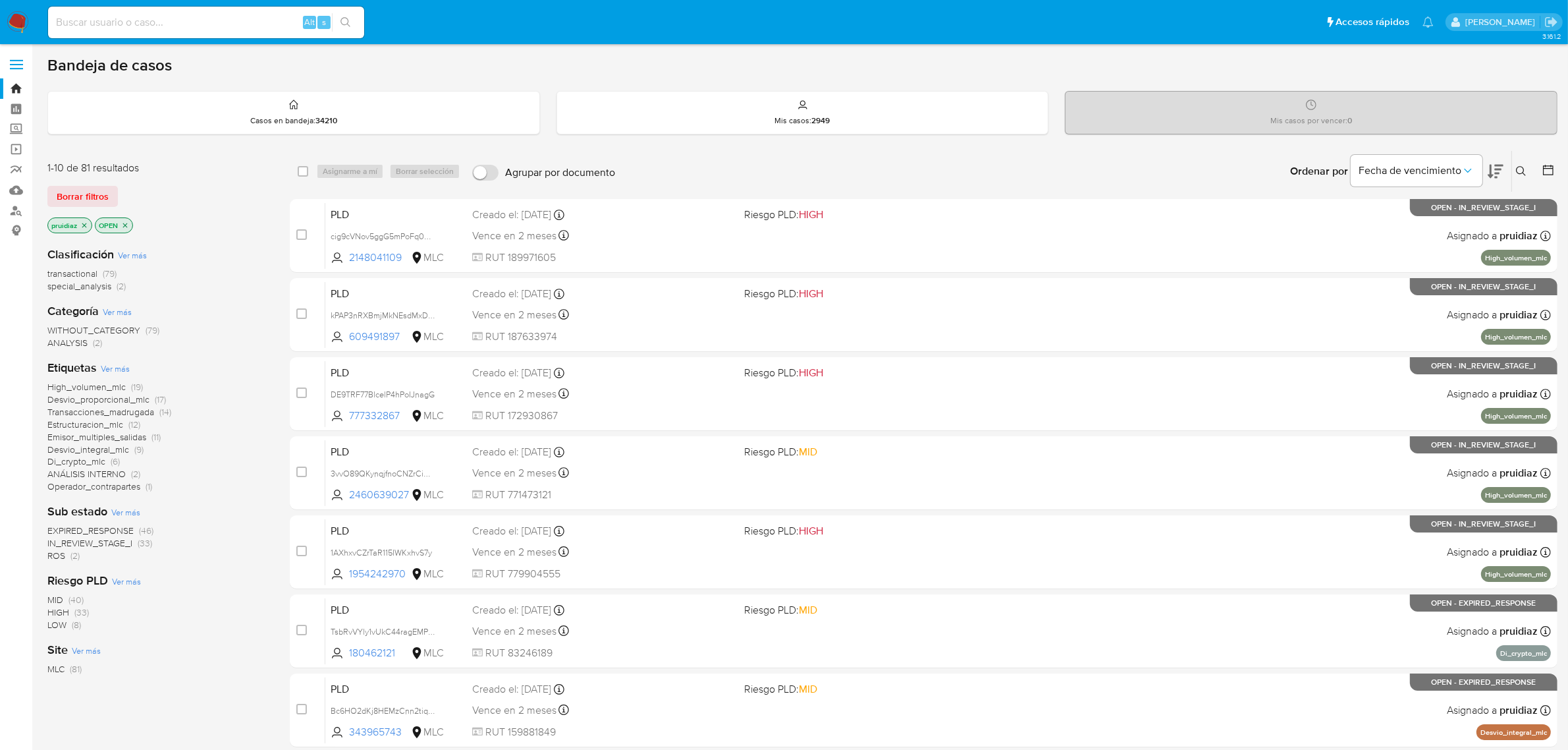
click at [25, 28] on img at bounding box center [18, 23] width 23 height 23
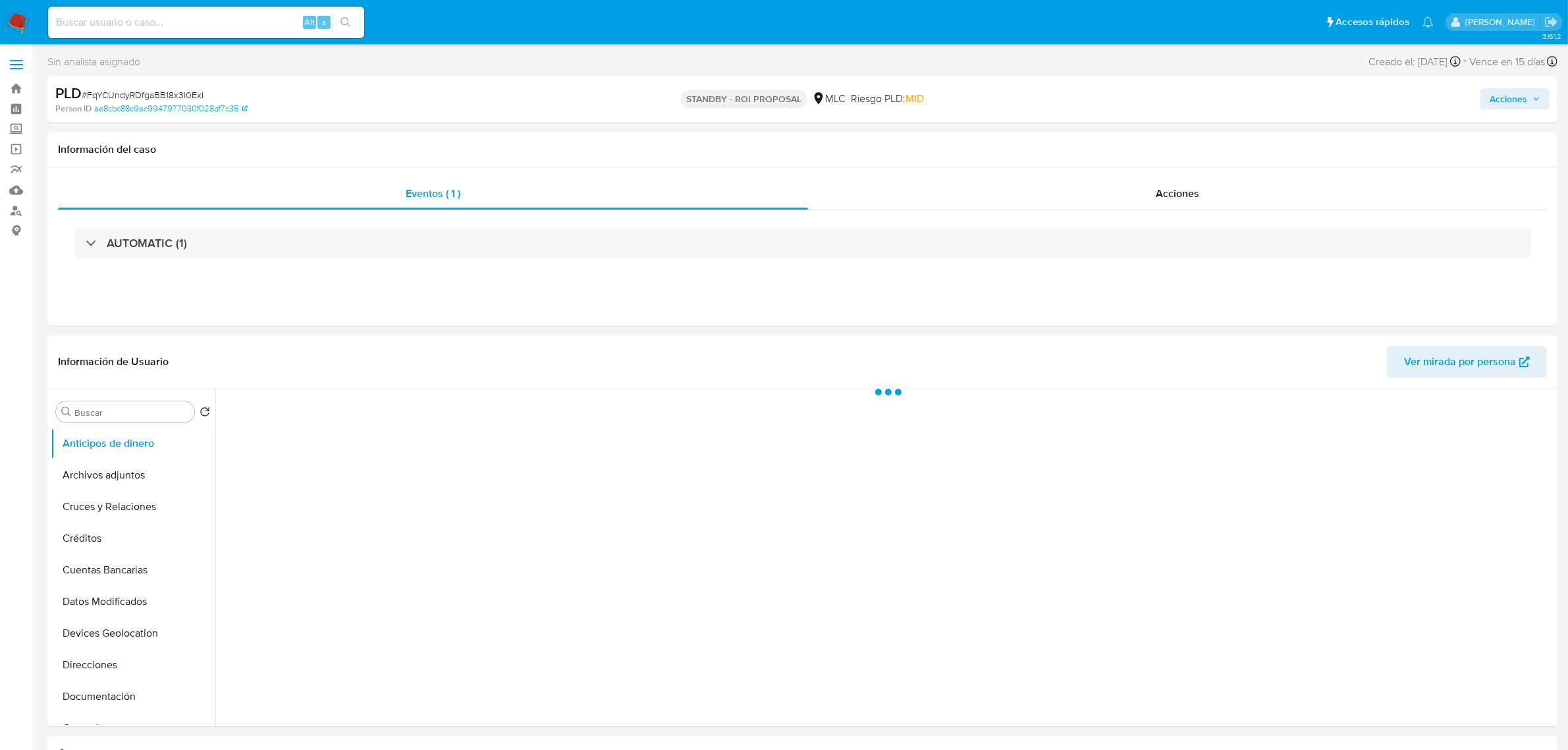
select select "10"
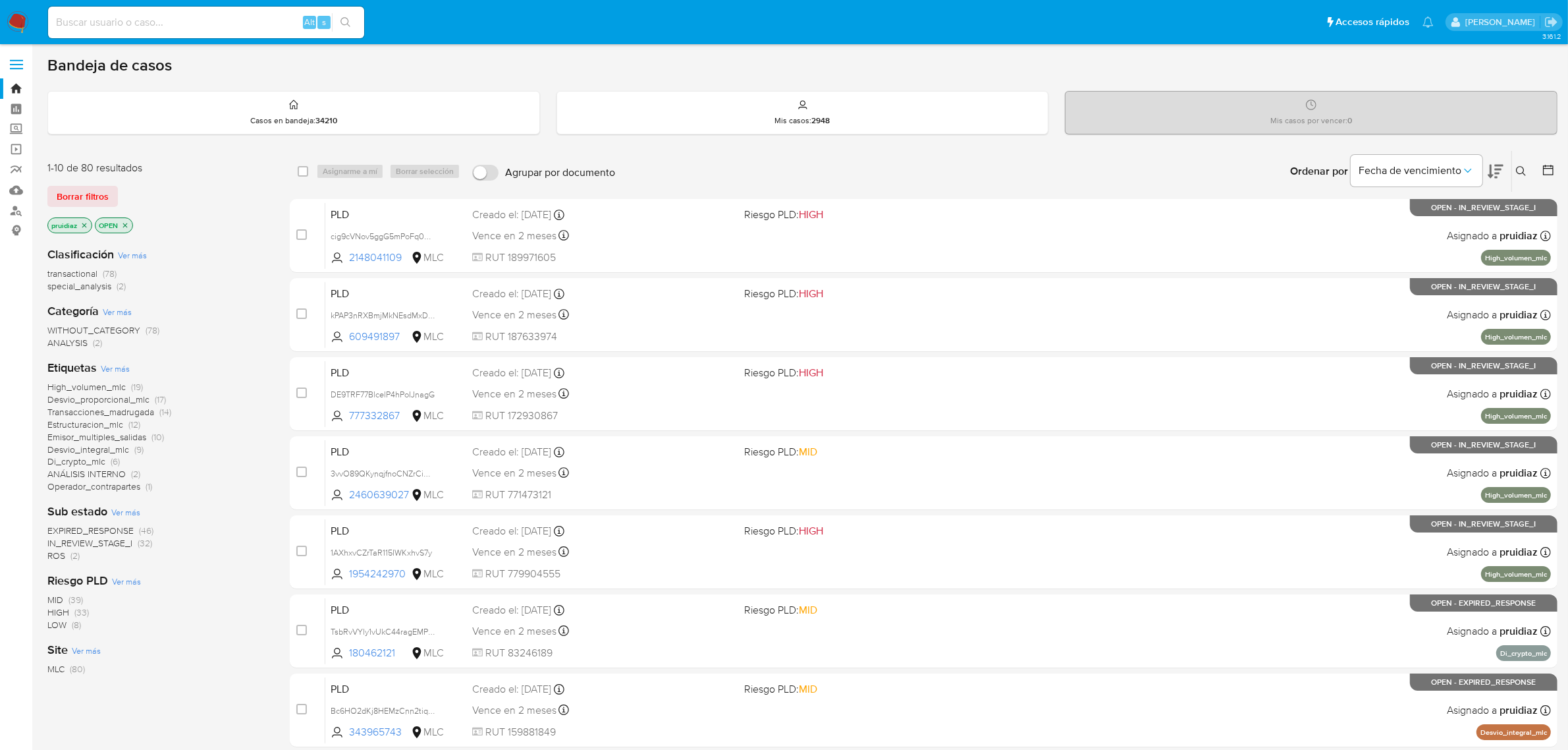
click at [1495, 163] on icon at bounding box center [1495, 172] width 16 height 16
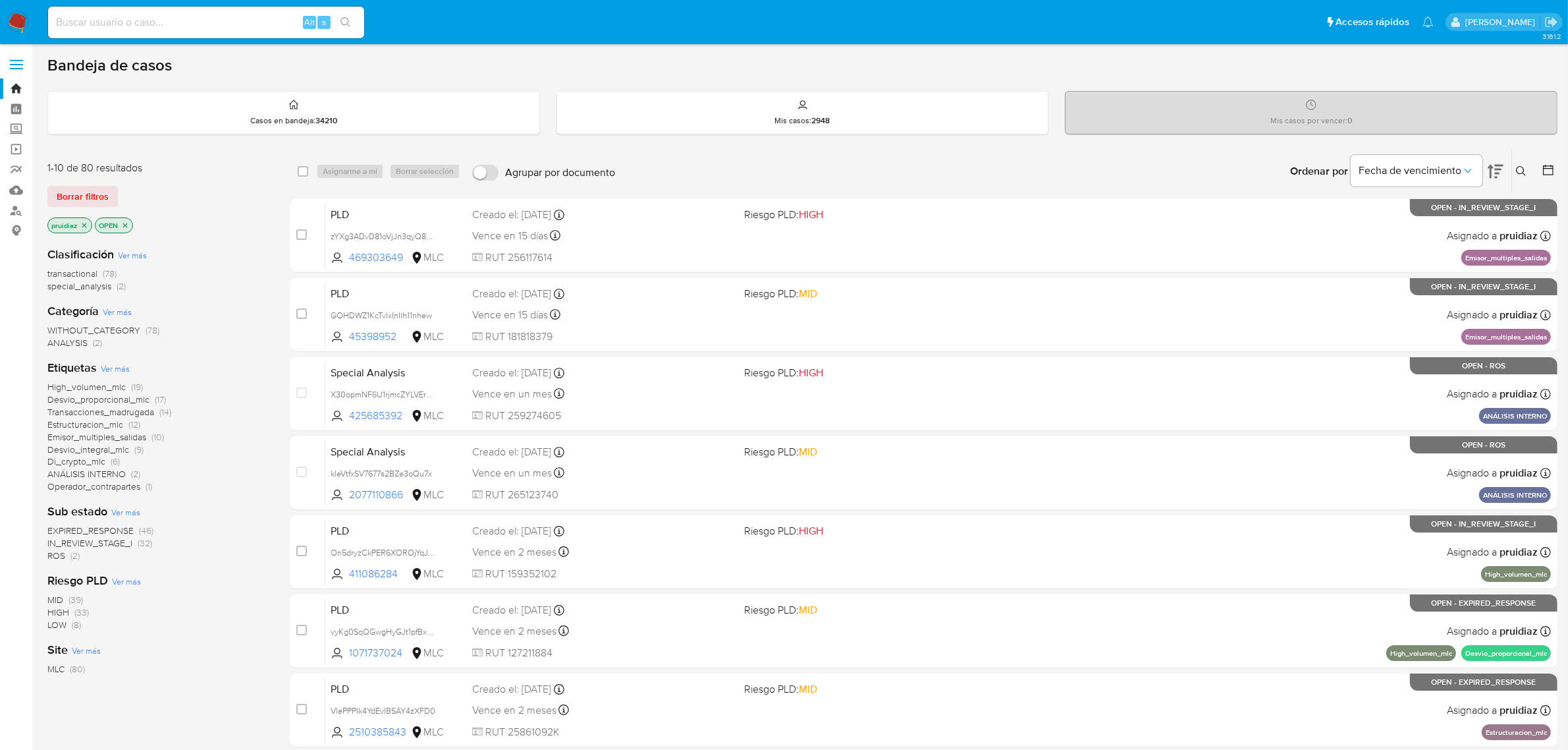
click at [61, 550] on span "ROS" at bounding box center [57, 555] width 18 height 13
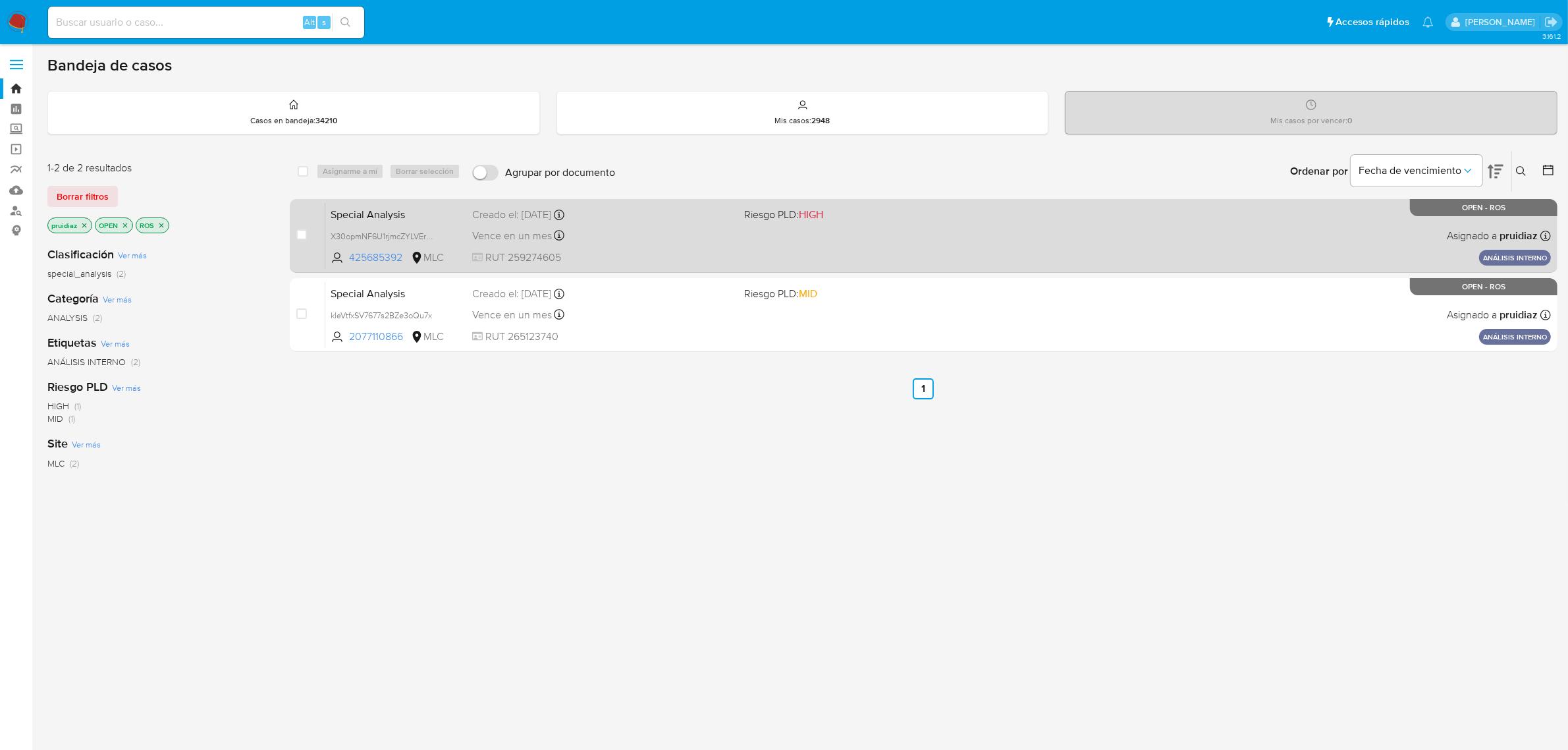
click at [643, 239] on div "Vence en un mes Vence el 09/11/2025 10:01:25" at bounding box center [603, 235] width 262 height 18
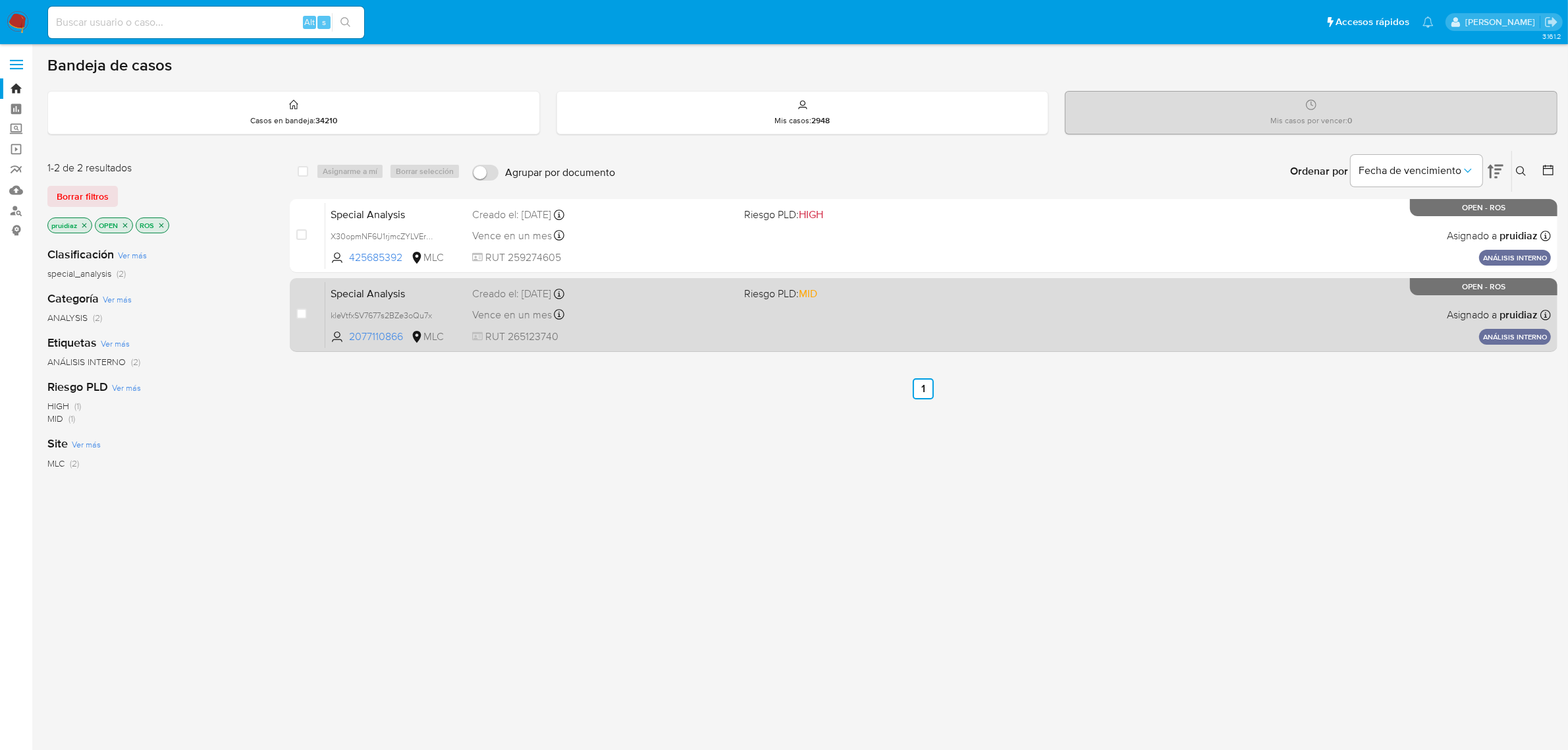
click at [674, 316] on div "Vence en un mes Vence el 09/11/2025 10:36:29" at bounding box center [603, 315] width 262 height 18
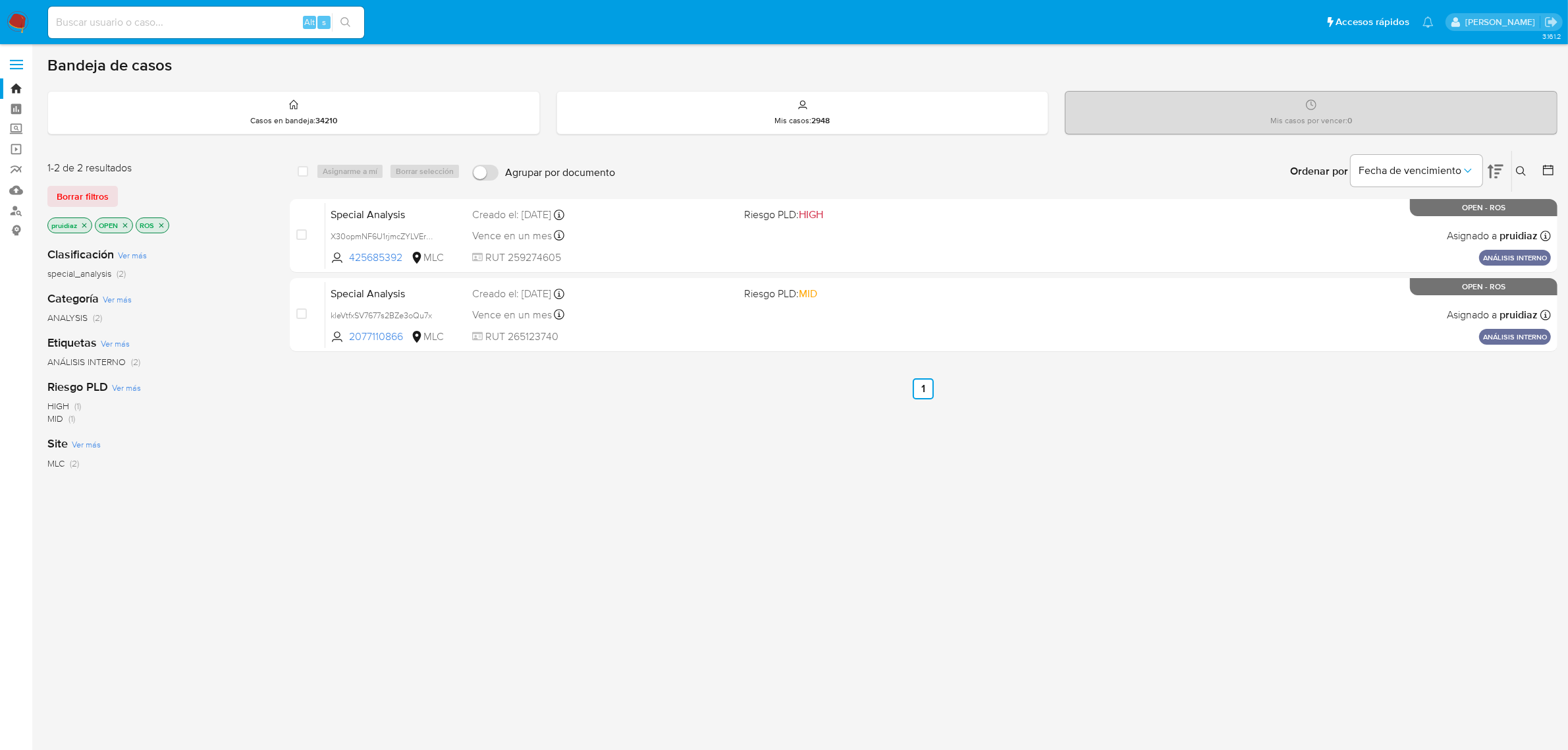
click at [11, 16] on img at bounding box center [18, 23] width 23 height 23
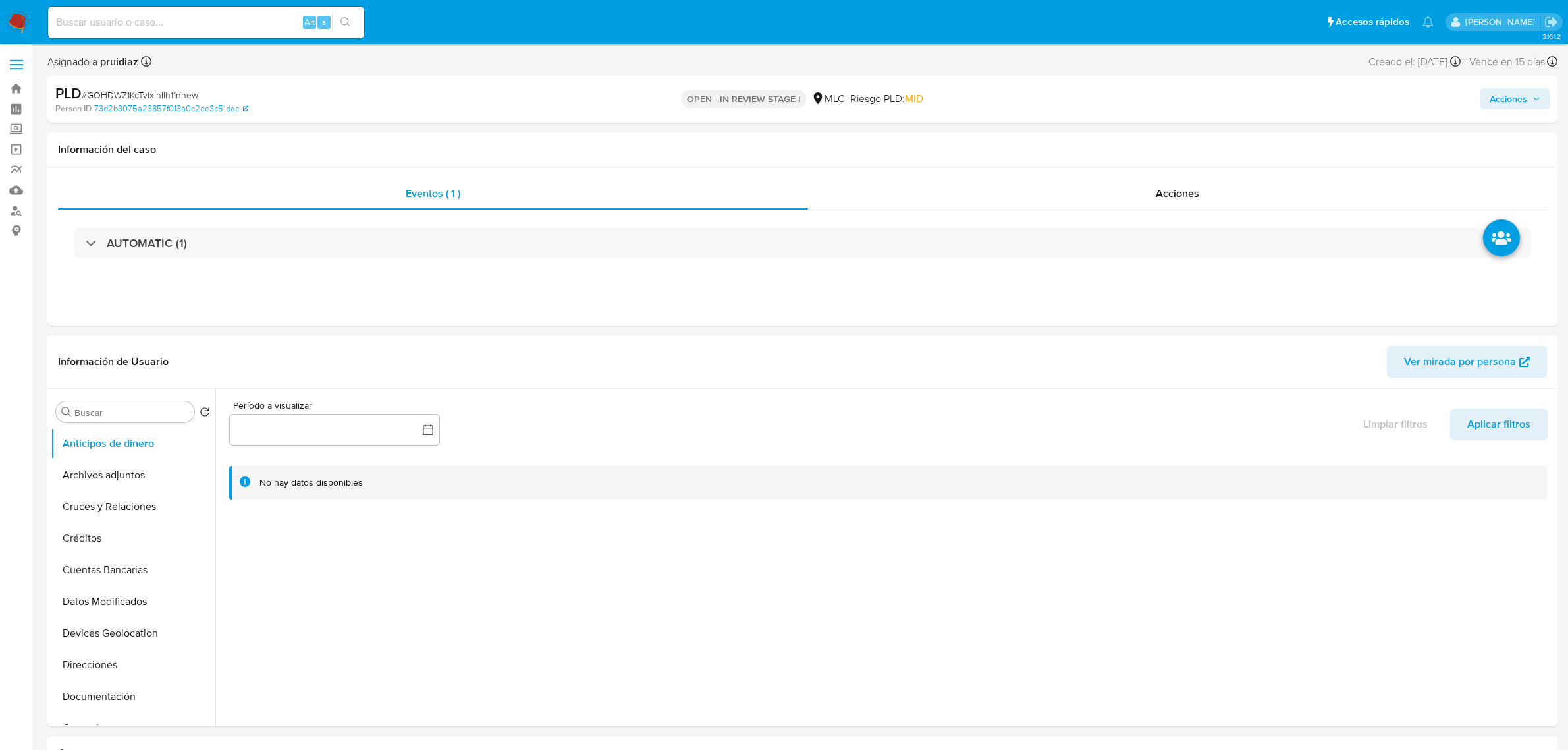
select select "10"
click at [78, 470] on button "General" at bounding box center [128, 481] width 154 height 32
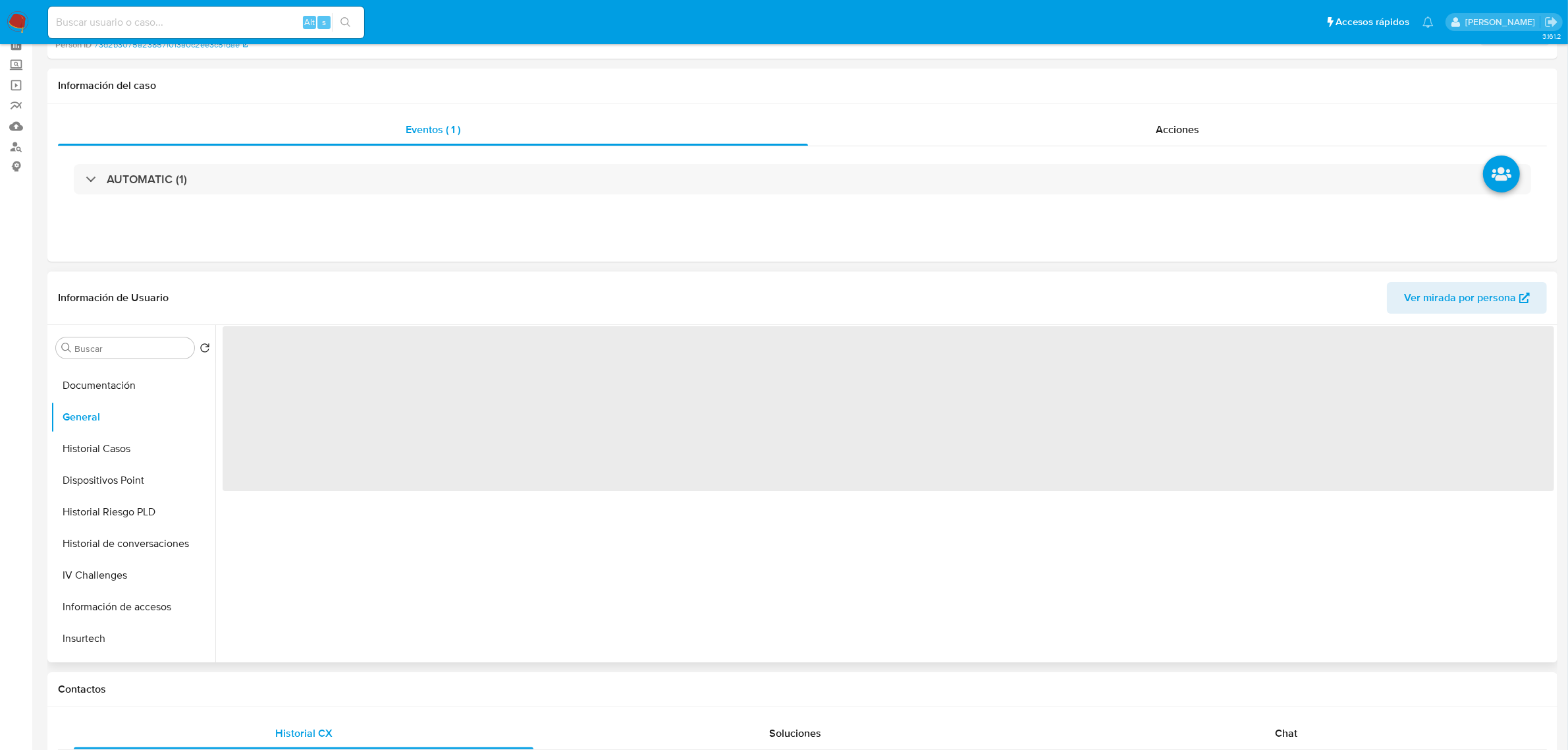
scroll to position [83, 0]
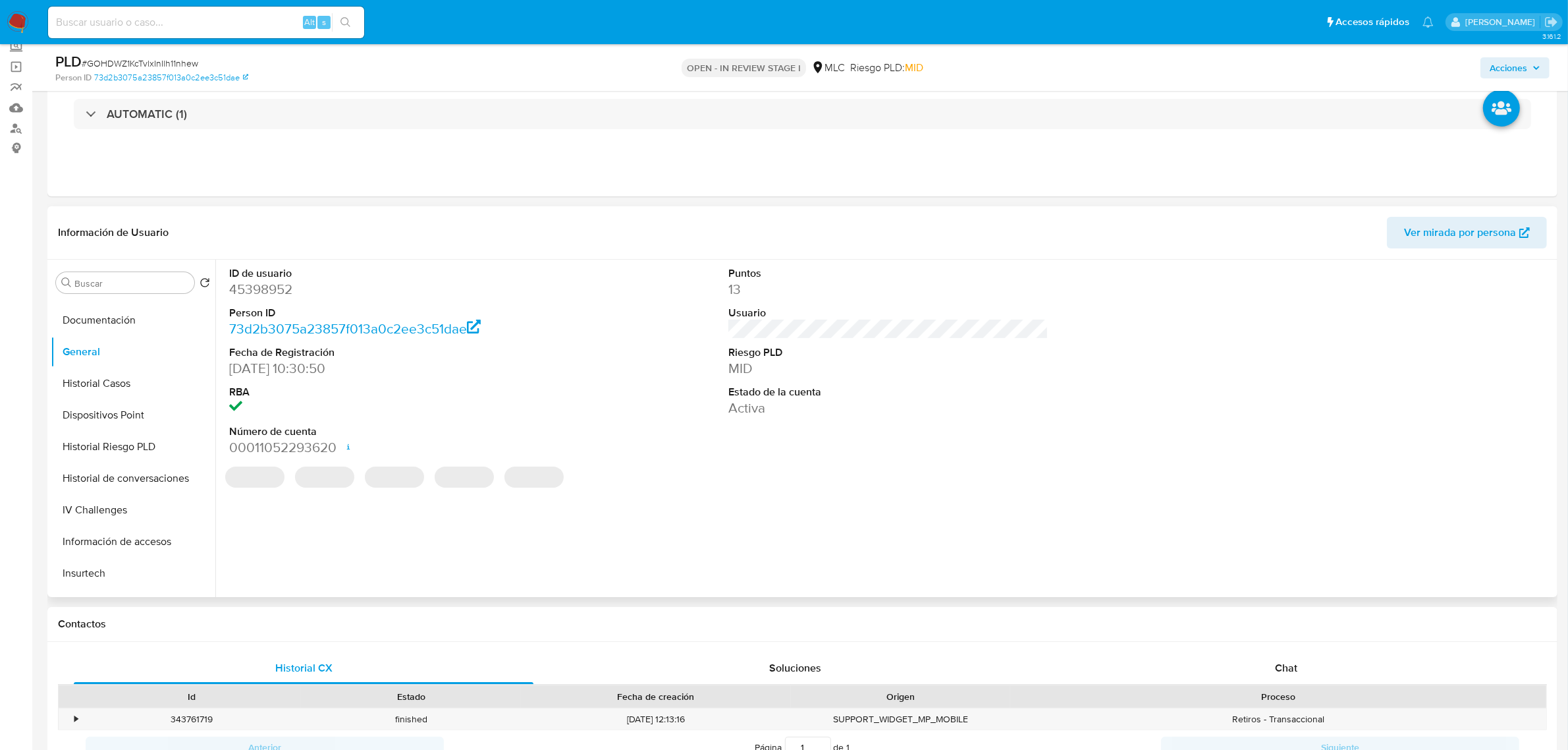
click at [272, 291] on dd "45398952" at bounding box center [389, 289] width 320 height 19
copy dd "45398952"
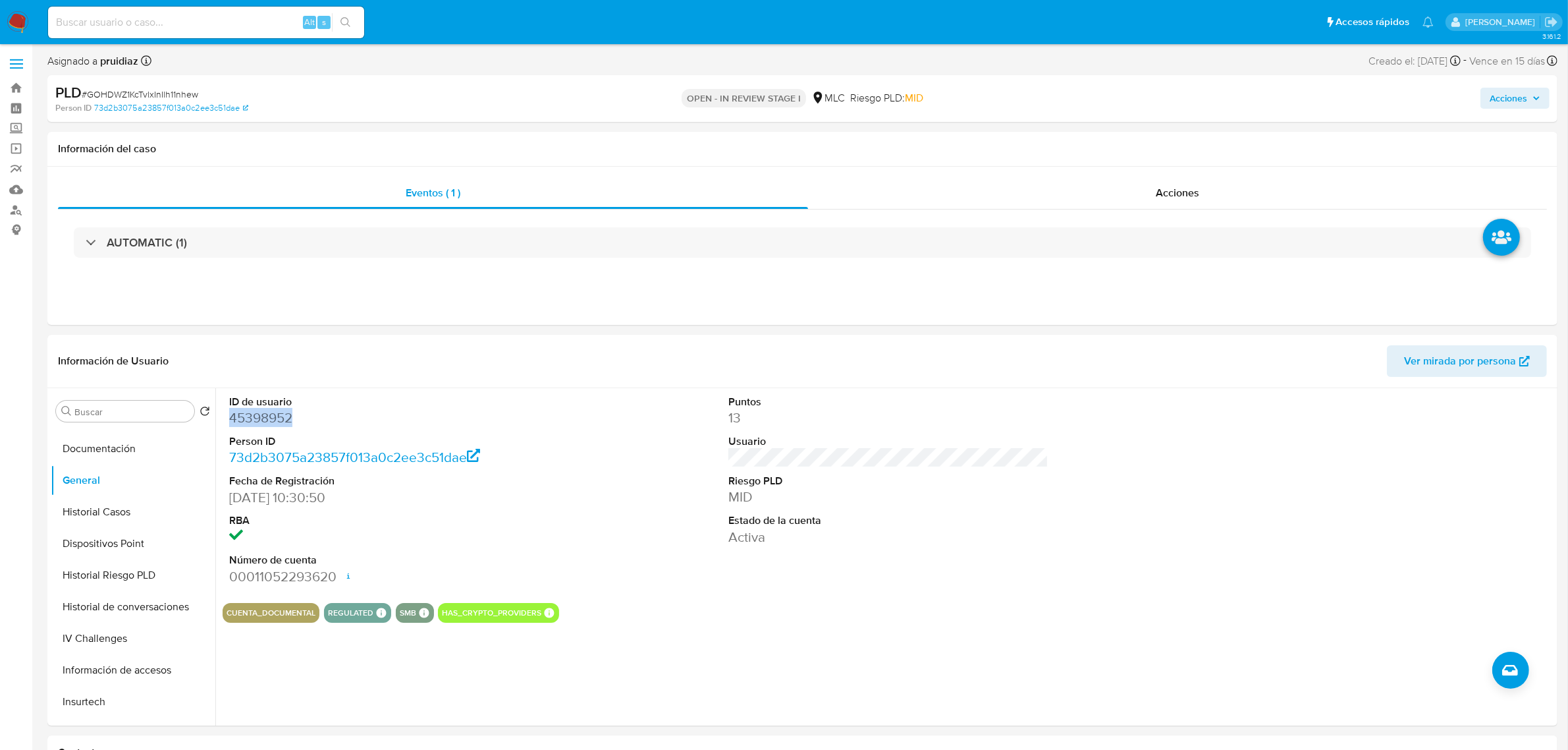
scroll to position [0, 0]
click at [140, 94] on span "# GOHDWZ1KcTvlxInIlh11nhew" at bounding box center [140, 95] width 116 height 13
click at [104, 96] on span "# GOHDWZ1KcTvlxInIlh11nhew" at bounding box center [140, 95] width 116 height 13
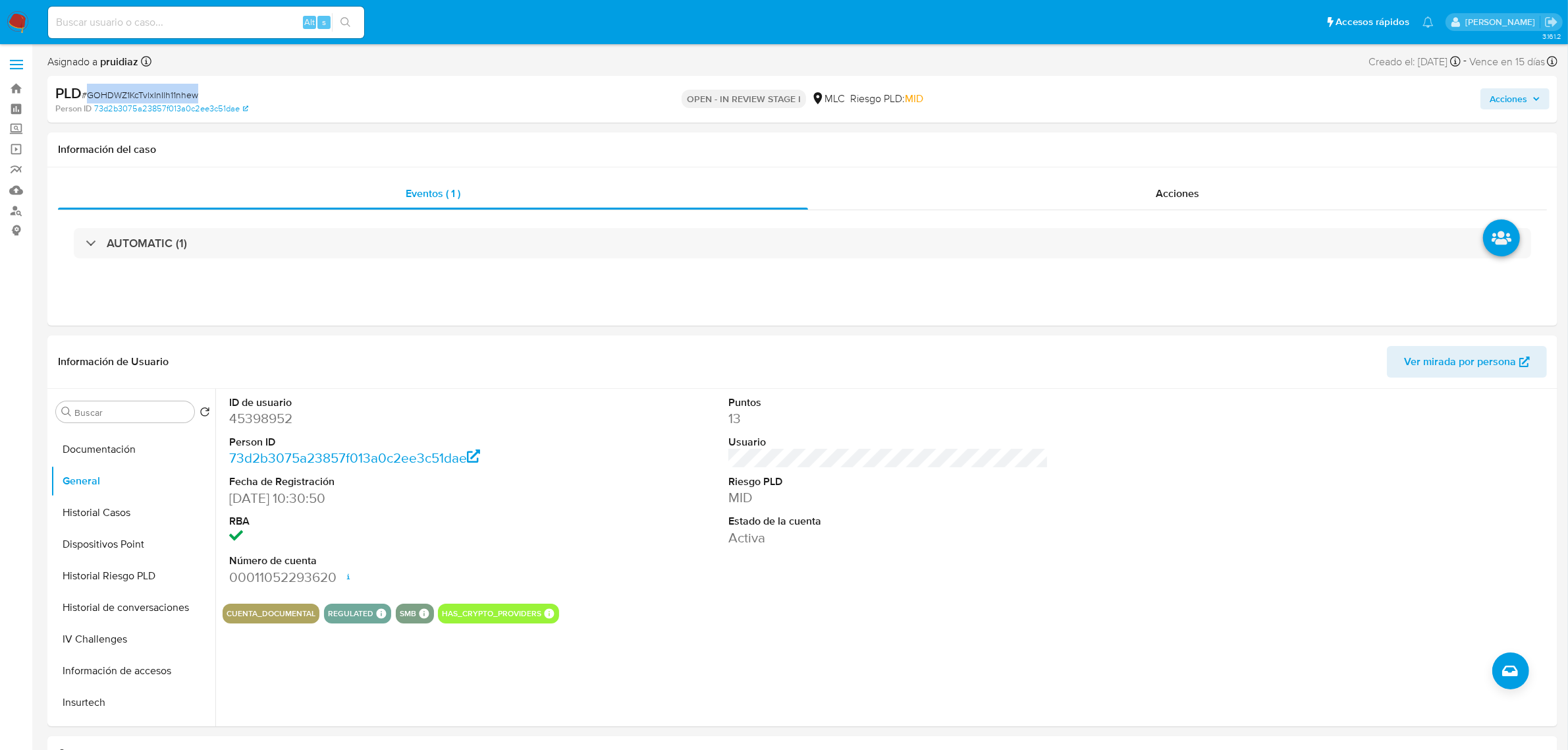
click at [104, 96] on span "# GOHDWZ1KcTvlxInIlh11nhew" at bounding box center [140, 95] width 116 height 13
click at [140, 519] on button "Historial Casos" at bounding box center [128, 512] width 154 height 32
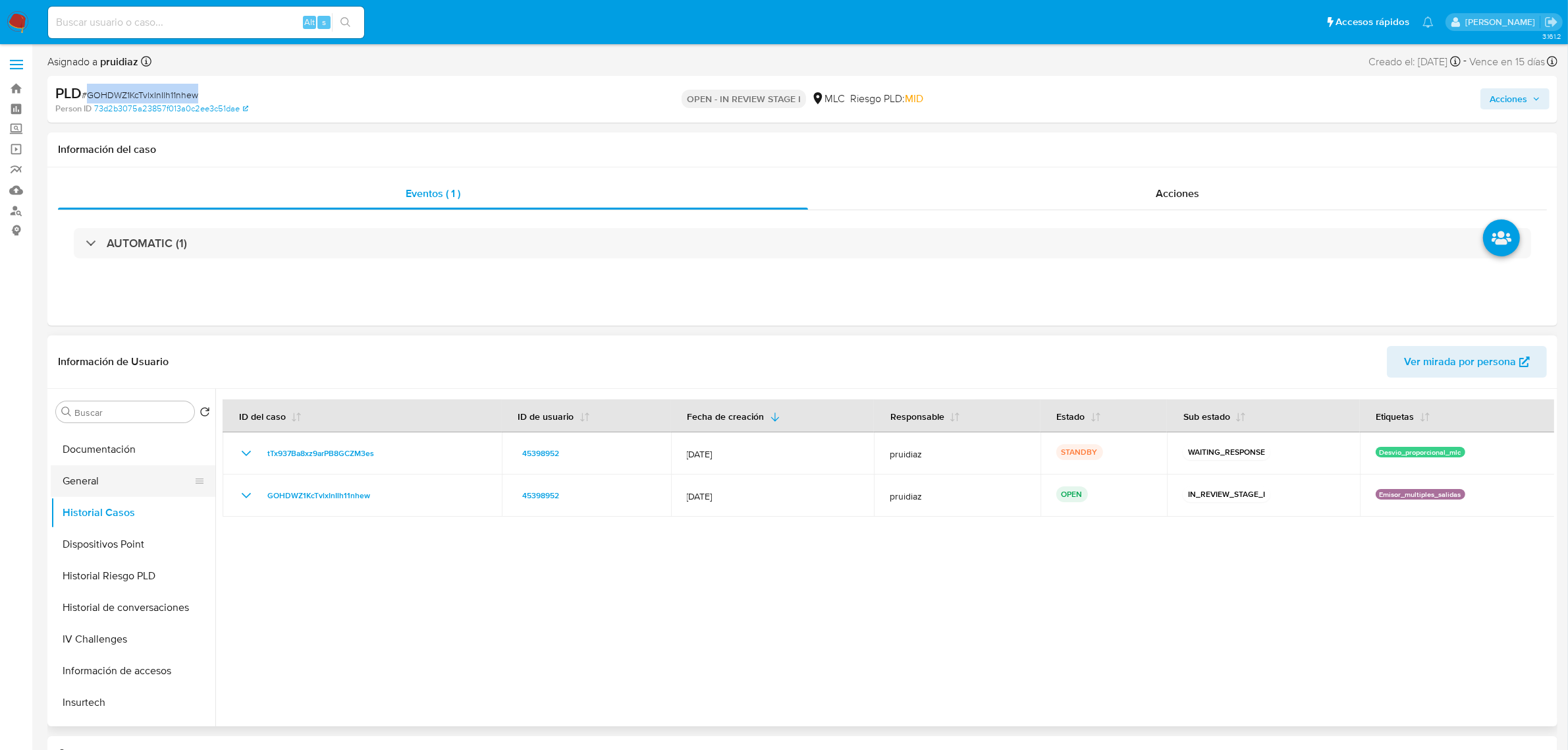
click at [109, 492] on button "General" at bounding box center [128, 481] width 154 height 32
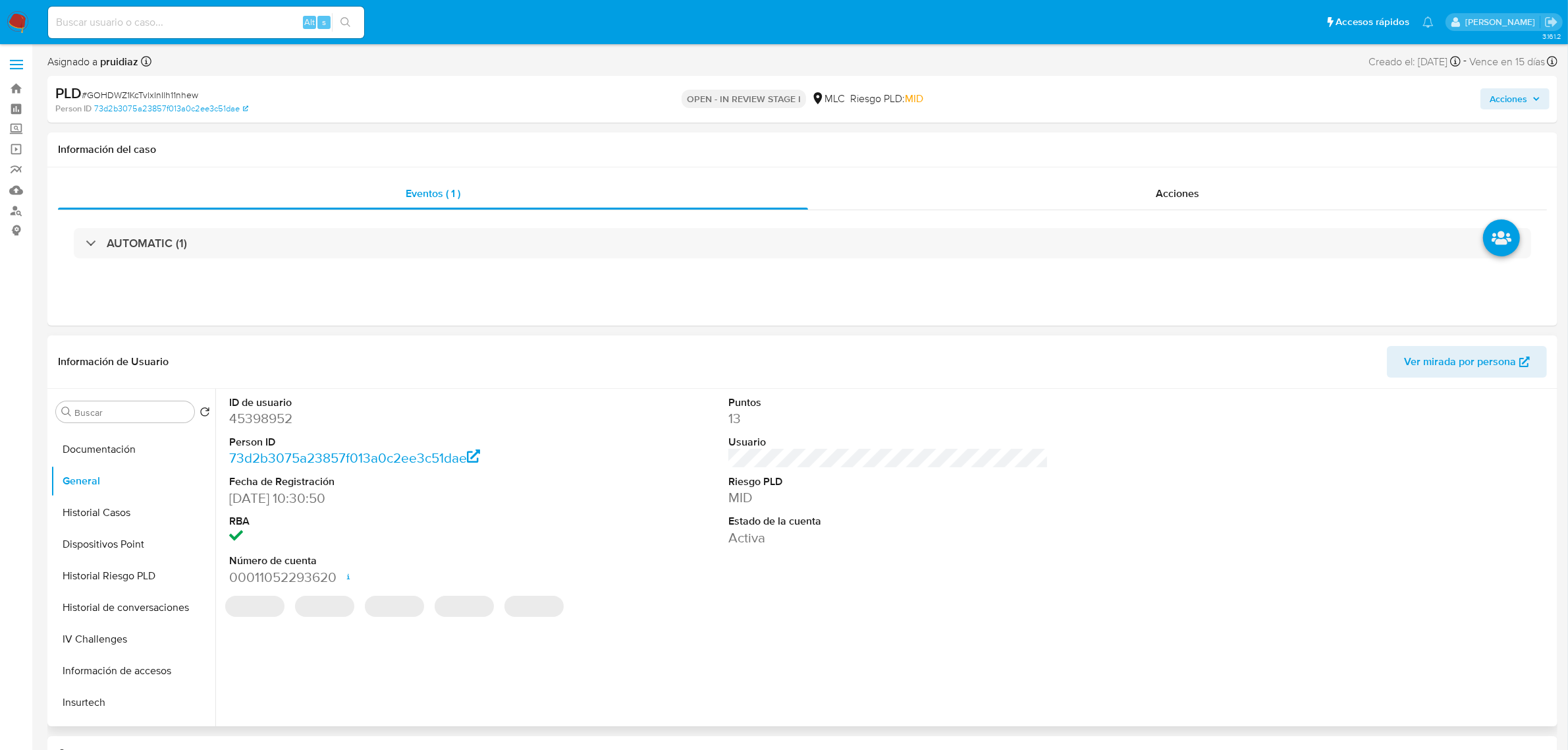
click at [264, 415] on dd "45398952" at bounding box center [389, 418] width 320 height 19
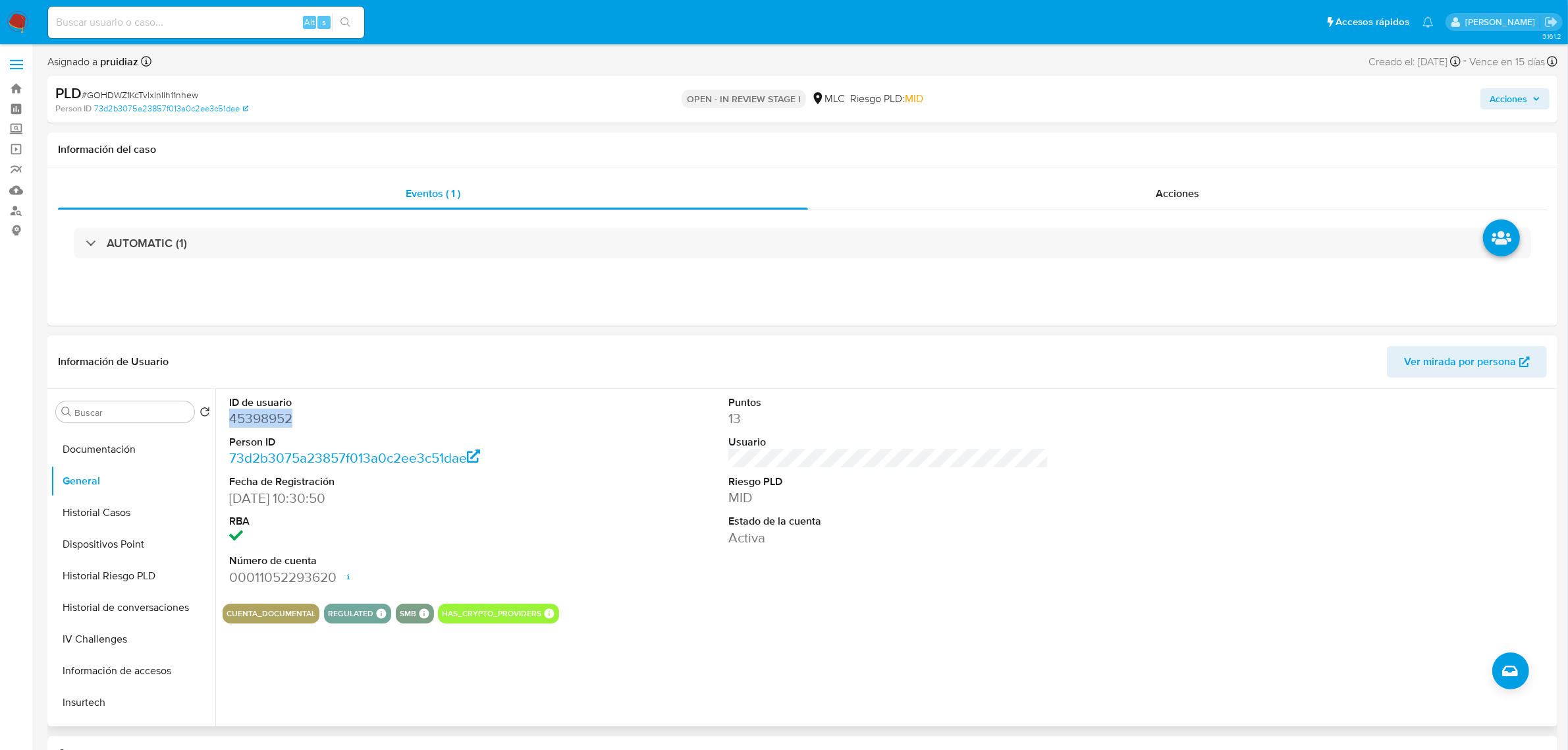
copy dd "45398952"
click at [135, 515] on button "Historial Casos" at bounding box center [128, 512] width 154 height 32
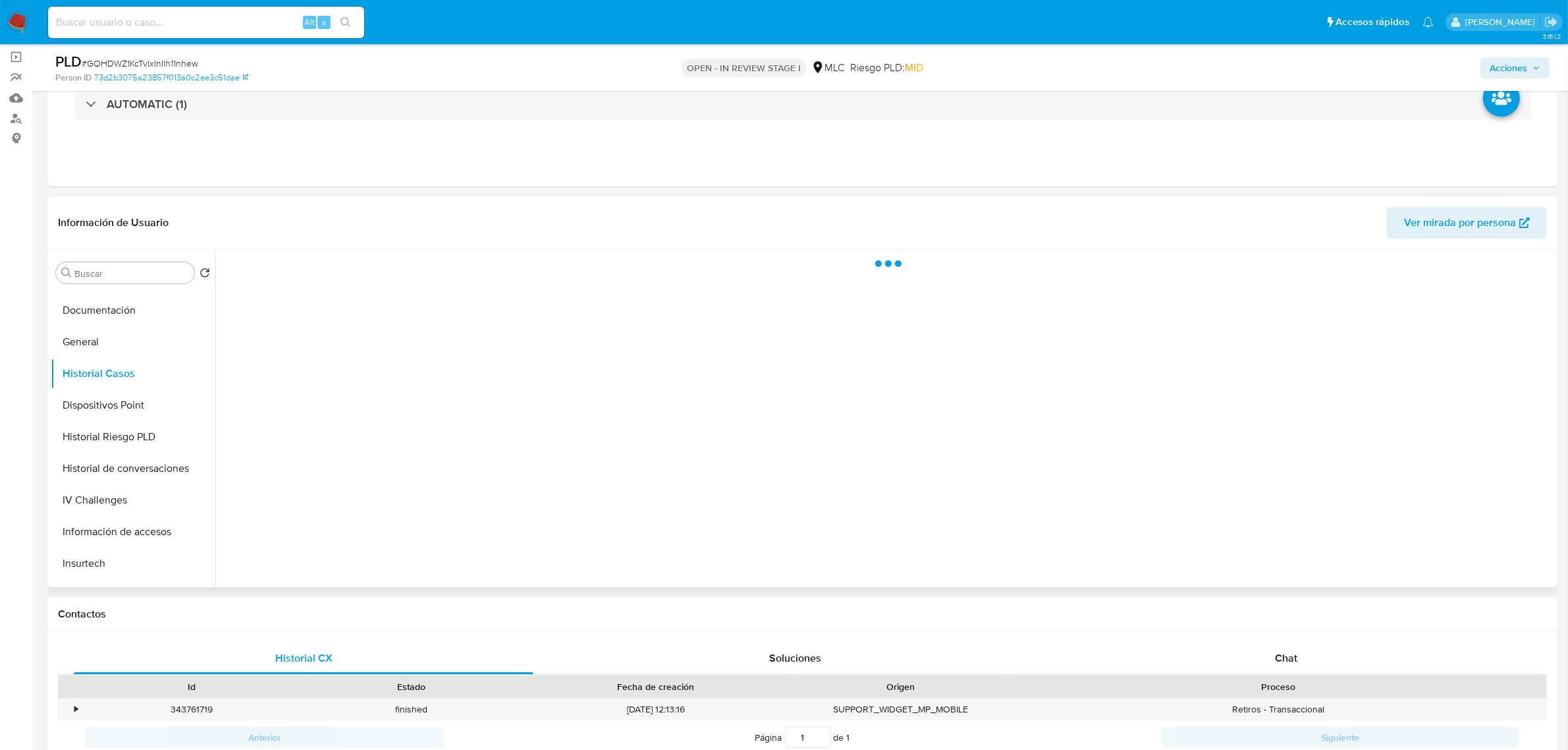
scroll to position [165, 0]
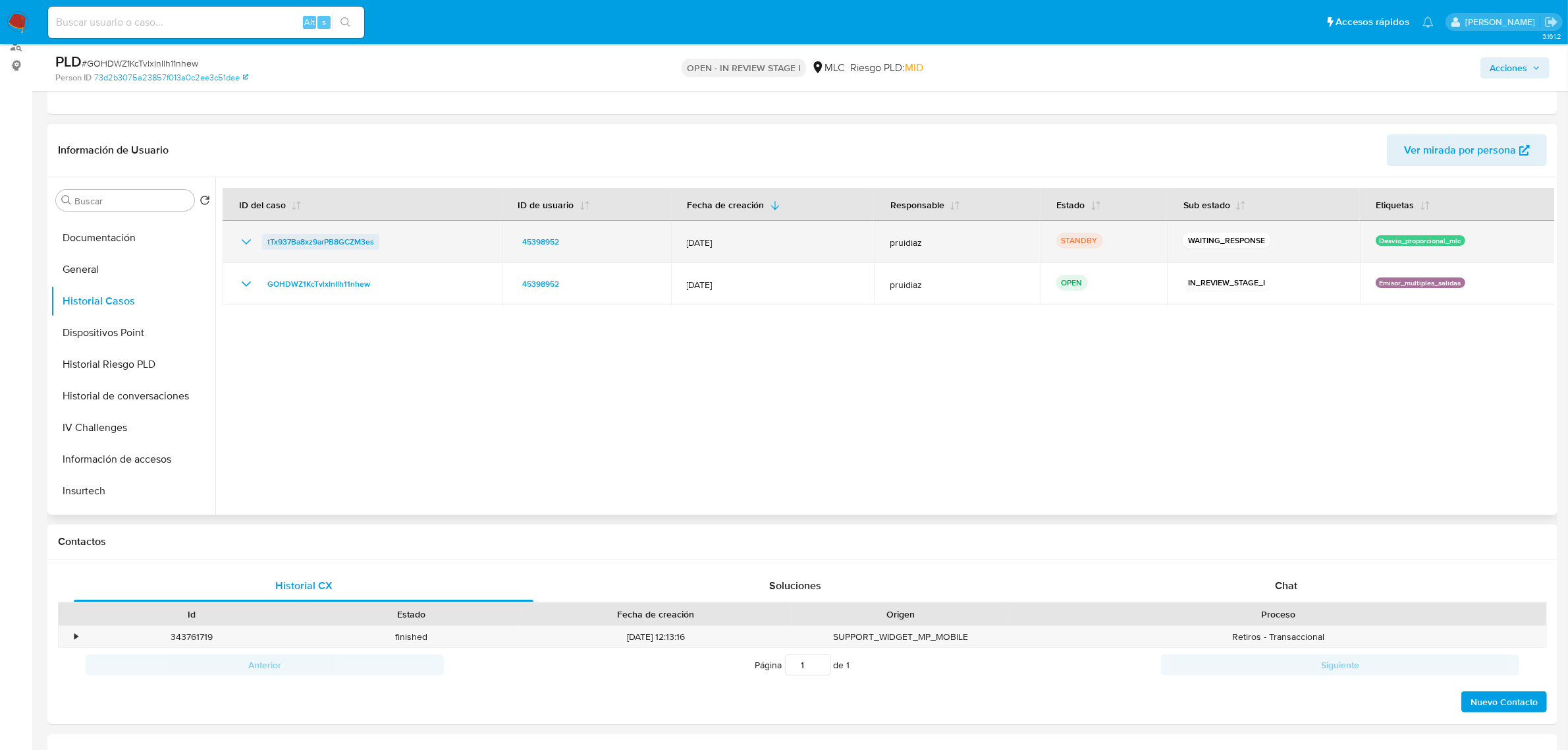
click at [345, 243] on span "tTx937Ba8xz9arPB8GCZM3es" at bounding box center [321, 242] width 107 height 16
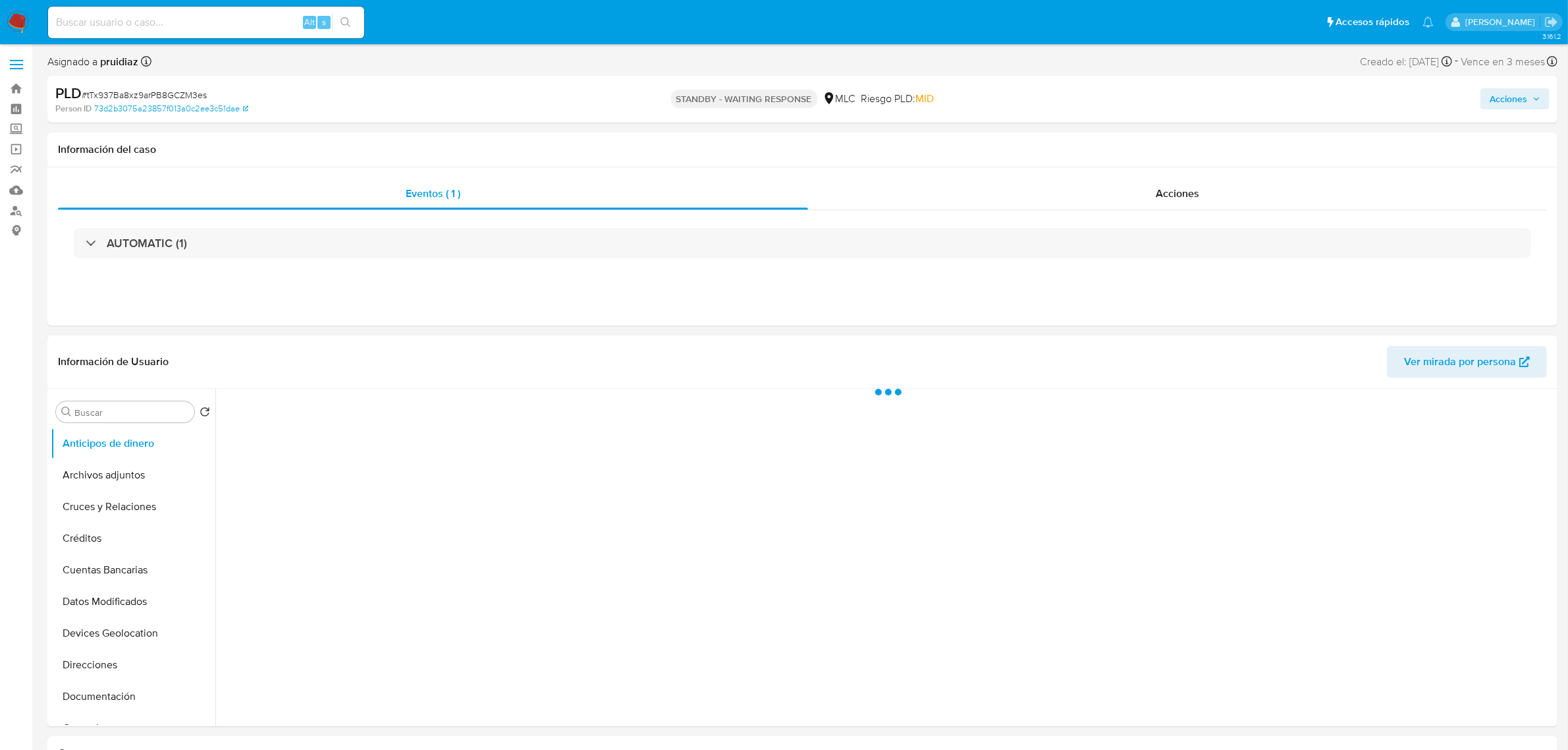
select select "10"
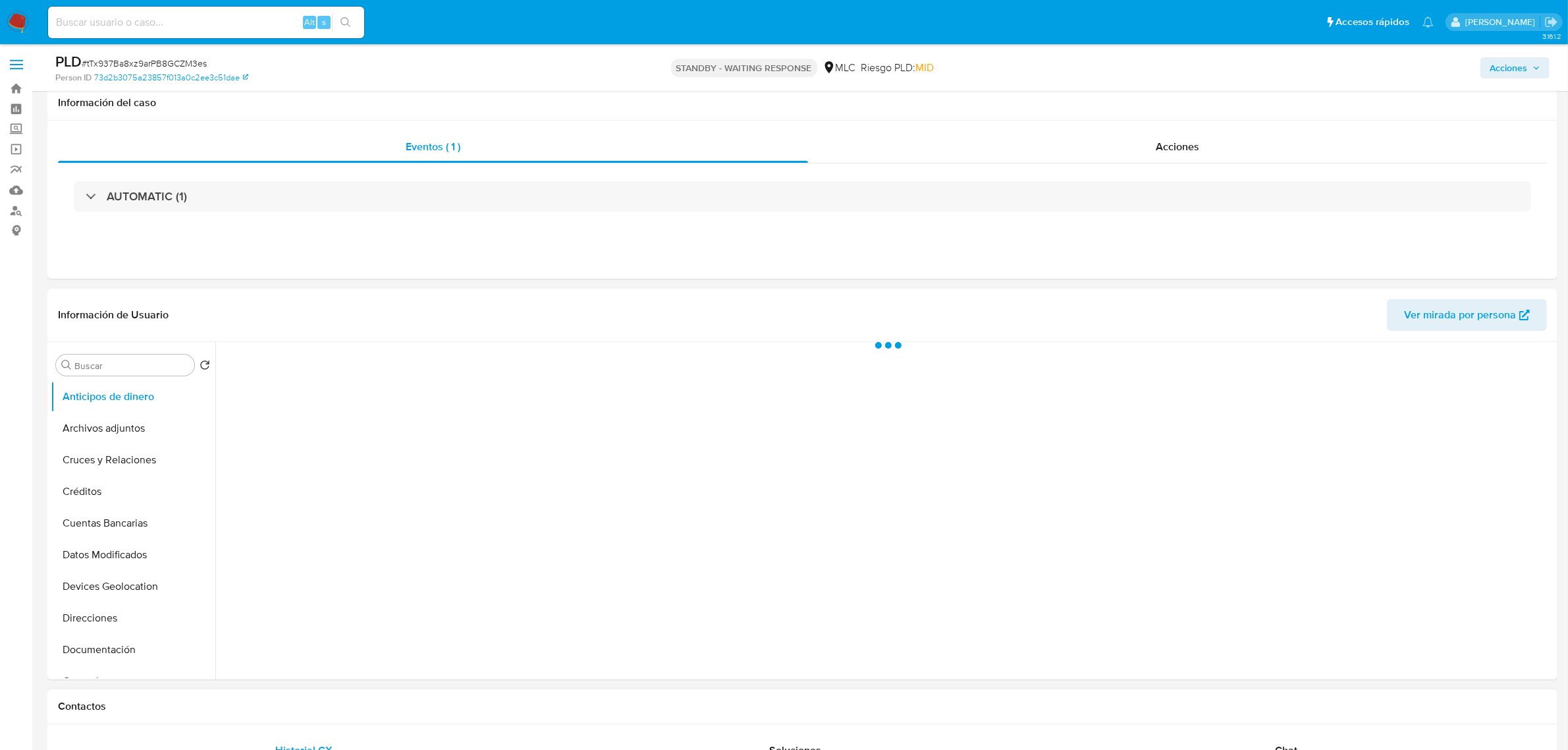
scroll to position [247, 0]
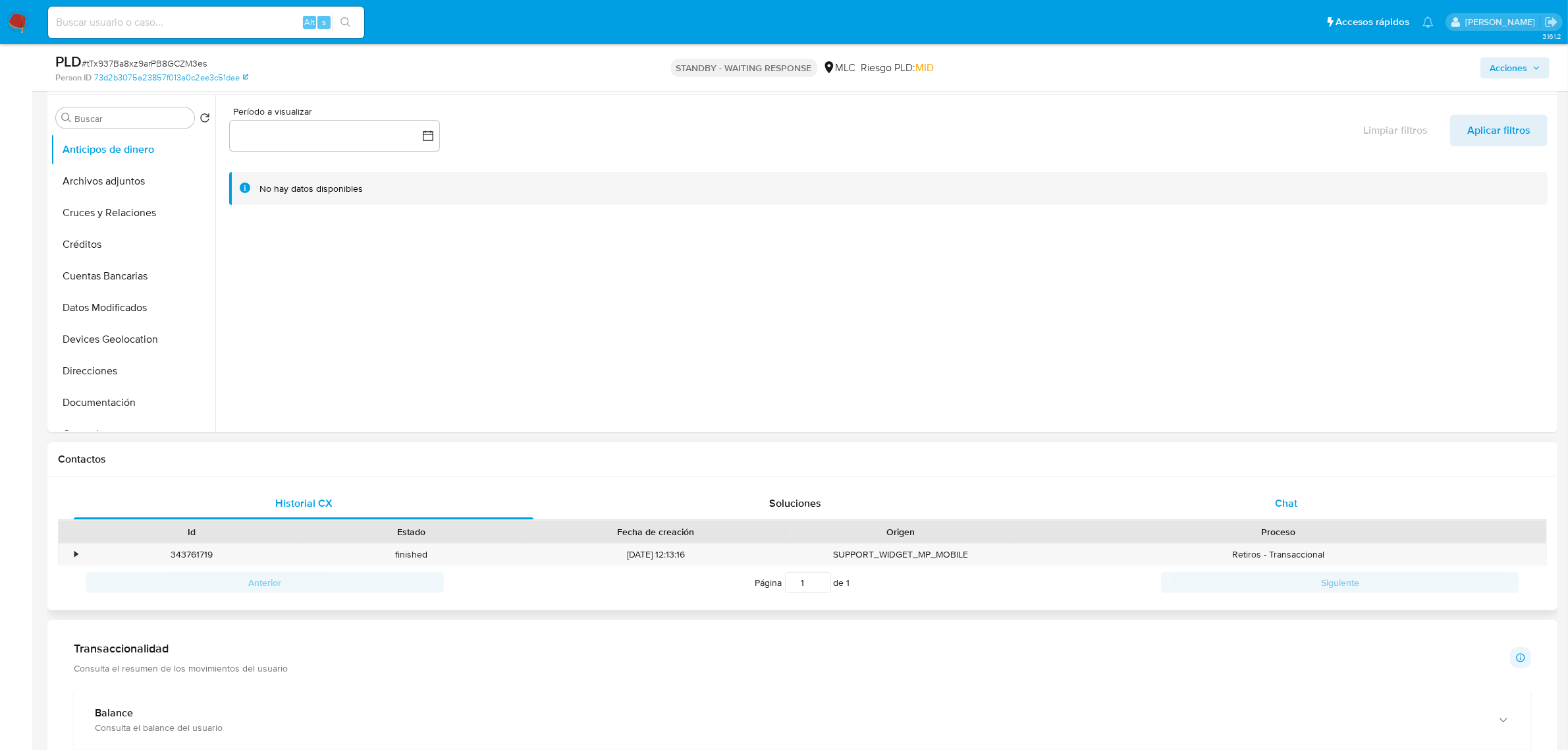
click at [1285, 505] on span "Chat" at bounding box center [1286, 502] width 23 height 15
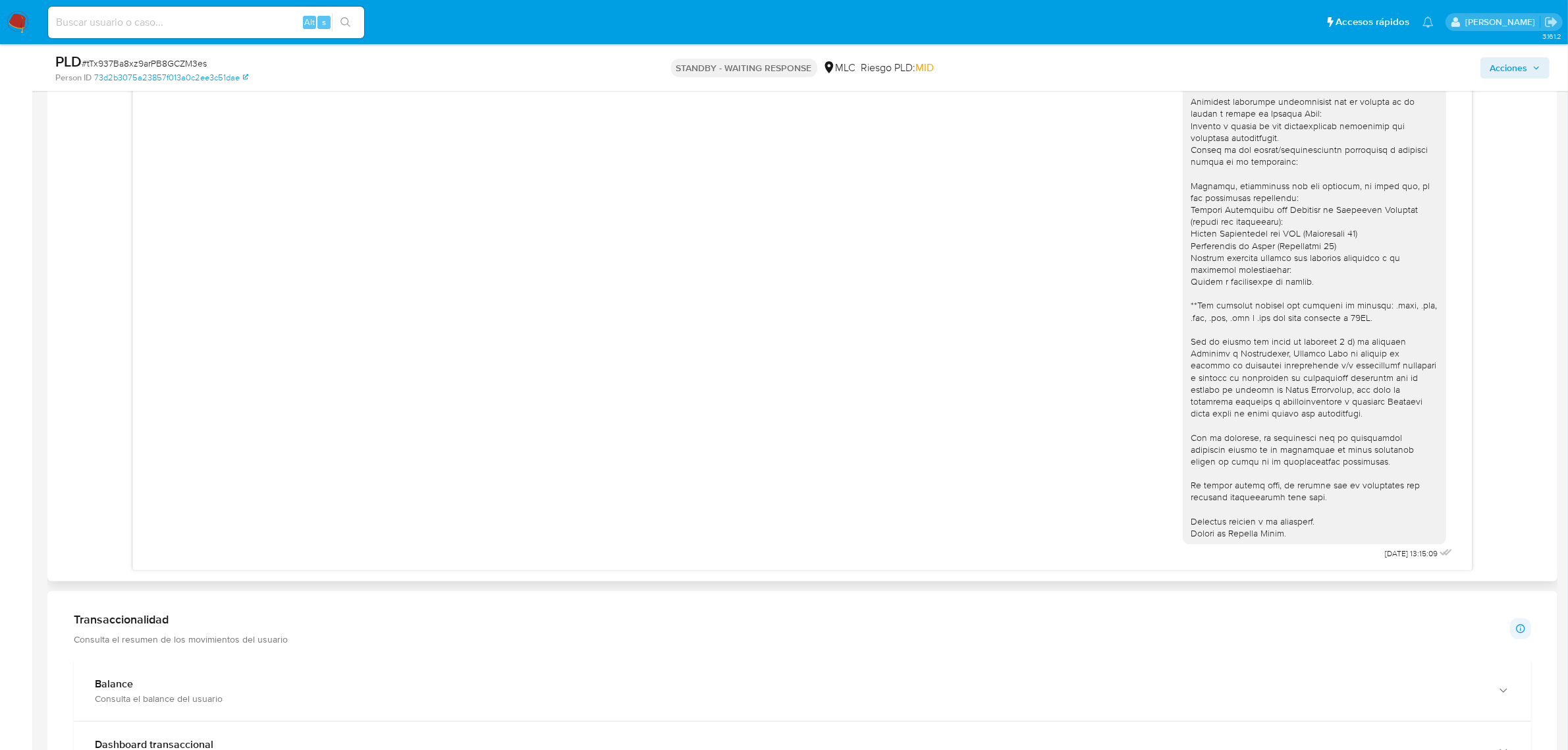
scroll to position [741, 0]
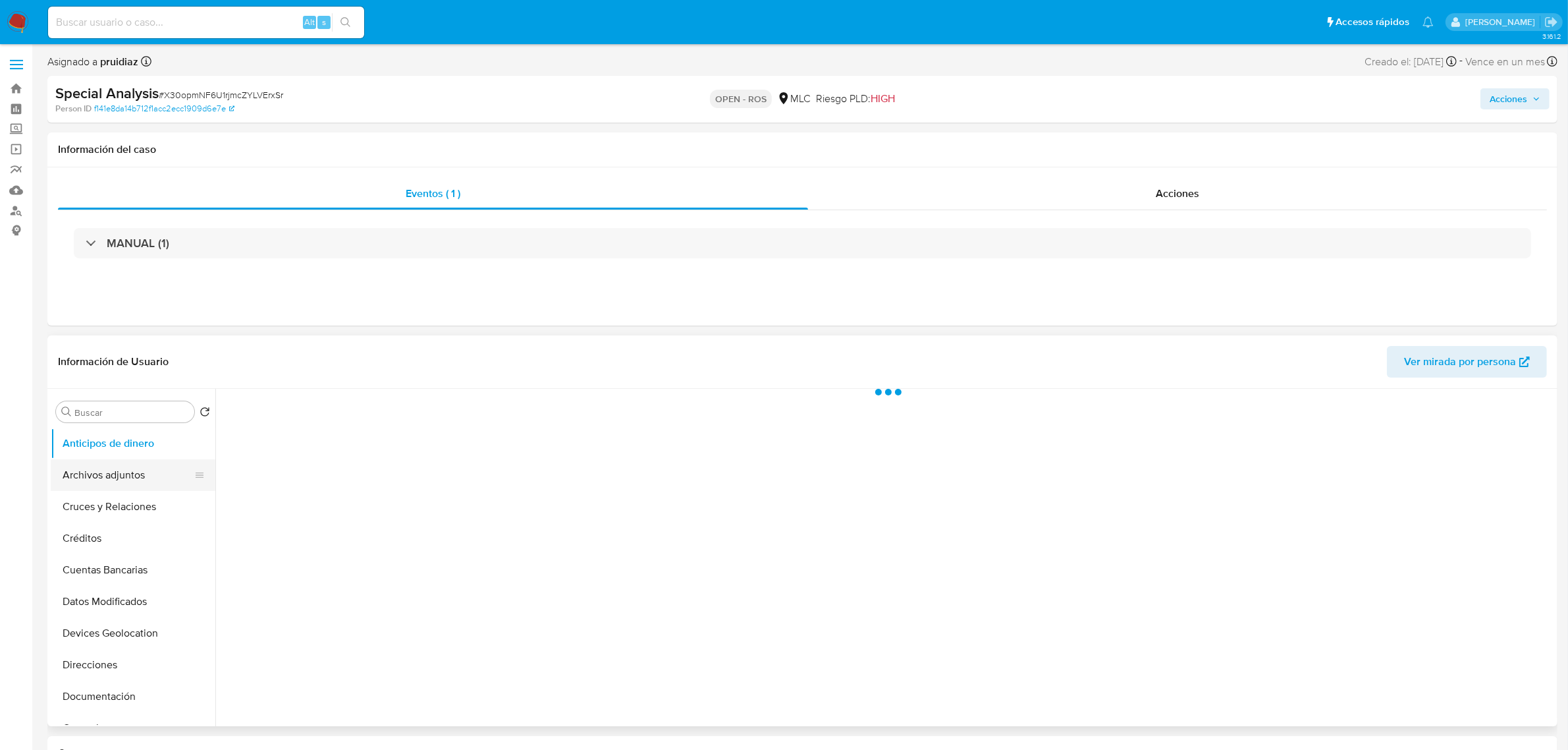
click at [108, 472] on button "Archivos adjuntos" at bounding box center [128, 474] width 154 height 32
select select "10"
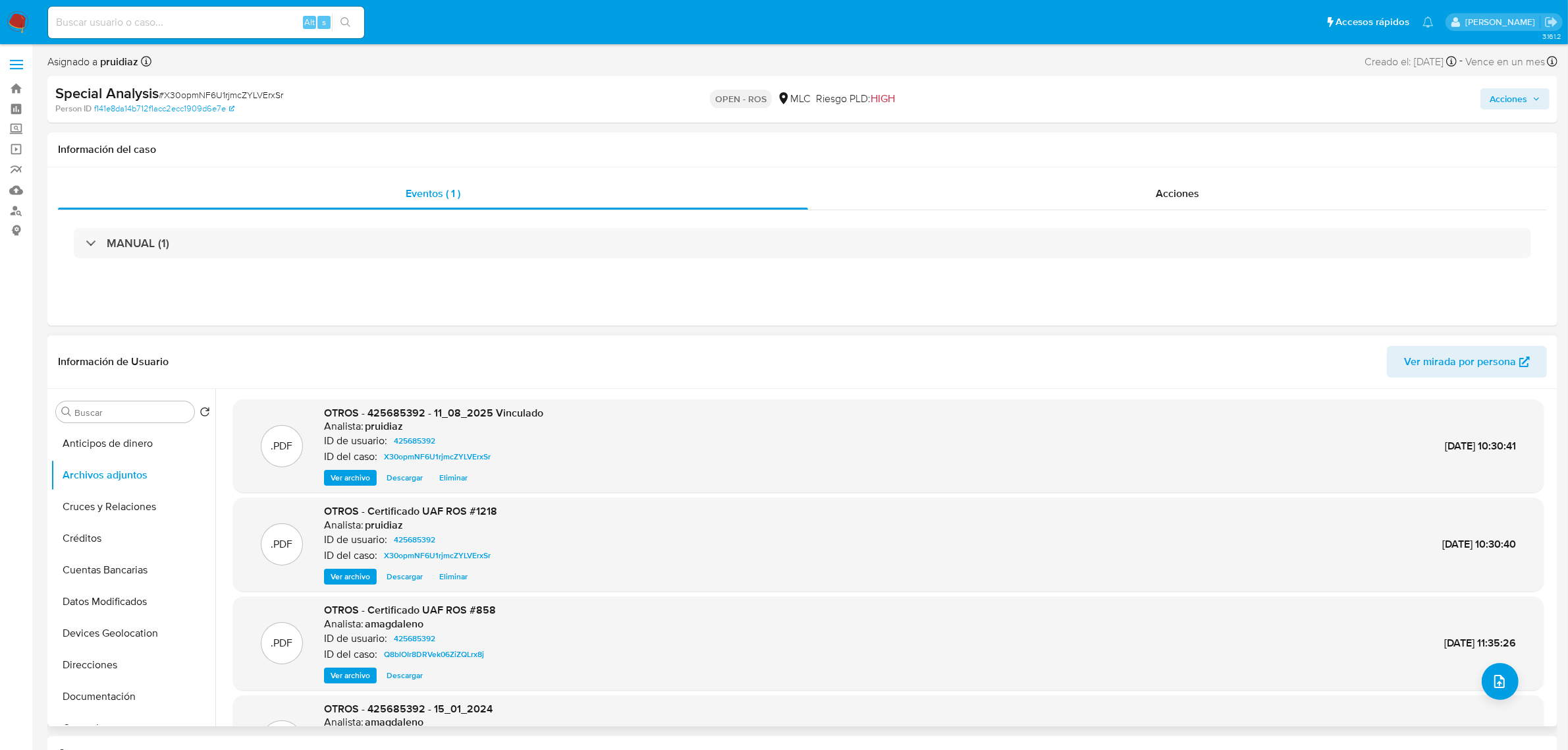
click at [336, 480] on span "Ver archivo" at bounding box center [350, 477] width 40 height 13
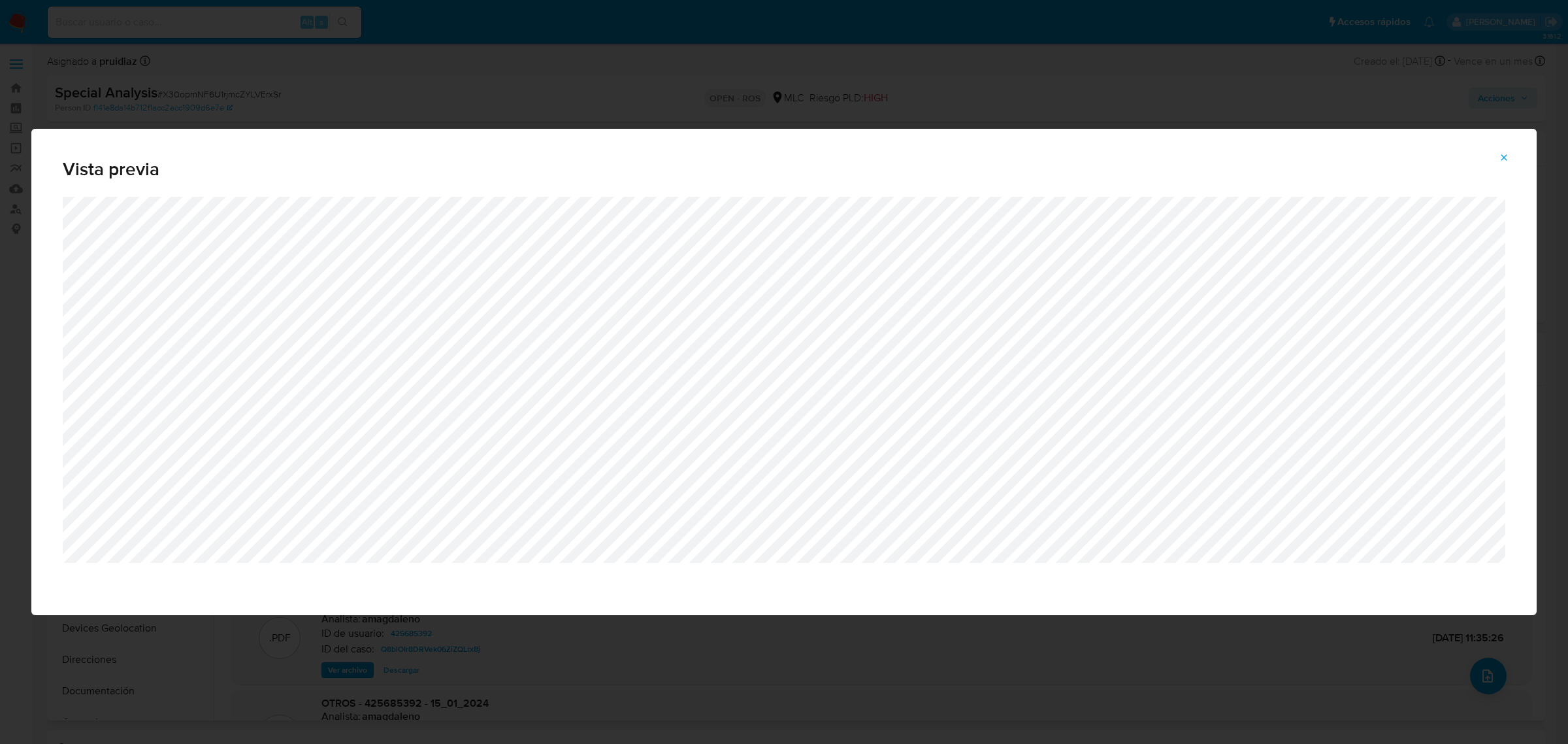
click at [1509, 165] on span "Attachment preview" at bounding box center [1504, 157] width 10 height 18
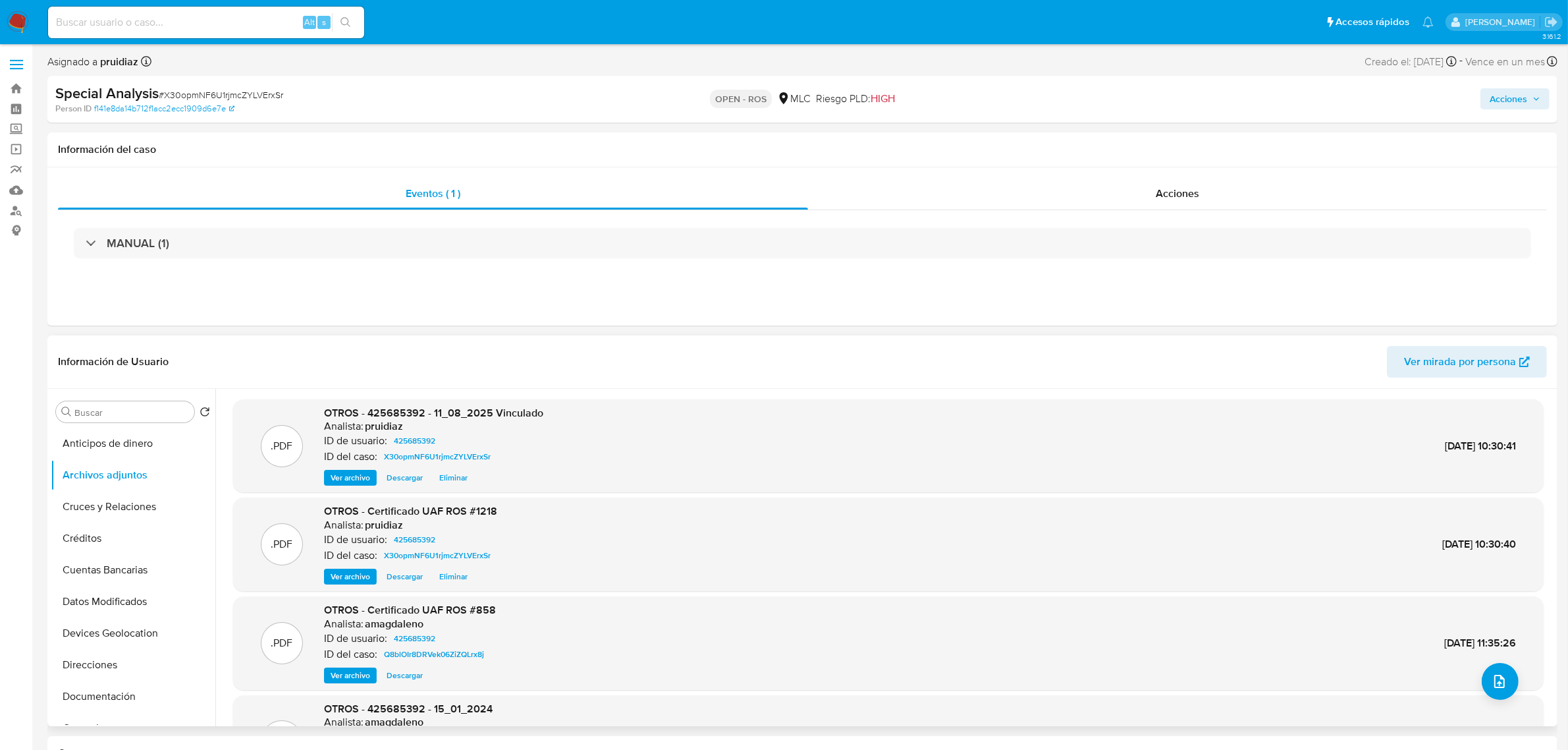
click at [1511, 102] on span "Acciones" at bounding box center [1508, 99] width 37 height 21
click at [678, 146] on h1 "Información del caso" at bounding box center [802, 150] width 1489 height 13
click at [1176, 197] on span "Acciones" at bounding box center [1177, 193] width 44 height 15
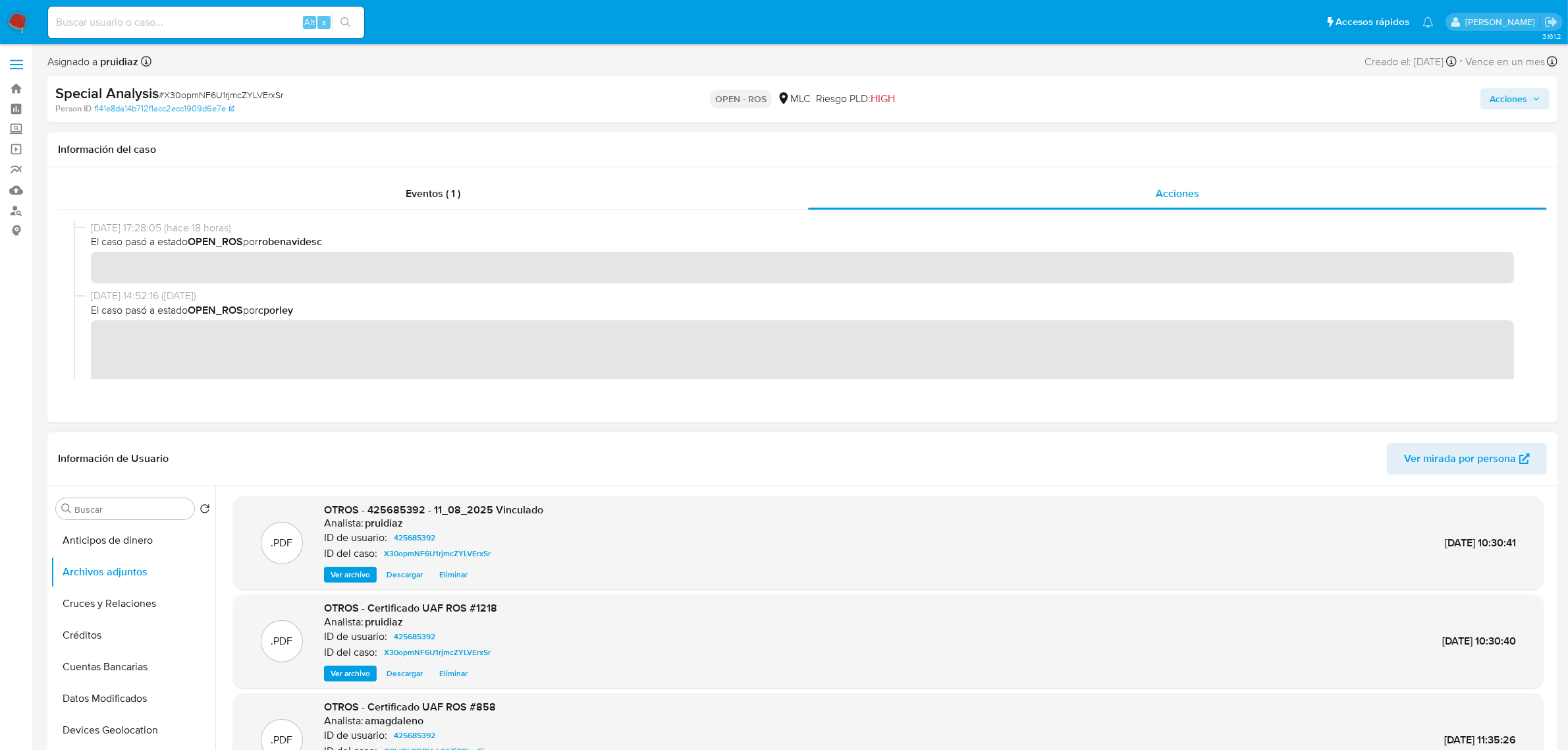
click at [1488, 96] on button "Acciones" at bounding box center [1514, 99] width 69 height 21
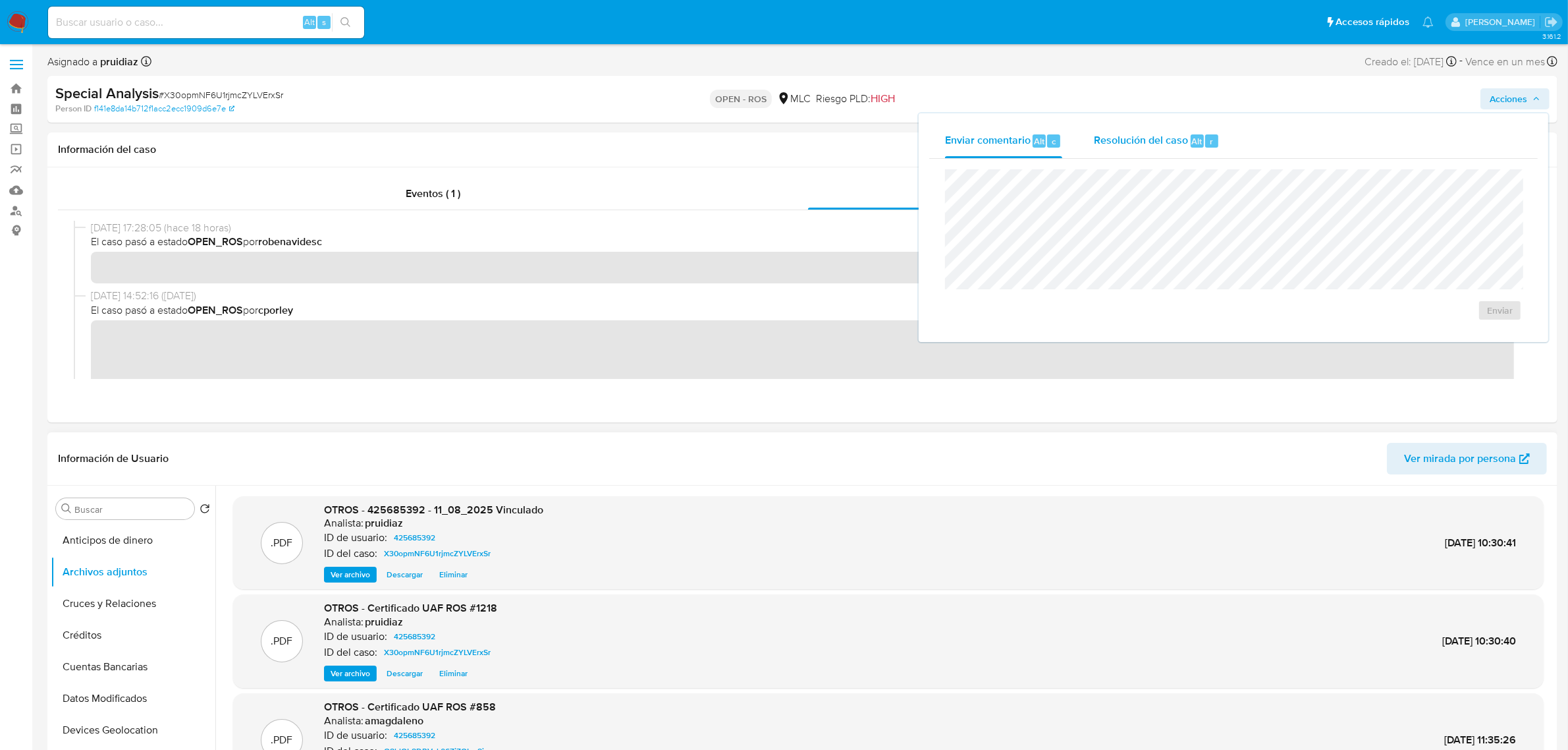
click at [1192, 142] on span "Alt" at bounding box center [1197, 141] width 11 height 12
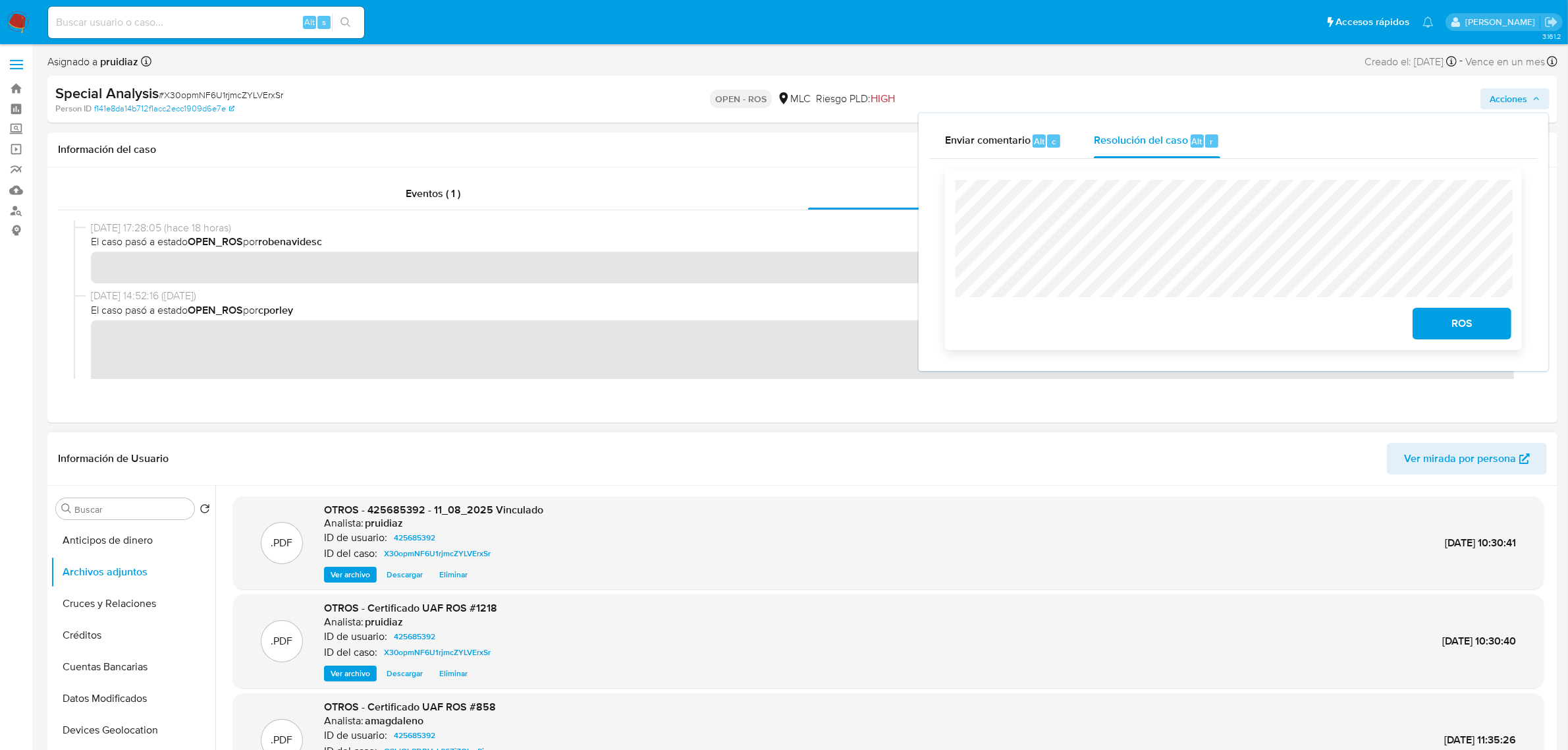
click at [1472, 324] on span "ROS" at bounding box center [1462, 324] width 65 height 29
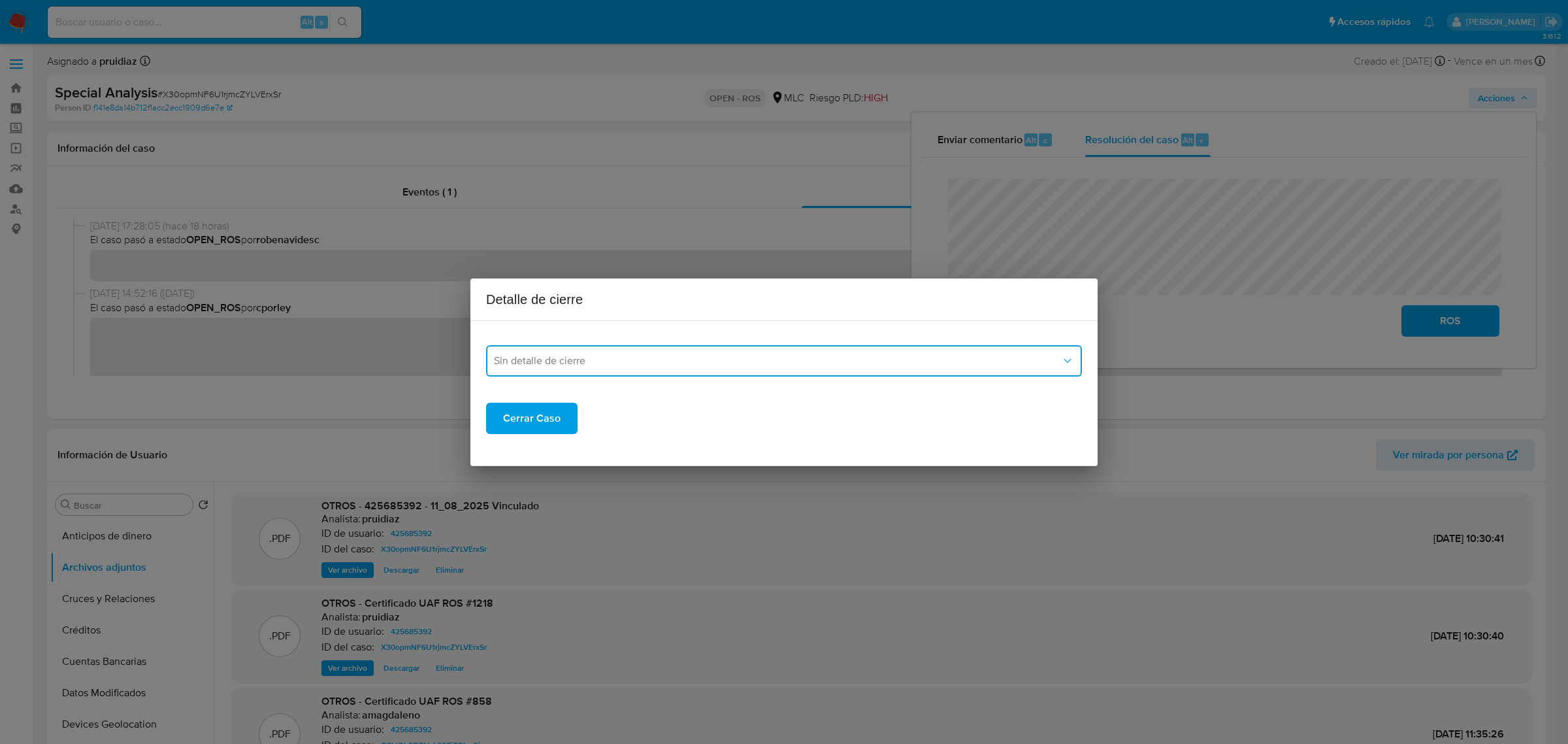
click at [634, 358] on span "Sin detalle de cierre" at bounding box center [778, 360] width 567 height 13
click at [543, 428] on span "ROS_EMISOR" at bounding box center [526, 427] width 63 height 13
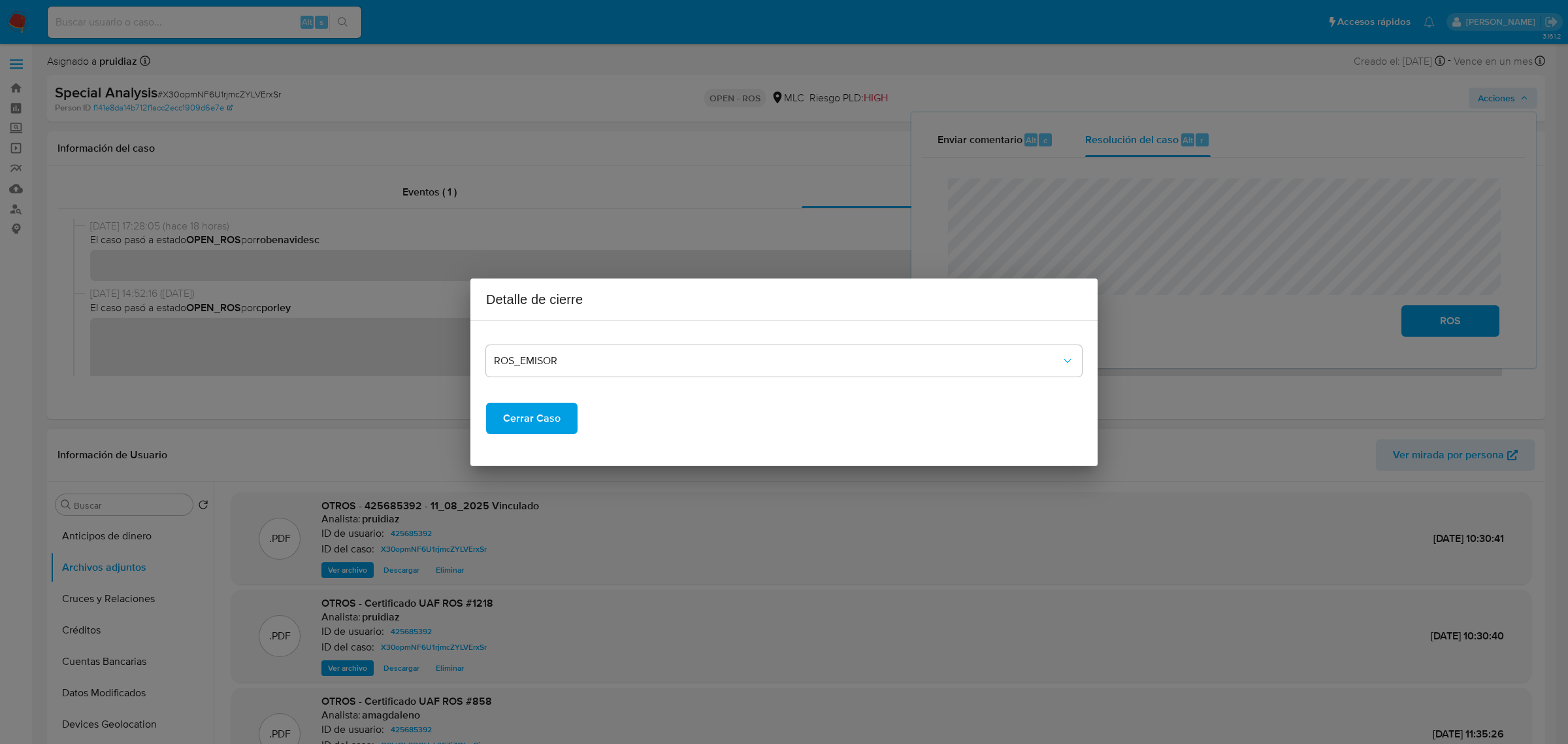
click at [525, 417] on span "Cerrar Caso" at bounding box center [532, 418] width 58 height 29
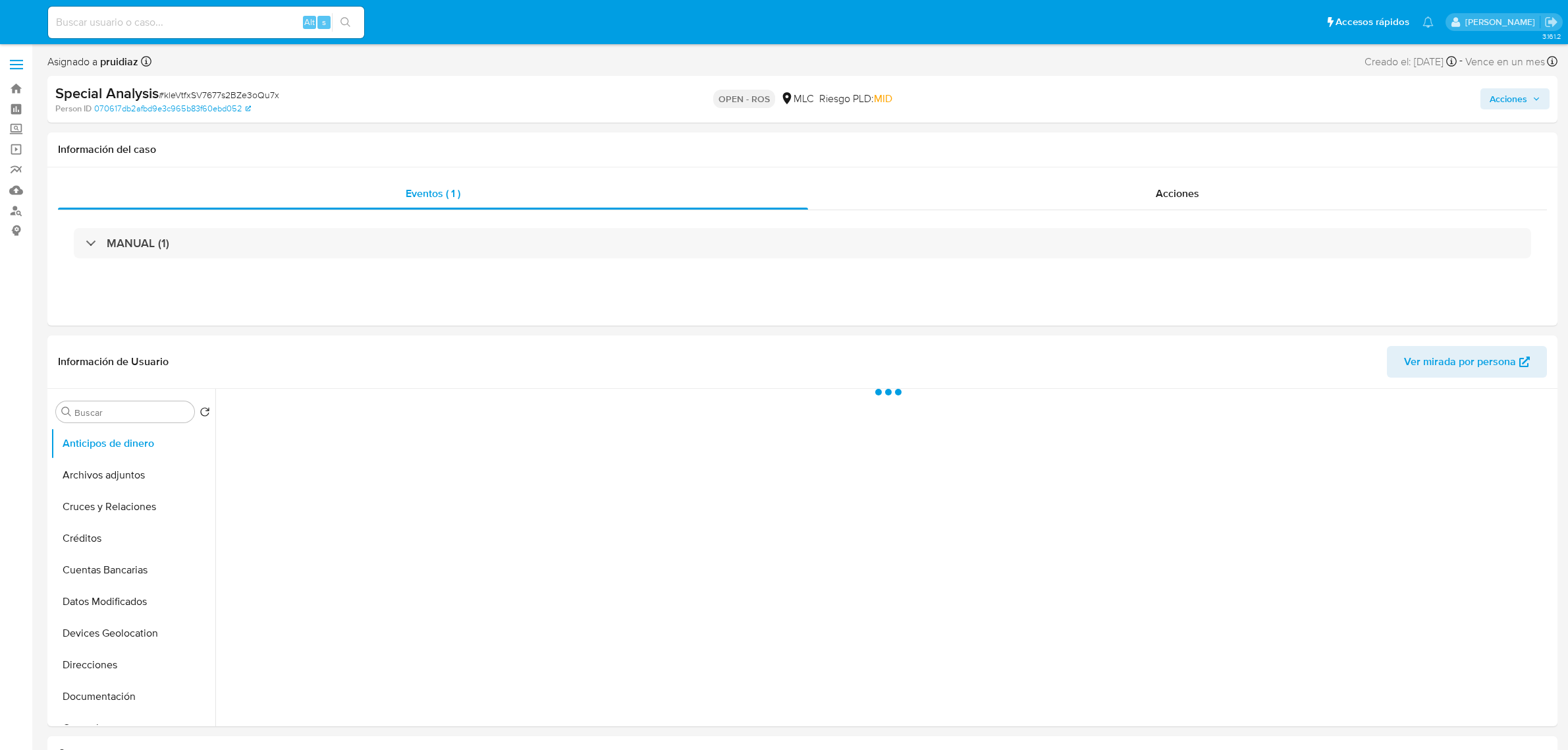
select select "10"
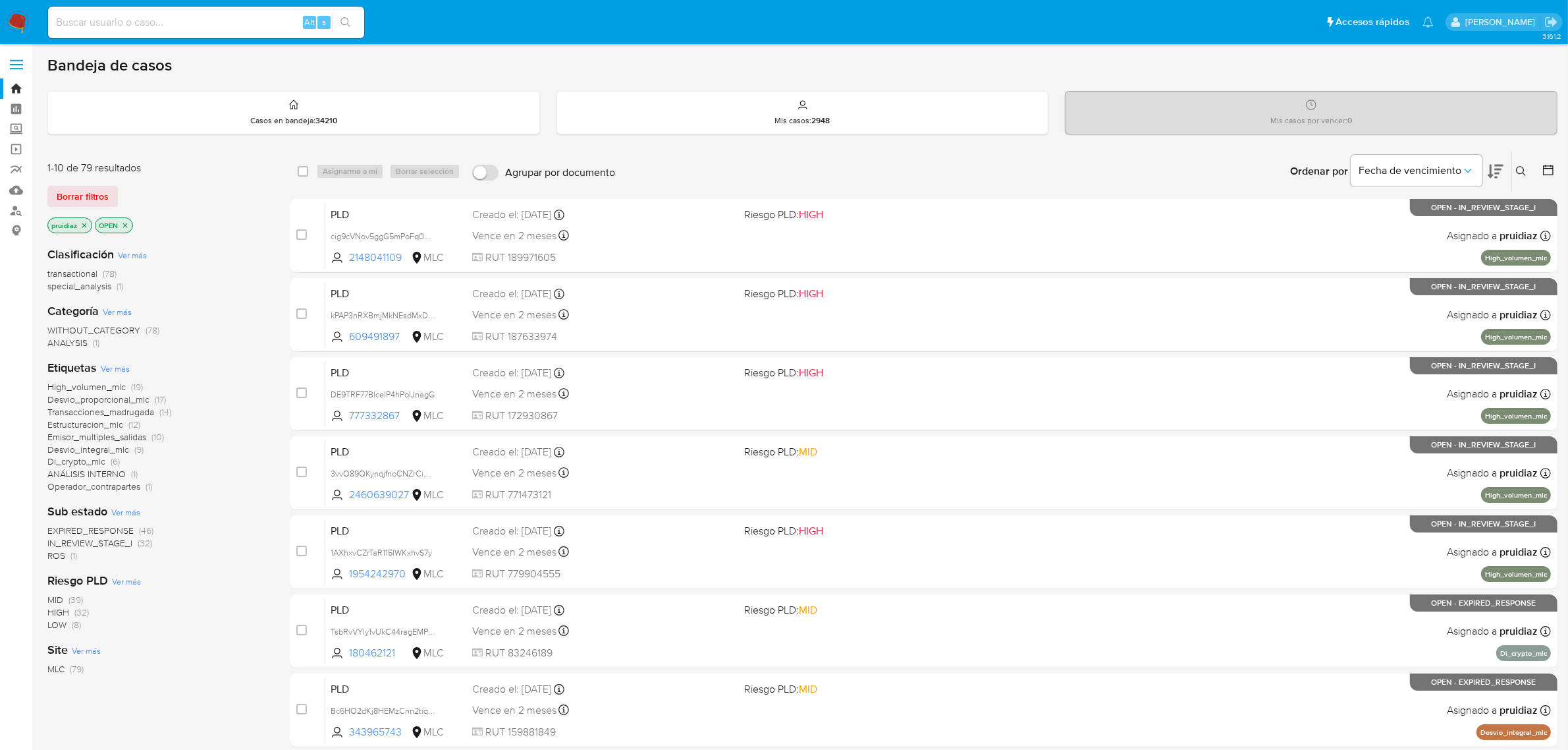
click at [1502, 168] on icon at bounding box center [1495, 172] width 16 height 16
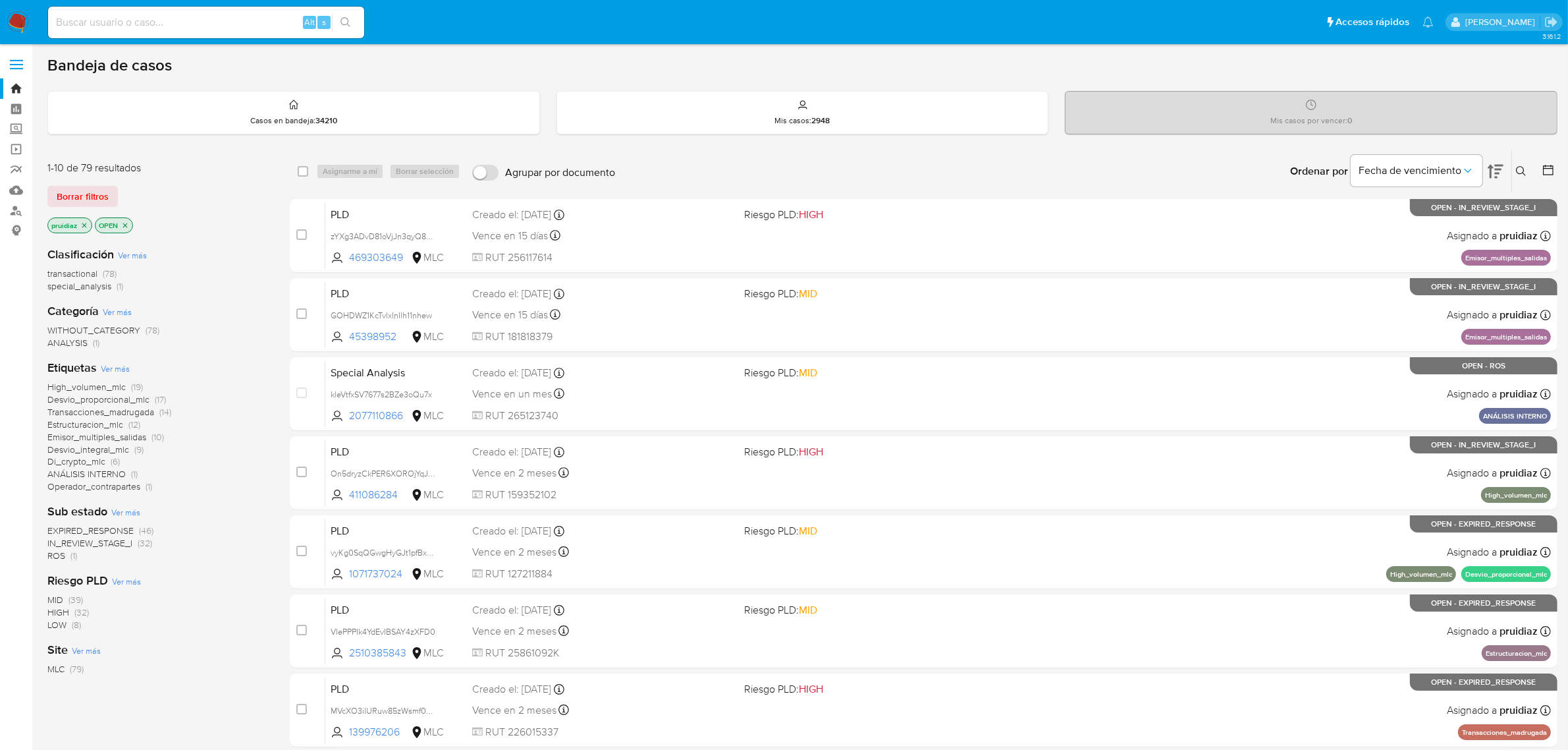
click at [65, 558] on span "ROS" at bounding box center [57, 555] width 18 height 13
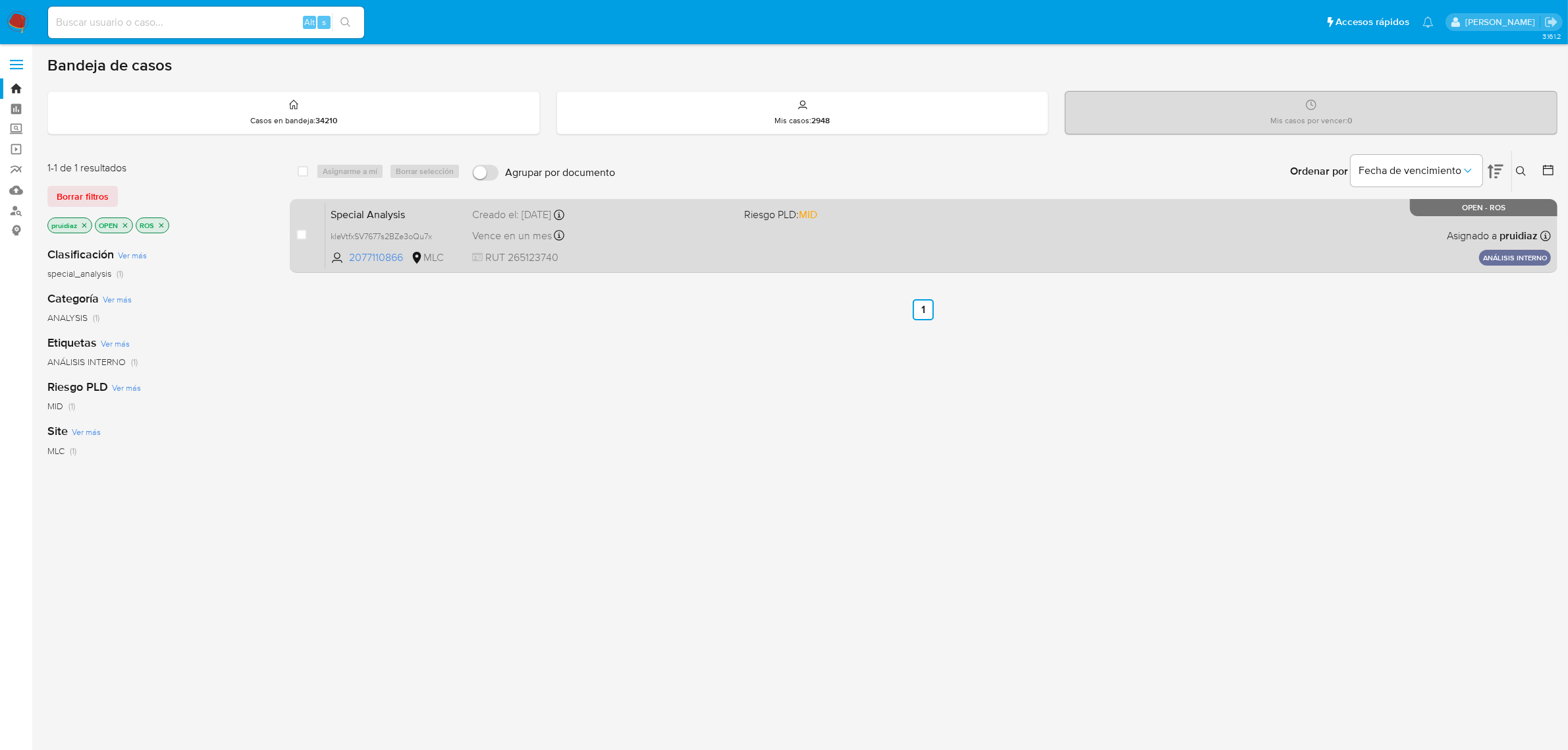
click at [646, 250] on span "RUT 265123740" at bounding box center [603, 257] width 262 height 15
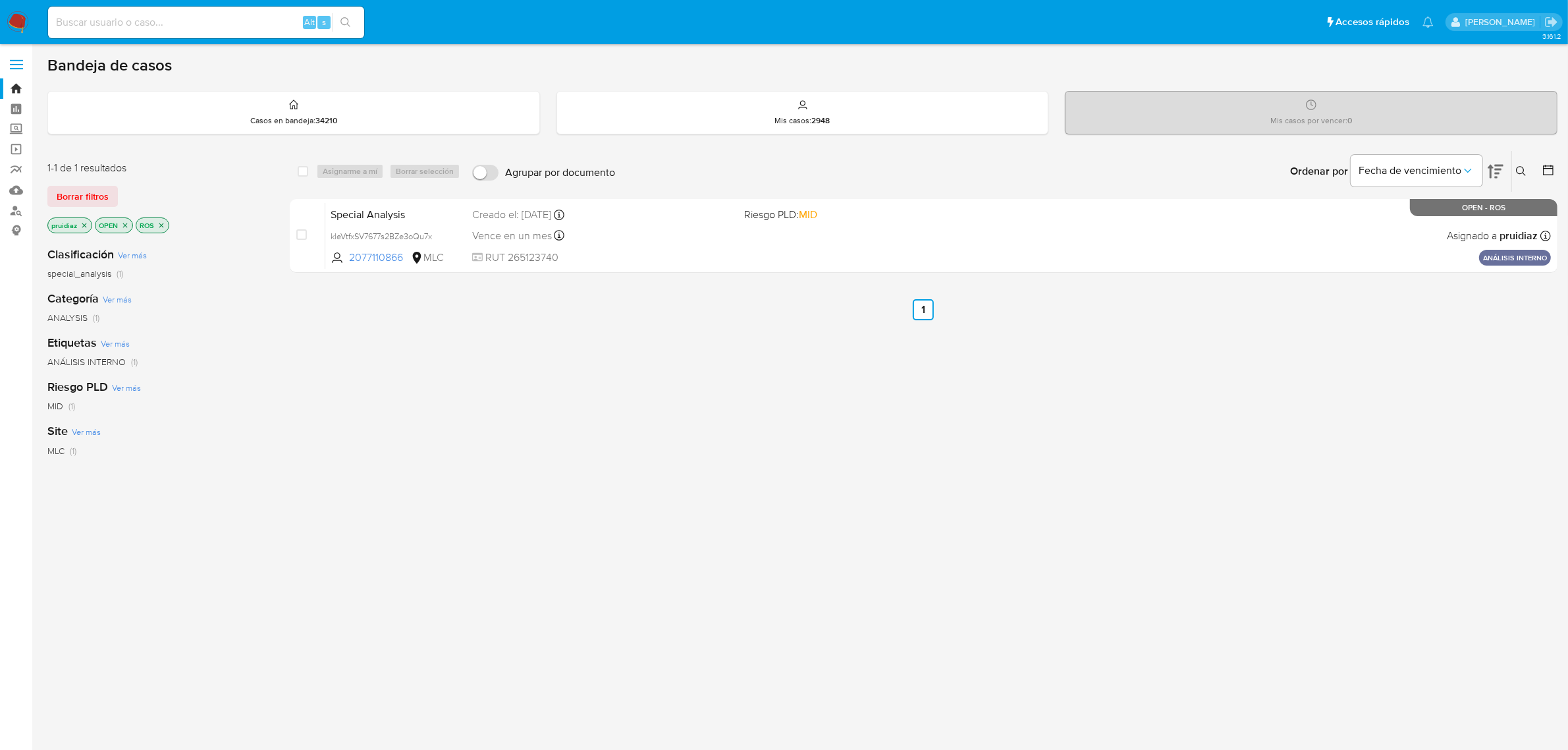
click at [27, 20] on img at bounding box center [18, 23] width 23 height 23
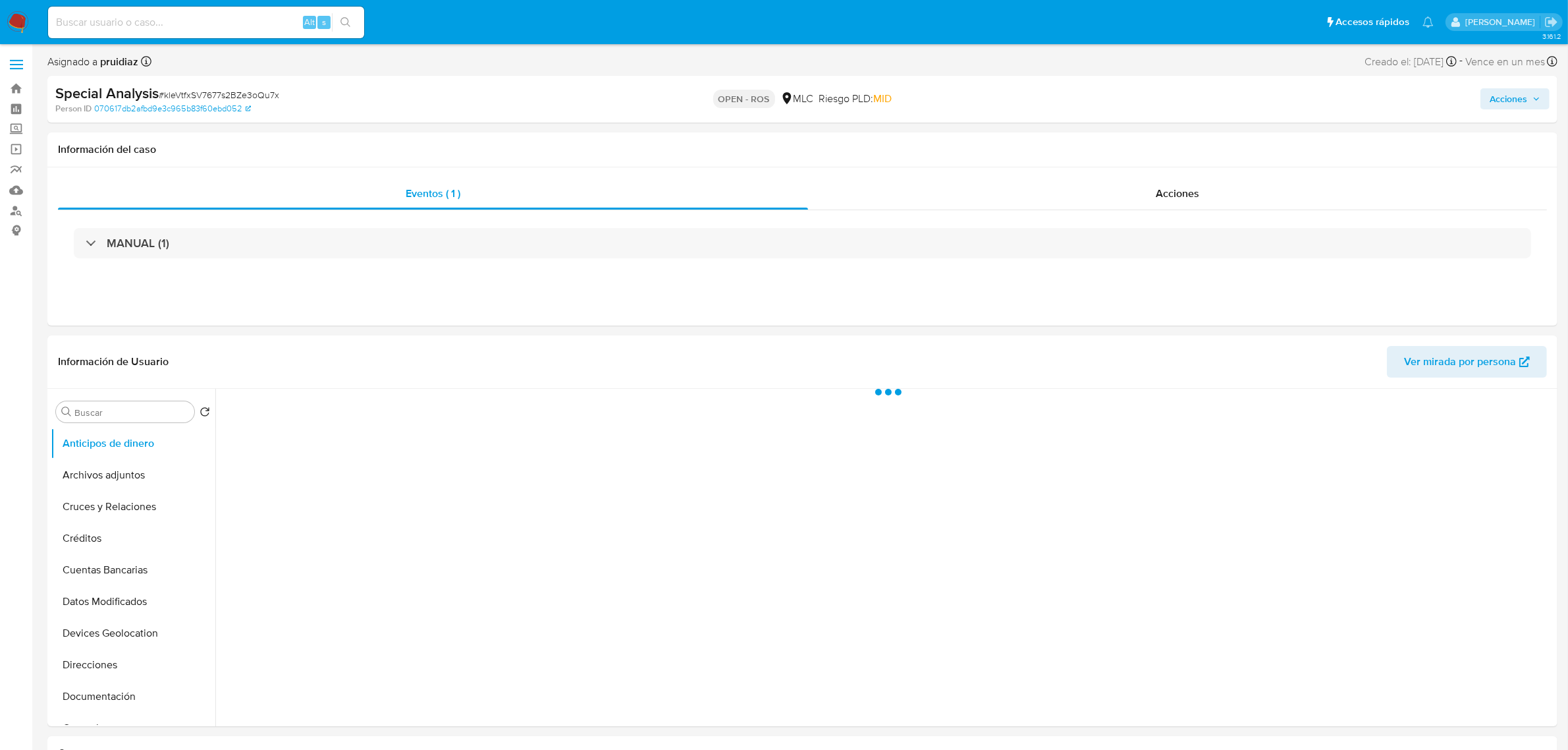
select select "10"
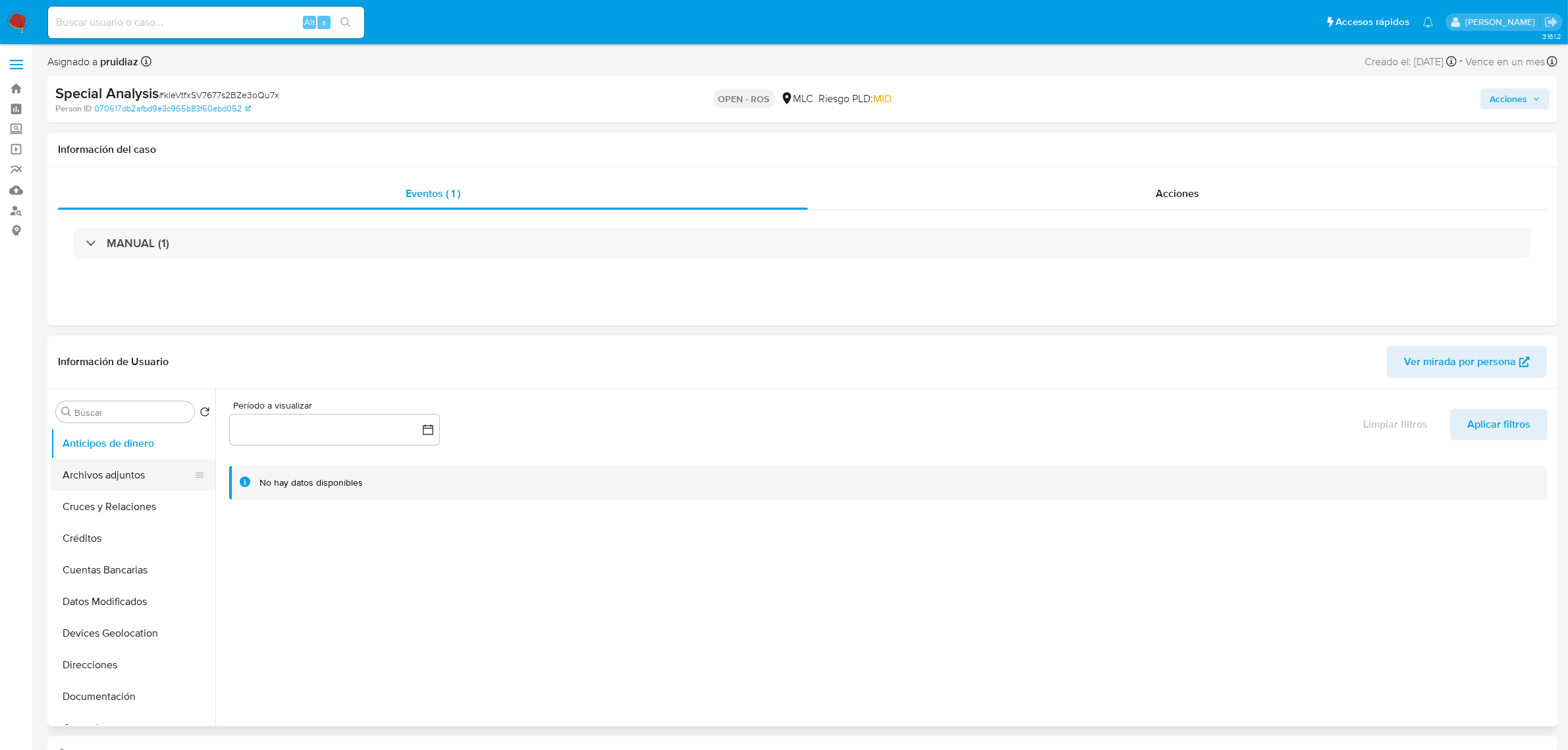
click at [111, 474] on button "Archivos adjuntos" at bounding box center [128, 474] width 154 height 32
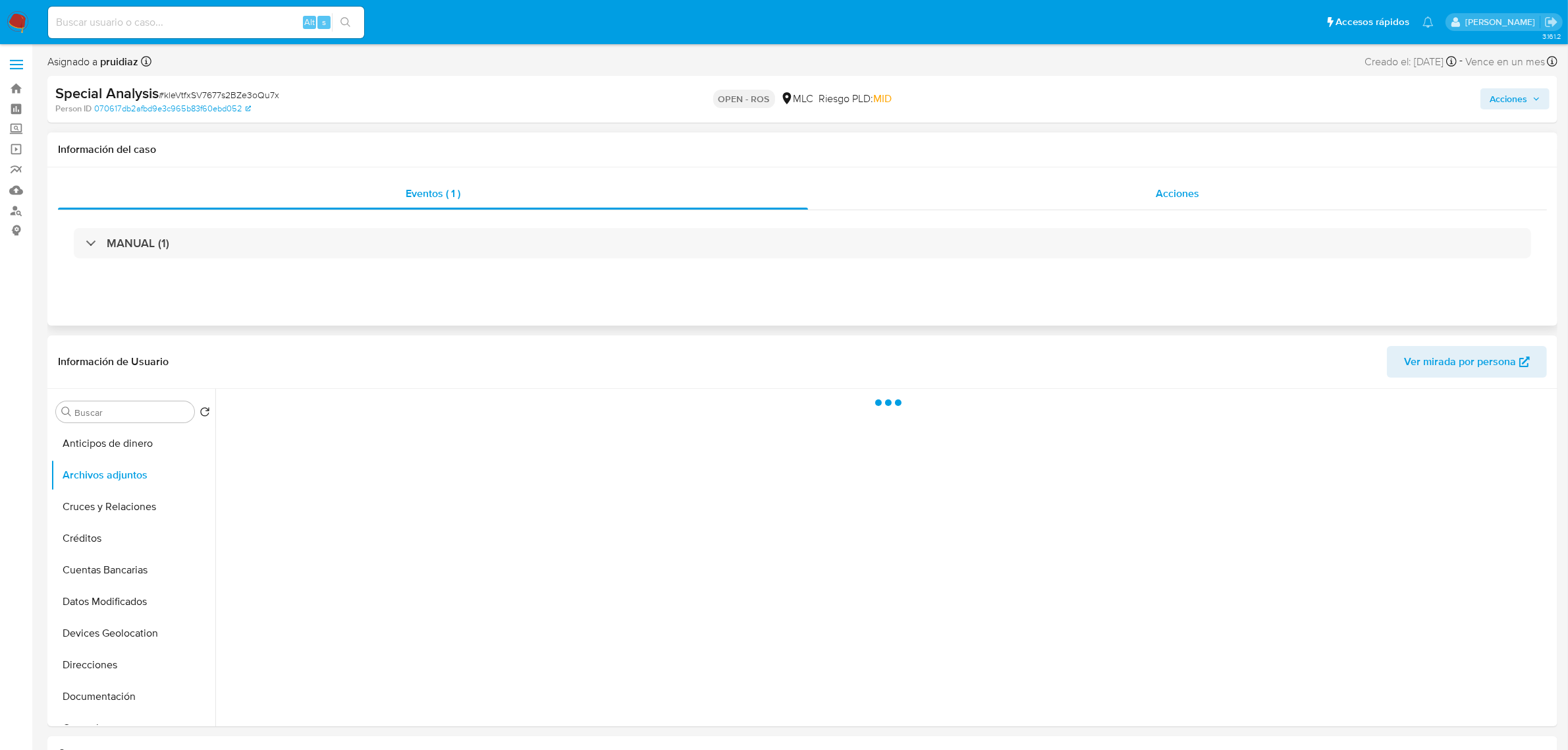
click at [1164, 186] on span "Acciones" at bounding box center [1177, 193] width 44 height 15
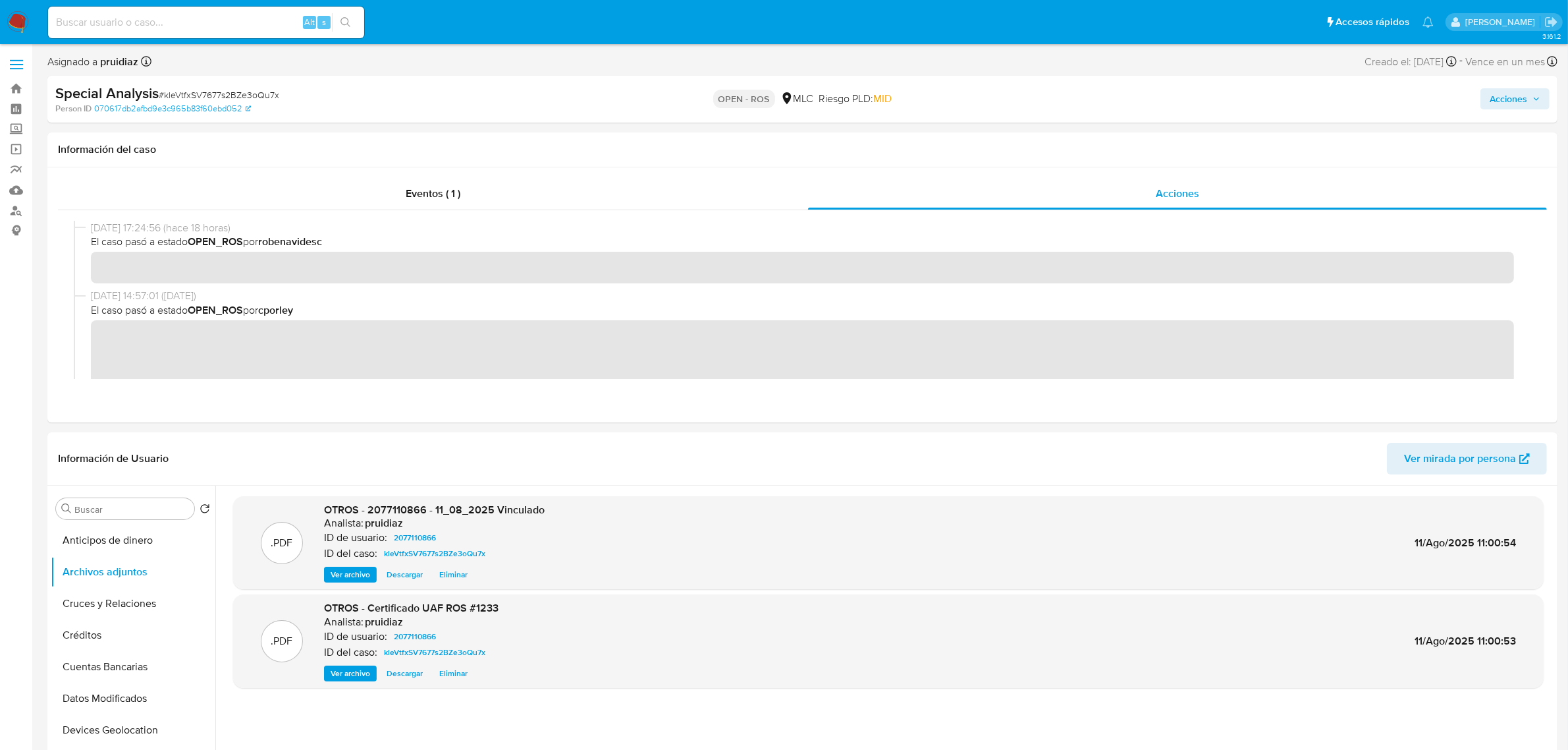
click at [1535, 78] on div "Special Analysis # kleVtfxSV7677s2BZe3oQu7x Person ID 070617db2afbd9e3c965b83f6…" at bounding box center [802, 100] width 1510 height 47
click at [1525, 88] on span "Acciones" at bounding box center [1508, 99] width 37 height 21
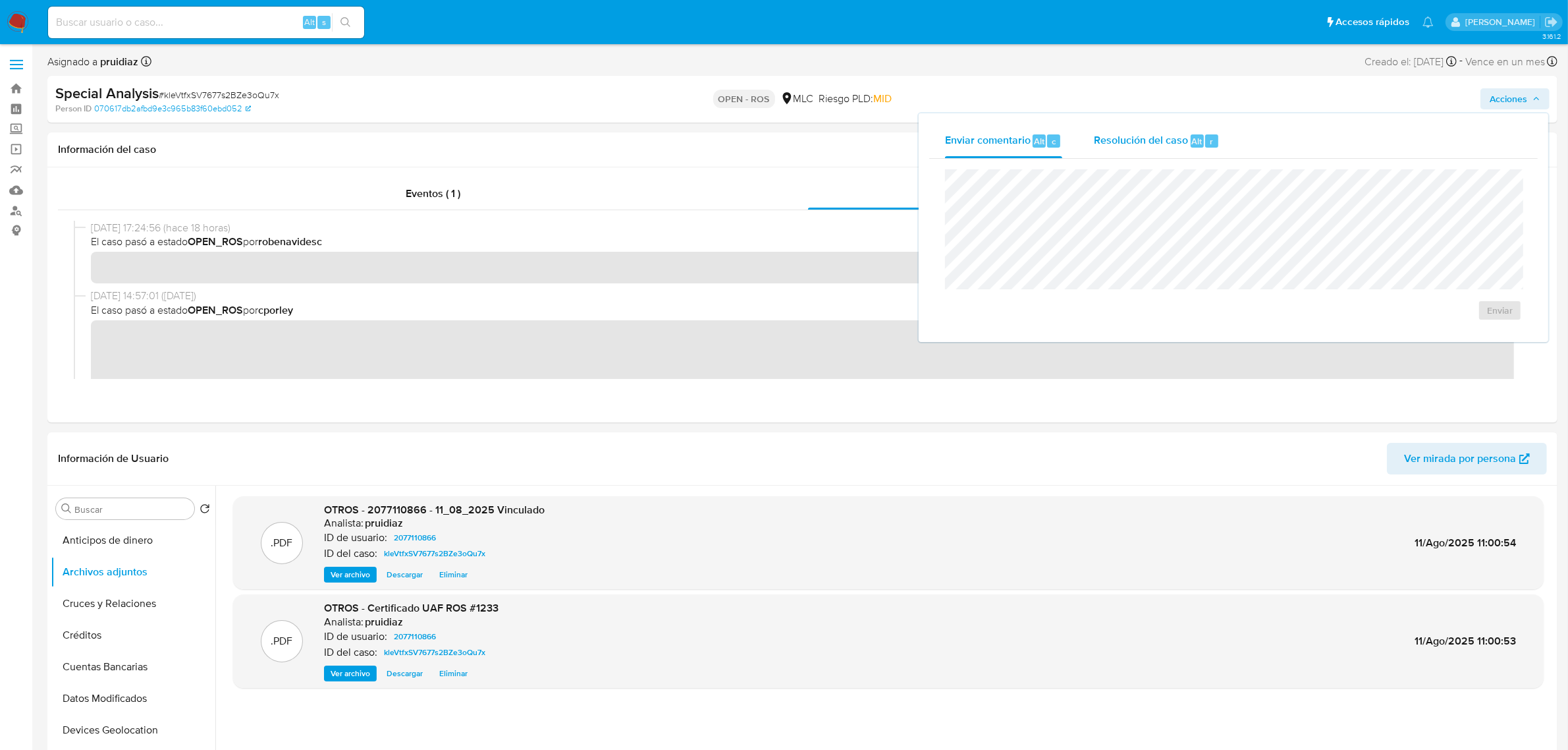
click at [1107, 146] on span "Resolución del caso" at bounding box center [1140, 140] width 94 height 15
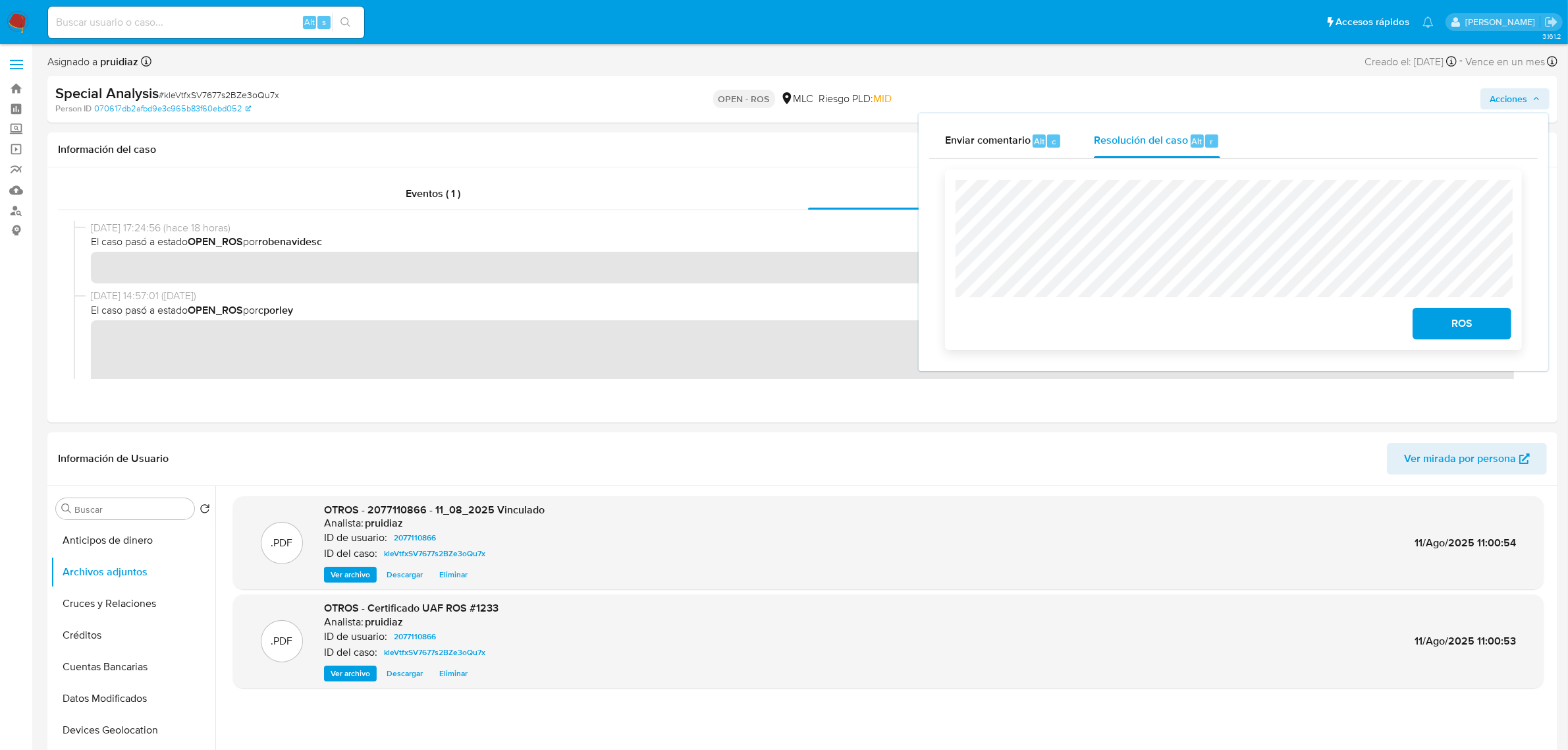
click at [1490, 323] on span "ROS" at bounding box center [1462, 324] width 65 height 29
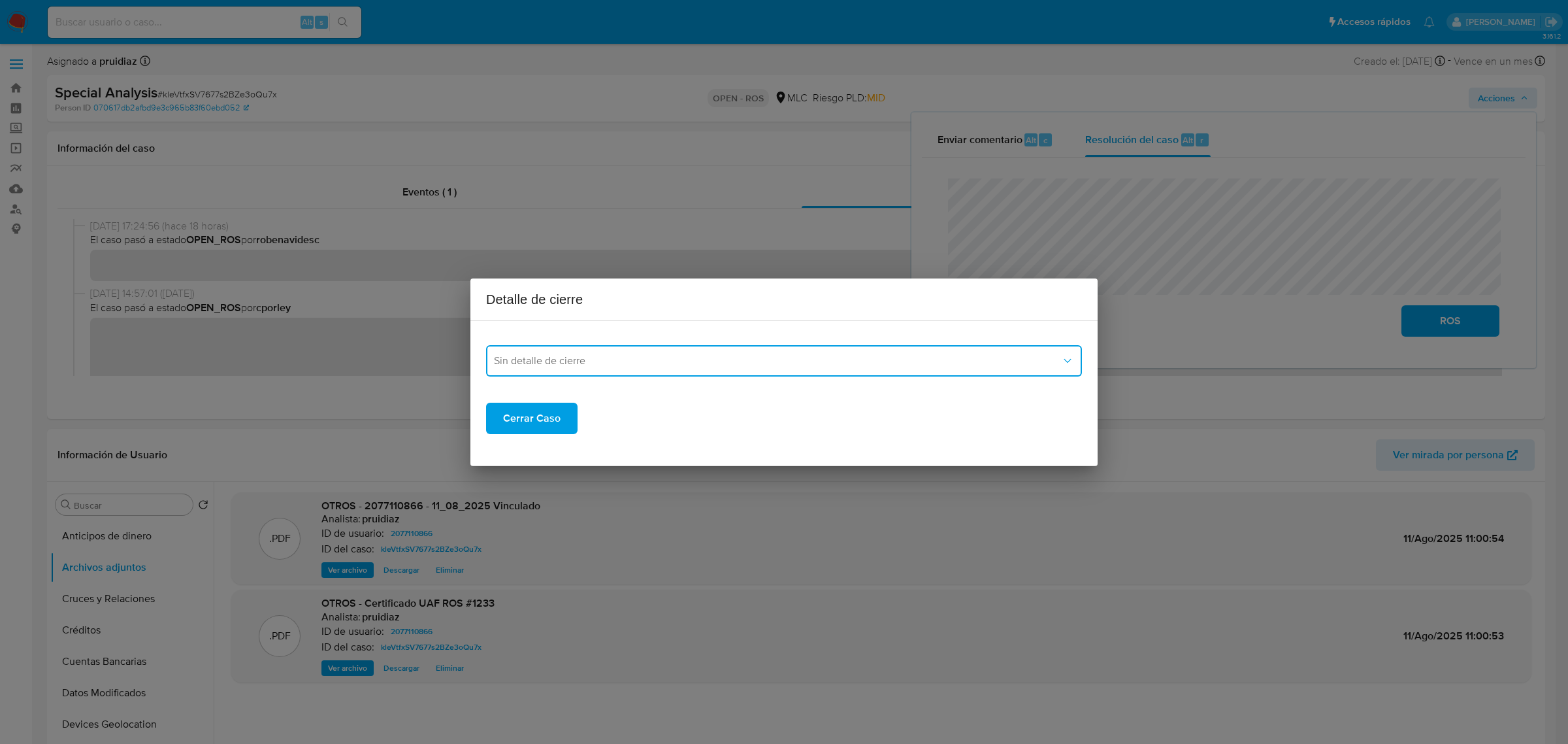
click at [732, 360] on span "Sin detalle de cierre" at bounding box center [778, 360] width 567 height 13
click at [540, 425] on span "ROS_EMISOR" at bounding box center [526, 427] width 63 height 13
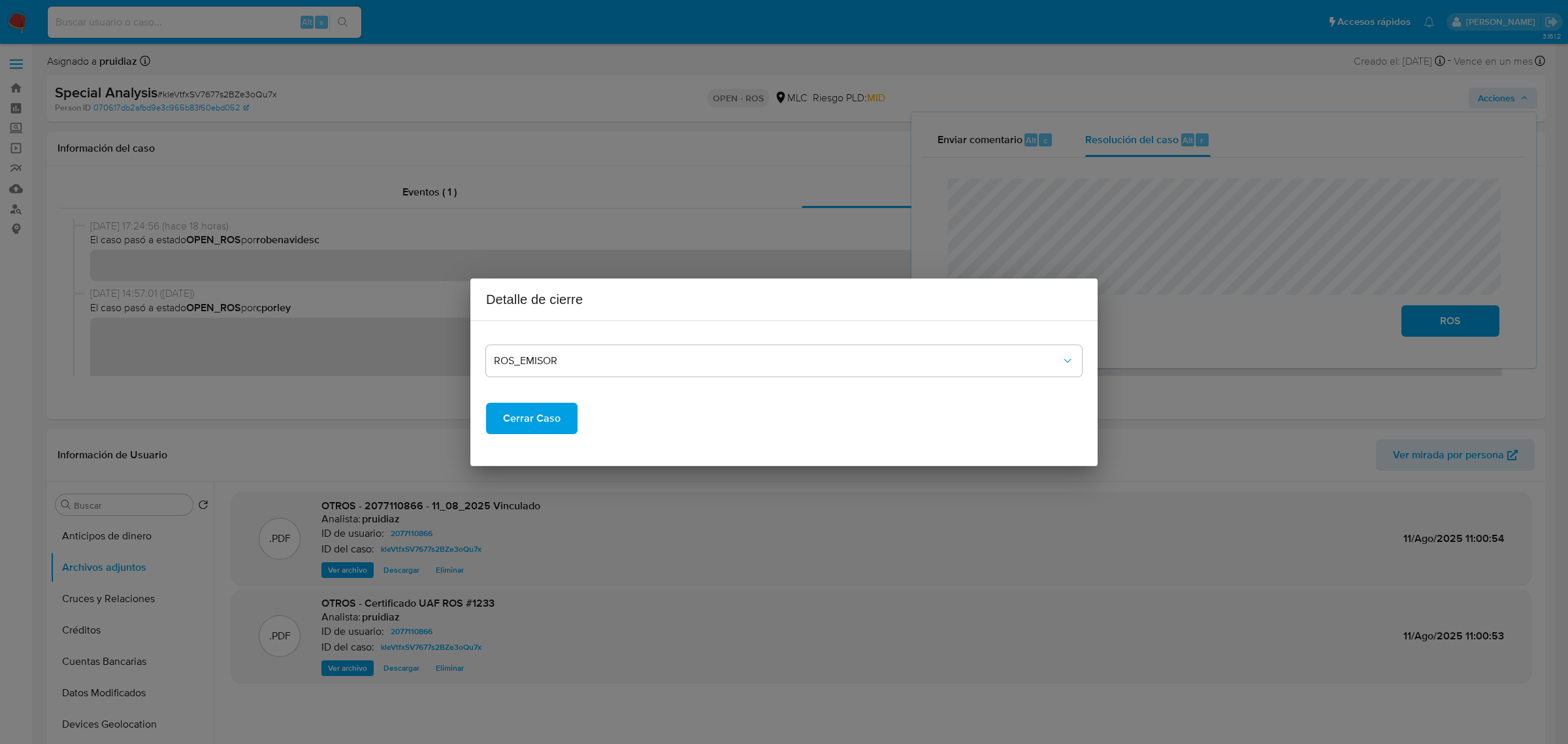
click at [534, 425] on span "Cerrar Caso" at bounding box center [532, 418] width 58 height 29
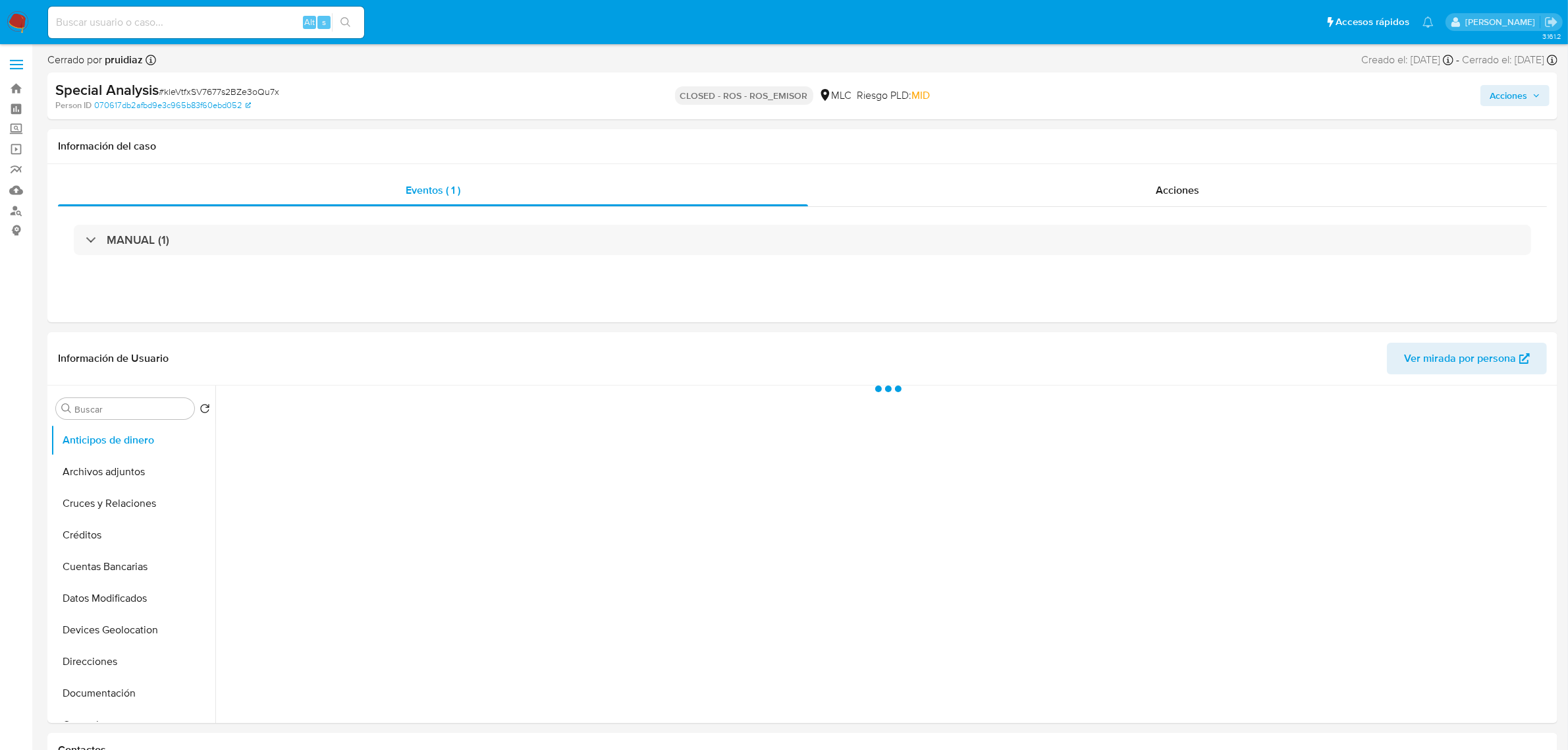
select select "10"
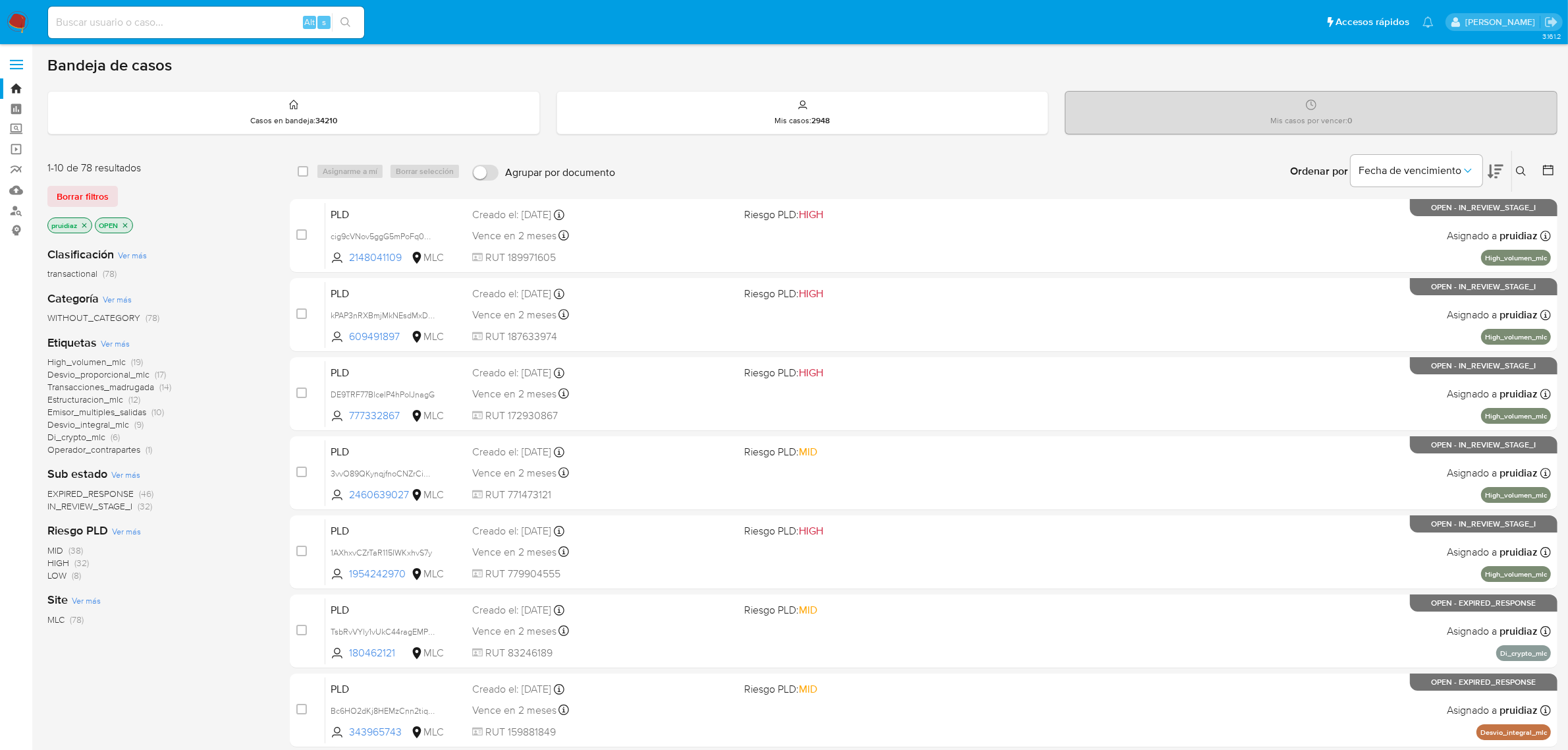
click at [1494, 175] on icon at bounding box center [1495, 172] width 16 height 16
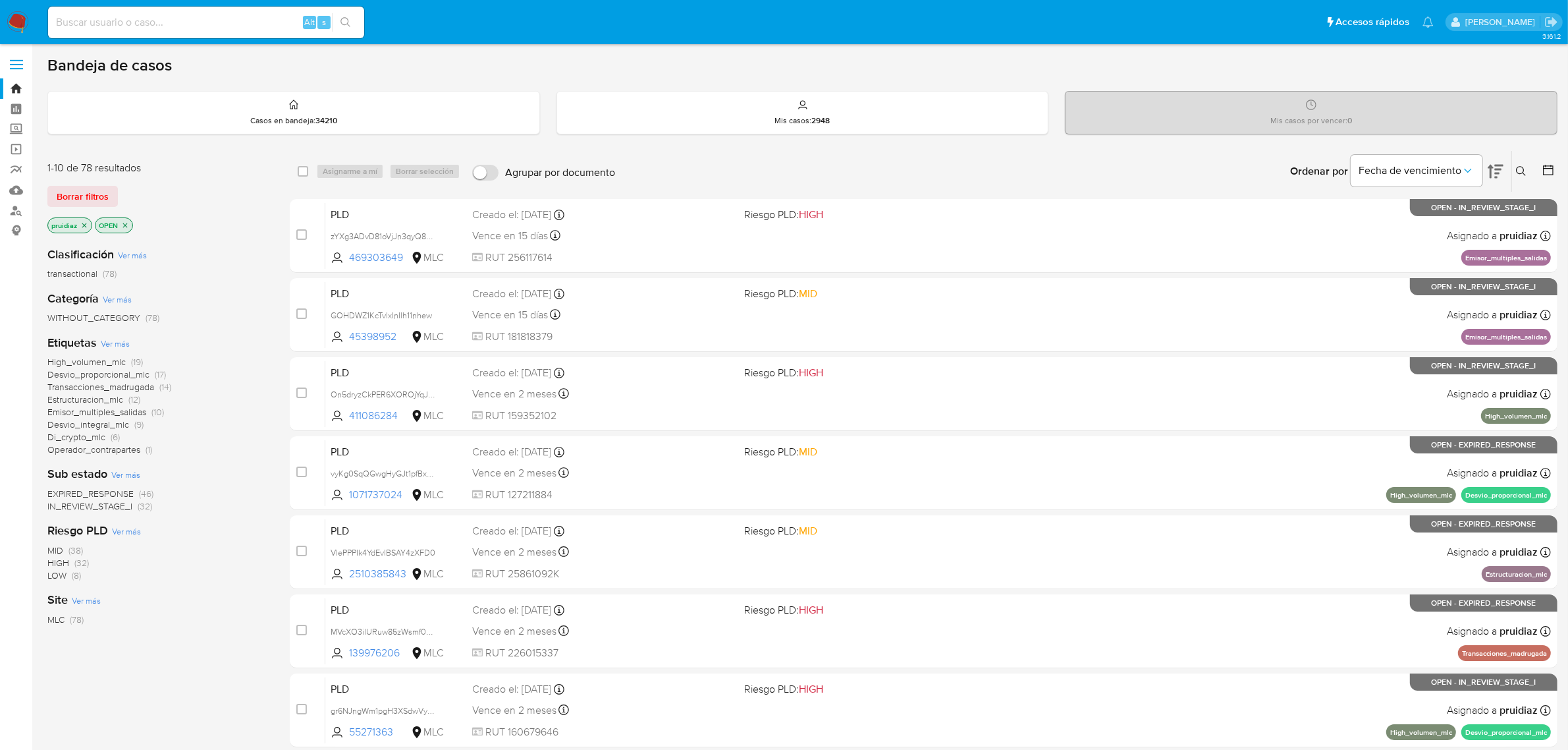
click at [17, 17] on img at bounding box center [18, 23] width 23 height 23
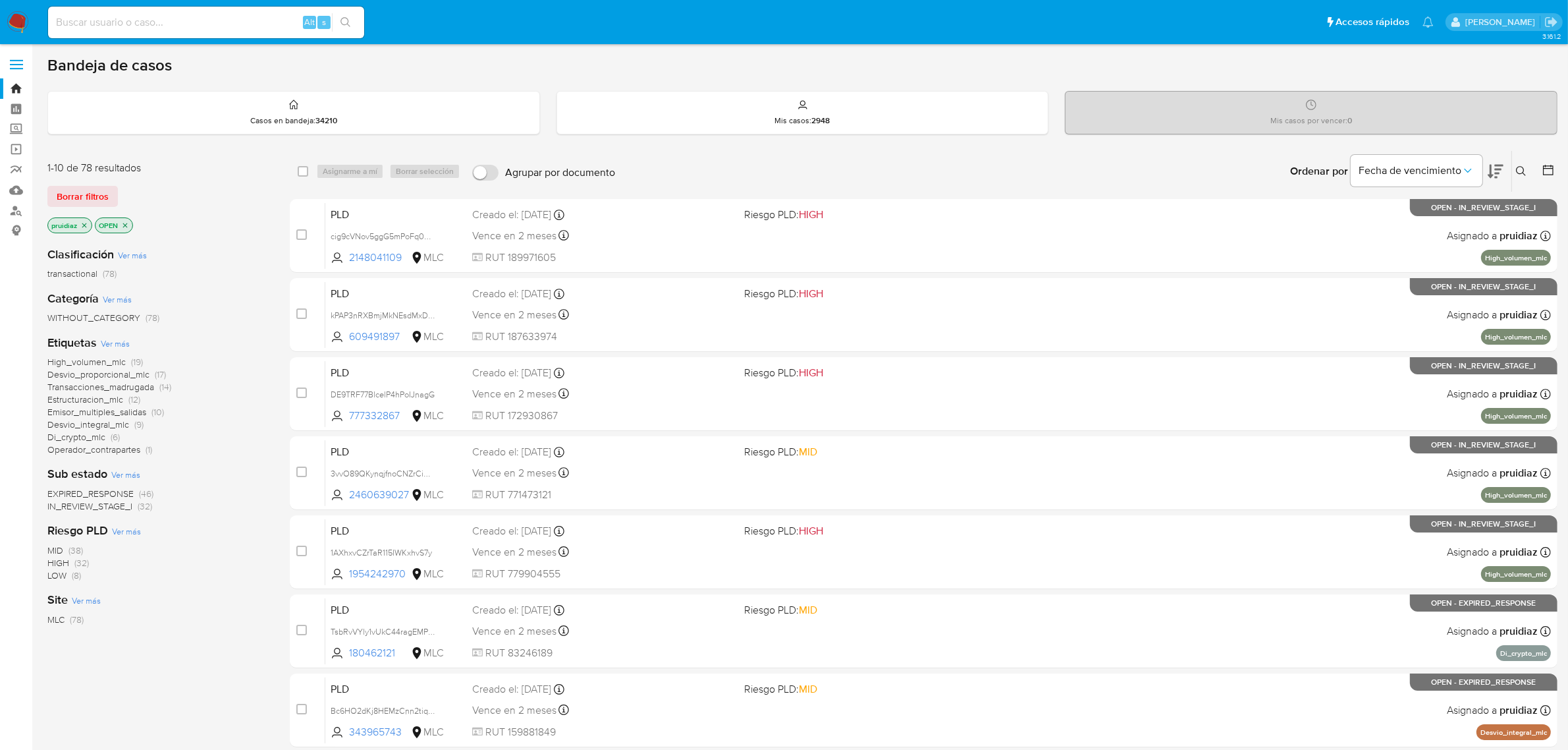
click at [1486, 176] on div "Fecha de vencimiento" at bounding box center [1426, 171] width 153 height 40
click at [1490, 176] on icon at bounding box center [1495, 172] width 16 height 14
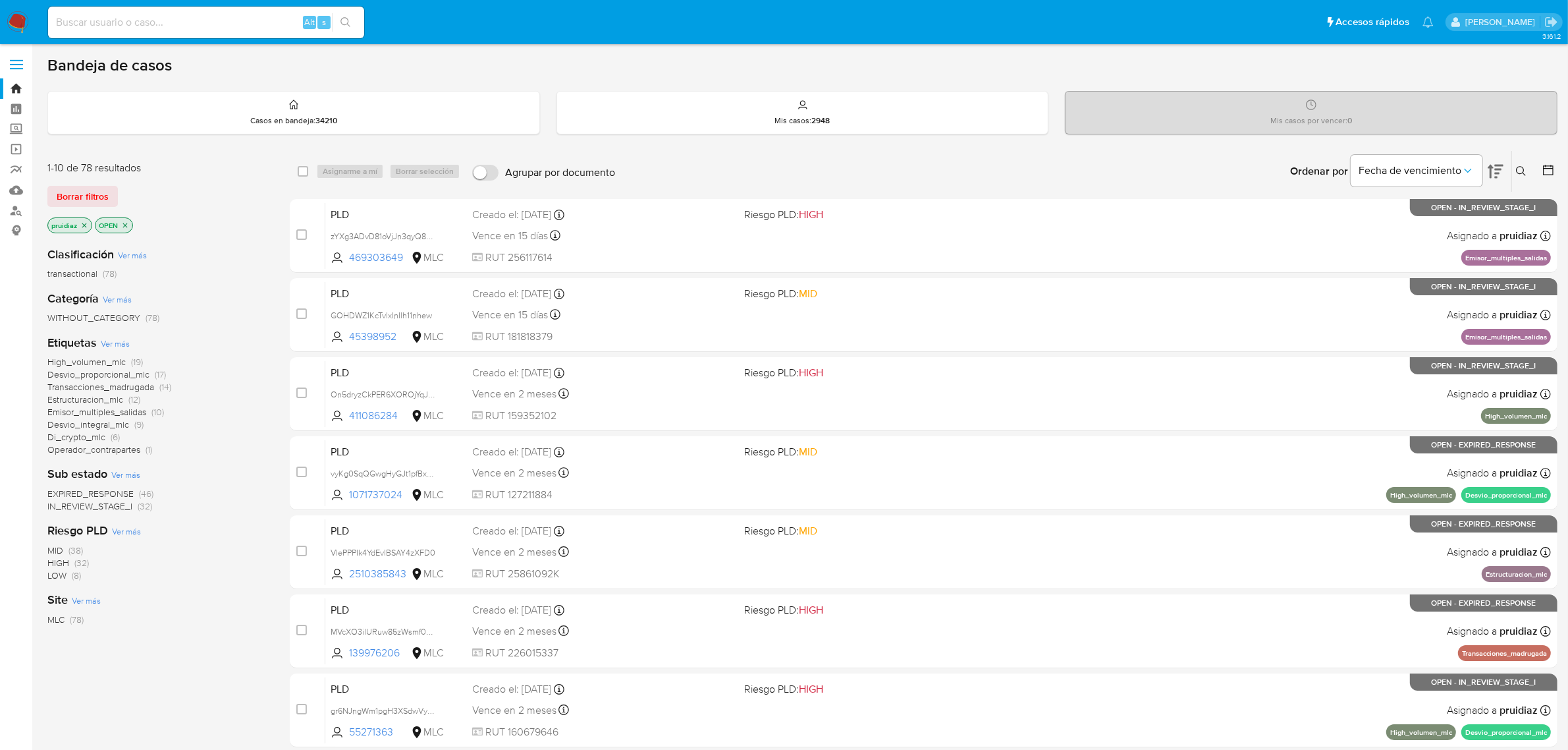
click at [27, 19] on img at bounding box center [18, 23] width 23 height 23
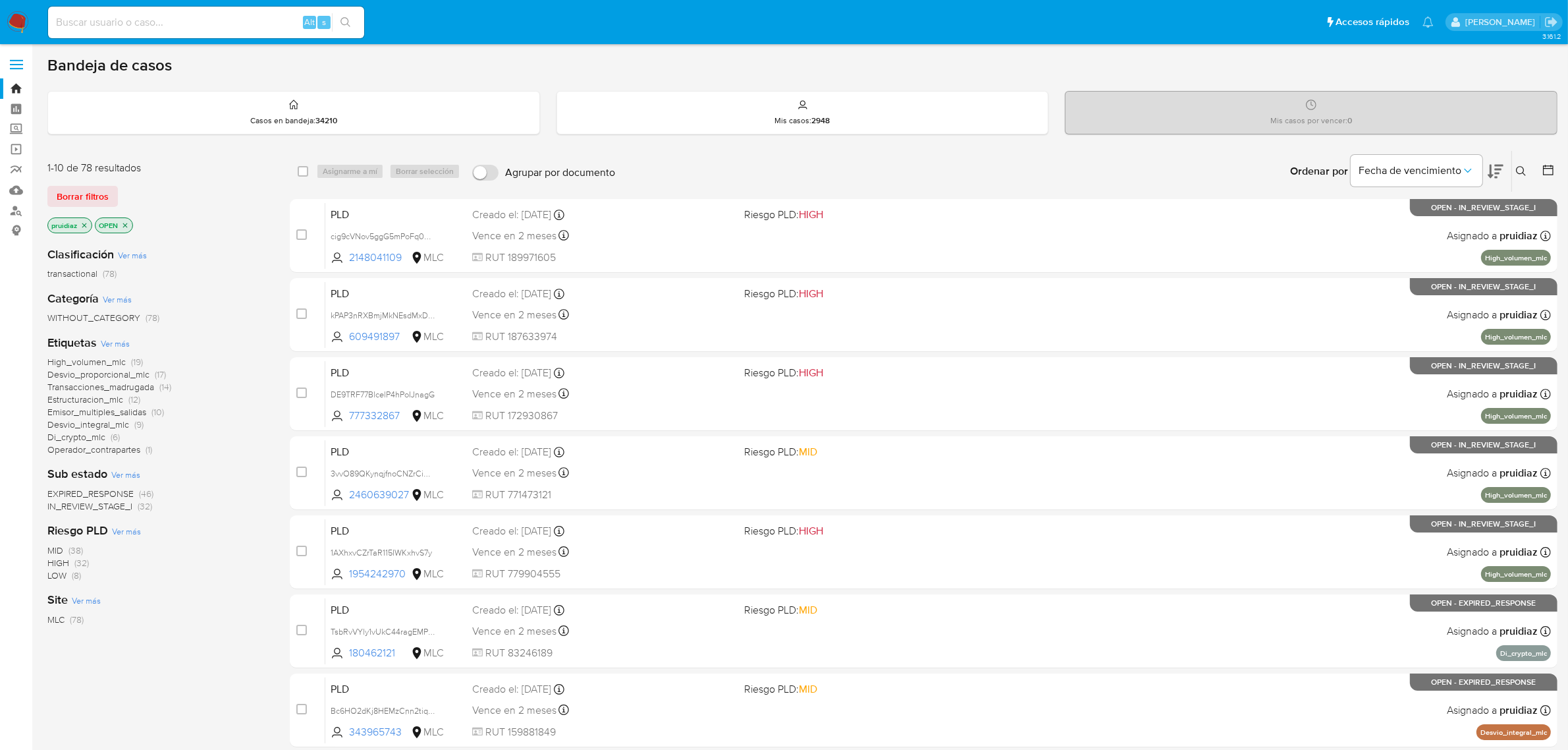
click at [1490, 172] on icon at bounding box center [1495, 172] width 16 height 14
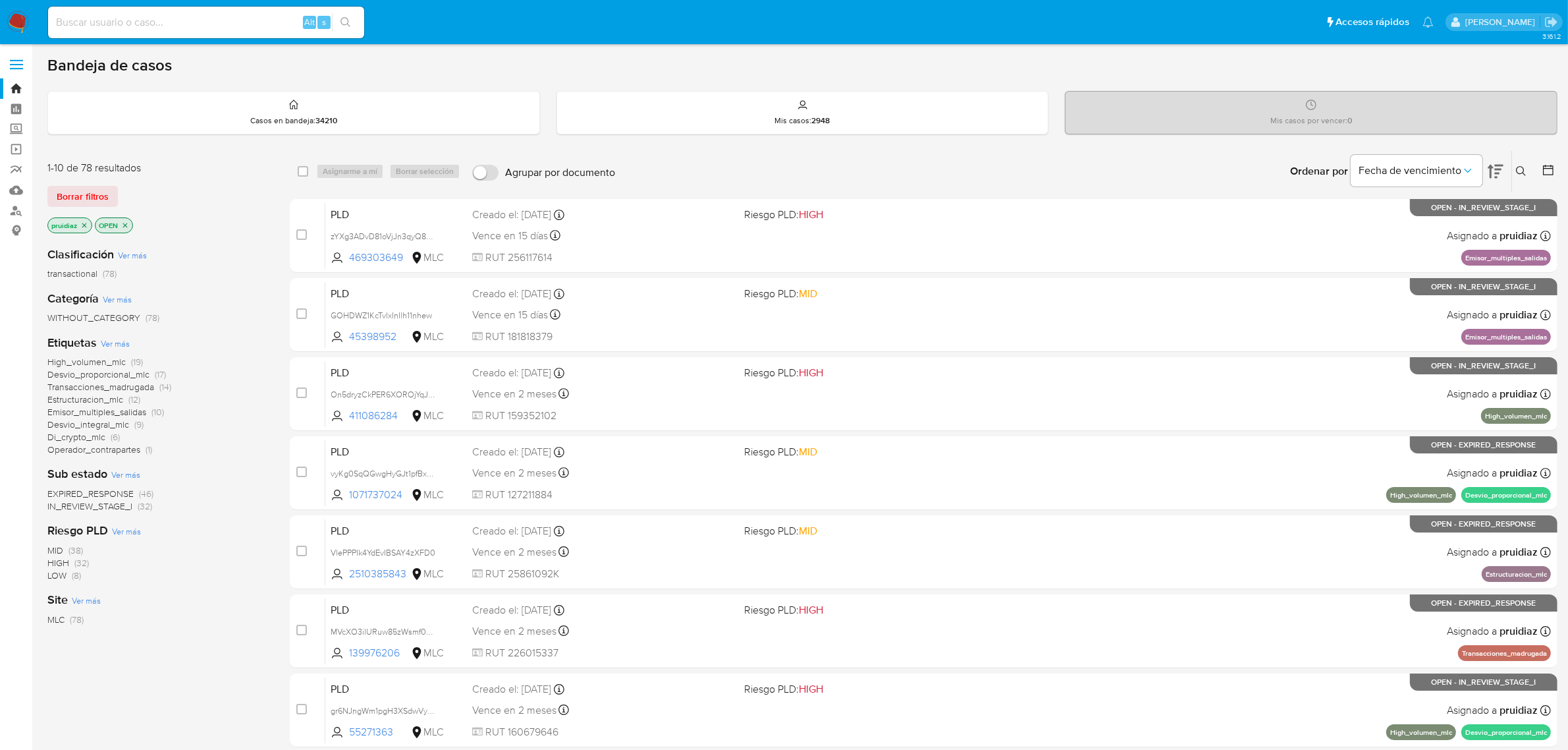
click at [70, 198] on span "Borrar filtros" at bounding box center [82, 196] width 52 height 19
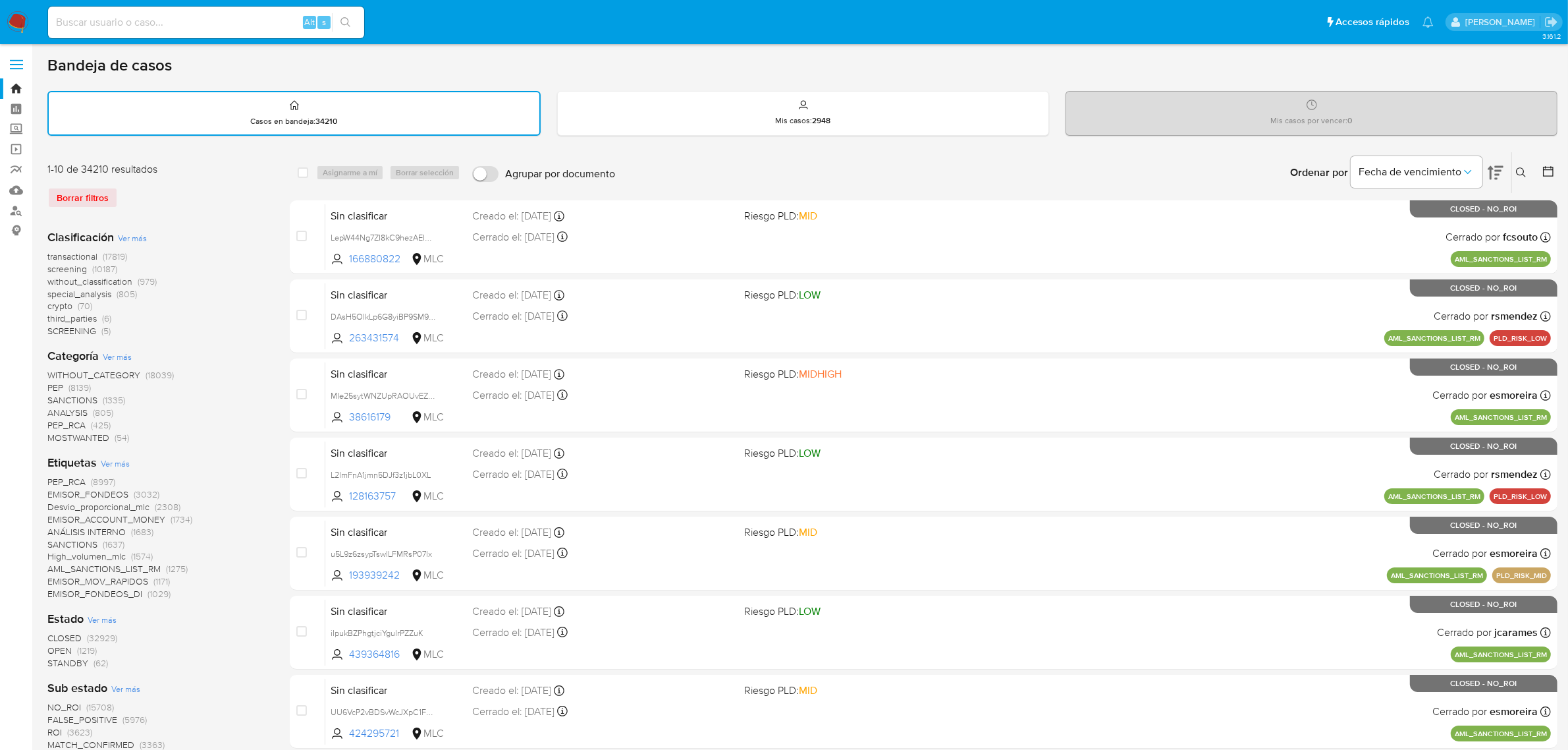
click at [1549, 168] on icon at bounding box center [1548, 172] width 13 height 13
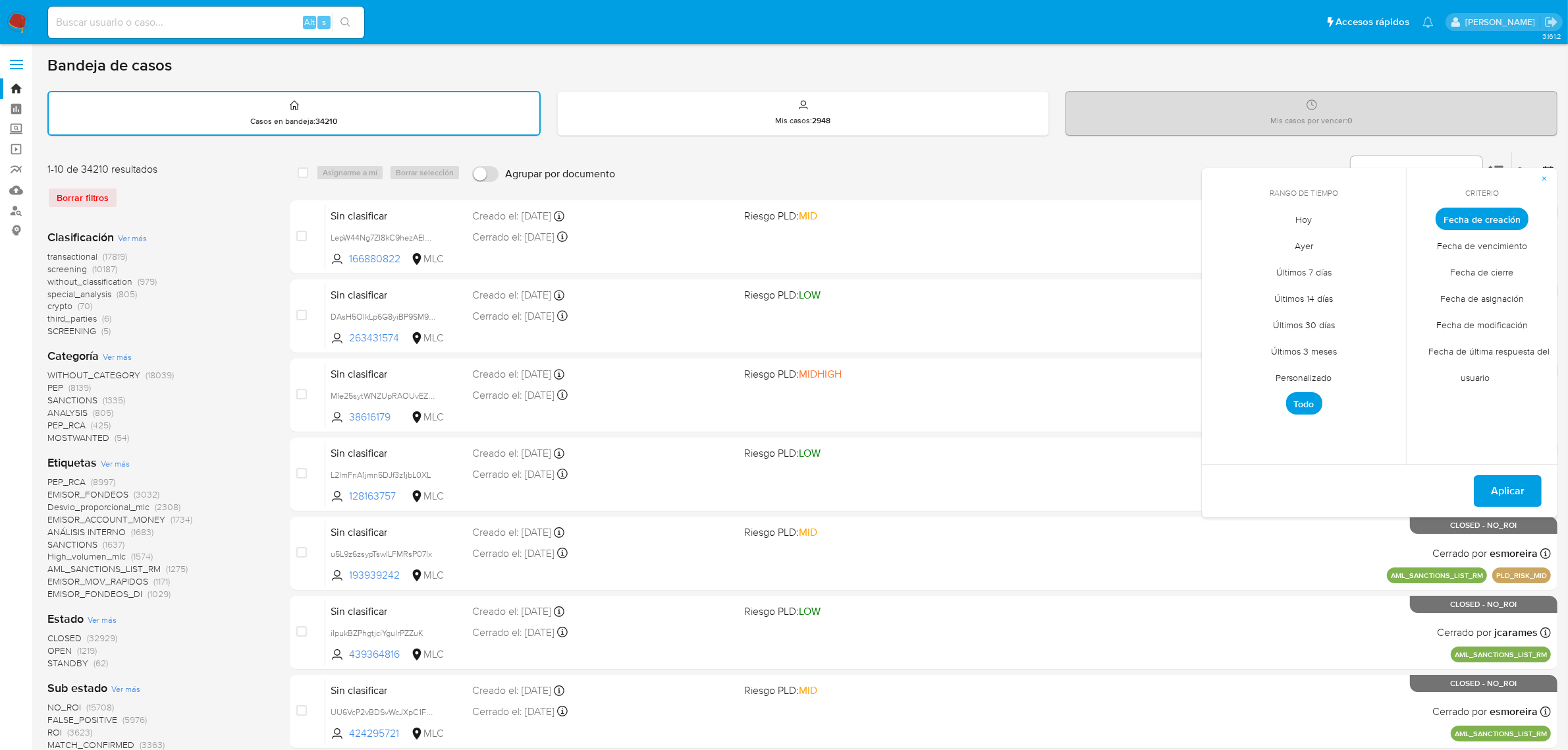
click at [1322, 378] on span "Personalizado" at bounding box center [1304, 377] width 83 height 27
click at [1221, 244] on icon "Mes anterior" at bounding box center [1222, 244] width 16 height 16
drag, startPoint x: 1253, startPoint y: 292, endPoint x: 1264, endPoint y: 303, distance: 15.6
click at [1253, 291] on button "1" at bounding box center [1251, 292] width 21 height 21
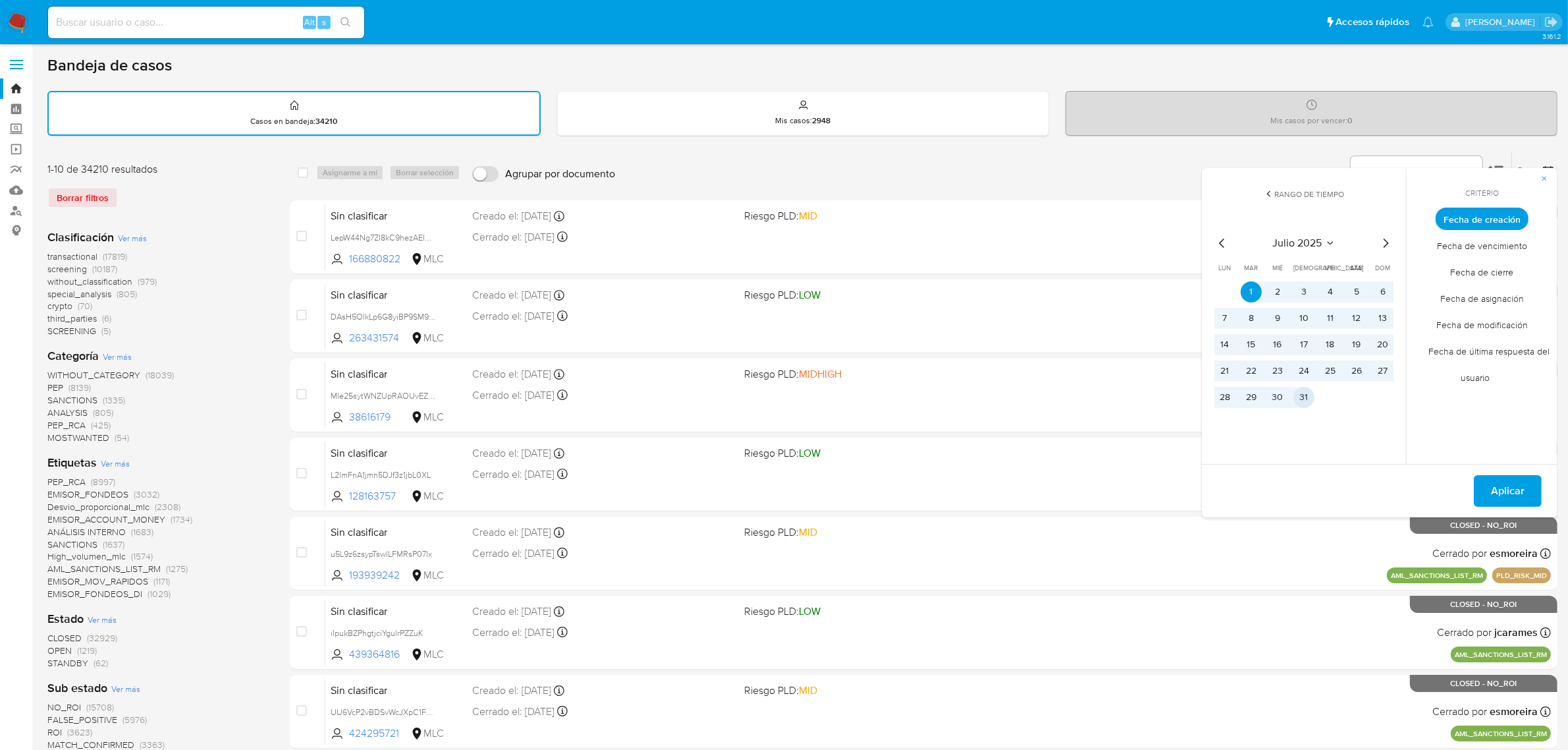
click at [1299, 399] on button "31" at bounding box center [1304, 397] width 21 height 21
click at [1511, 491] on span "Aplicar" at bounding box center [1507, 491] width 34 height 29
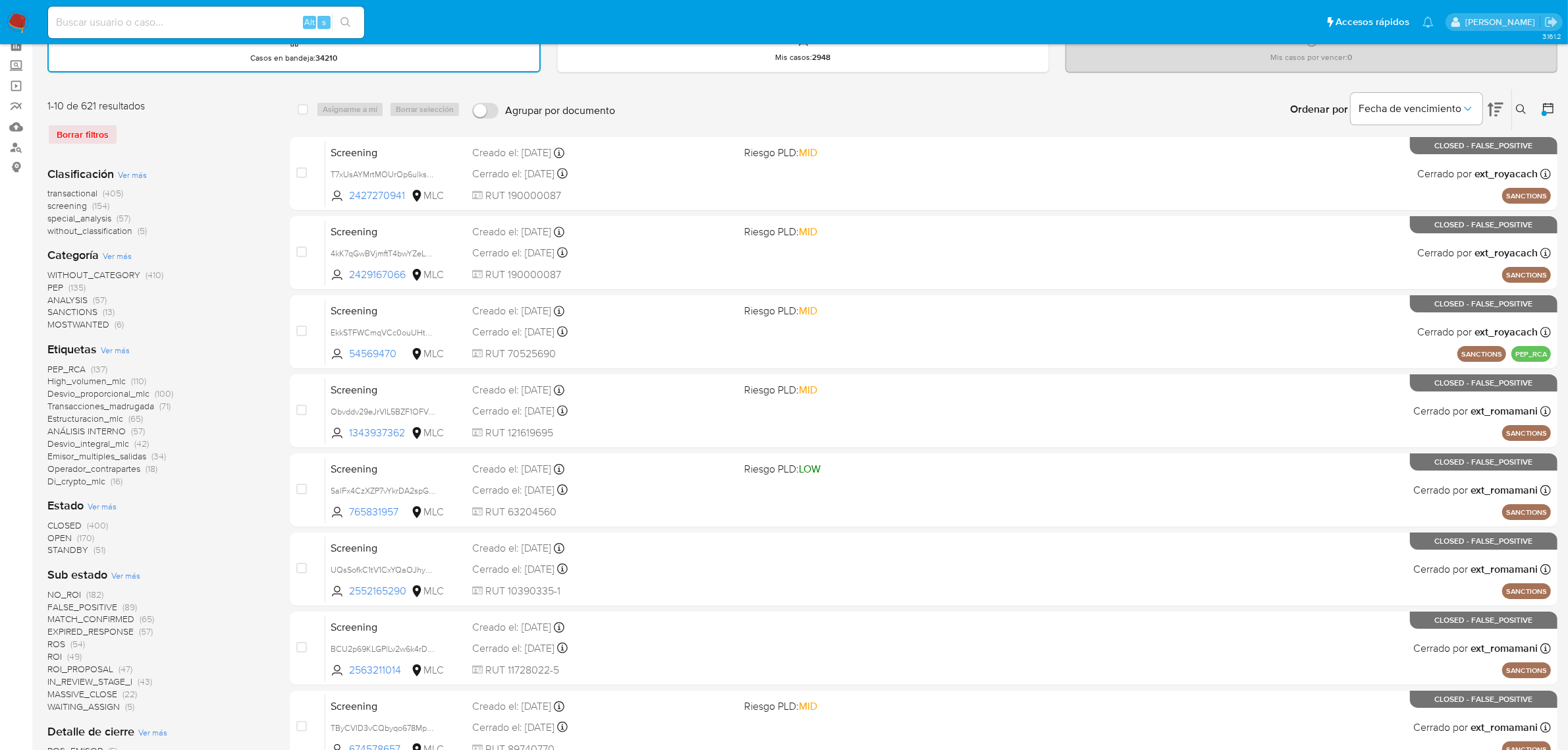
scroll to position [83, 0]
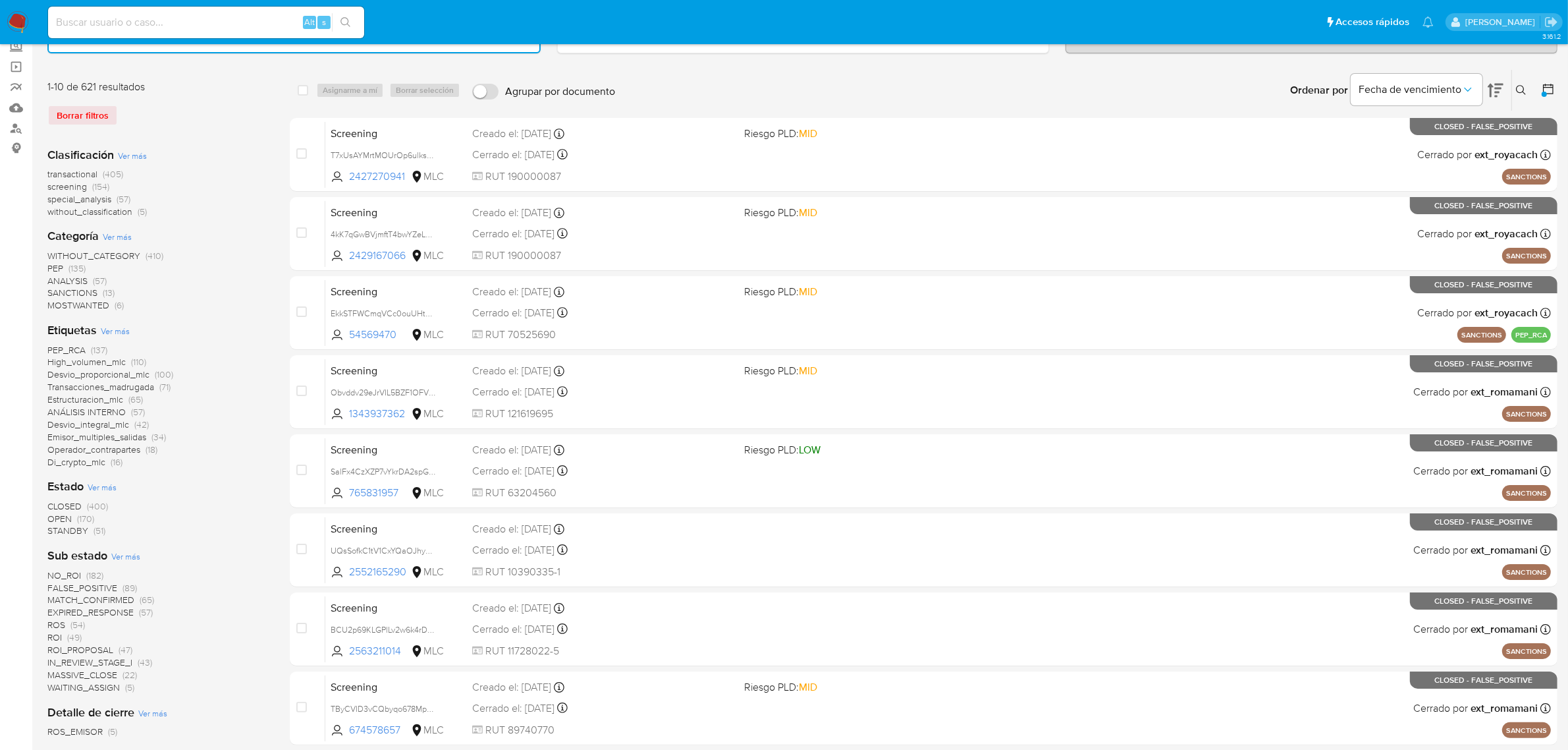
click at [61, 519] on span "OPEN" at bounding box center [60, 519] width 24 height 13
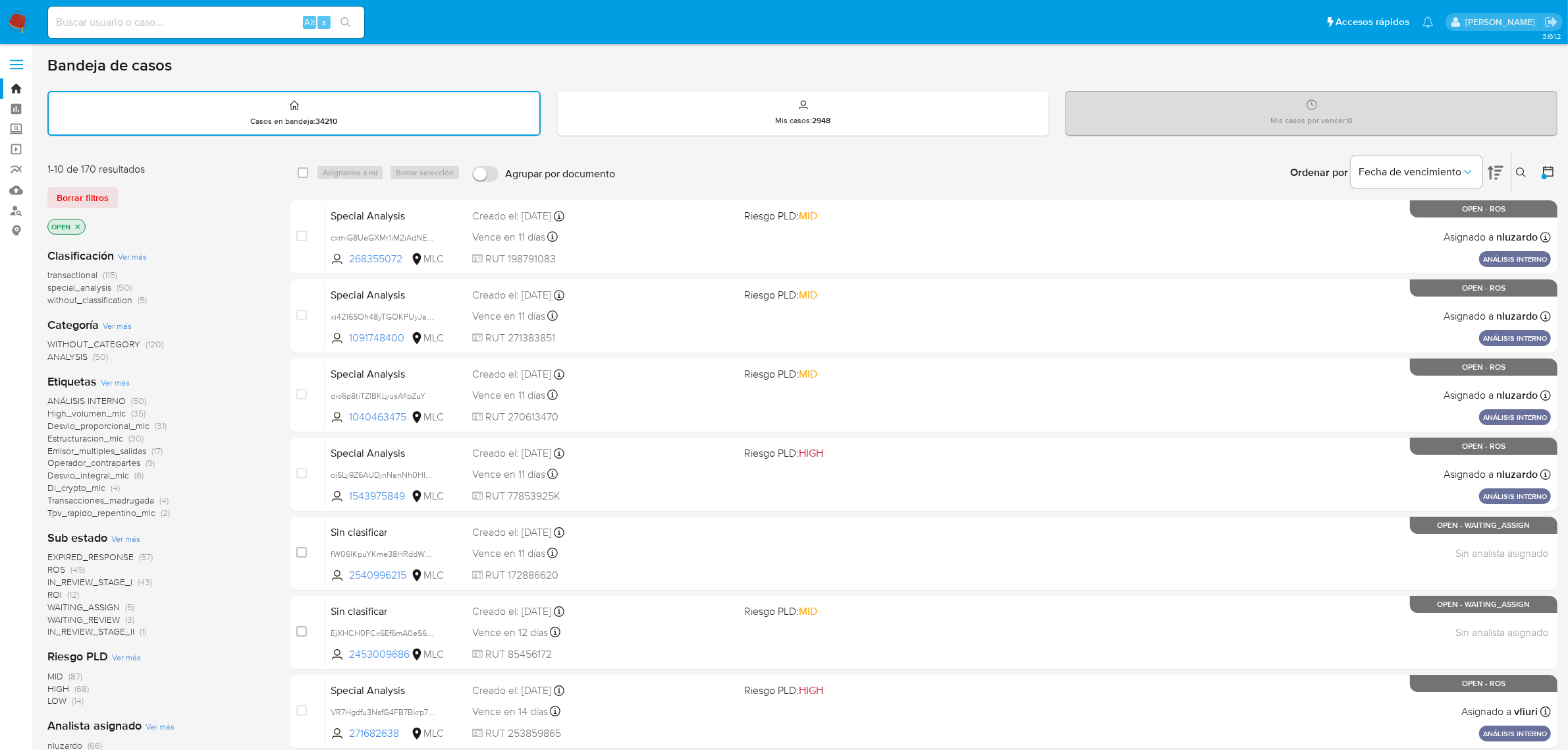
click at [10, 30] on img at bounding box center [18, 23] width 23 height 23
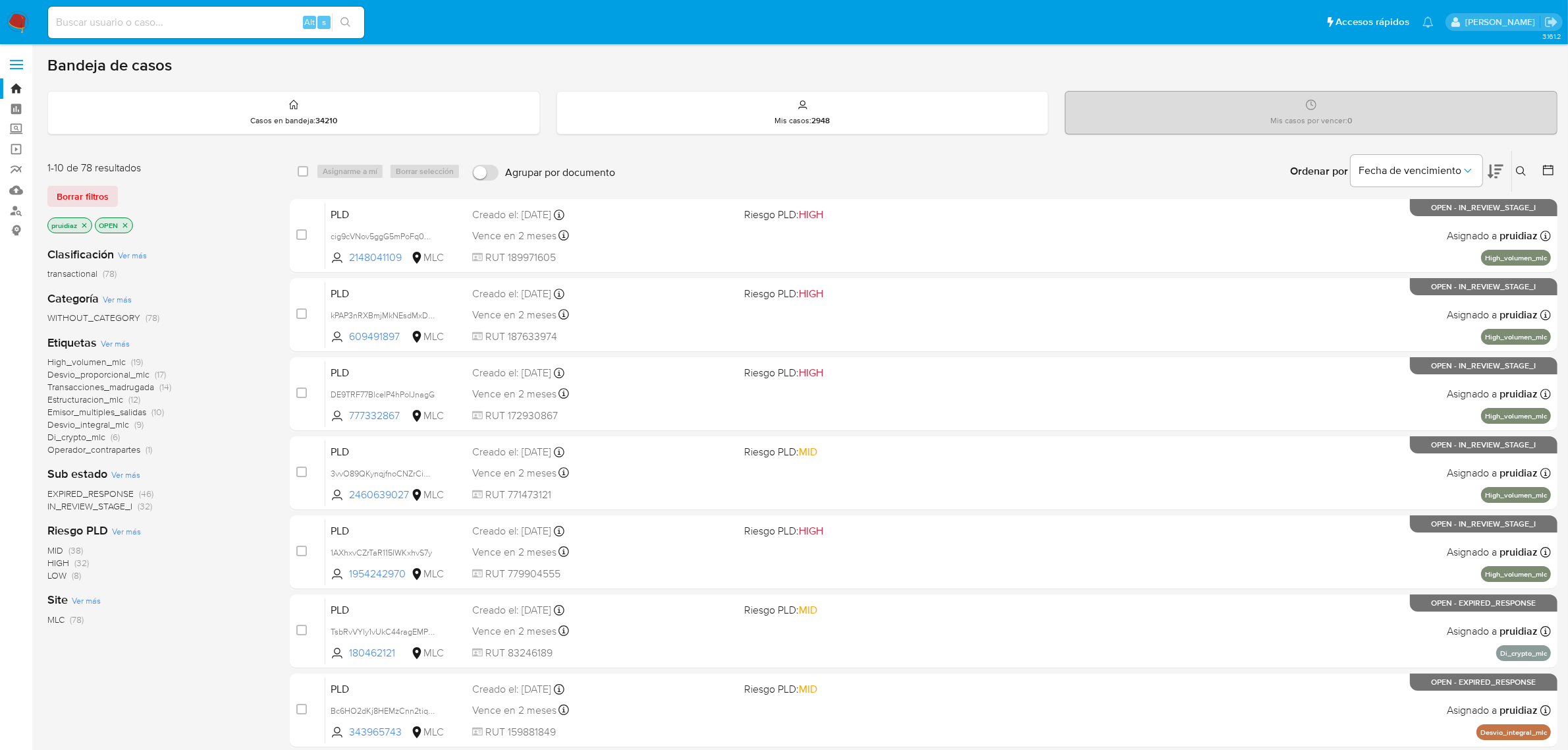
click at [1499, 179] on button at bounding box center [1495, 171] width 16 height 40
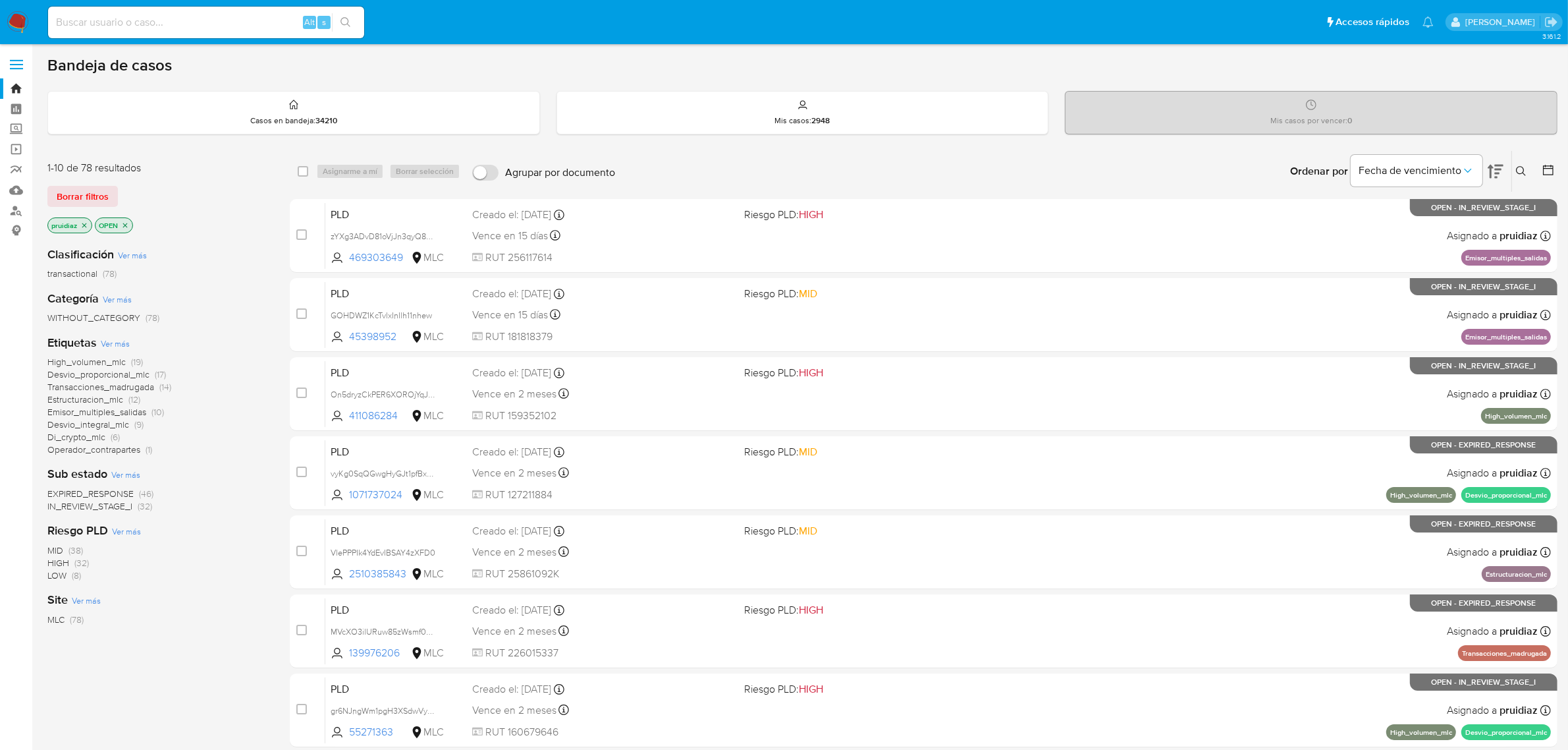
click at [23, 23] on img at bounding box center [18, 23] width 23 height 23
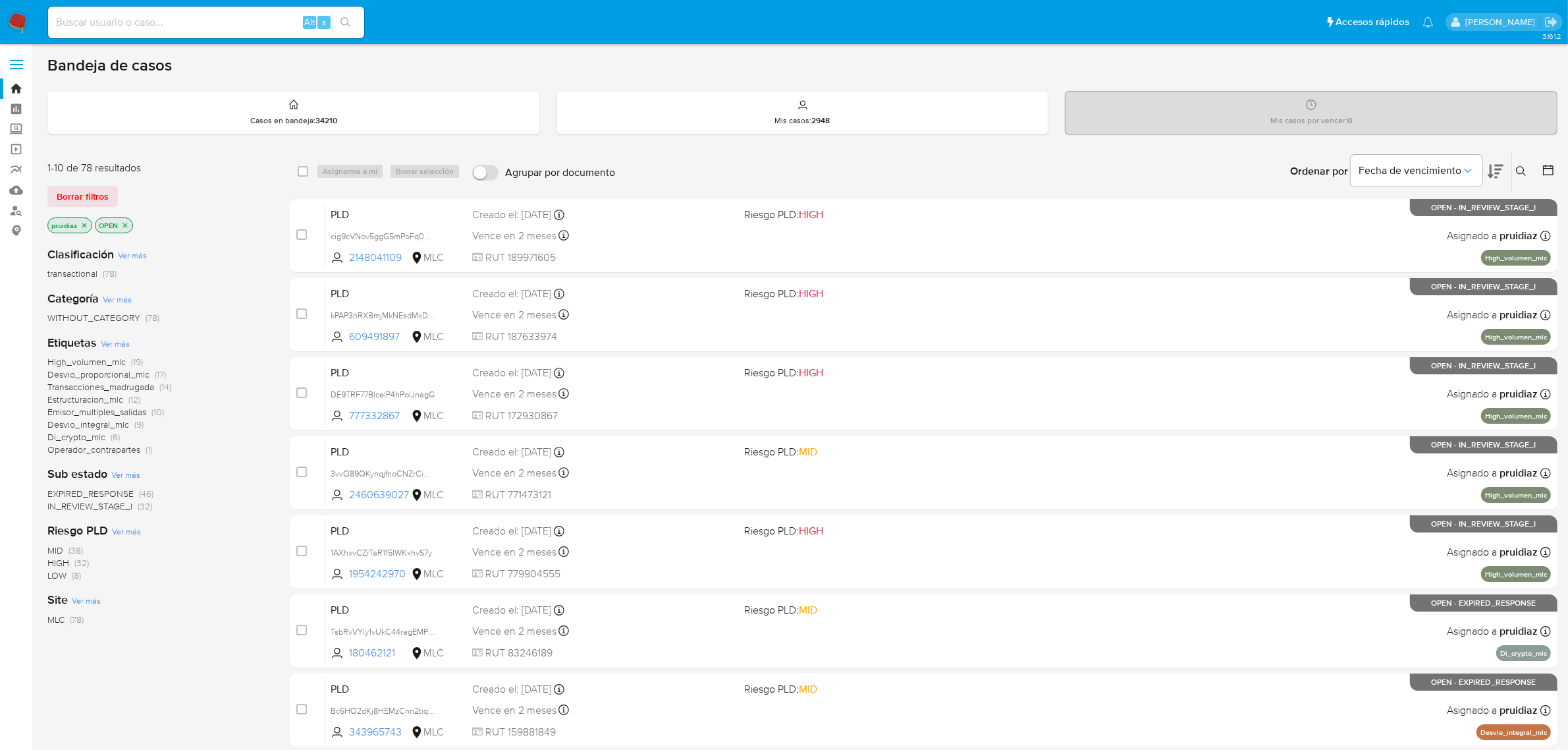
click at [1493, 169] on icon at bounding box center [1495, 172] width 16 height 16
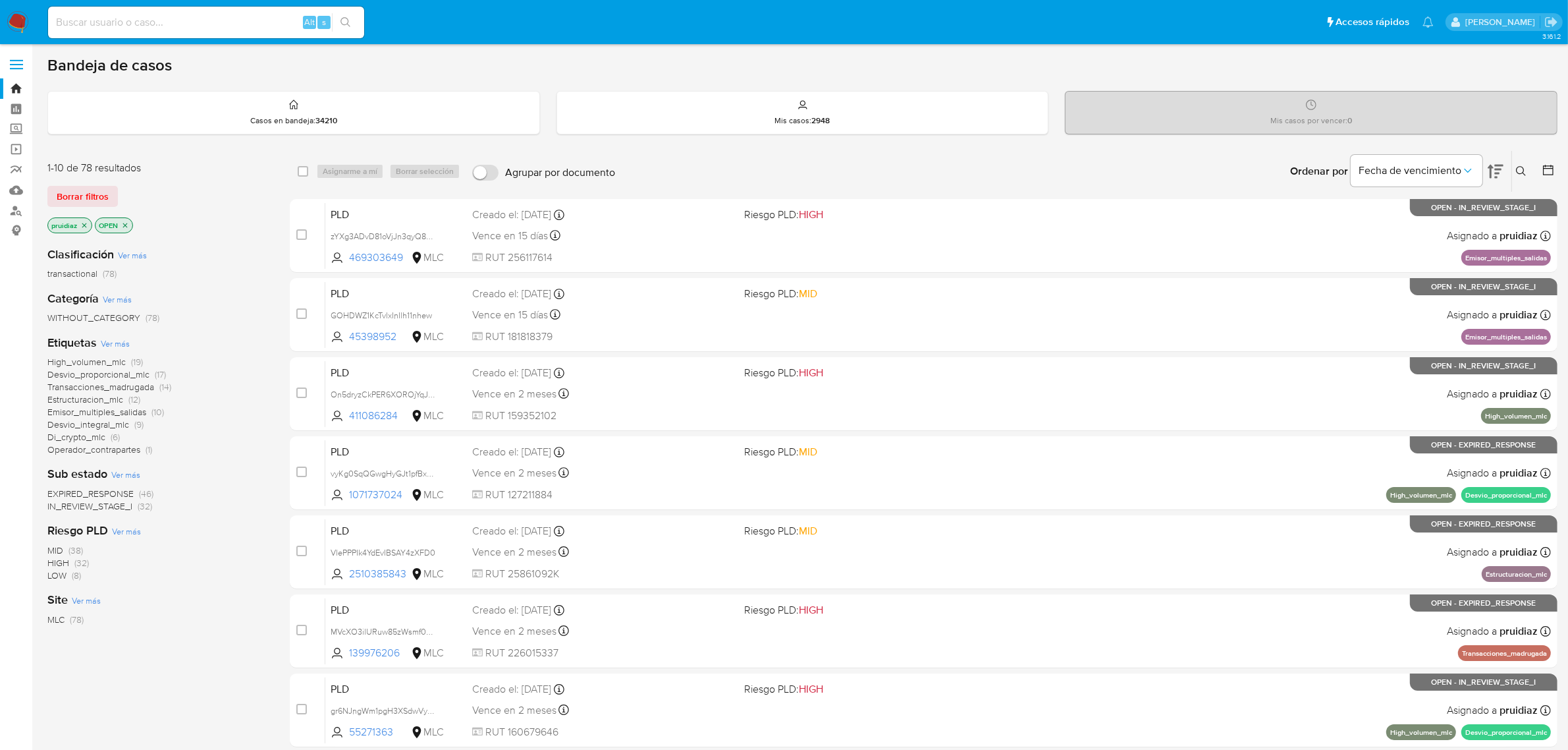
click at [1486, 172] on div "Fecha de vencimiento" at bounding box center [1426, 171] width 153 height 40
click at [1490, 172] on icon at bounding box center [1495, 172] width 16 height 14
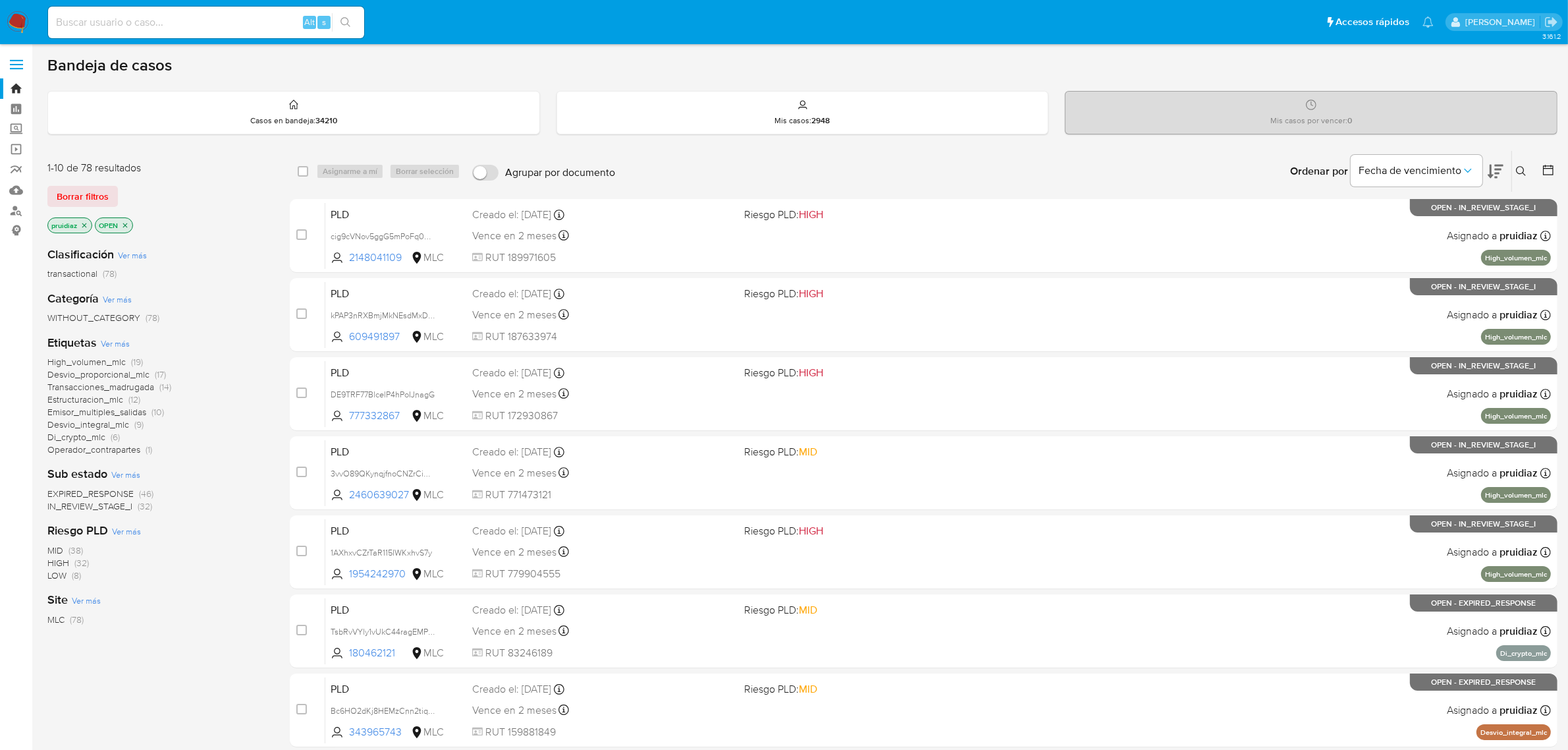
click at [1491, 172] on icon at bounding box center [1495, 172] width 16 height 14
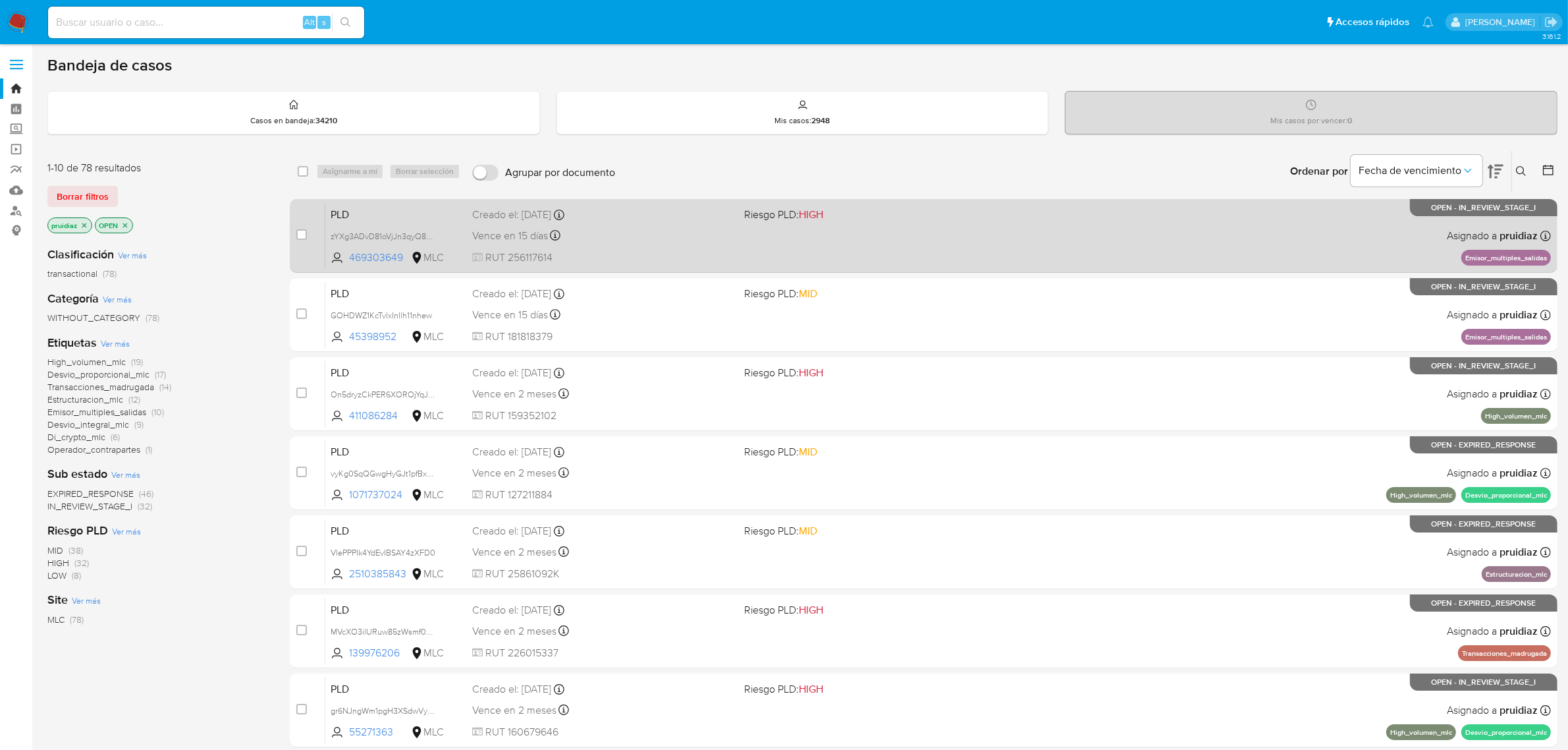
click at [653, 229] on div "Vence en 15 días Vence el 10/10/2025 16:07:01" at bounding box center [603, 235] width 262 height 18
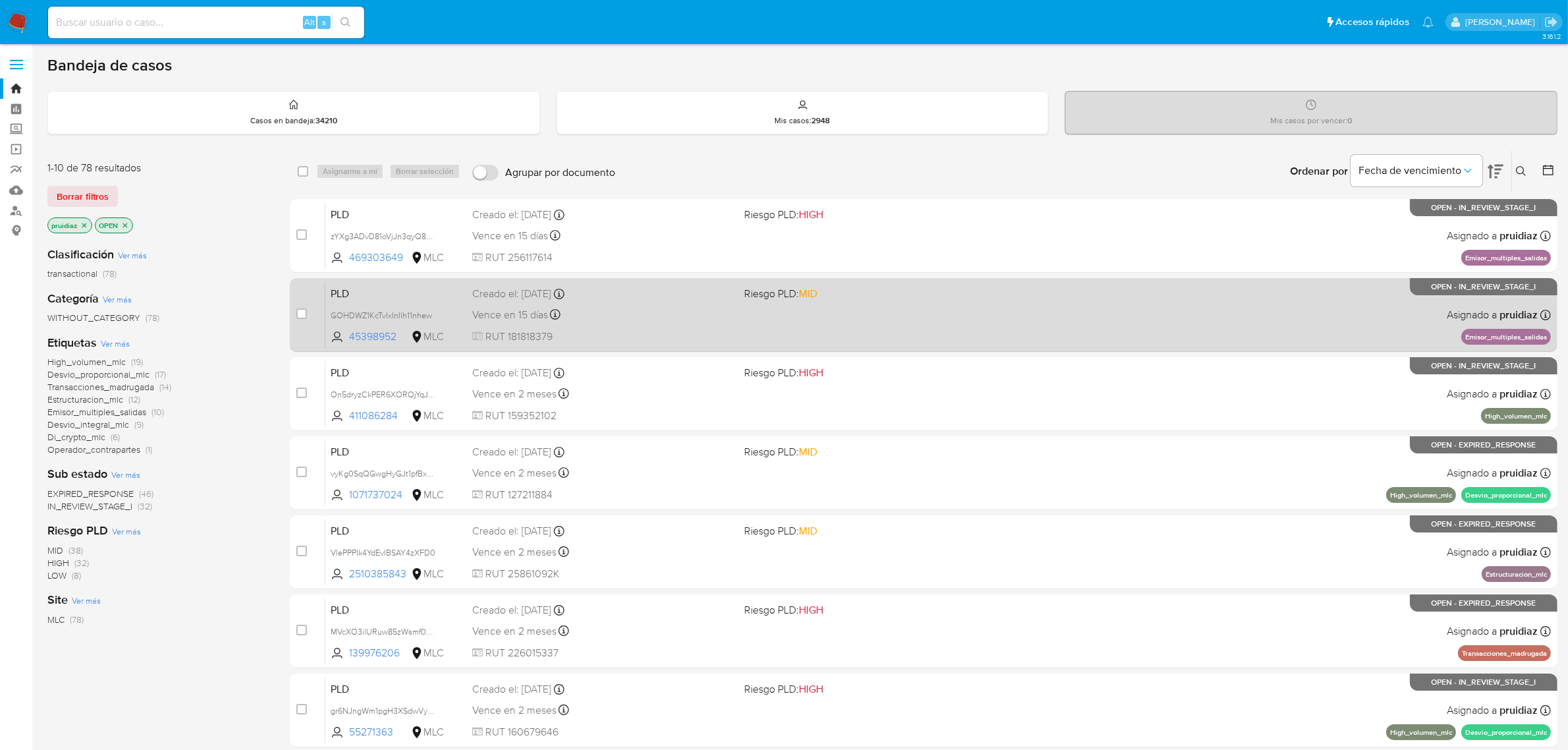
click at [632, 324] on div "PLD GOHDWZ1KcTvlxInIlh11nhew 45398952 MLC Riesgo PLD: MID Creado el: 12/07/2025…" at bounding box center [937, 315] width 1225 height 66
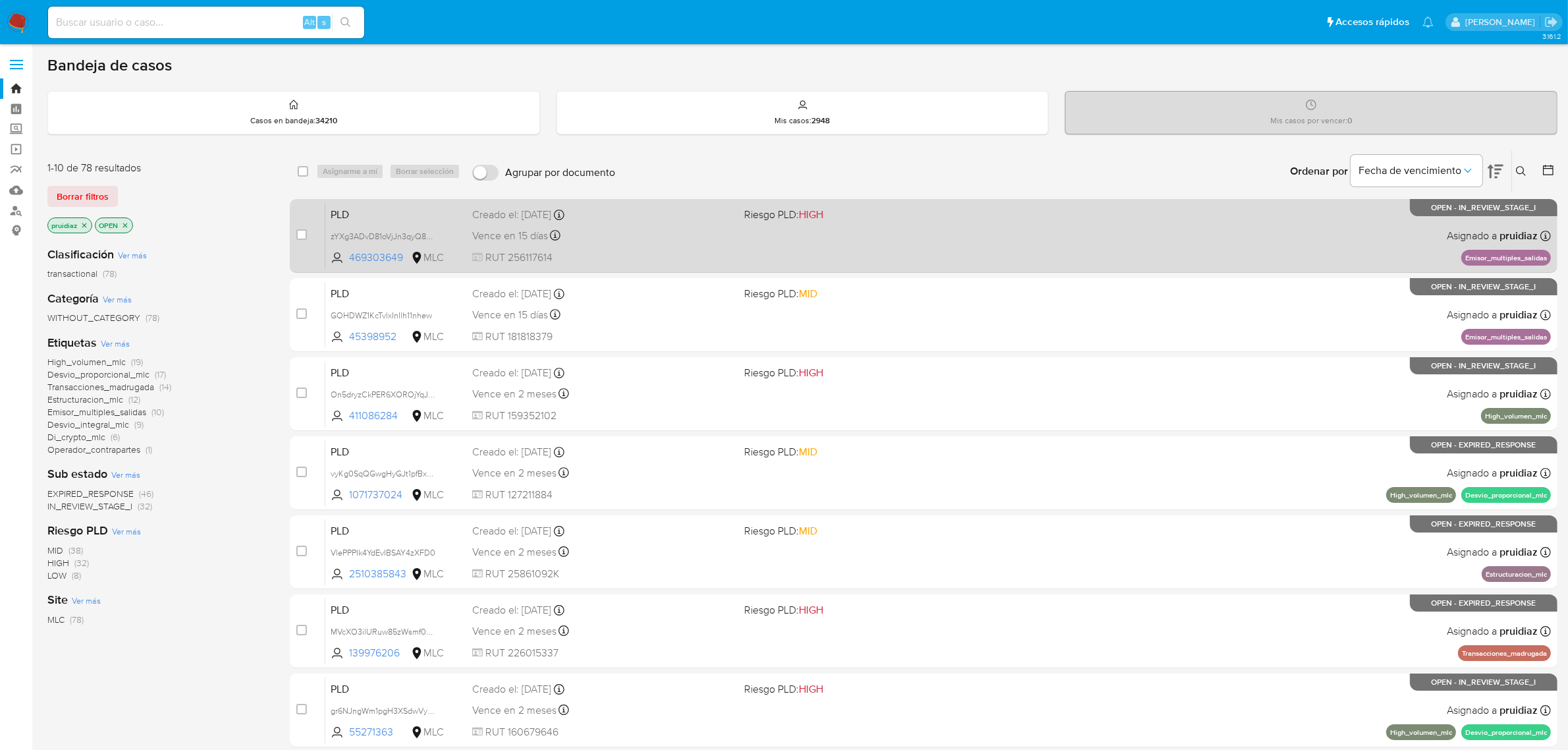
click at [644, 257] on span "RUT 256117614" at bounding box center [603, 257] width 262 height 15
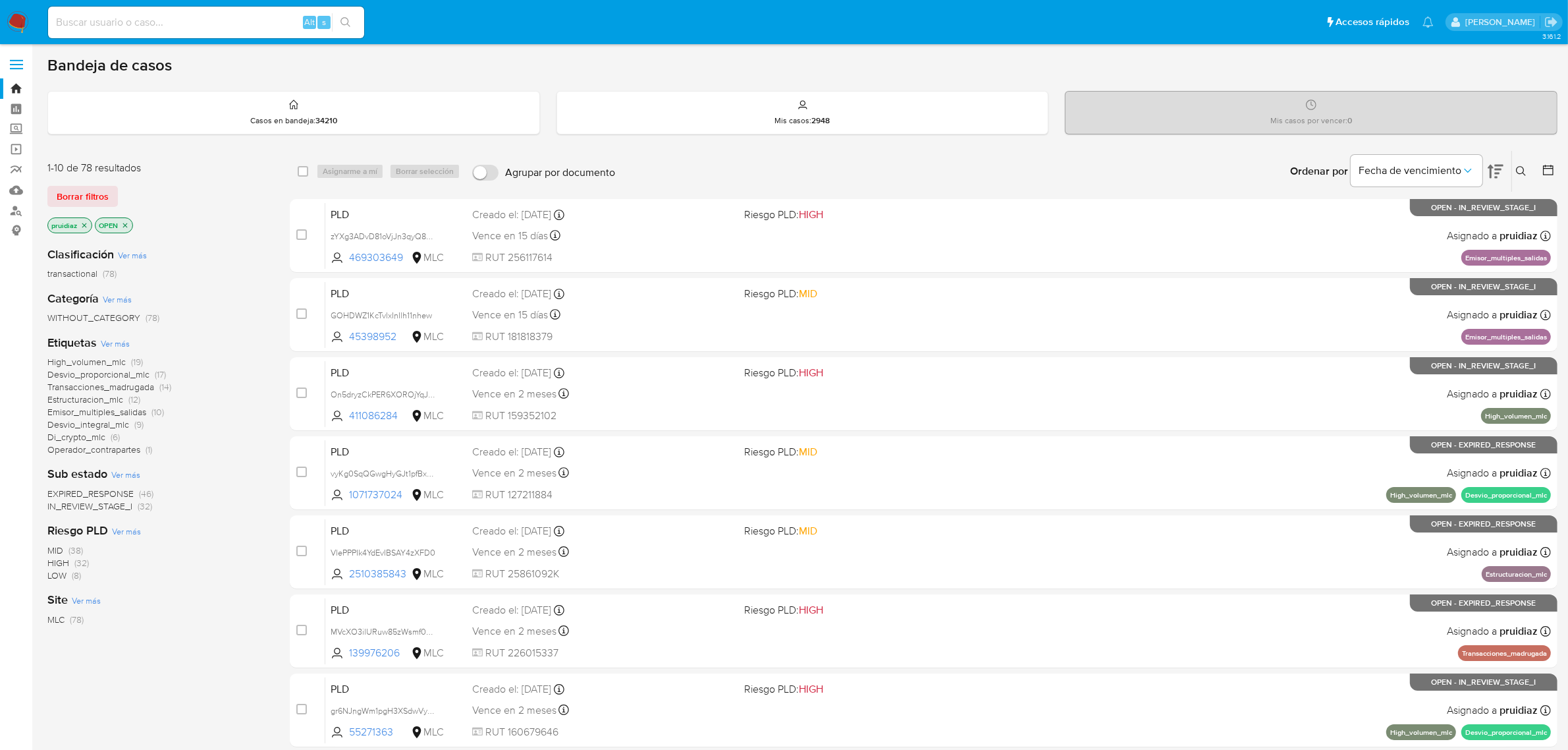
click at [22, 19] on img at bounding box center [18, 23] width 23 height 23
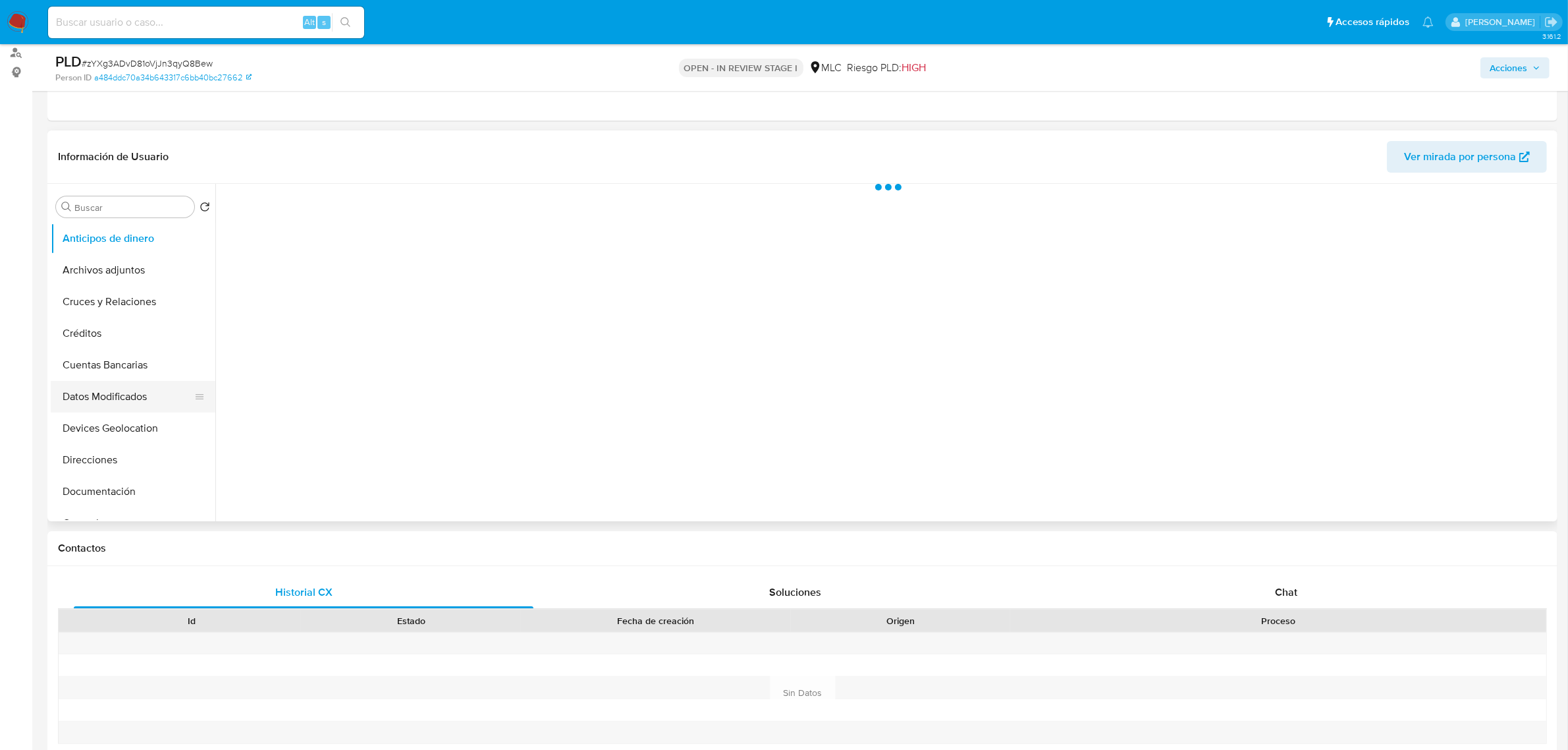
scroll to position [165, 0]
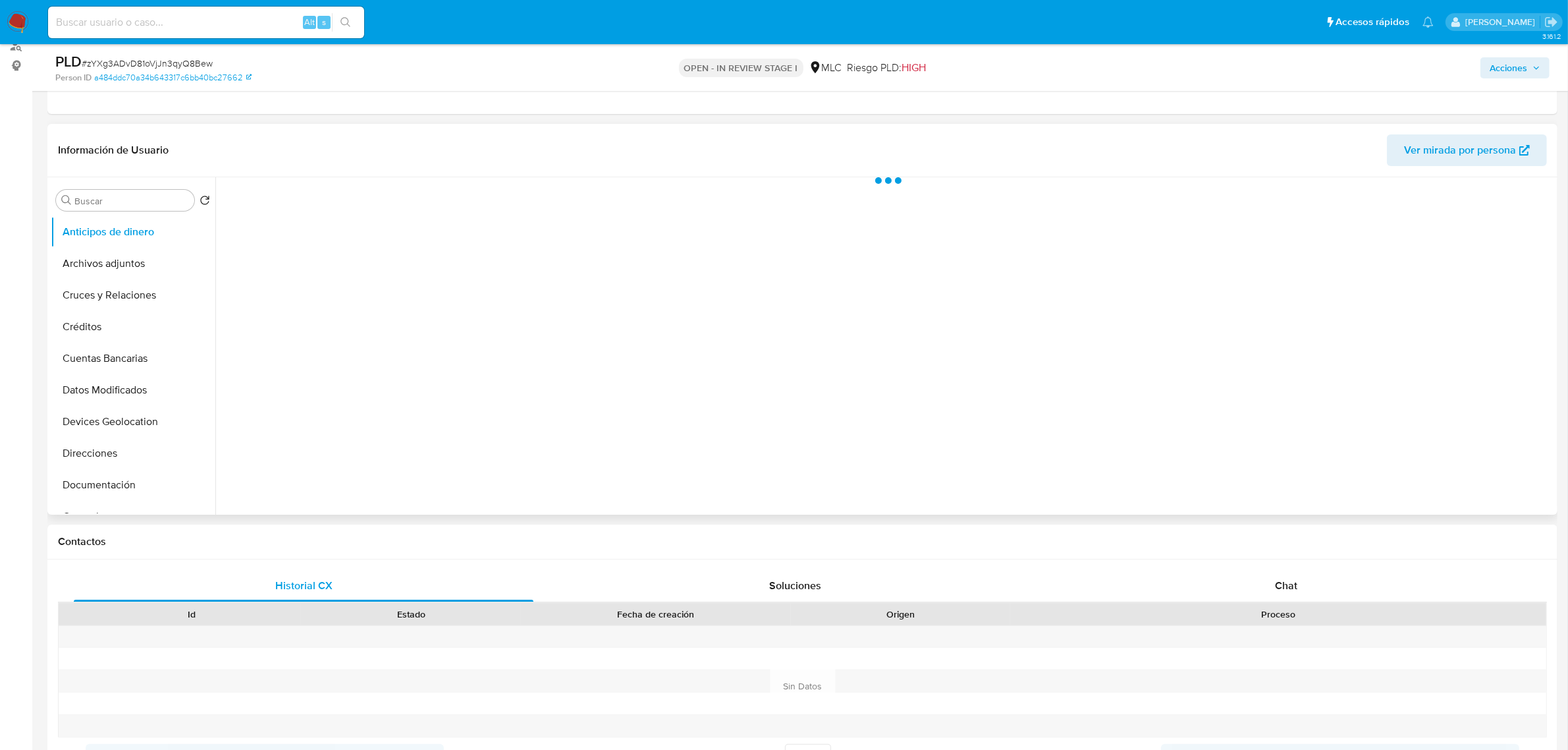
select select "10"
click at [99, 532] on button "Historial Casos" at bounding box center [128, 548] width 154 height 32
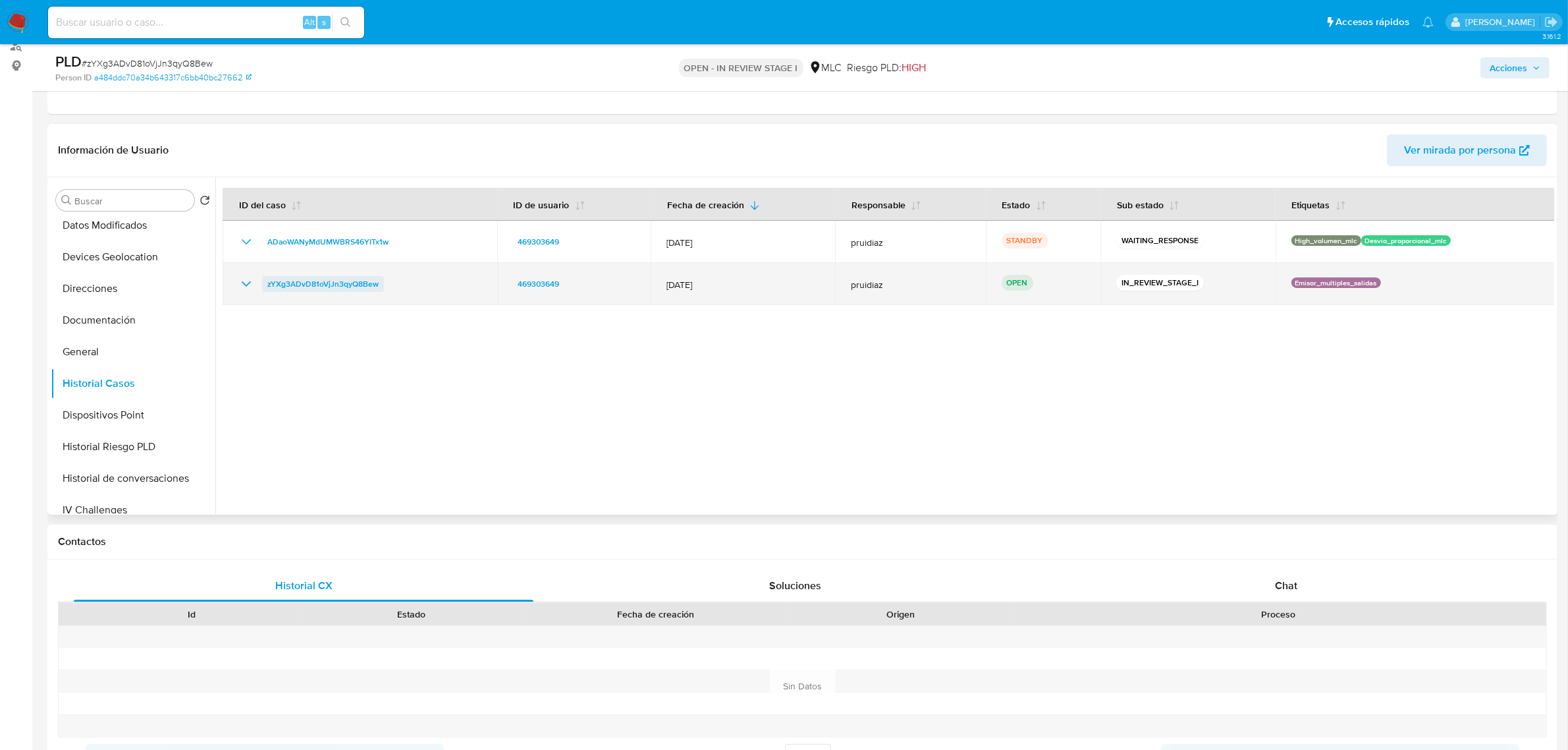
click at [349, 282] on span "zYXg3ADvD81oVjJn3qyQ8Bew" at bounding box center [323, 284] width 112 height 16
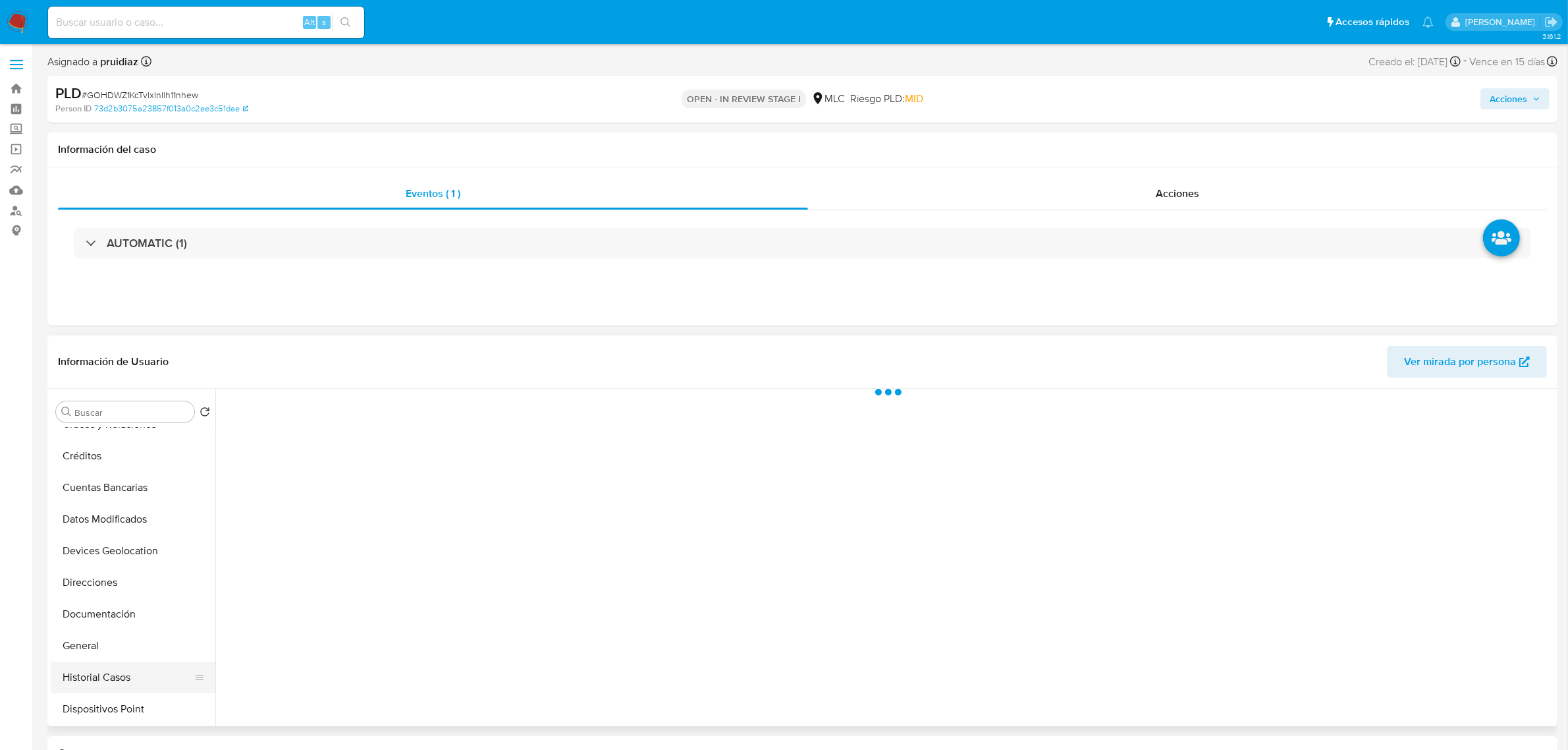
scroll to position [165, 0]
select select "10"
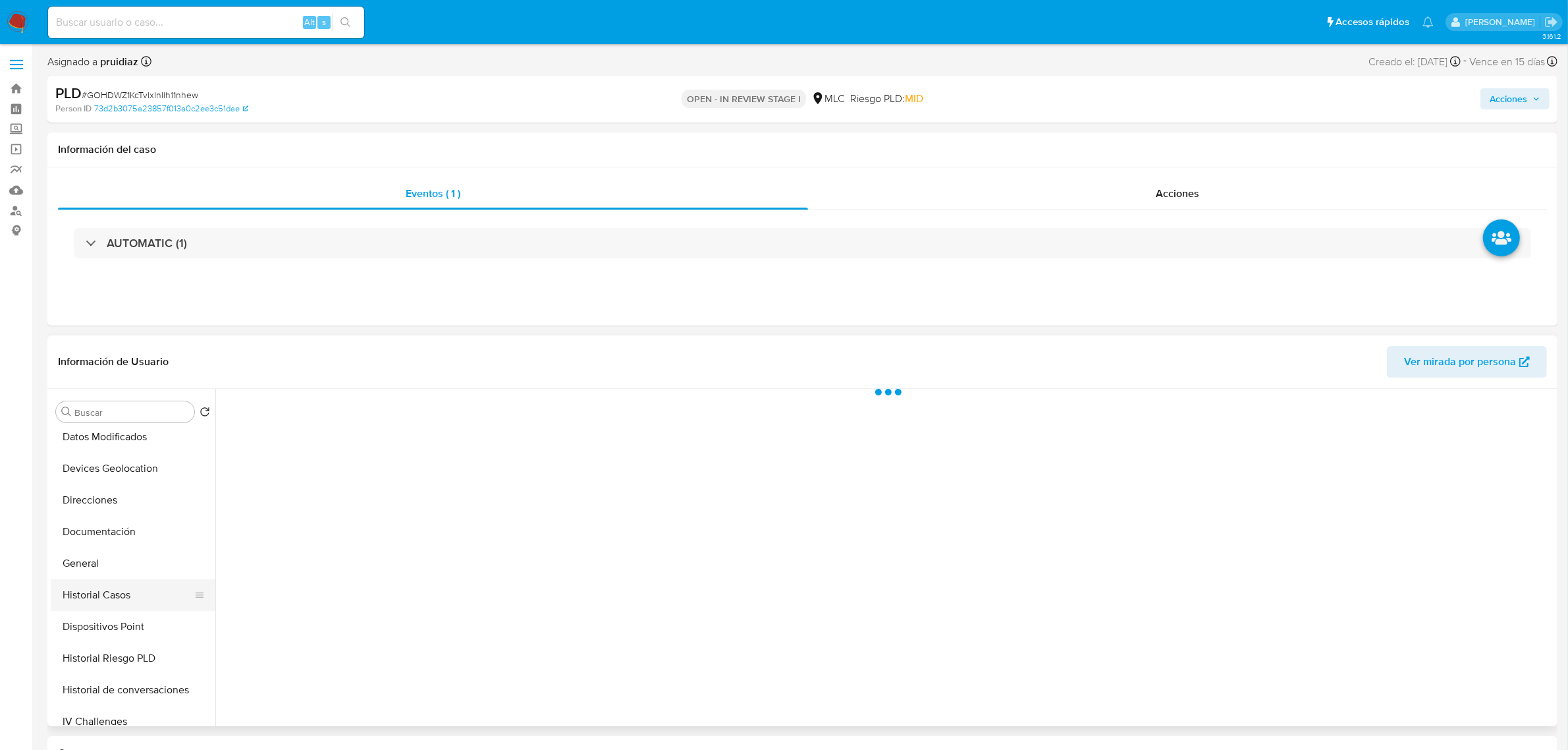
click at [114, 596] on button "Historial Casos" at bounding box center [128, 595] width 154 height 32
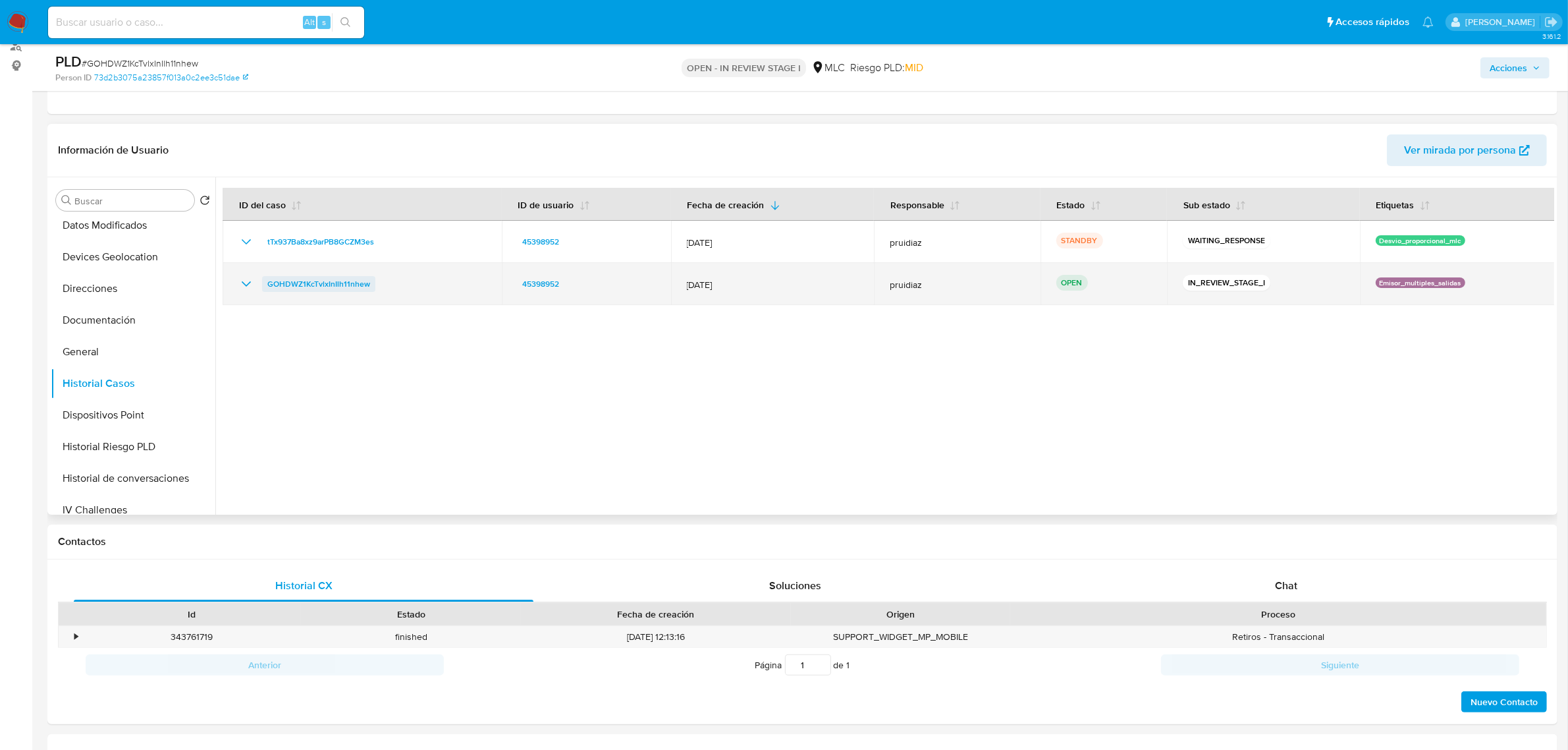
click at [353, 283] on span "GOHDWZ1KcTvlxInIlh11nhew" at bounding box center [319, 284] width 103 height 16
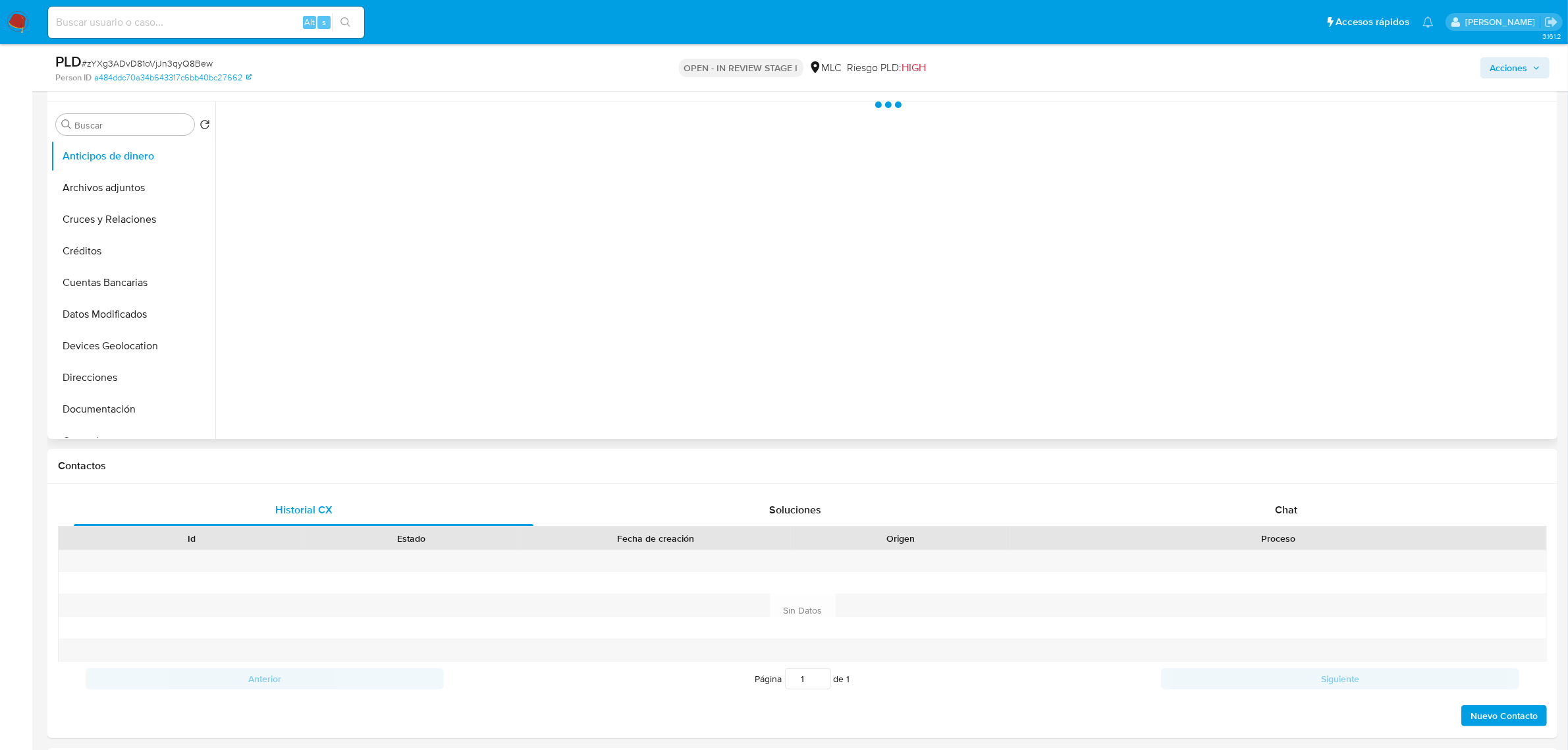
scroll to position [247, 0]
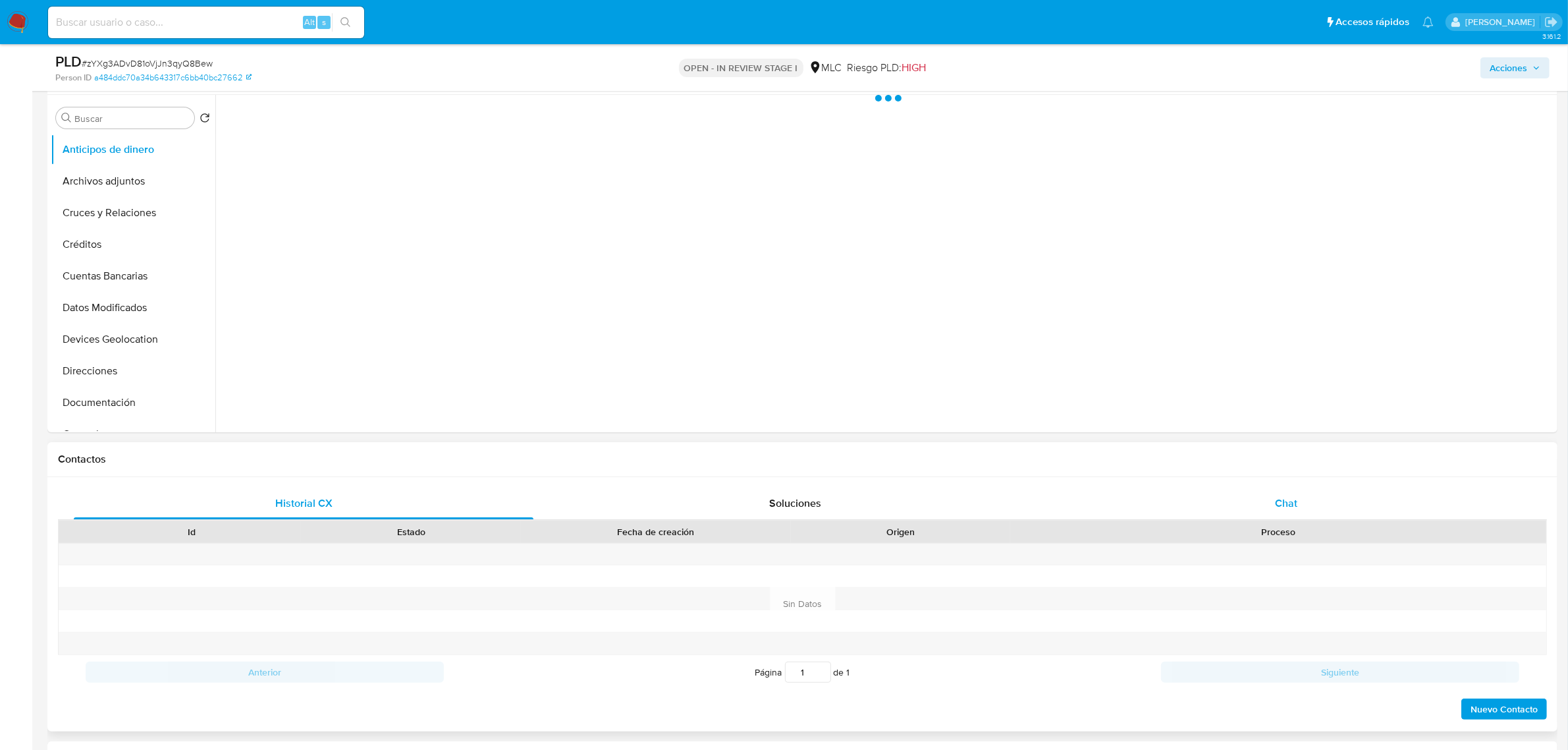
click at [1308, 511] on div "Chat" at bounding box center [1286, 502] width 459 height 32
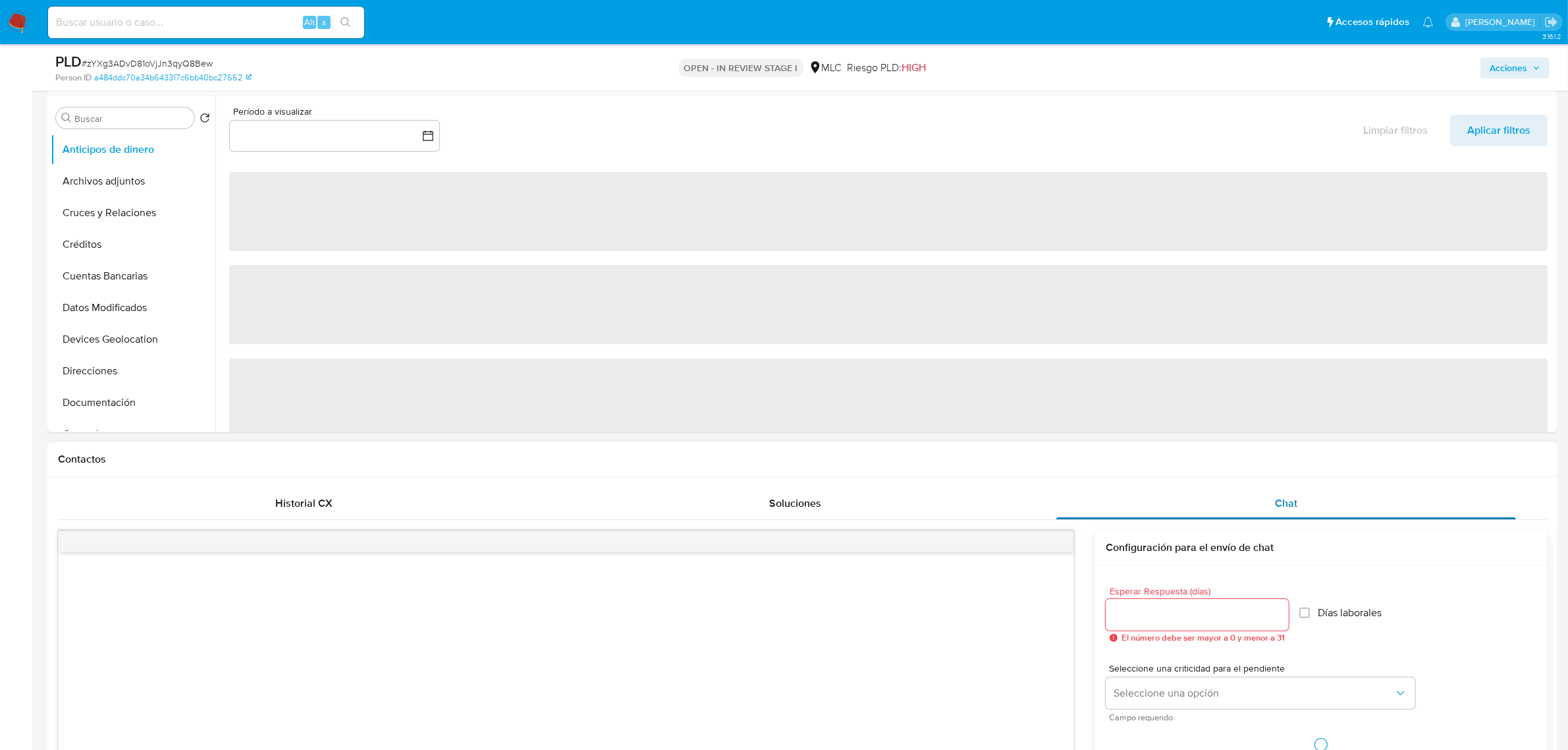
scroll to position [576, 0]
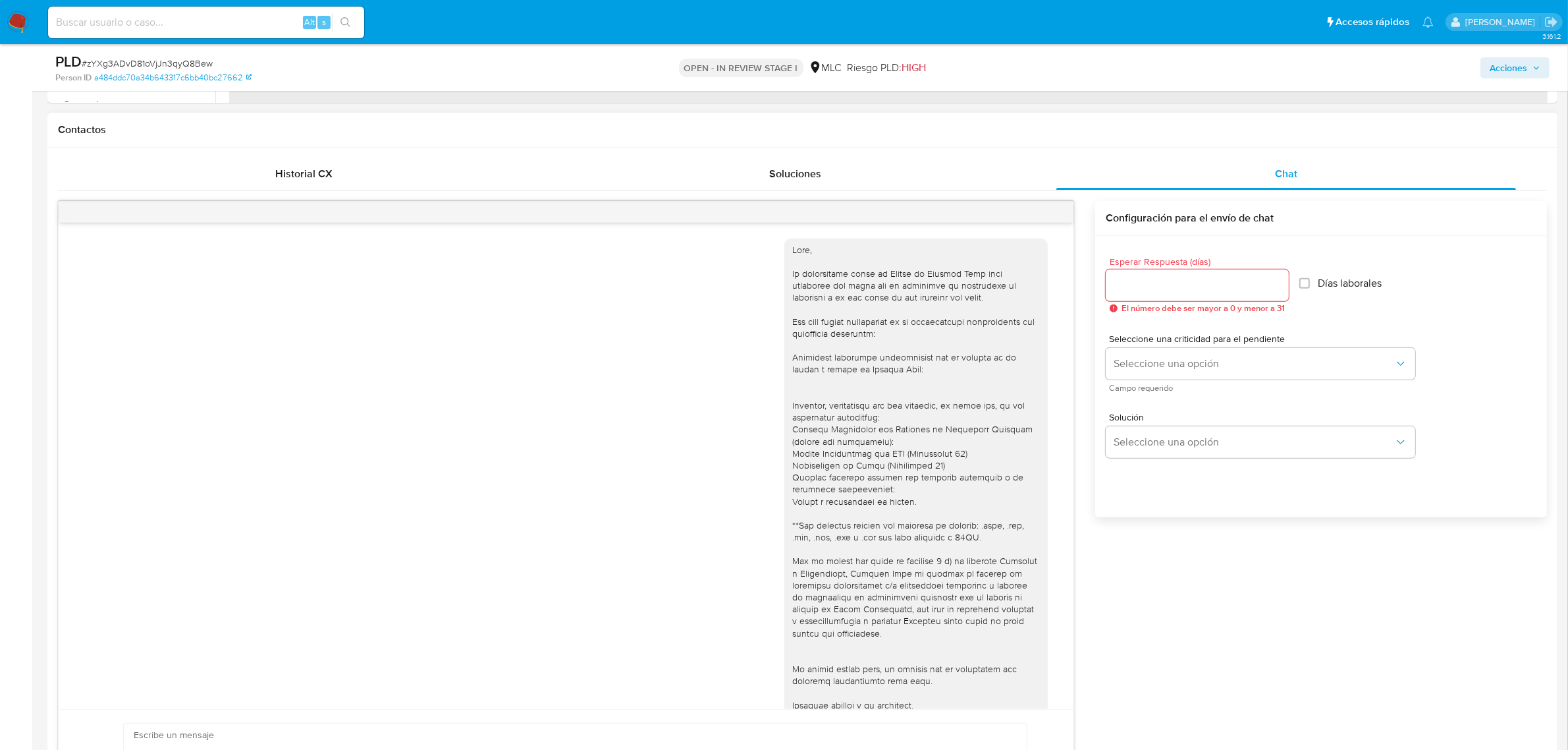
select select "10"
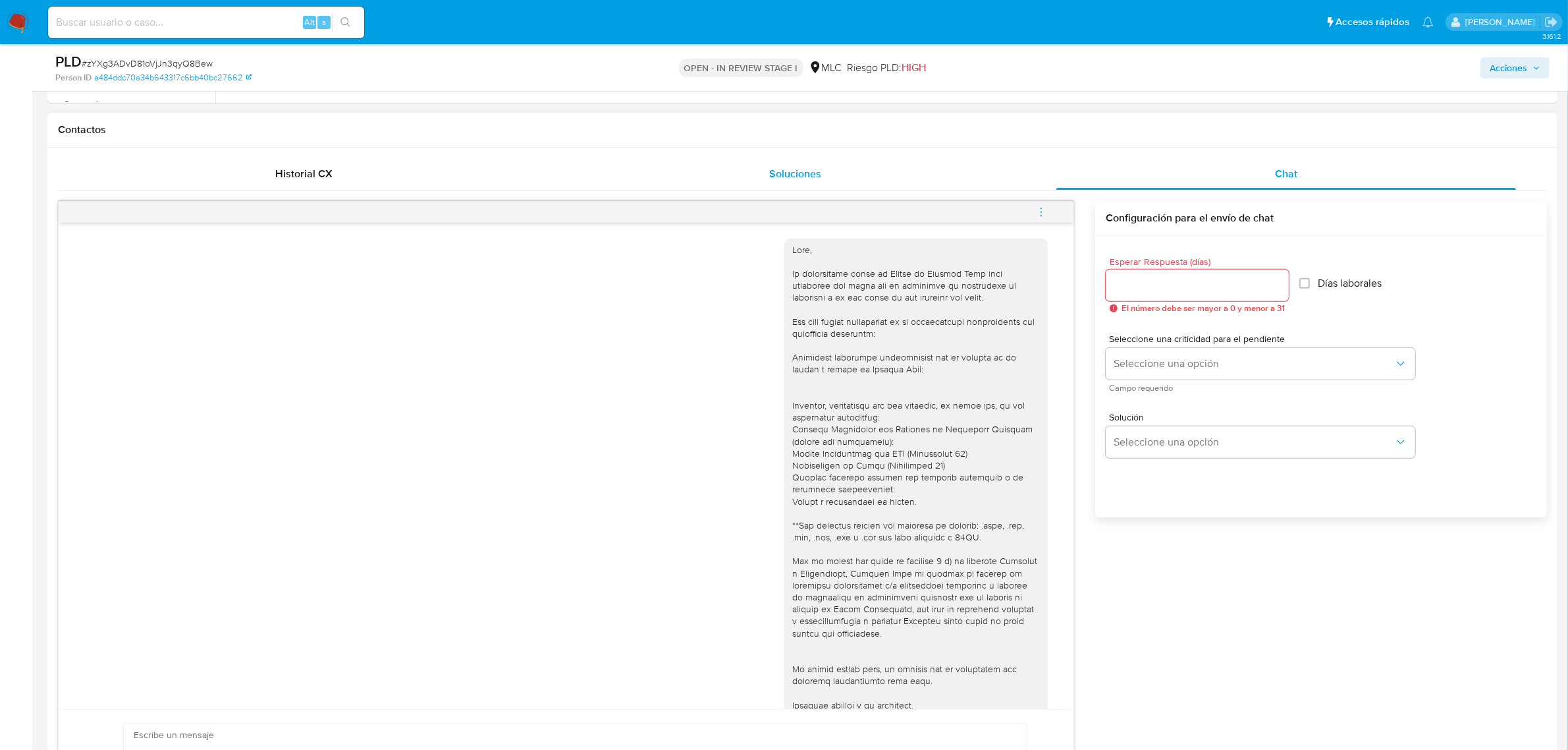
scroll to position [44, 0]
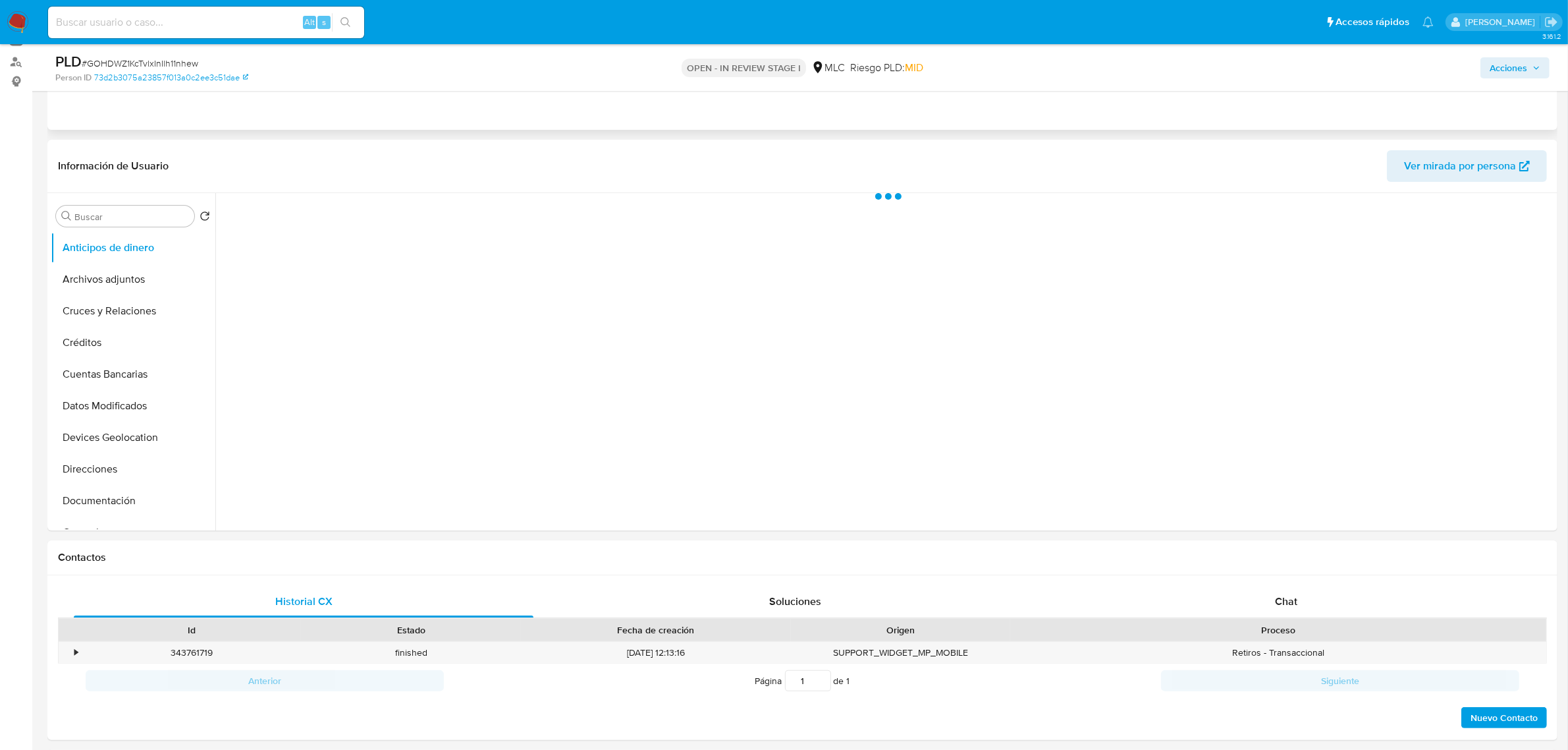
scroll to position [165, 0]
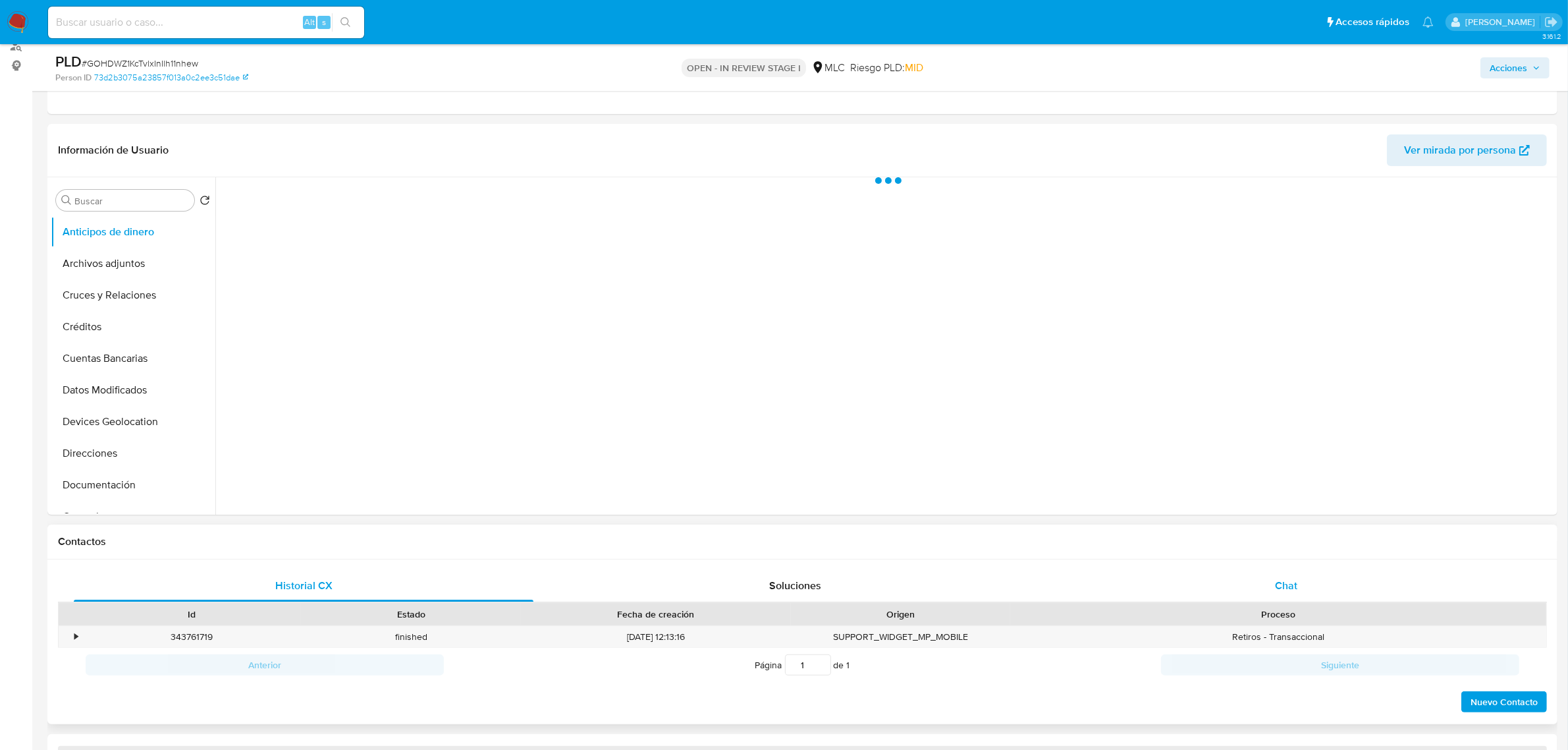
click at [1295, 595] on div "Chat" at bounding box center [1286, 585] width 459 height 32
select select "10"
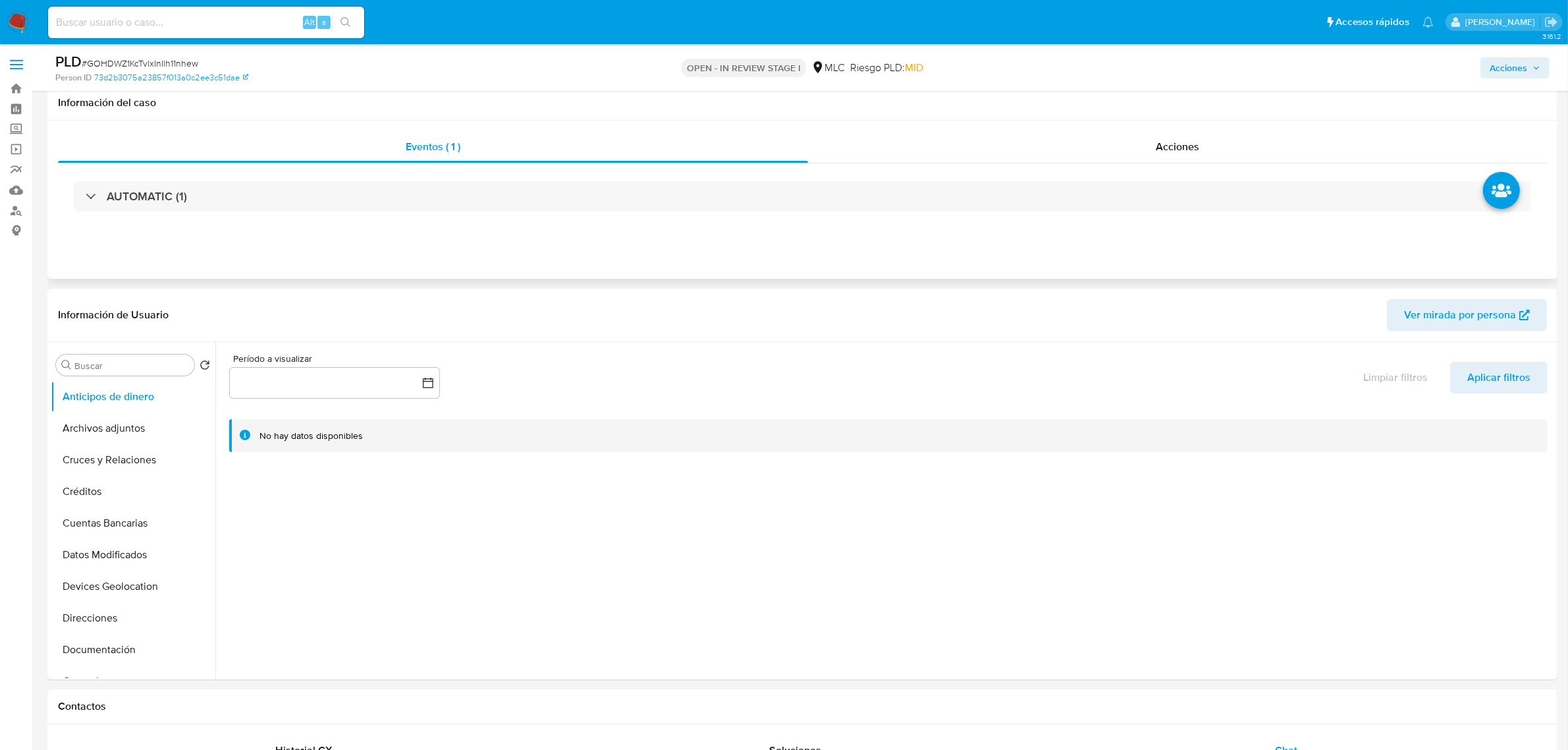
scroll to position [83, 0]
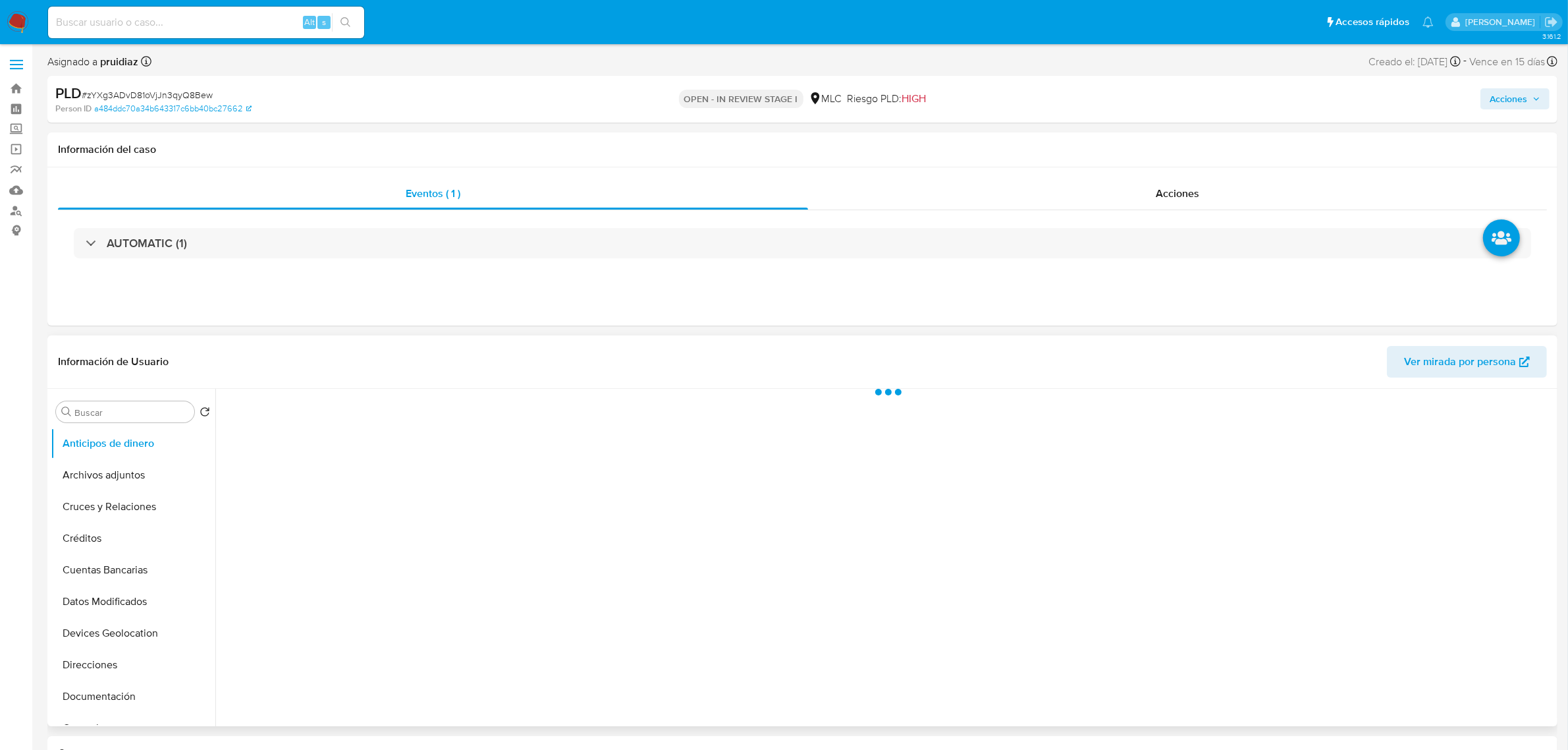
select select "10"
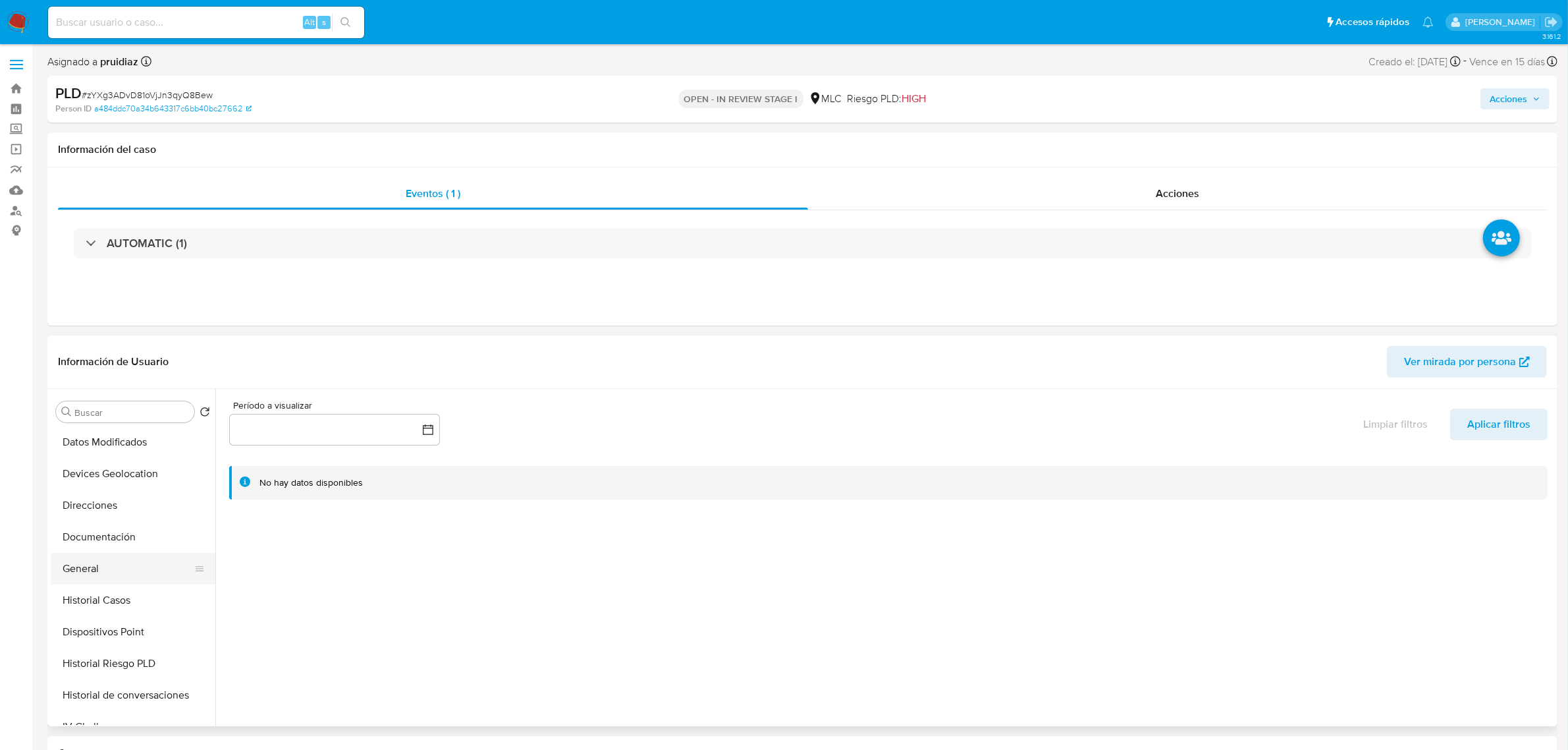
scroll to position [165, 0]
click at [100, 600] on button "Historial Casos" at bounding box center [128, 595] width 154 height 32
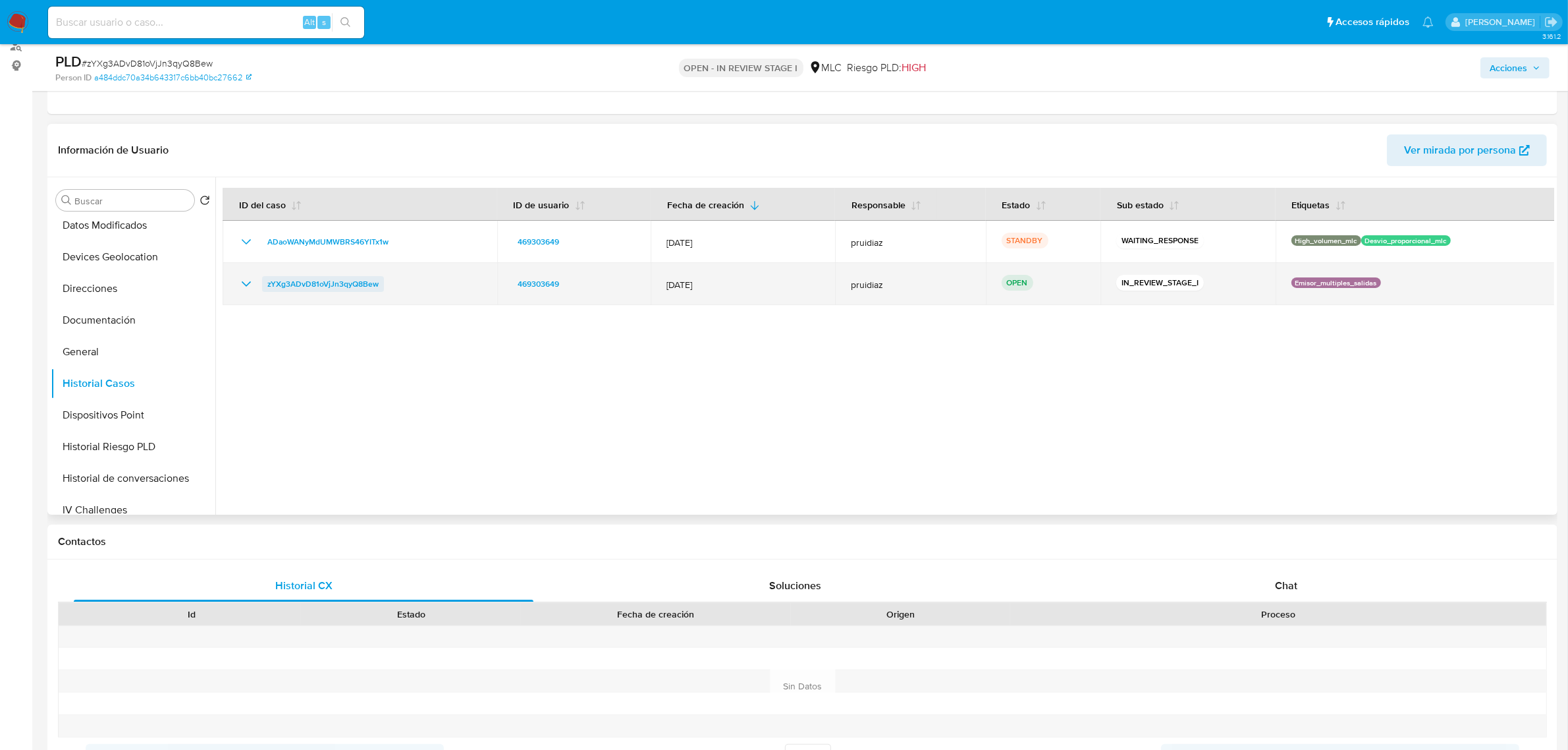
click at [315, 290] on span "zYXg3ADvD81oVjJn3qyQ8Bew" at bounding box center [323, 284] width 112 height 16
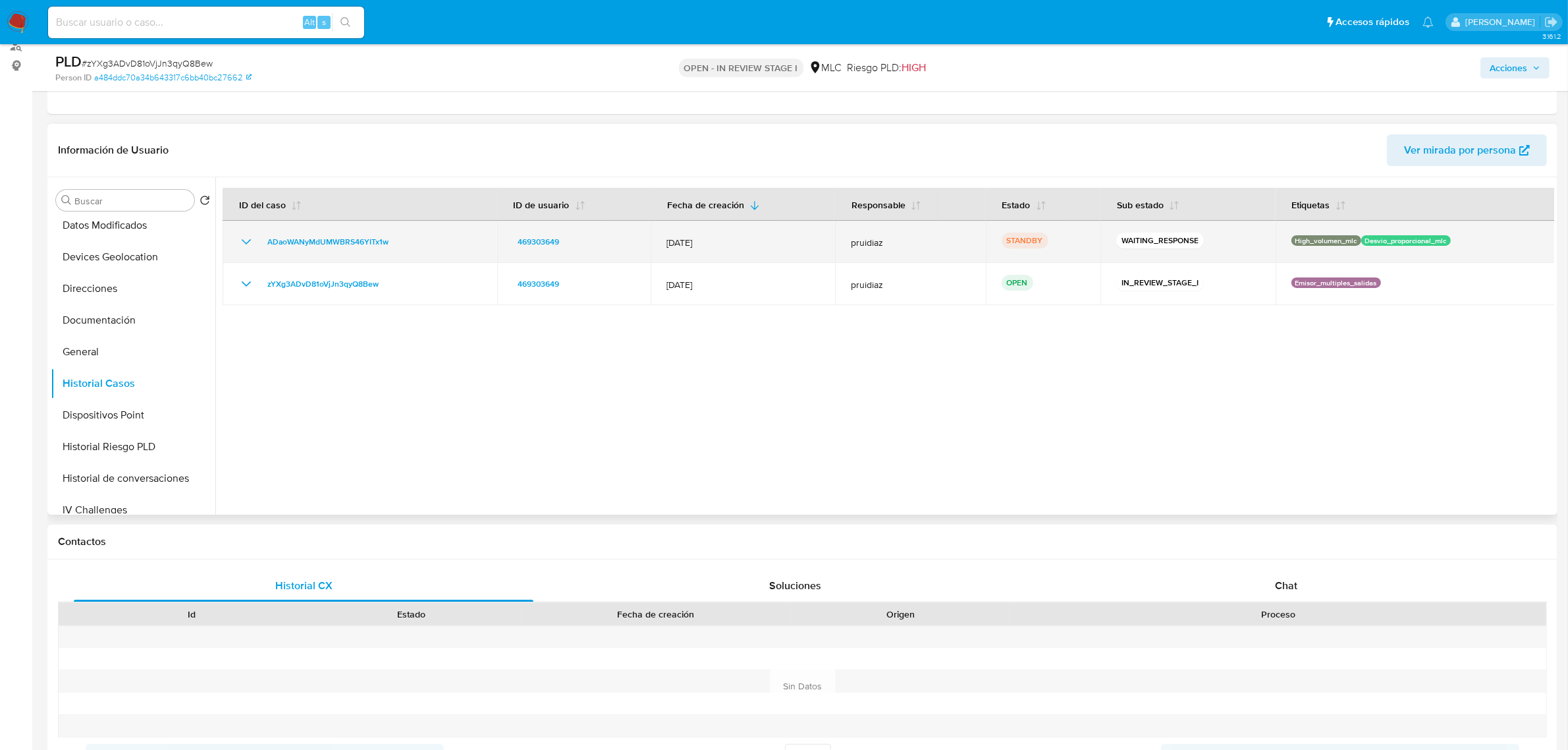
drag, startPoint x: 416, startPoint y: 239, endPoint x: 257, endPoint y: 247, distance: 159.2
click at [257, 247] on div "ADaoWANyMdUMWBRS46YITx1w" at bounding box center [360, 242] width 243 height 16
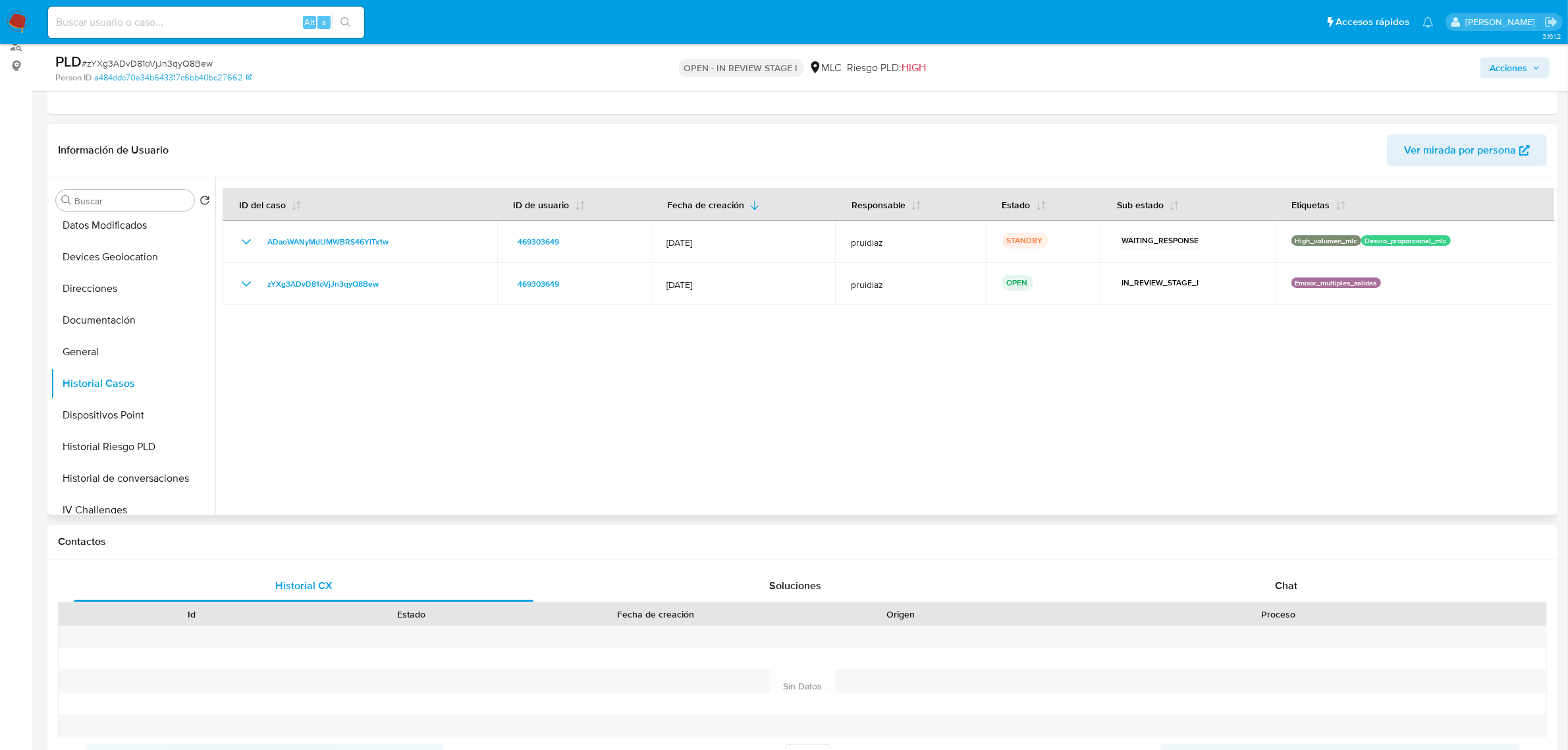
click at [1166, 491] on div at bounding box center [884, 345] width 1338 height 337
click at [1199, 413] on div at bounding box center [884, 345] width 1338 height 337
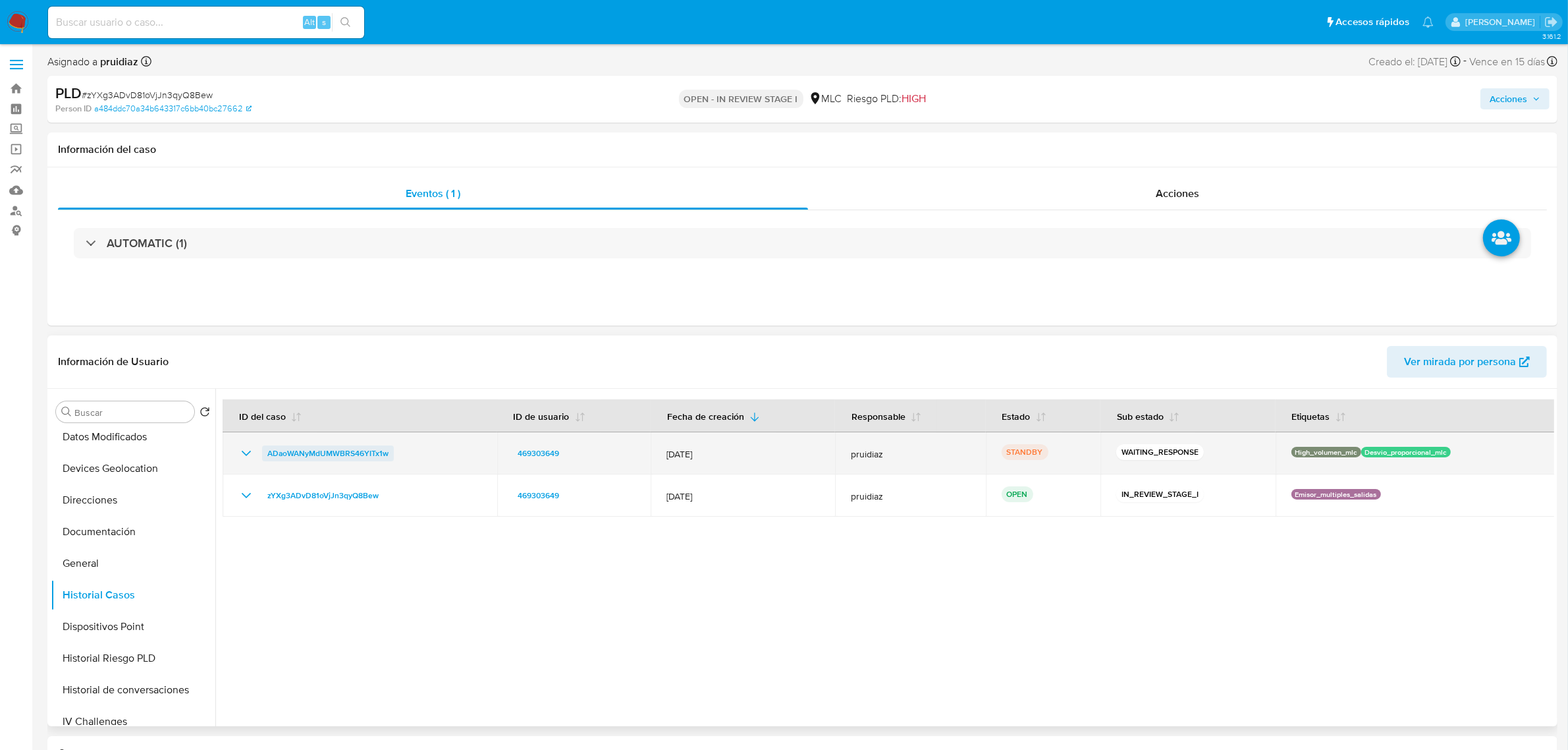
click at [332, 456] on span "ADaoWANyMdUMWBRS46YITx1w" at bounding box center [328, 453] width 121 height 16
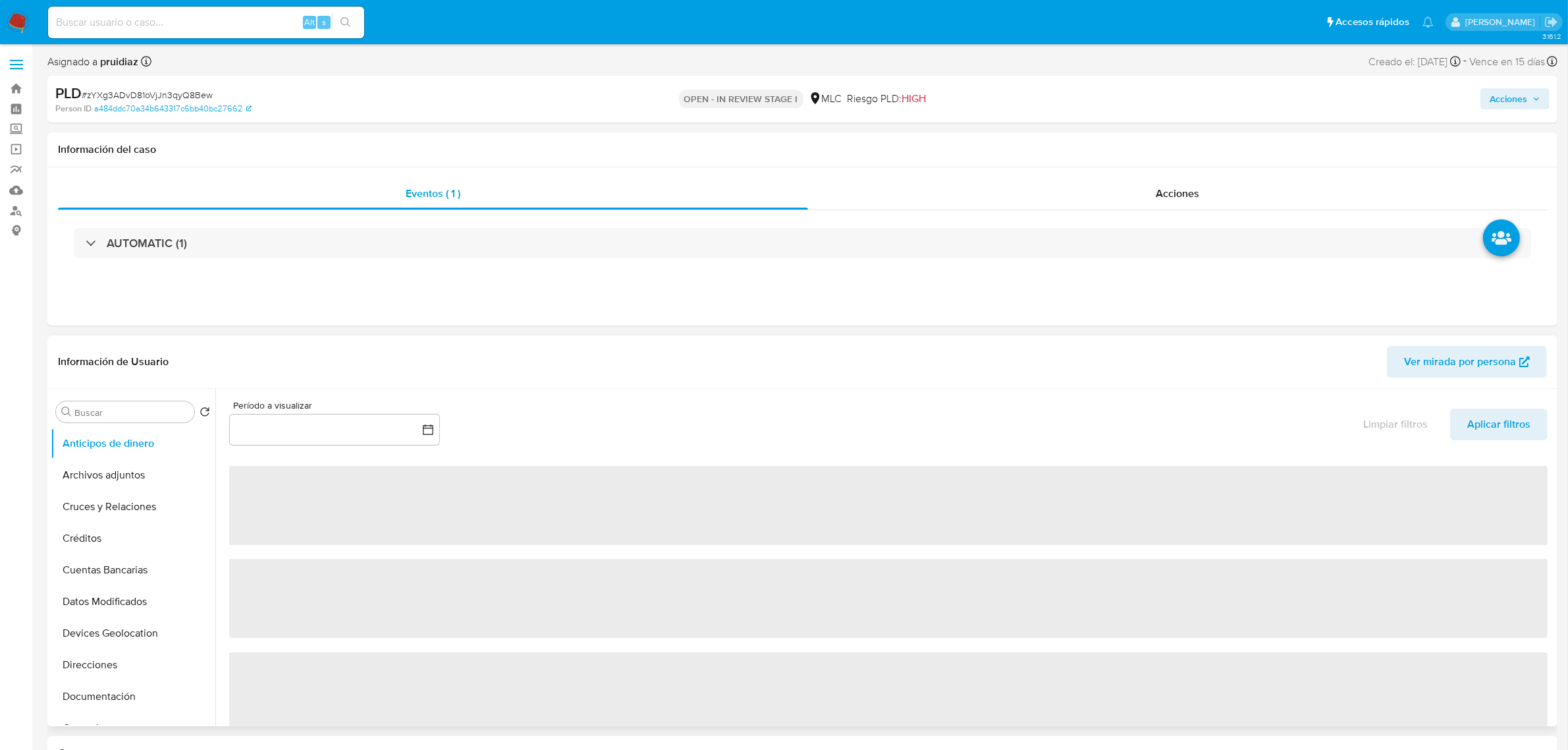
select select "10"
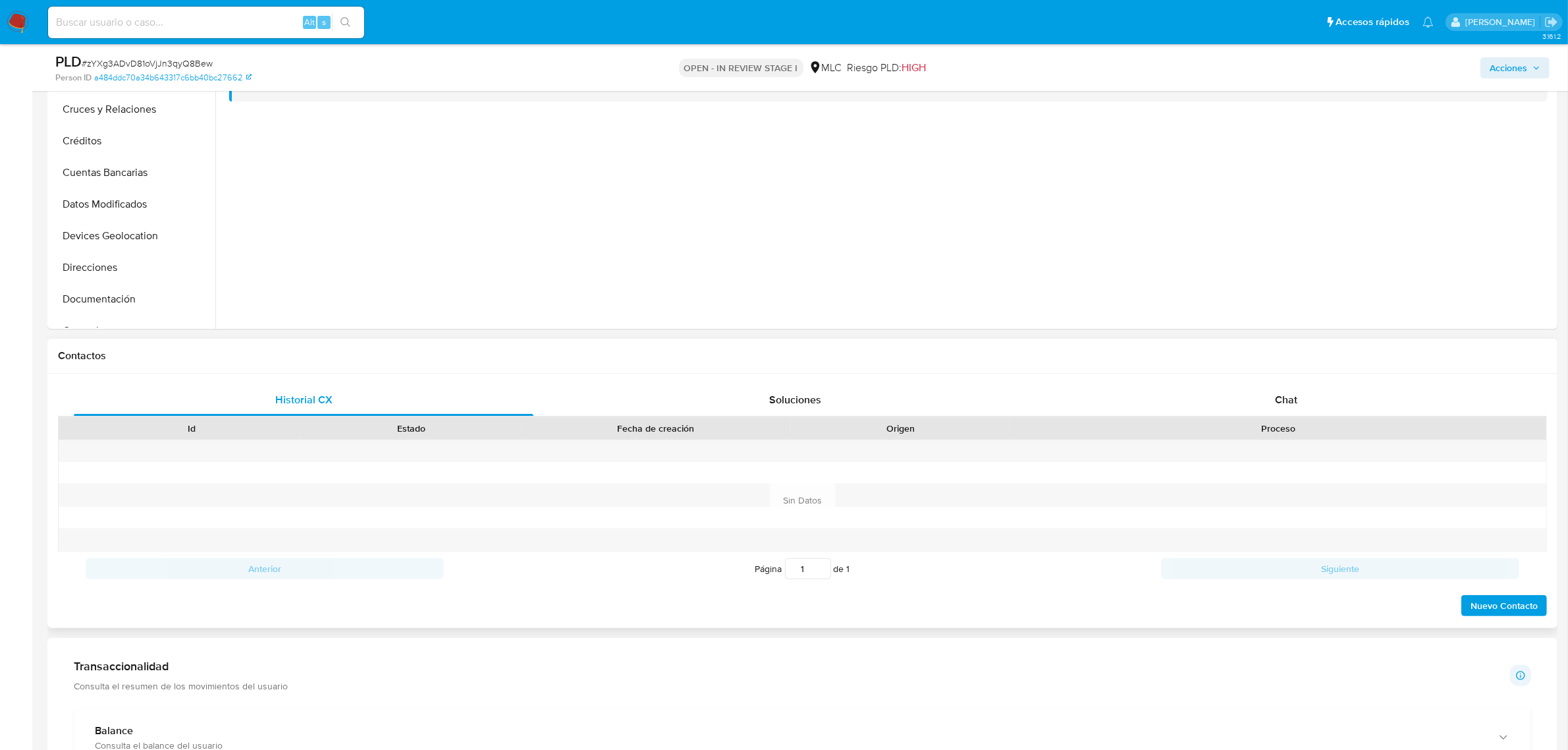
scroll to position [412, 0]
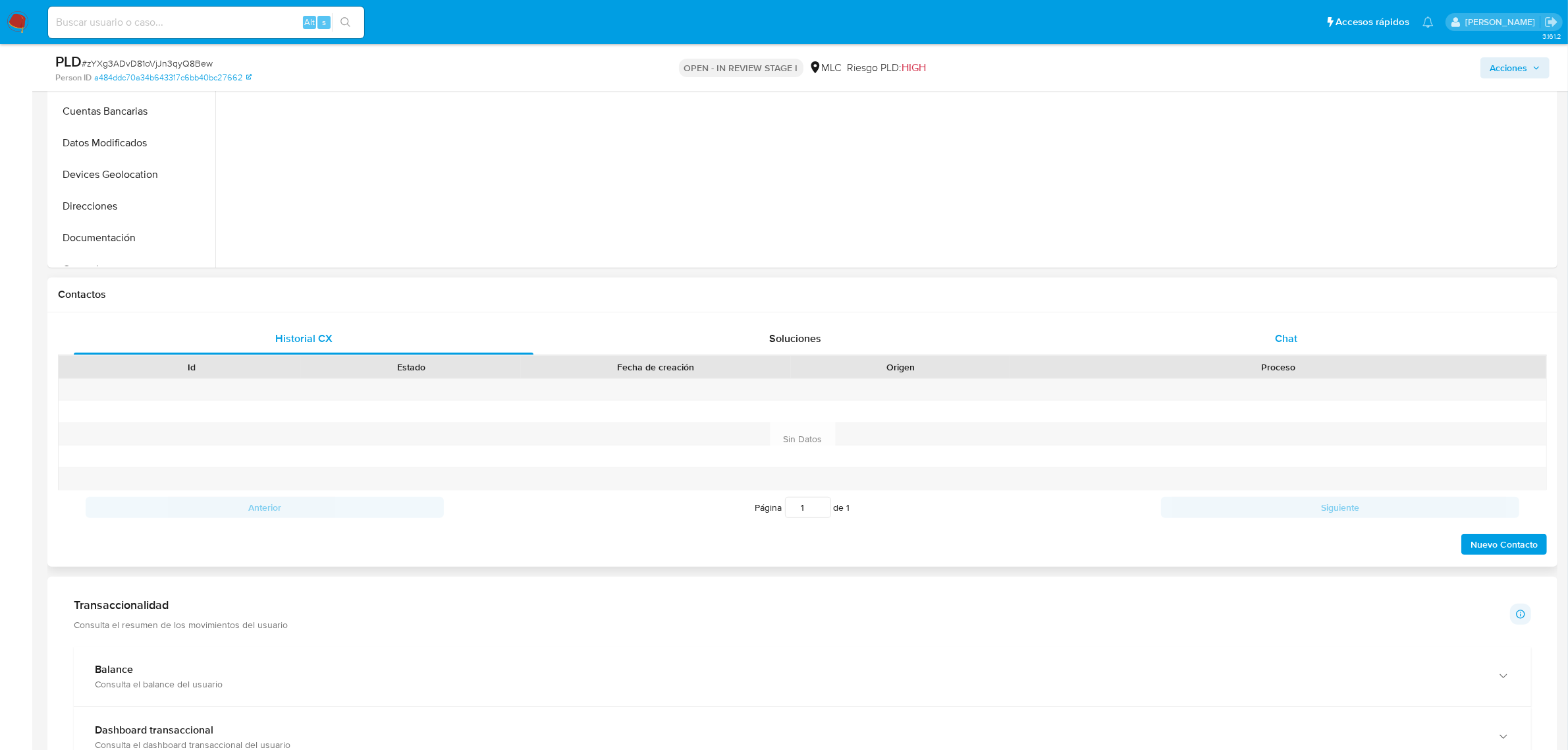
click at [1298, 345] on div "Chat" at bounding box center [1286, 338] width 459 height 32
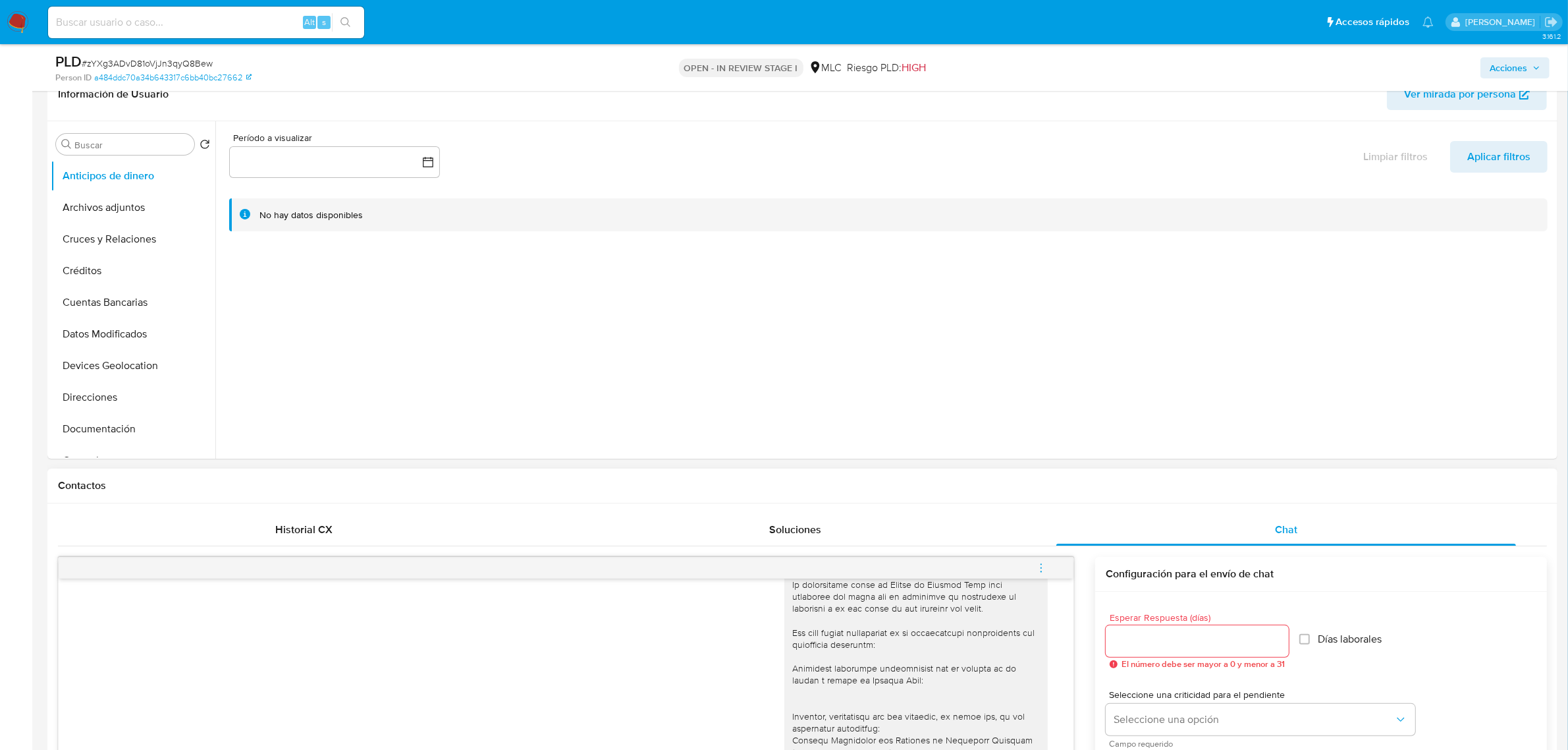
scroll to position [0, 0]
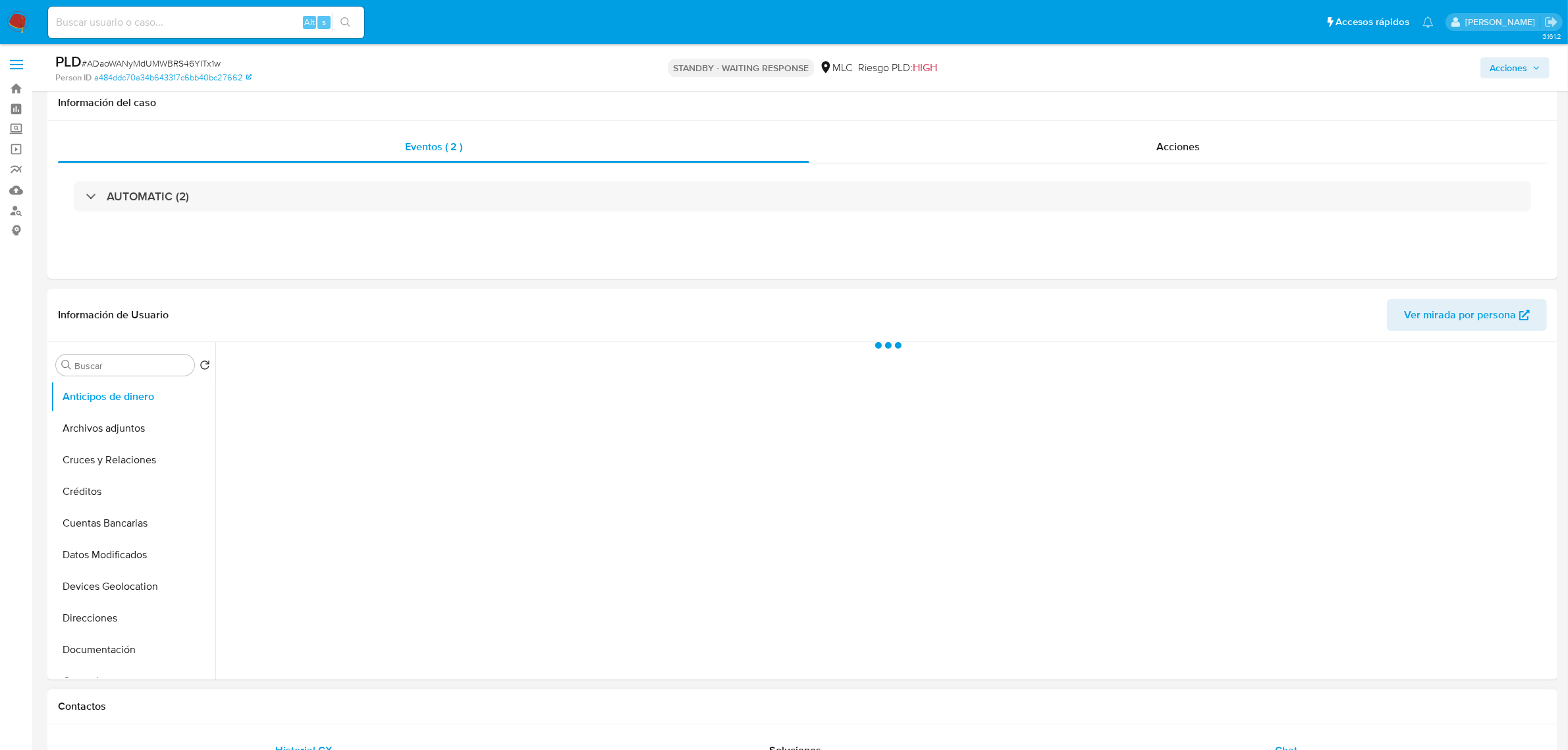
select select "10"
click at [1289, 743] on span "Chat" at bounding box center [1286, 750] width 23 height 15
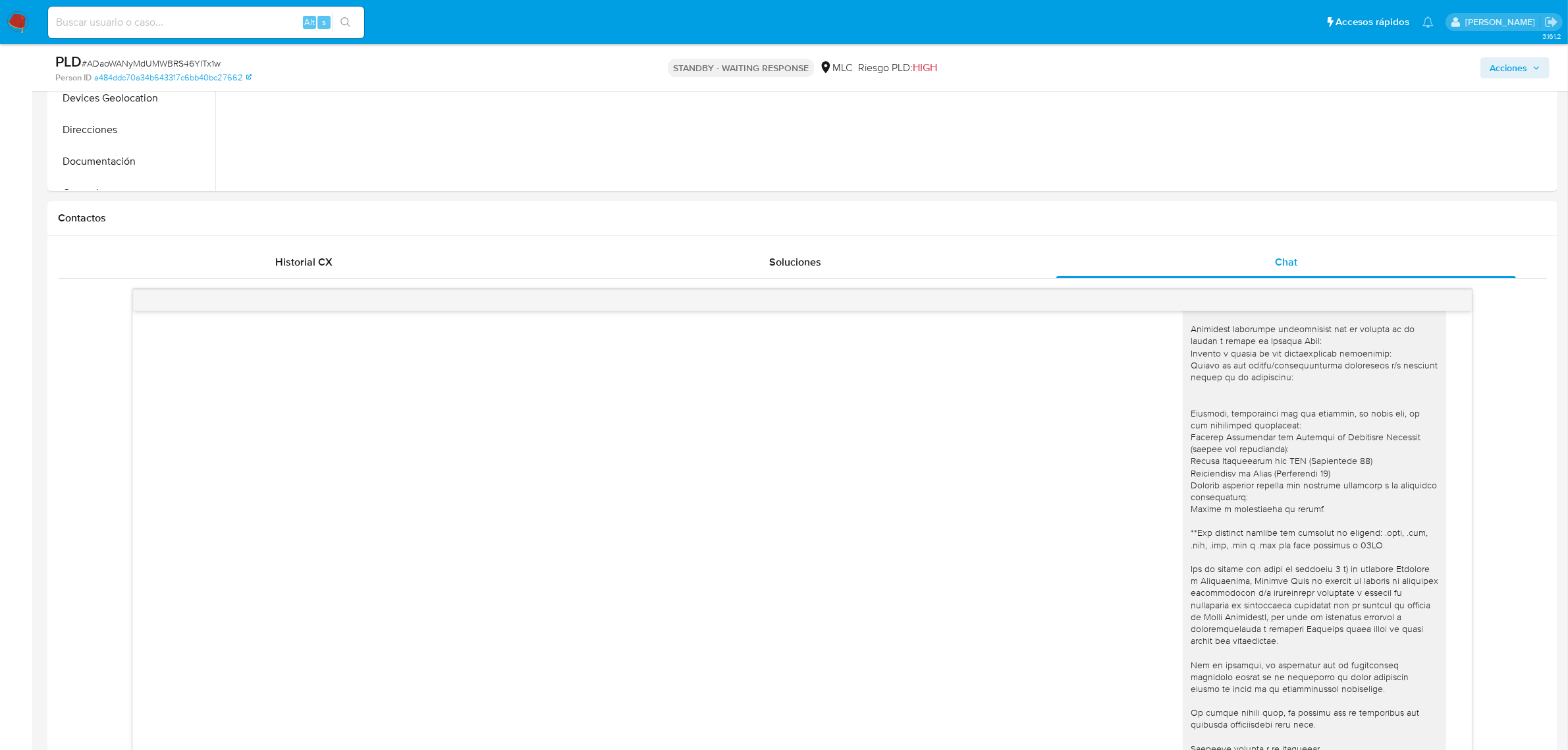
scroll to position [247, 0]
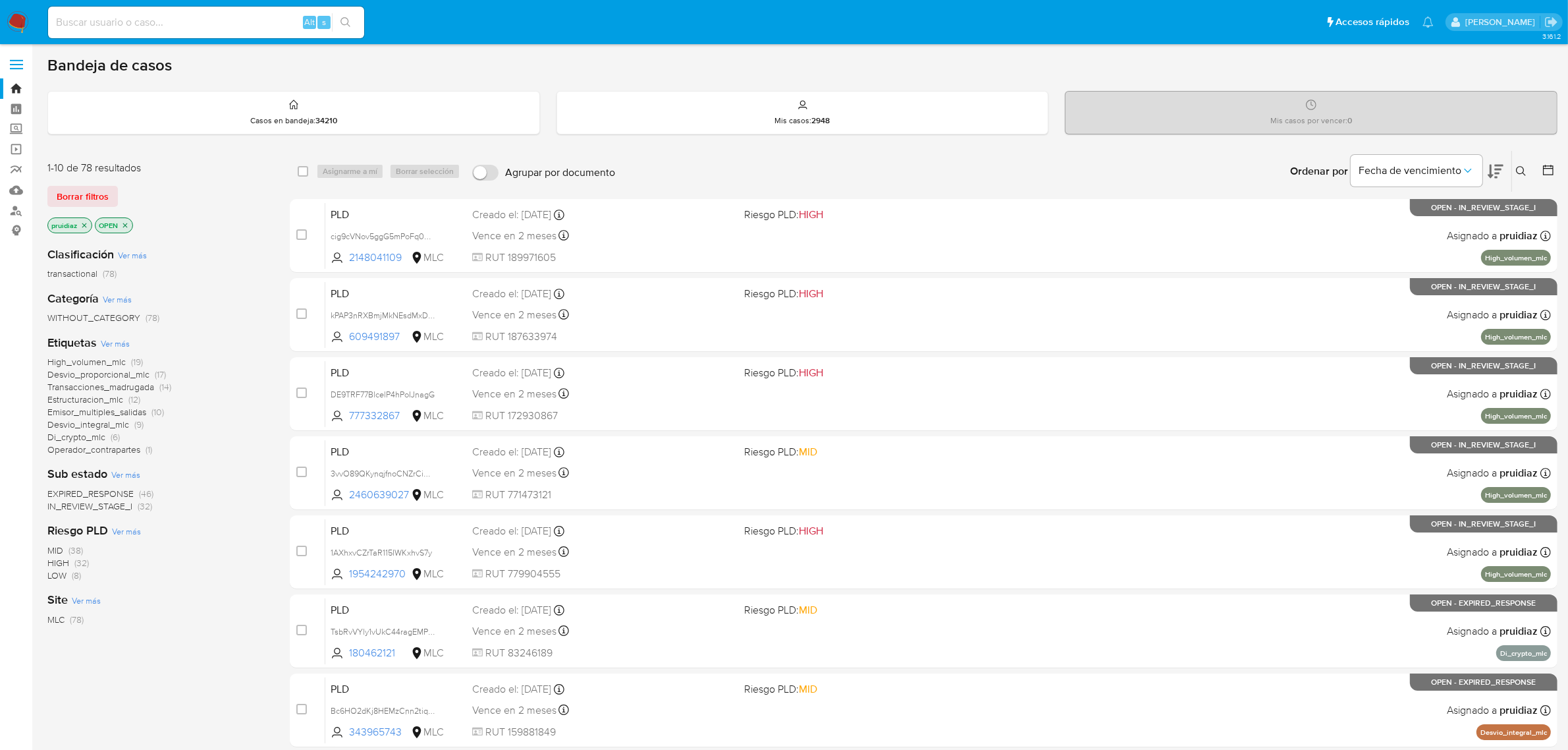
click at [19, 19] on img at bounding box center [18, 23] width 23 height 23
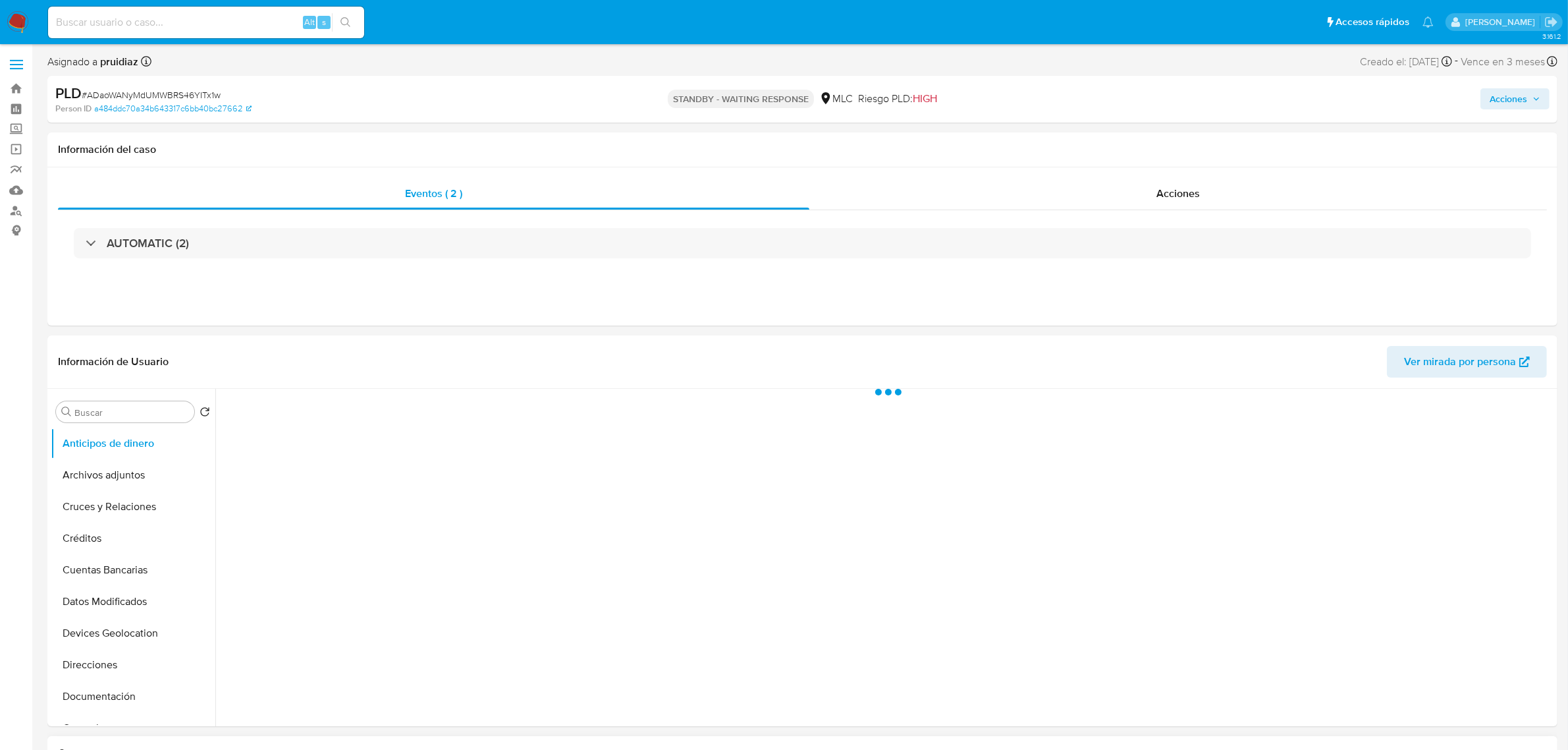
select select "10"
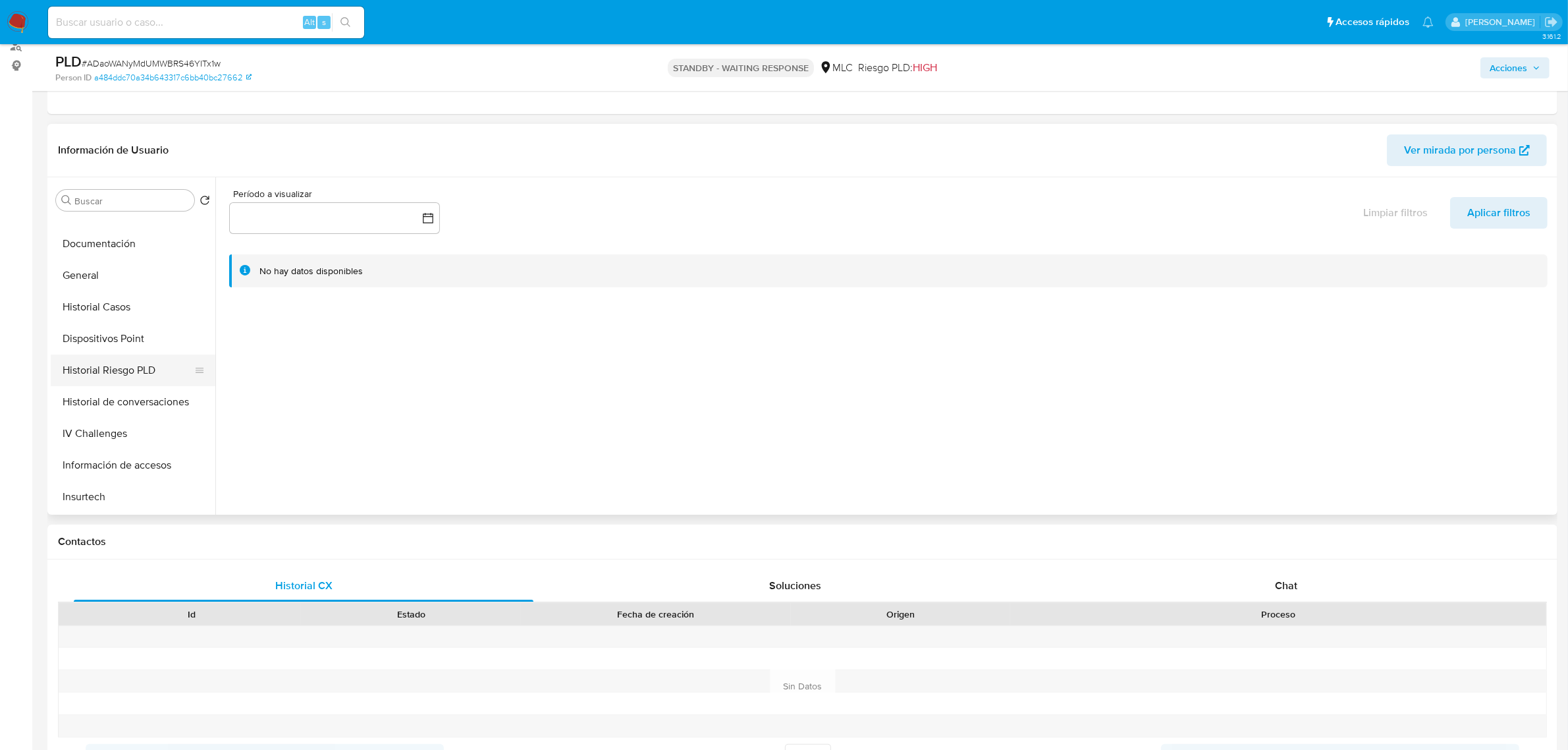
scroll to position [247, 0]
click at [117, 243] on button "Documentación" at bounding box center [128, 237] width 154 height 32
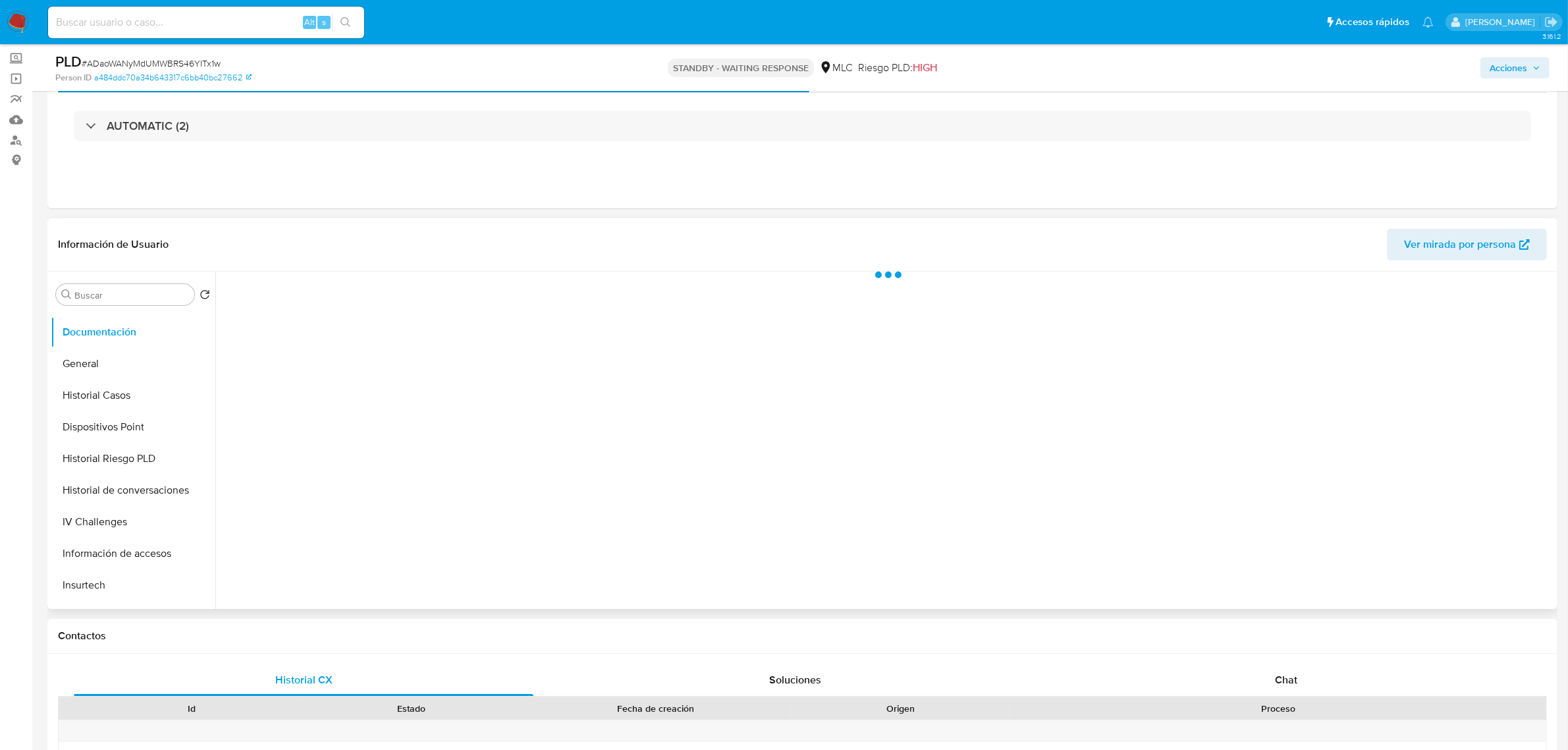
scroll to position [0, 0]
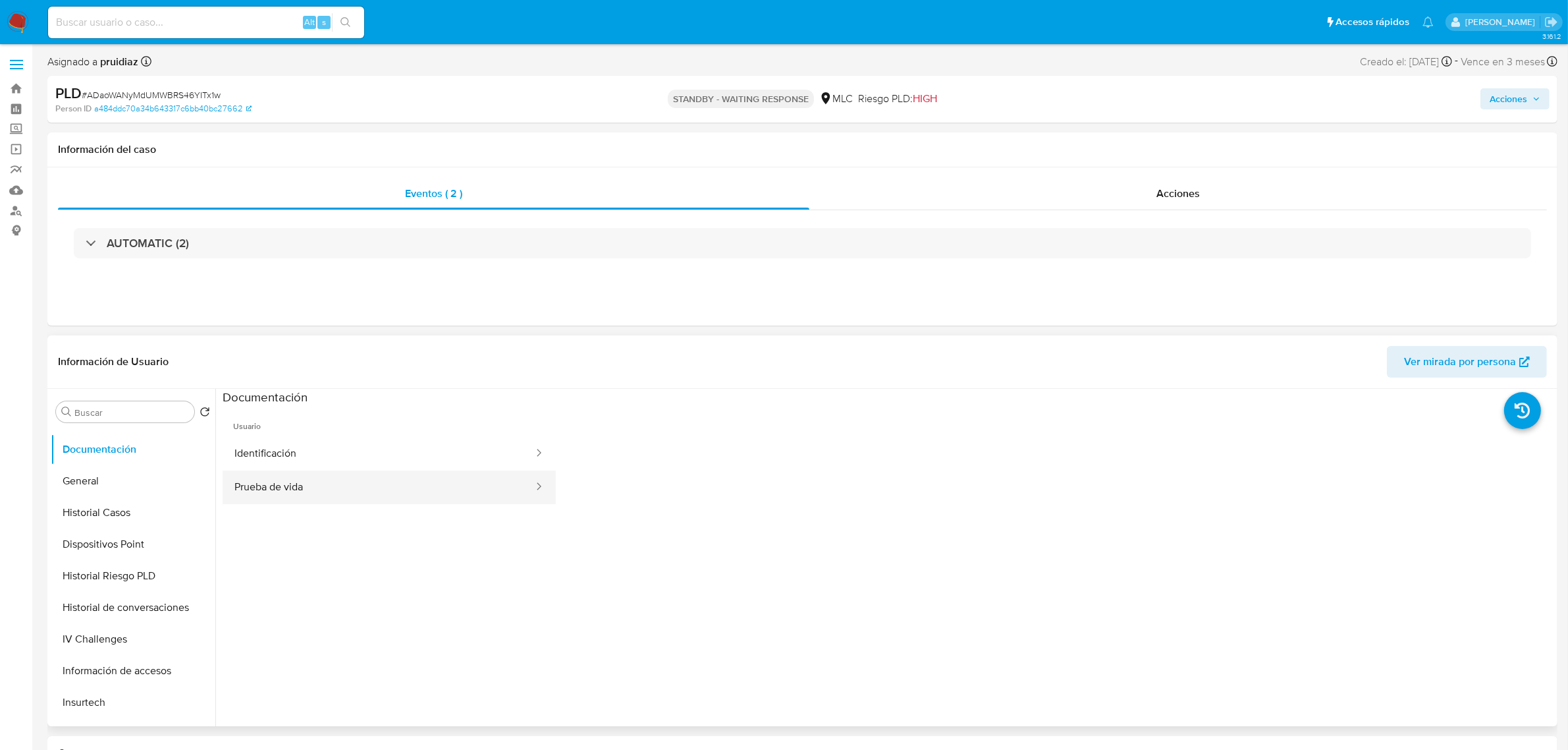
click at [287, 478] on button "Prueba de vida" at bounding box center [378, 487] width 312 height 34
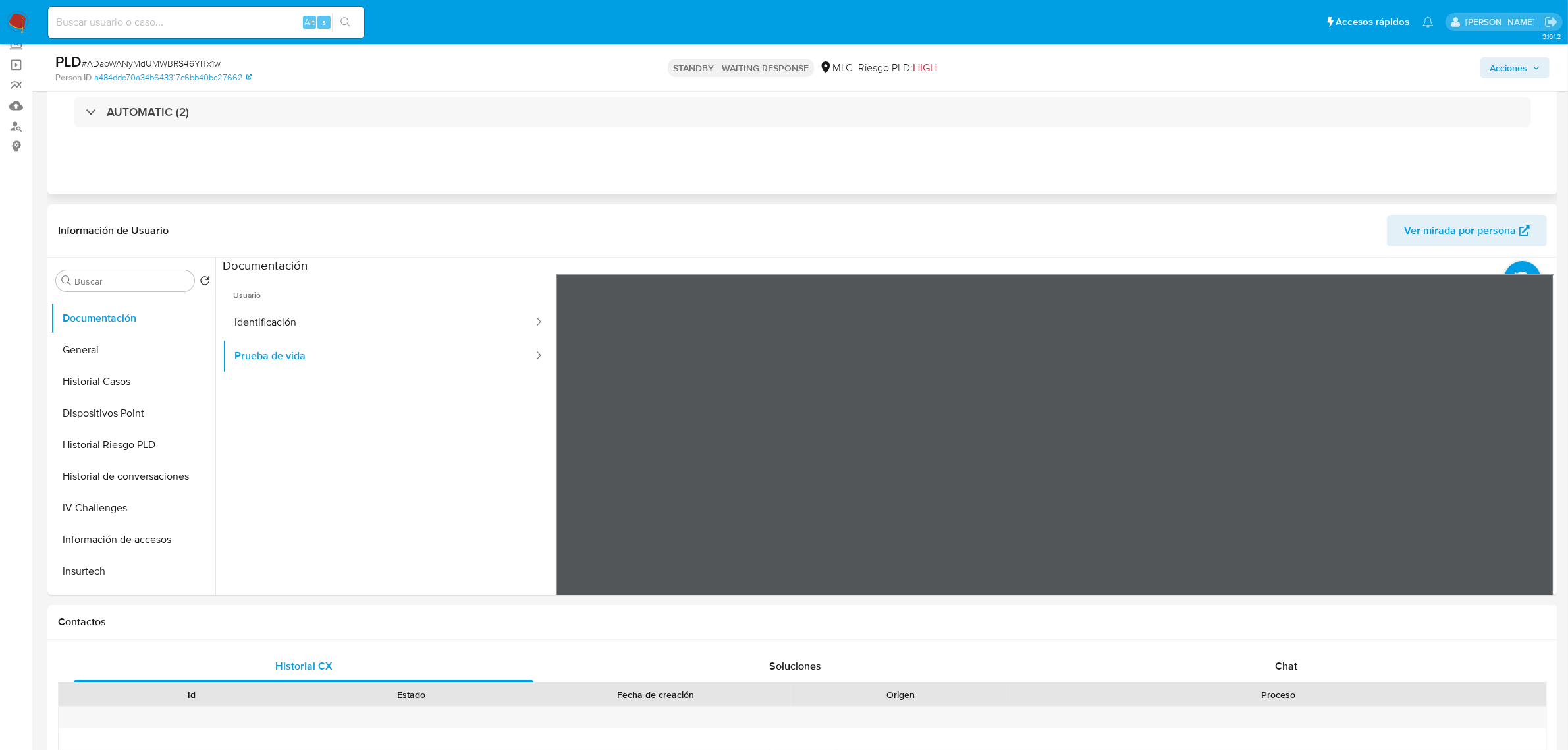
scroll to position [165, 0]
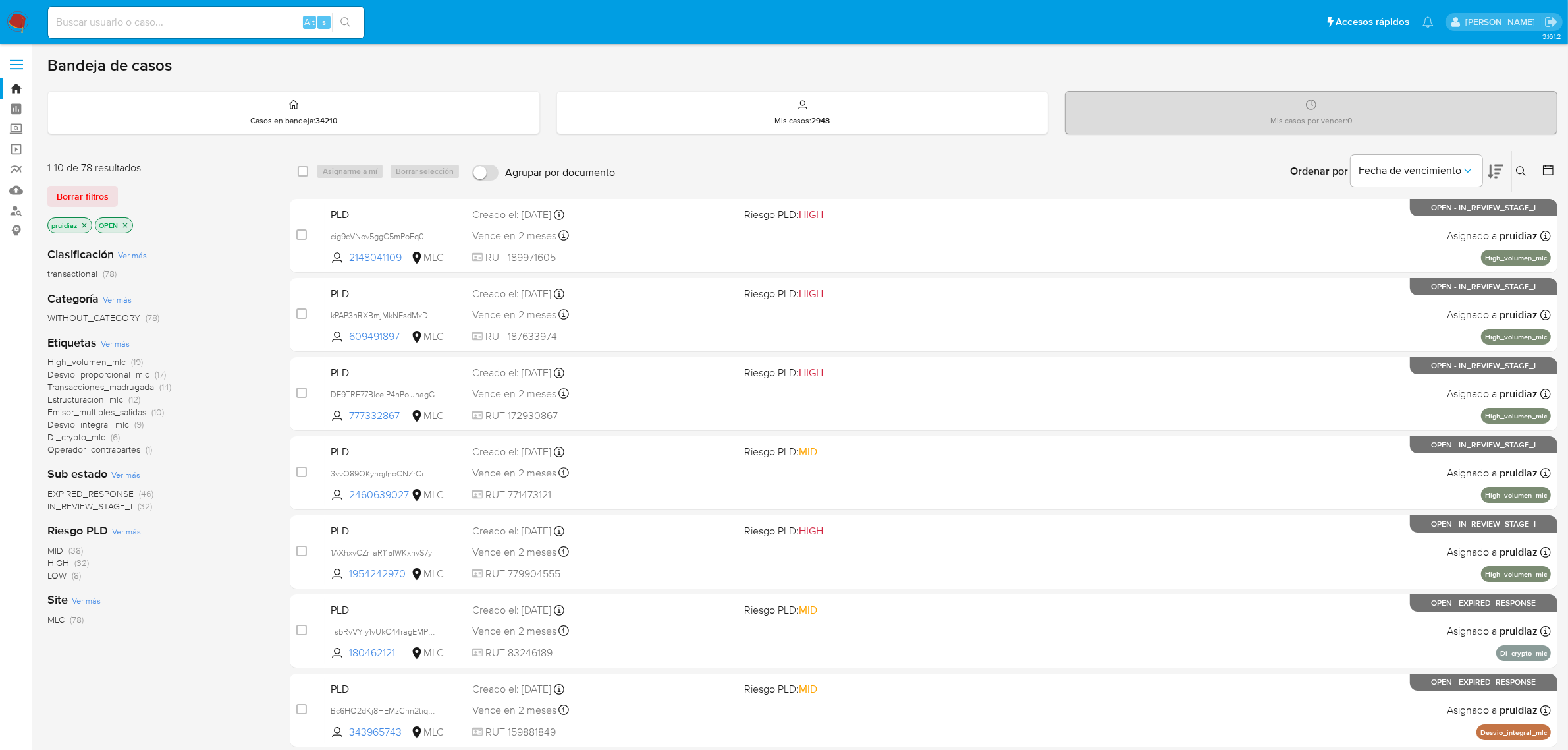
click at [1490, 172] on icon at bounding box center [1495, 172] width 16 height 14
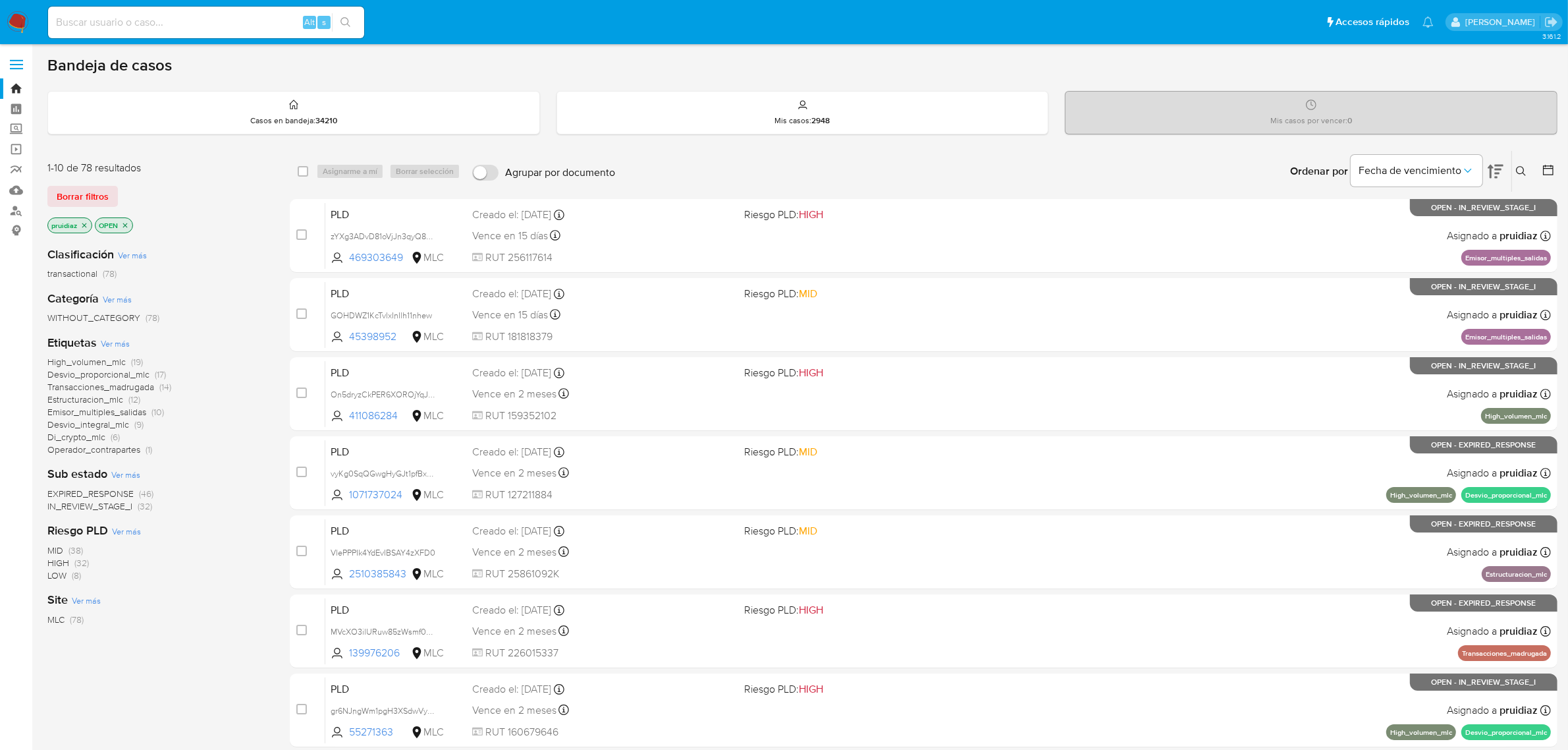
click at [21, 23] on img at bounding box center [18, 23] width 23 height 23
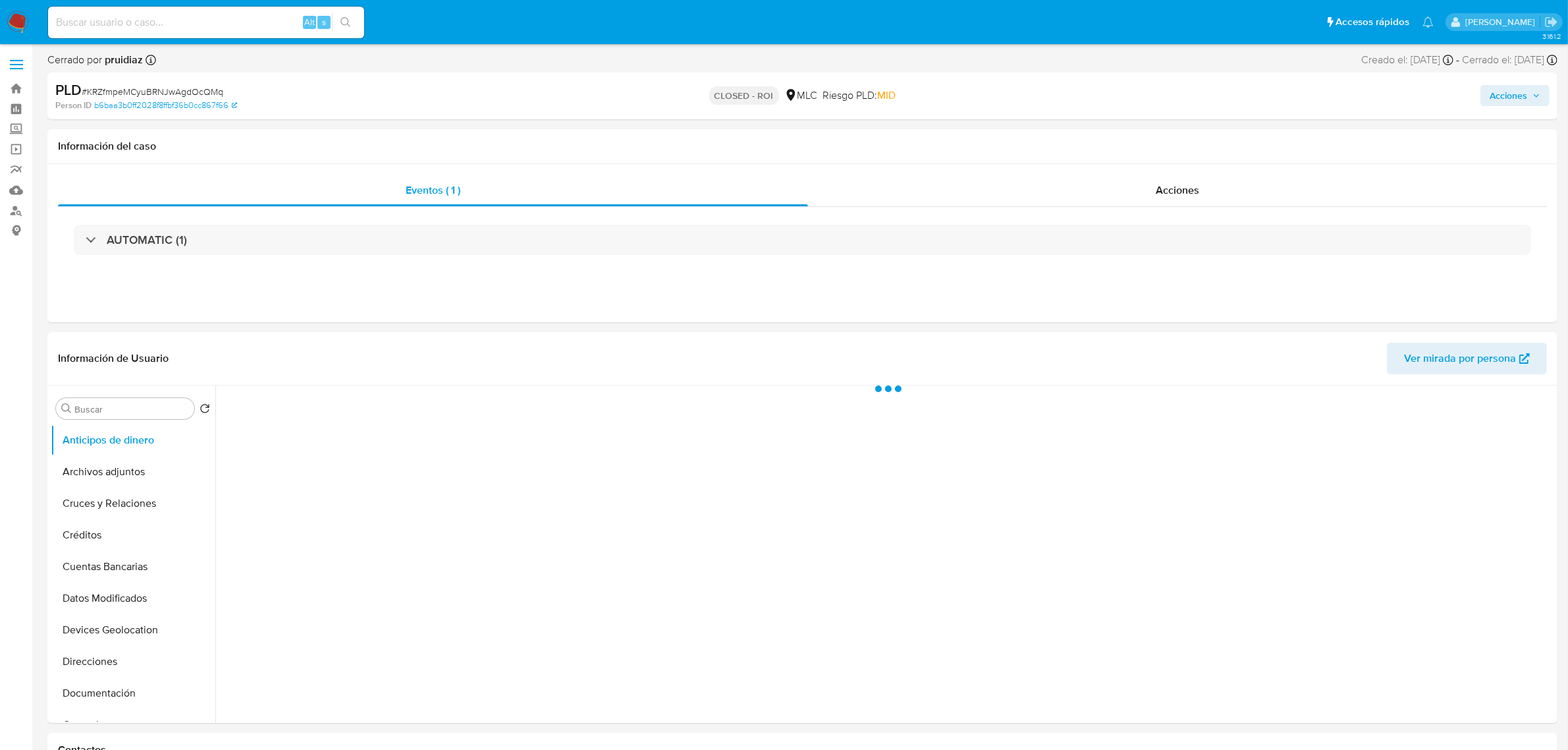
select select "10"
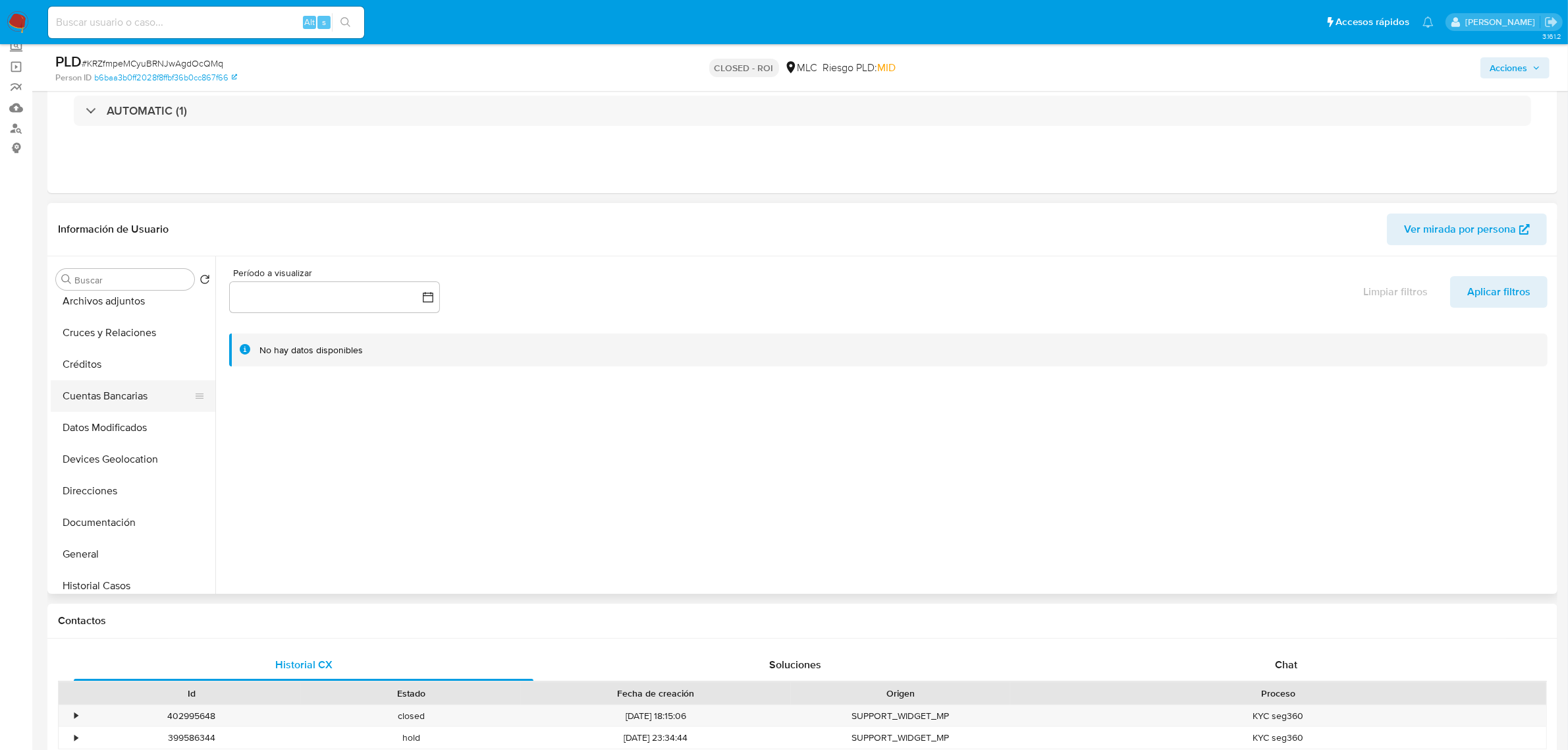
scroll to position [83, 0]
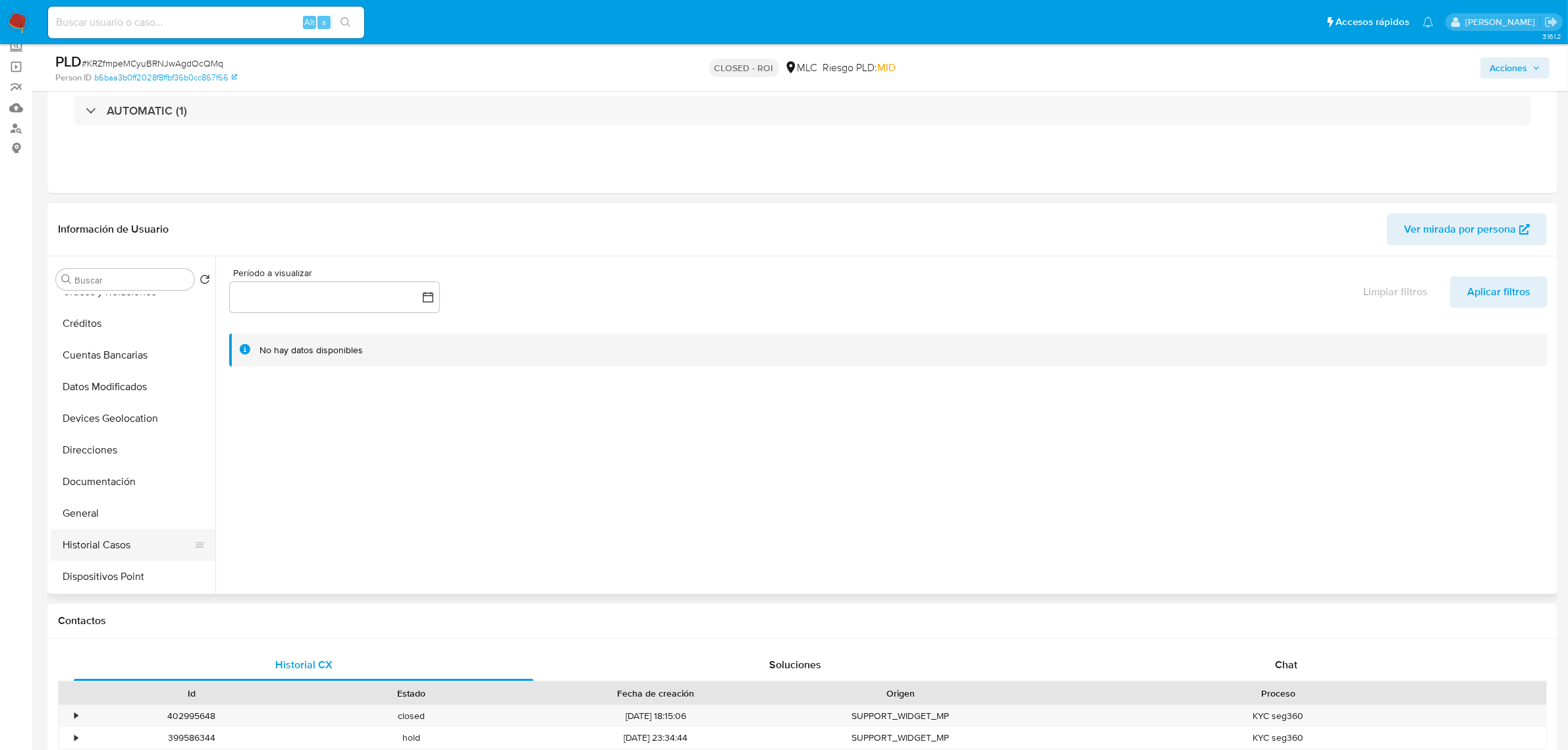
click at [96, 542] on button "Historial Casos" at bounding box center [128, 544] width 154 height 32
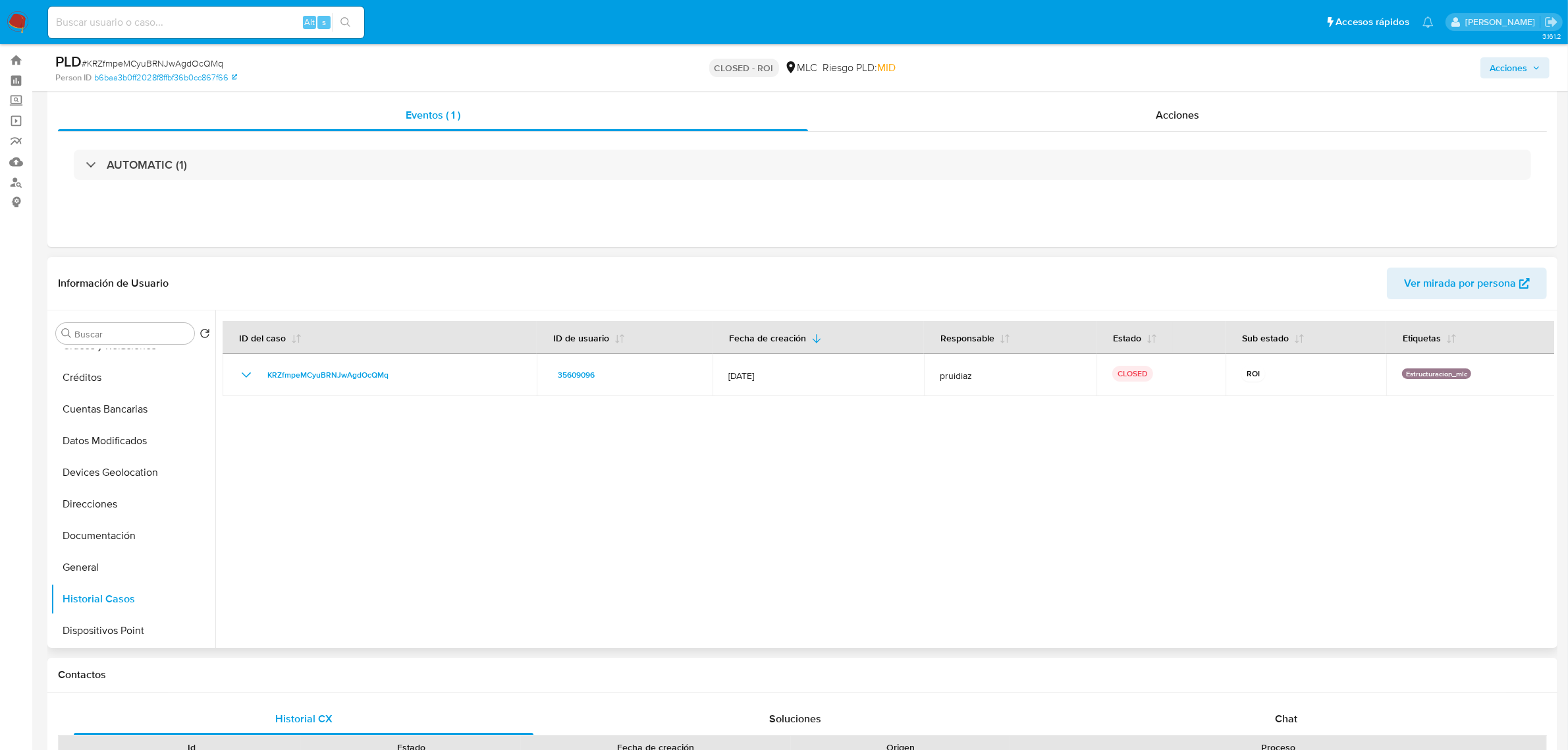
scroll to position [0, 0]
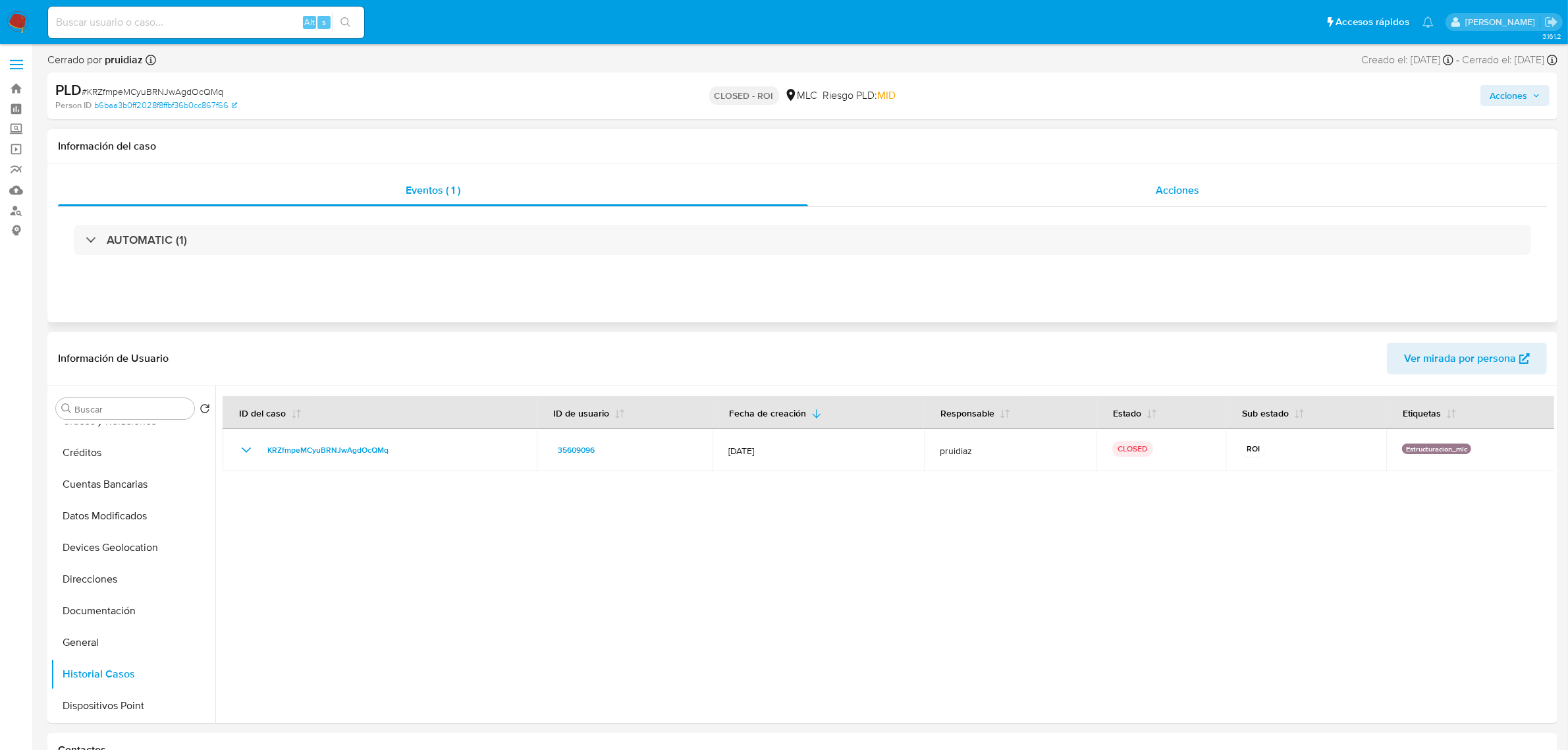
click at [1233, 189] on div "Acciones" at bounding box center [1177, 190] width 739 height 32
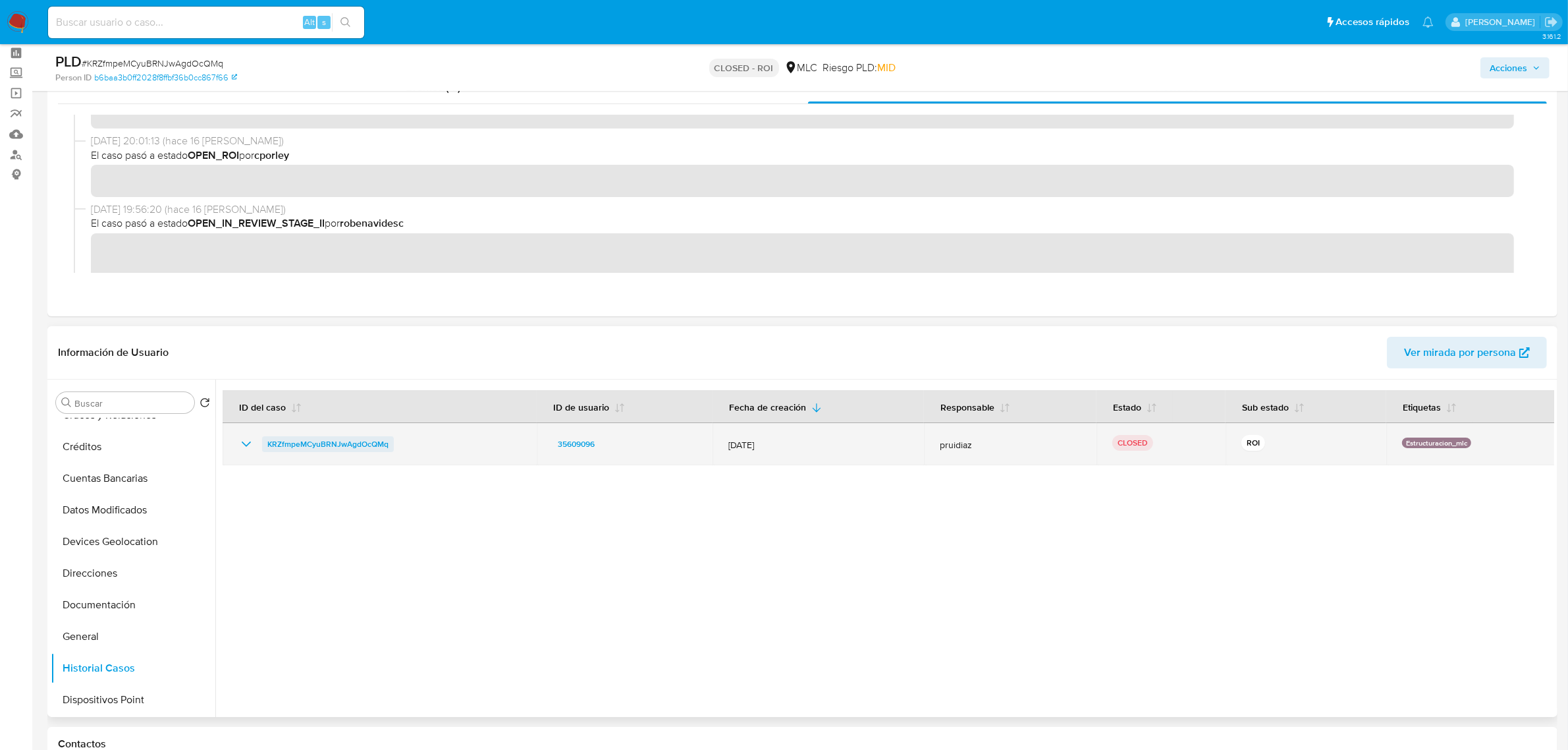
scroll to position [83, 0]
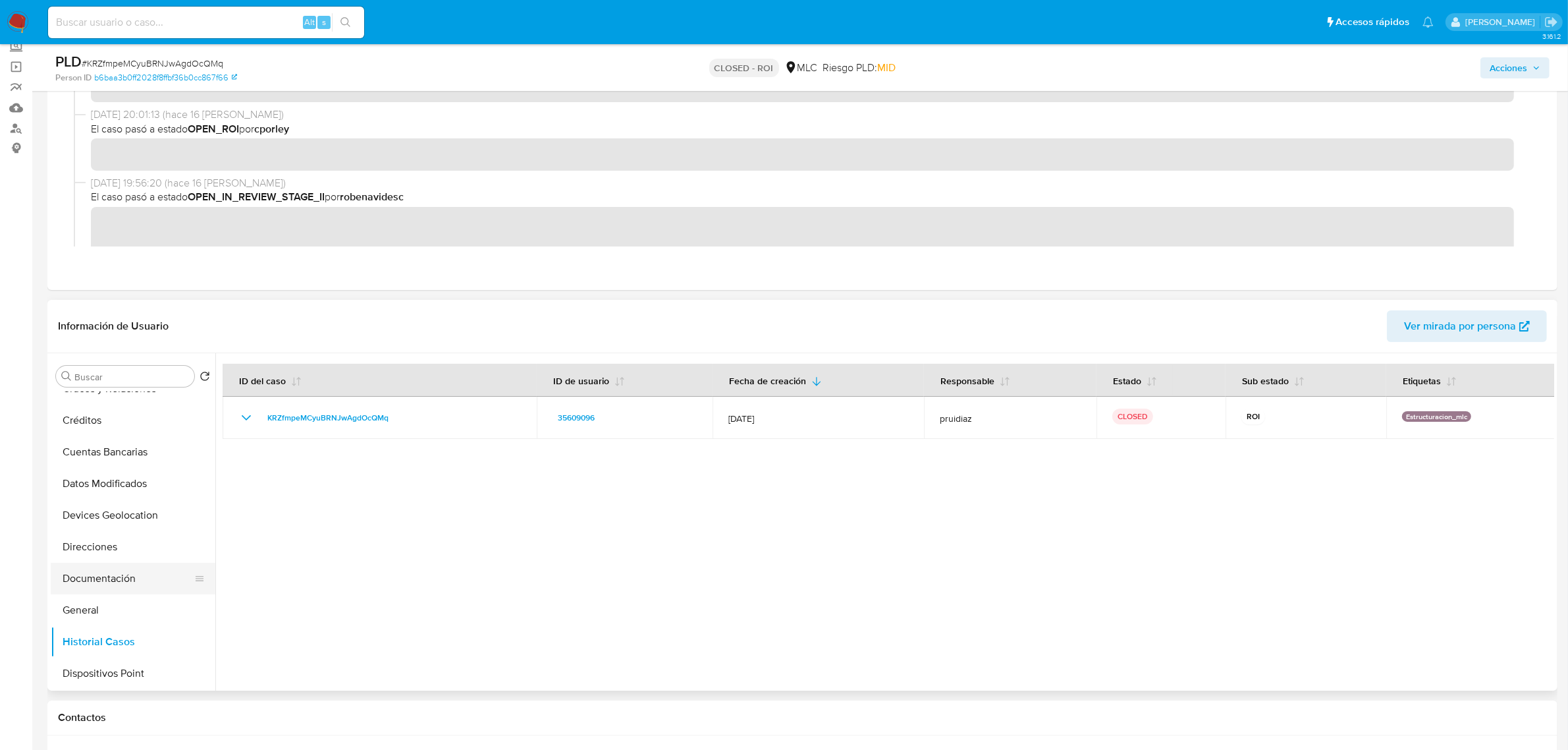
click at [120, 581] on button "Documentación" at bounding box center [128, 578] width 154 height 32
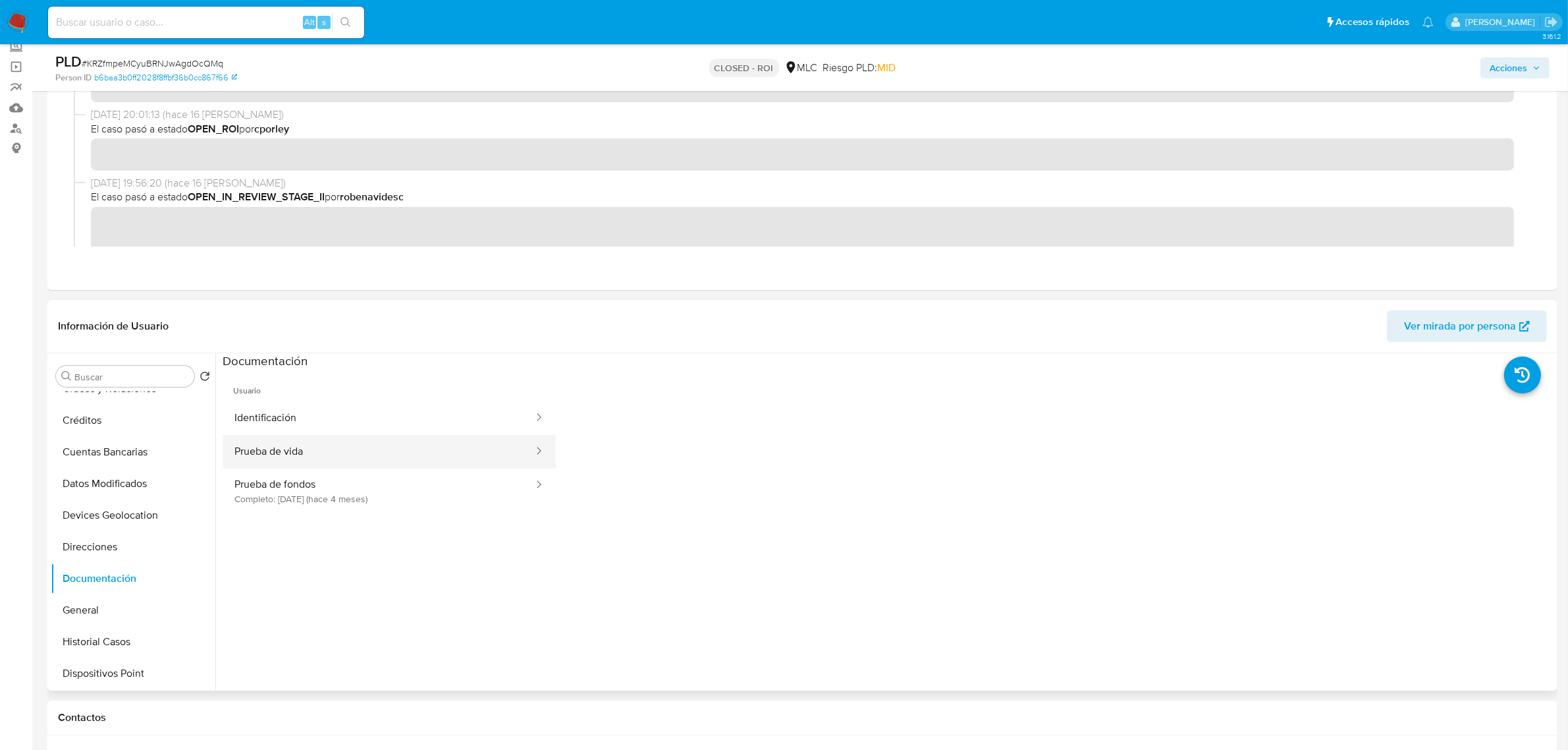
click at [300, 455] on button "Prueba de vida" at bounding box center [378, 451] width 312 height 34
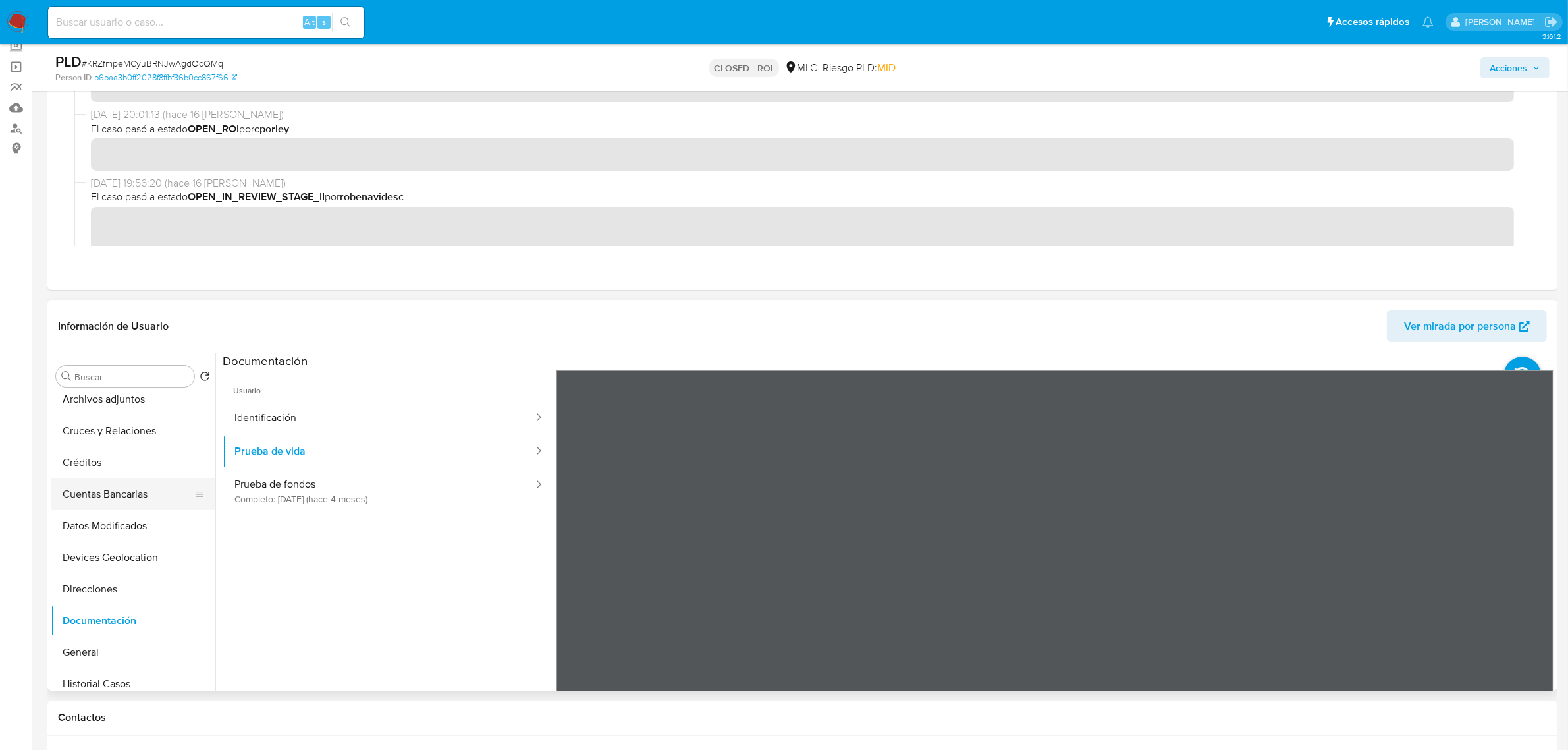
scroll to position [0, 0]
click at [112, 439] on button "Archivos adjuntos" at bounding box center [128, 439] width 154 height 32
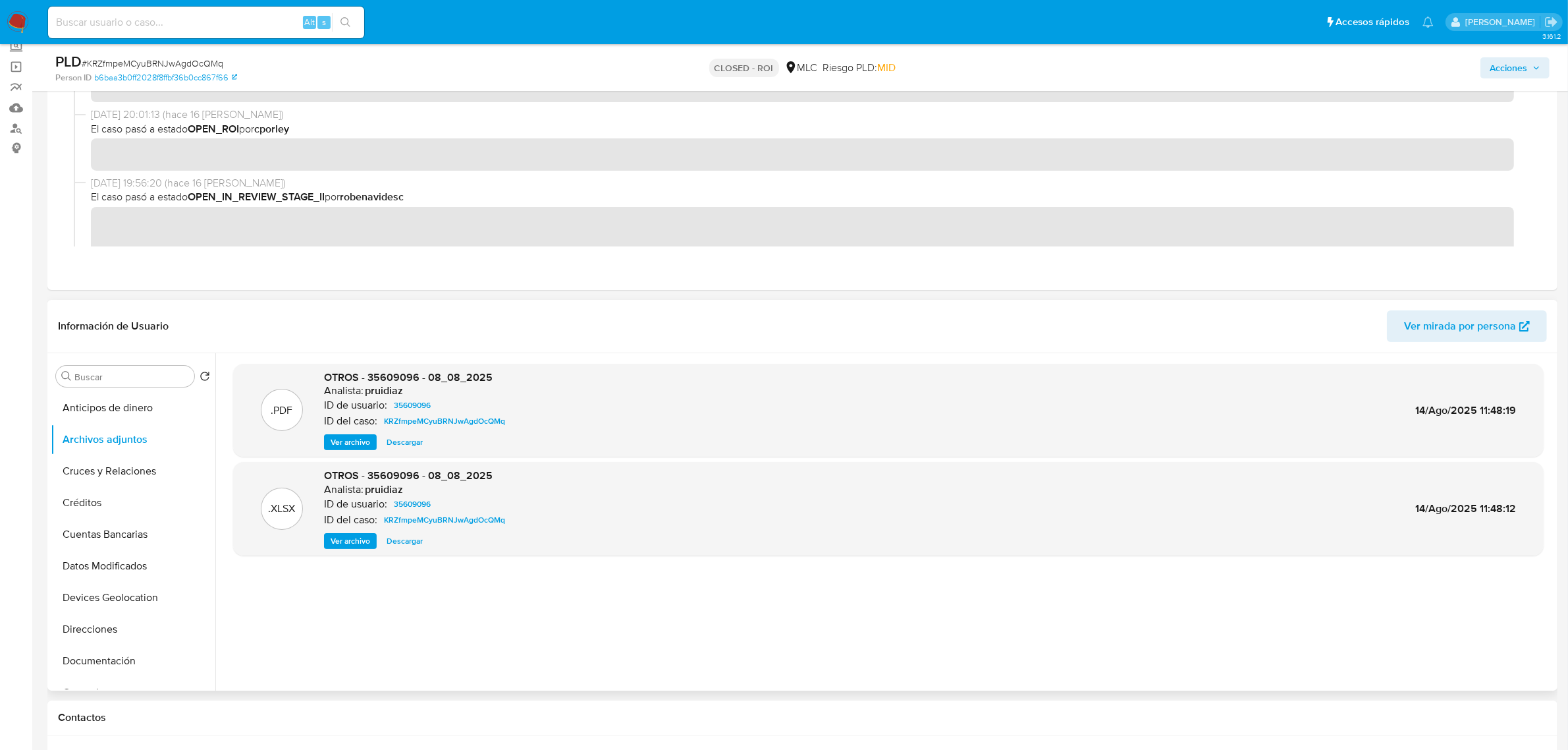
click at [341, 443] on span "Ver archivo" at bounding box center [350, 442] width 40 height 13
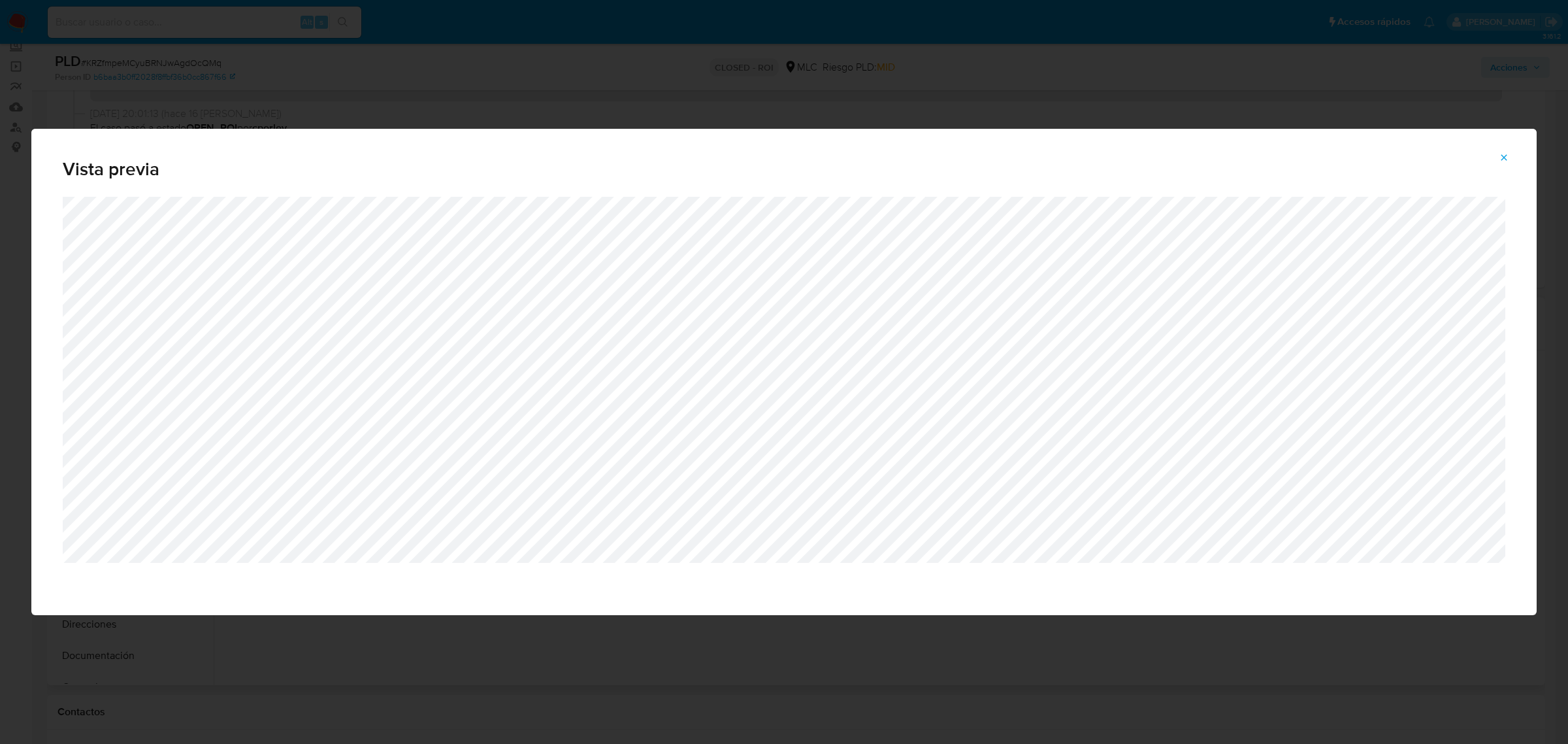
click at [1500, 158] on icon "Attachment preview" at bounding box center [1504, 157] width 10 height 10
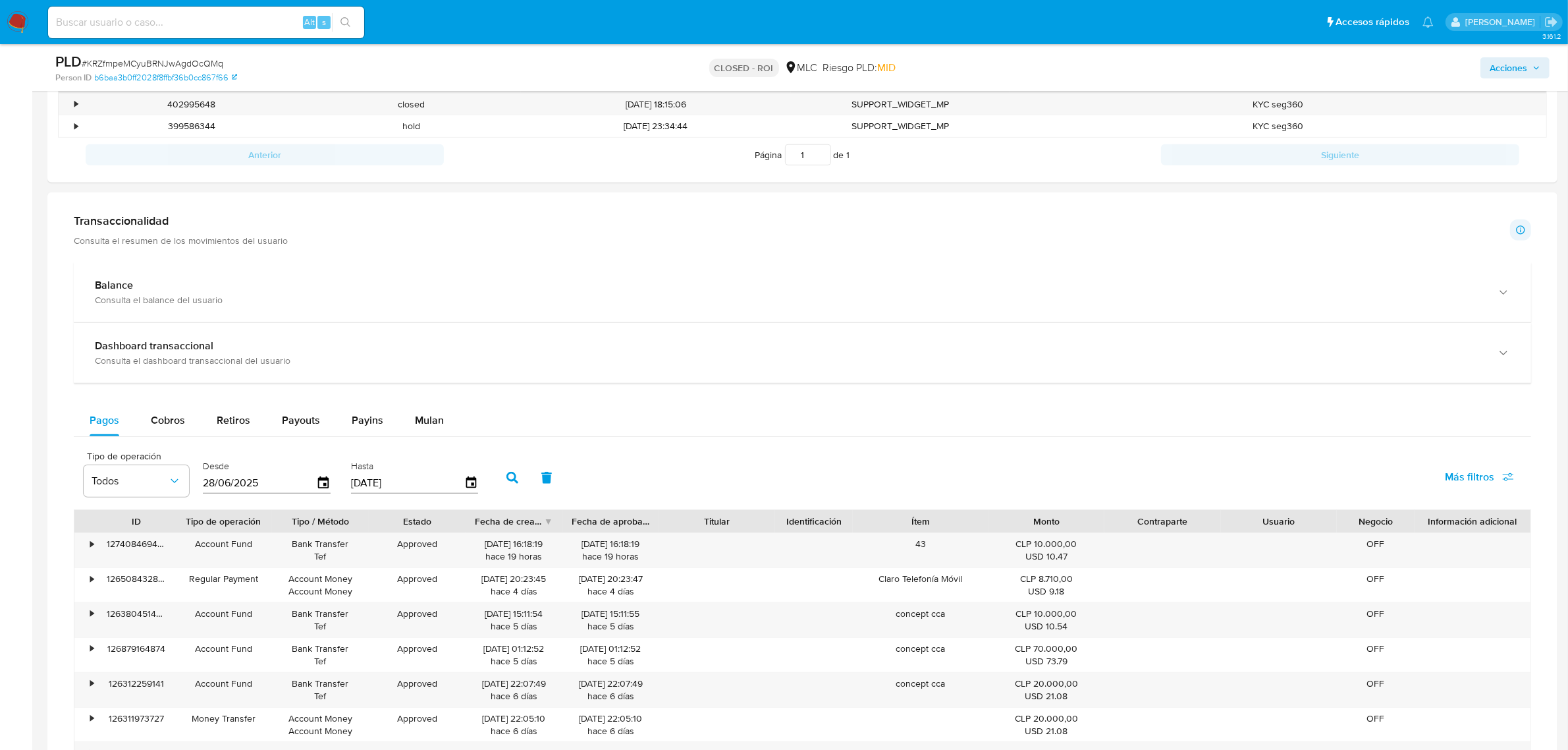
scroll to position [988, 0]
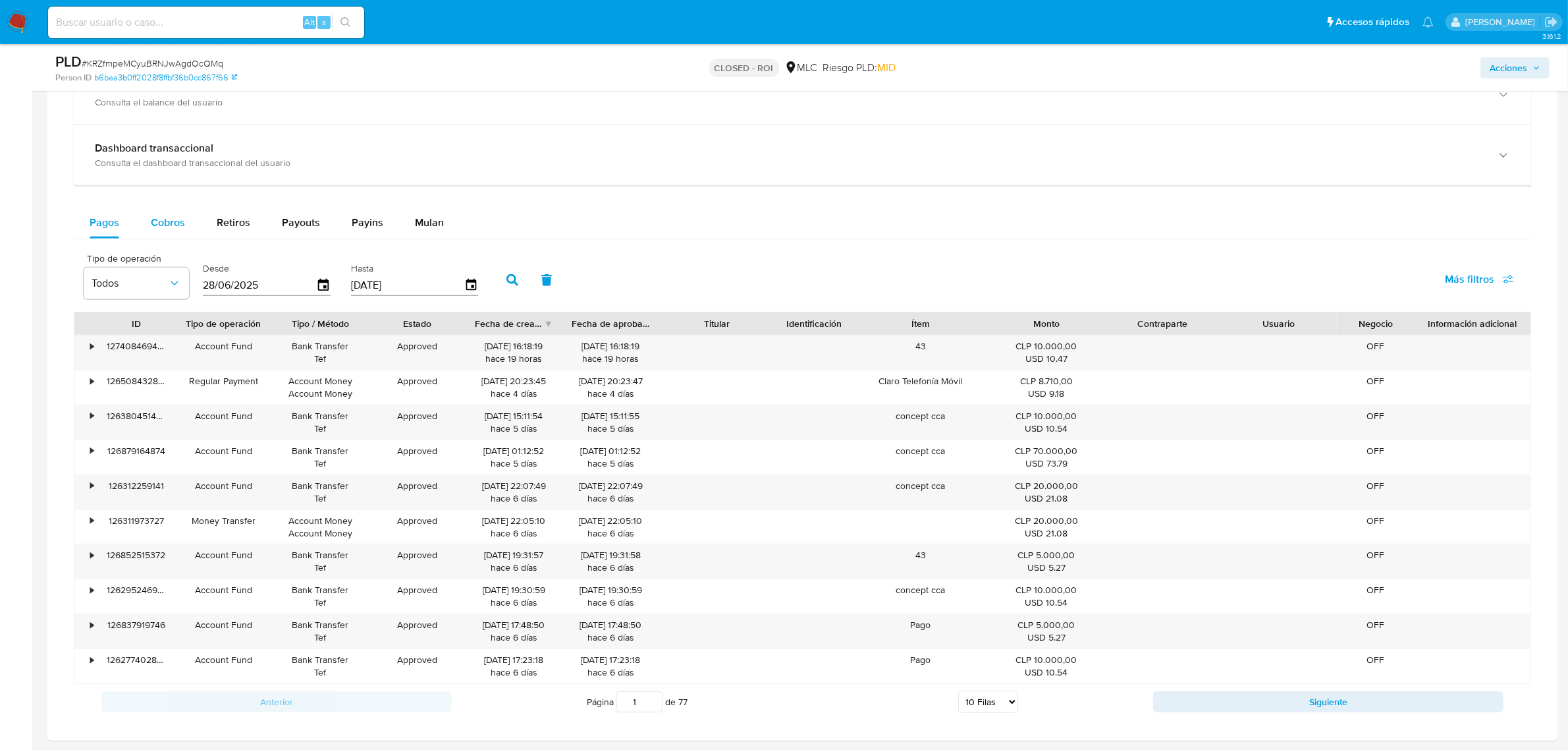
click at [147, 229] on button "Cobros" at bounding box center [167, 222] width 66 height 32
select select "10"
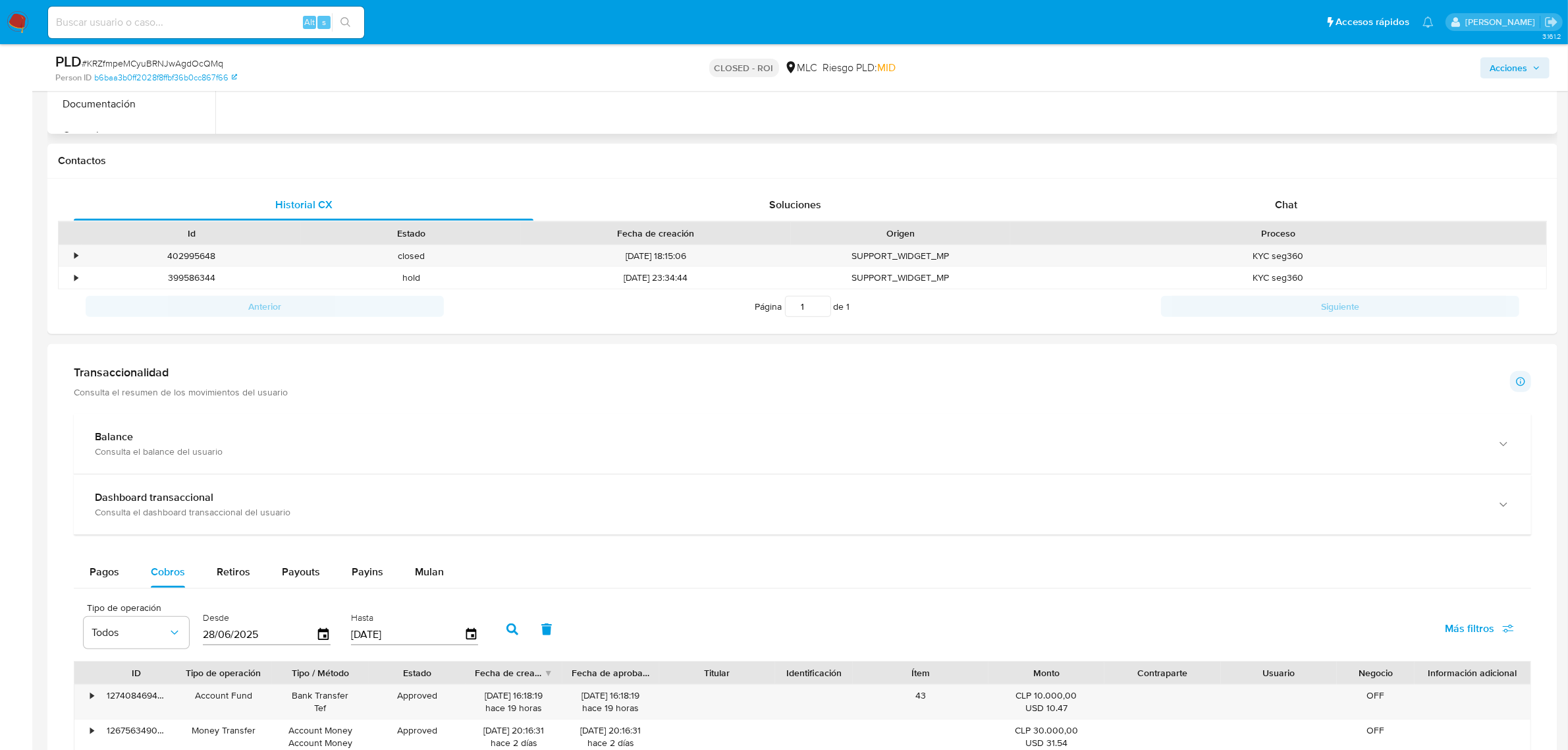
scroll to position [489, 0]
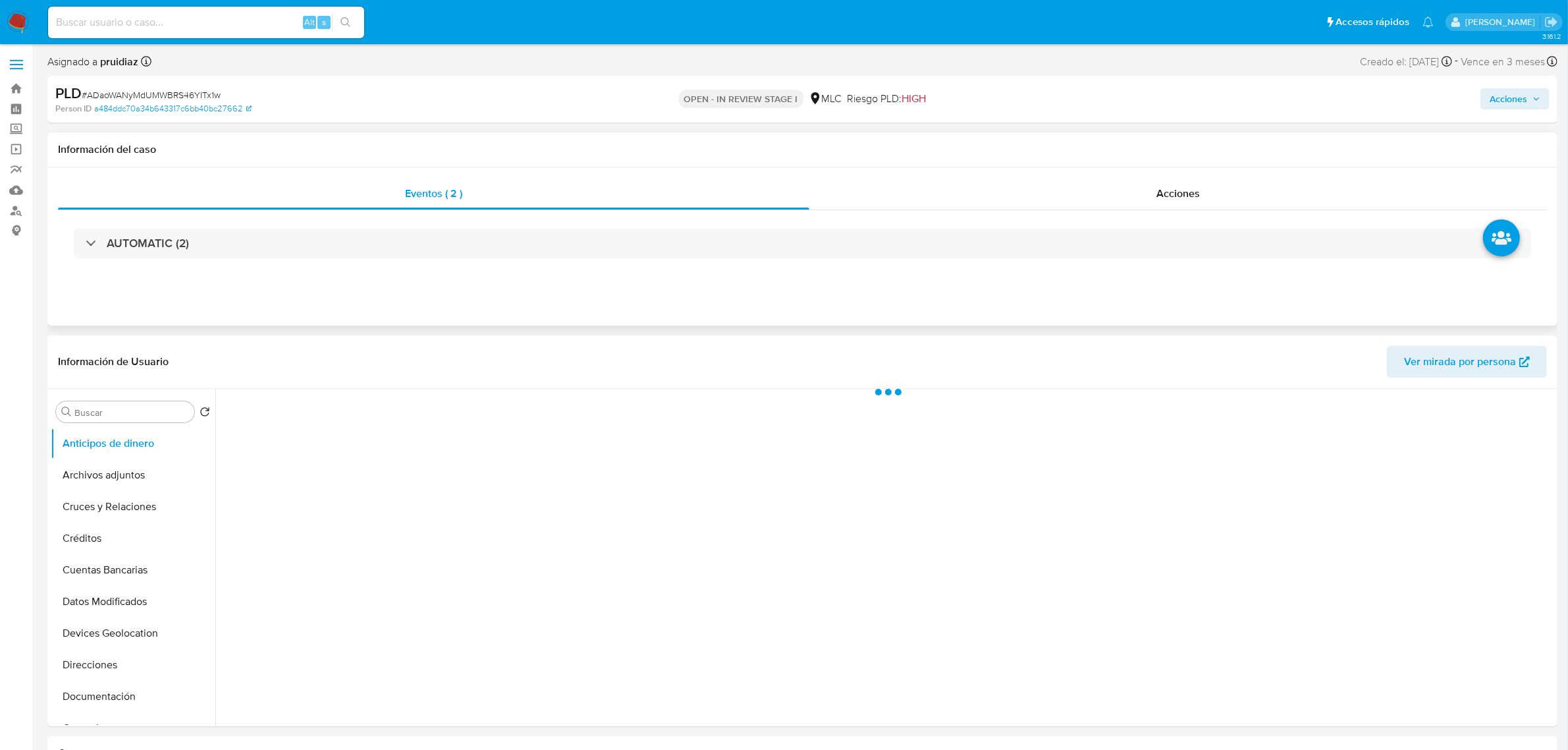
select select "10"
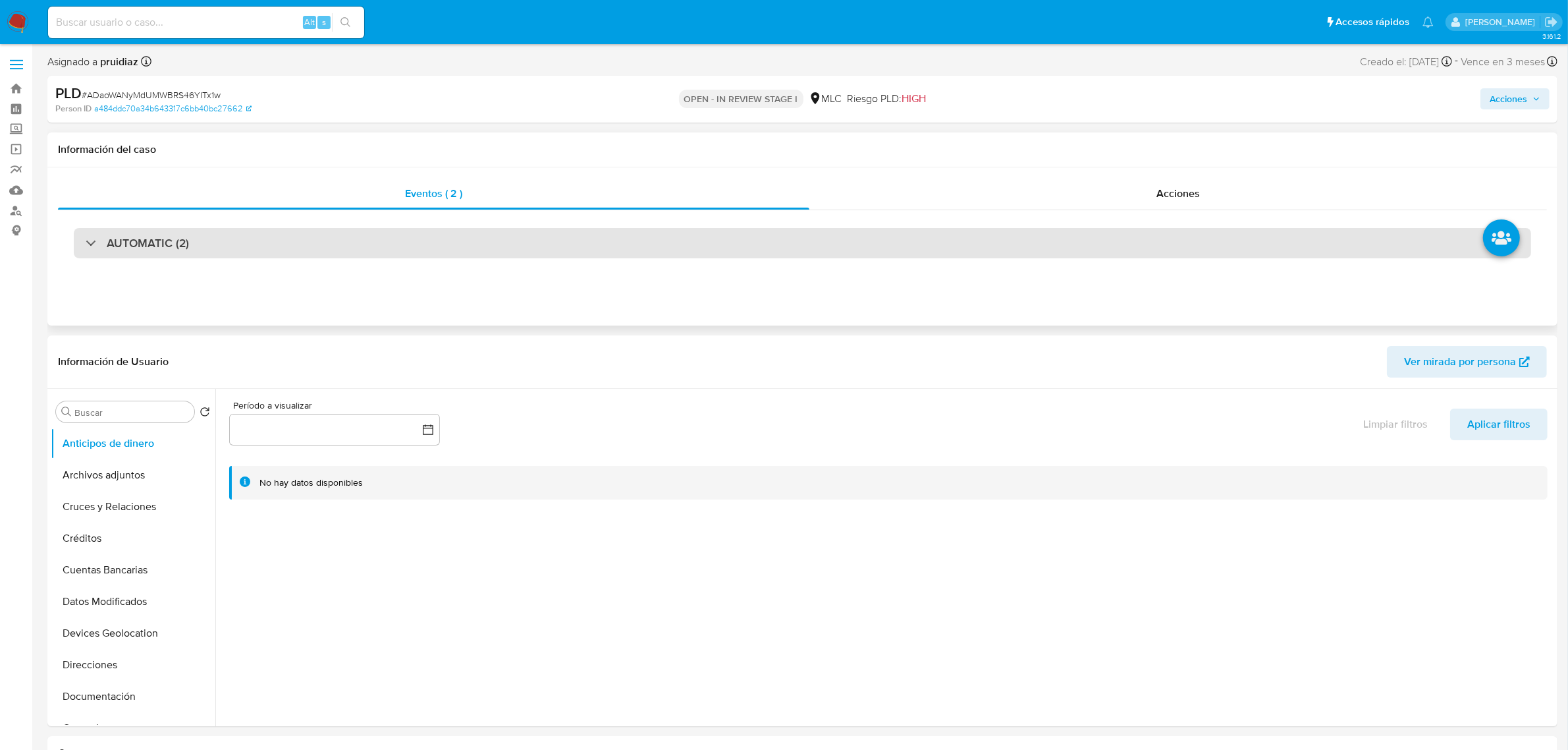
click at [206, 249] on div "AUTOMATIC (2)" at bounding box center [802, 243] width 1457 height 30
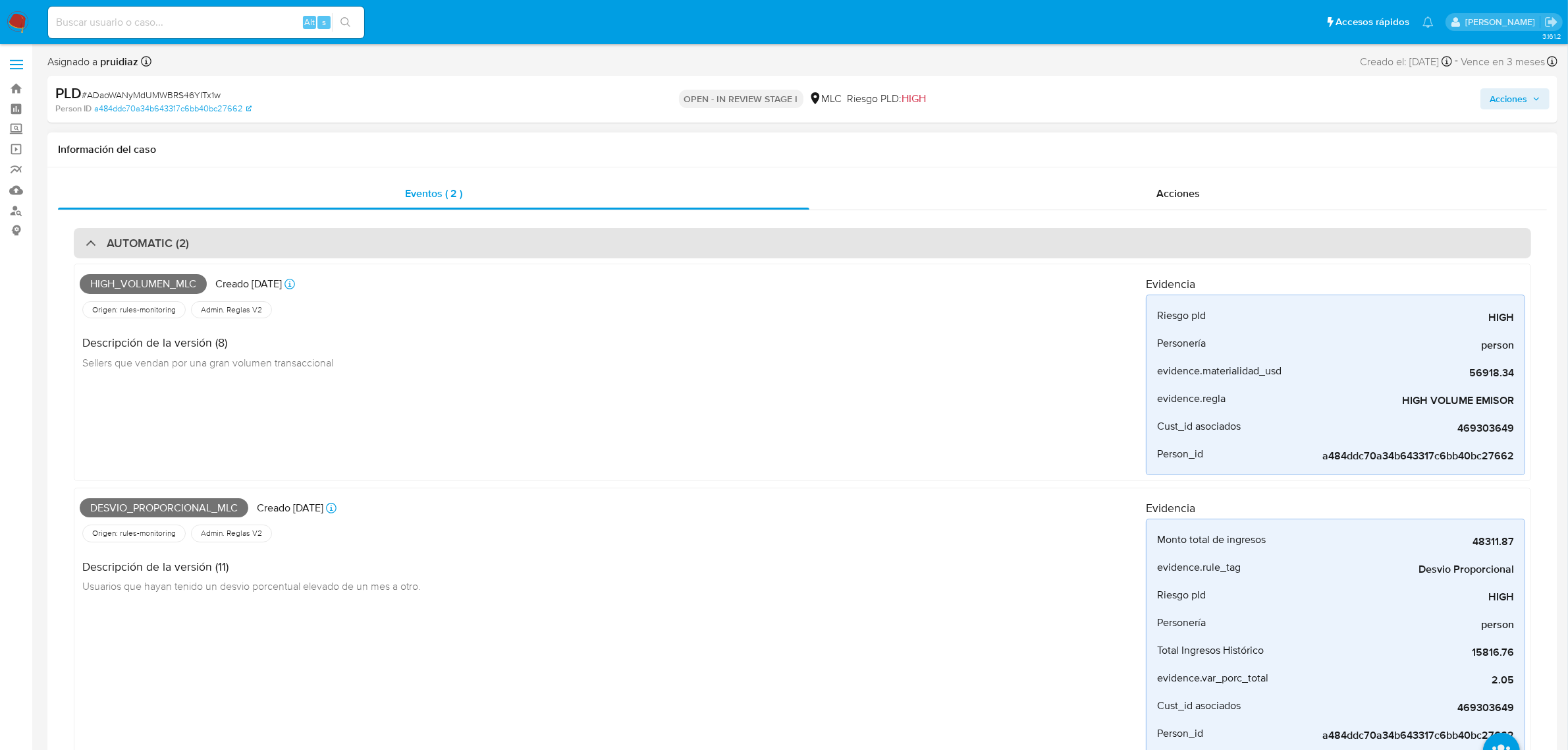
click at [186, 232] on div "AUTOMATIC (2)" at bounding box center [802, 243] width 1457 height 30
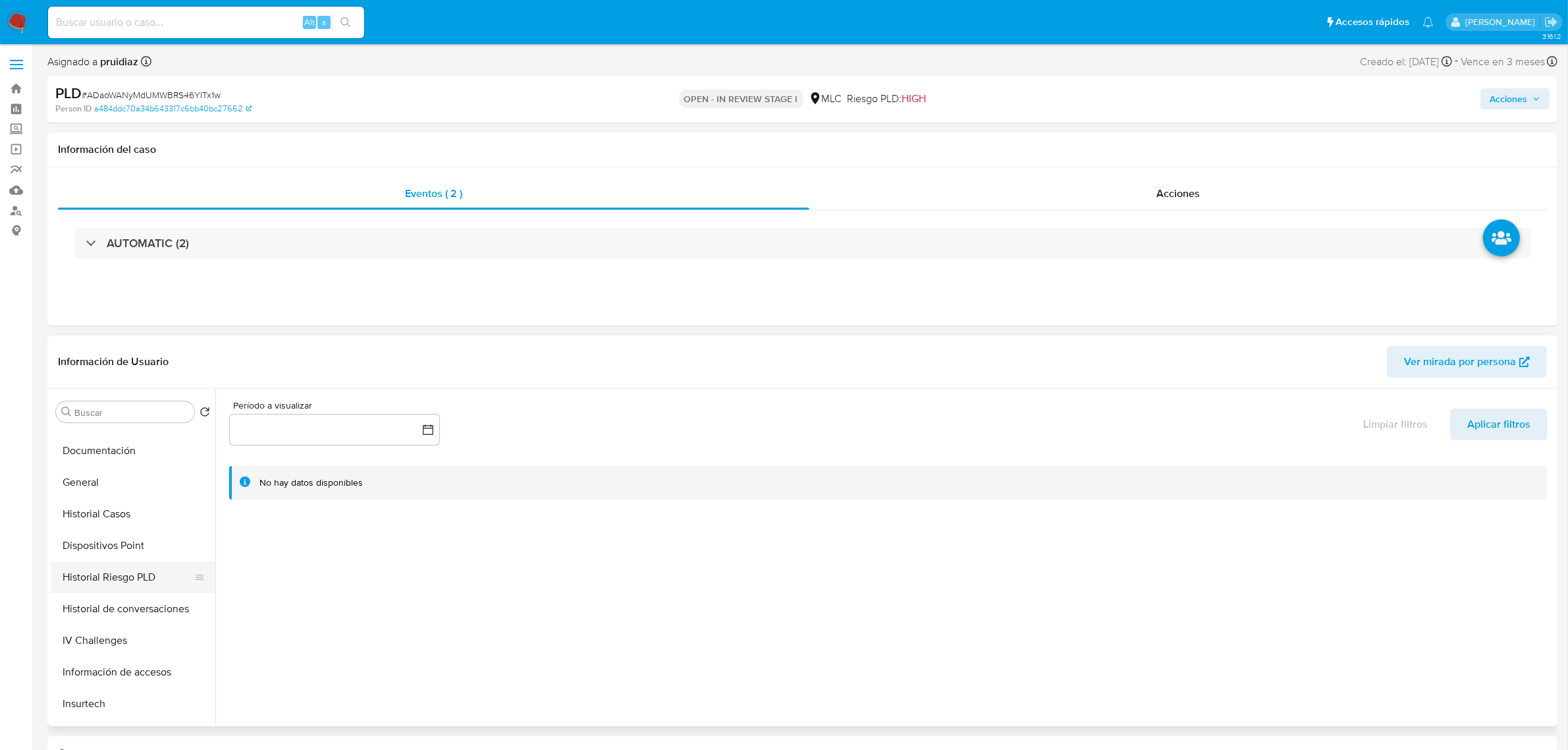
scroll to position [247, 0]
click at [104, 506] on button "Historial Casos" at bounding box center [128, 512] width 154 height 32
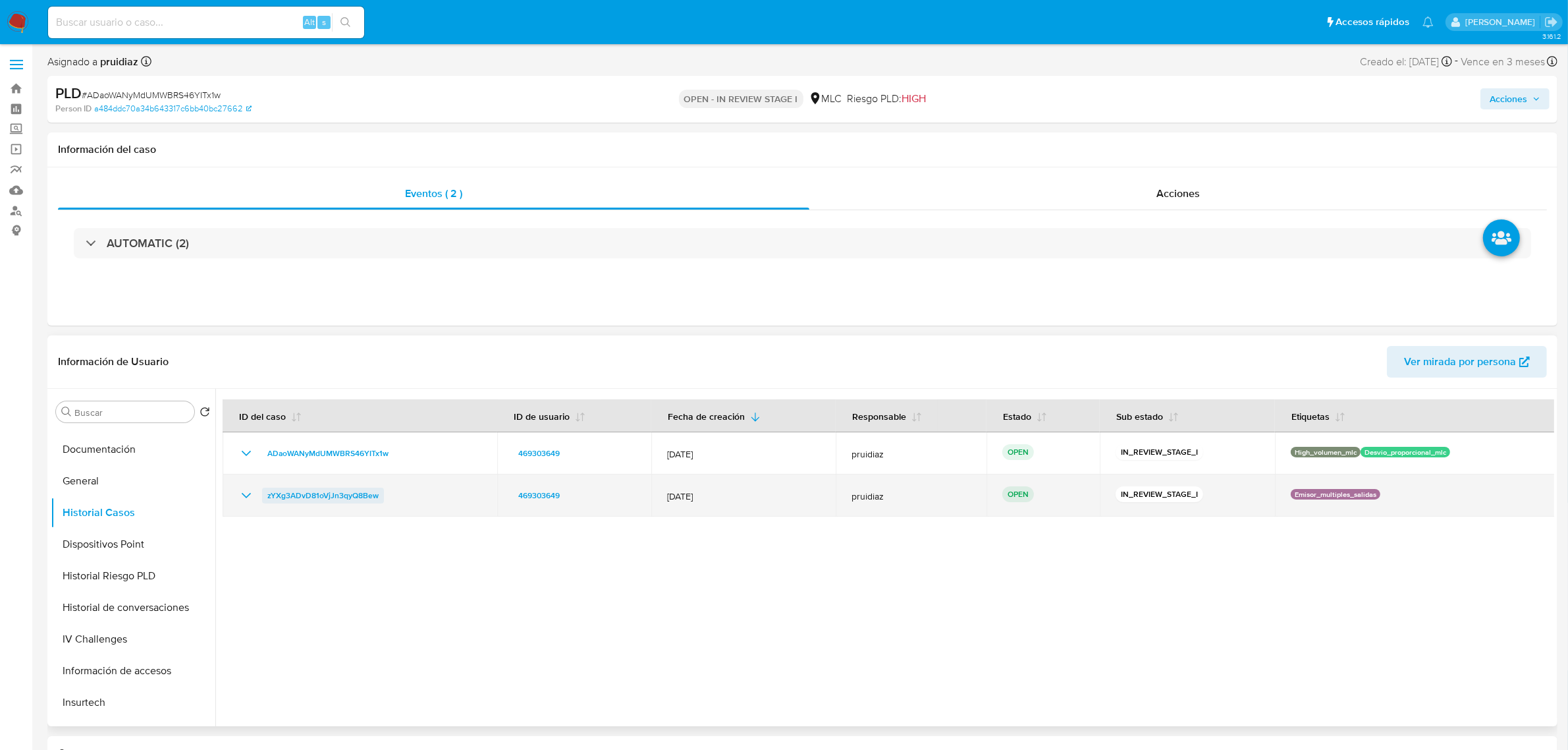
click at [328, 495] on span "zYXg3ADvD81oVjJn3qyQ8Bew" at bounding box center [323, 495] width 112 height 16
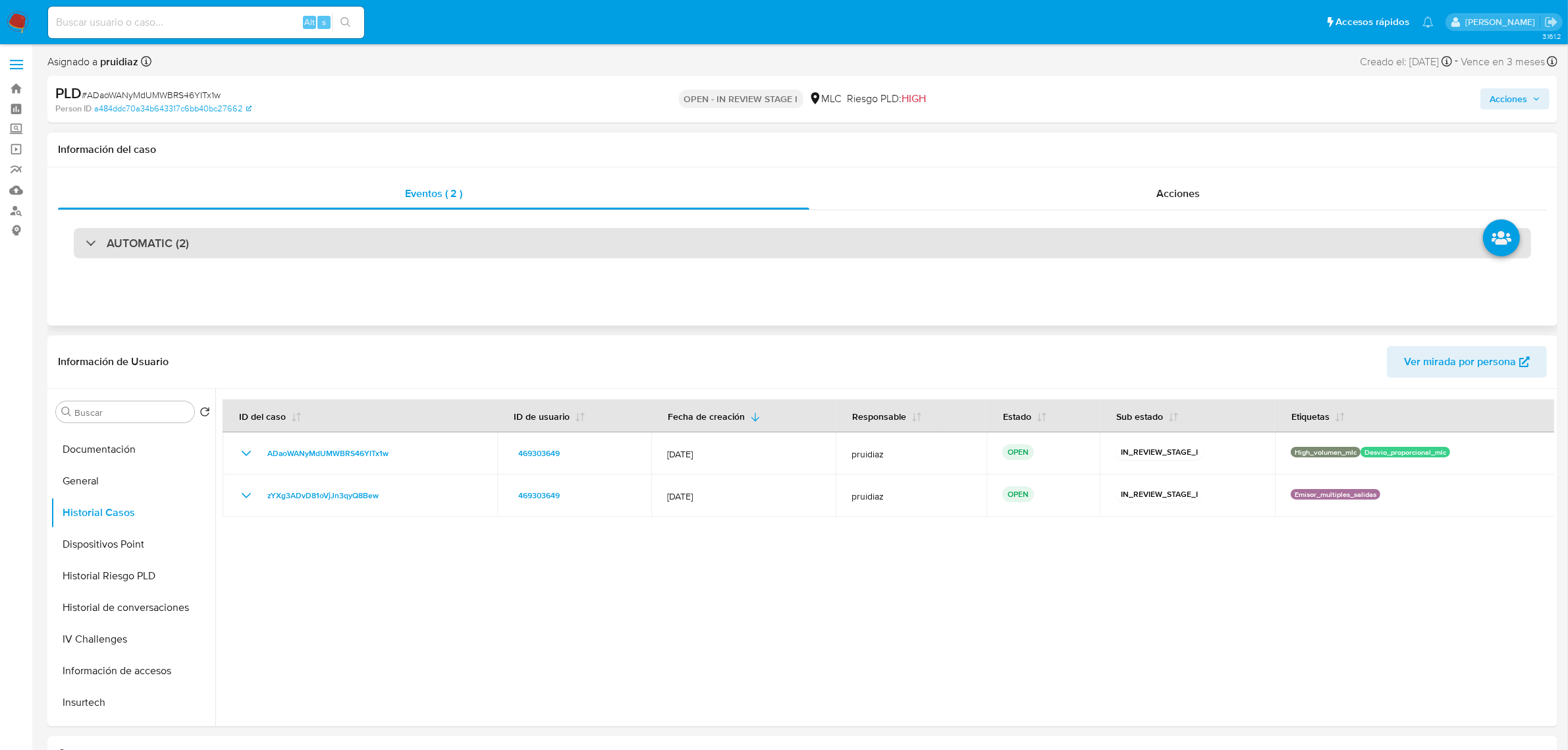
click at [178, 240] on h3 "AUTOMATIC (2)" at bounding box center [148, 243] width 82 height 15
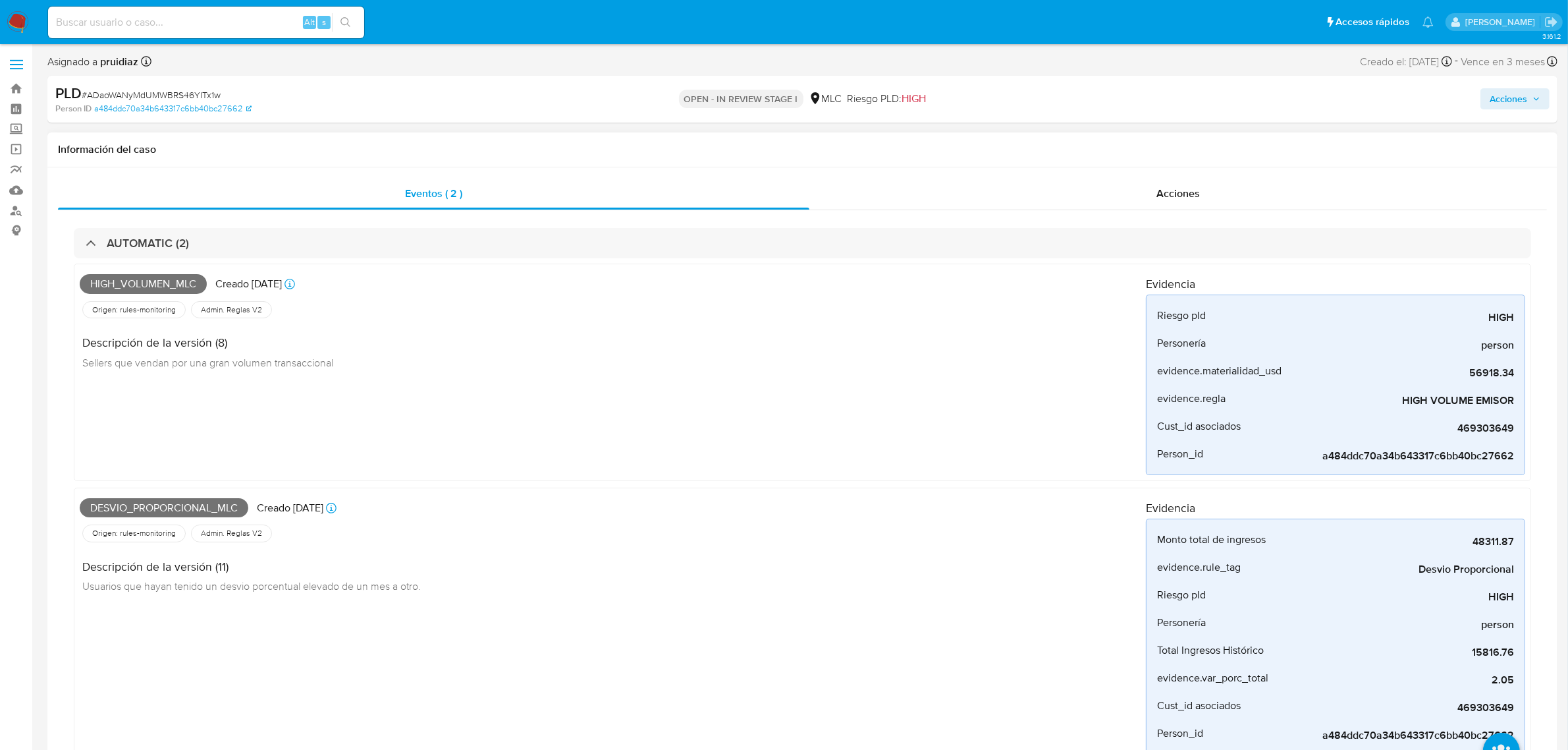
click at [130, 286] on span "High_volumen_mlc" at bounding box center [143, 284] width 127 height 19
copy span "High_volumen_mlc"
click at [179, 511] on span "Desvio_proporcional_mlc" at bounding box center [164, 508] width 168 height 19
click at [178, 511] on span "Desvio_proporcional_mlc" at bounding box center [164, 508] width 168 height 19
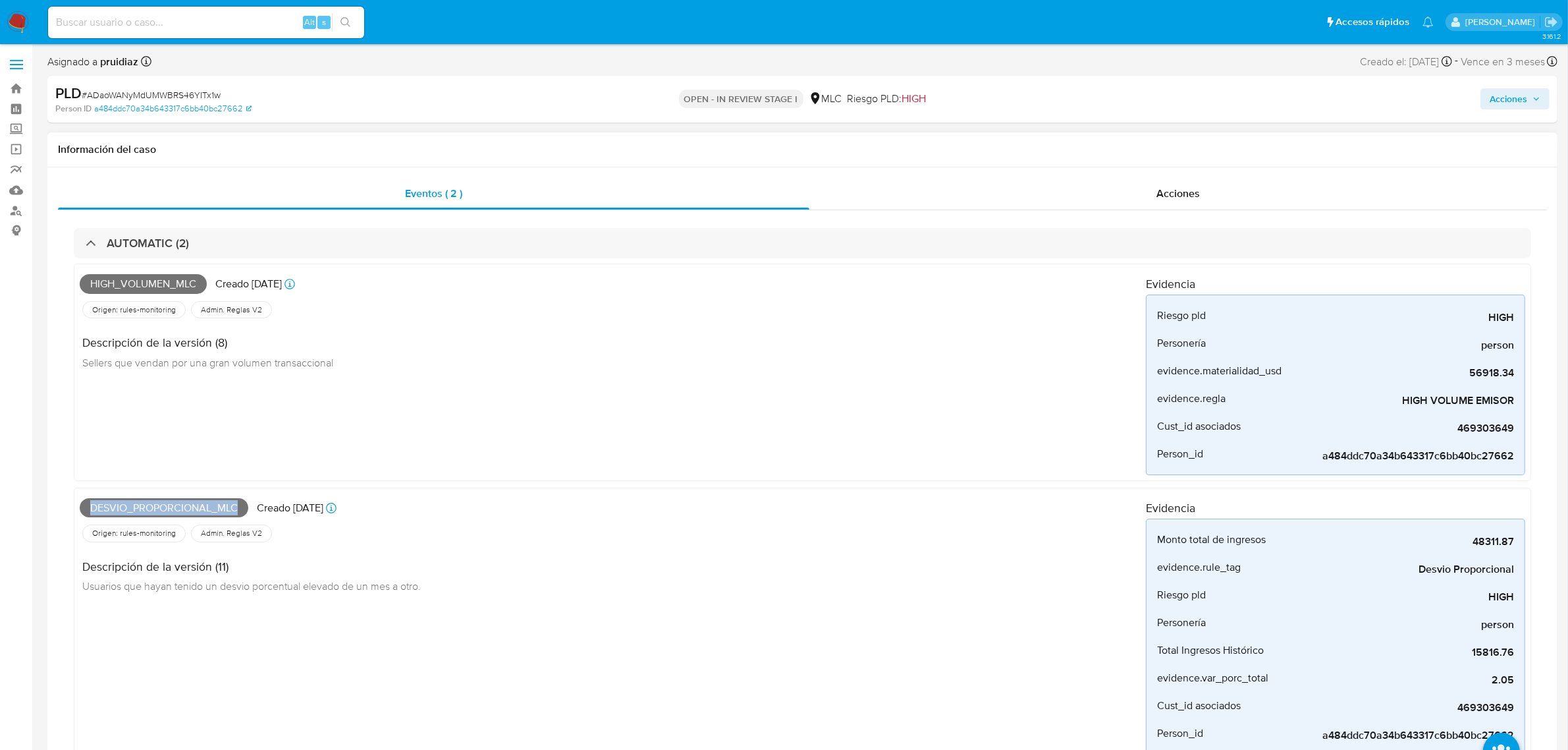
copy span "Desvio_proporcional_mlc"
click at [146, 91] on span "# ADaoWANyMdUMWBRS46YITx1w" at bounding box center [151, 95] width 139 height 13
copy span "ADaoWANyMdUMWBRS46YITx1w"
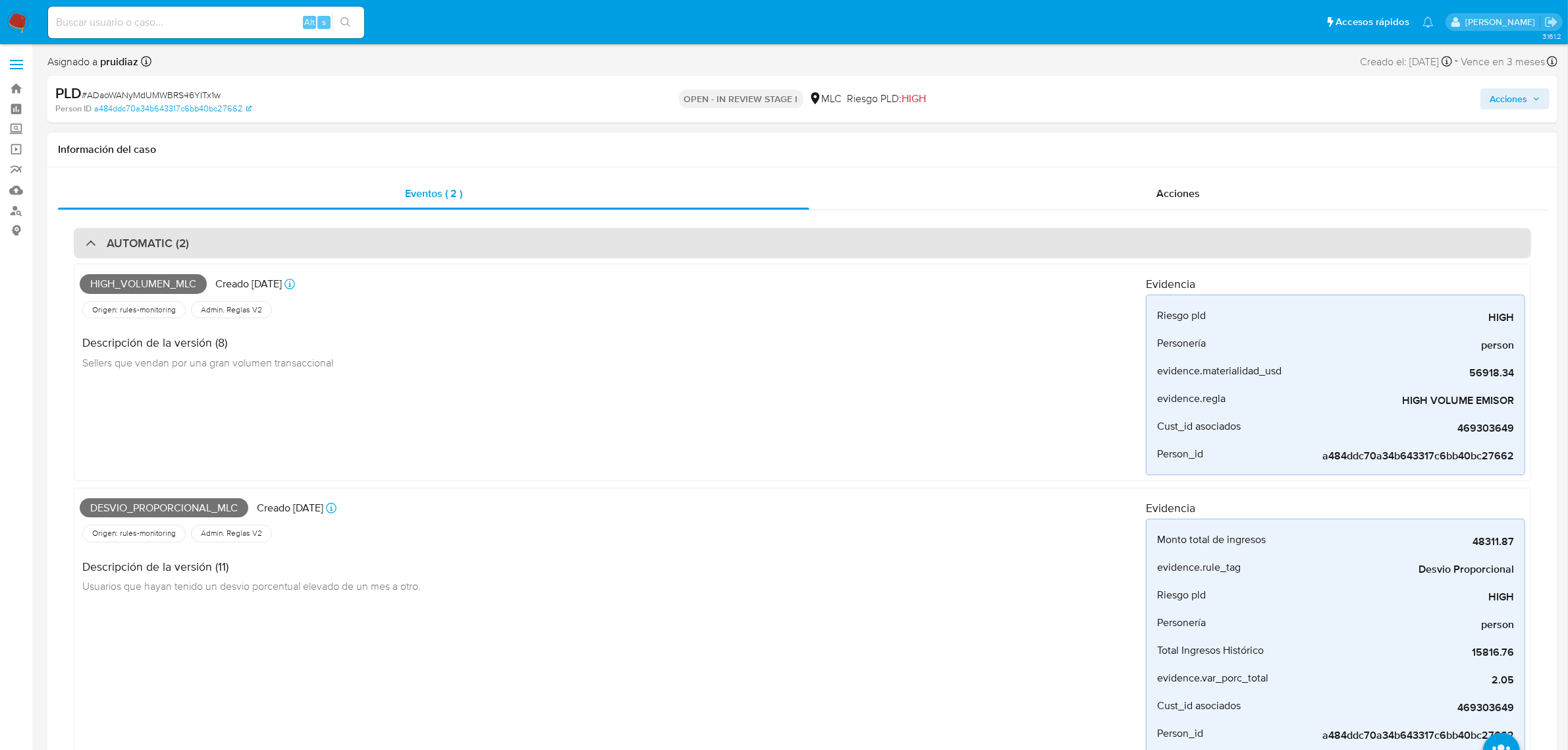
click at [285, 244] on div "AUTOMATIC (2)" at bounding box center [802, 243] width 1457 height 30
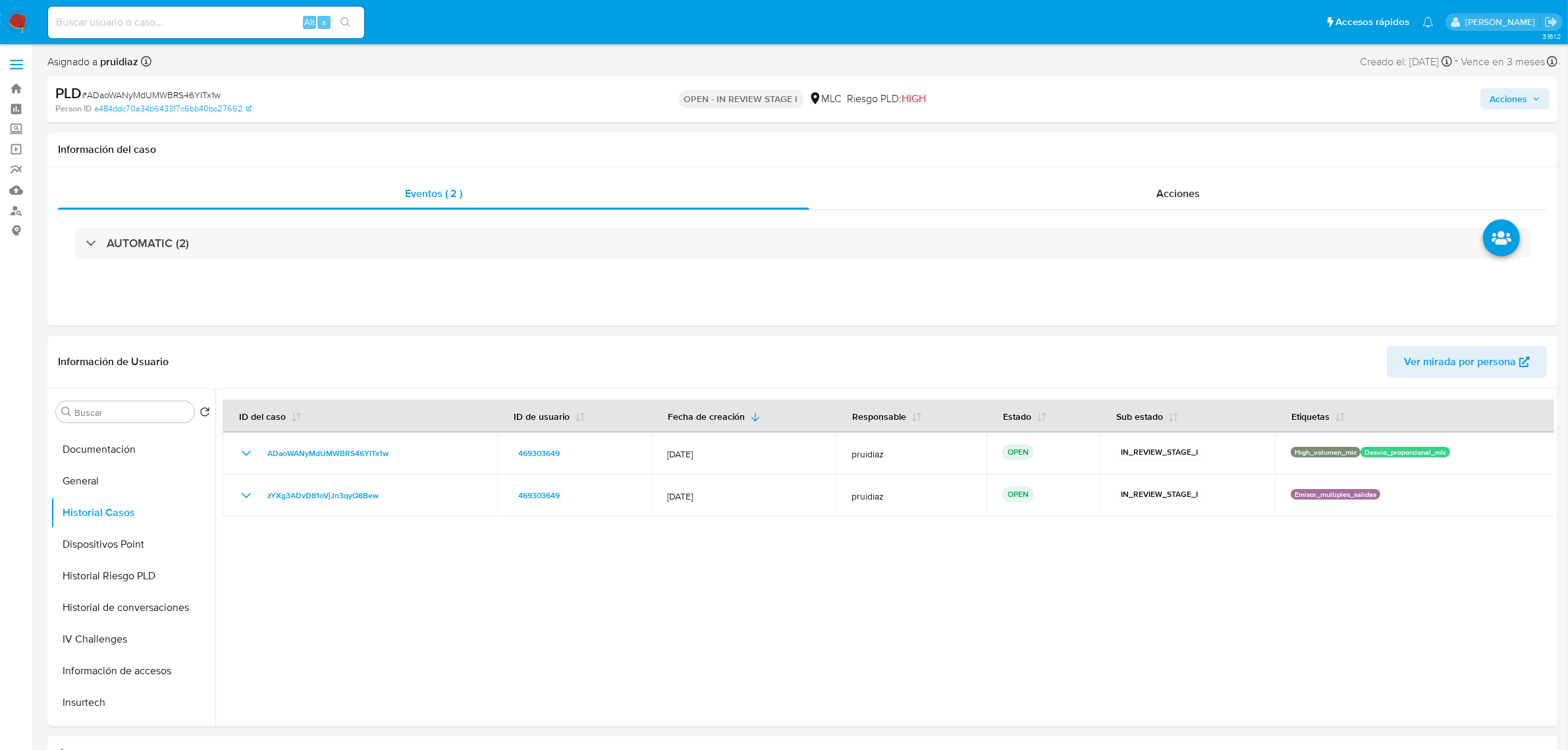
click at [146, 94] on span "# ADaoWANyMdUMWBRS46YITx1w" at bounding box center [151, 95] width 139 height 13
copy span "ADaoWANyMdUMWBRS46YITx1w"
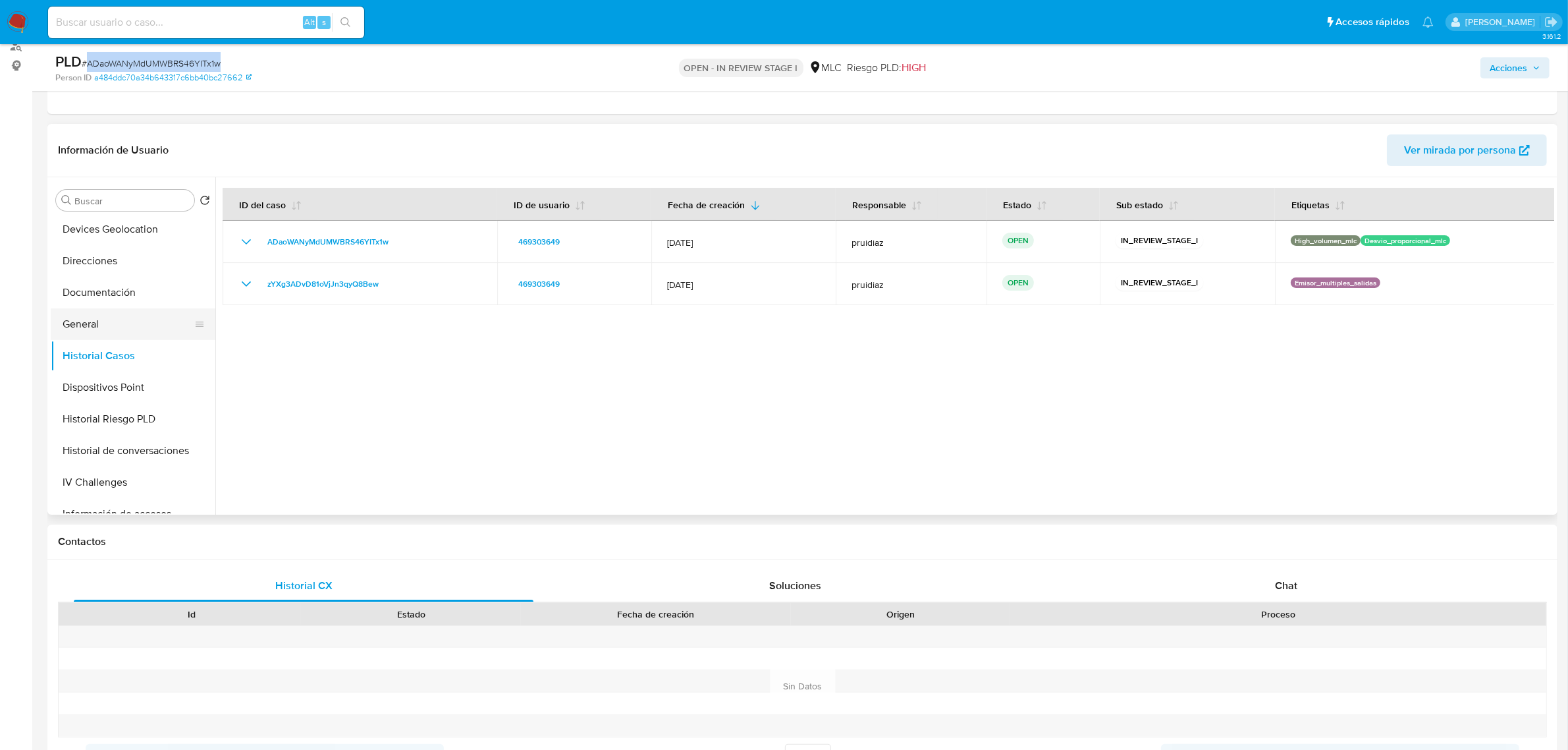
scroll to position [165, 0]
drag, startPoint x: 112, startPoint y: 315, endPoint x: 120, endPoint y: 313, distance: 8.2
click at [113, 315] on button "Documentación" at bounding box center [128, 320] width 154 height 32
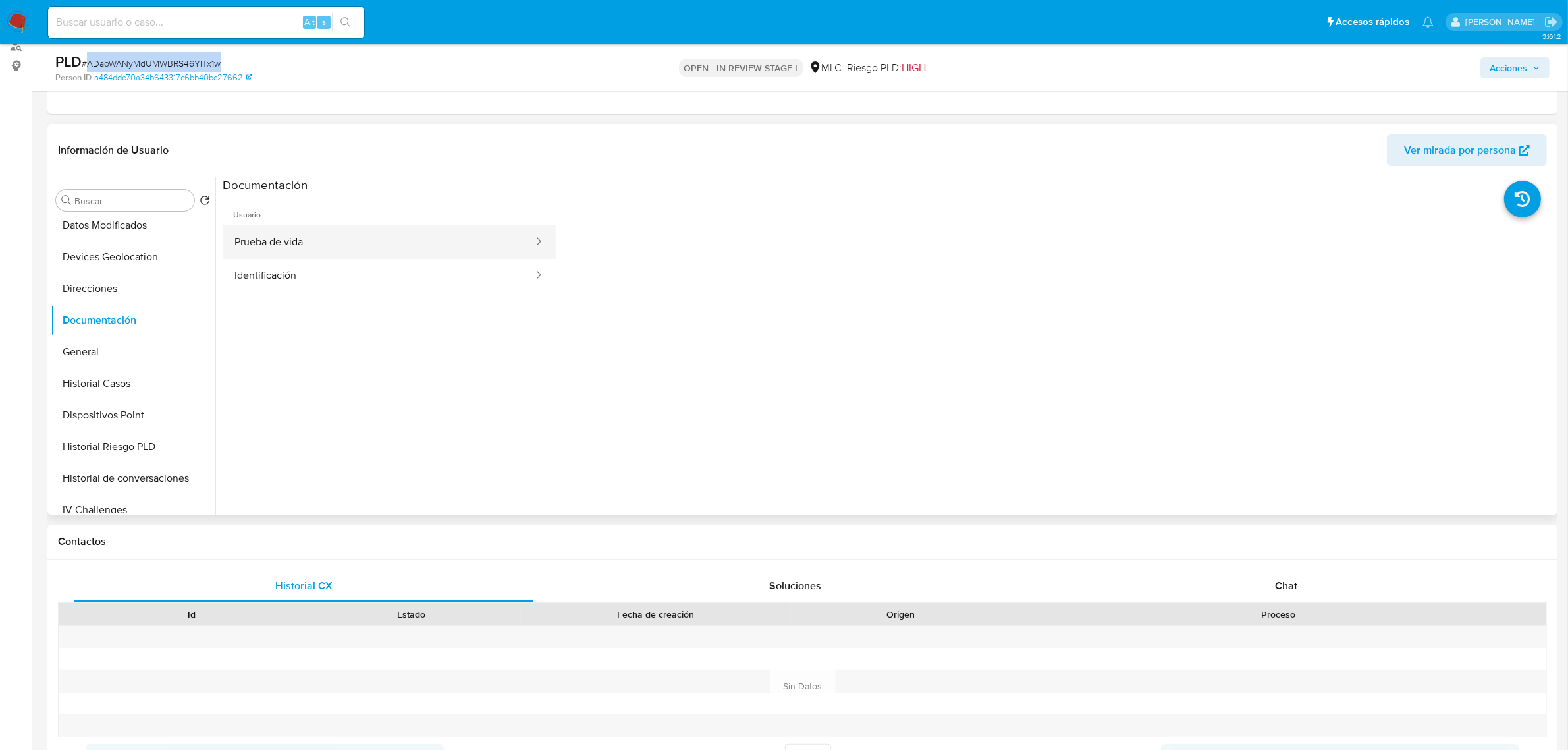
click at [291, 251] on button "Prueba de vida" at bounding box center [378, 242] width 312 height 34
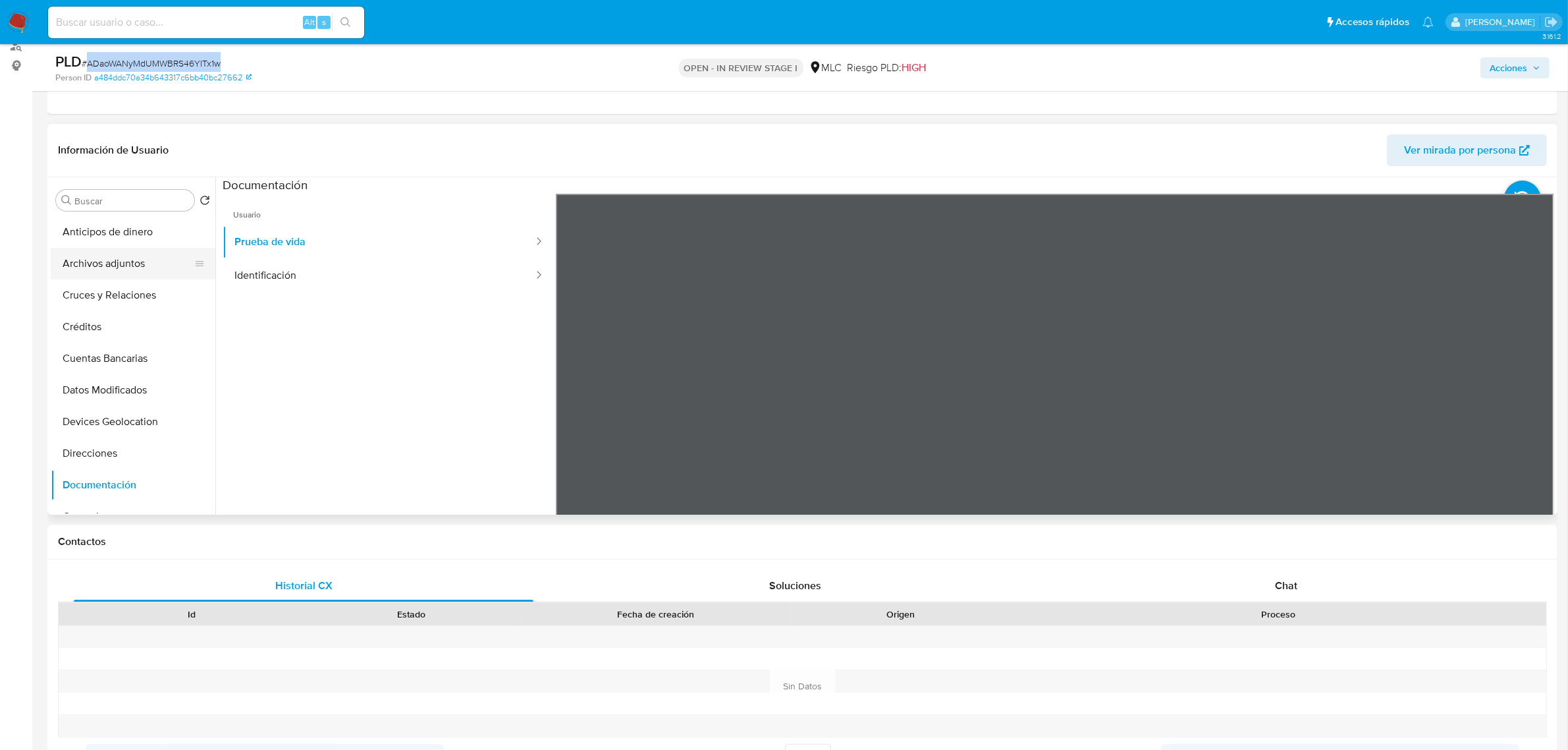
click at [135, 257] on button "Archivos adjuntos" at bounding box center [128, 263] width 154 height 32
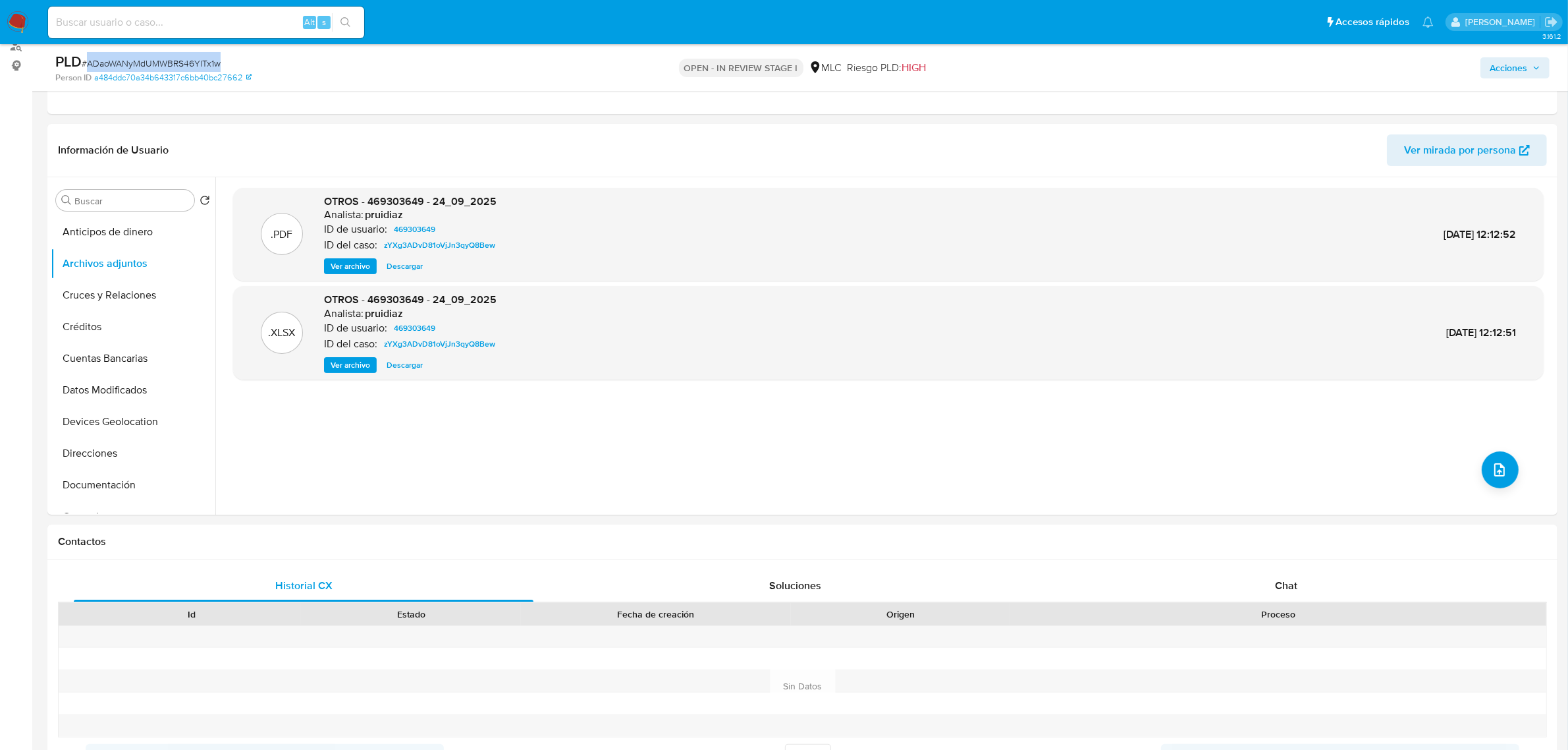
click at [1496, 62] on span "Acciones" at bounding box center [1508, 68] width 37 height 21
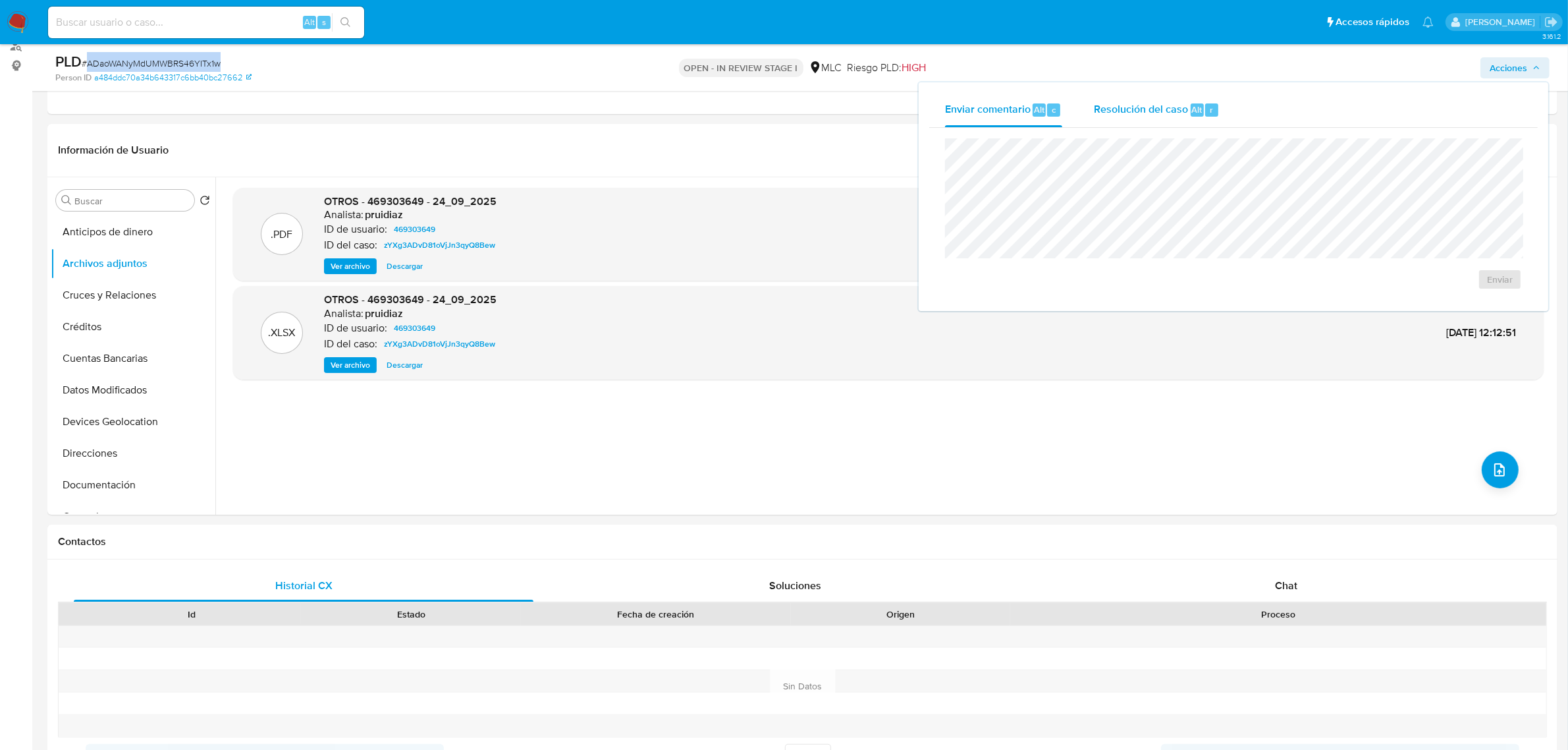
click at [1186, 116] on span "Resolución del caso" at bounding box center [1140, 108] width 94 height 15
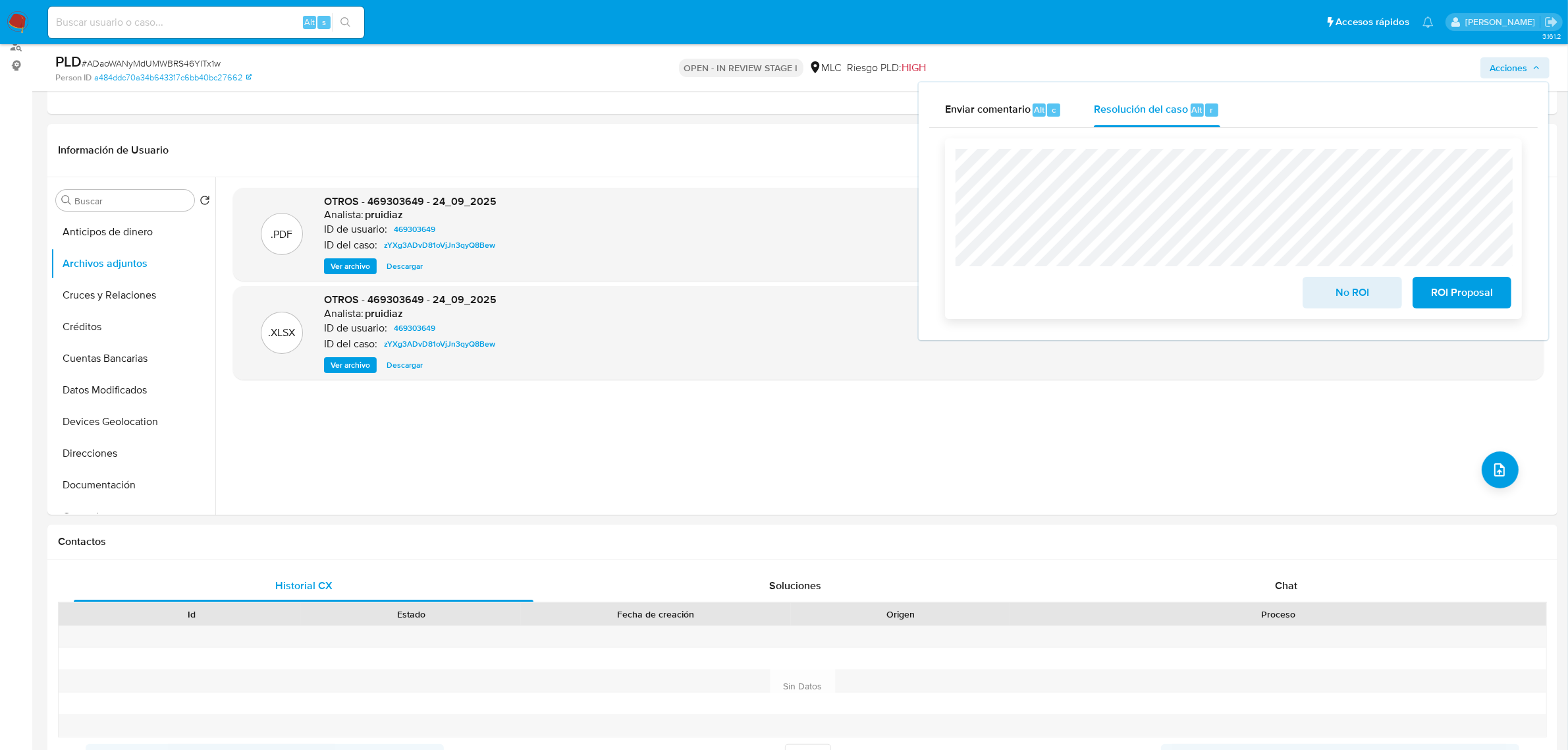
click at [1452, 273] on div "ROI Proposal" at bounding box center [1459, 290] width 104 height 37
click at [1457, 290] on span "ROI Proposal" at bounding box center [1462, 293] width 65 height 29
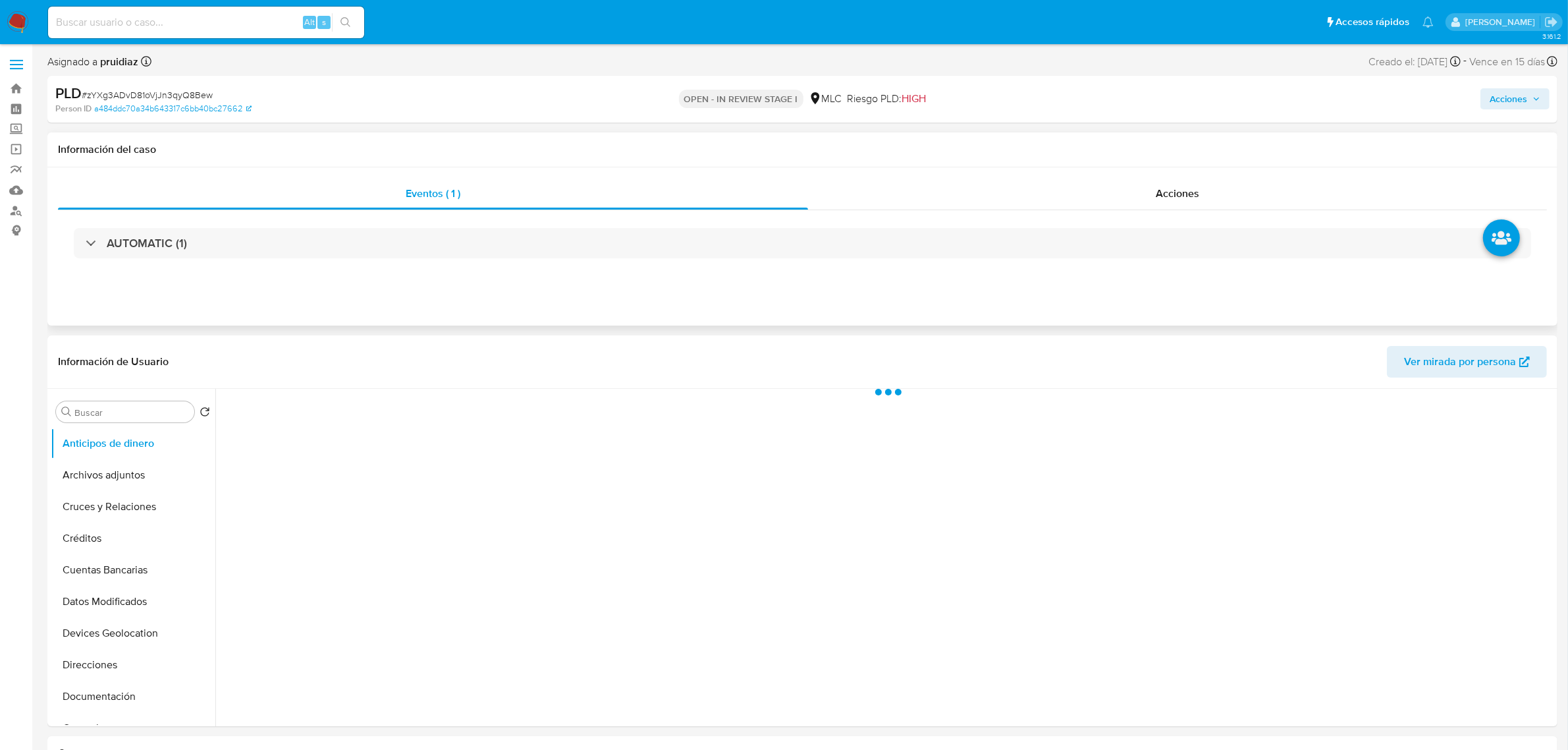
select select "10"
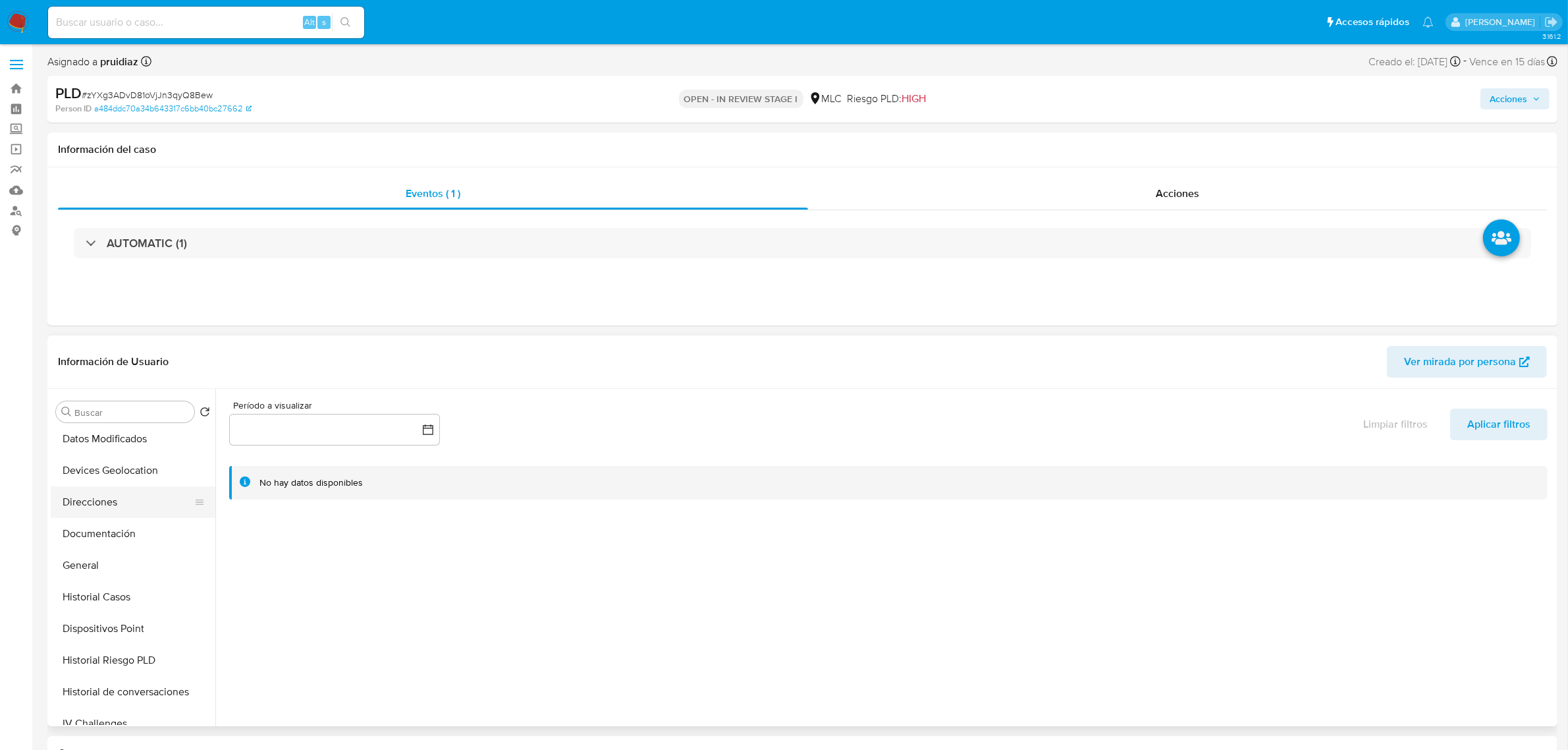
scroll to position [165, 0]
click at [94, 561] on button "General" at bounding box center [128, 563] width 154 height 32
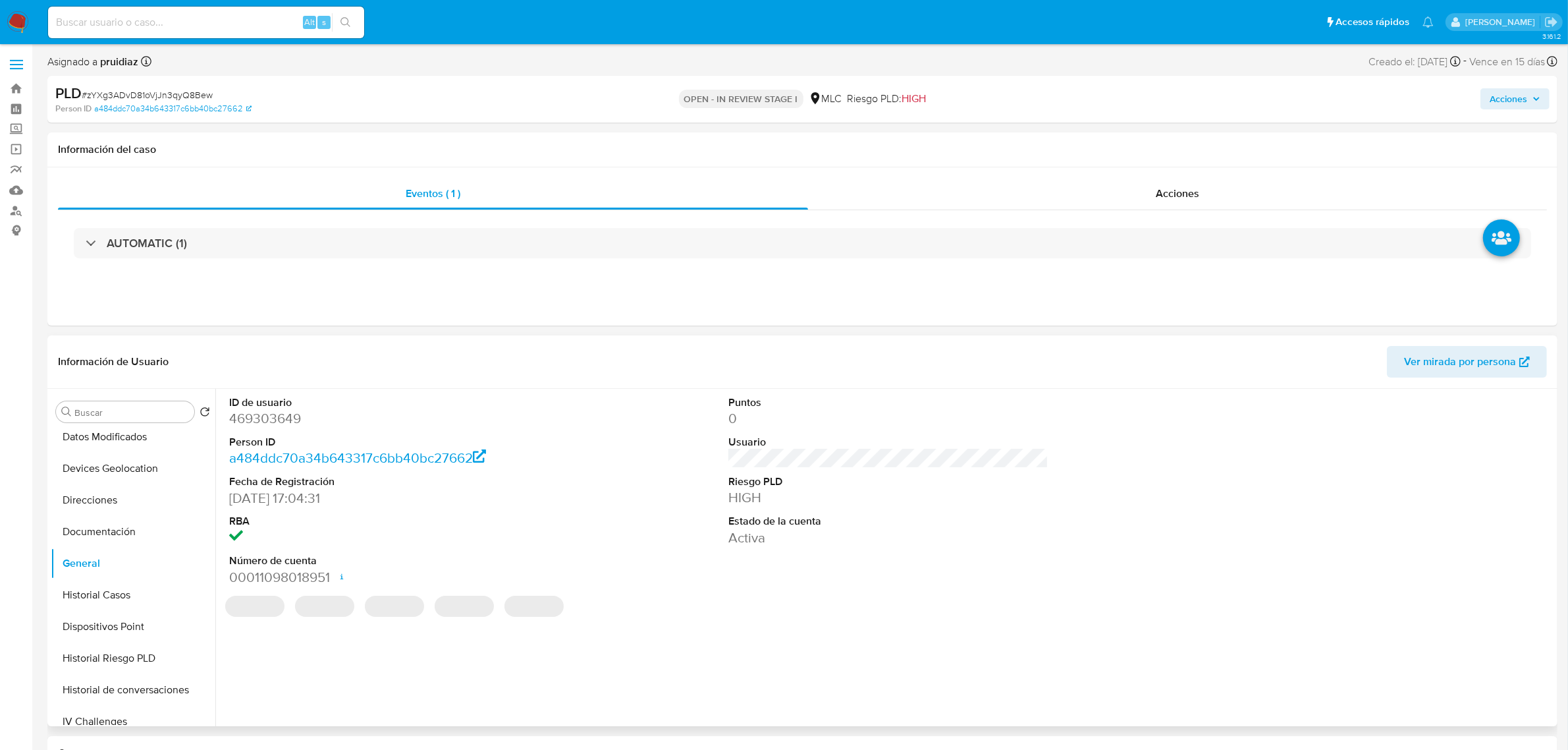
click at [267, 418] on dd "469303649" at bounding box center [389, 418] width 320 height 19
copy dd "469303649"
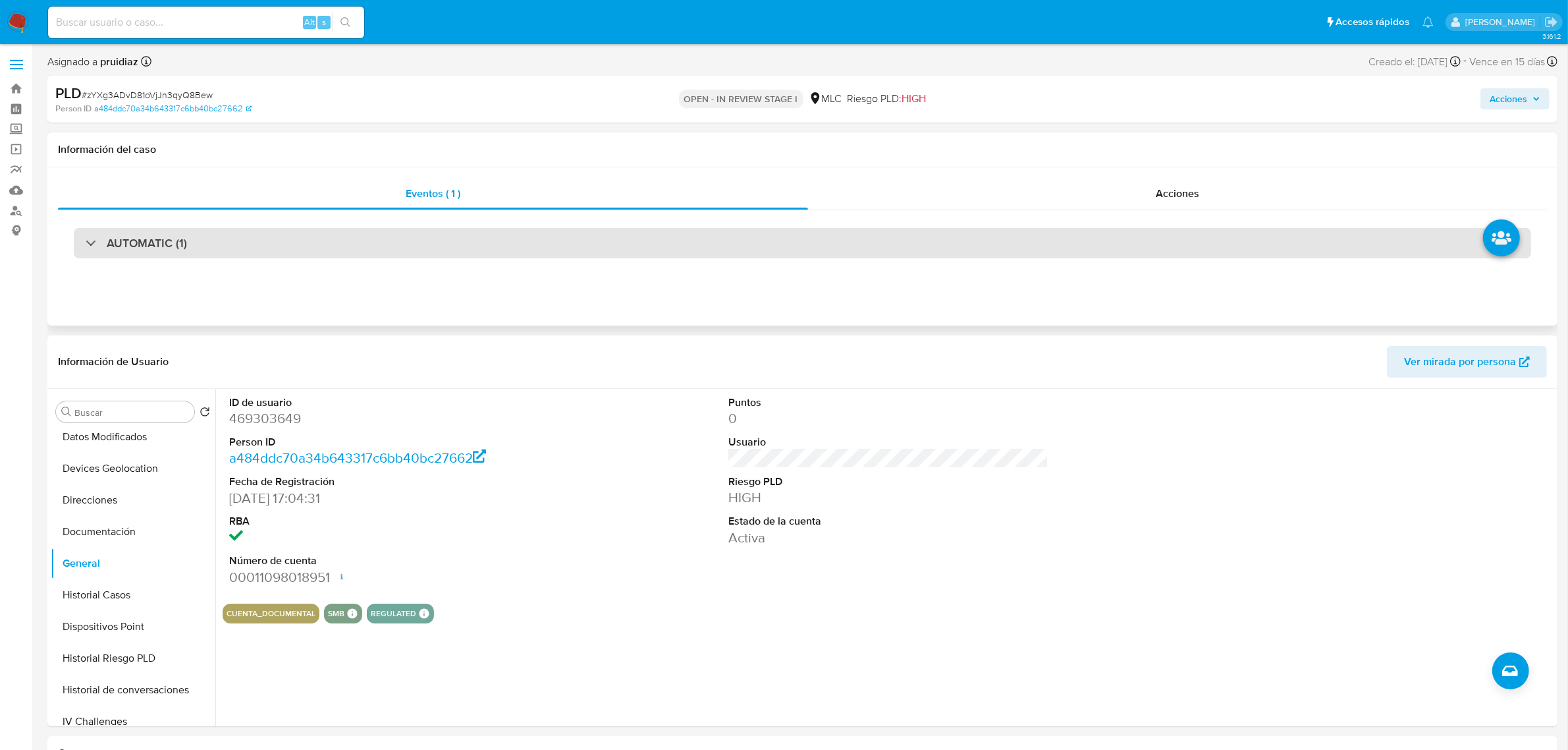
click at [183, 246] on h3 "AUTOMATIC (1)" at bounding box center [146, 243] width 80 height 15
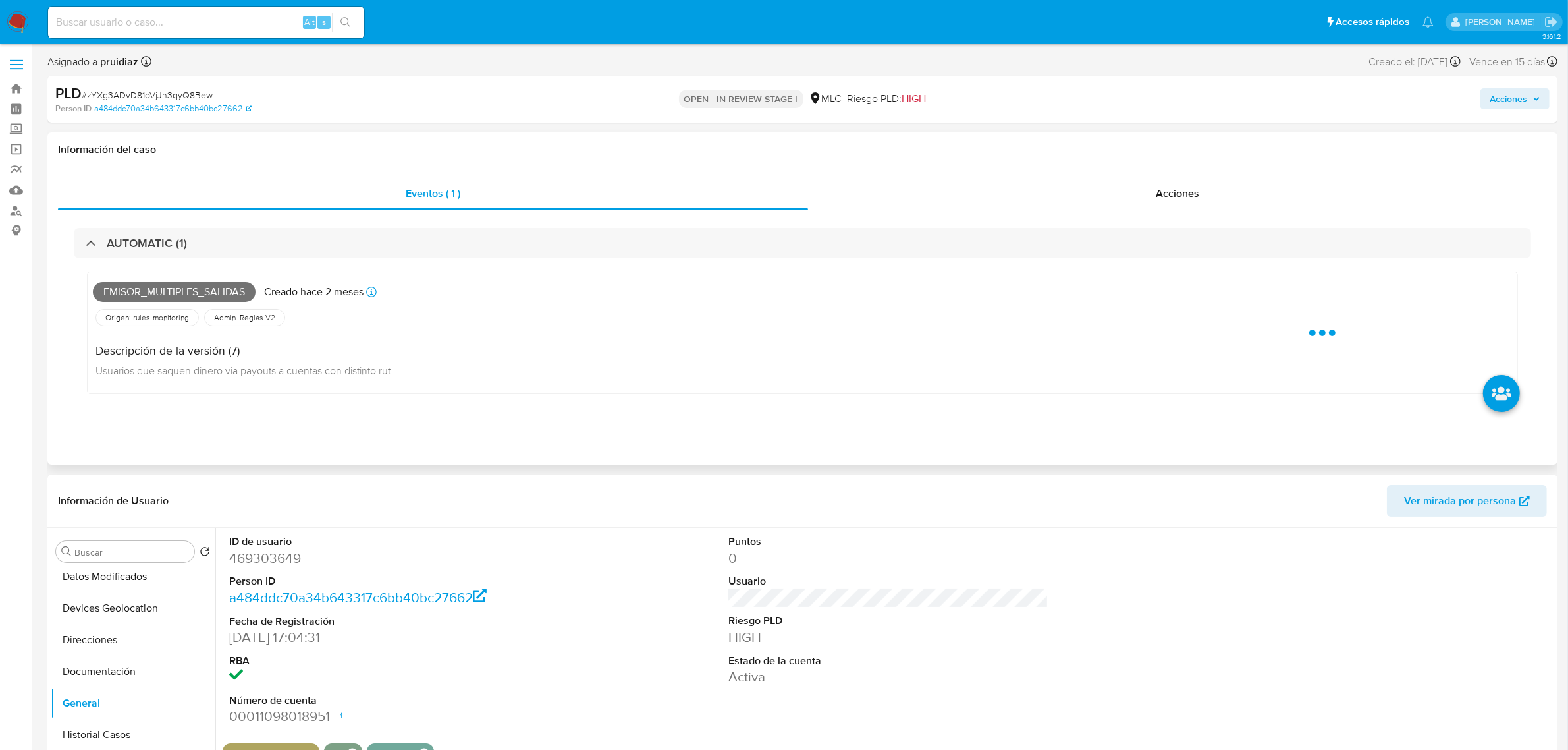
click at [171, 284] on span "Emisor_multiples_salidas" at bounding box center [174, 291] width 163 height 19
click at [165, 290] on span "Emisor_multiples_salidas" at bounding box center [174, 291] width 163 height 19
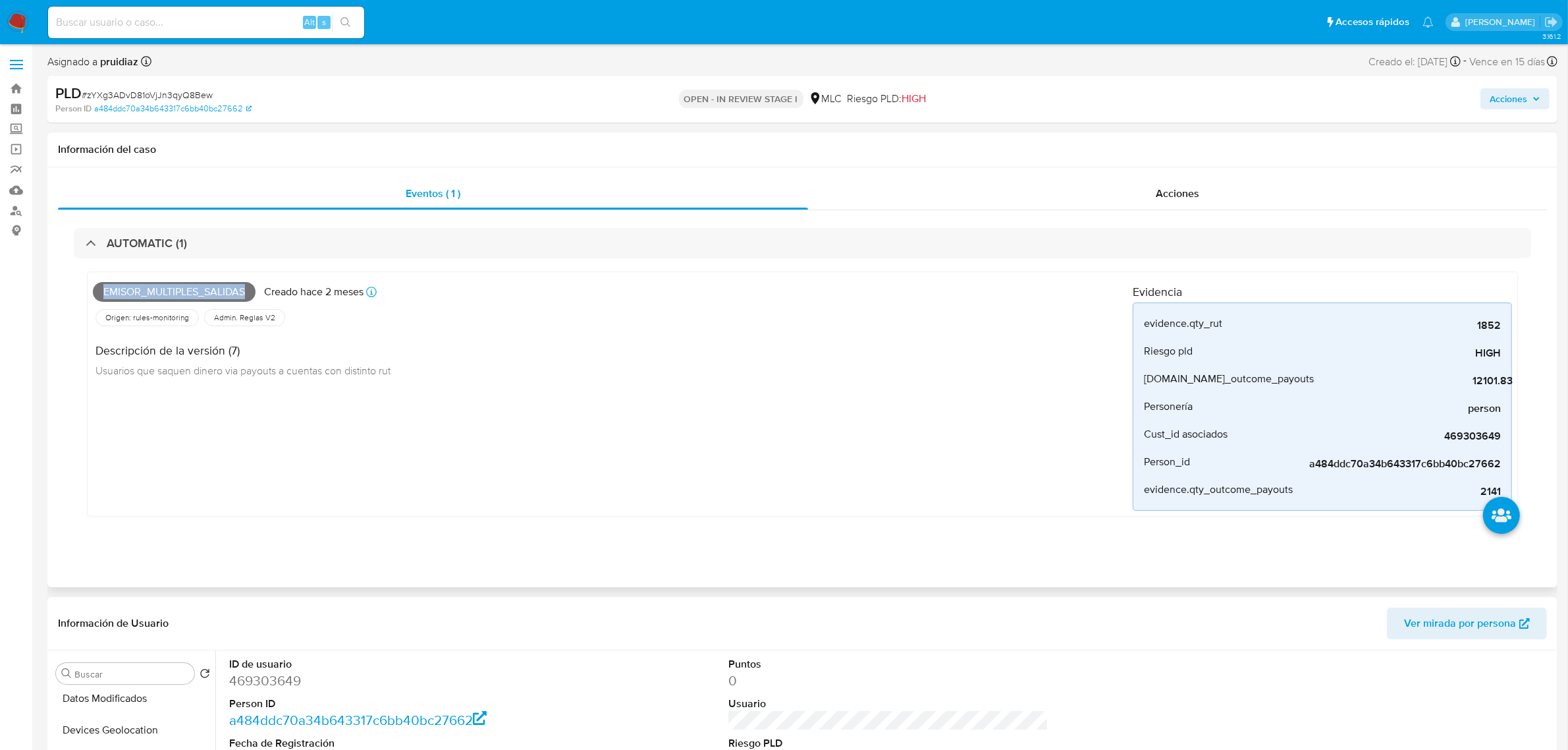
copy span "Emisor_multiples_salidas"
click at [155, 94] on span "# zYXg3ADvD81oVjJn3qyQ8Bew" at bounding box center [147, 95] width 131 height 13
copy span "zYXg3ADvD81oVjJn3qyQ8Bew"
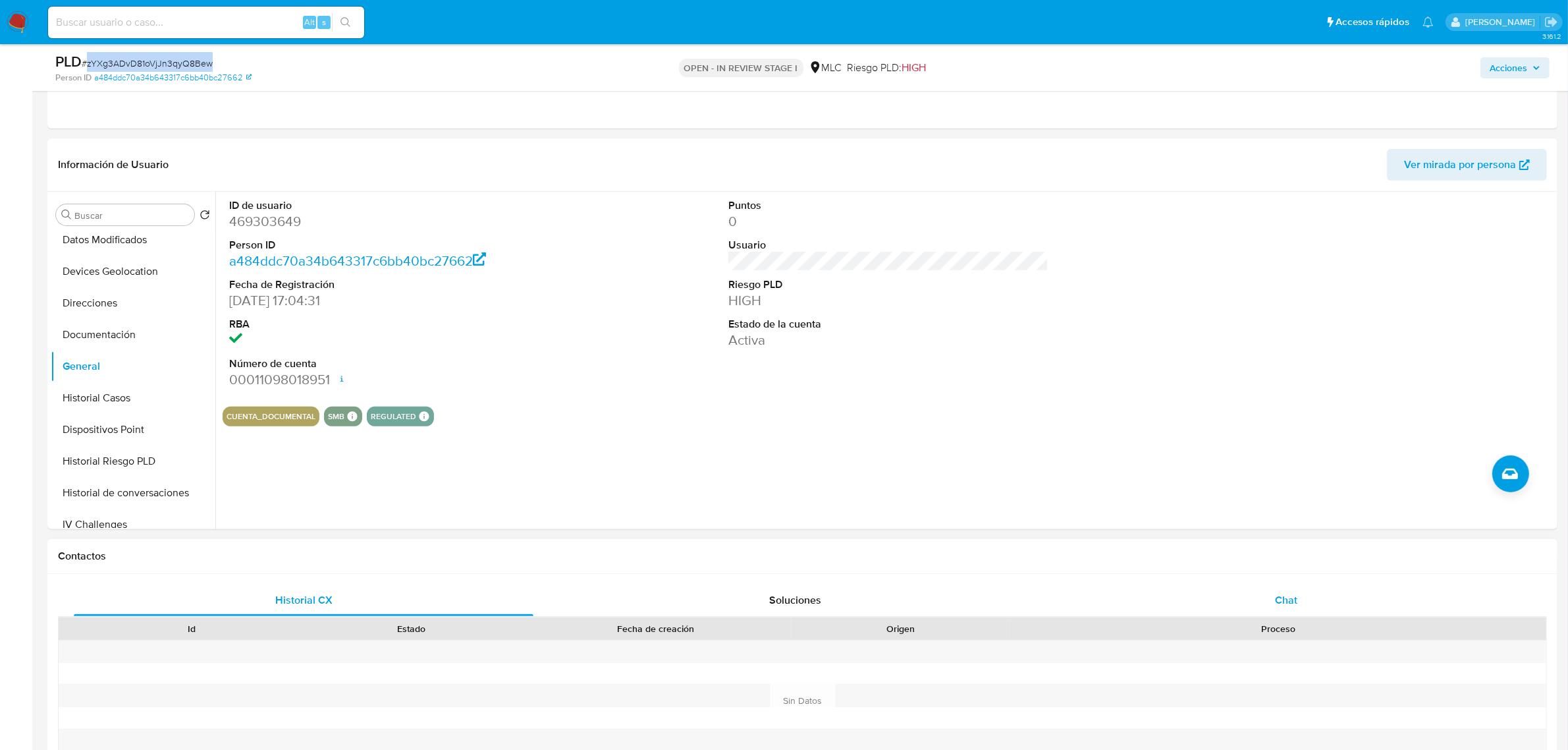
click at [1286, 600] on span "Chat" at bounding box center [1286, 600] width 23 height 15
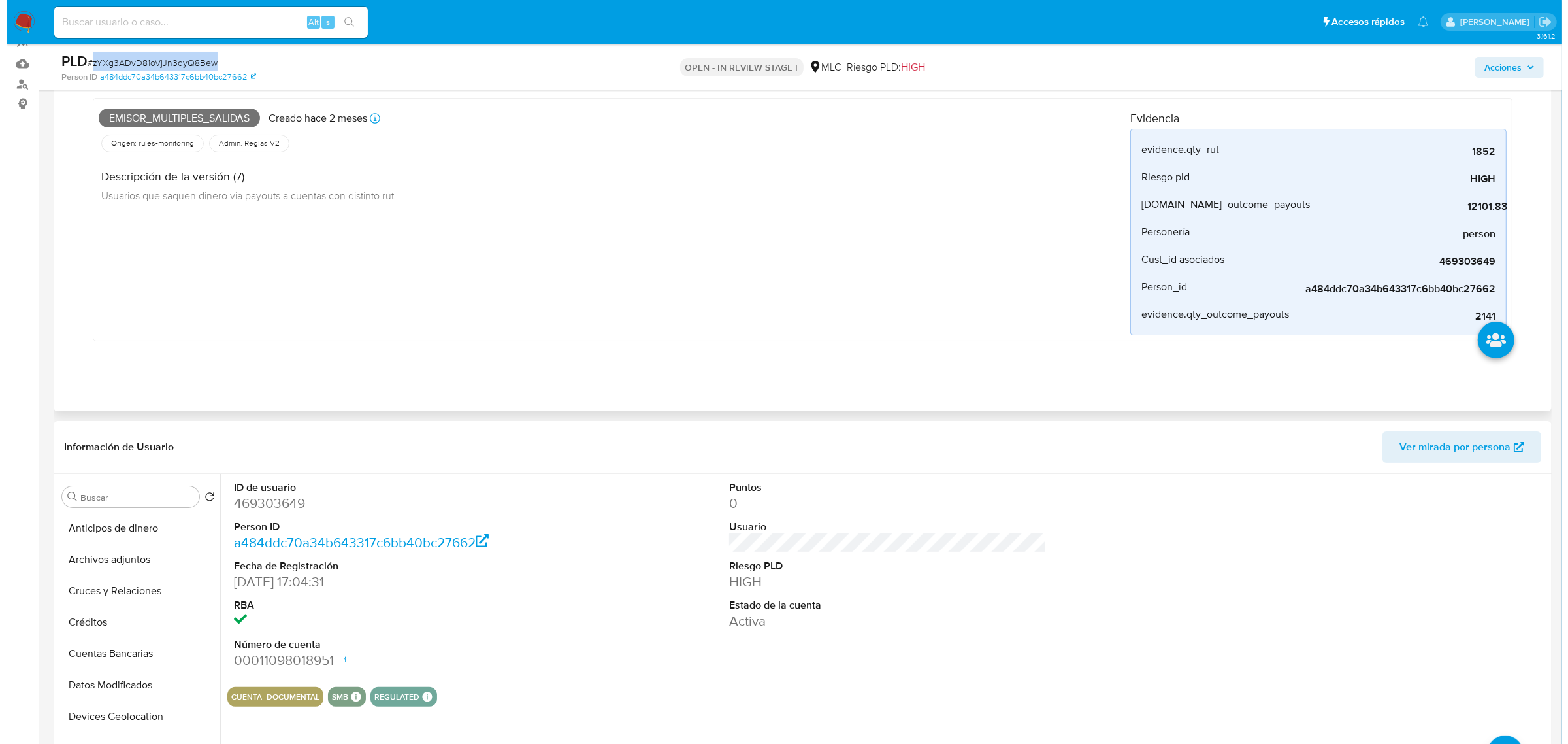
scroll to position [273, 0]
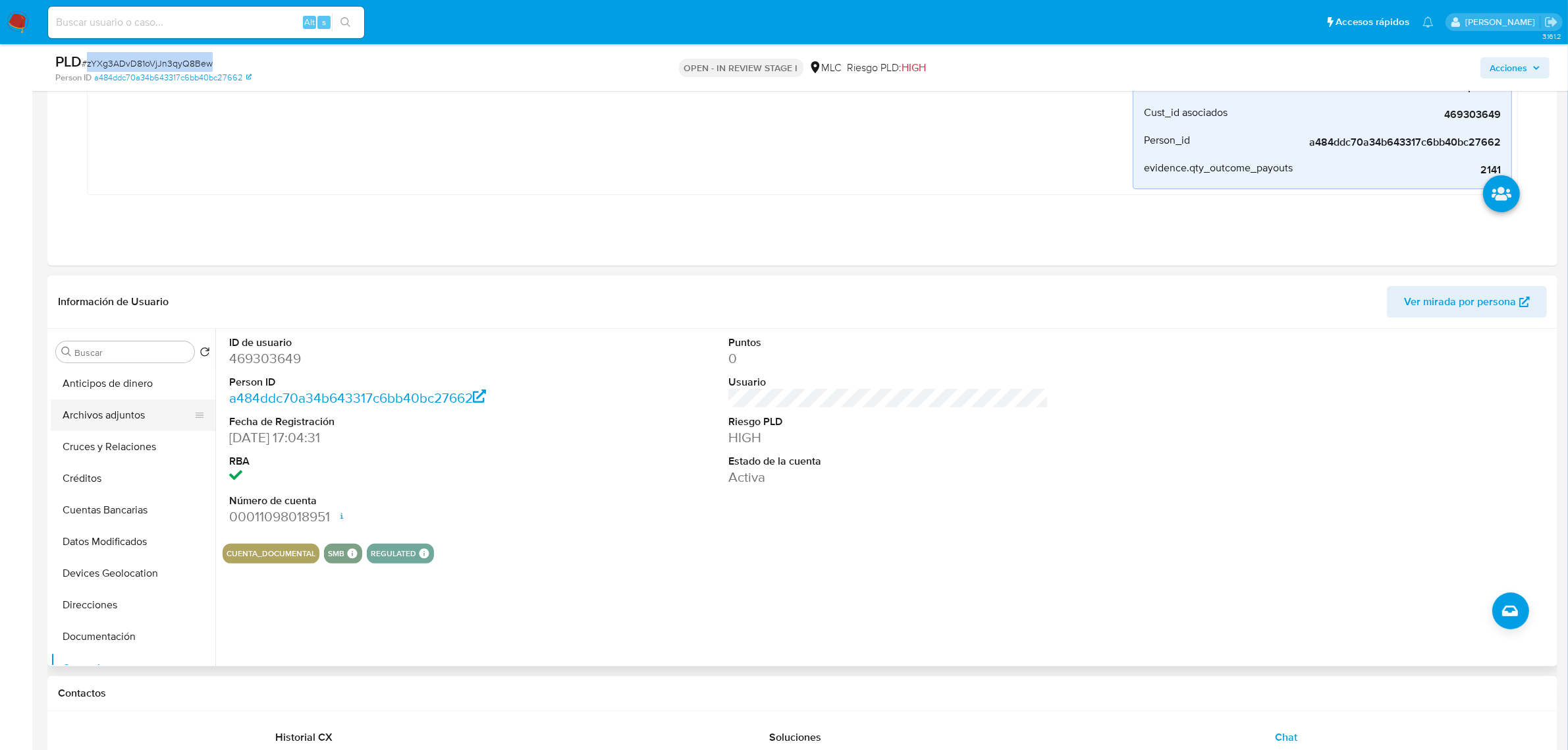
click at [94, 420] on button "Archivos adjuntos" at bounding box center [128, 414] width 154 height 32
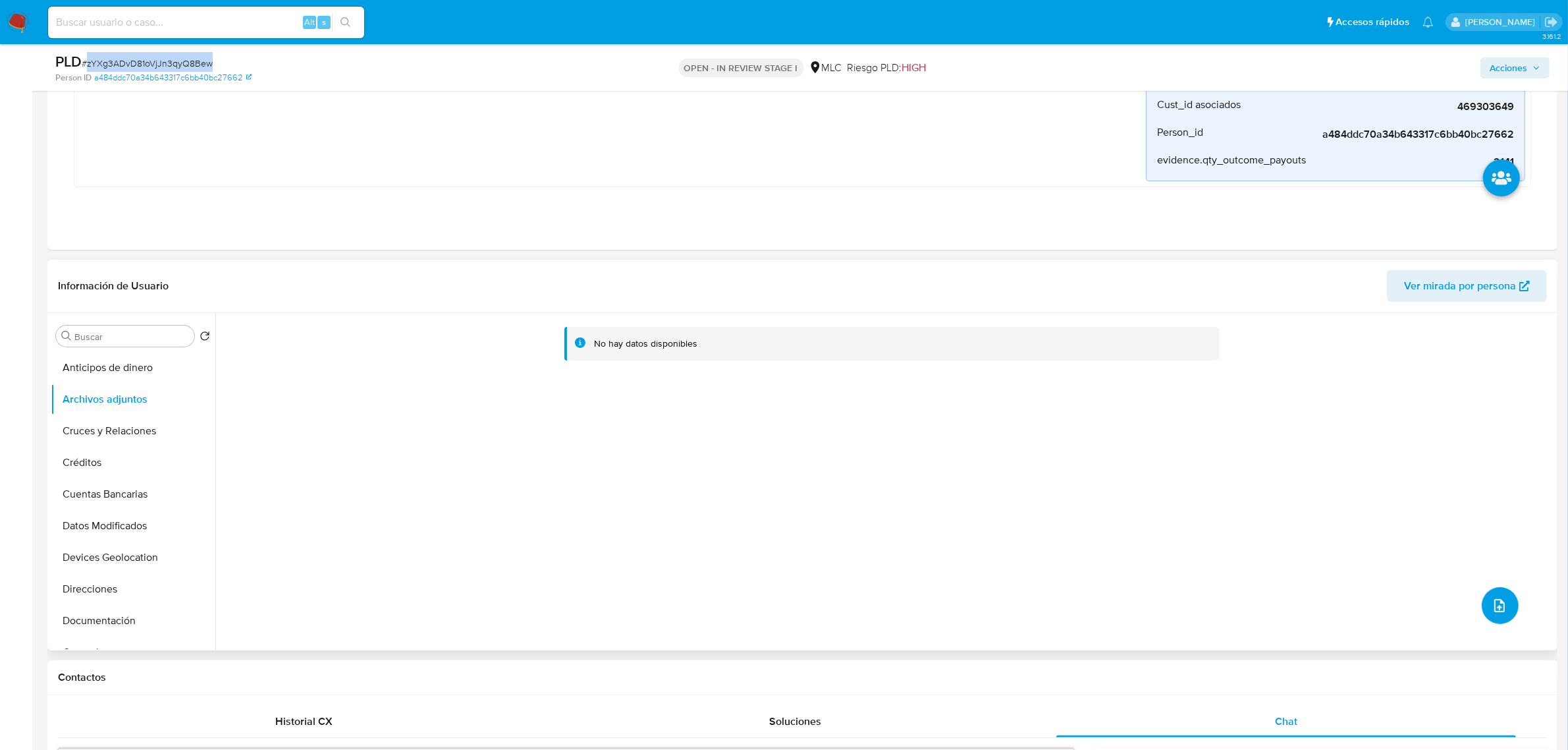
click at [1502, 622] on button "upload-file" at bounding box center [1500, 605] width 37 height 37
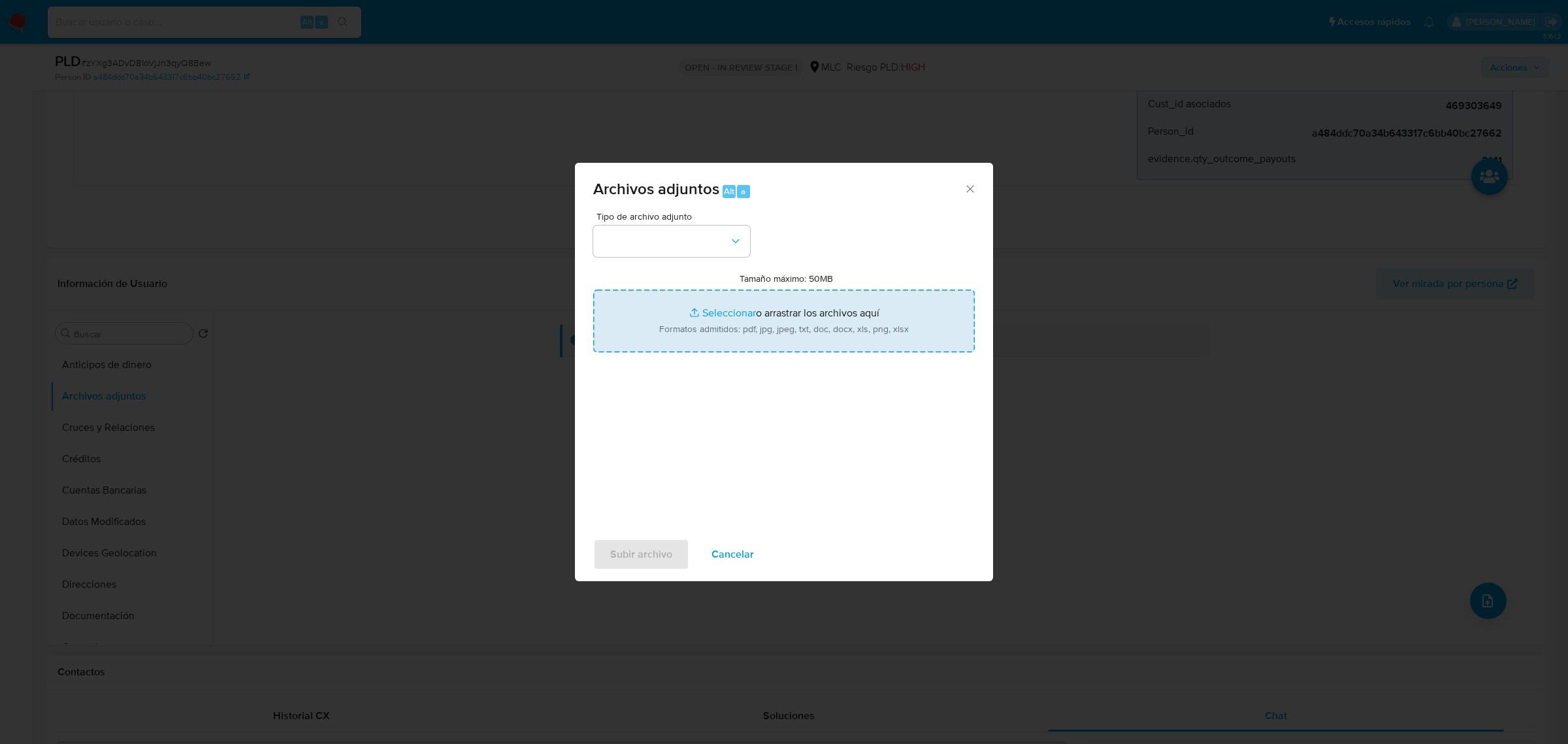
click at [749, 307] on input "Tamaño máximo: 50MB Seleccionar archivos" at bounding box center [783, 321] width 381 height 63
click at [785, 291] on input "Tamaño máximo: 50MB Seleccionar archivos" at bounding box center [783, 321] width 381 height 63
type input "C:\fakepath\469303649 - 24_09_2025.xlsx"
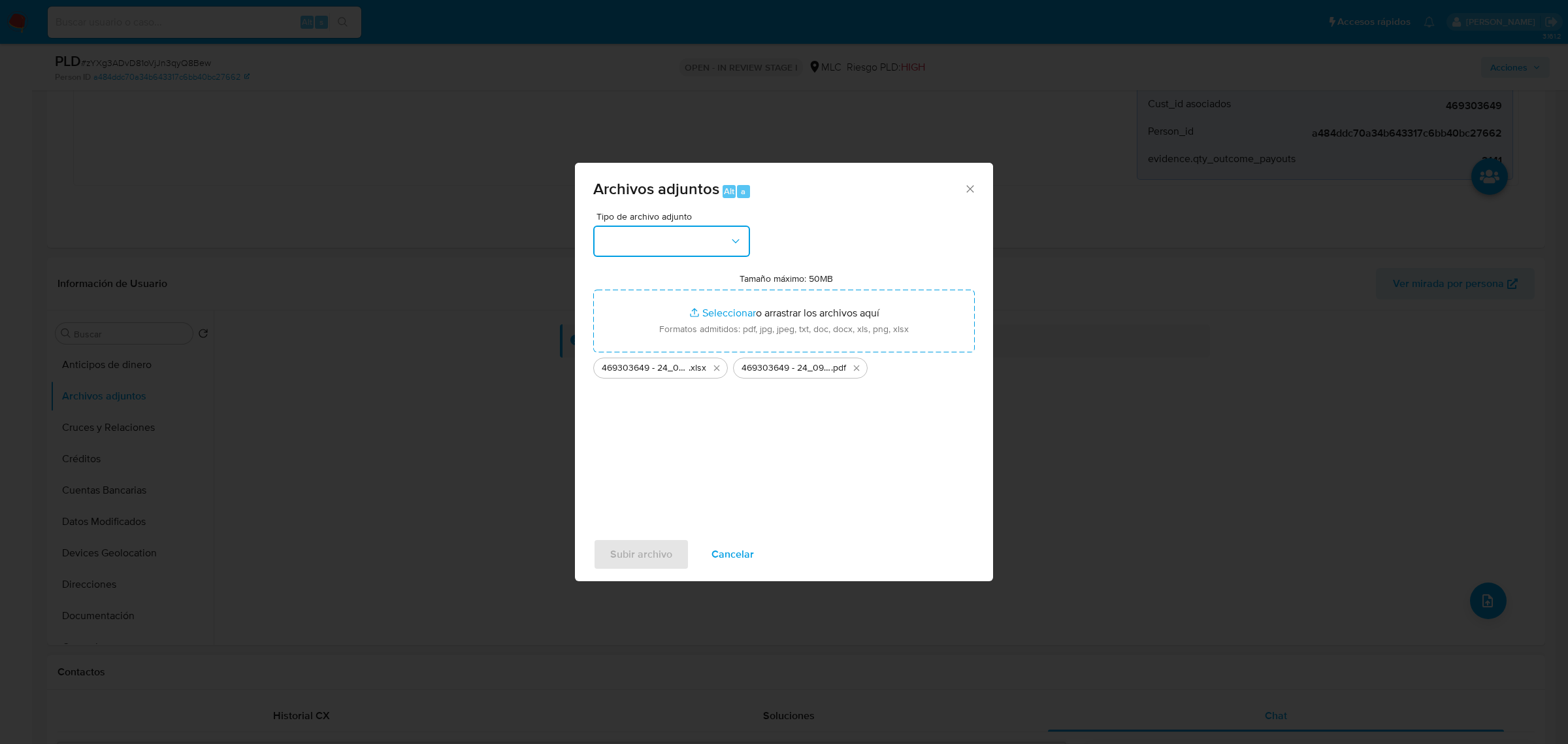
click at [717, 251] on button "button" at bounding box center [671, 241] width 156 height 31
click at [618, 363] on div "OTROS" at bounding box center [668, 360] width 133 height 31
drag, startPoint x: 639, startPoint y: 551, endPoint x: 637, endPoint y: 561, distance: 10.2
click at [637, 561] on span "Subir archivo" at bounding box center [640, 555] width 62 height 29
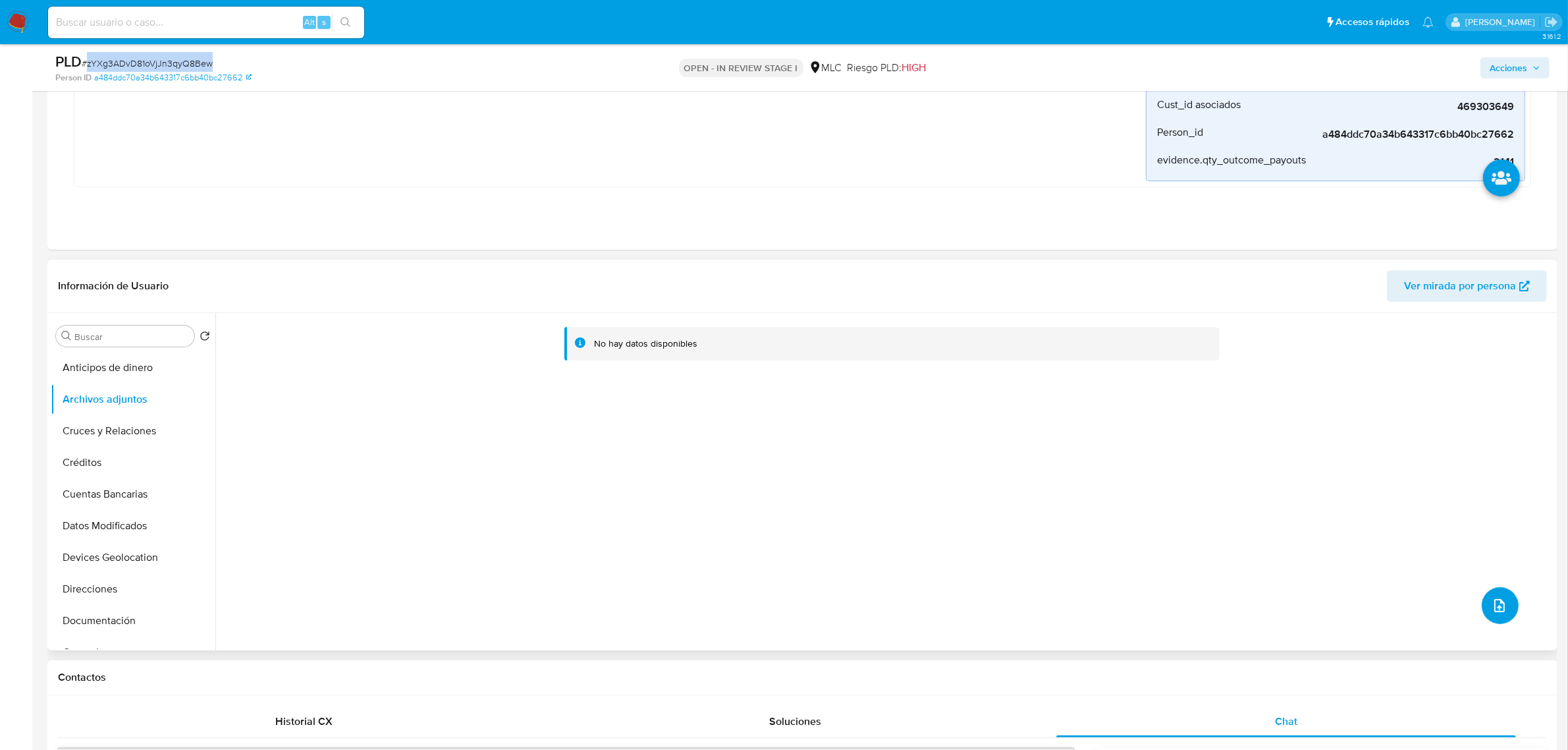
click at [1506, 603] on button "upload-file" at bounding box center [1500, 605] width 37 height 37
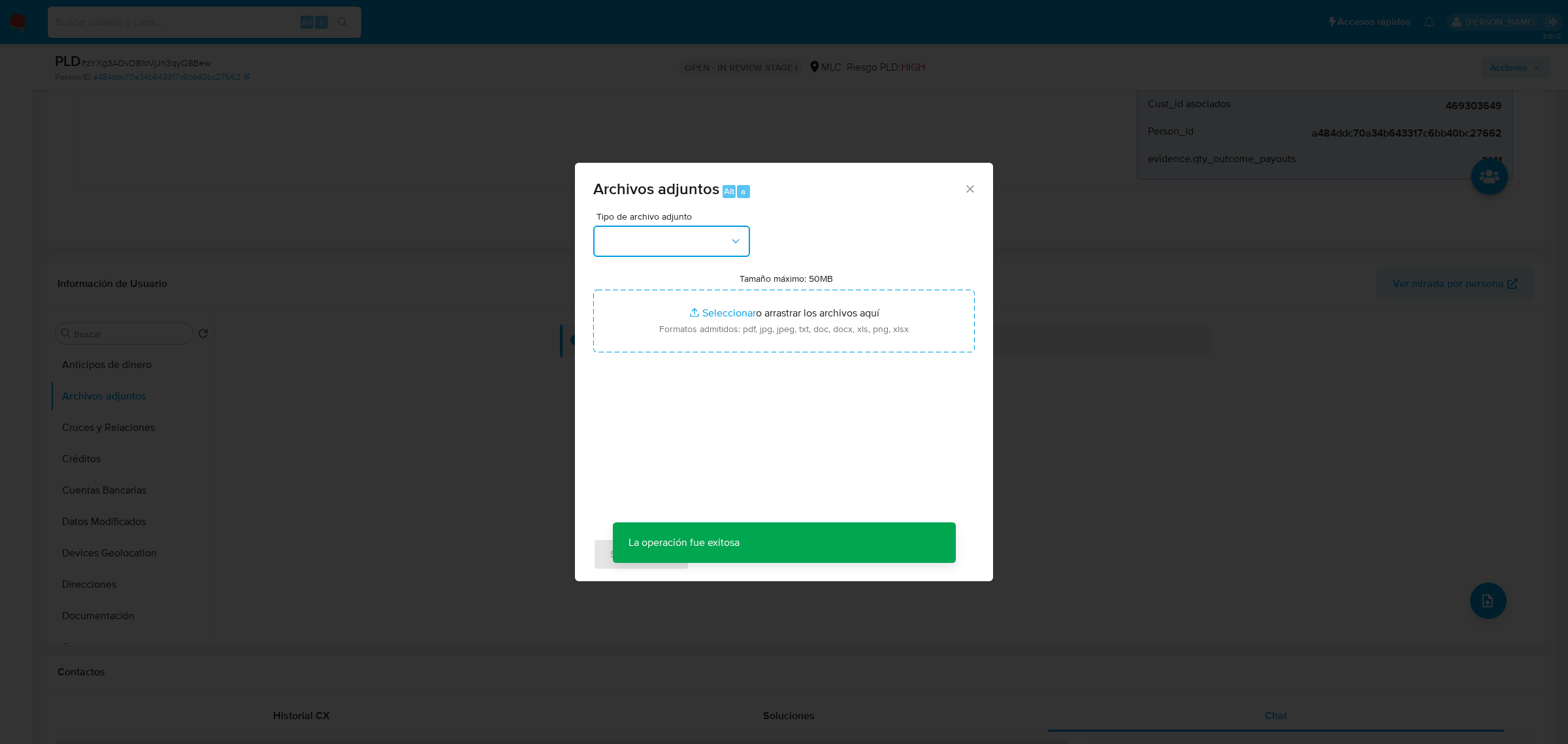
click at [699, 254] on button "button" at bounding box center [671, 241] width 156 height 31
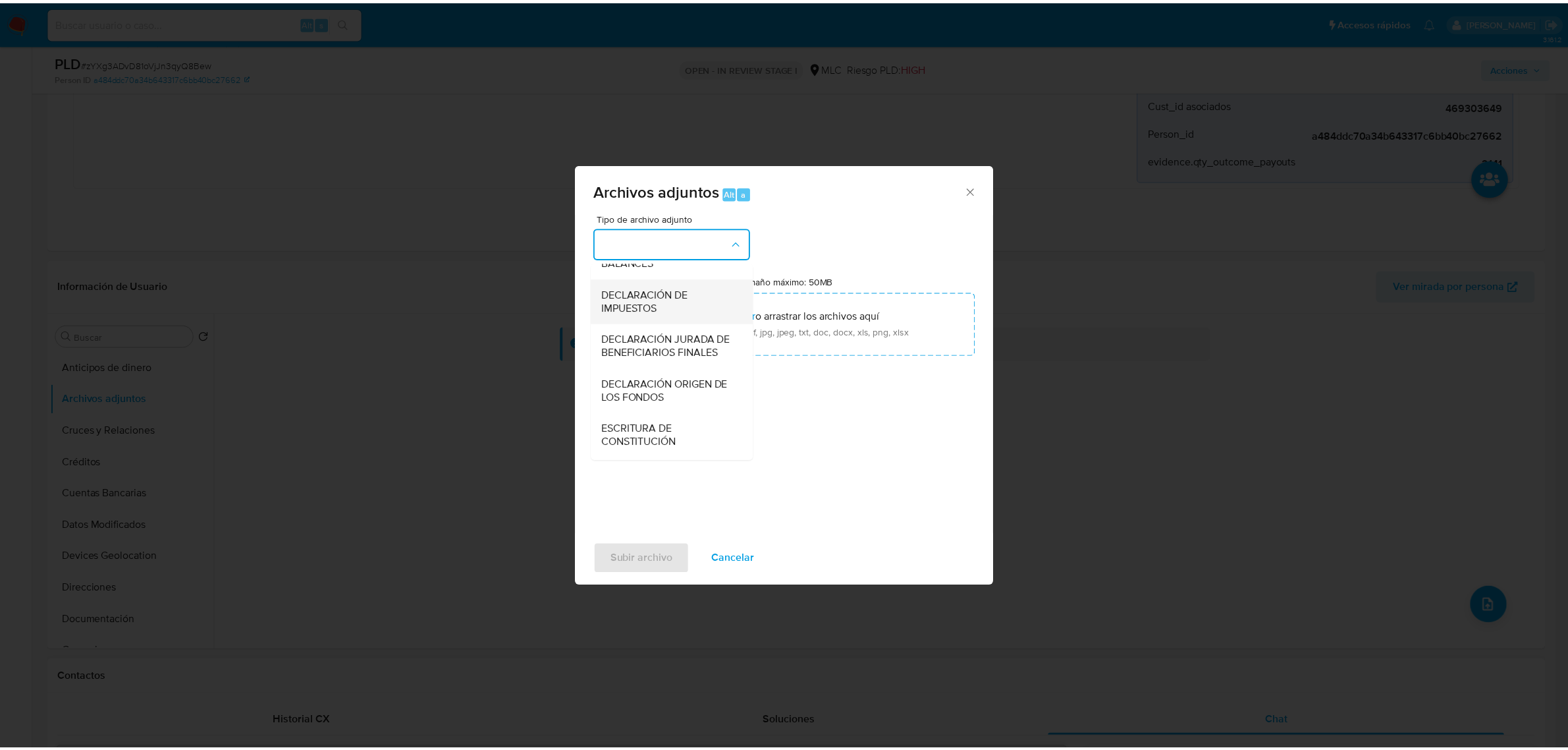
scroll to position [218, 0]
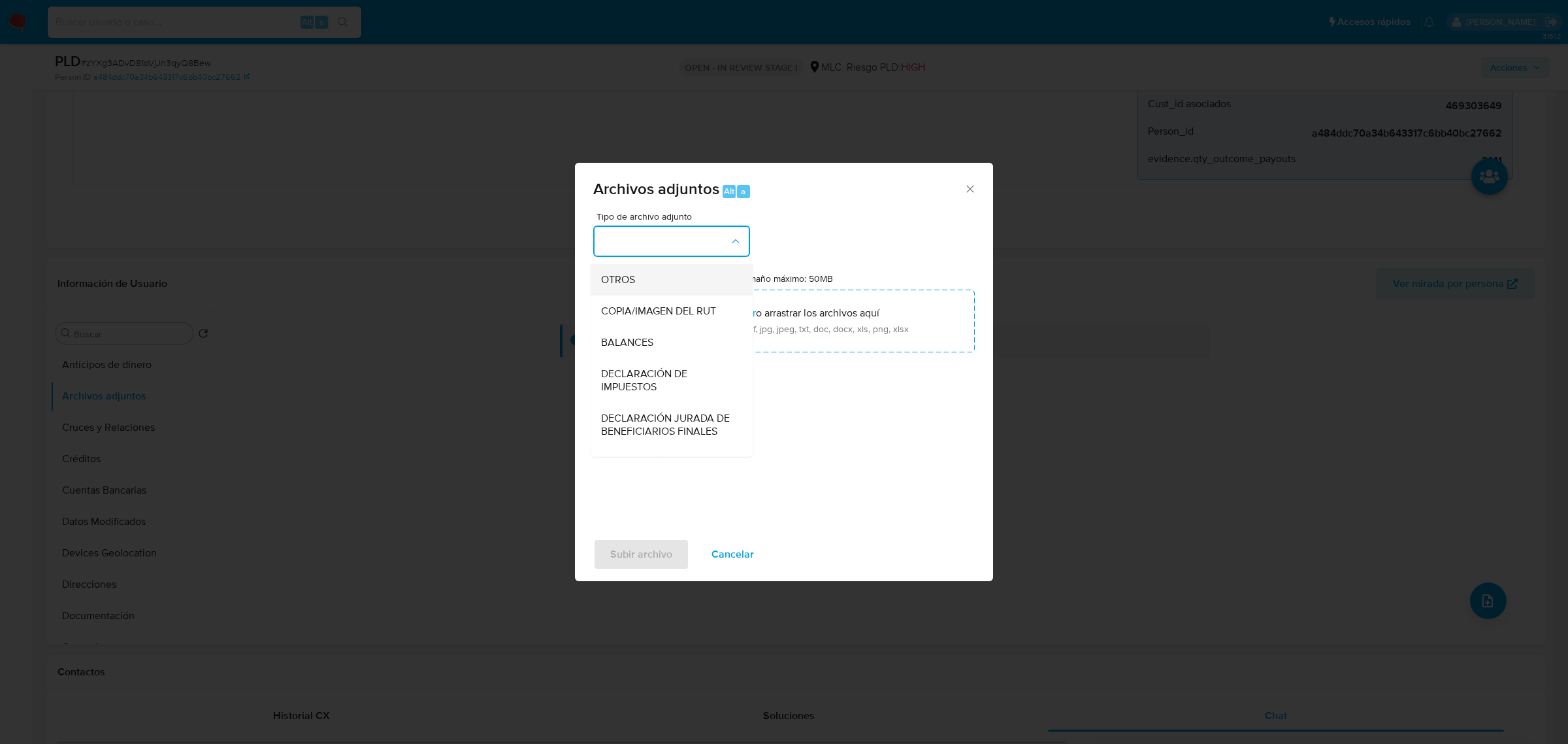
click at [636, 295] on div "OTROS" at bounding box center [668, 278] width 133 height 31
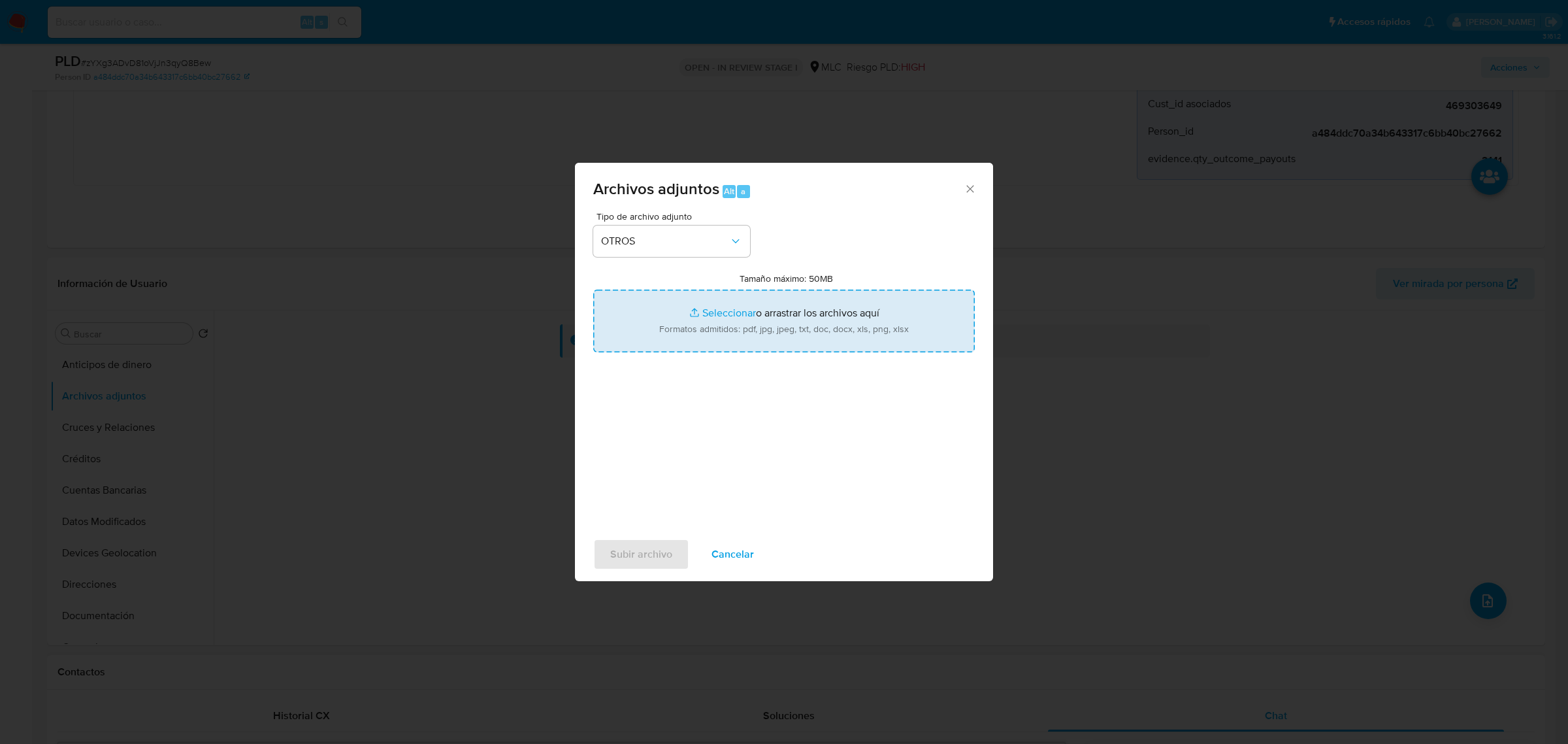
click at [824, 324] on input "Tamaño máximo: 50MB Seleccionar archivos" at bounding box center [783, 321] width 381 height 63
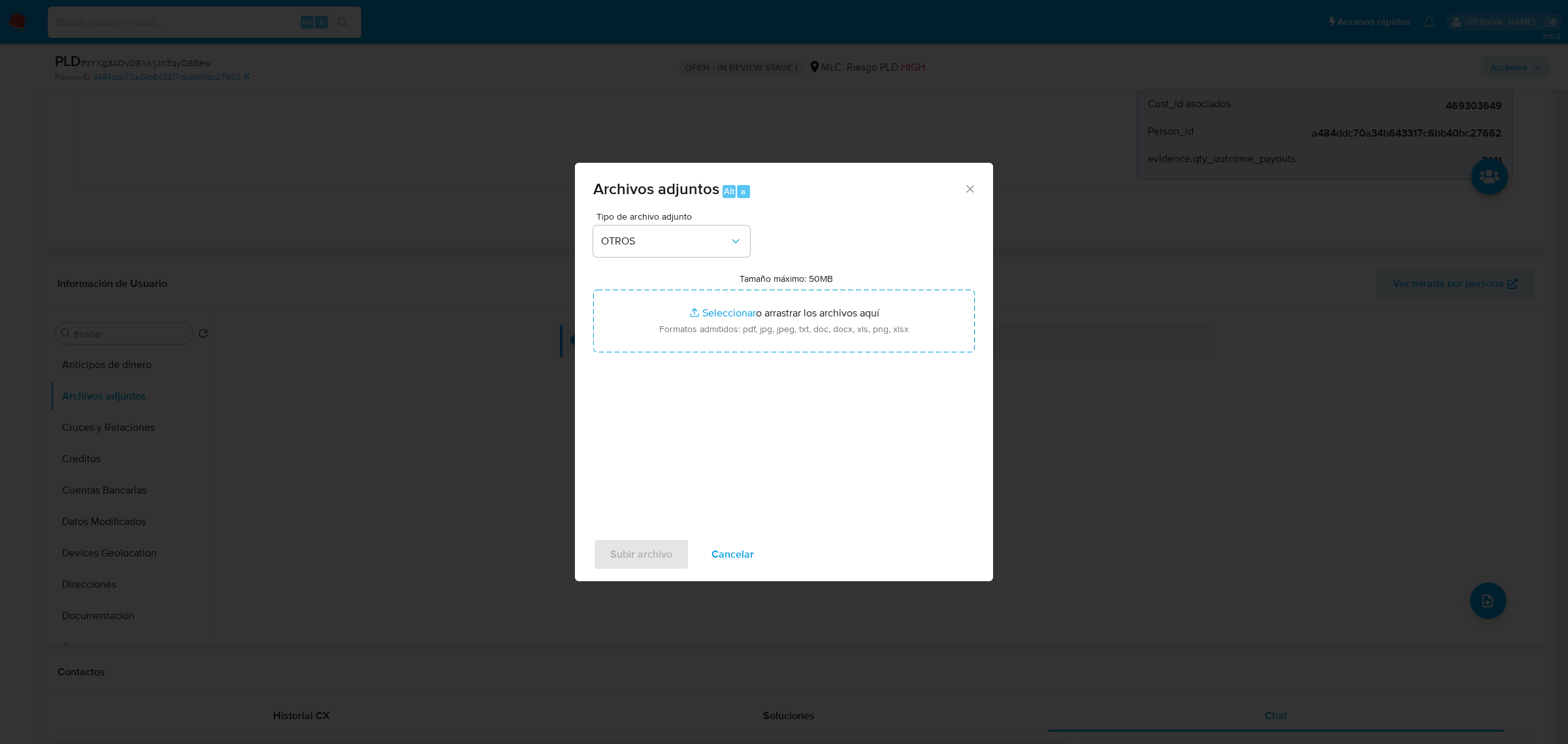
click at [965, 187] on icon "Cerrar" at bounding box center [970, 189] width 13 height 13
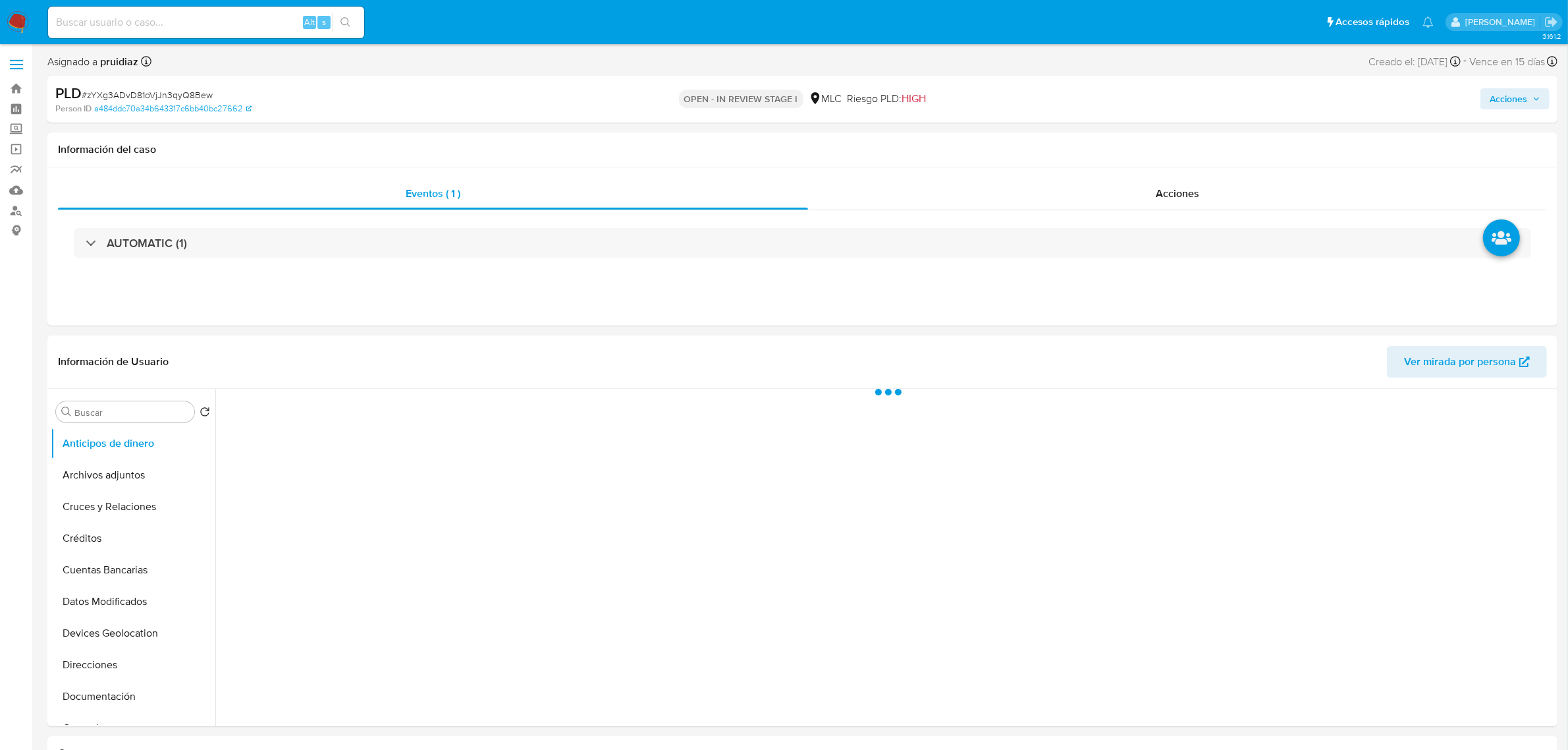
select select "10"
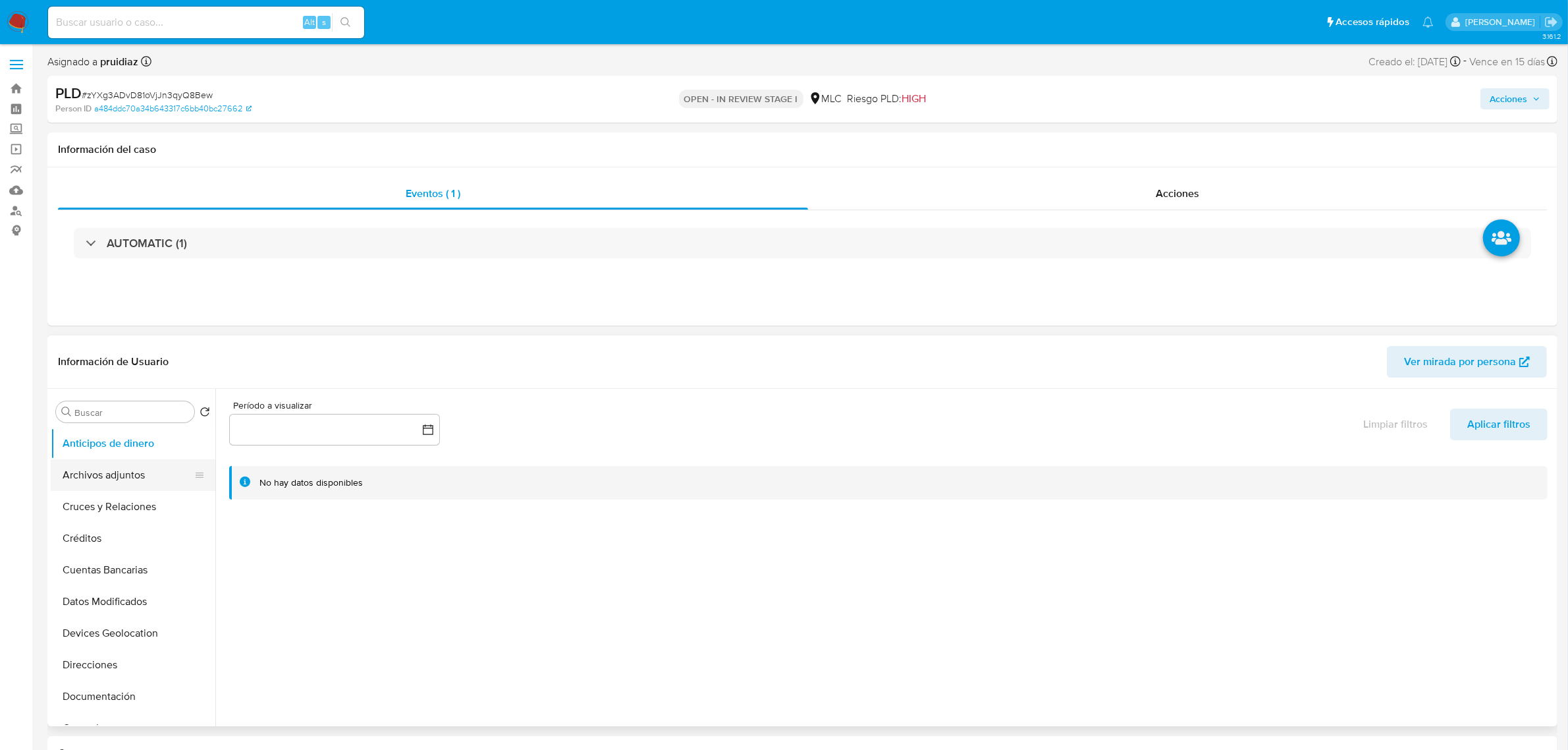
click at [129, 485] on button "Archivos adjuntos" at bounding box center [128, 474] width 154 height 32
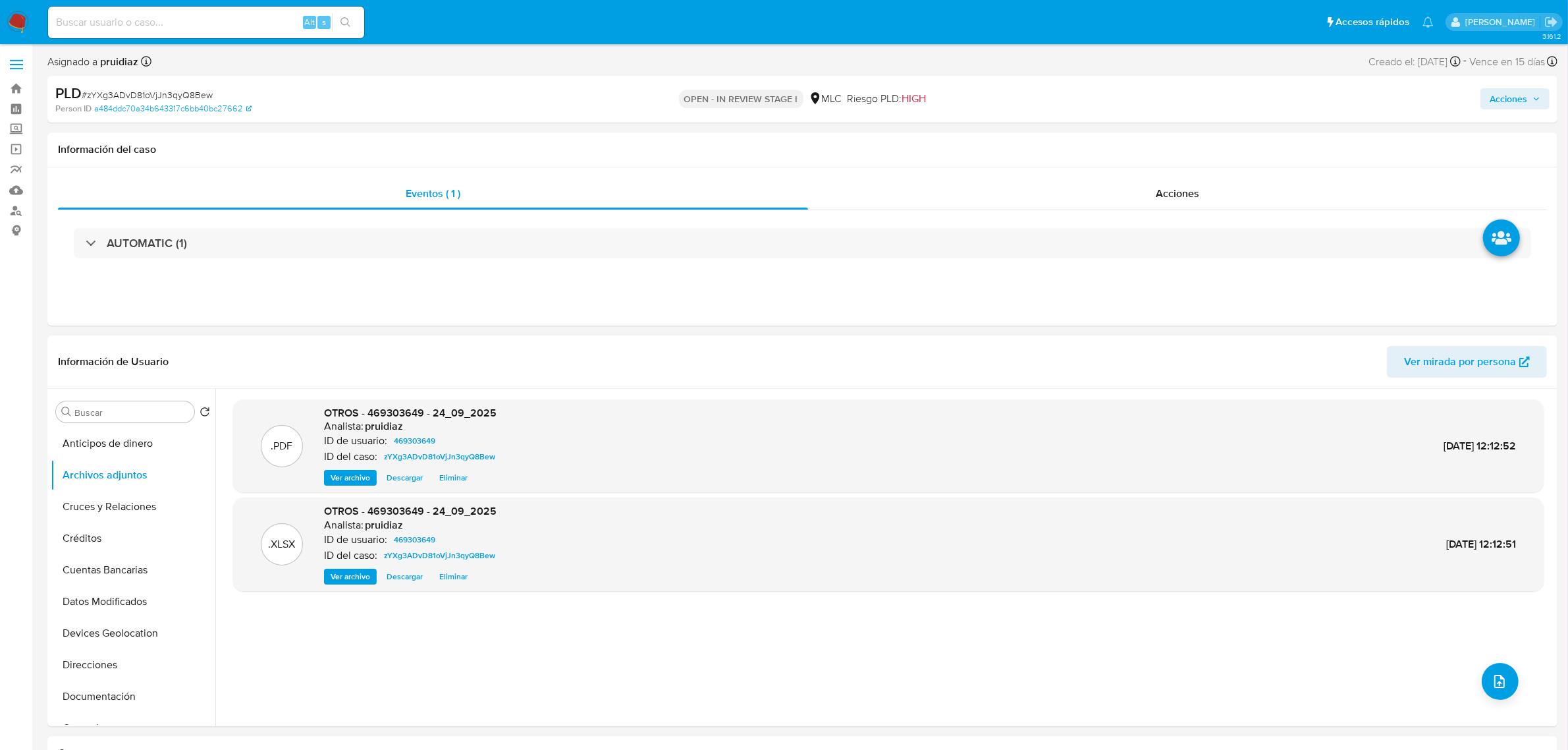
click at [1500, 96] on span "Acciones" at bounding box center [1508, 99] width 37 height 21
click at [1211, 143] on div "r" at bounding box center [1211, 141] width 13 height 13
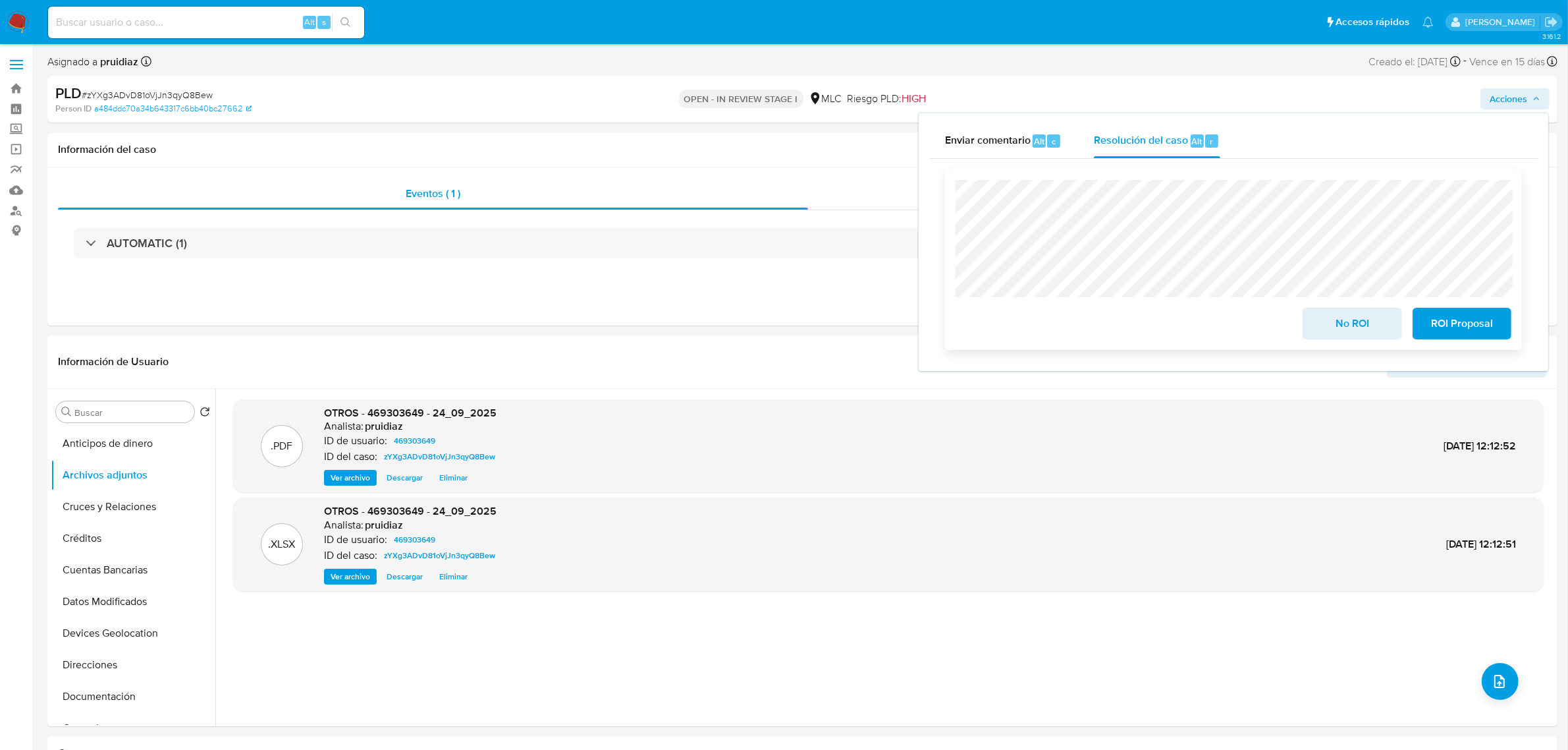
click at [951, 203] on div "No ROI ROI Proposal" at bounding box center [1232, 259] width 577 height 180
click at [1436, 321] on span "ROI Proposal" at bounding box center [1462, 324] width 65 height 29
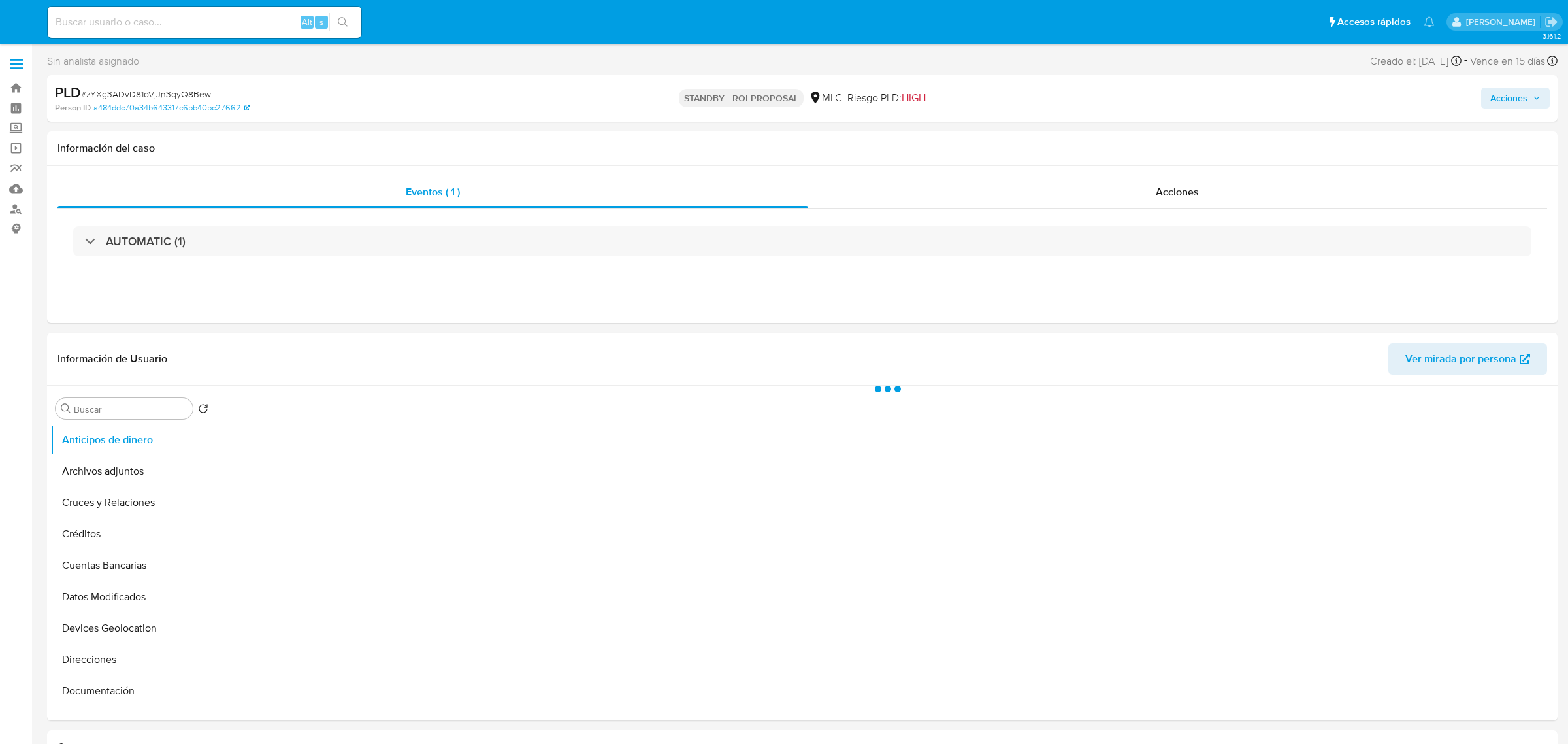
select select "10"
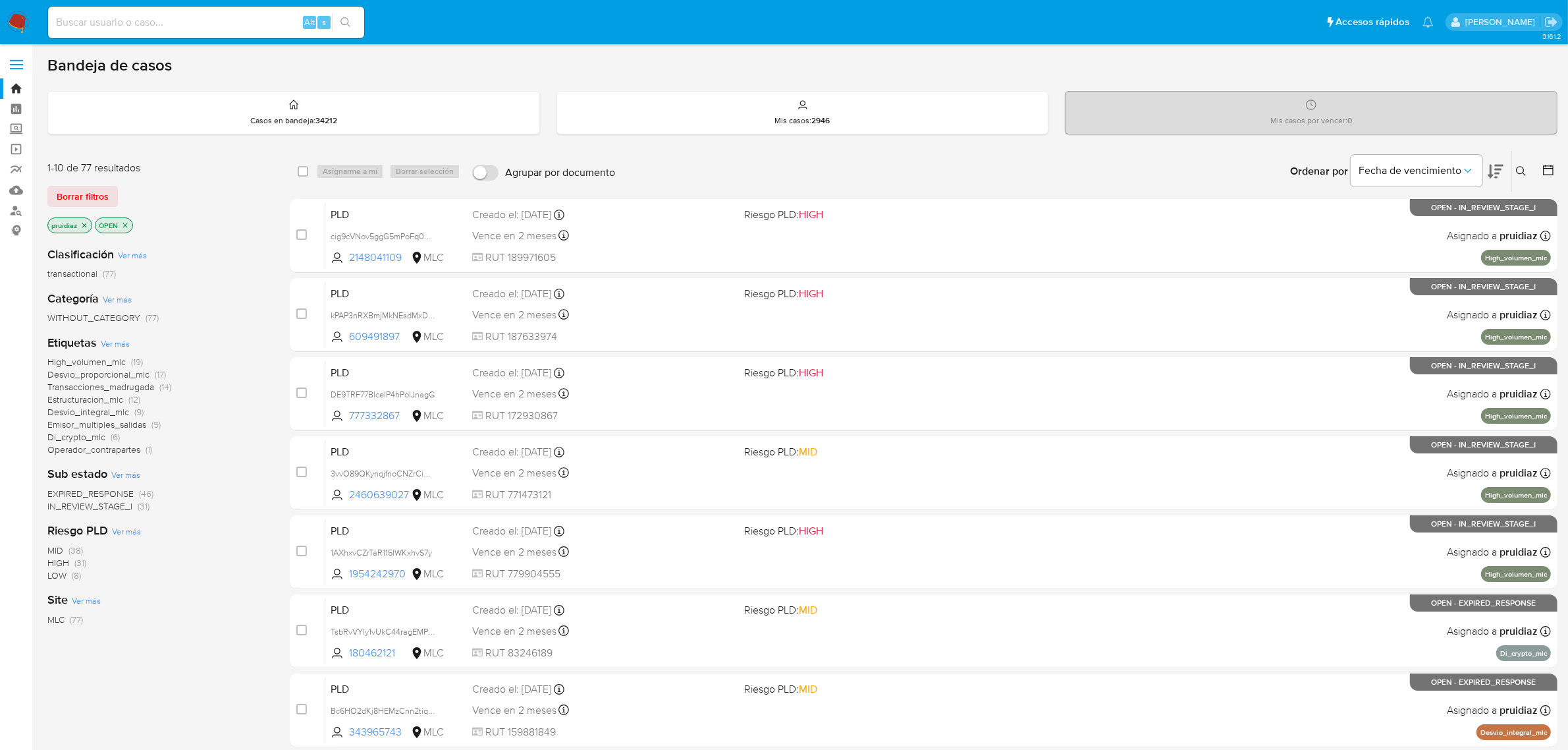
click at [1502, 181] on div "Ordenar por Fecha de vencimiento" at bounding box center [1395, 171] width 232 height 40
click at [1500, 173] on icon at bounding box center [1495, 172] width 16 height 16
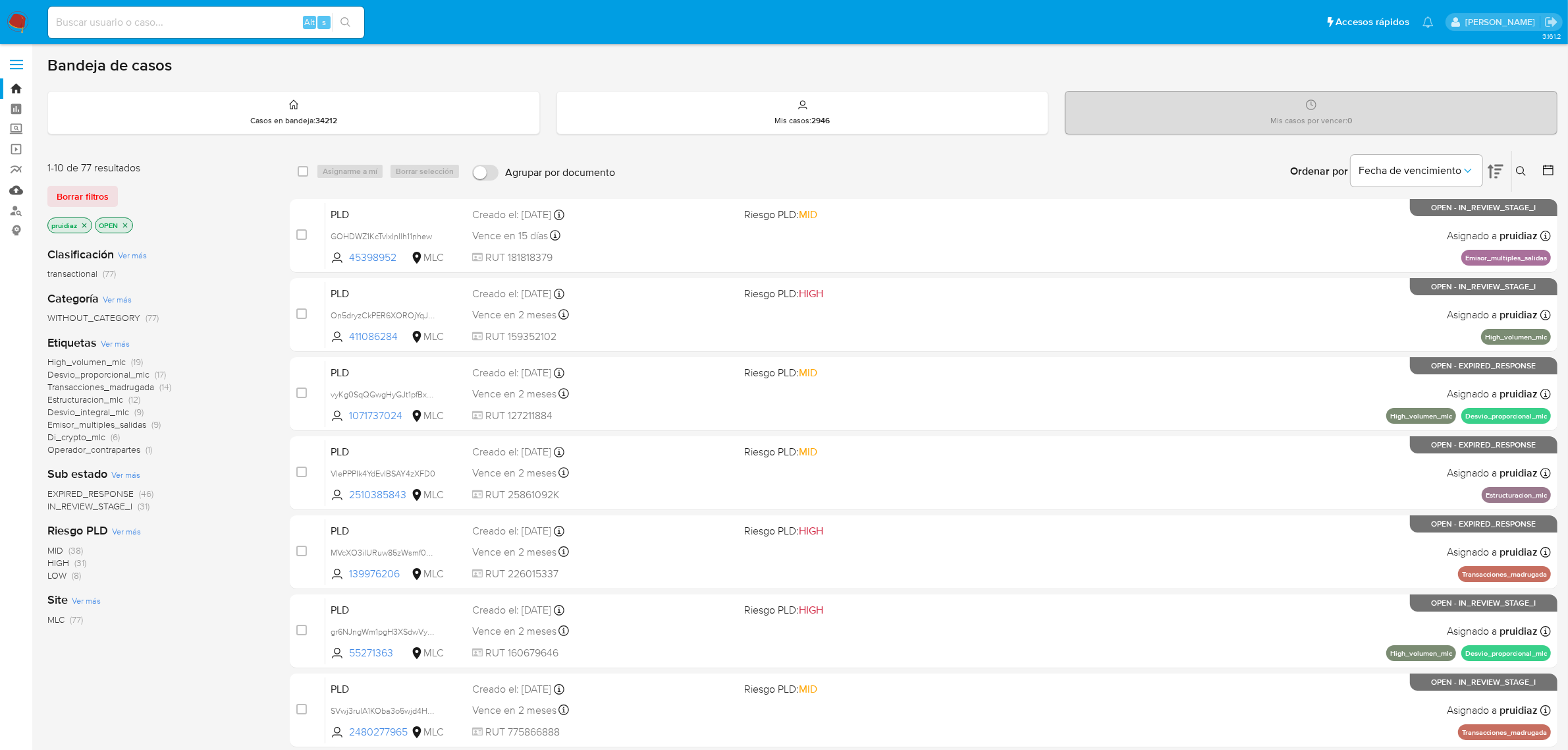
click at [12, 189] on link "Mulan" at bounding box center [78, 189] width 157 height 20
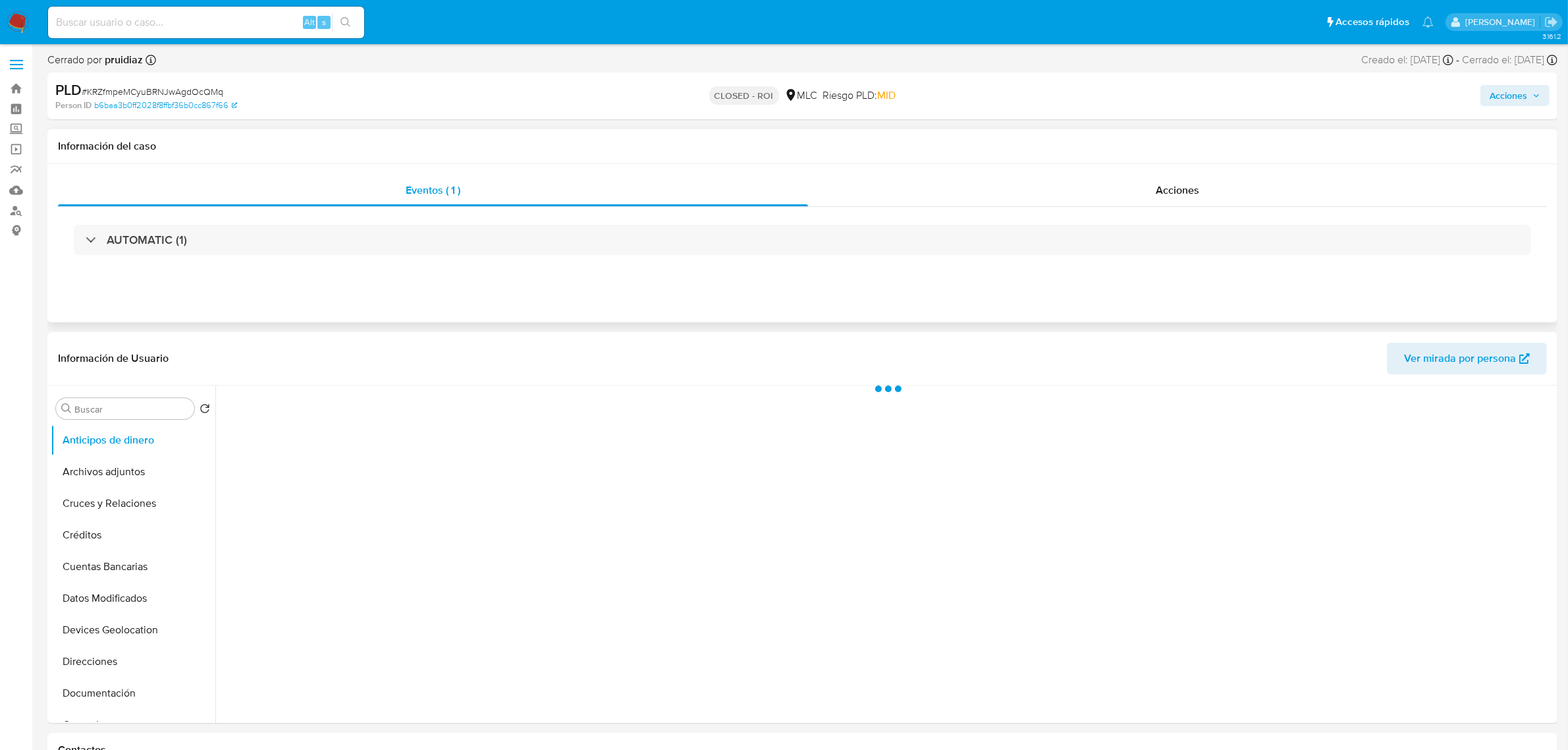
select select "10"
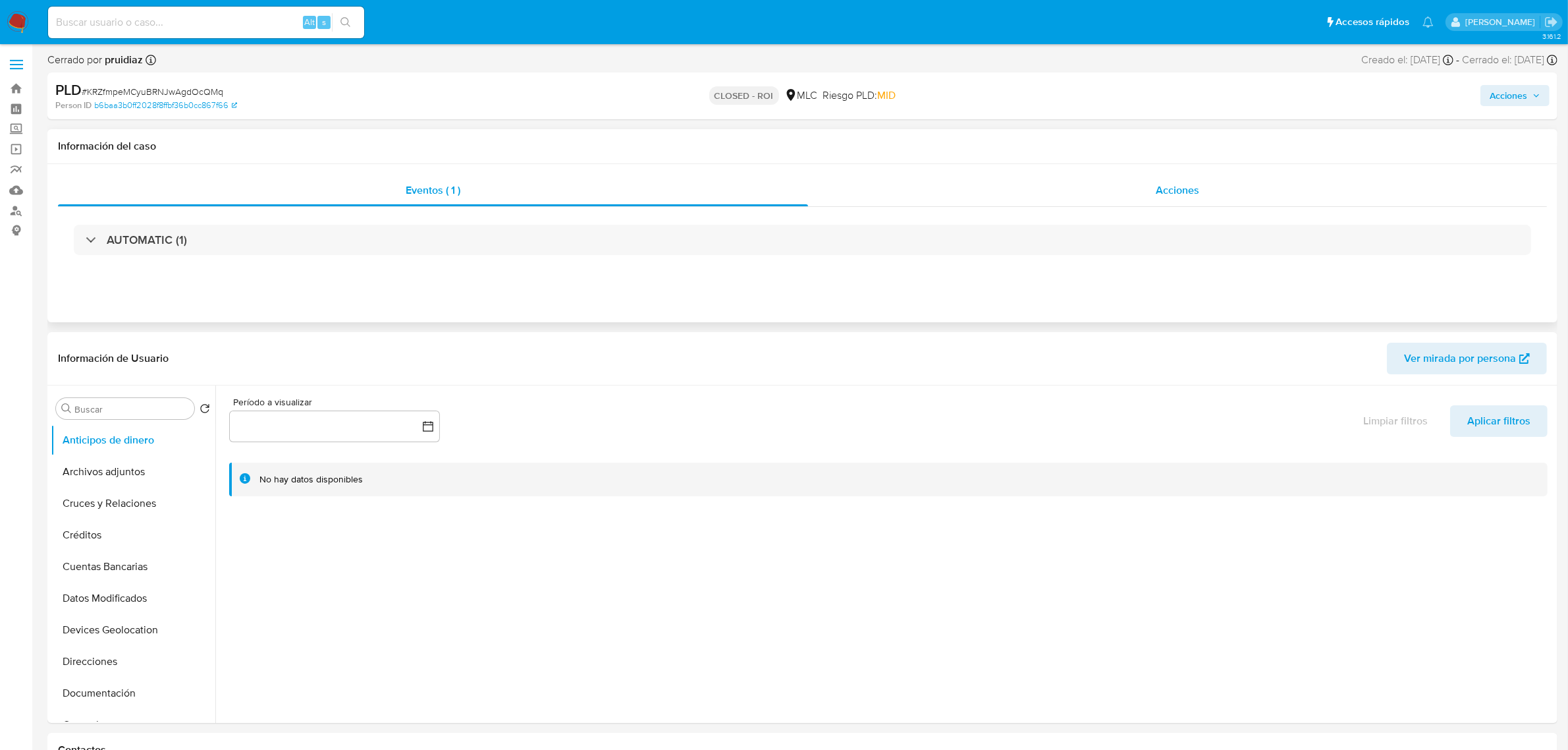
click at [1236, 191] on div "Acciones" at bounding box center [1177, 190] width 739 height 32
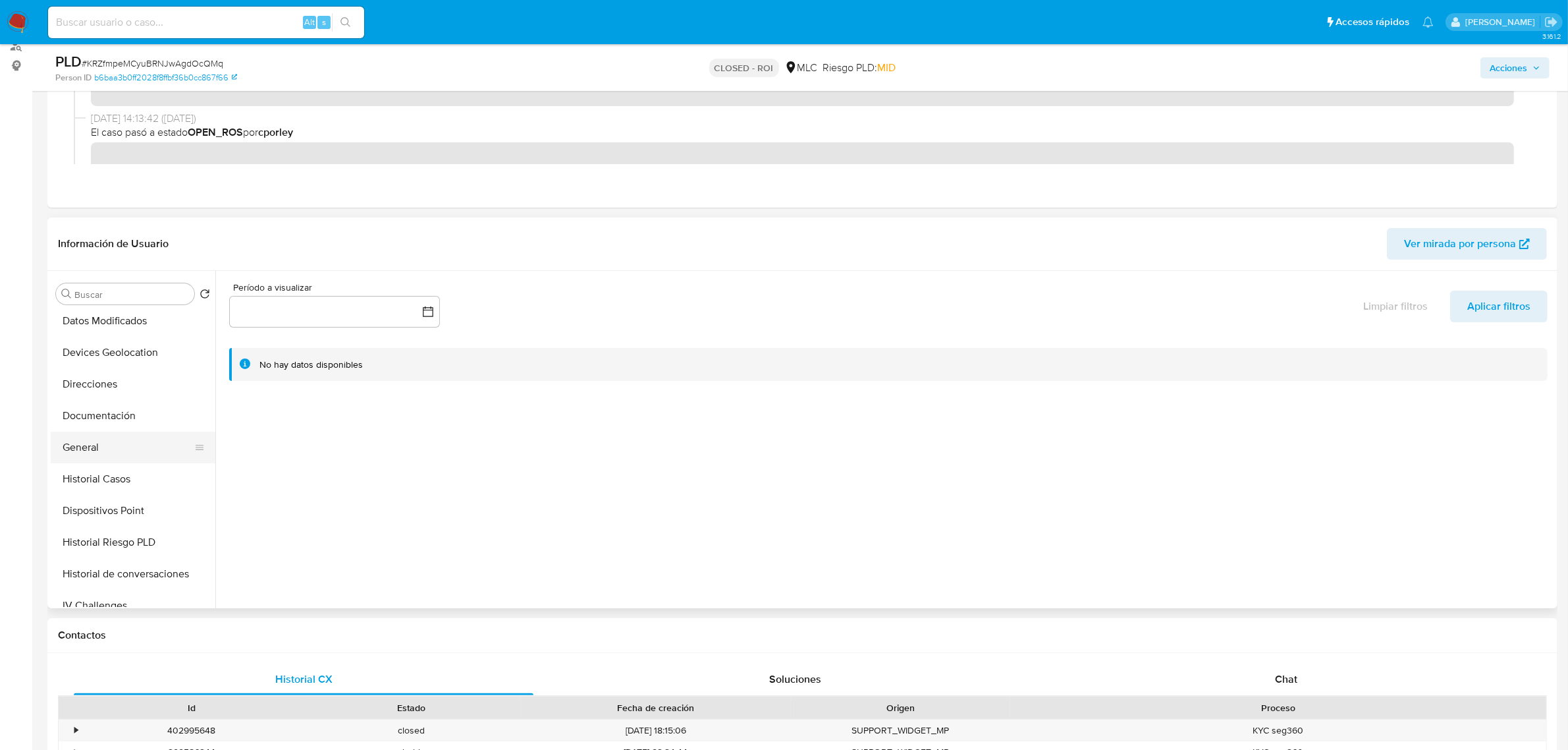
scroll to position [165, 0]
click at [99, 445] on button "General" at bounding box center [128, 445] width 154 height 32
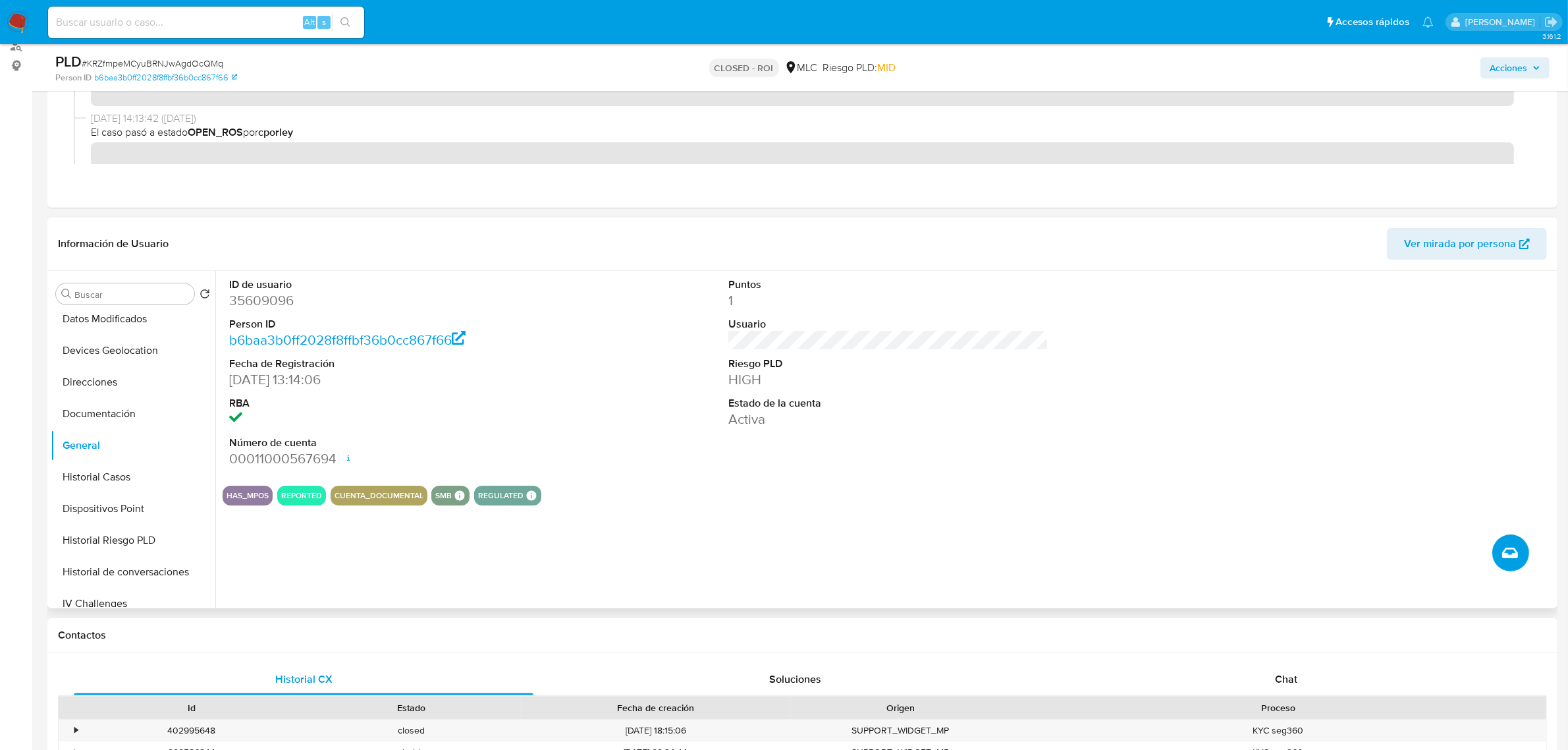
click at [1515, 558] on icon "Crear caso manual" at bounding box center [1510, 553] width 16 height 16
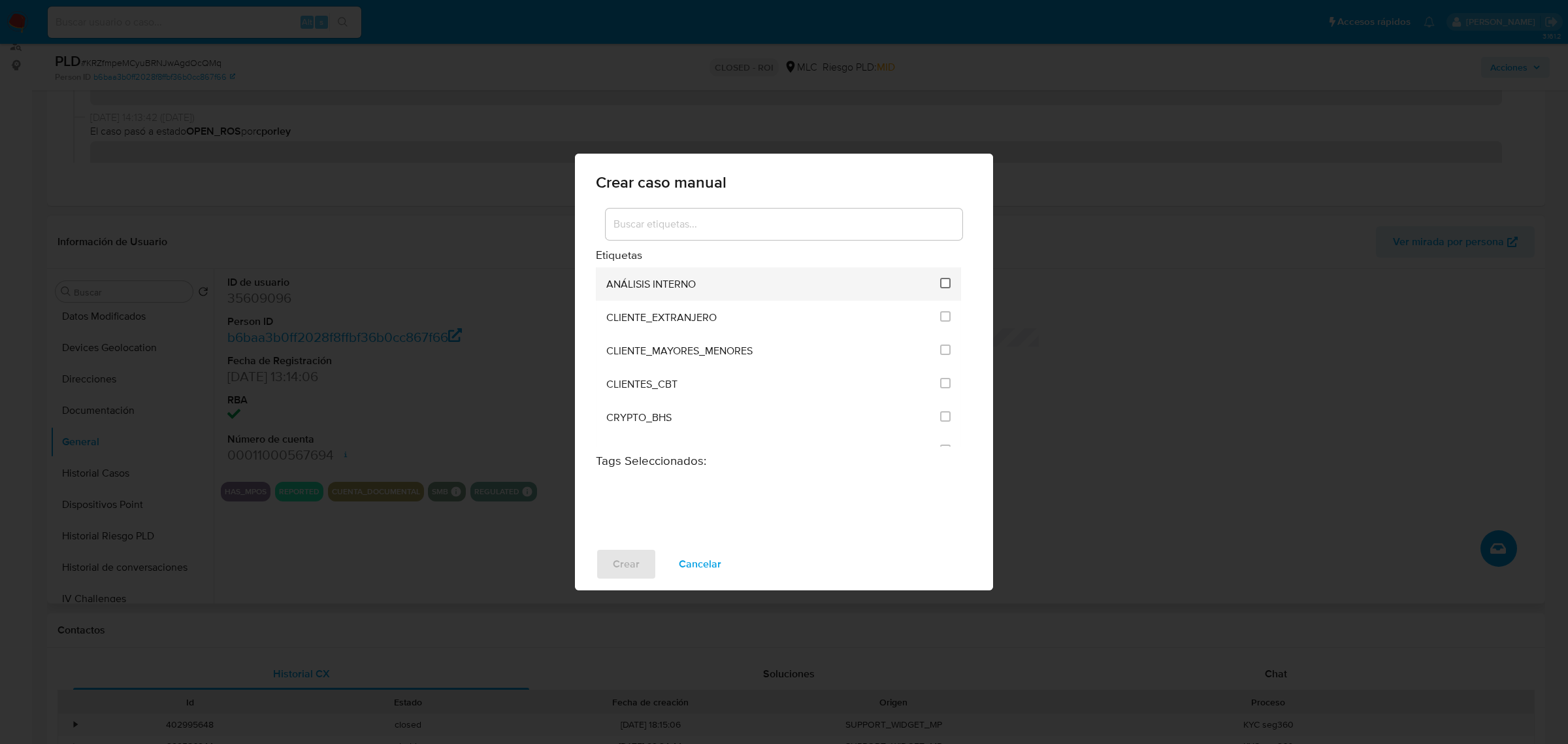
click at [940, 283] on input "1896" at bounding box center [945, 283] width 10 height 10
checkbox input "true"
click at [638, 561] on button "Crear" at bounding box center [627, 563] width 61 height 31
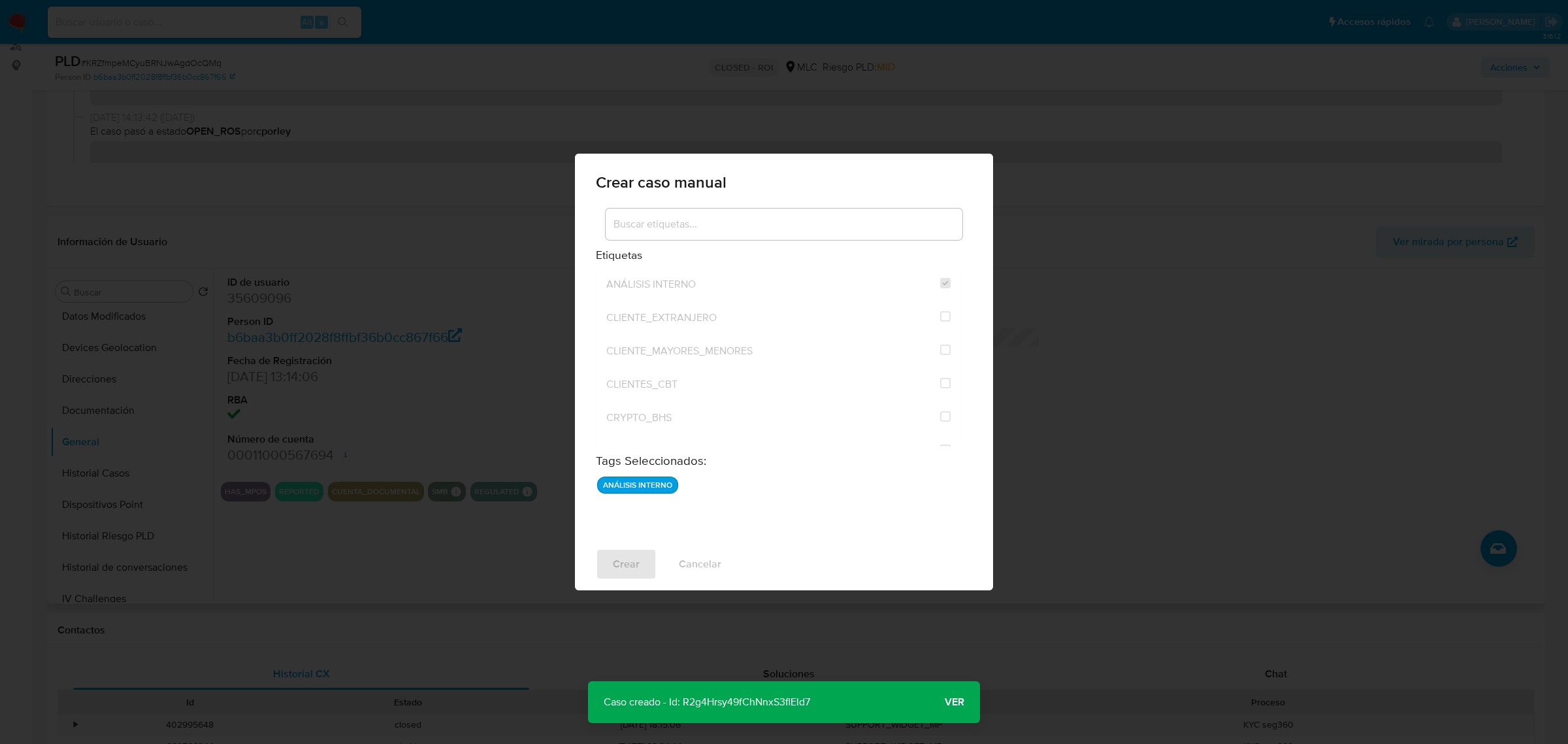
click at [955, 701] on span "Ver" at bounding box center [954, 701] width 19 height 0
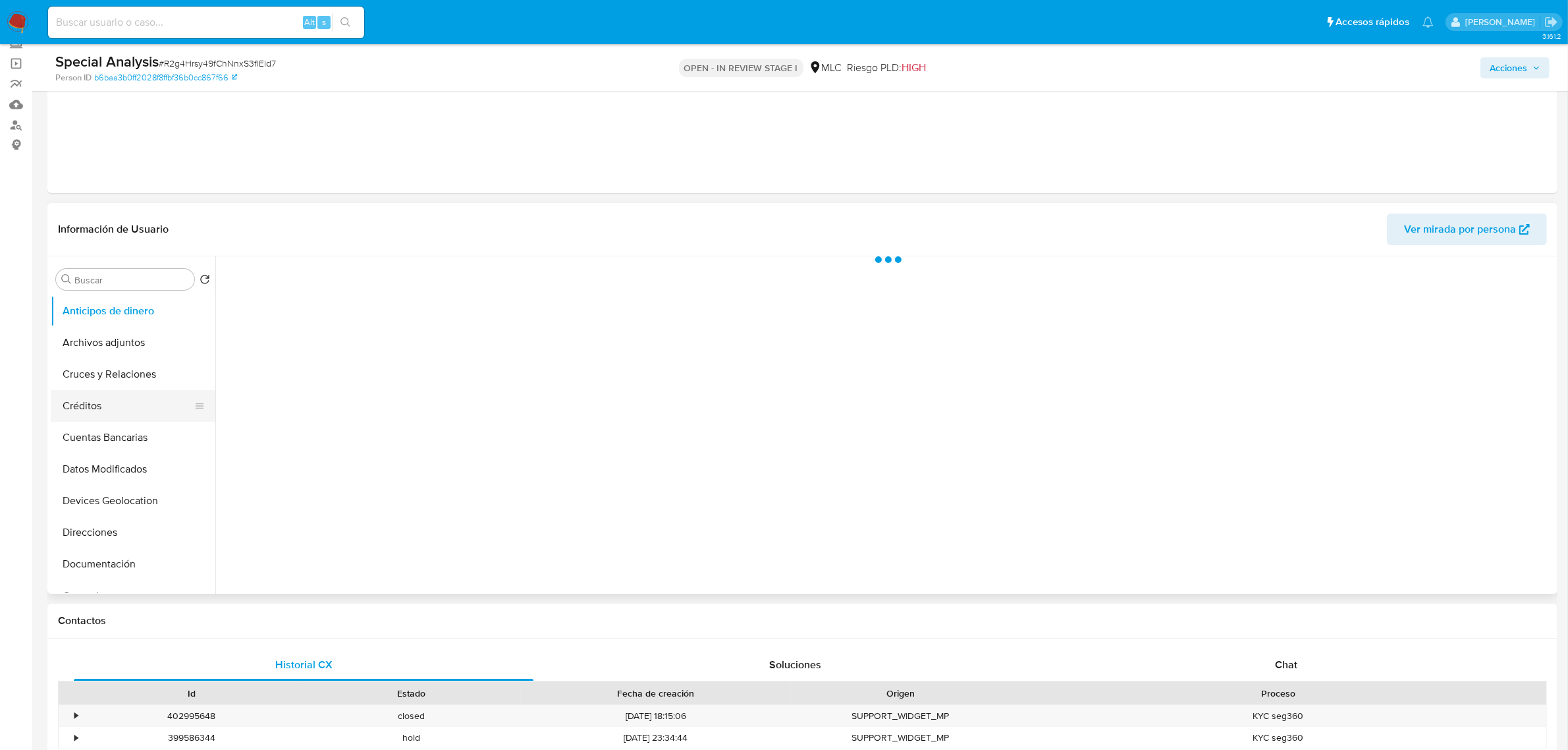
scroll to position [165, 0]
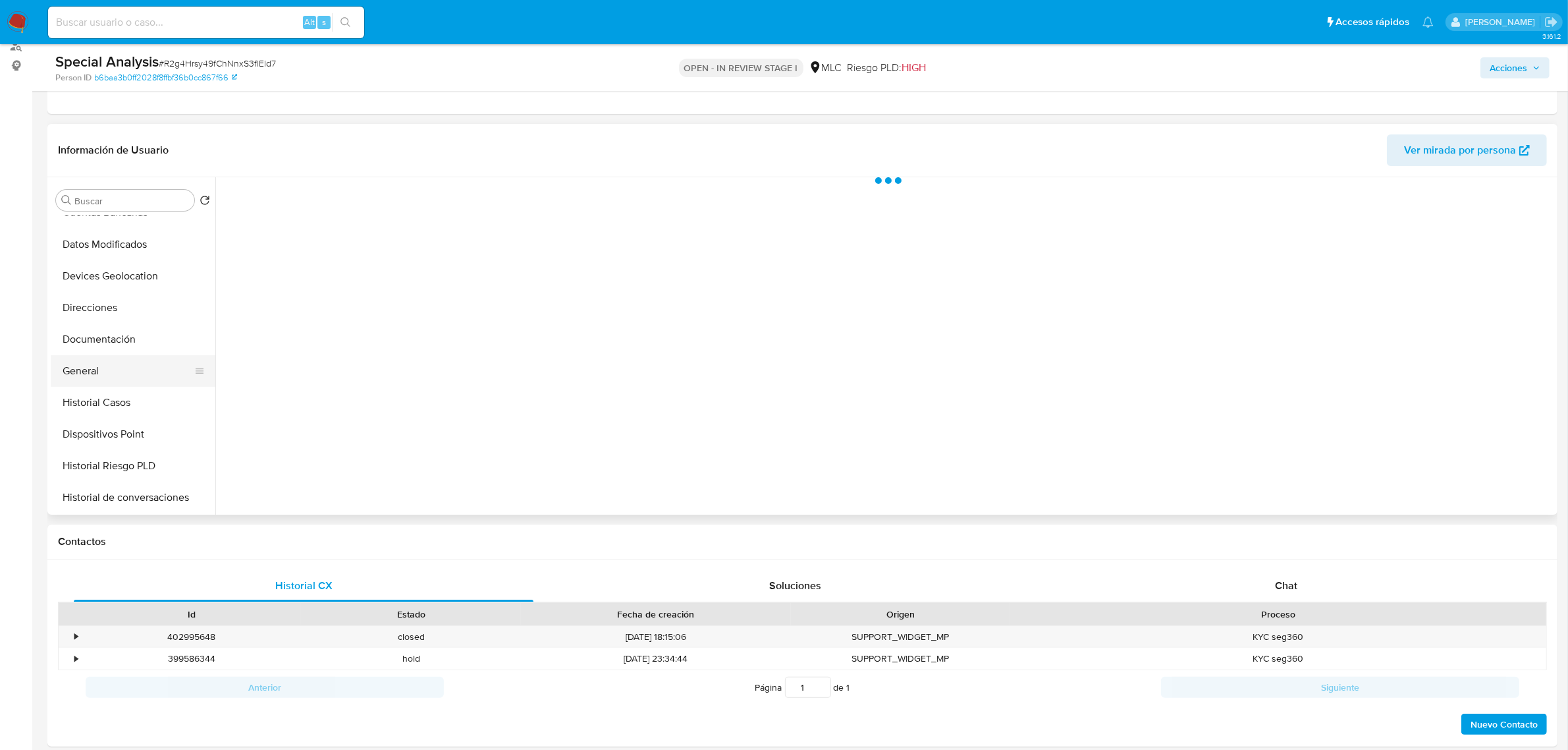
select select "10"
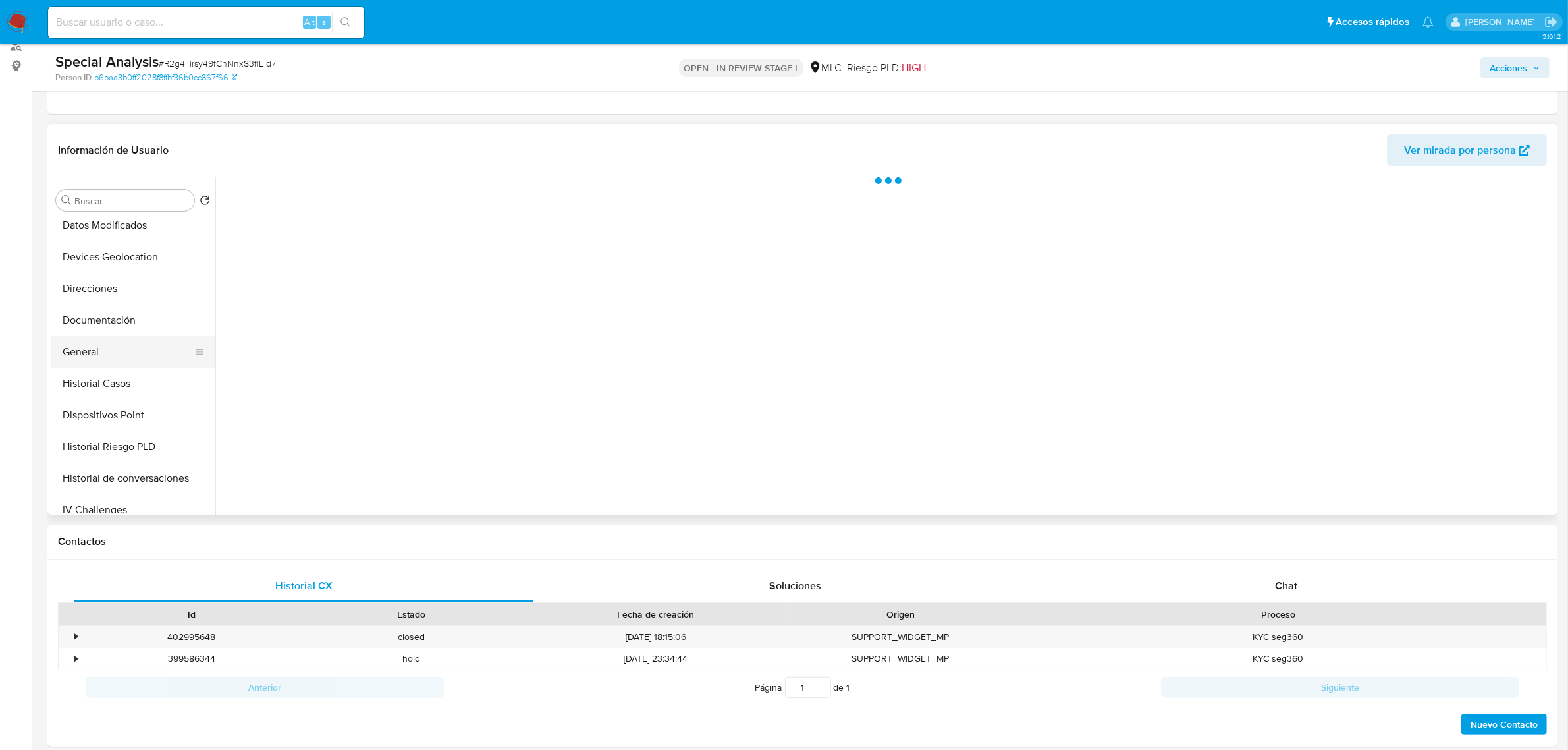
click at [106, 354] on button "General" at bounding box center [128, 351] width 154 height 32
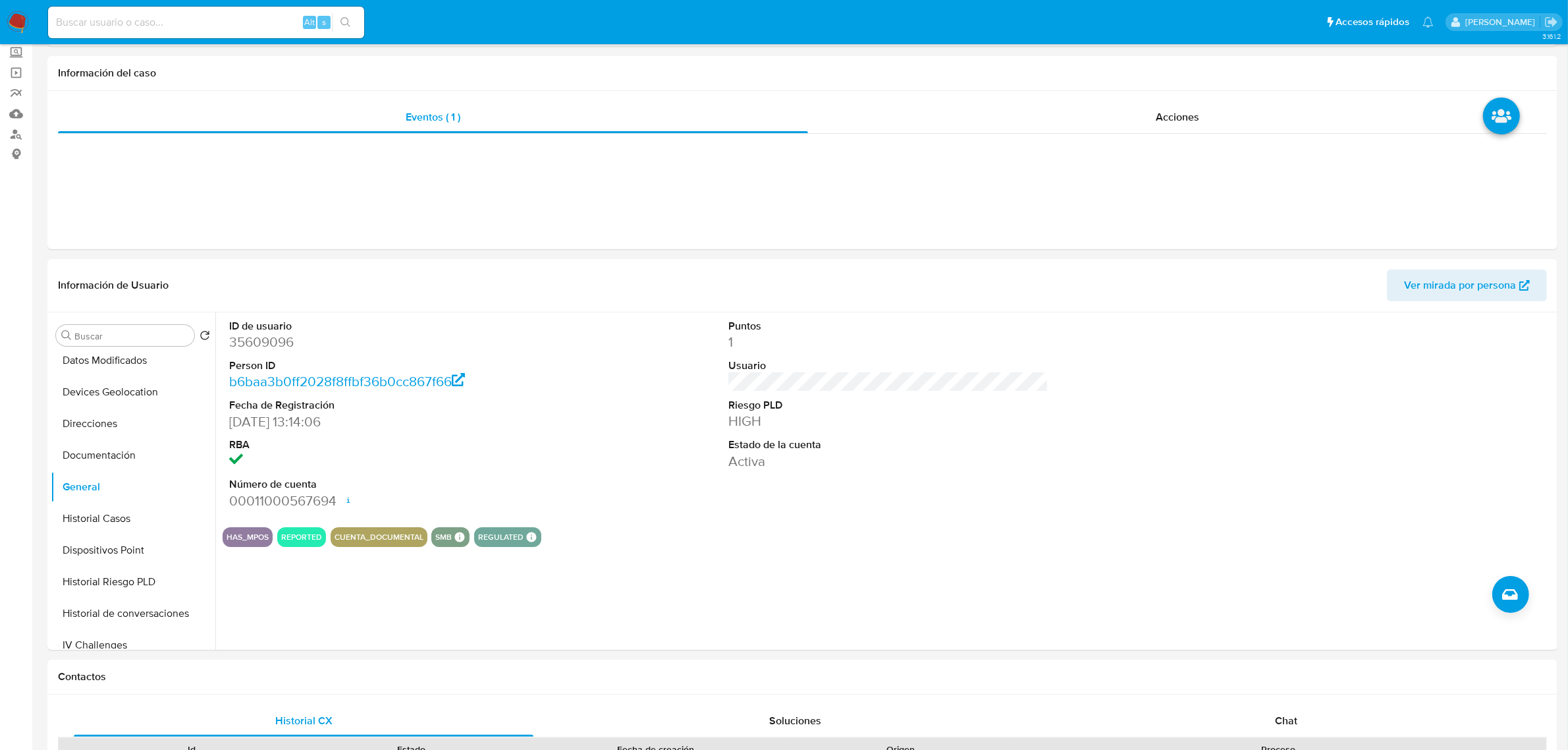
scroll to position [0, 0]
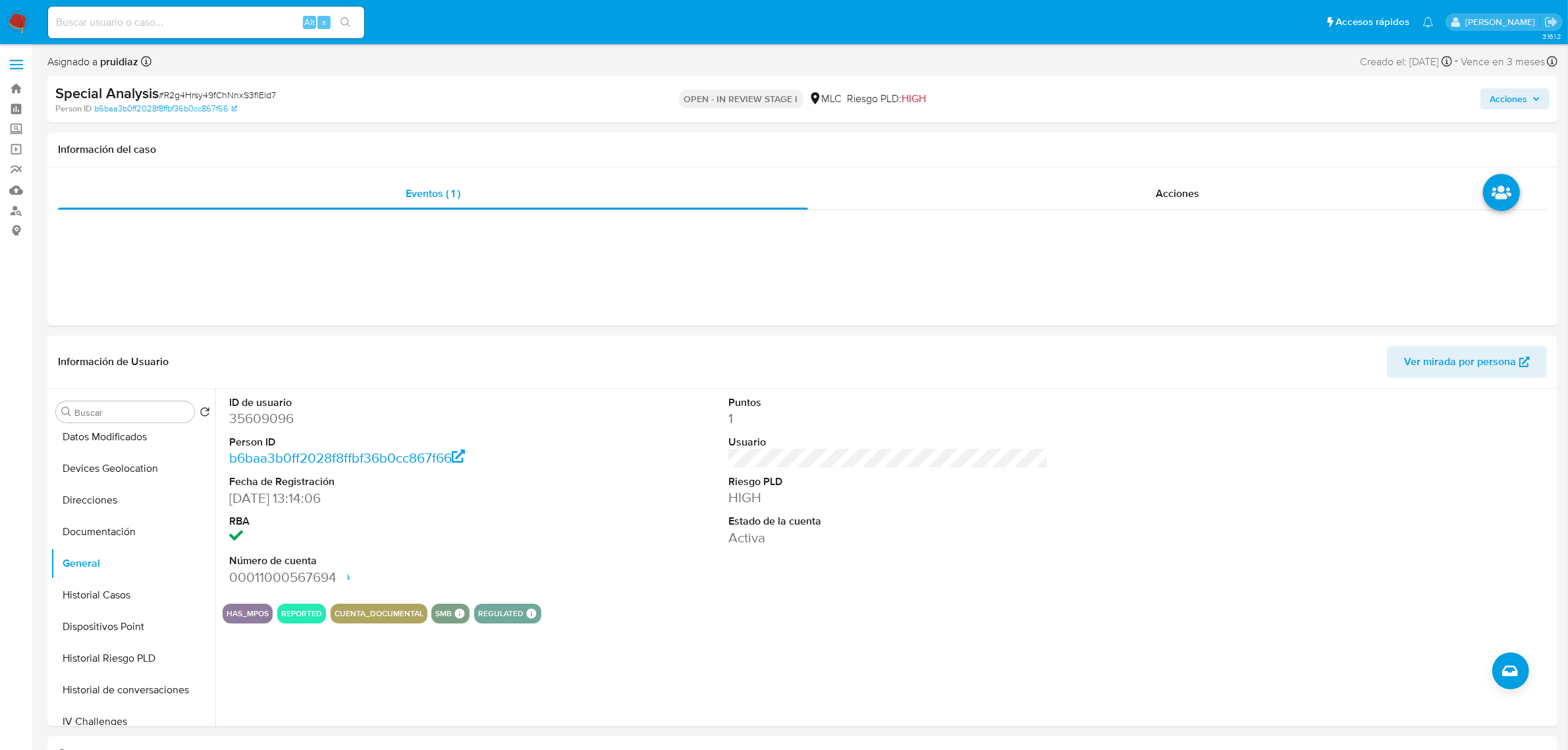
click at [1505, 105] on span "Acciones" at bounding box center [1508, 99] width 37 height 21
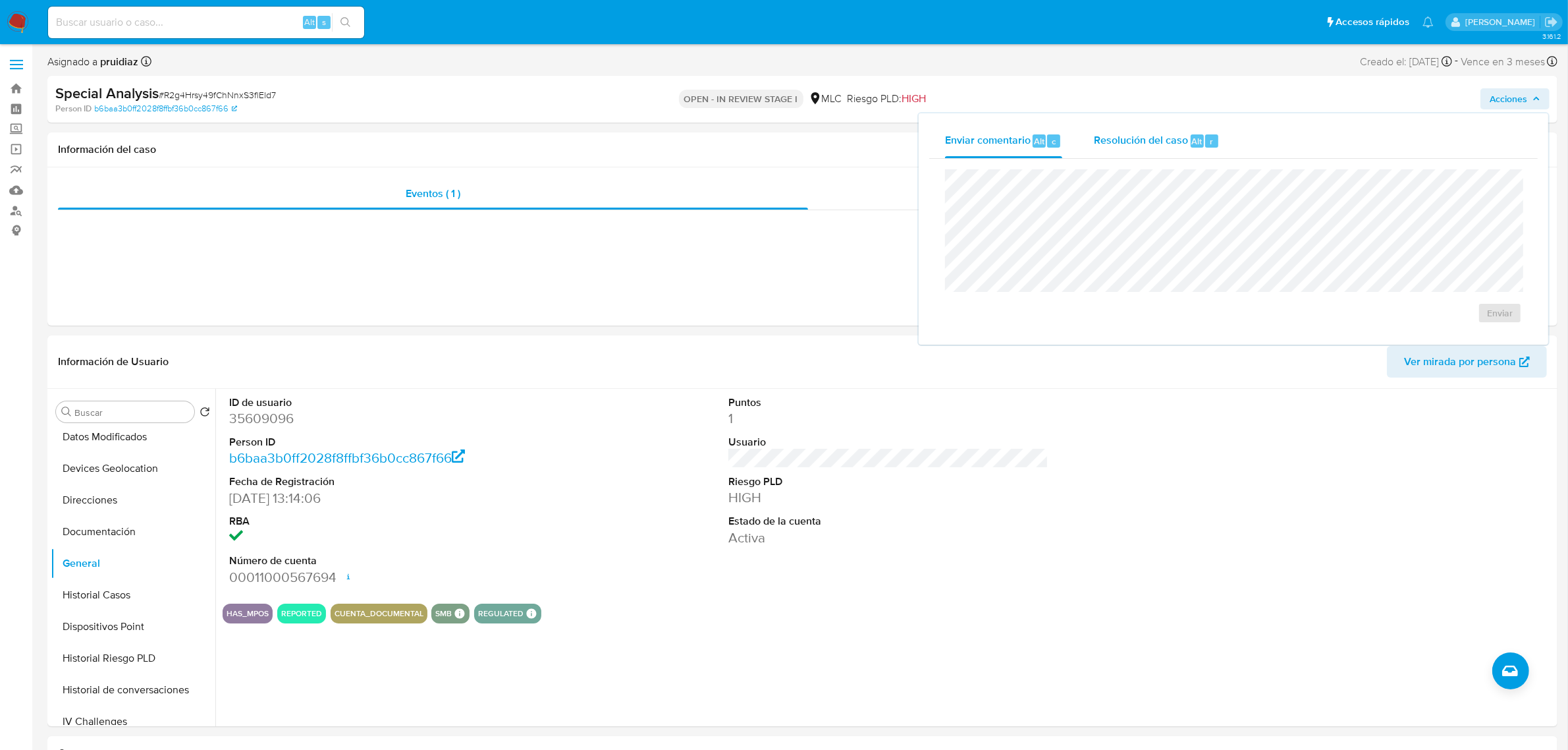
click at [1109, 155] on div "Resolución del caso Alt r" at bounding box center [1156, 141] width 126 height 34
click at [1006, 148] on div "Enviar comentario Alt c" at bounding box center [1003, 141] width 117 height 34
click at [1499, 318] on span "Enviar" at bounding box center [1499, 312] width 26 height 19
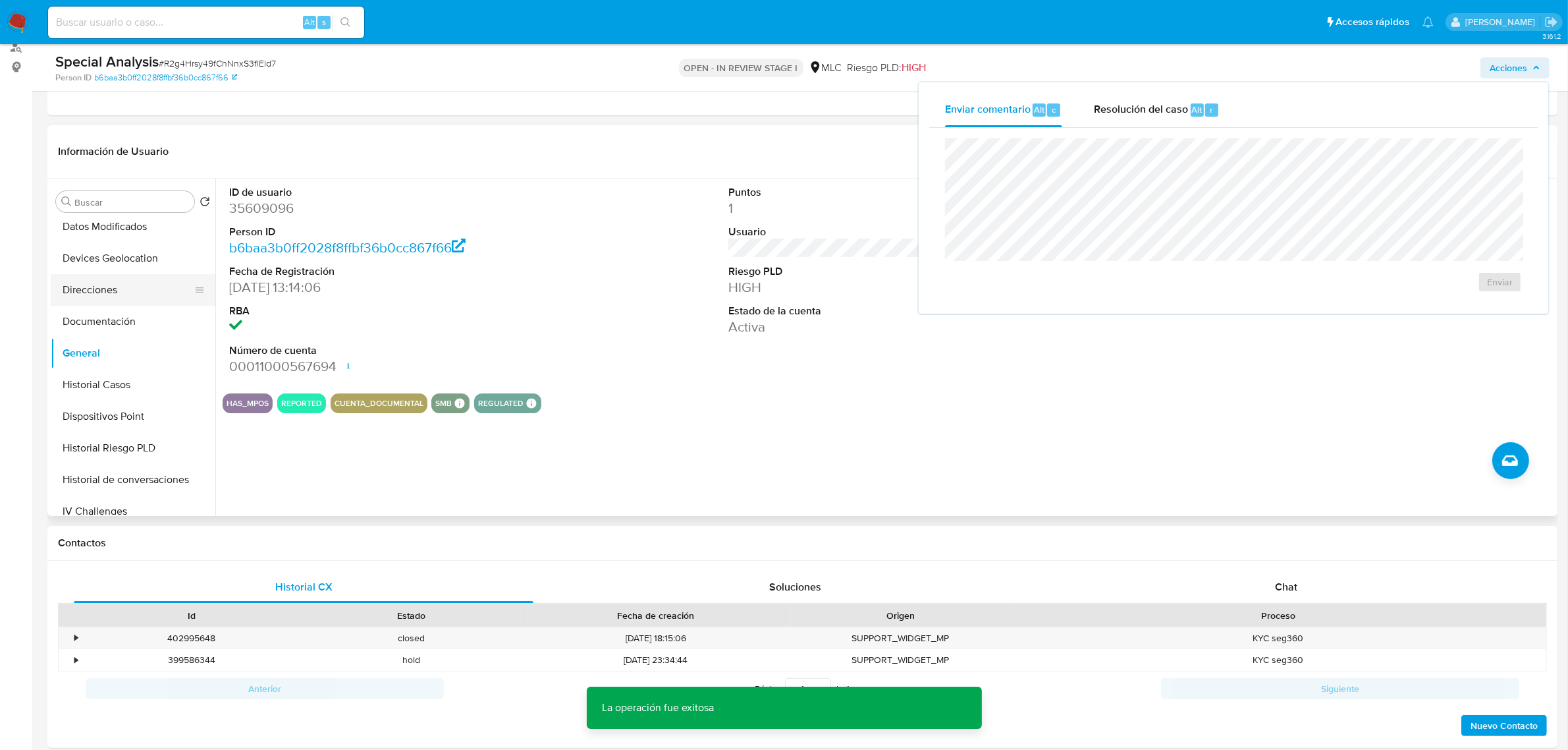
scroll to position [165, 0]
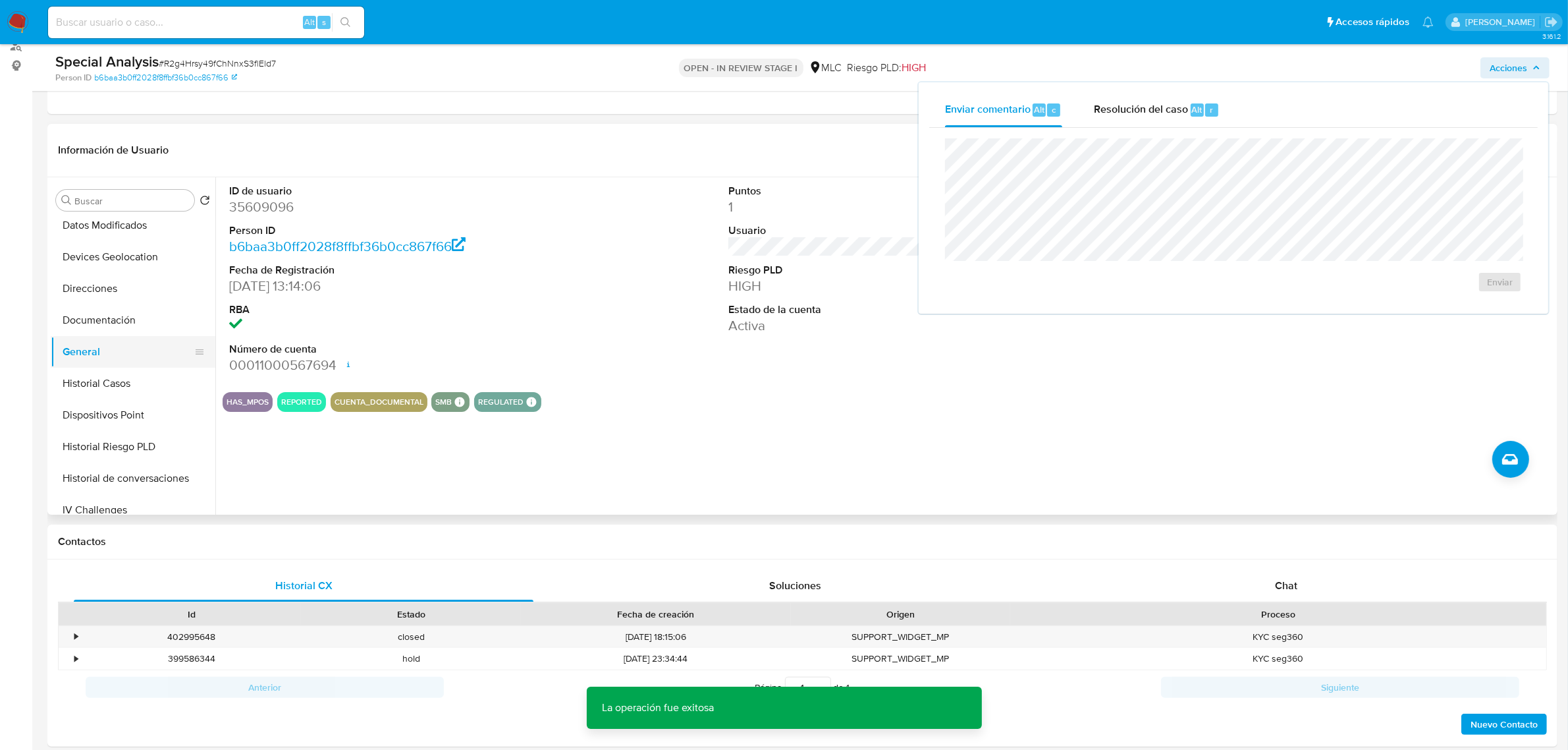
click at [107, 350] on button "General" at bounding box center [128, 351] width 154 height 32
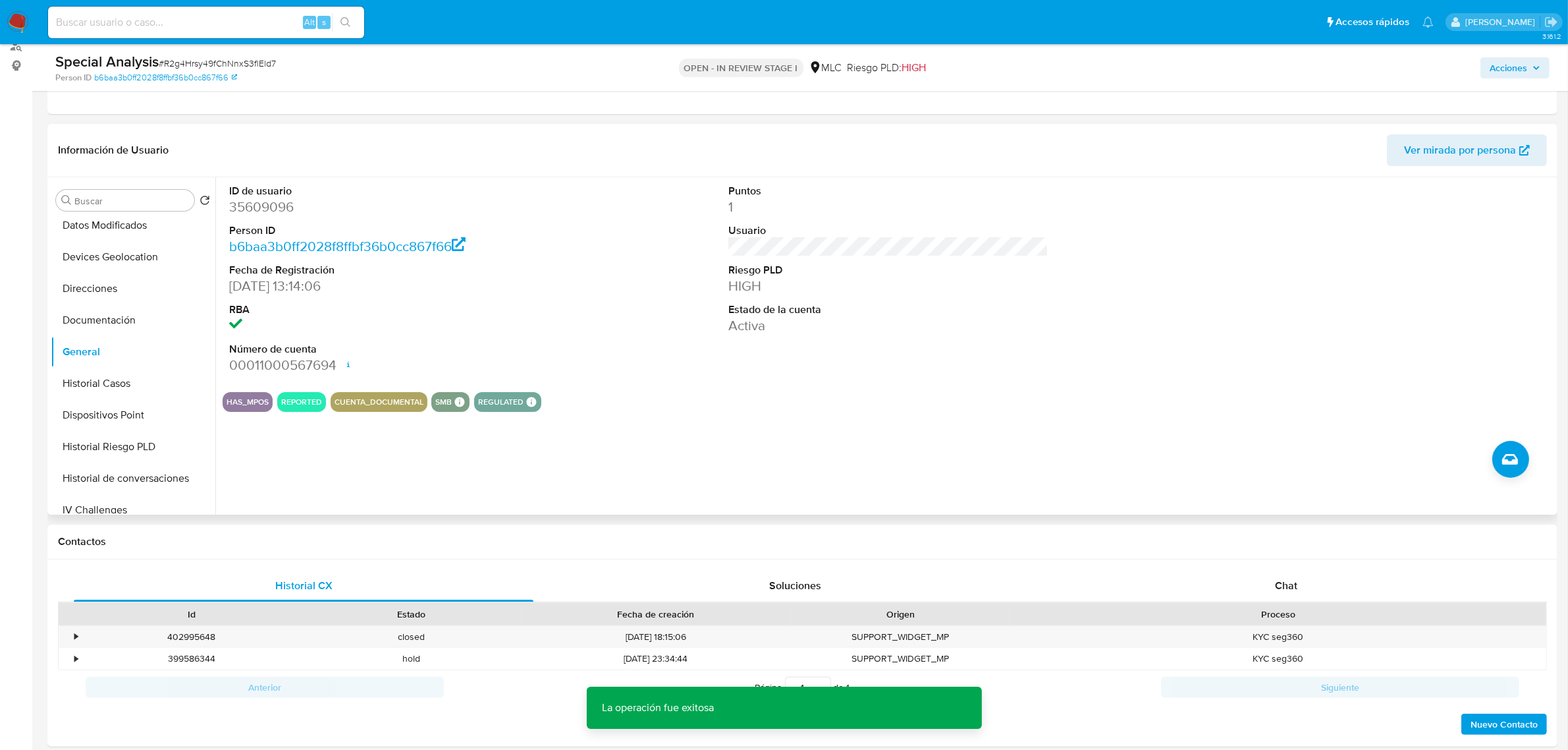
click at [264, 206] on dd "35609096" at bounding box center [389, 206] width 320 height 19
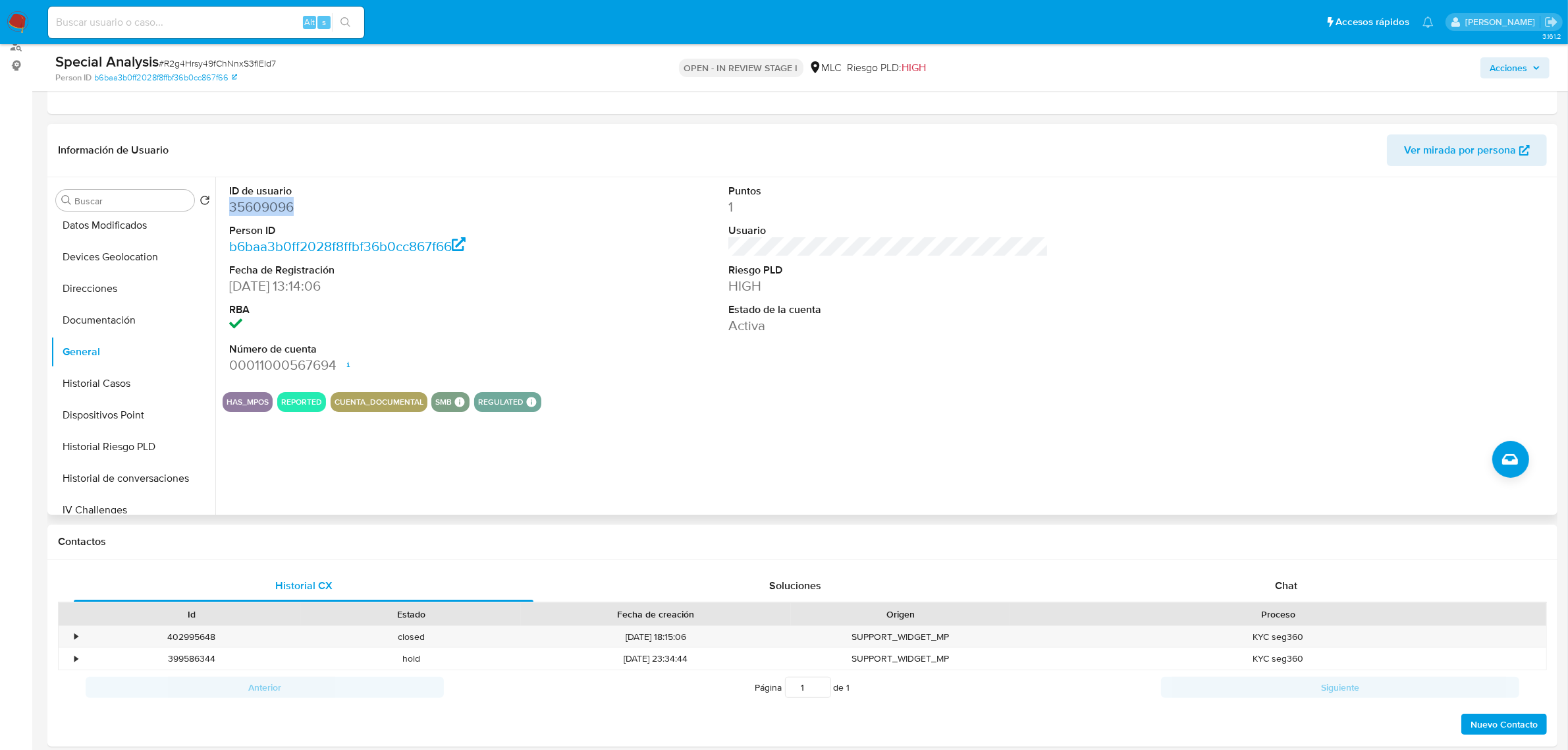
copy dd "35609096"
click at [264, 203] on dd "35609096" at bounding box center [389, 206] width 320 height 19
click at [264, 215] on dd "35609096" at bounding box center [389, 206] width 320 height 19
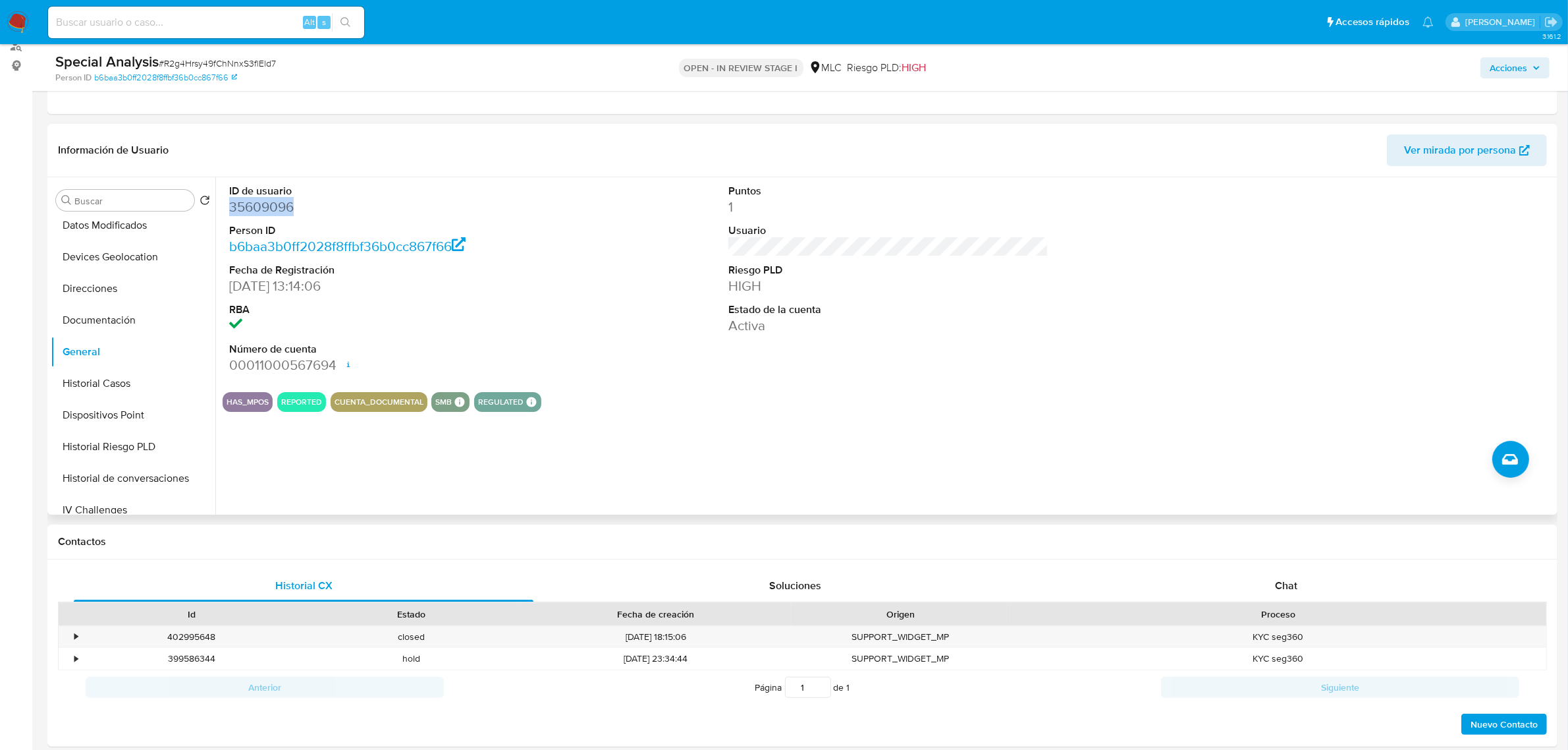
click at [264, 211] on dd "35609096" at bounding box center [389, 206] width 320 height 19
click at [275, 211] on dd "35609096" at bounding box center [389, 206] width 320 height 19
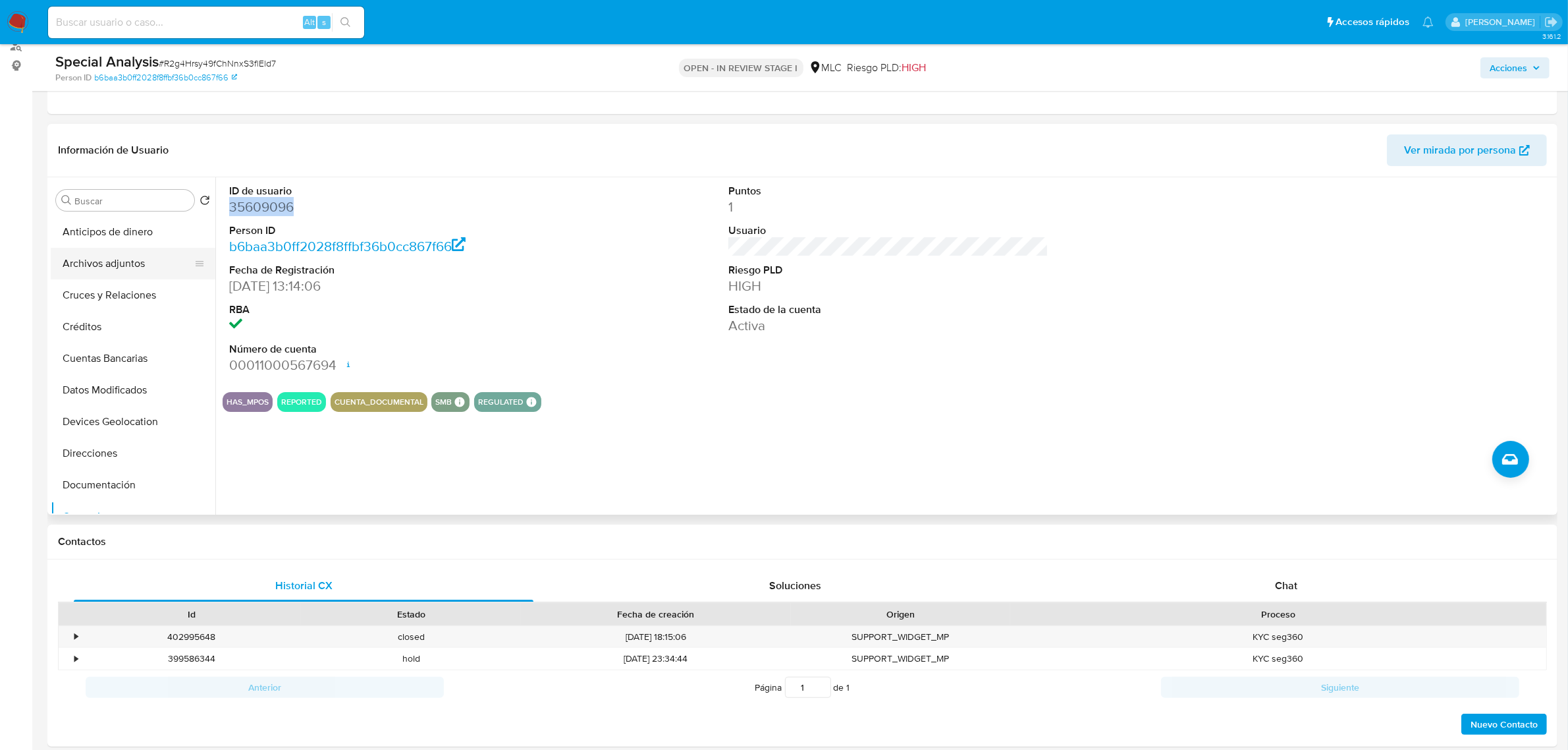
click at [124, 269] on button "Archivos adjuntos" at bounding box center [128, 263] width 154 height 32
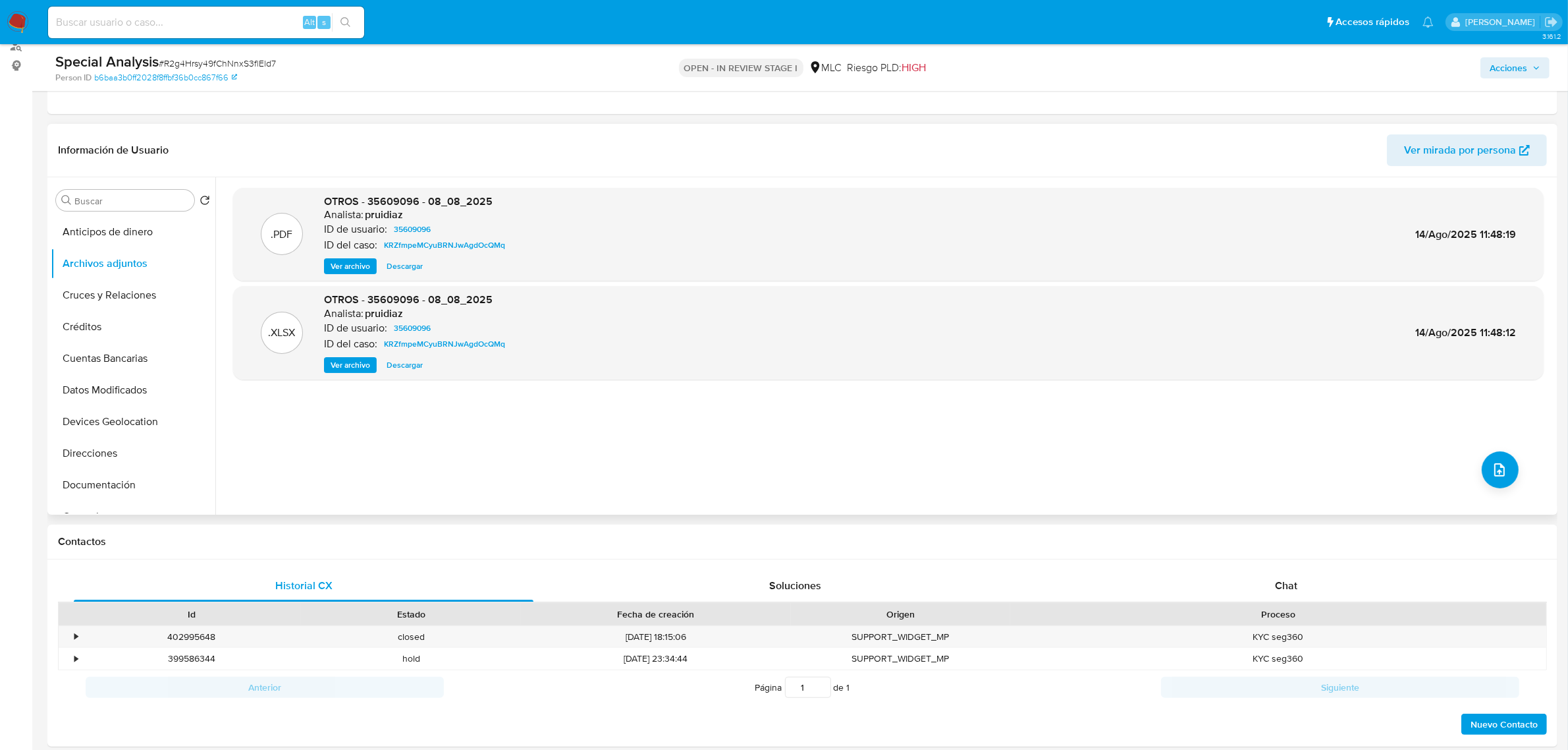
click at [360, 268] on span "Ver archivo" at bounding box center [350, 266] width 40 height 13
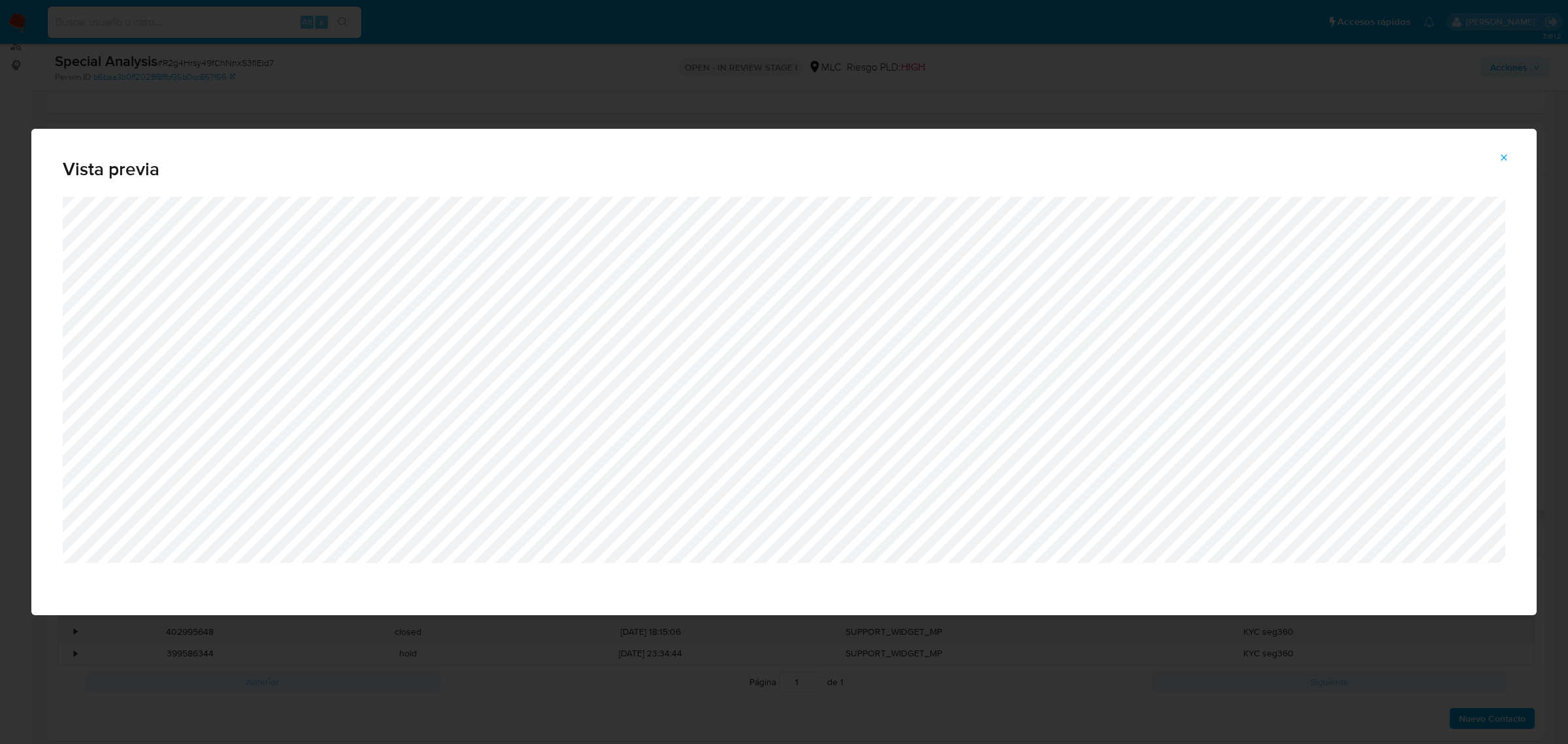
click at [1503, 165] on span "Attachment preview" at bounding box center [1504, 157] width 10 height 18
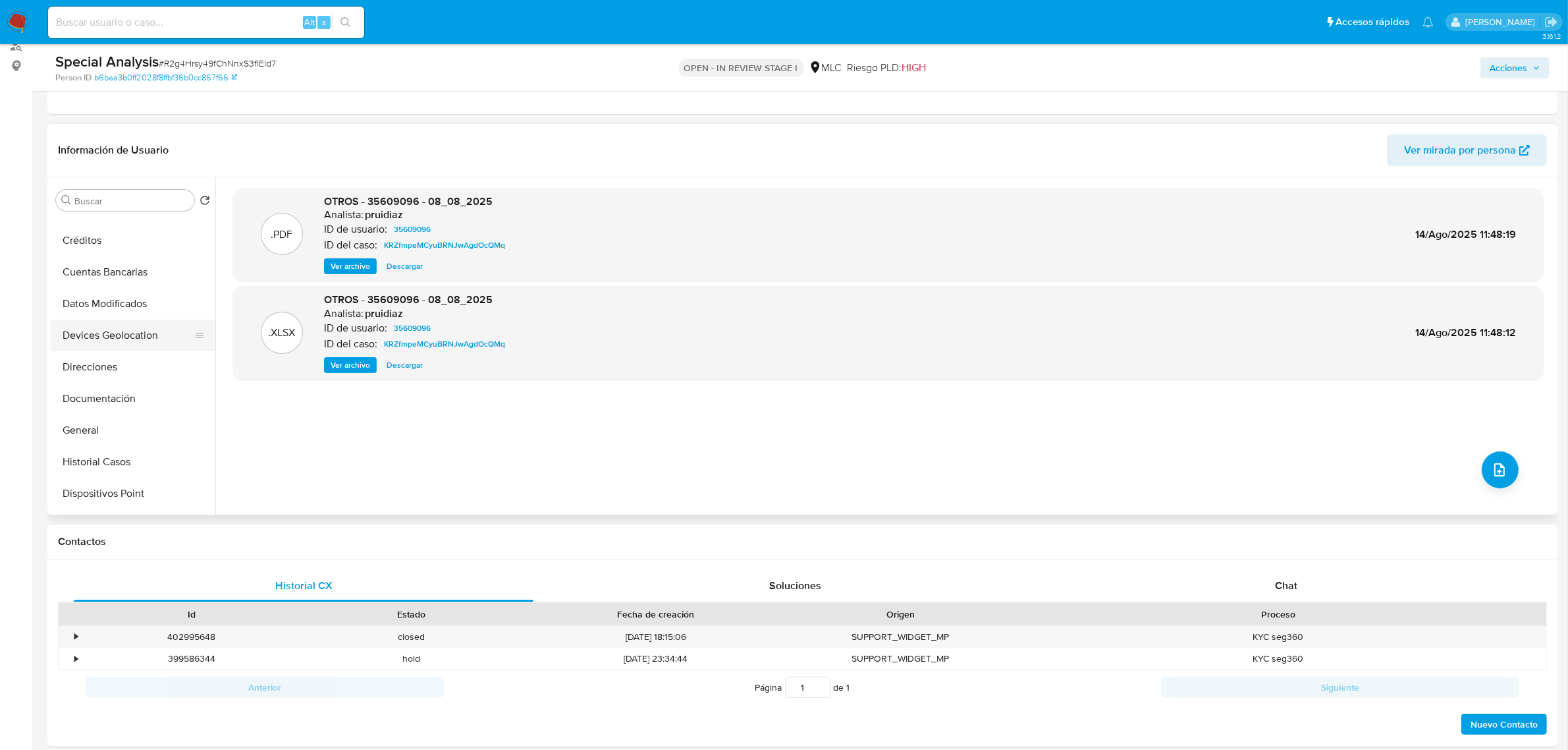
scroll to position [165, 0]
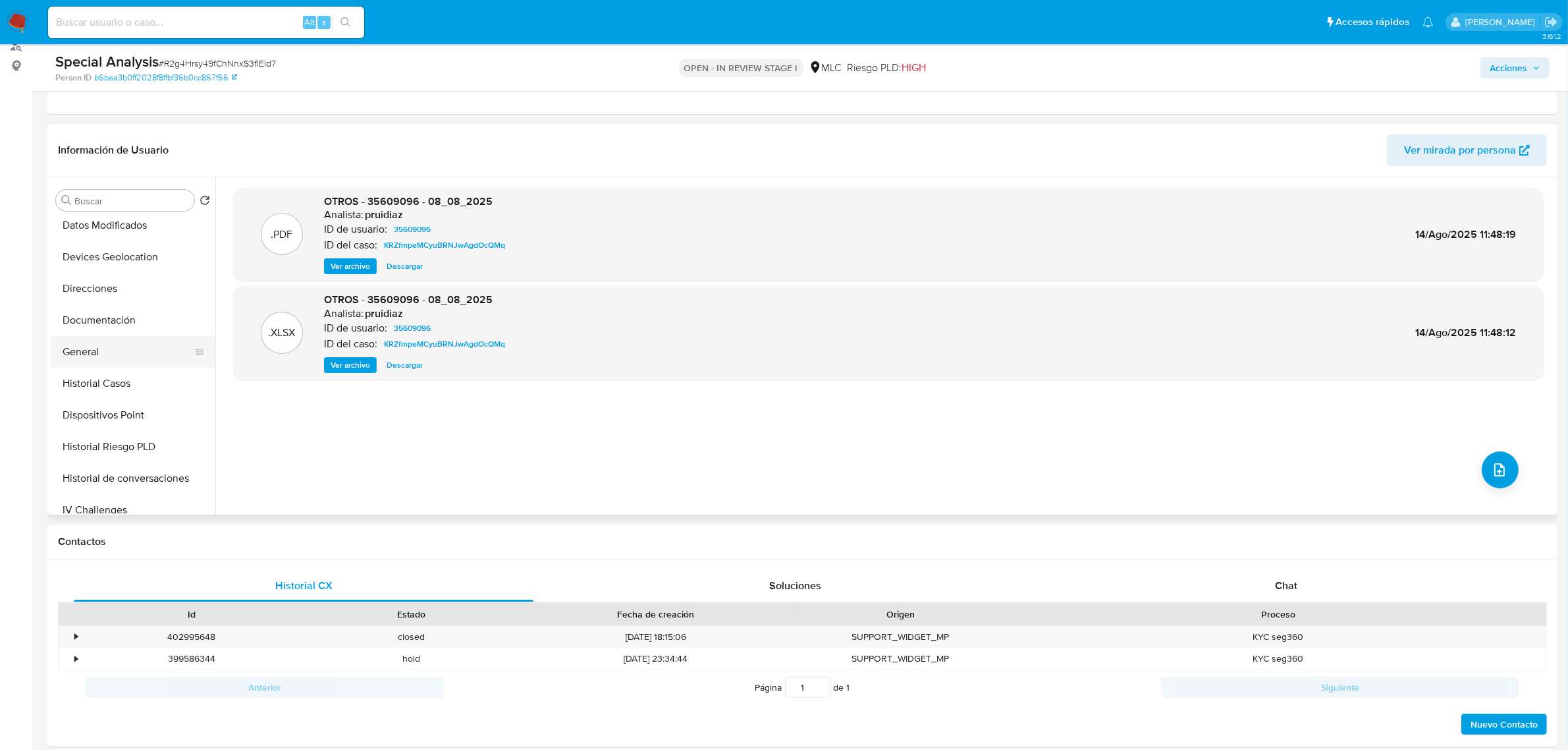
drag, startPoint x: 89, startPoint y: 354, endPoint x: 97, endPoint y: 353, distance: 8.1
click at [89, 356] on button "General" at bounding box center [128, 351] width 154 height 32
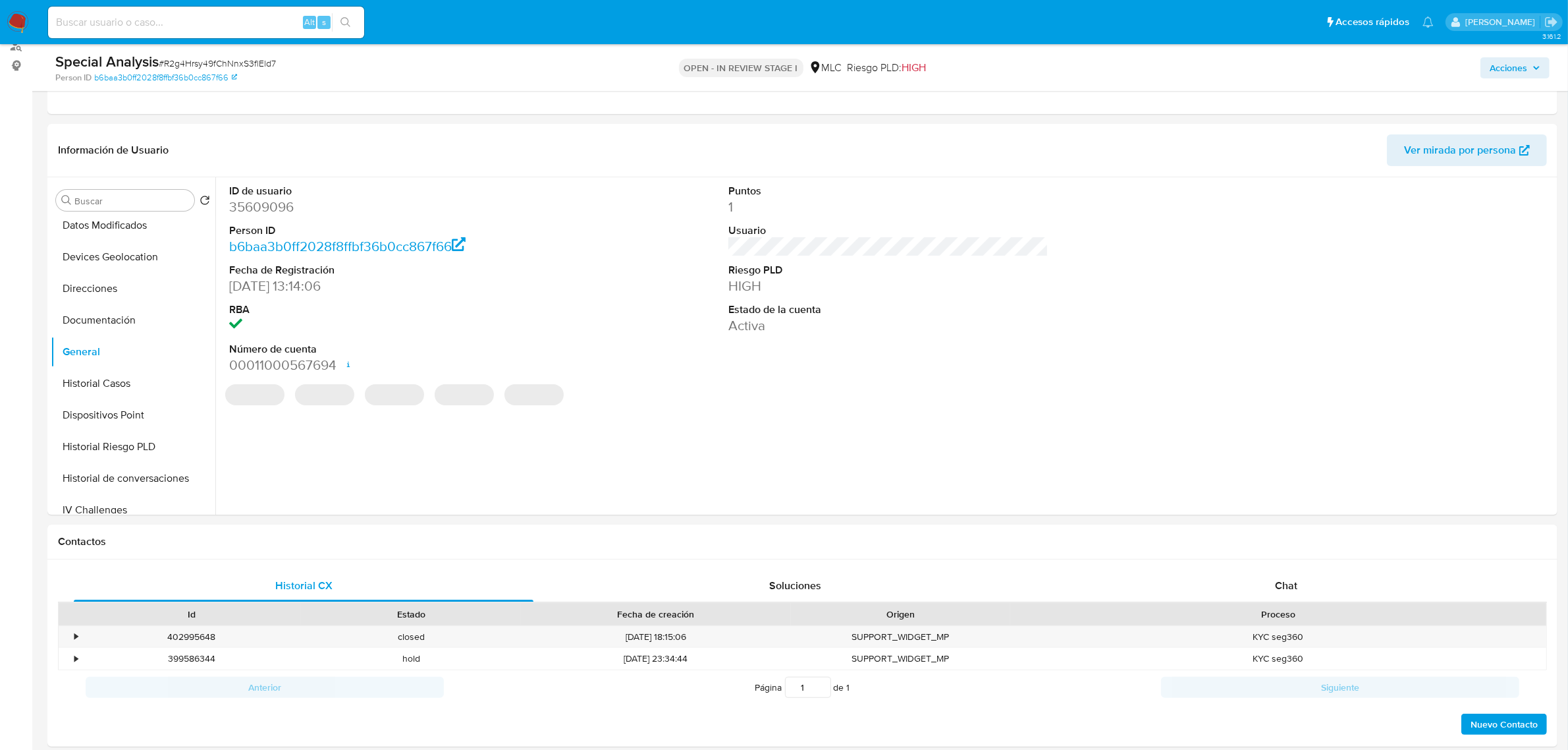
click at [270, 206] on dd "35609096" at bounding box center [389, 206] width 320 height 19
copy dd "35609096"
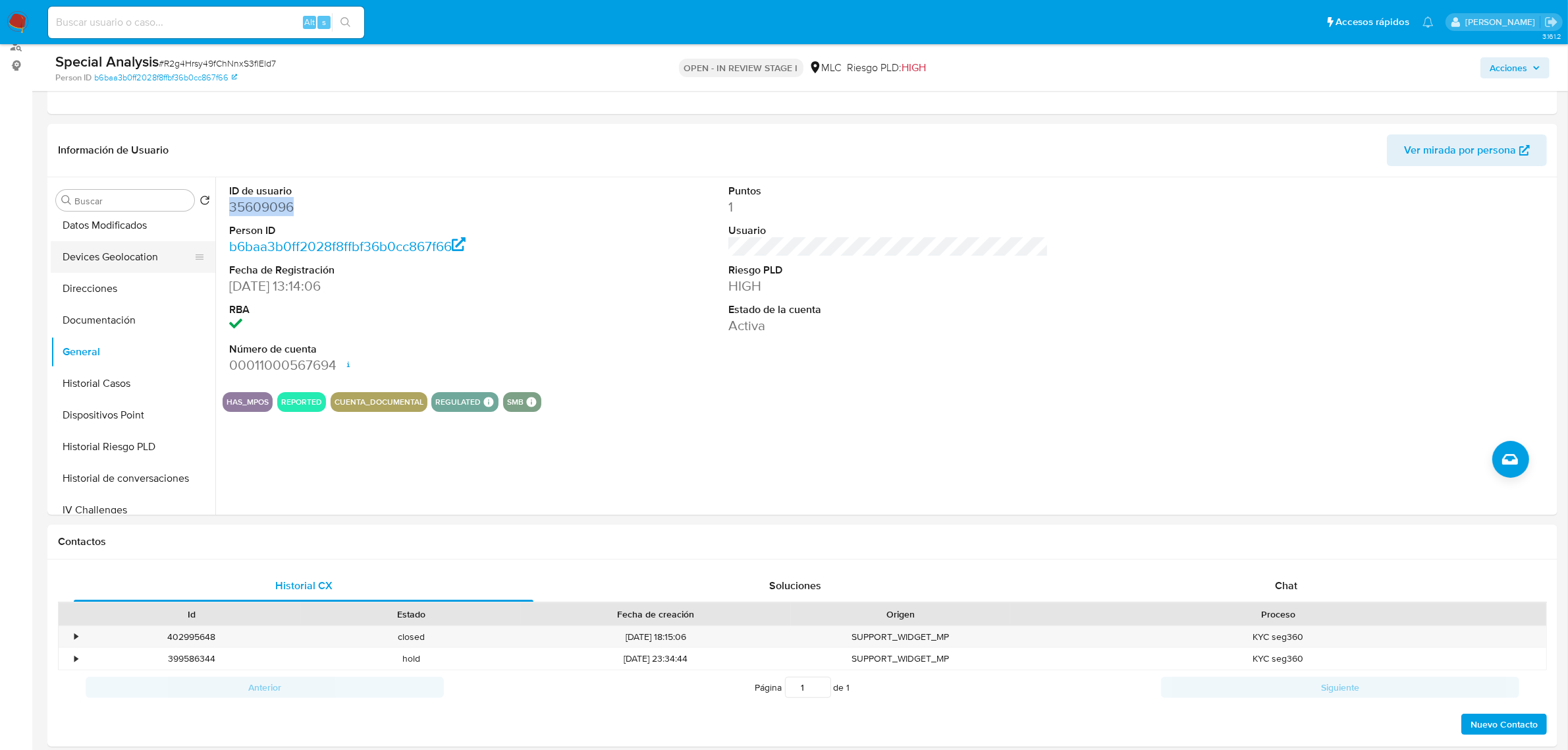
scroll to position [0, 0]
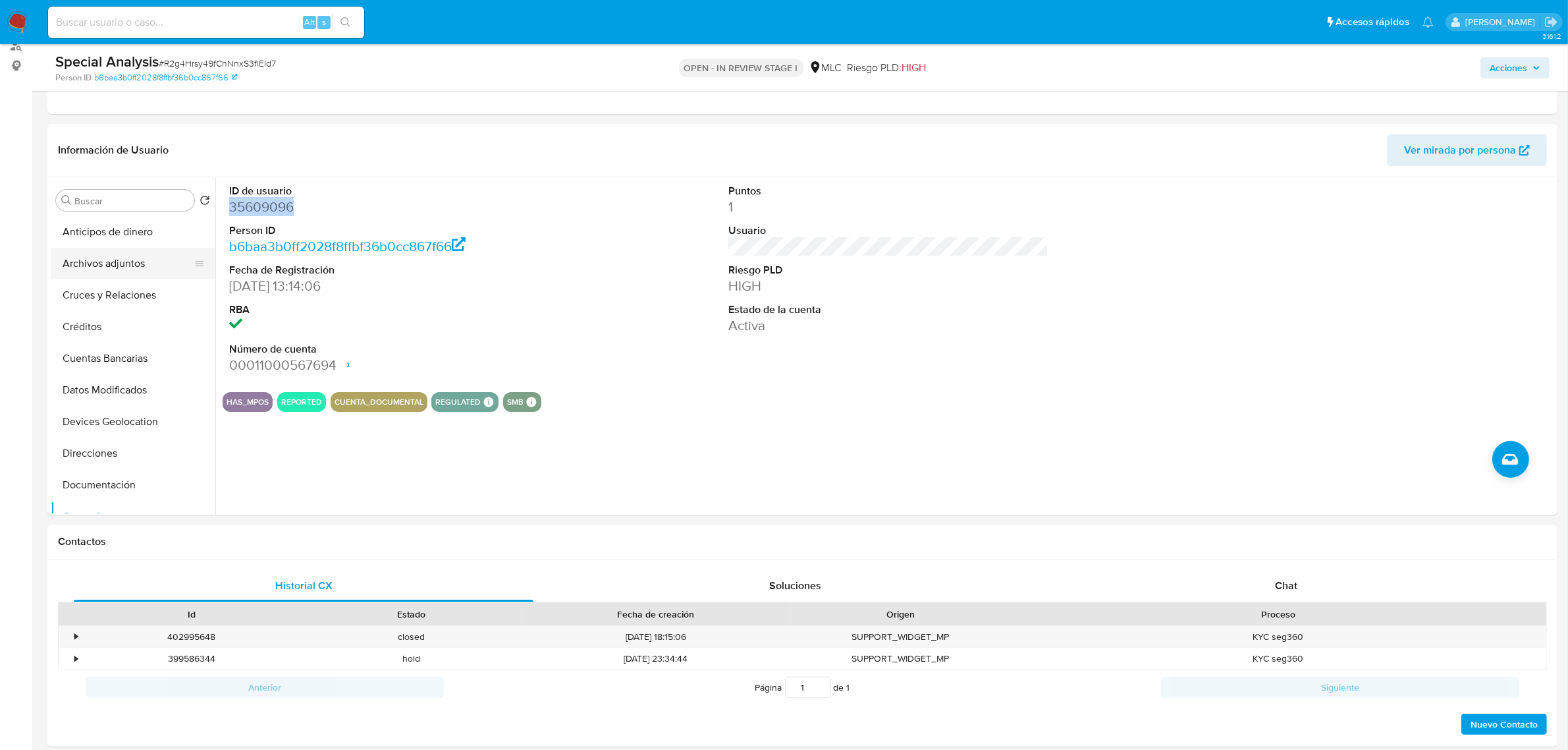
click at [113, 265] on button "Archivos adjuntos" at bounding box center [128, 263] width 154 height 32
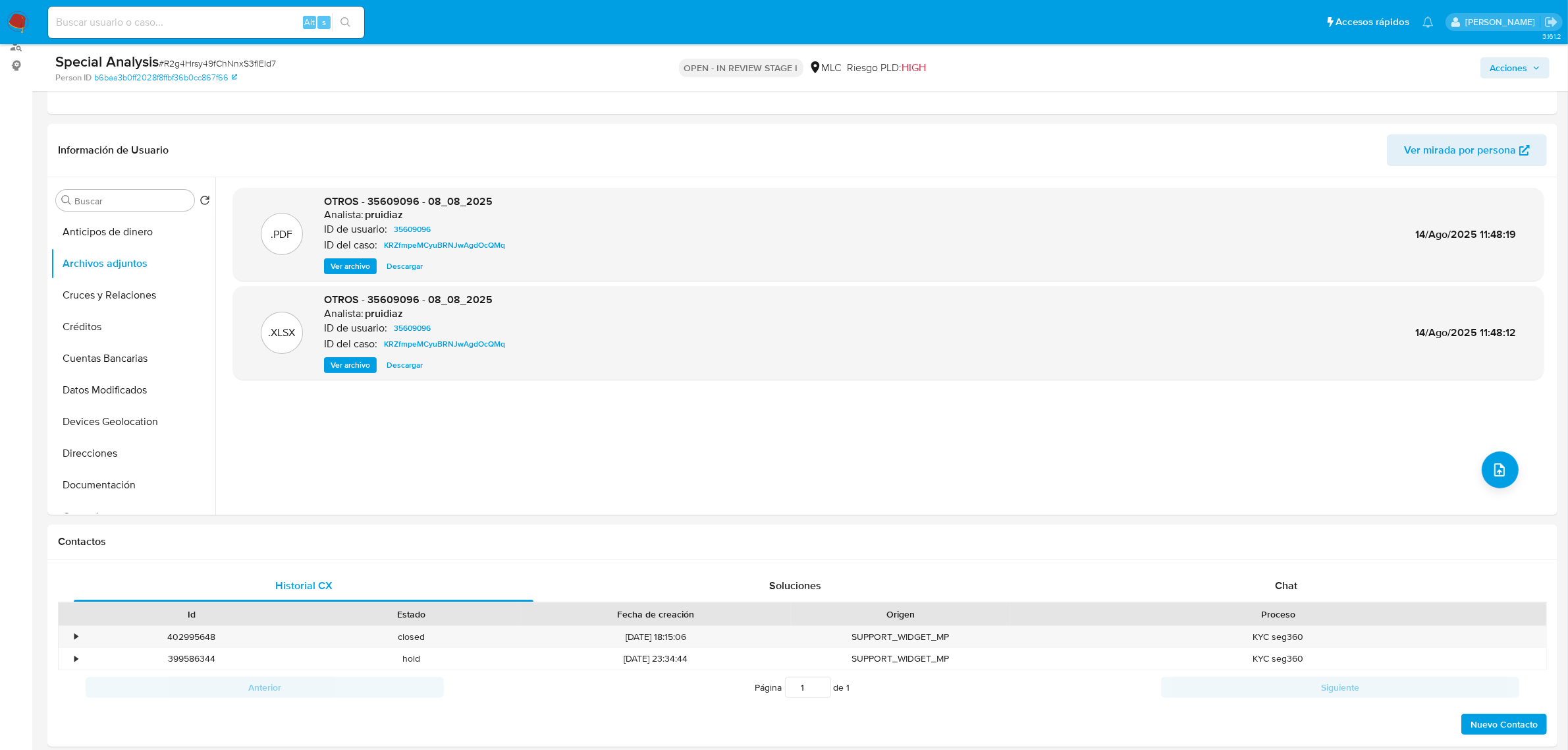
click at [367, 261] on span "Ver archivo" at bounding box center [350, 266] width 40 height 13
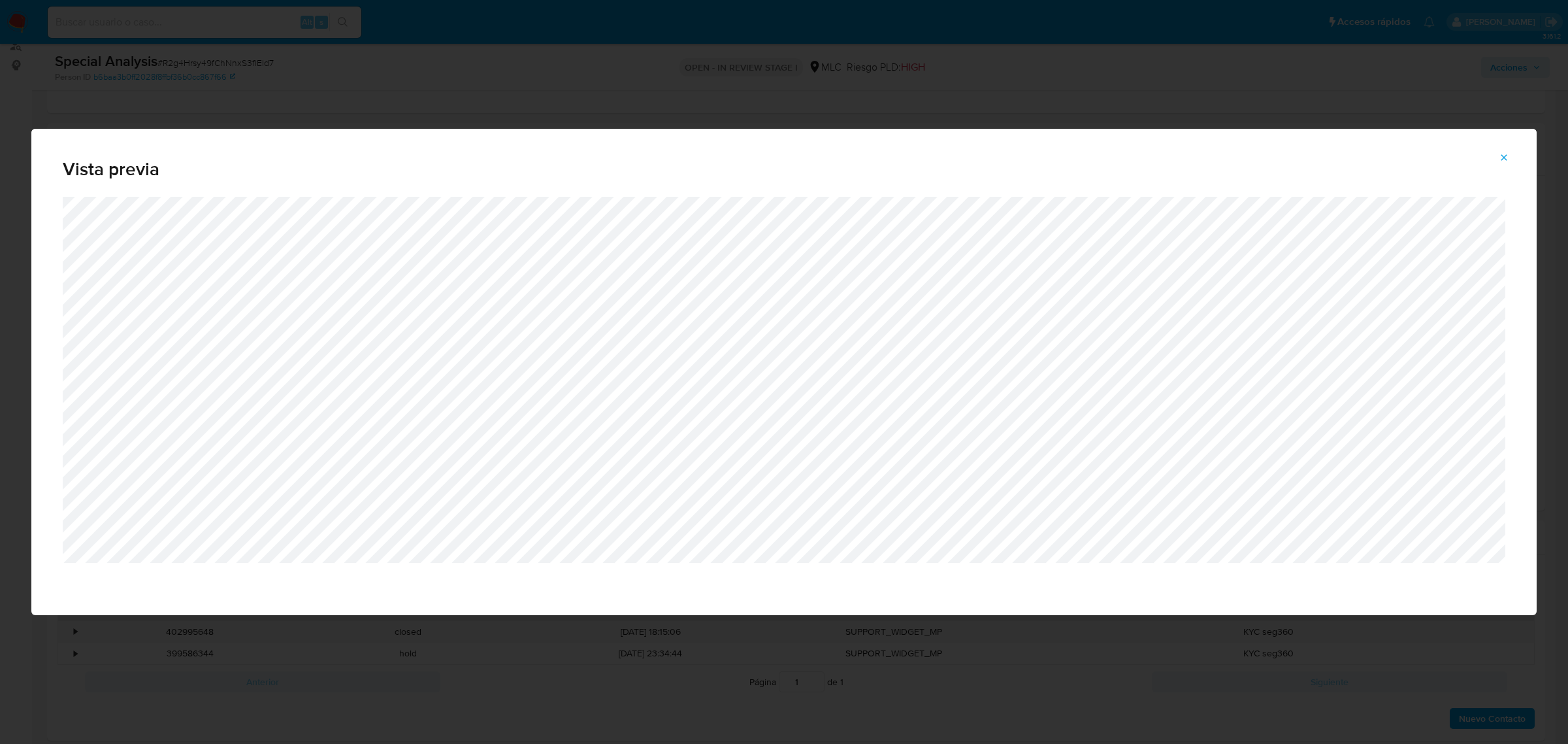
click at [1501, 161] on icon "Attachment preview" at bounding box center [1504, 157] width 10 height 10
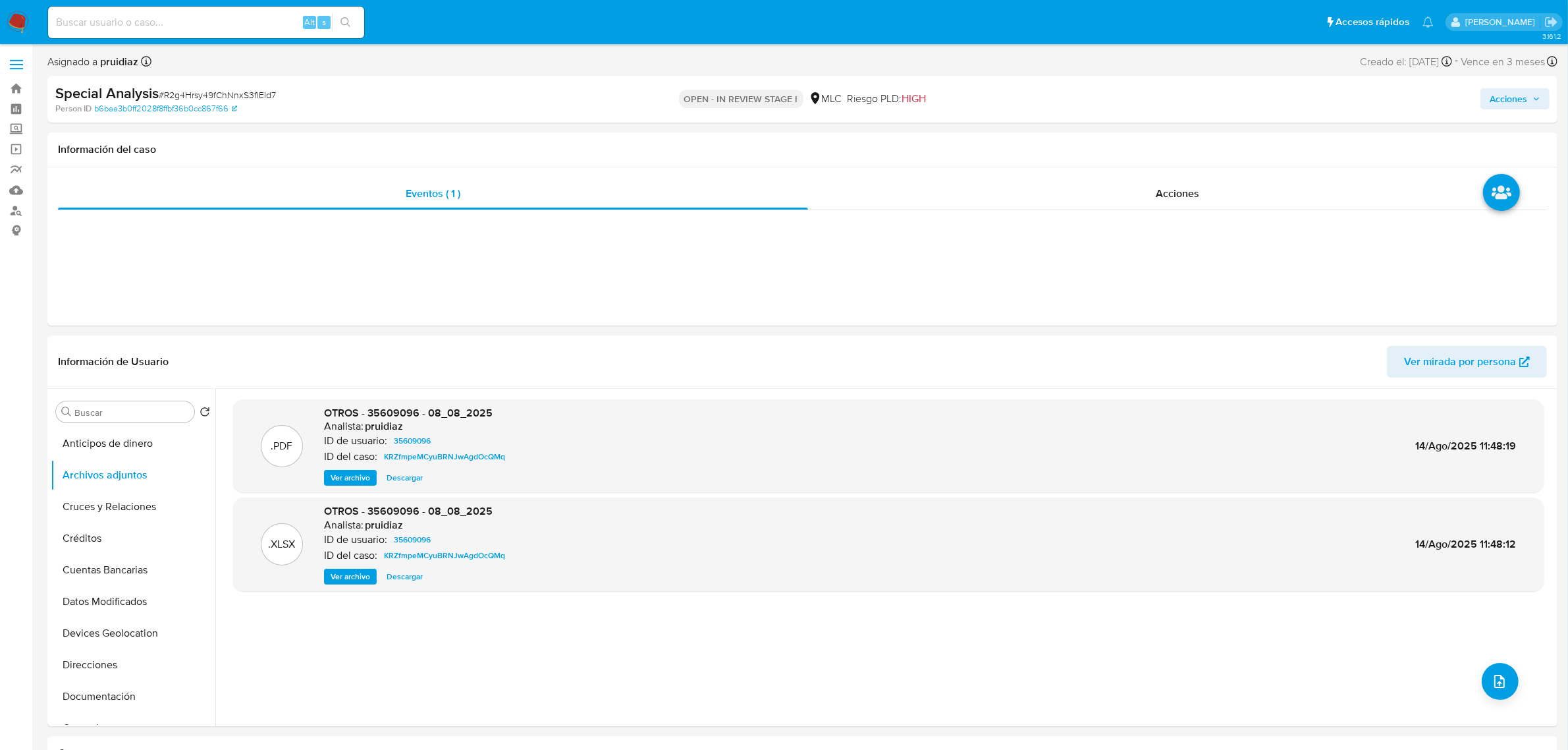
click at [218, 96] on span "# R2g4Hrsy49fChNnxS3flEld7" at bounding box center [217, 95] width 117 height 13
copy span "R2g4Hrsy49fChNnxS3flEld7"
click at [90, 570] on button "General" at bounding box center [128, 563] width 154 height 32
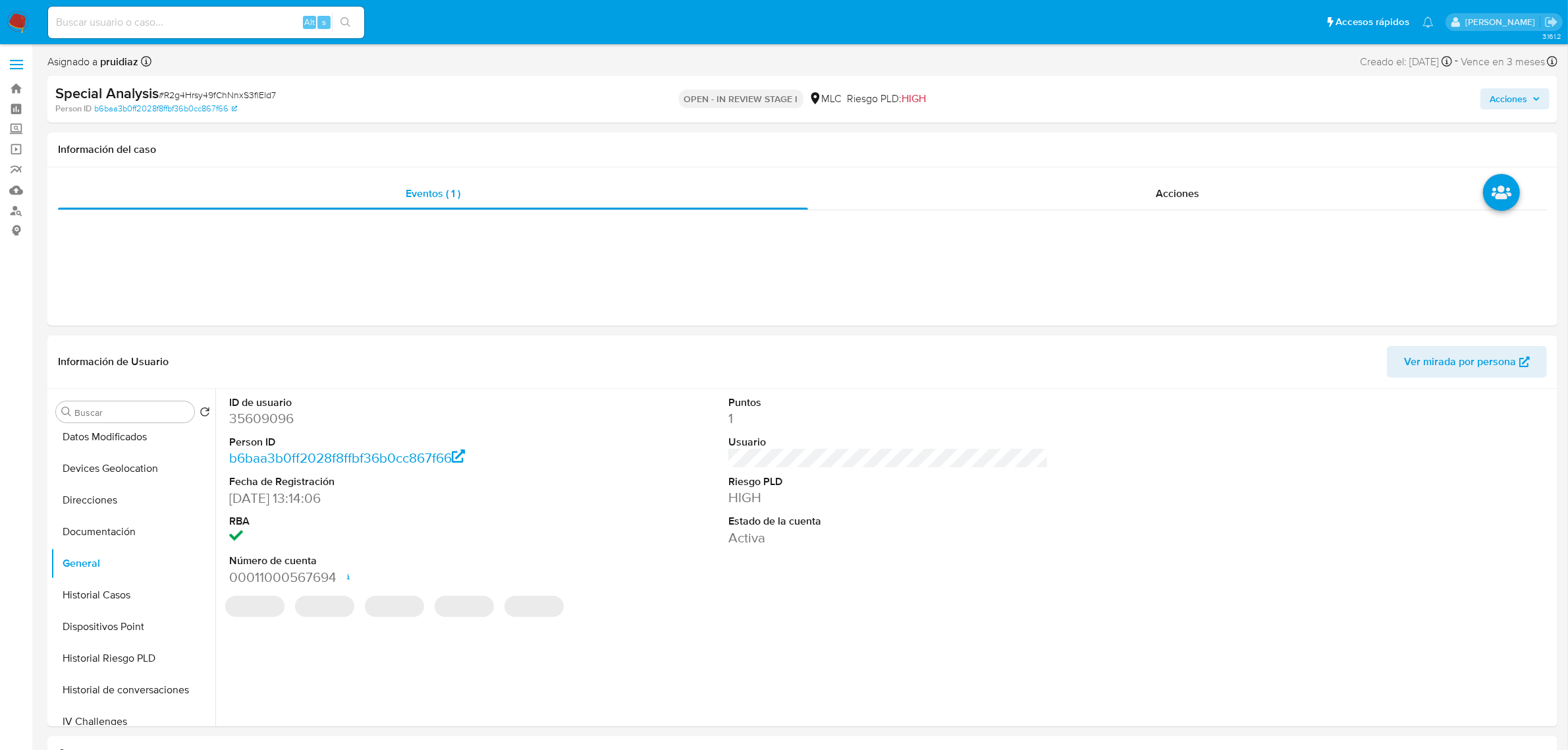
click at [265, 416] on dd "35609096" at bounding box center [389, 418] width 320 height 19
copy dd "35609096"
click at [205, 94] on span "# R2g4Hrsy49fChNnxS3flEld7" at bounding box center [217, 95] width 117 height 13
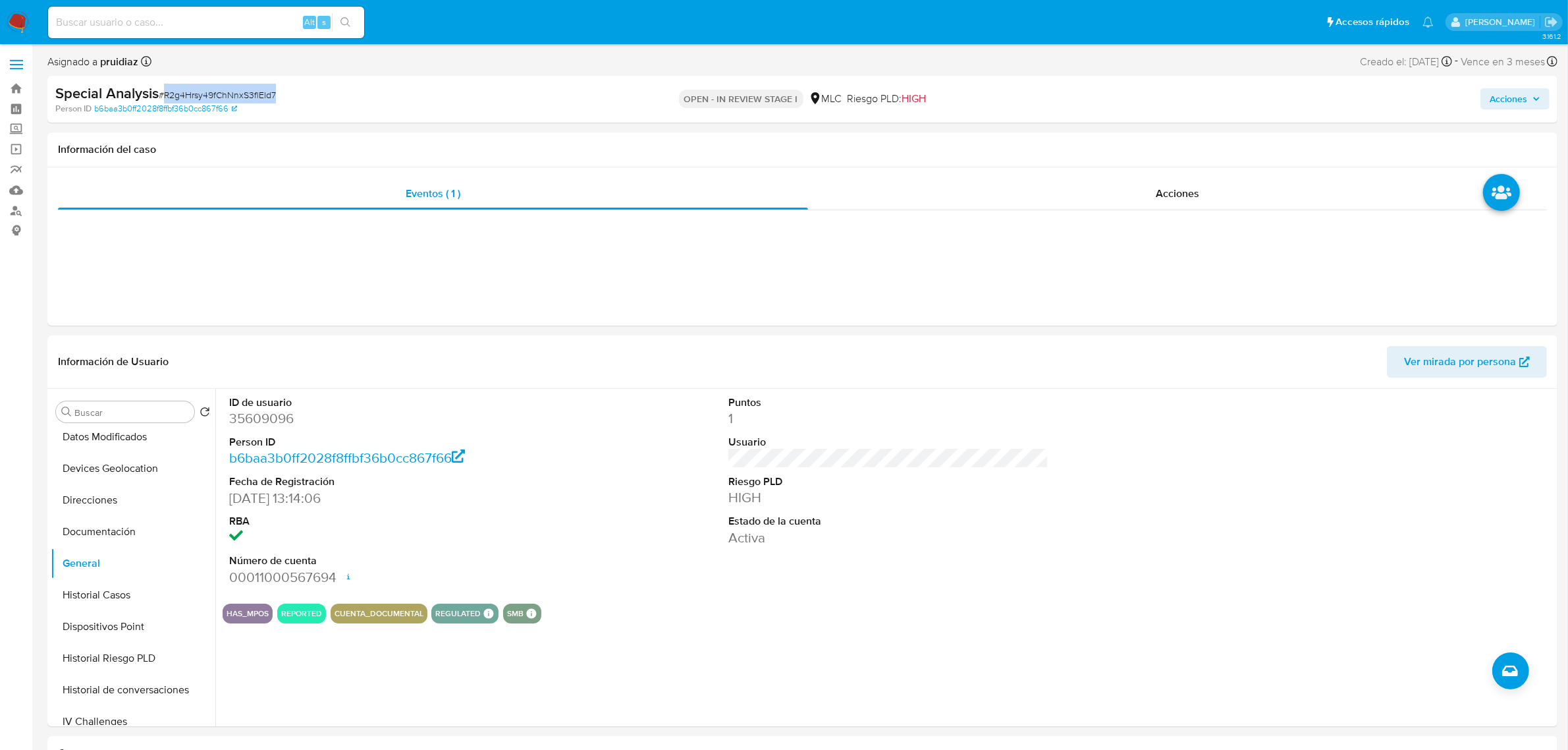
click at [205, 94] on span "# R2g4Hrsy49fChNnxS3flEld7" at bounding box center [217, 95] width 117 height 13
copy span "R2g4Hrsy49fChNnxS3flEld7"
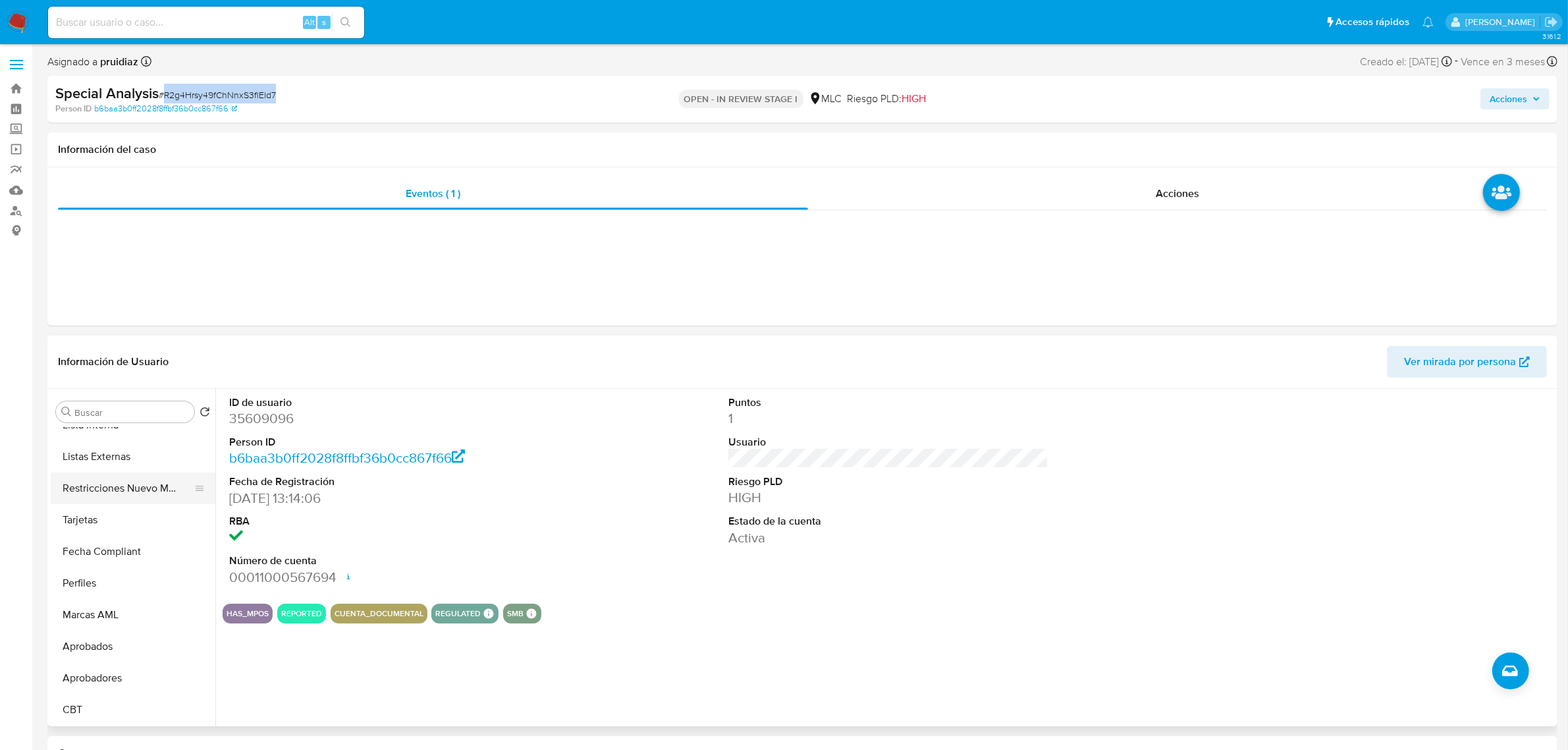
click at [135, 487] on button "Restricciones Nuevo Mundo" at bounding box center [128, 488] width 154 height 32
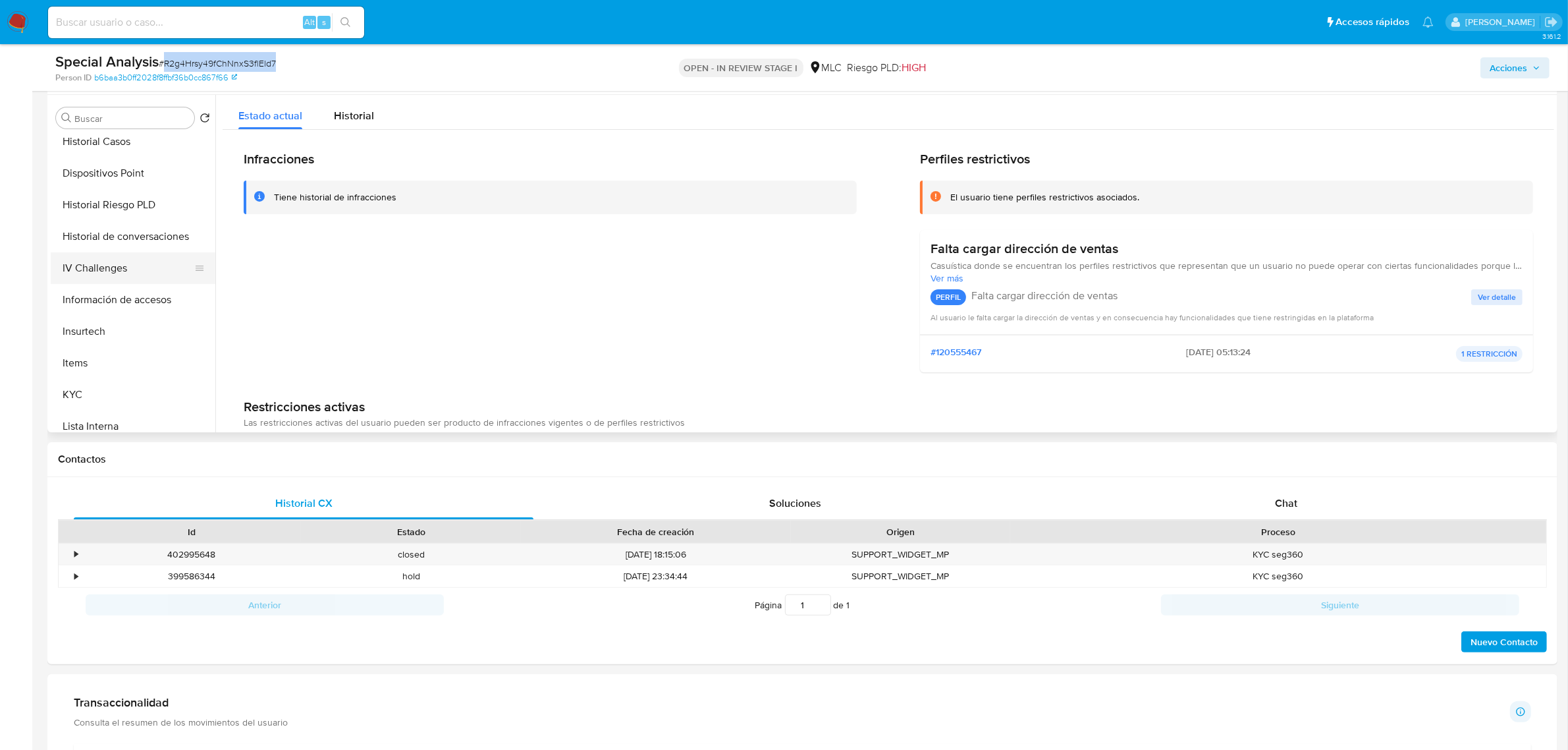
scroll to position [290, 0]
click at [70, 415] on button "KYC" at bounding box center [128, 428] width 154 height 32
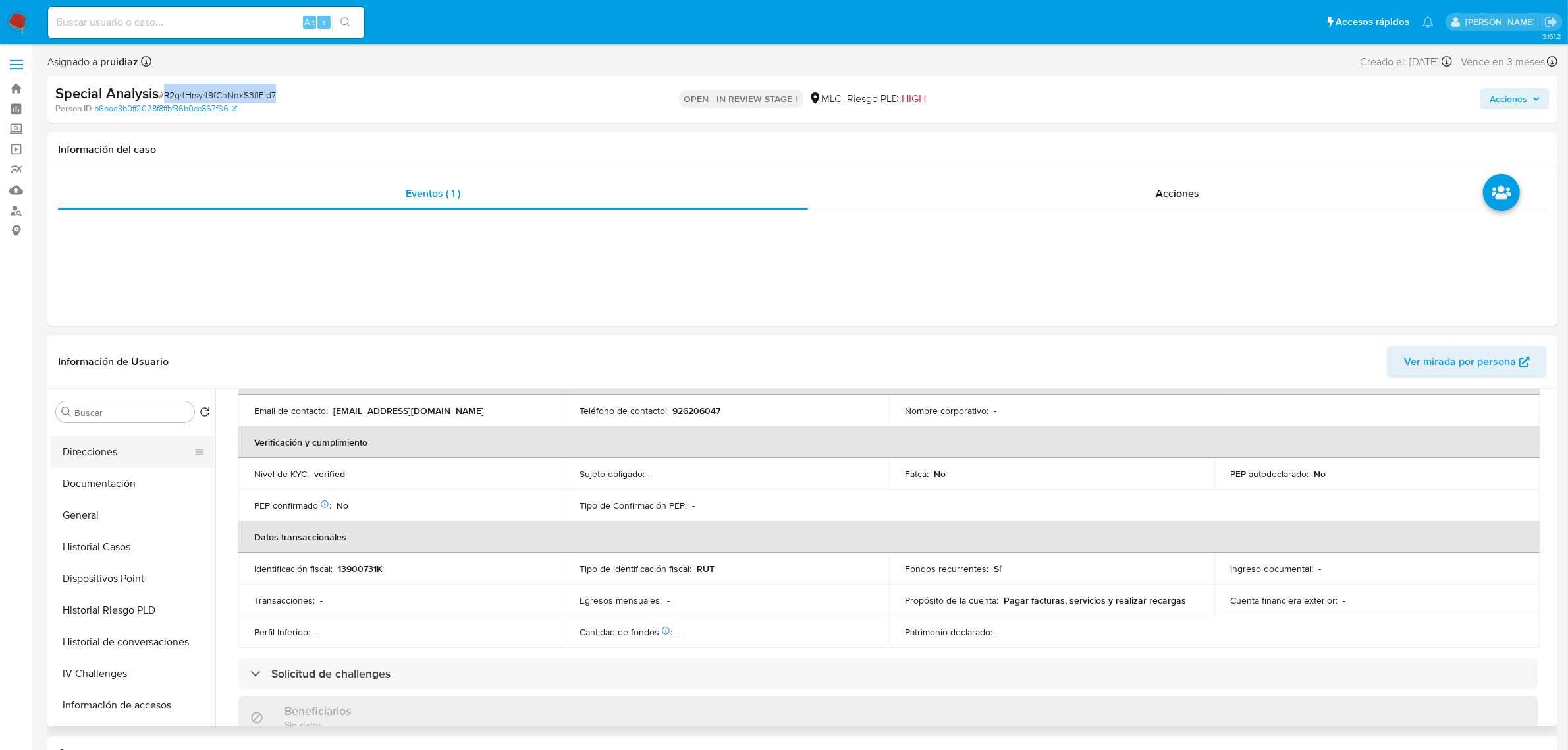
scroll to position [207, 0]
click at [119, 553] on button "Historial Casos" at bounding box center [128, 552] width 154 height 32
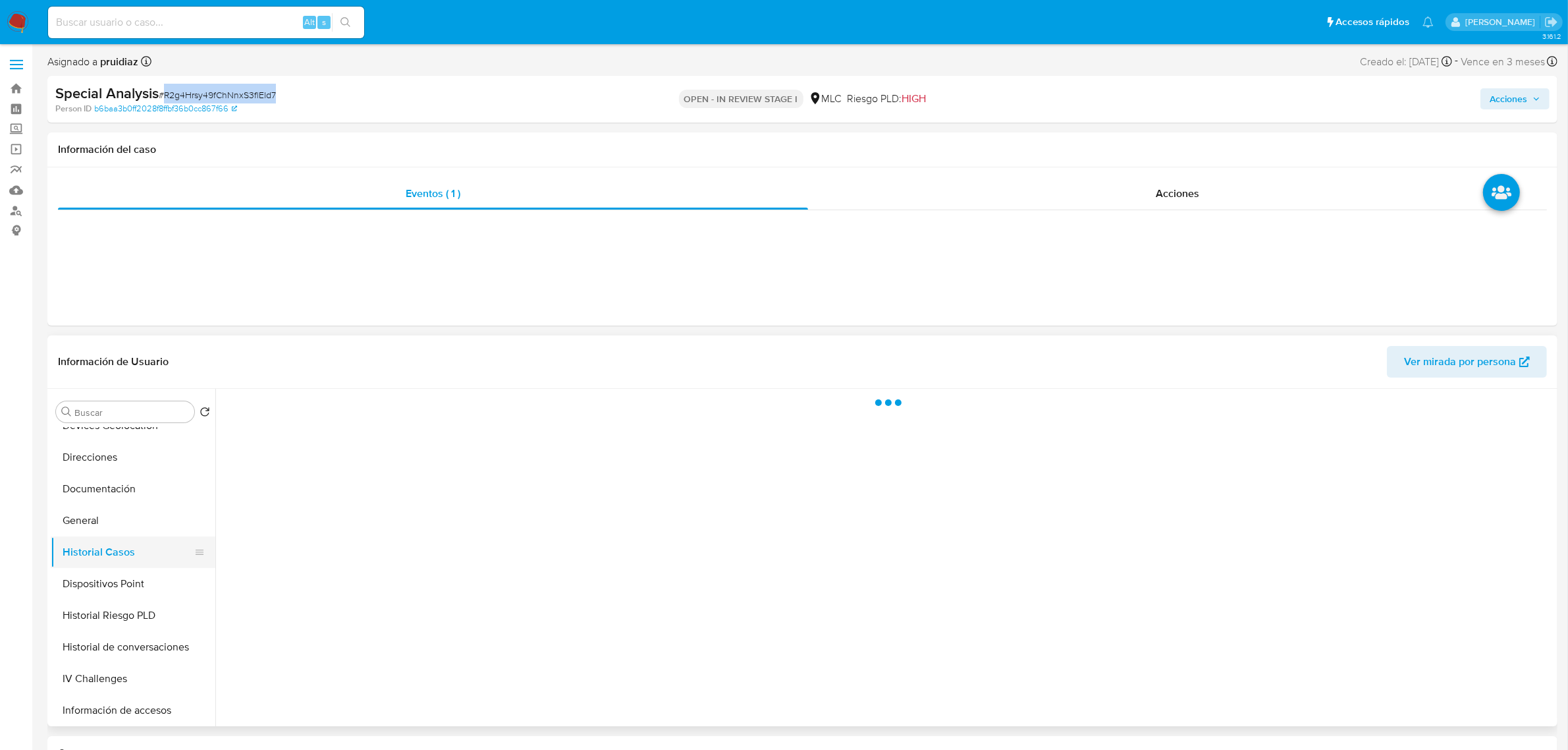
scroll to position [0, 0]
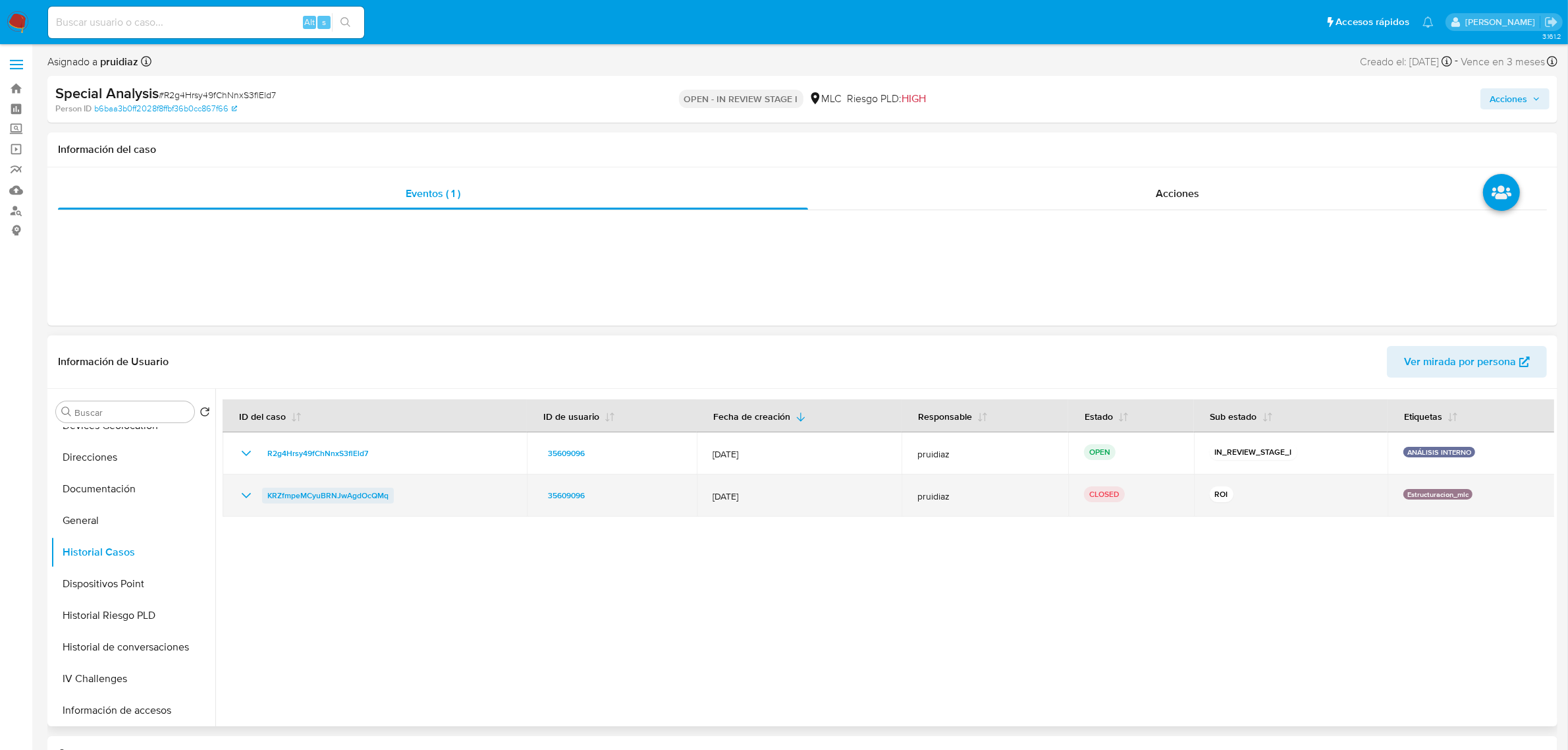
drag, startPoint x: 440, startPoint y: 502, endPoint x: 262, endPoint y: 502, distance: 178.0
click at [262, 502] on div "KRZfmpeMCyuBRNJwAgdOcQMq" at bounding box center [374, 495] width 273 height 16
drag, startPoint x: 1479, startPoint y: 485, endPoint x: 1396, endPoint y: 491, distance: 83.2
click at [1396, 491] on td "Estructuracion_mlc" at bounding box center [1471, 495] width 168 height 42
drag, startPoint x: 1470, startPoint y: 494, endPoint x: 1400, endPoint y: 491, distance: 70.1
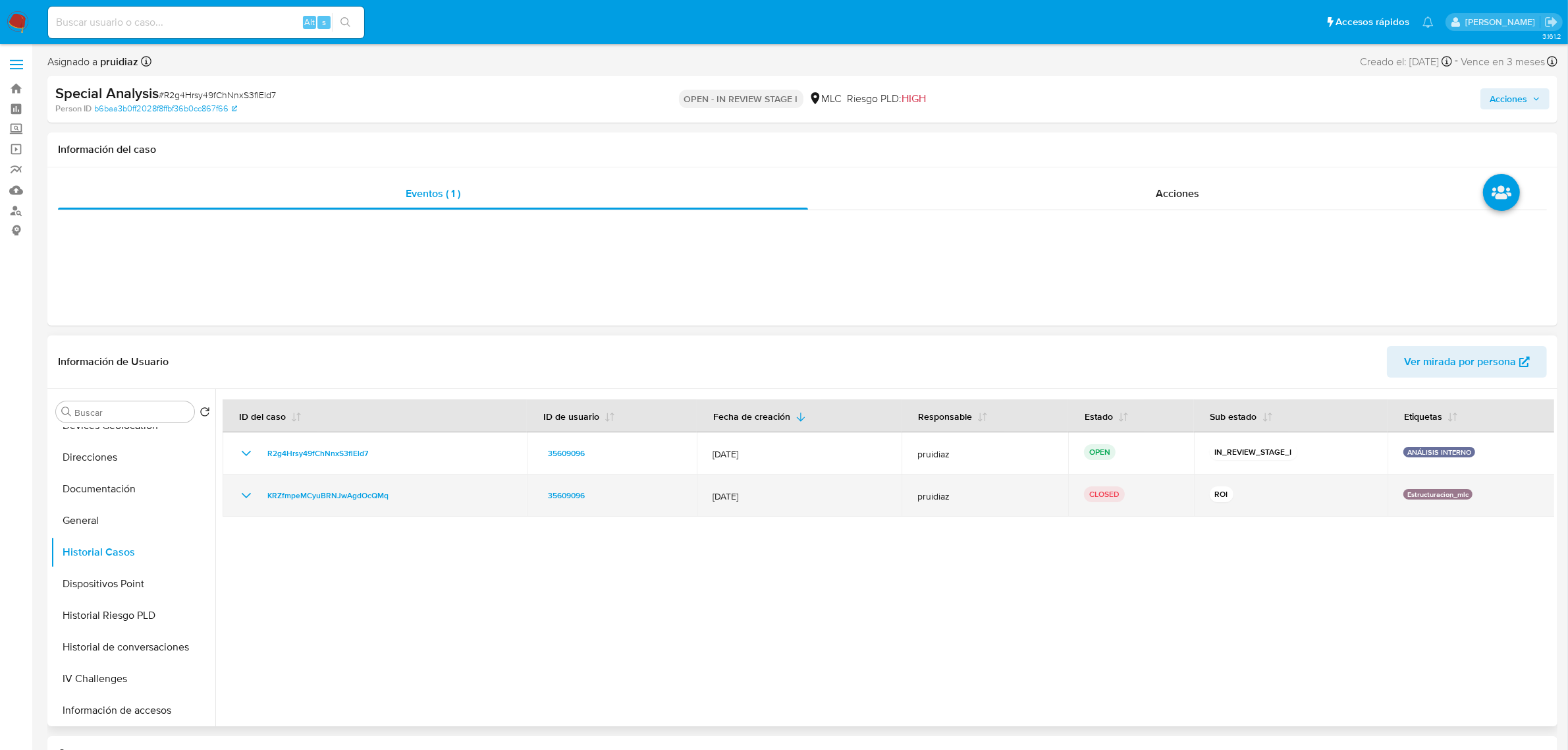
click at [1403, 491] on div "Estructuracion_mlc" at bounding box center [1471, 495] width 137 height 13
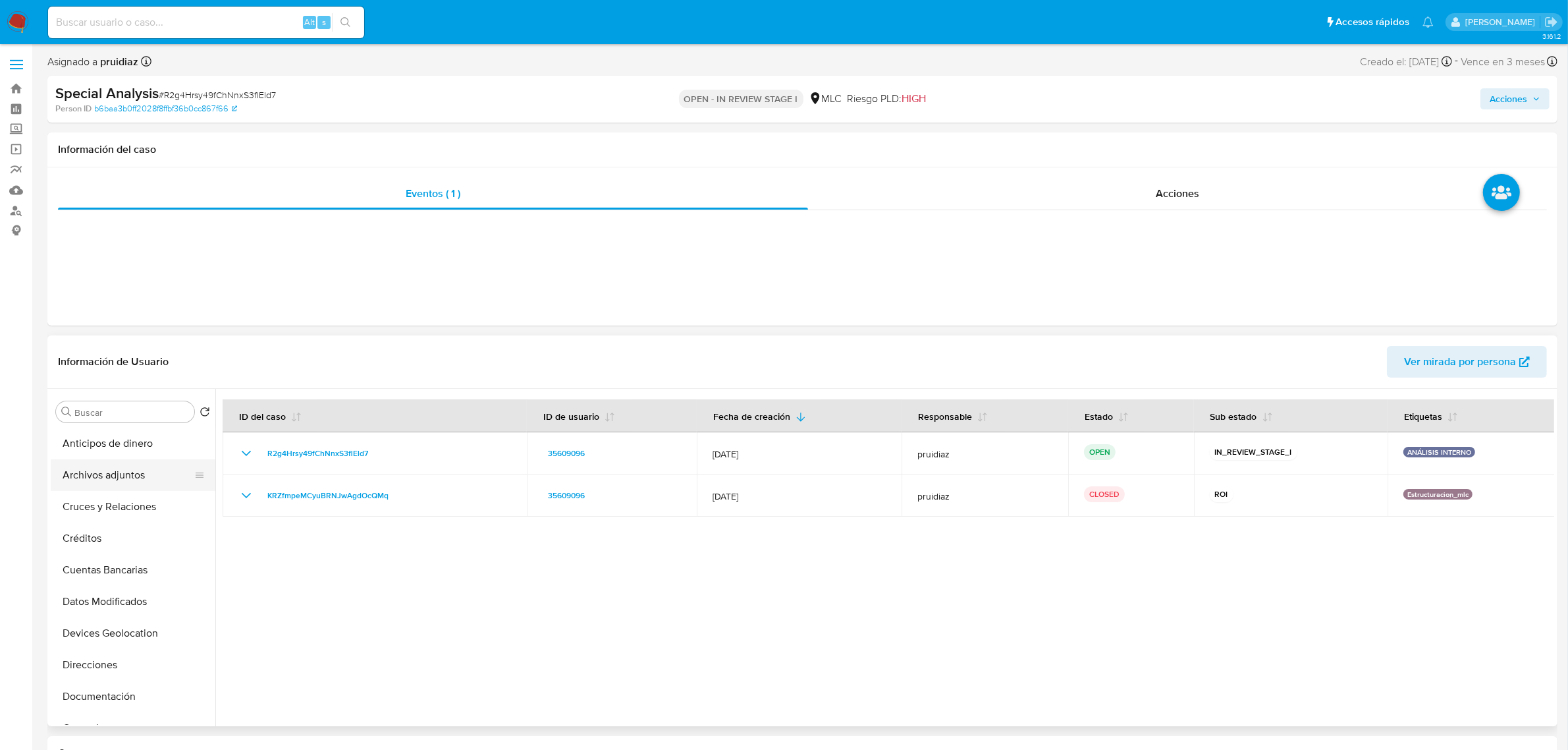
click at [116, 475] on button "Archivos adjuntos" at bounding box center [128, 474] width 154 height 32
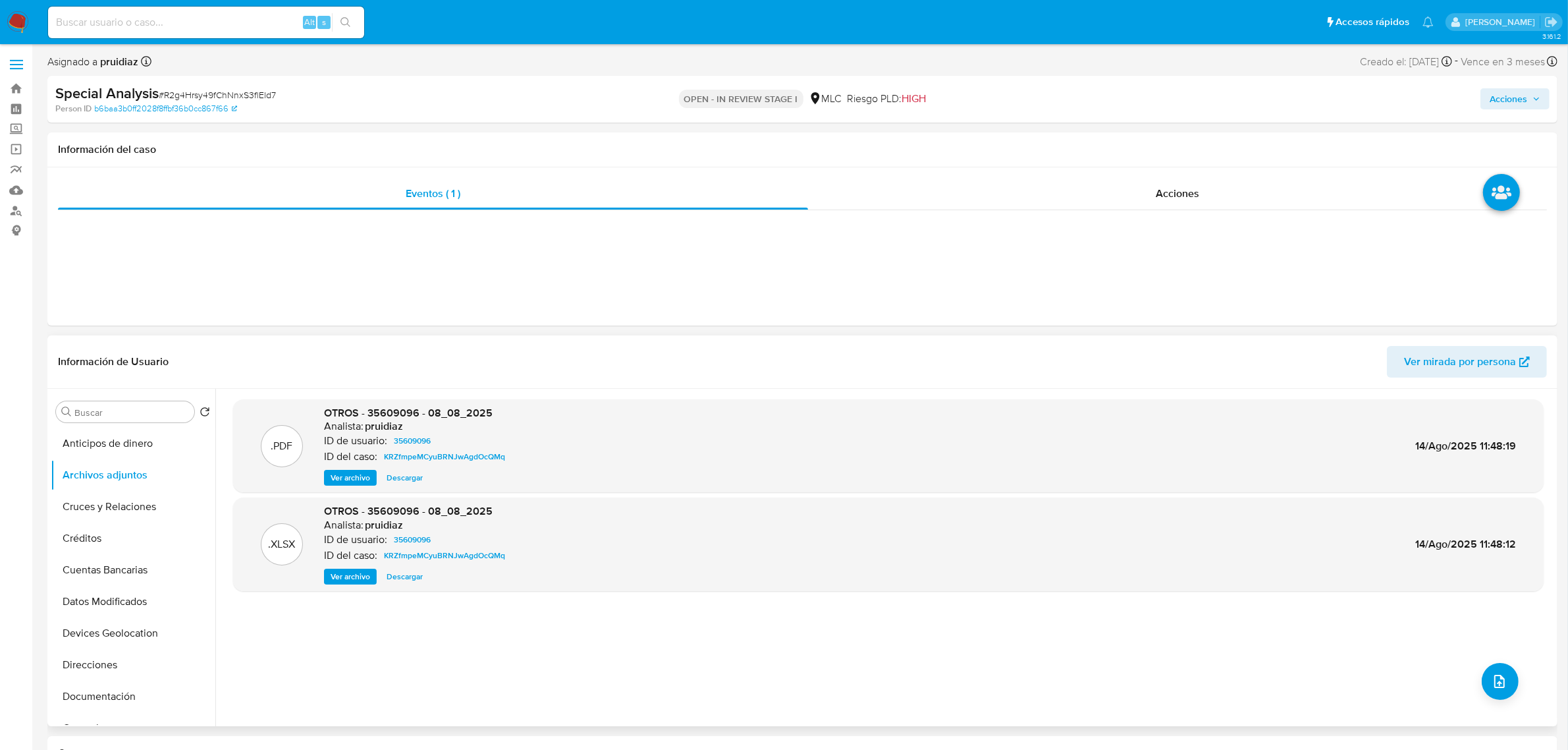
click at [357, 473] on span "Ver archivo" at bounding box center [350, 477] width 40 height 13
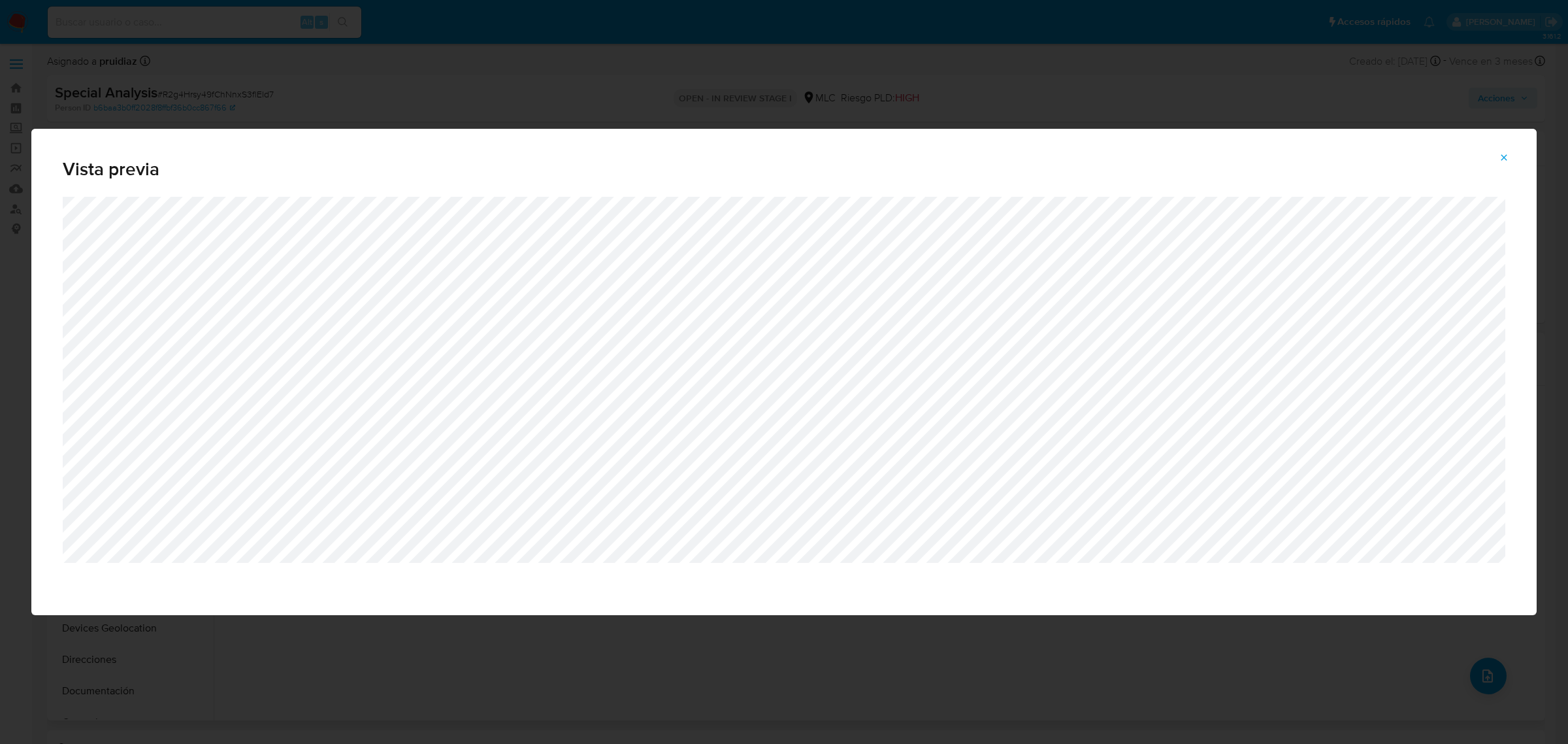
drag, startPoint x: 1517, startPoint y: 159, endPoint x: 1443, endPoint y: 168, distance: 74.5
click at [1516, 158] on button "Attachment preview" at bounding box center [1504, 157] width 29 height 21
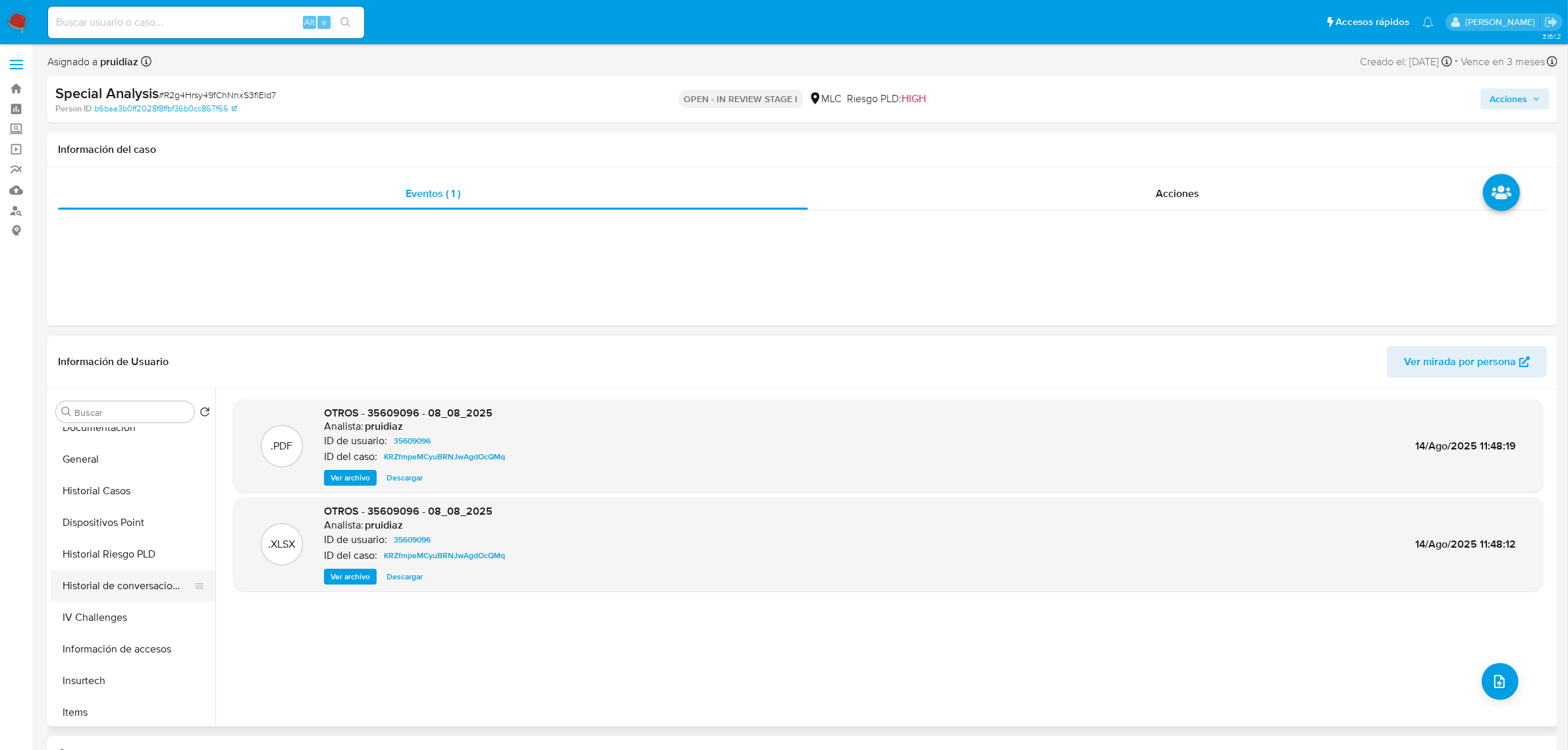
scroll to position [329, 0]
click at [74, 686] on button "KYC" at bounding box center [128, 683] width 154 height 32
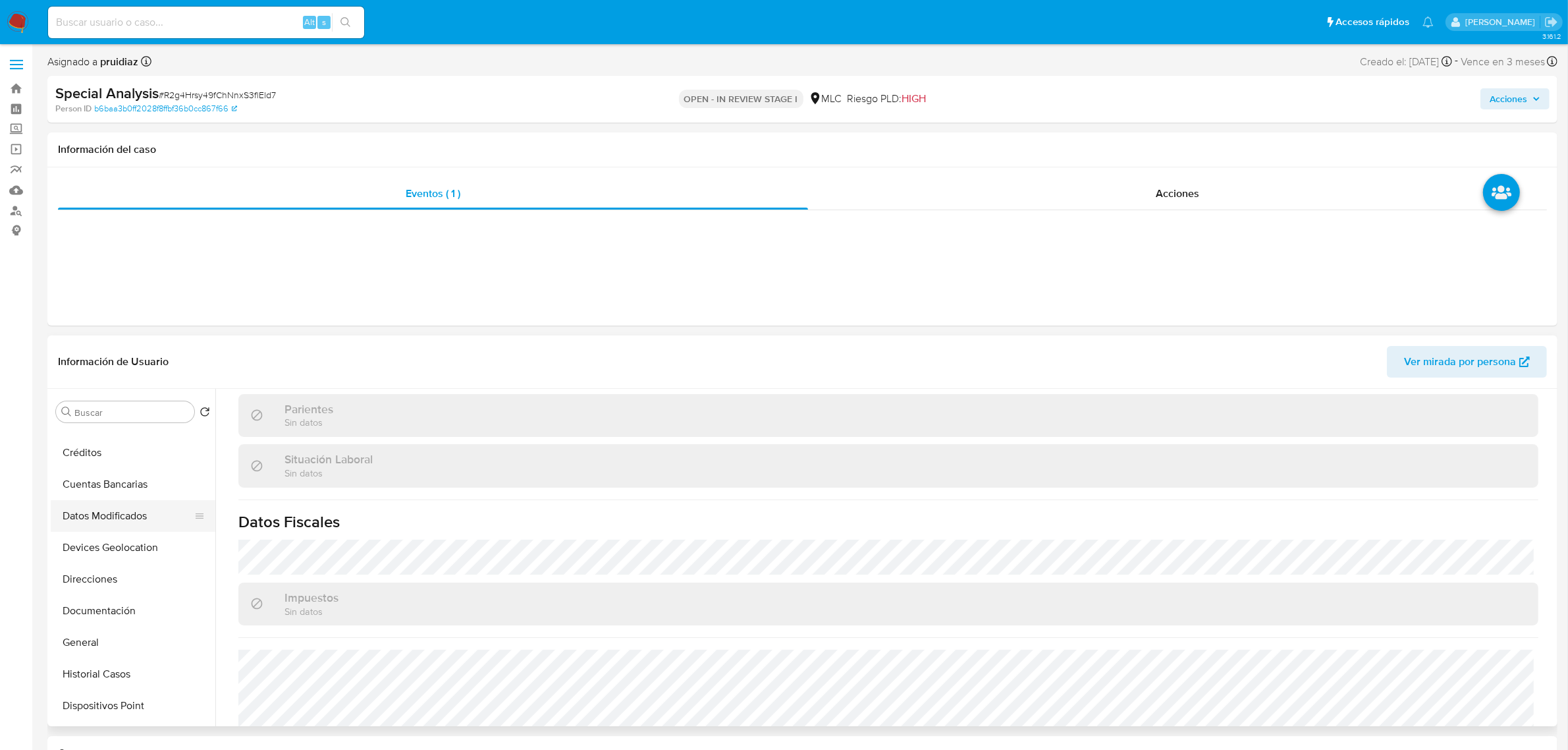
scroll to position [83, 0]
click at [123, 616] on button "Documentación" at bounding box center [128, 613] width 154 height 32
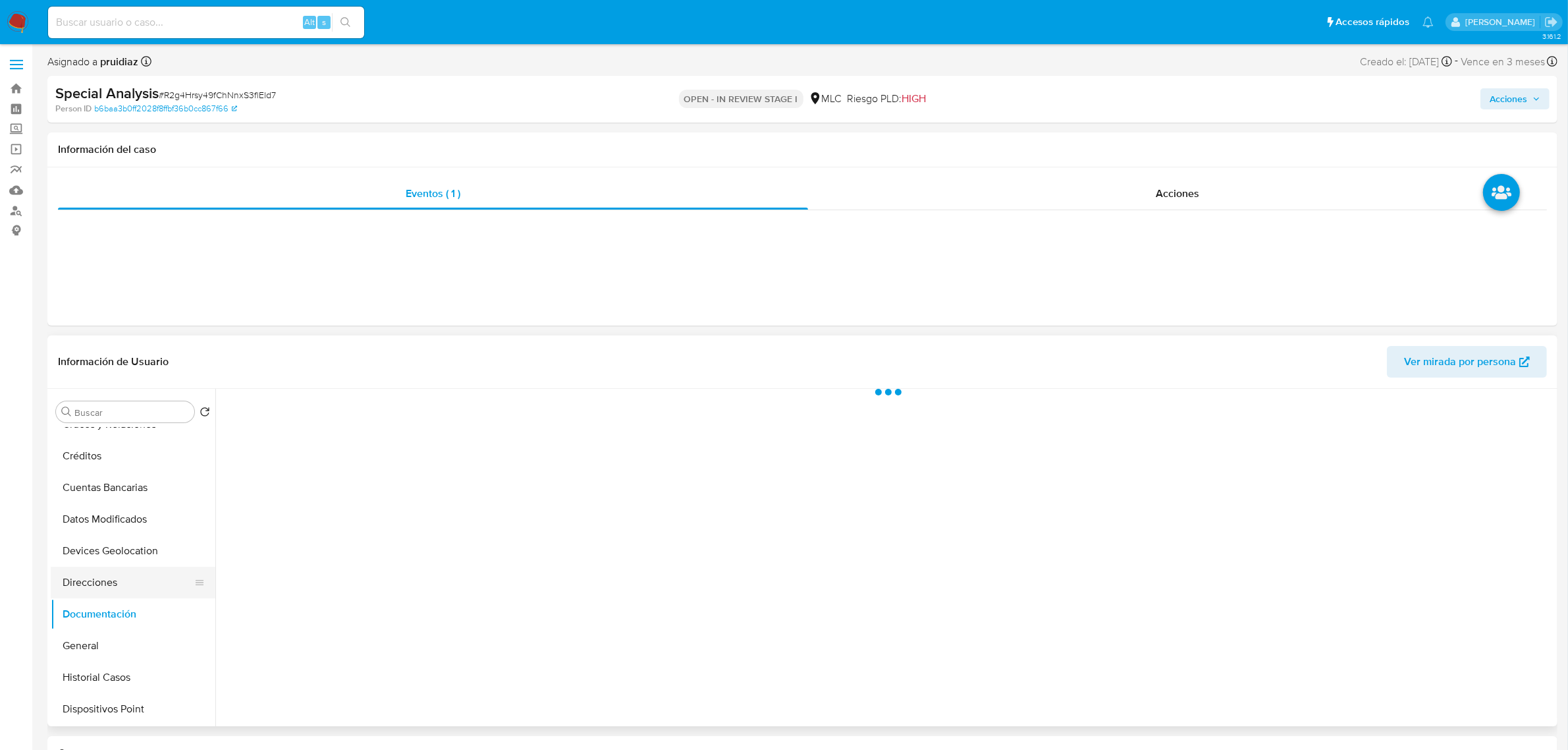
scroll to position [0, 0]
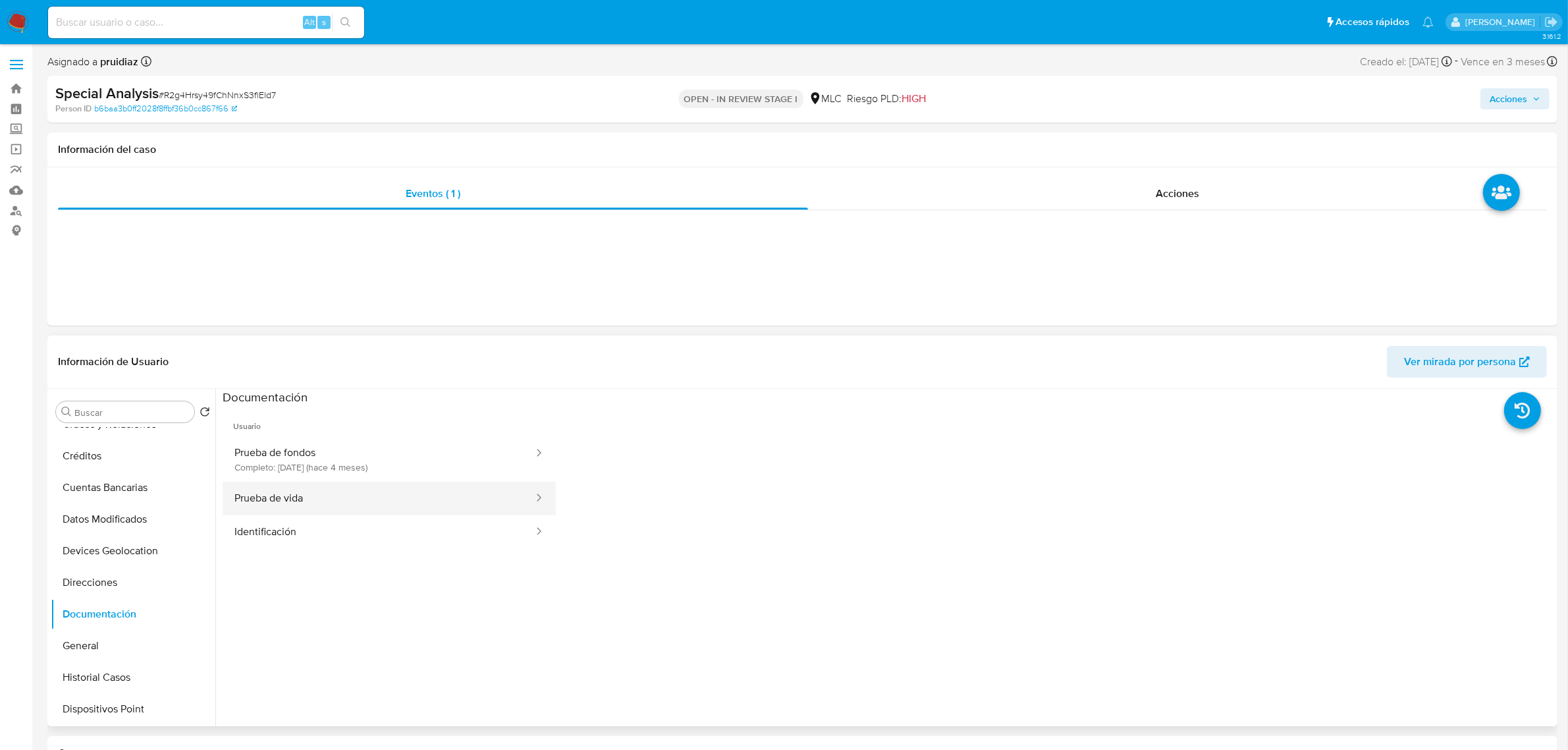
click at [318, 506] on button "Prueba de vida" at bounding box center [378, 498] width 312 height 34
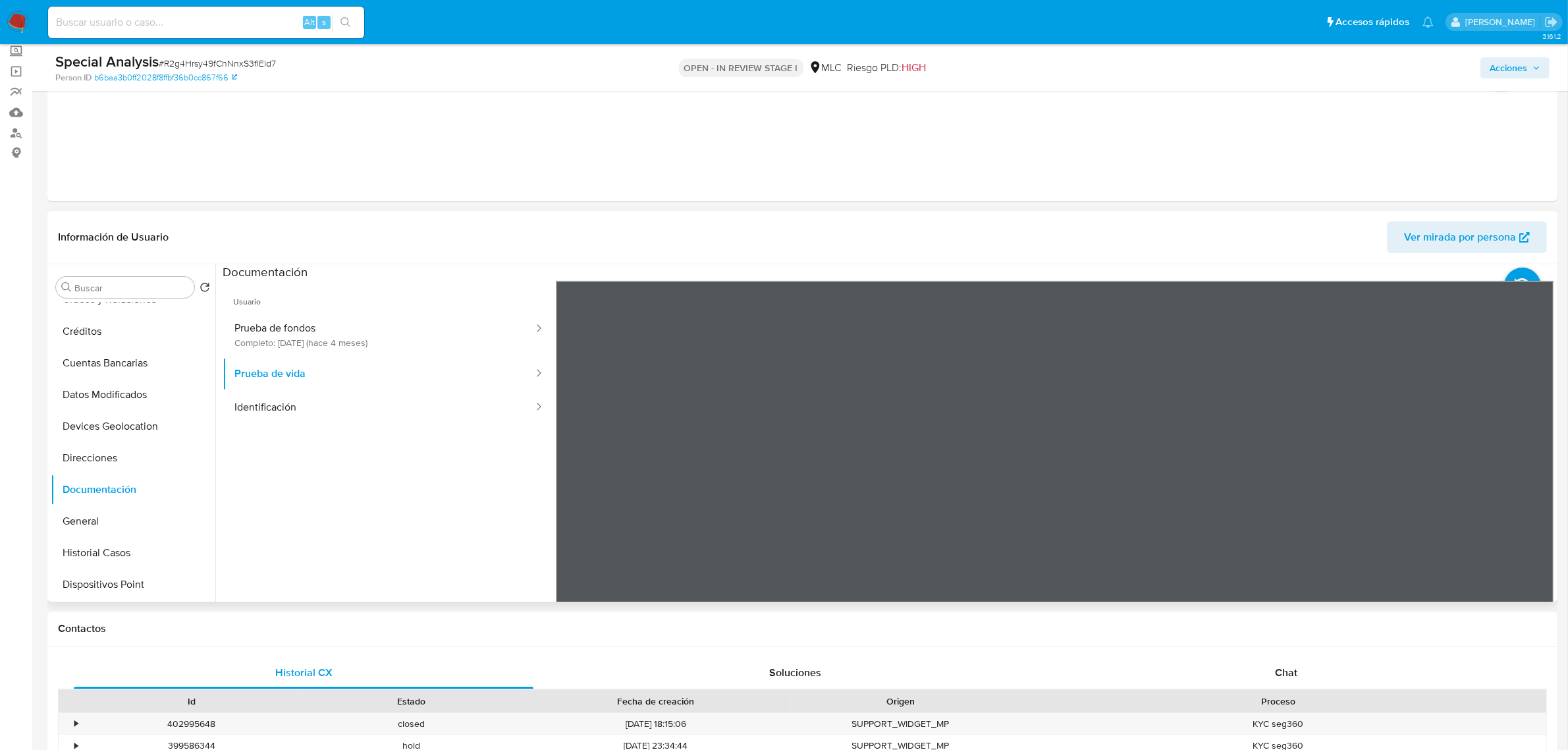
scroll to position [83, 0]
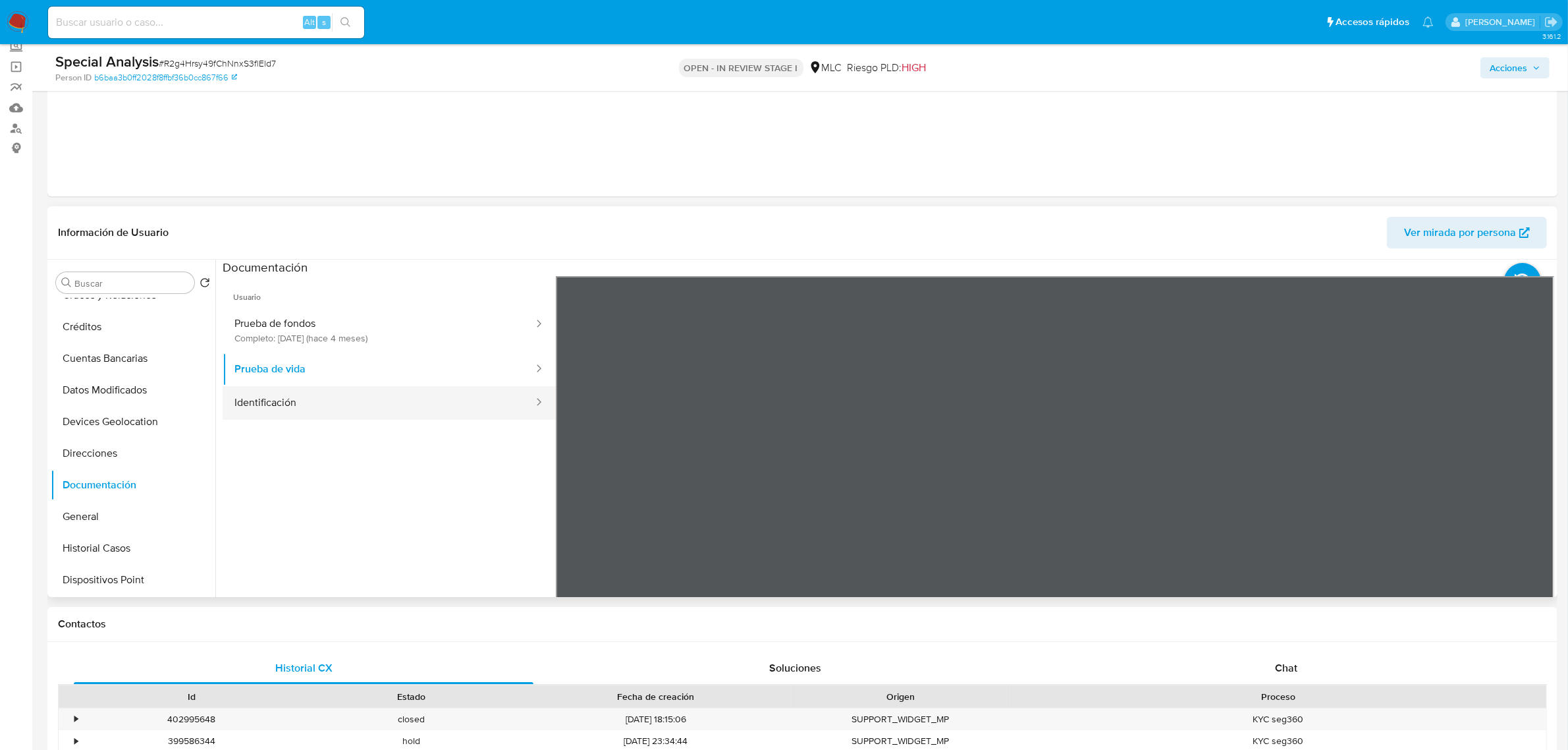
click at [290, 405] on button "Identificación" at bounding box center [378, 403] width 312 height 34
click at [1535, 495] on icon at bounding box center [1537, 489] width 27 height 27
click at [114, 551] on button "Historial Casos" at bounding box center [128, 548] width 154 height 32
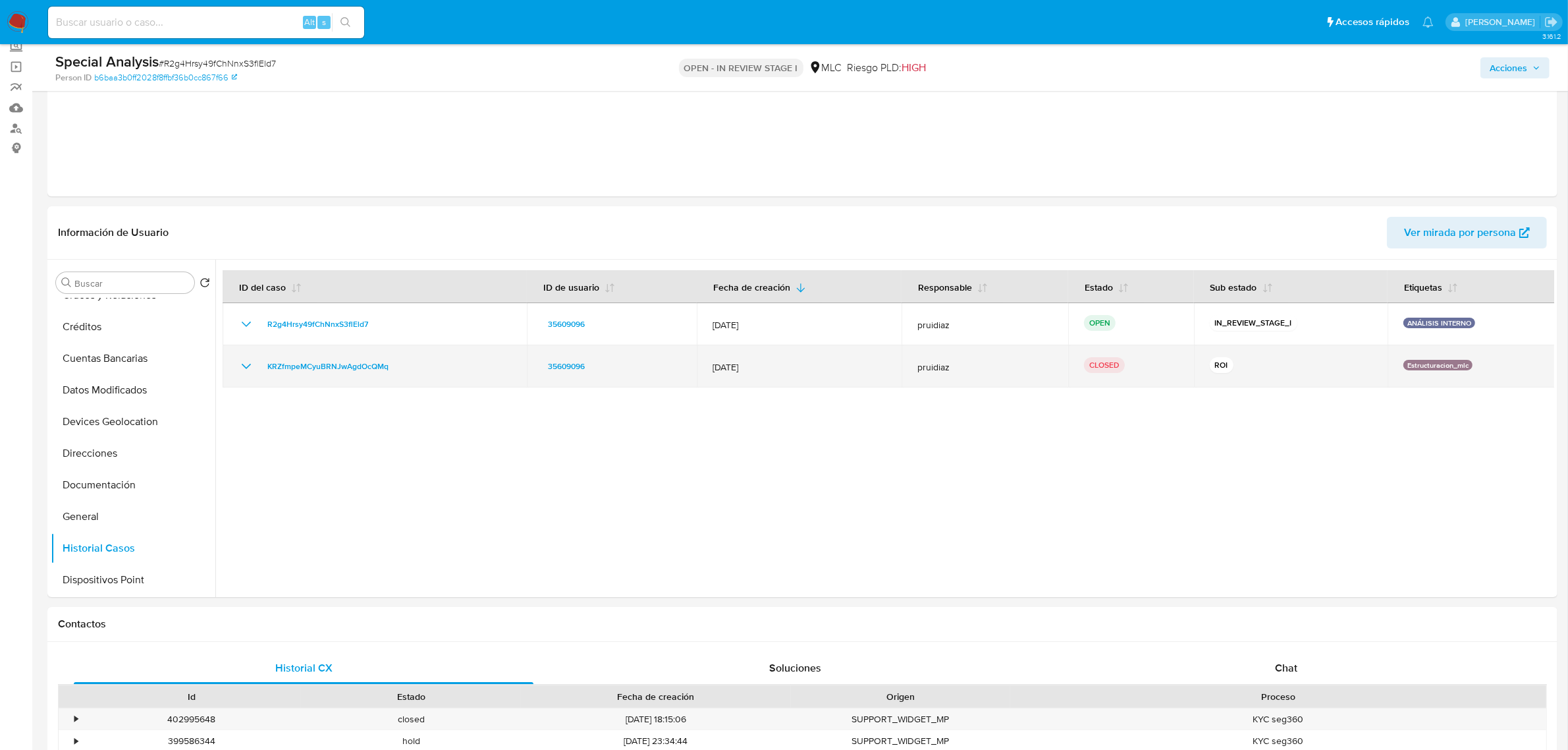
click at [353, 356] on td "KRZfmpeMCyuBRNJwAgdOcQMq" at bounding box center [374, 367] width 304 height 42
click at [349, 360] on span "KRZfmpeMCyuBRNJwAgdOcQMq" at bounding box center [328, 367] width 121 height 16
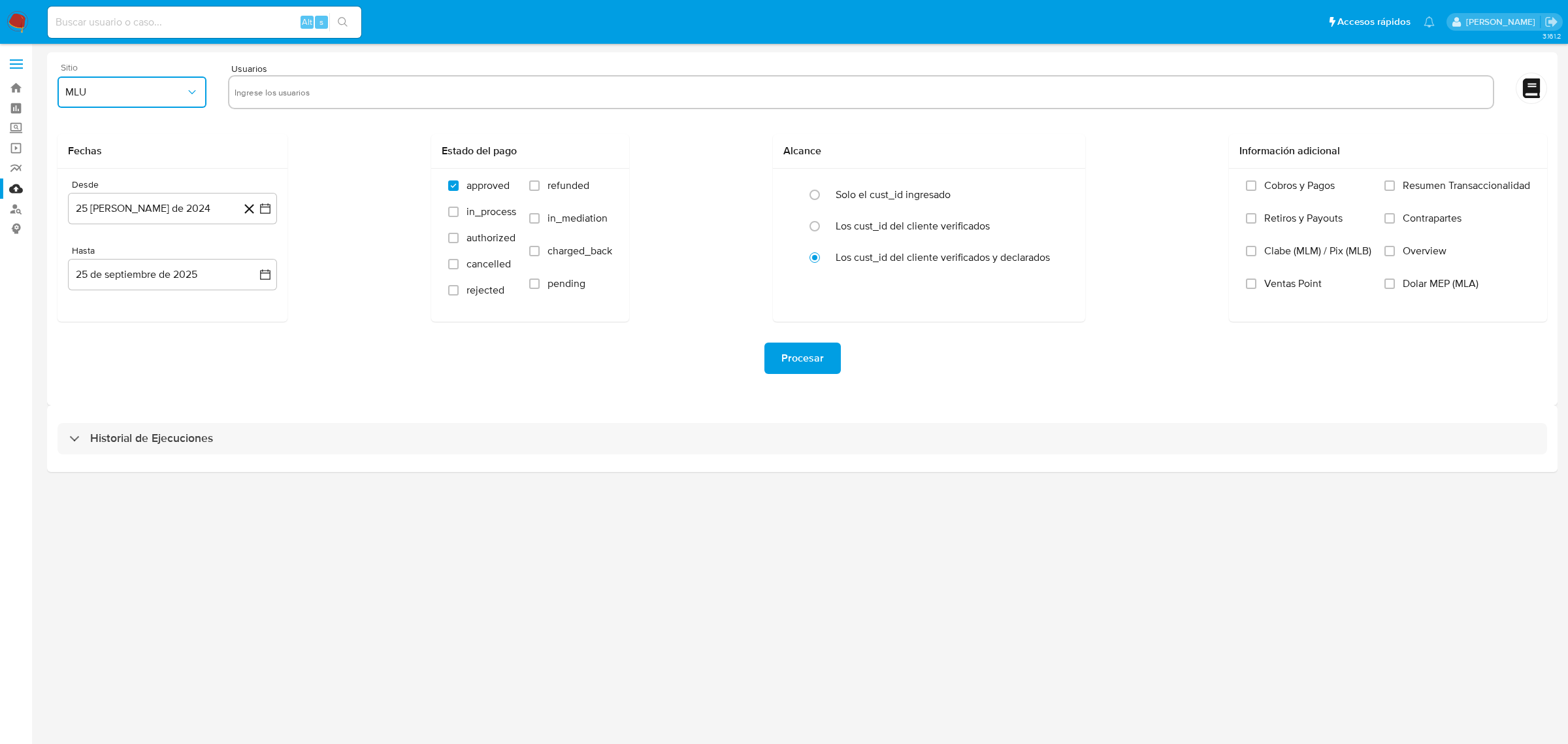
click at [124, 105] on button "MLU" at bounding box center [132, 91] width 149 height 31
click at [88, 319] on div "MLC" at bounding box center [128, 315] width 125 height 31
click at [301, 87] on input "text" at bounding box center [861, 92] width 1253 height 21
type input "35609096"
click at [262, 210] on icon "button" at bounding box center [265, 209] width 13 height 13
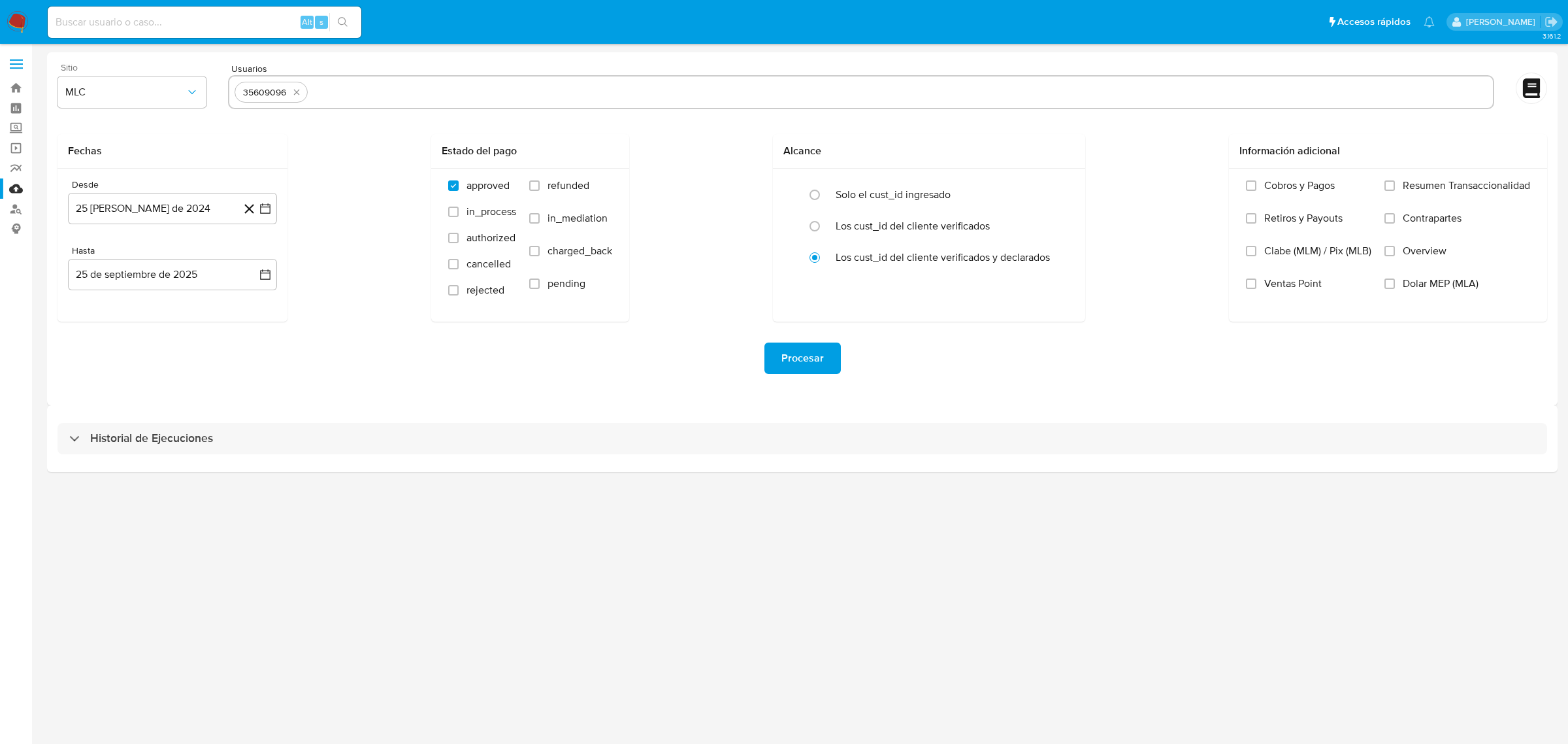
click at [343, 262] on div "Fechas Desde 25 [PERSON_NAME] de 2024 [DATE] Hasta 25 de septiembre de 2025 [DA…" at bounding box center [802, 228] width 1489 height 188
click at [263, 276] on icon "button" at bounding box center [265, 274] width 13 height 13
click at [149, 452] on button "24" at bounding box center [146, 448] width 21 height 21
click at [262, 210] on icon "button" at bounding box center [265, 209] width 13 height 13
click at [252, 254] on icon "Mes siguiente" at bounding box center [254, 256] width 16 height 16
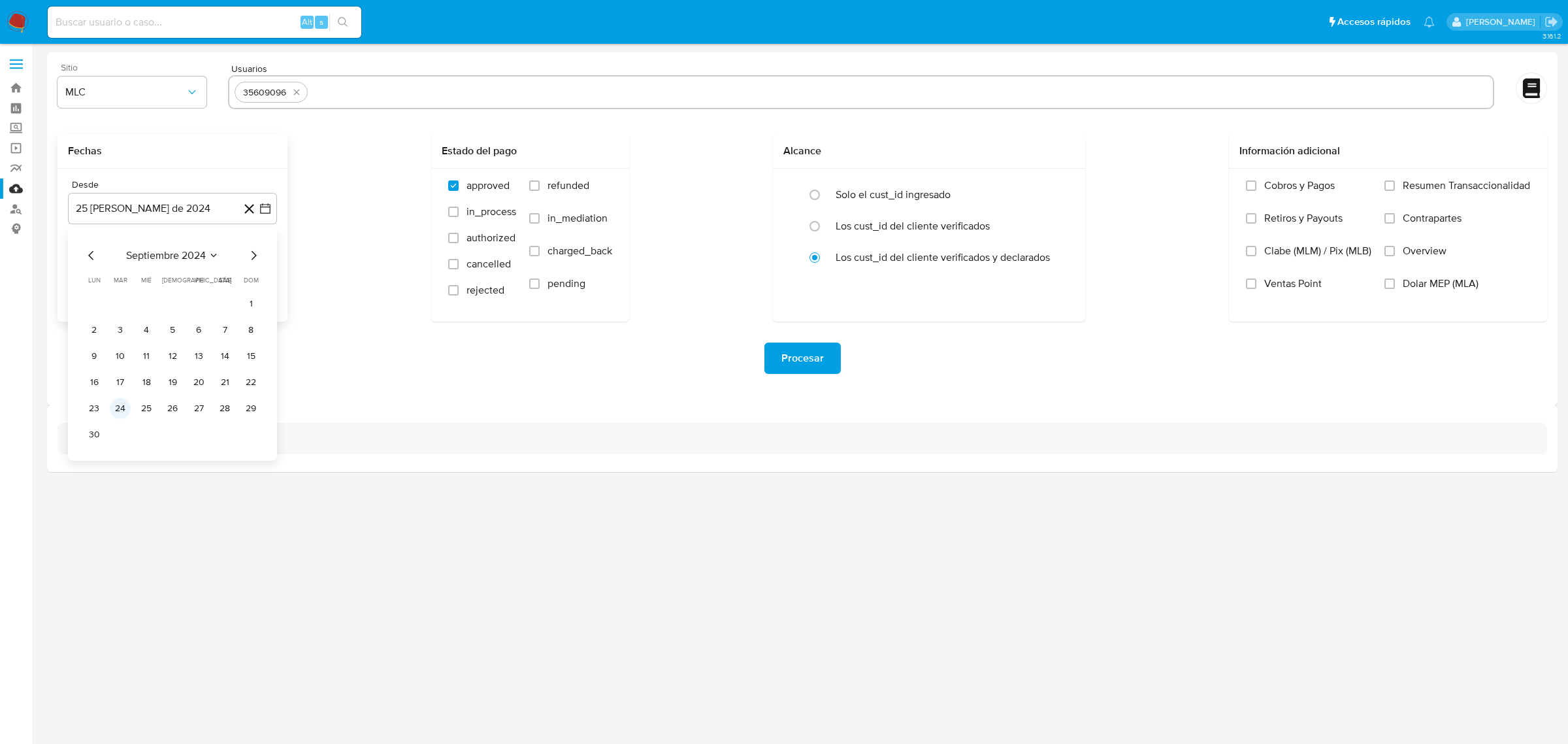
click at [125, 409] on button "24" at bounding box center [120, 409] width 21 height 21
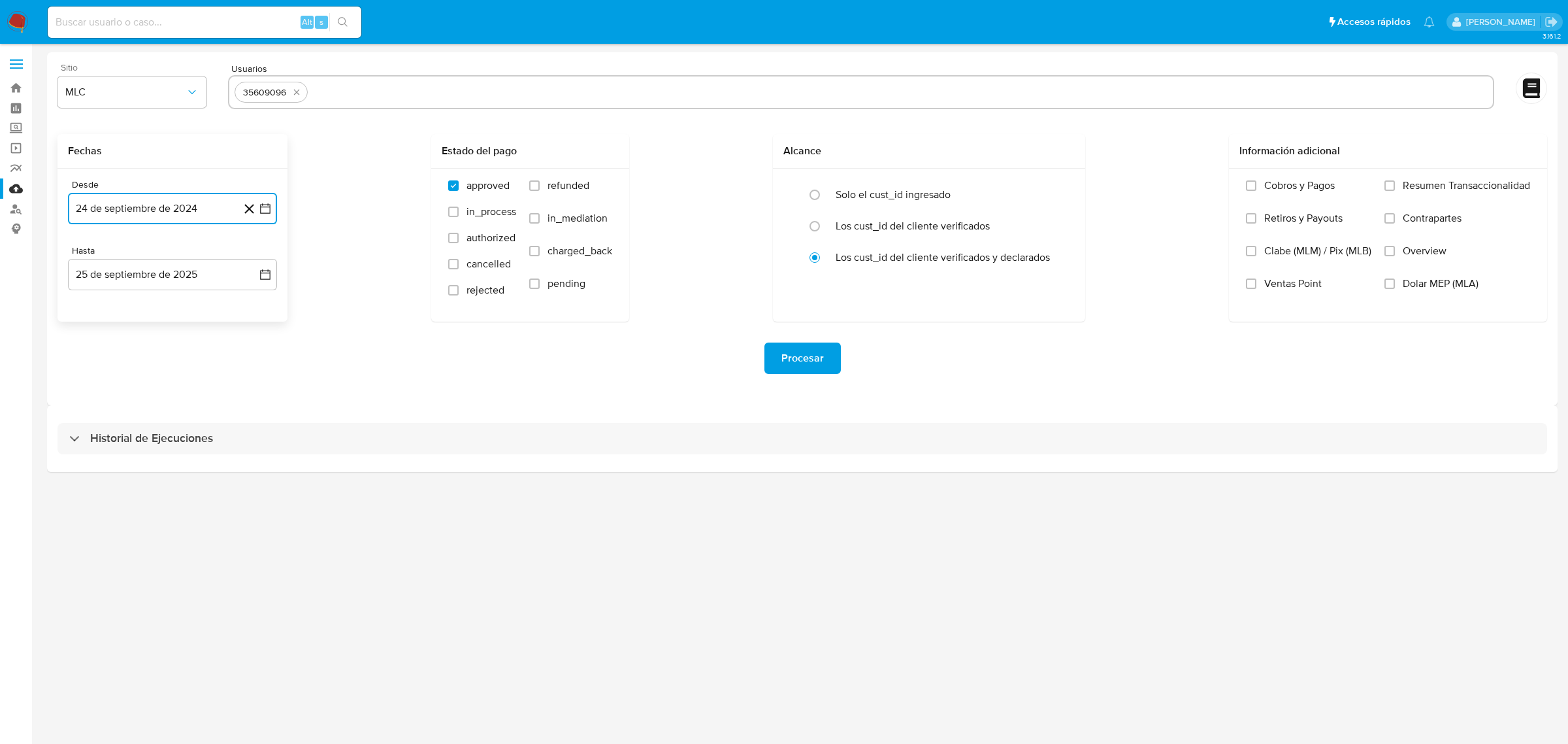
click at [265, 205] on icon "button" at bounding box center [265, 208] width 10 height 10
click at [167, 410] on button "26" at bounding box center [173, 409] width 21 height 21
click at [793, 357] on span "Procesar" at bounding box center [802, 358] width 43 height 29
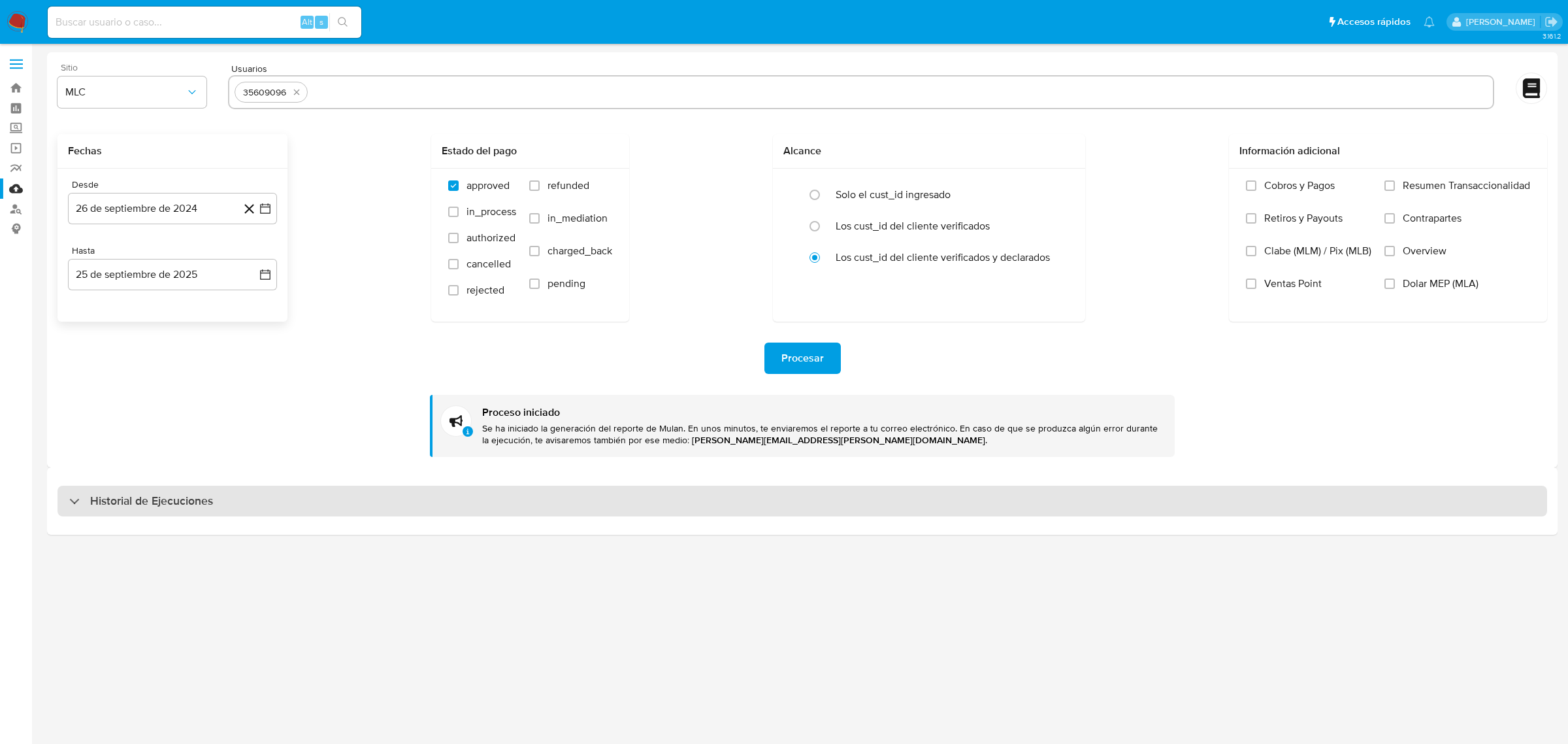
click at [137, 494] on h3 "Historial de Ejecuciones" at bounding box center [151, 502] width 123 height 16
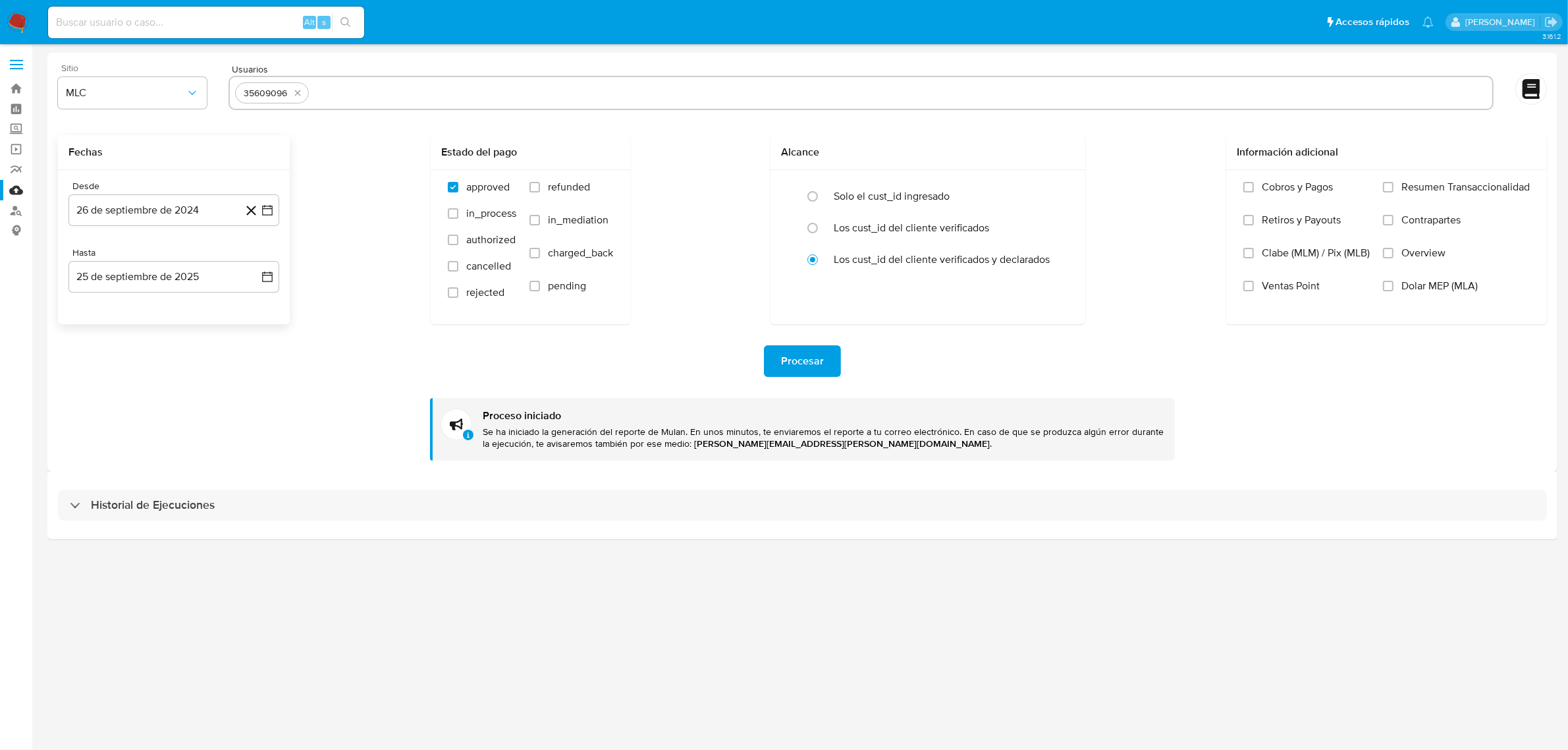
select select "10"
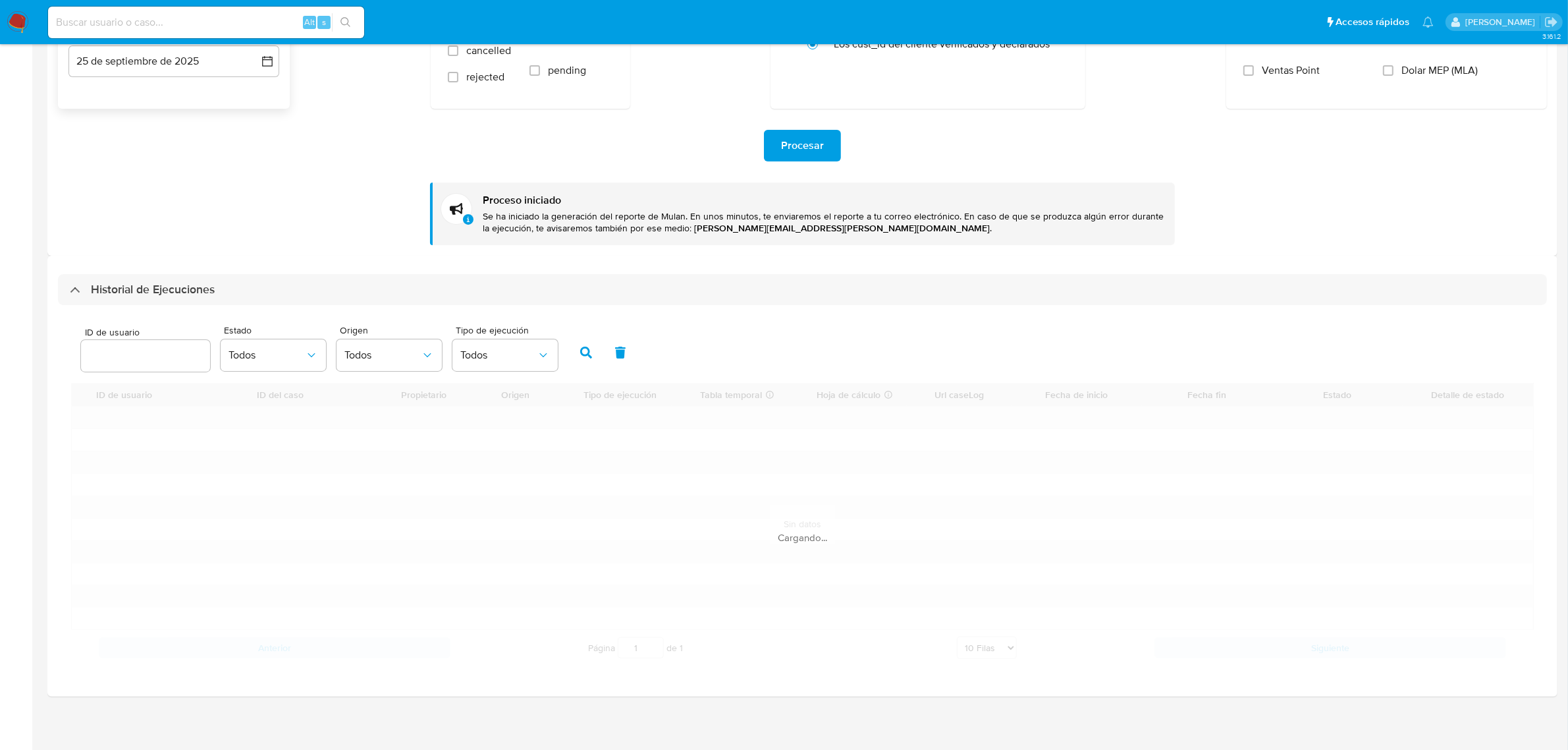
scroll to position [218, 0]
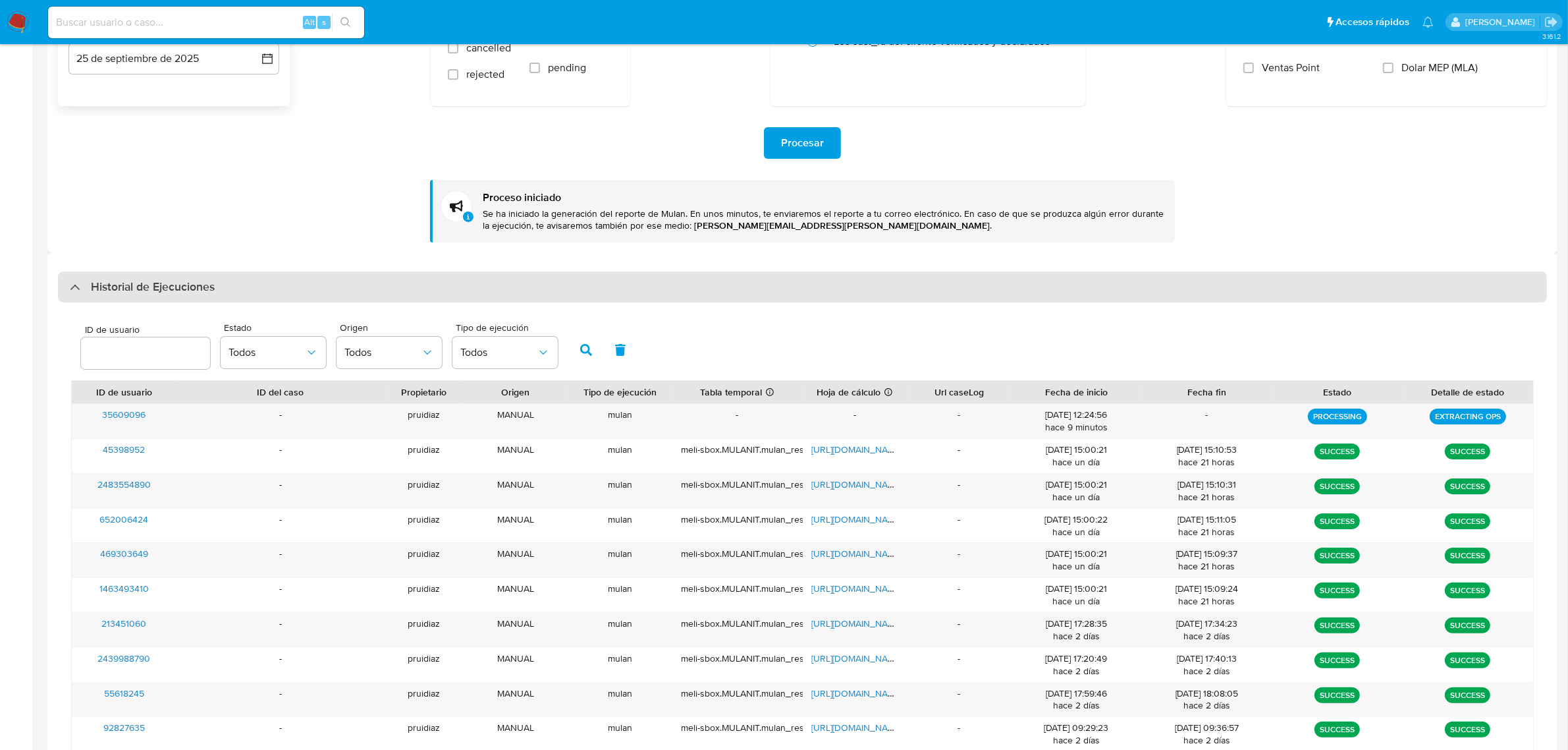
click at [133, 290] on h3 "Historial de Ejecuciones" at bounding box center [152, 287] width 124 height 16
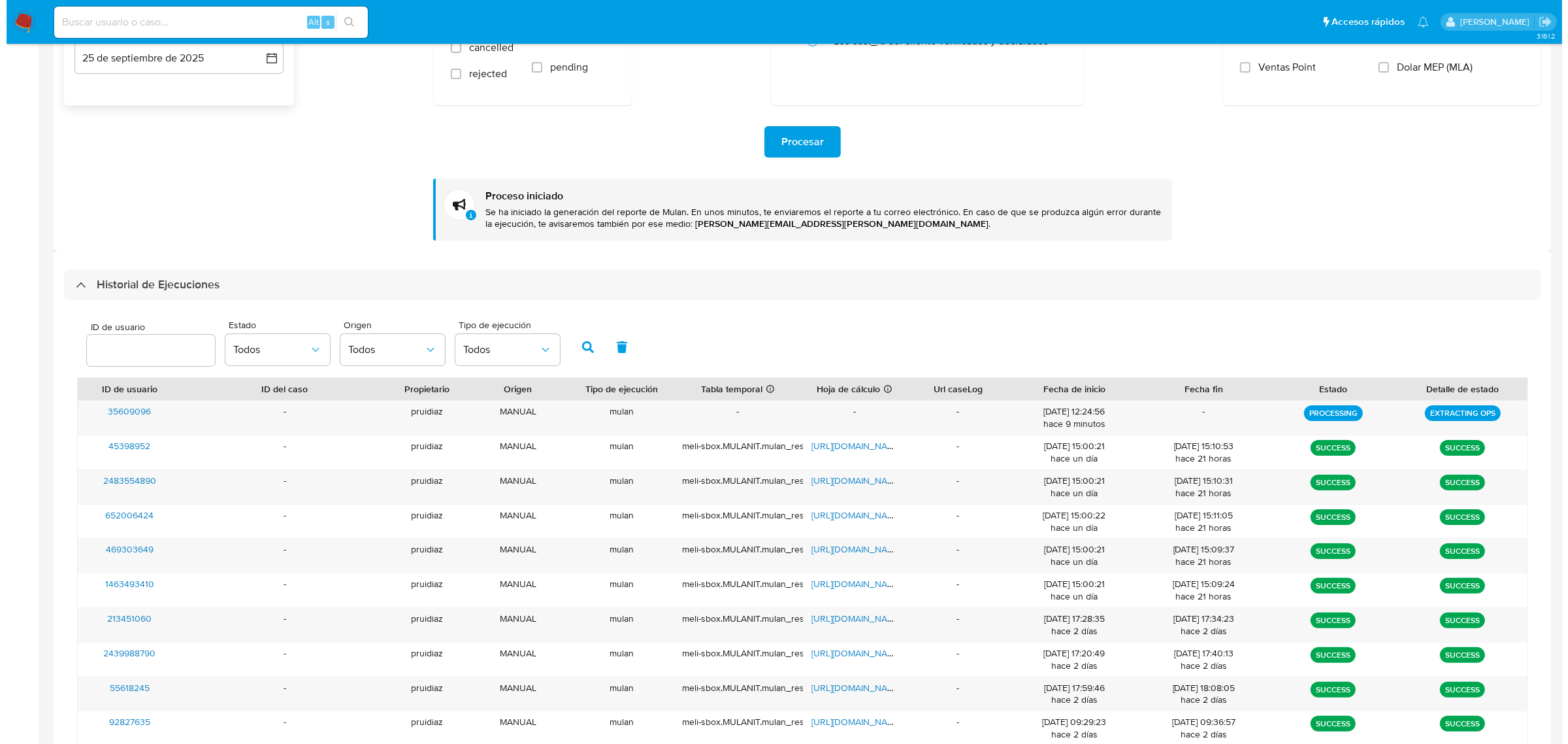
scroll to position [0, 0]
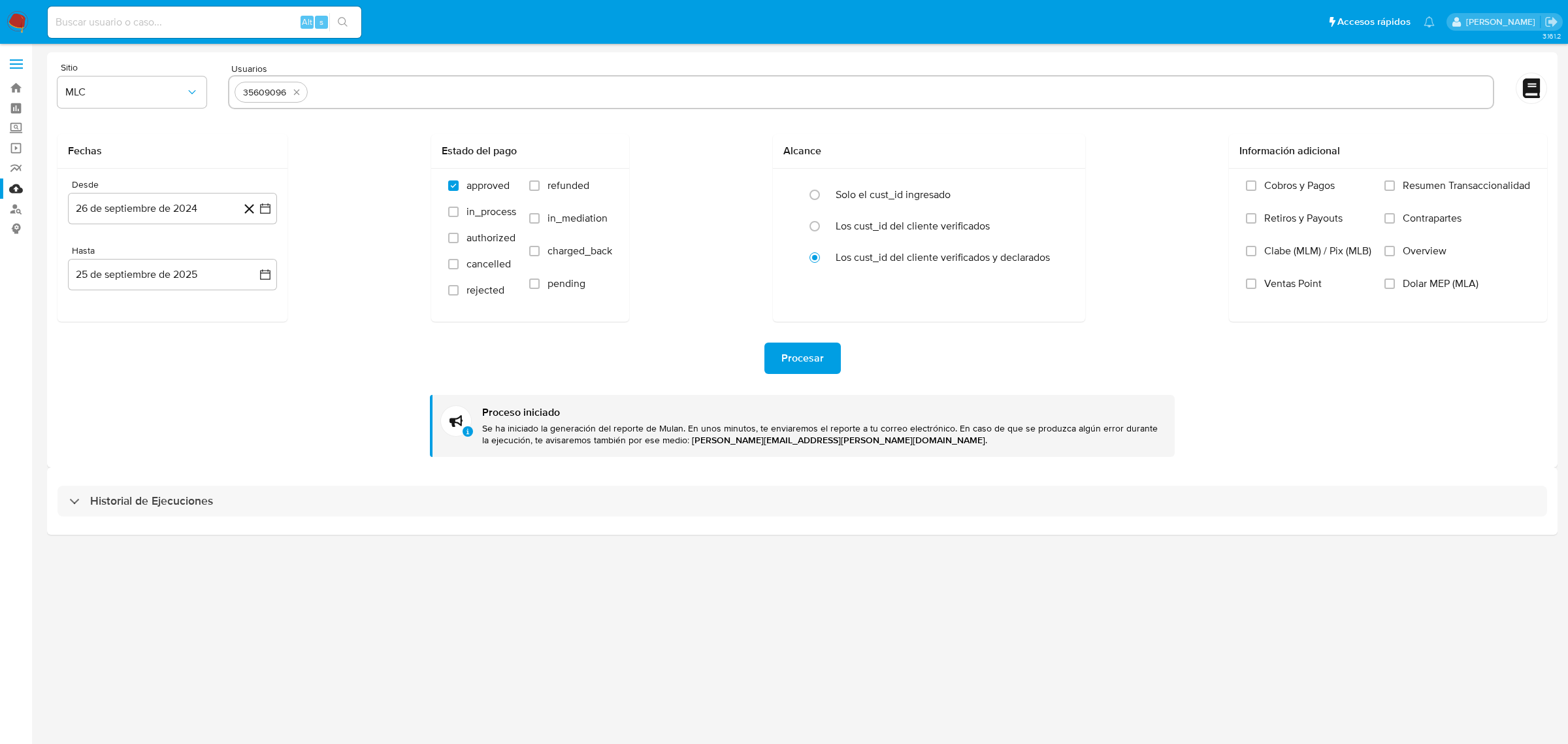
click at [8, 24] on img at bounding box center [18, 22] width 22 height 22
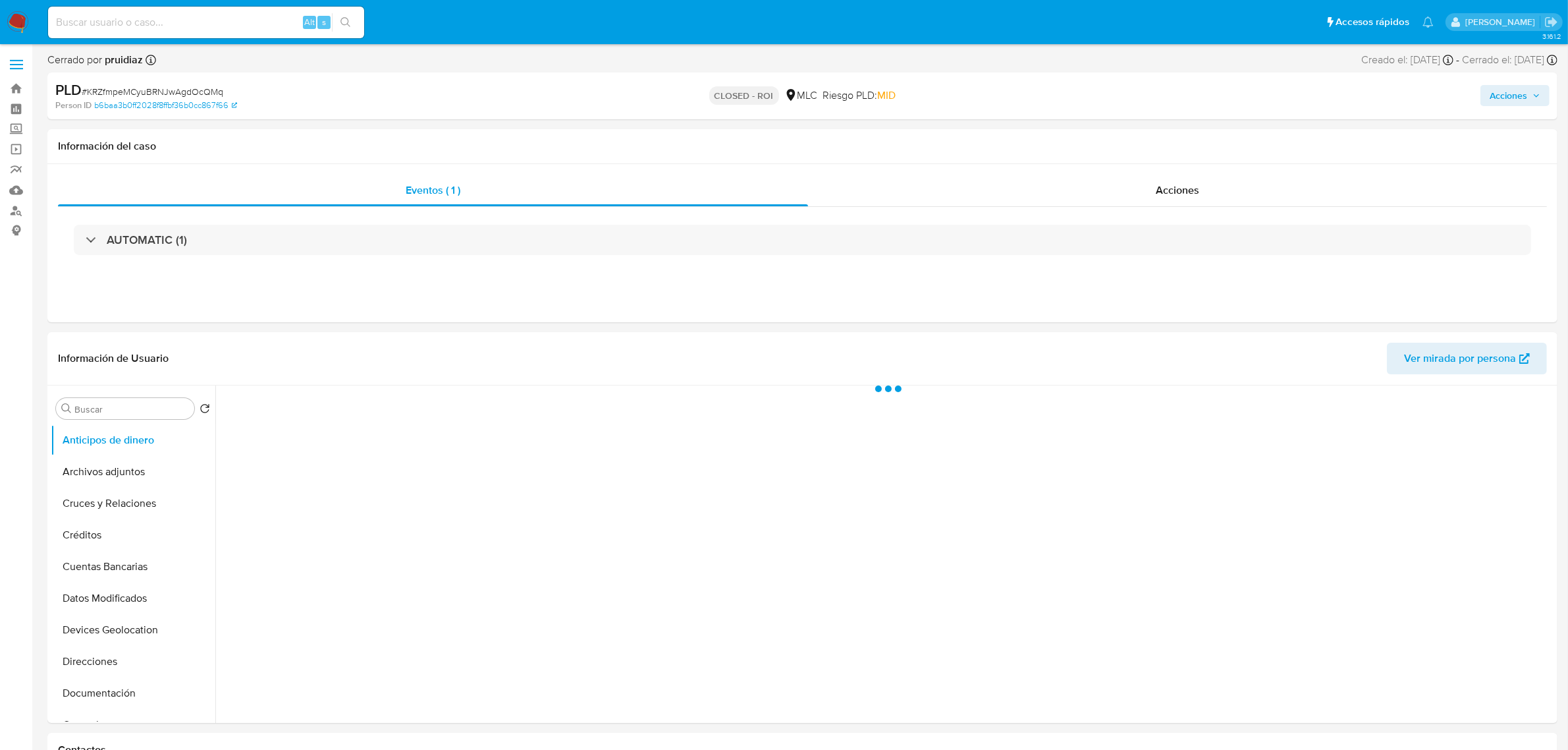
select select "10"
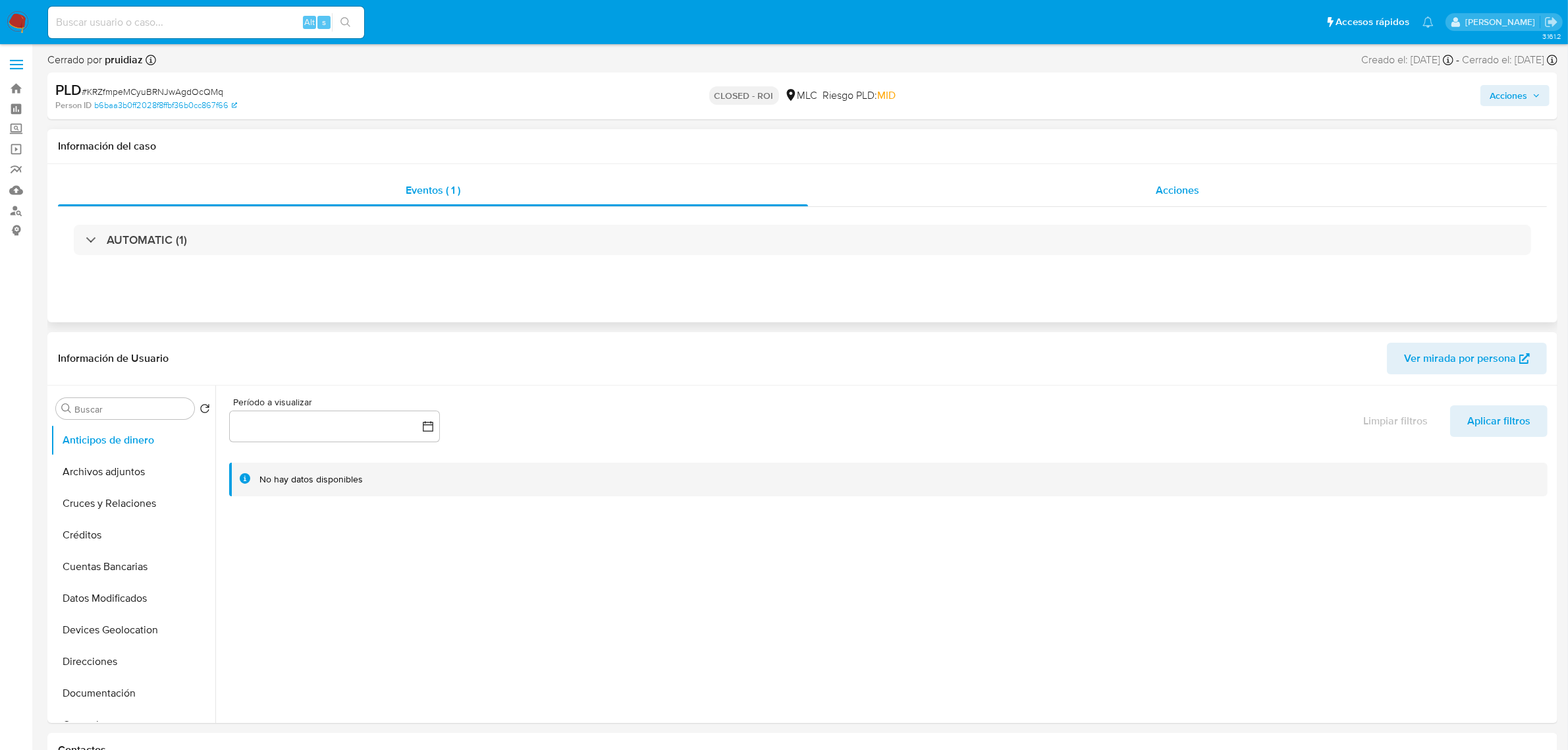
click at [1218, 178] on div "Acciones" at bounding box center [1177, 190] width 739 height 32
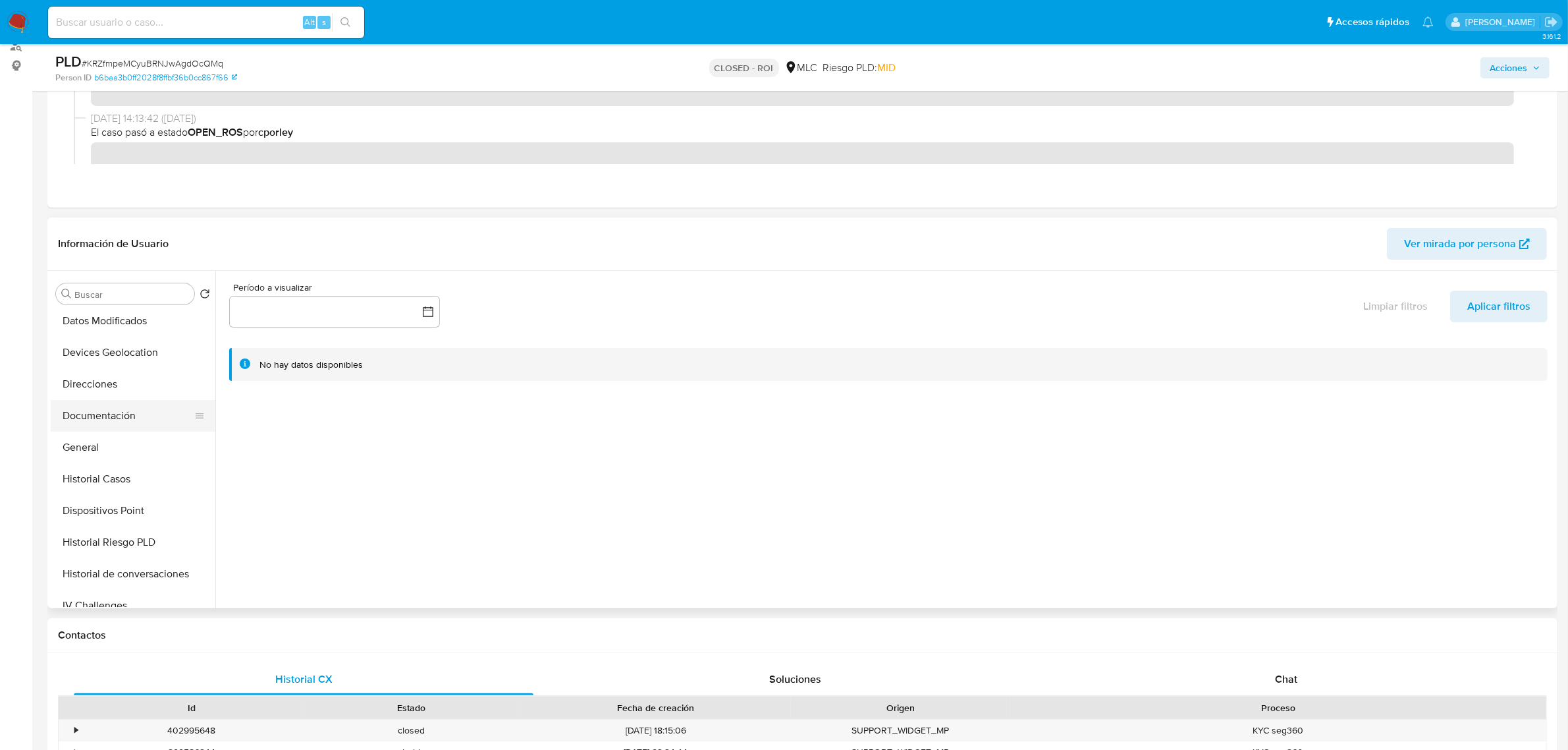
scroll to position [165, 0]
click at [119, 410] on button "Documentación" at bounding box center [128, 413] width 154 height 32
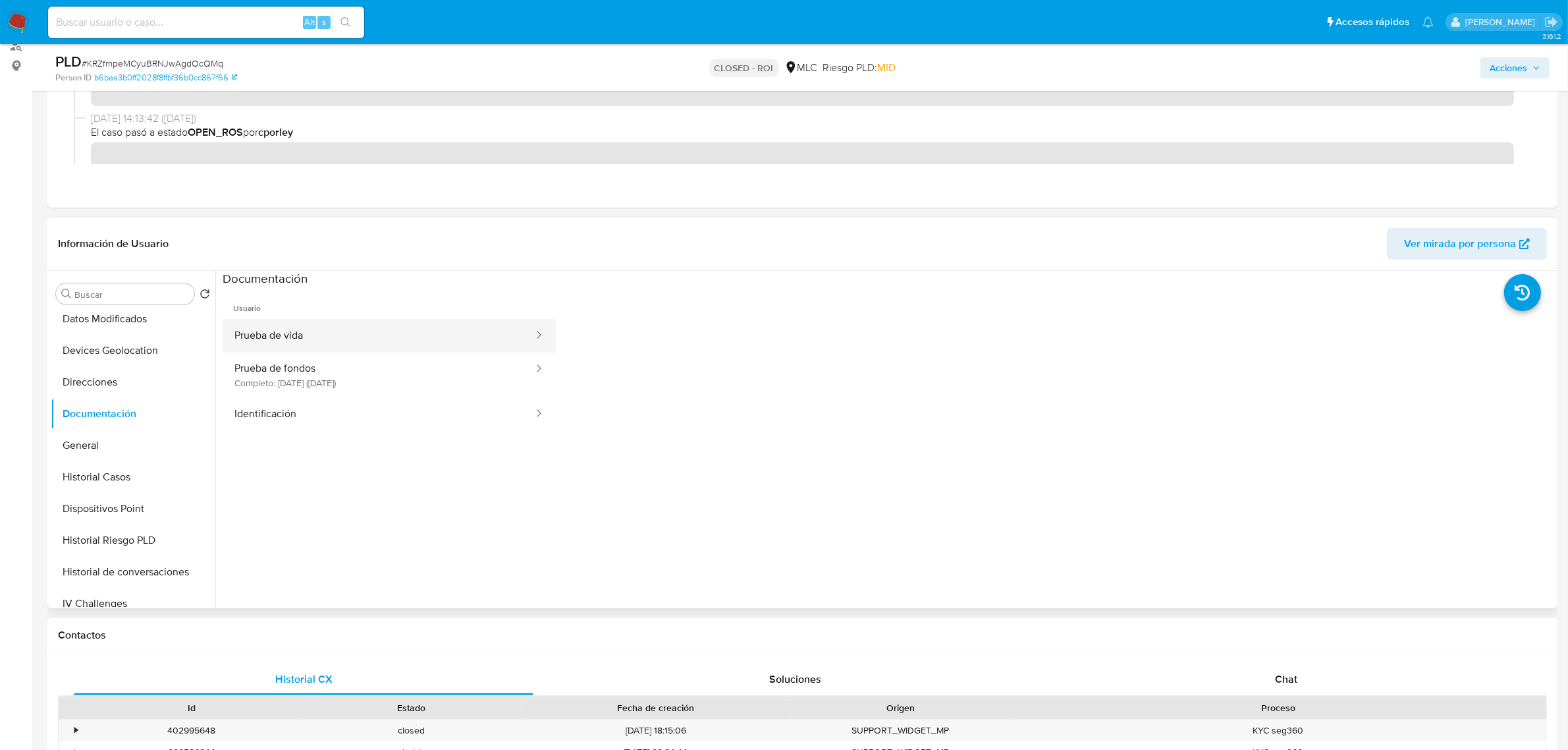
click at [278, 332] on button "Prueba de vida" at bounding box center [378, 336] width 312 height 34
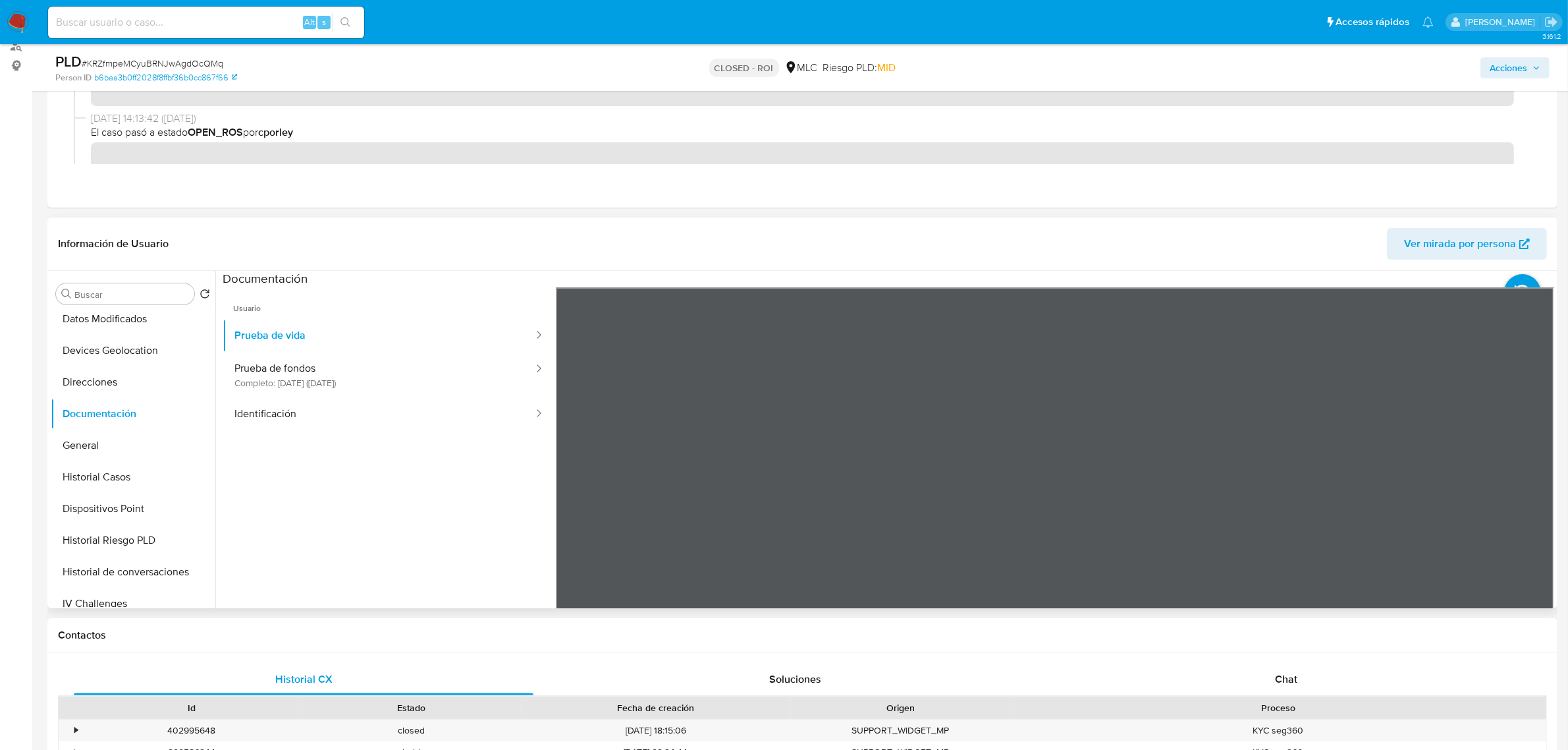
scroll to position [40, 0]
